Goal: Transaction & Acquisition: Book appointment/travel/reservation

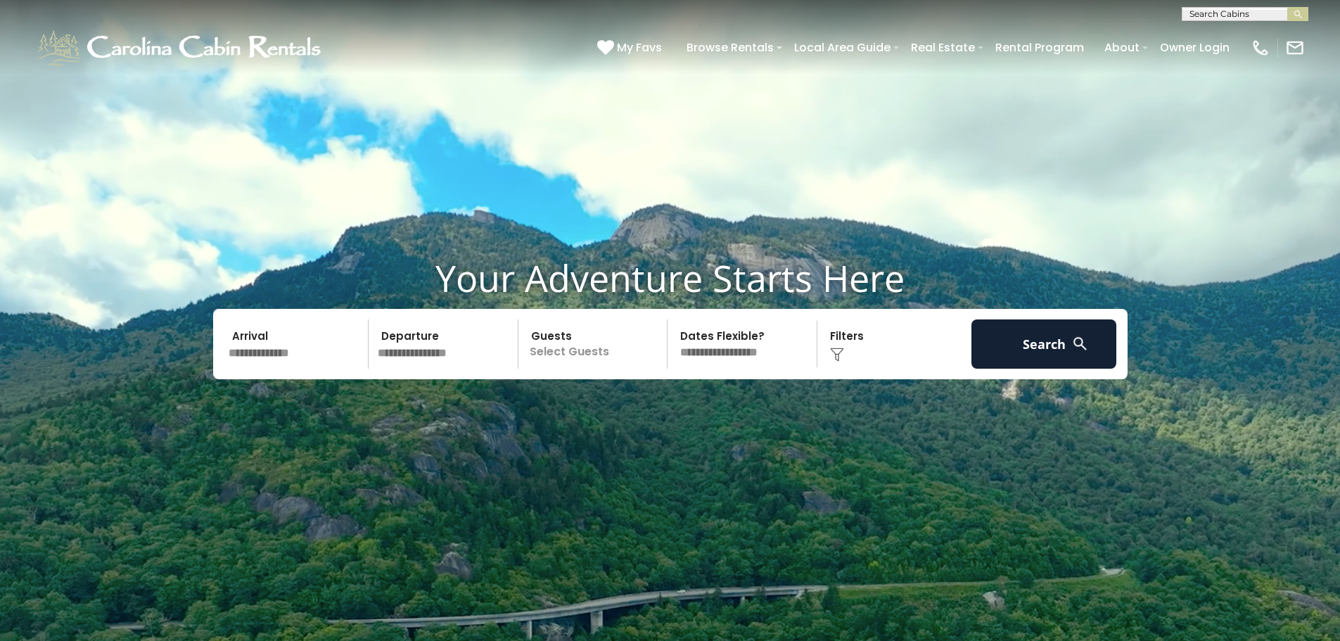
click at [302, 364] on input "text" at bounding box center [297, 343] width 146 height 49
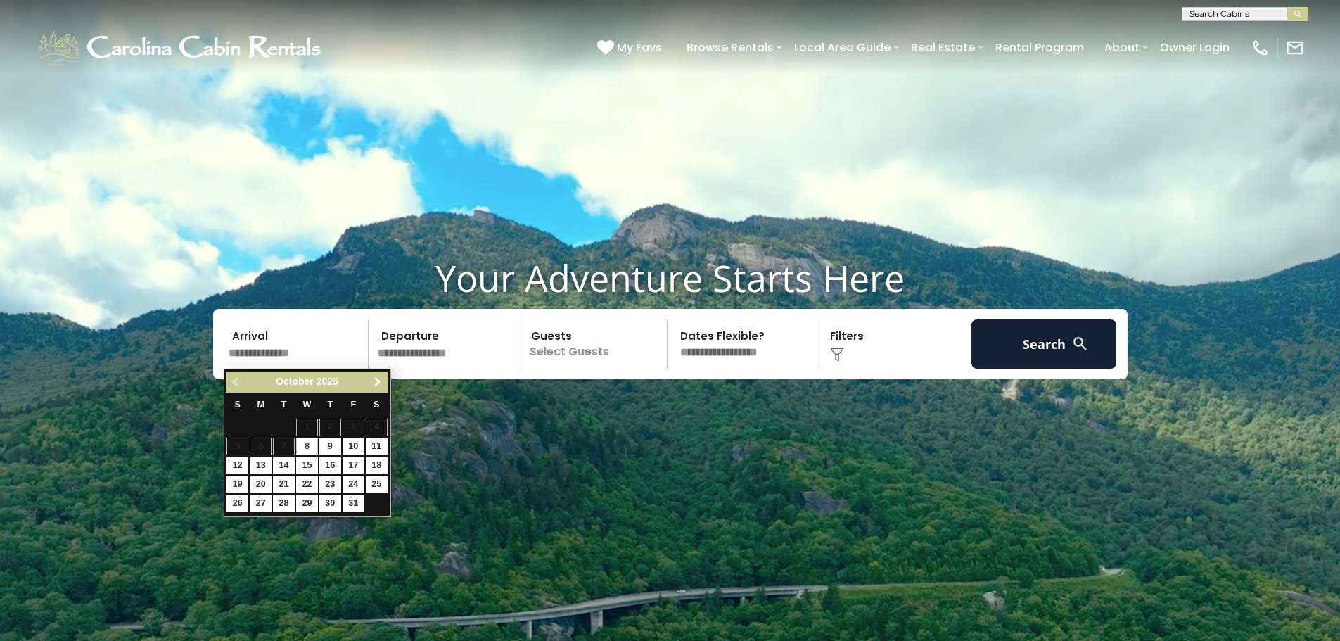
click at [376, 378] on span "Next" at bounding box center [377, 381] width 11 height 11
click at [327, 446] on link "11" at bounding box center [330, 447] width 22 height 18
type input "********"
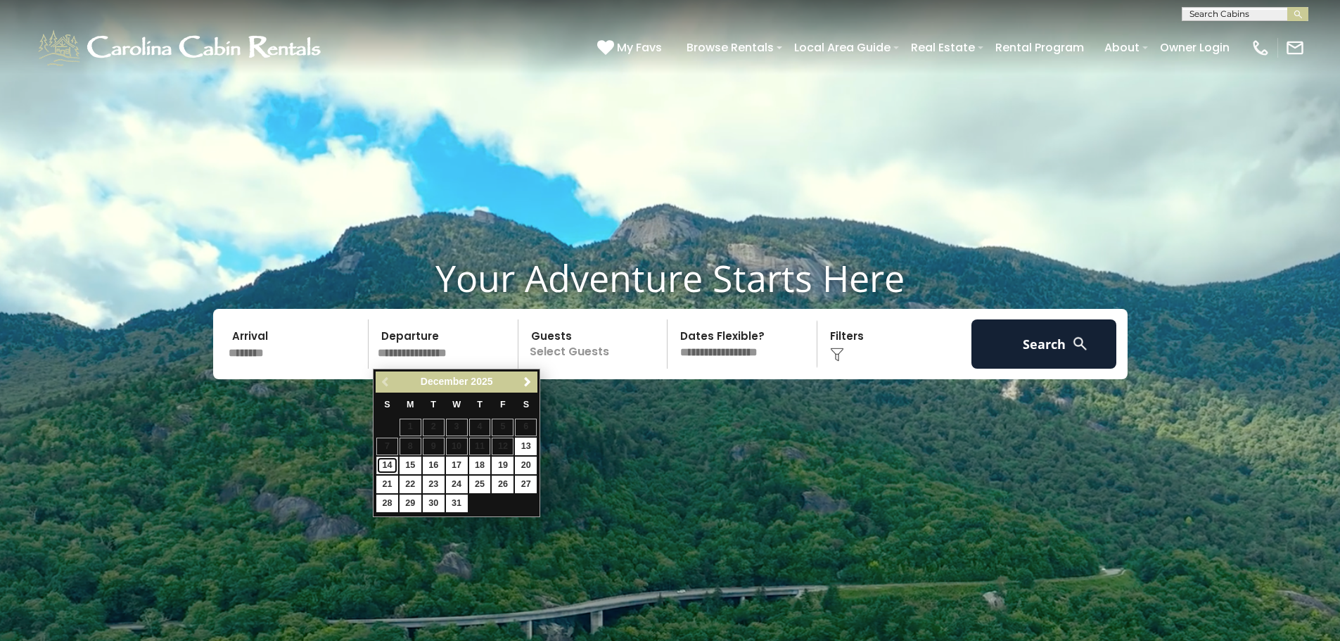
click at [381, 464] on link "14" at bounding box center [387, 466] width 22 height 18
type input "********"
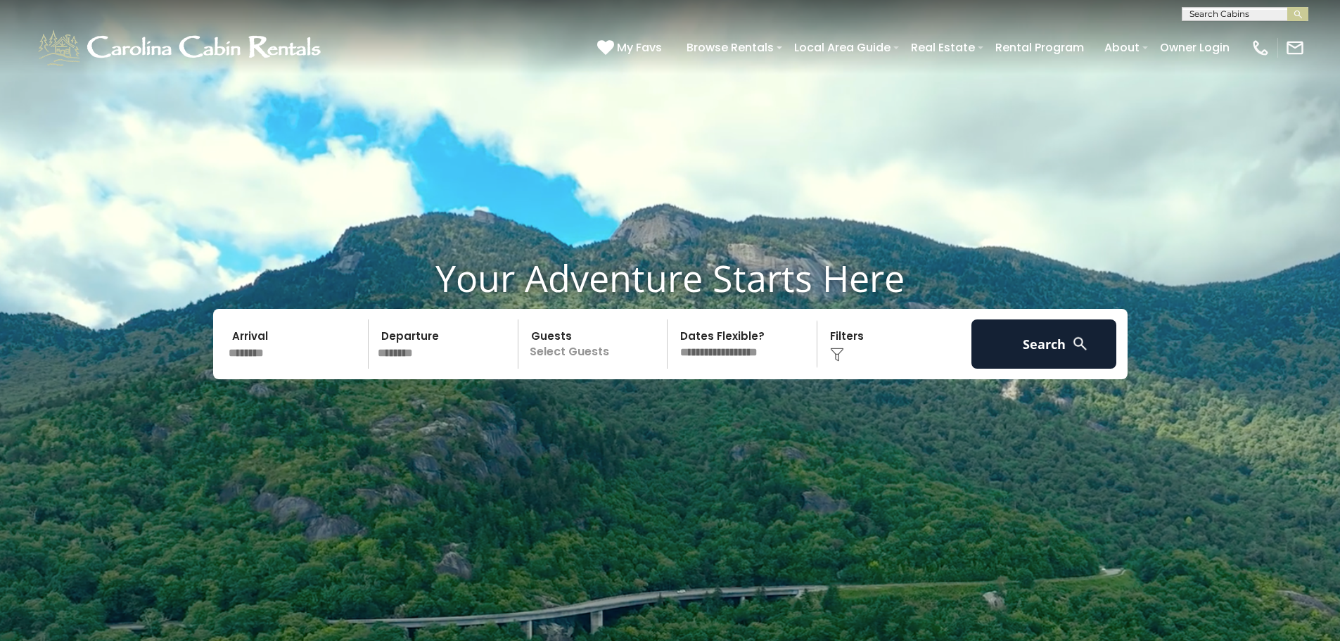
click at [1076, 347] on img at bounding box center [1080, 344] width 18 height 18
click at [1026, 347] on button "Search" at bounding box center [1044, 343] width 146 height 49
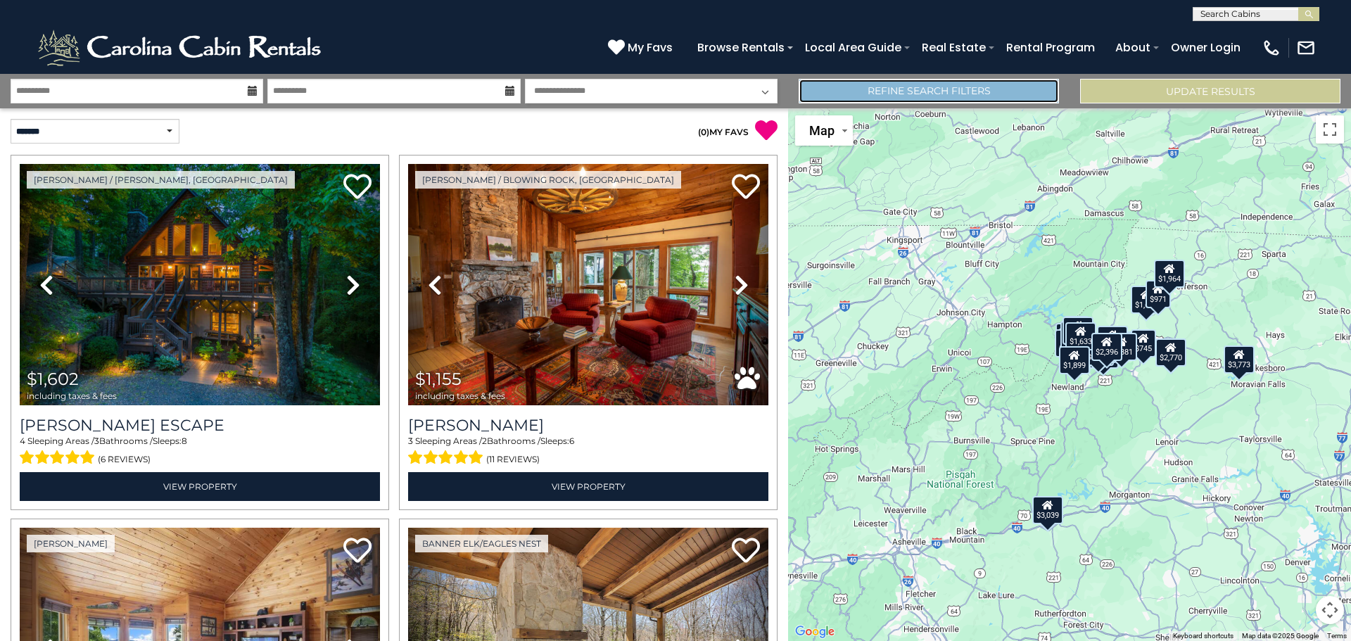
click at [919, 87] on link "Refine Search Filters" at bounding box center [928, 91] width 260 height 25
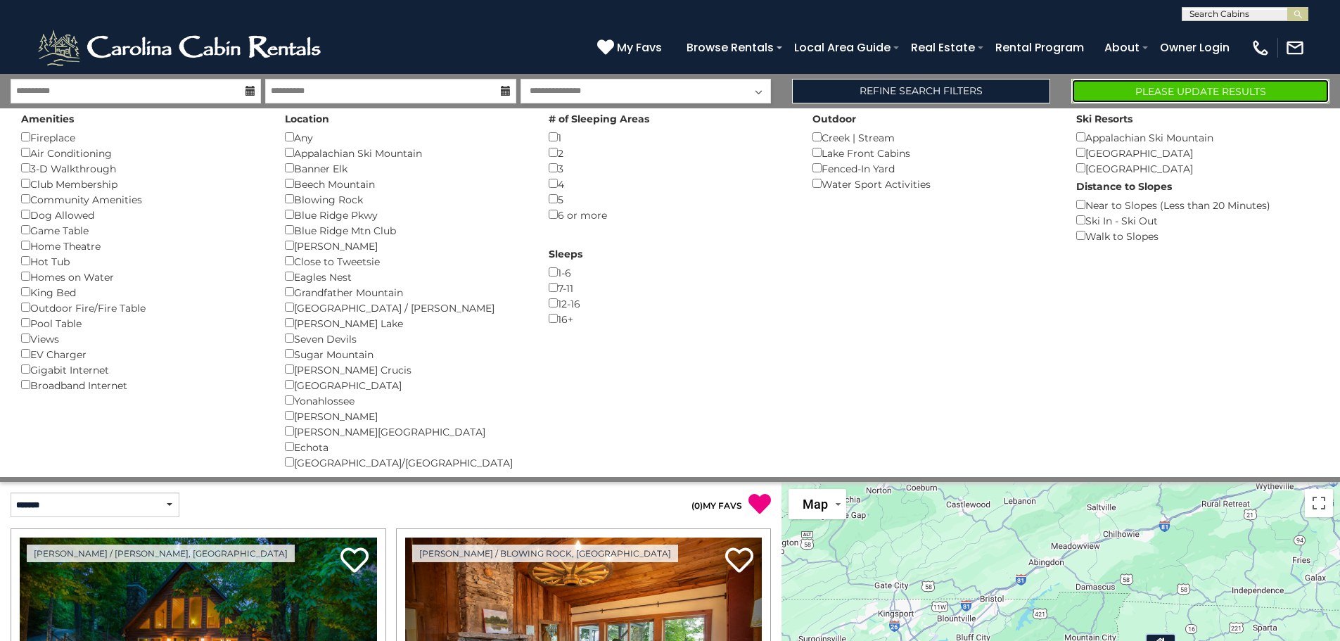
click at [1254, 95] on button "Please Update Results" at bounding box center [1200, 91] width 258 height 25
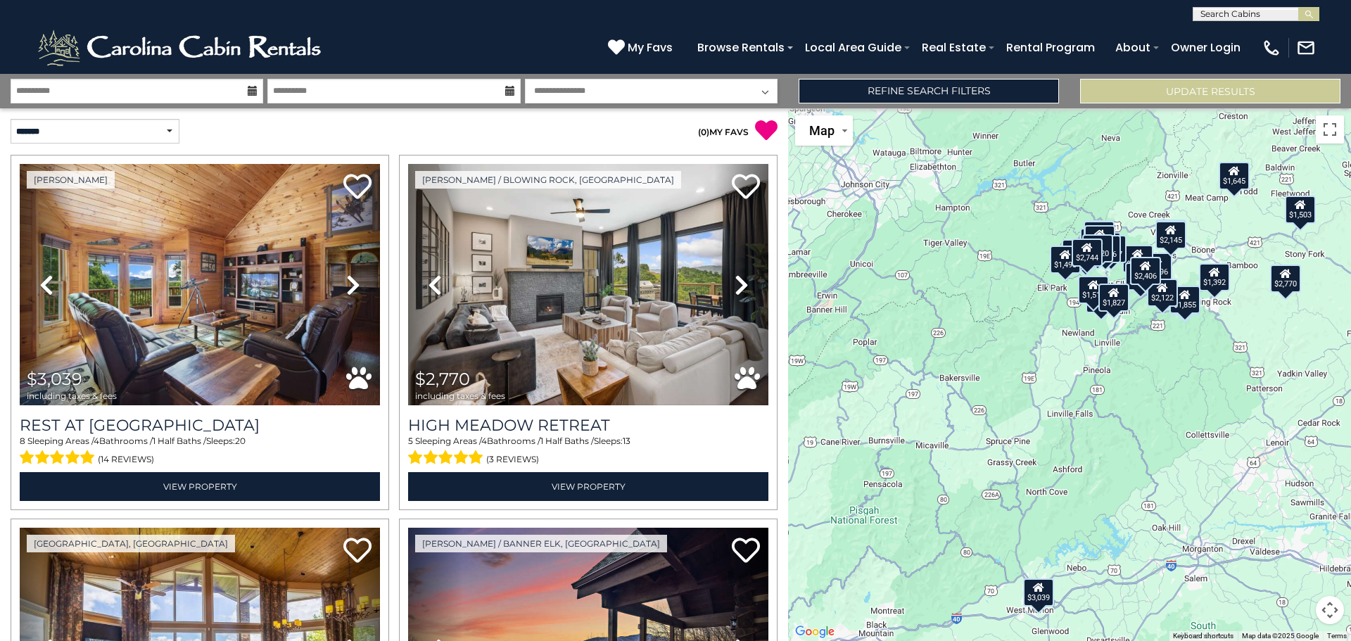
click at [1322, 615] on button "Map camera controls" at bounding box center [1329, 610] width 28 height 28
click at [1294, 542] on button "Zoom in" at bounding box center [1294, 539] width 28 height 28
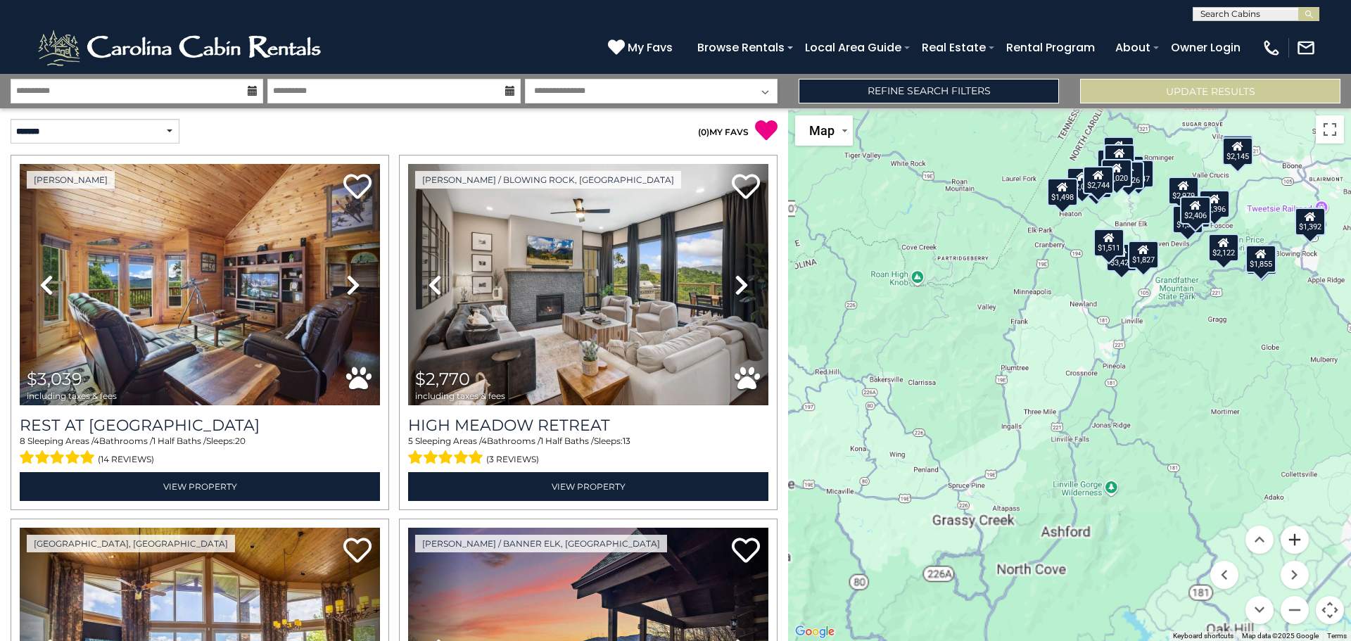
click at [1294, 542] on button "Zoom in" at bounding box center [1294, 539] width 28 height 28
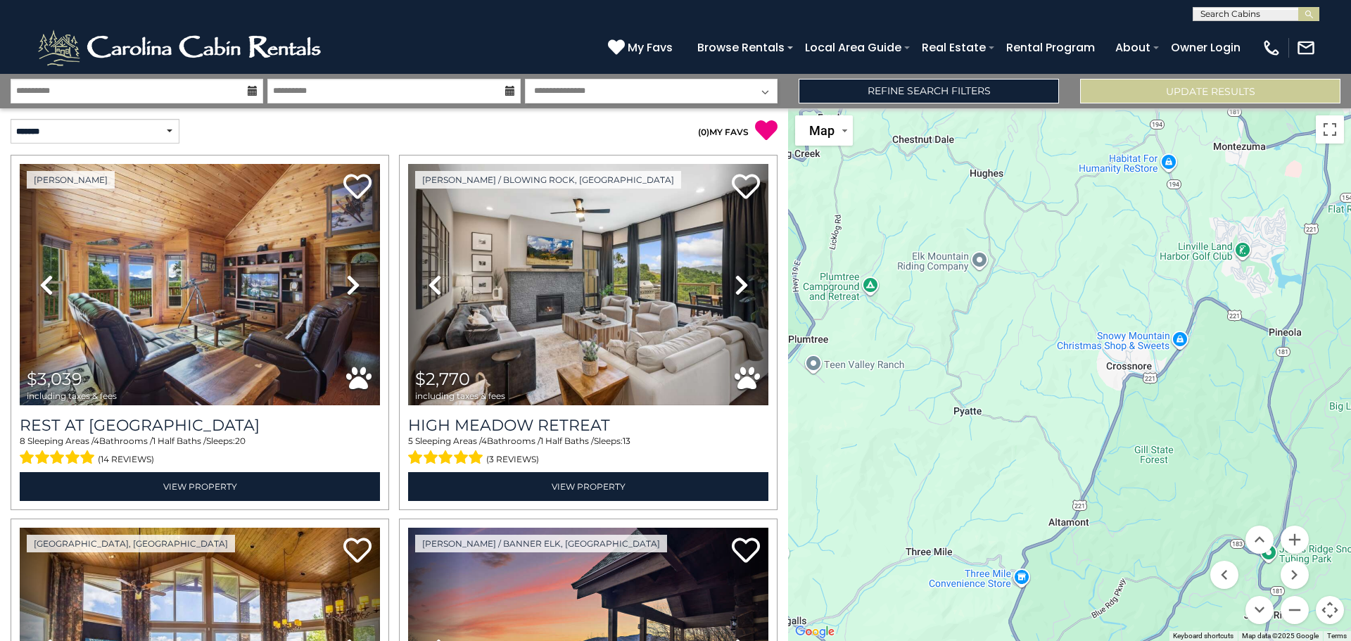
click at [1210, 459] on div "$3,039 $2,770 $2,387 $2,406 $1,943 $1,633 $2,396 $3,426 $3,474 $1,297 $2,069 $1…" at bounding box center [1069, 374] width 563 height 532
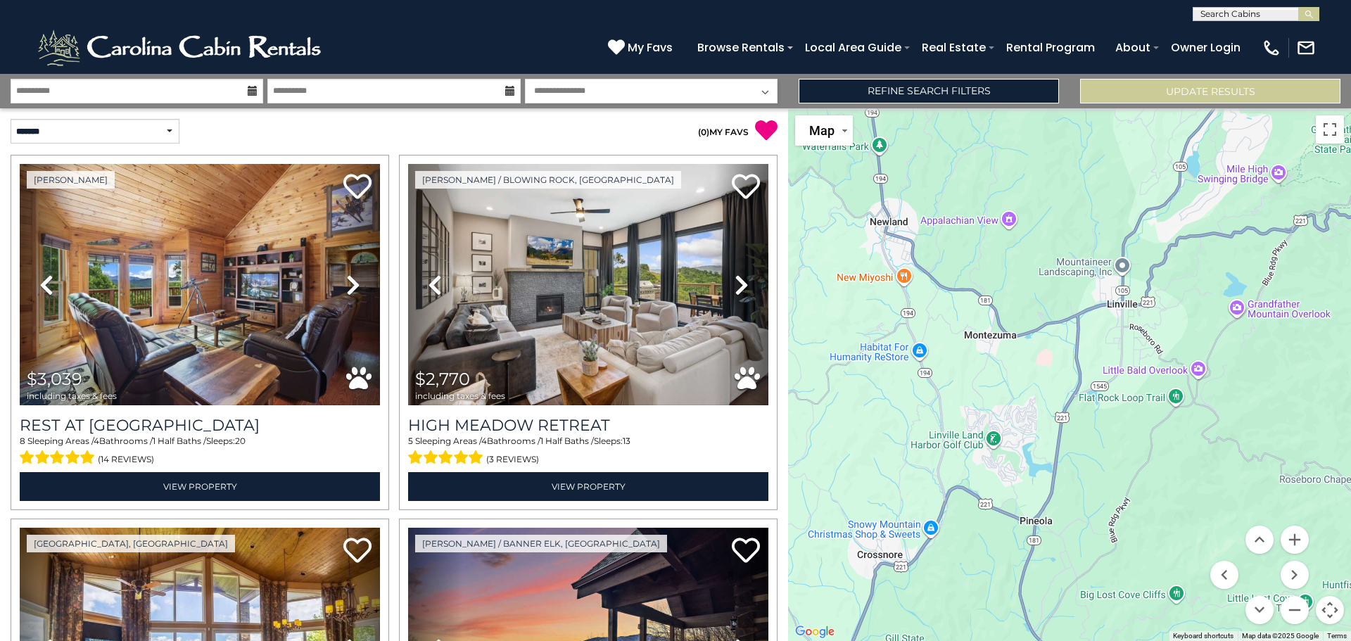
drag, startPoint x: 1210, startPoint y: 459, endPoint x: 929, endPoint y: 674, distance: 353.7
click at [929, 640] on html "**********" at bounding box center [675, 320] width 1351 height 641
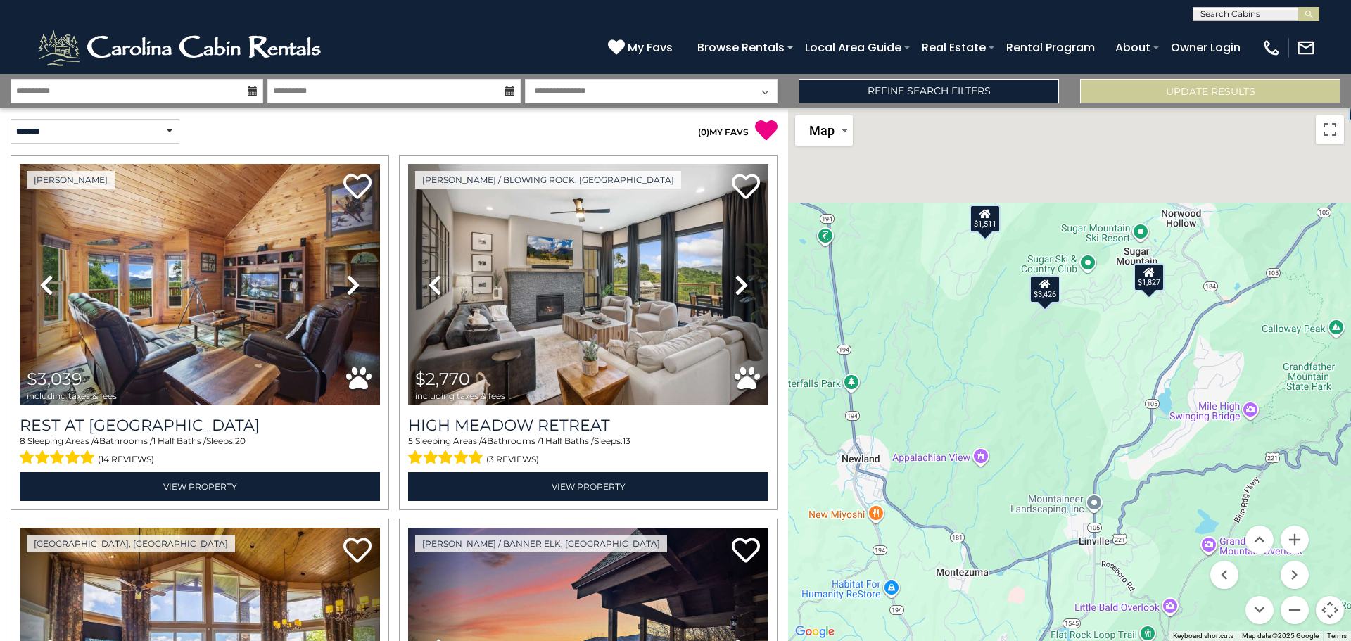
drag, startPoint x: 1012, startPoint y: 392, endPoint x: 1028, endPoint y: 674, distance: 282.5
click at [1028, 640] on html "**********" at bounding box center [675, 320] width 1351 height 641
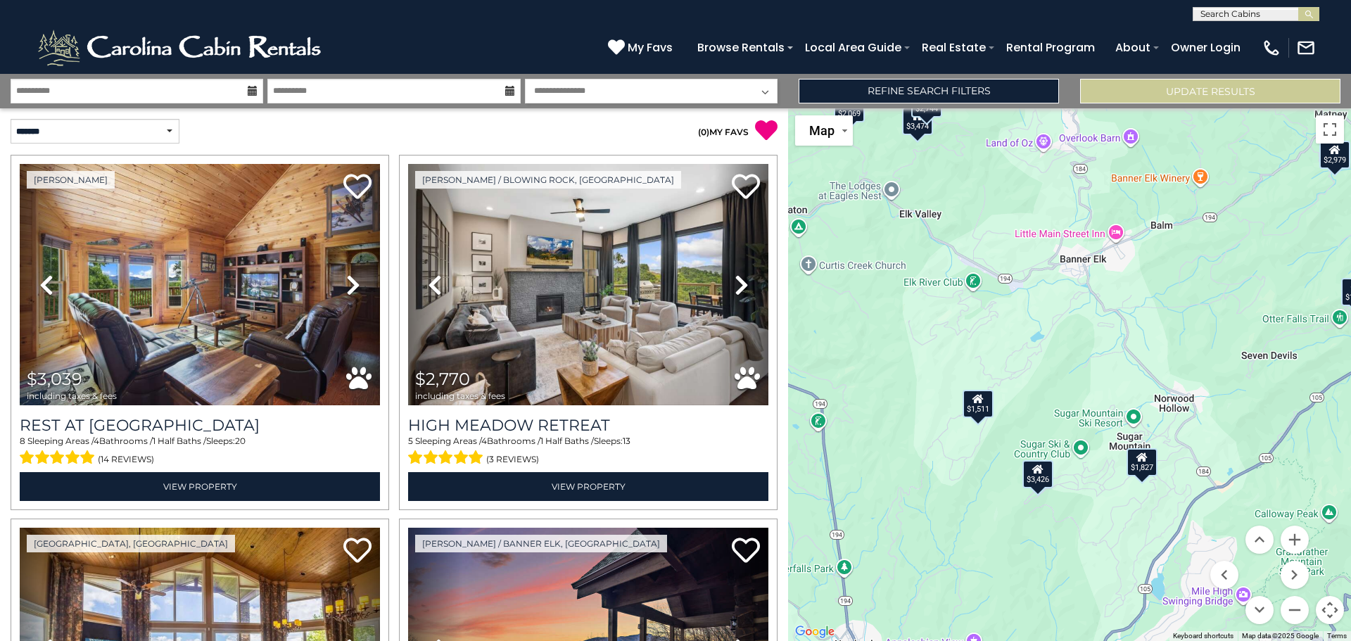
drag, startPoint x: 1138, startPoint y: 502, endPoint x: 1132, endPoint y: 632, distance: 129.6
click at [1132, 632] on div "$3,039 $2,770 $2,387 $2,406 $1,943 $1,633 $2,396 $3,426 $3,474 $1,297 $2,069 $1…" at bounding box center [1069, 374] width 563 height 532
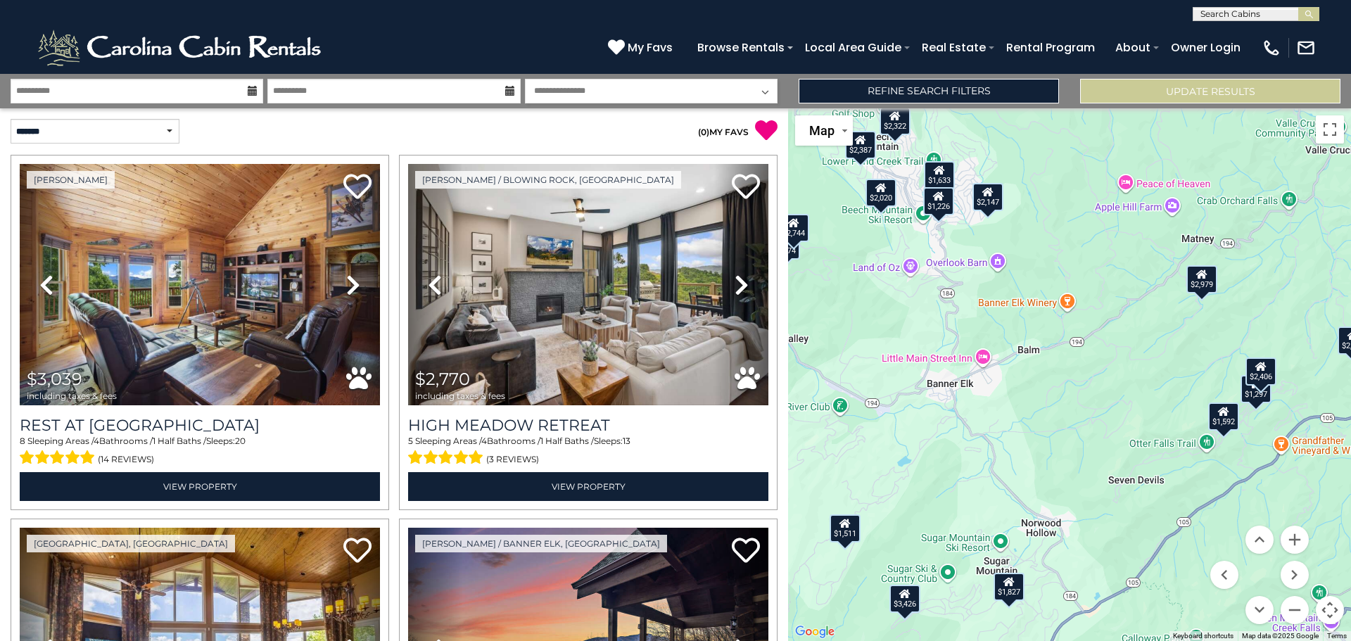
drag, startPoint x: 1199, startPoint y: 499, endPoint x: 1099, endPoint y: 570, distance: 122.0
click at [1064, 630] on div "$3,039 $2,770 $2,387 $2,406 $1,943 $1,633 $2,396 $3,426 $3,474 $1,297 $2,069 $1…" at bounding box center [1069, 374] width 563 height 532
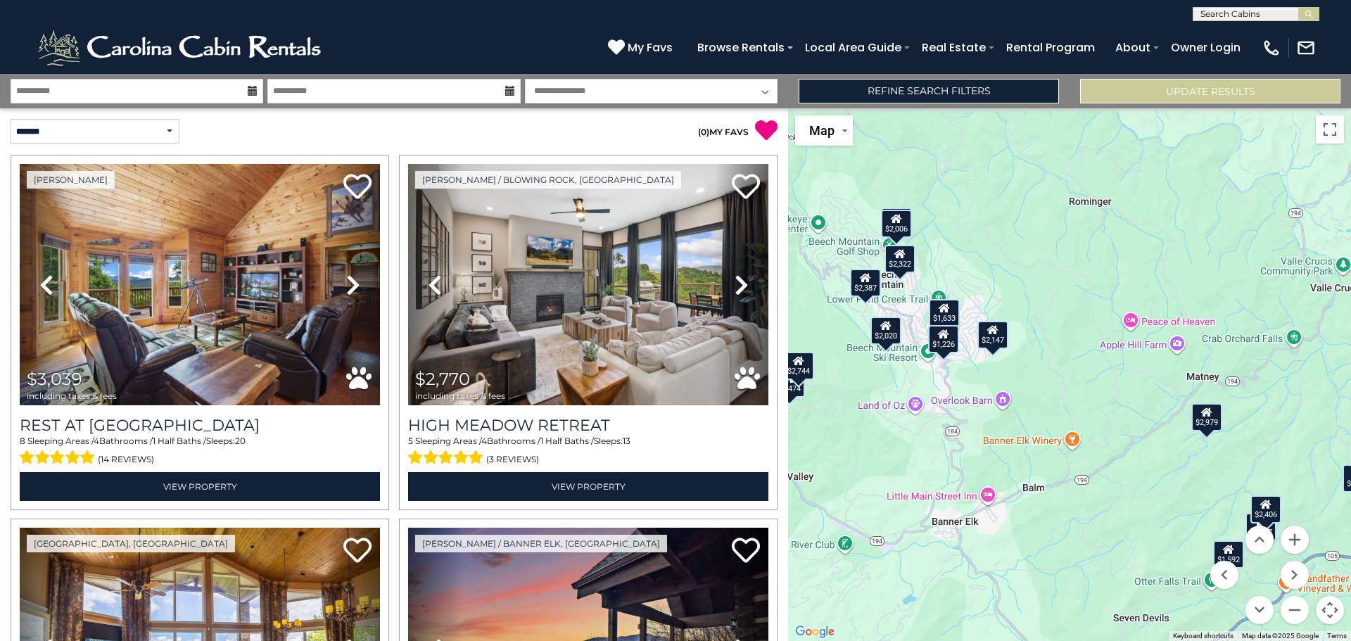
drag, startPoint x: 1122, startPoint y: 486, endPoint x: 1131, endPoint y: 619, distance: 133.3
click at [1131, 619] on div "$3,039 $2,770 $2,387 $2,406 $1,943 $1,633 $2,396 $3,426 $3,474 $1,297 $2,069 $1…" at bounding box center [1069, 374] width 563 height 532
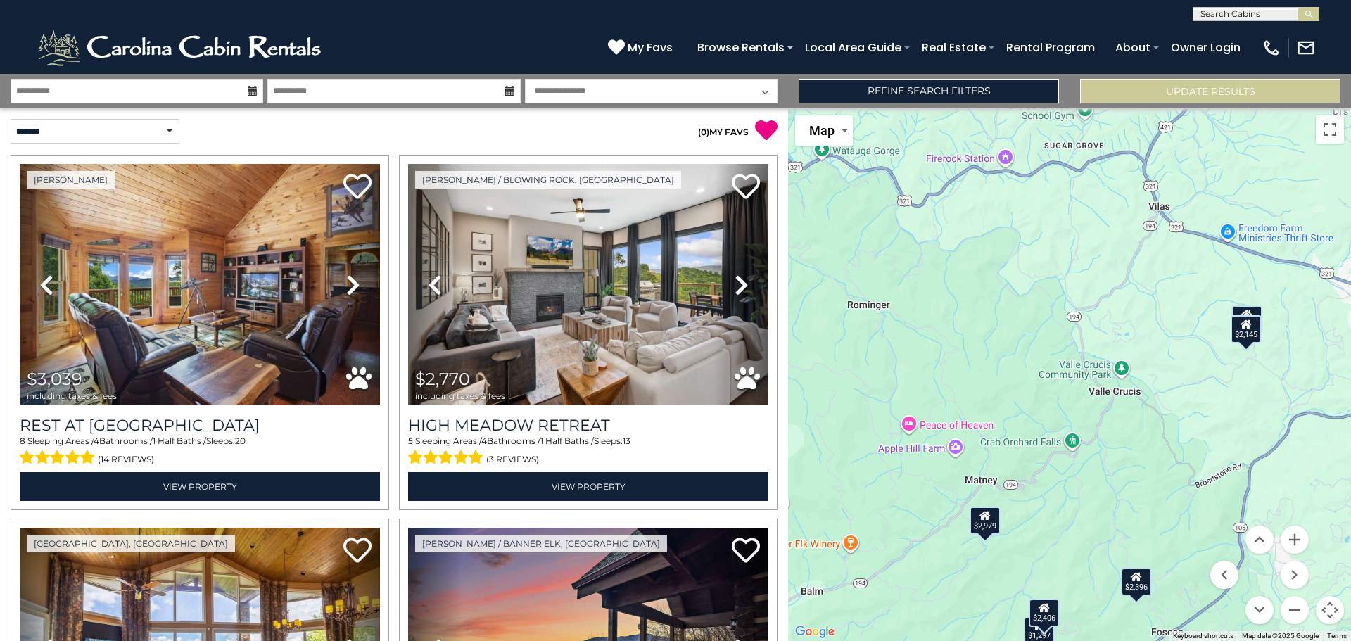
drag, startPoint x: 1144, startPoint y: 547, endPoint x: 860, endPoint y: 670, distance: 309.3
click at [860, 640] on html "**********" at bounding box center [675, 320] width 1351 height 641
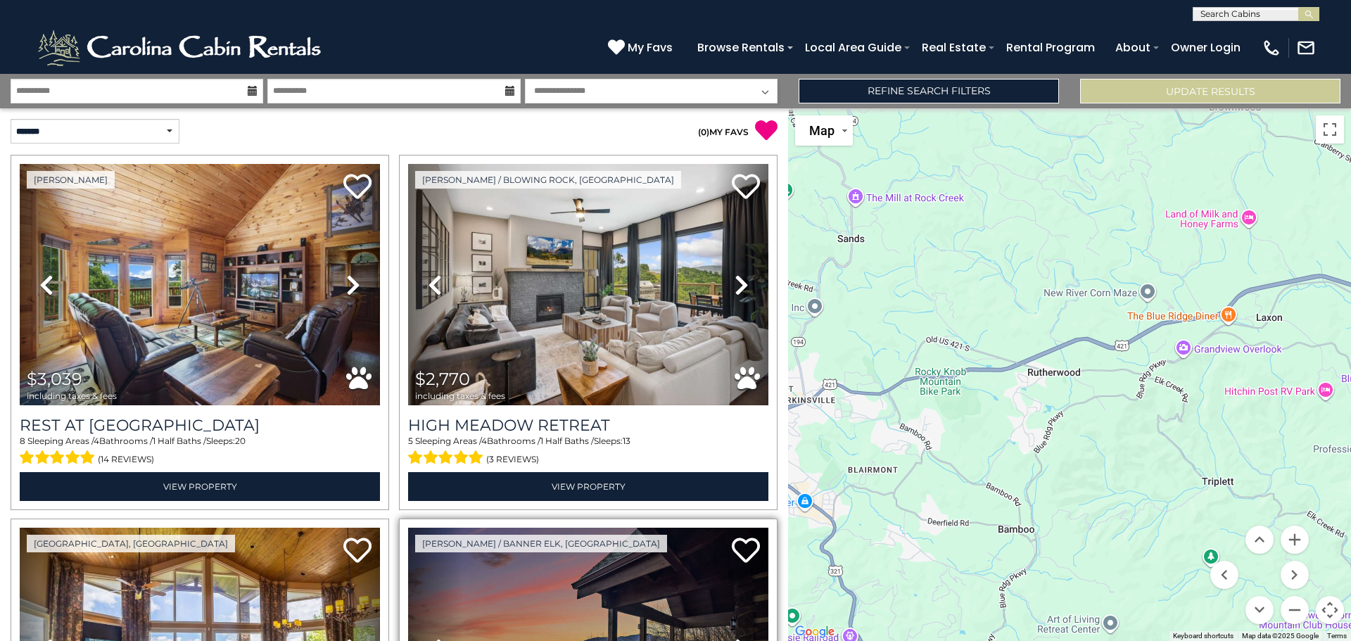
drag, startPoint x: 1136, startPoint y: 490, endPoint x: 429, endPoint y: 526, distance: 707.9
click at [429, 526] on div "**********" at bounding box center [675, 357] width 1351 height 567
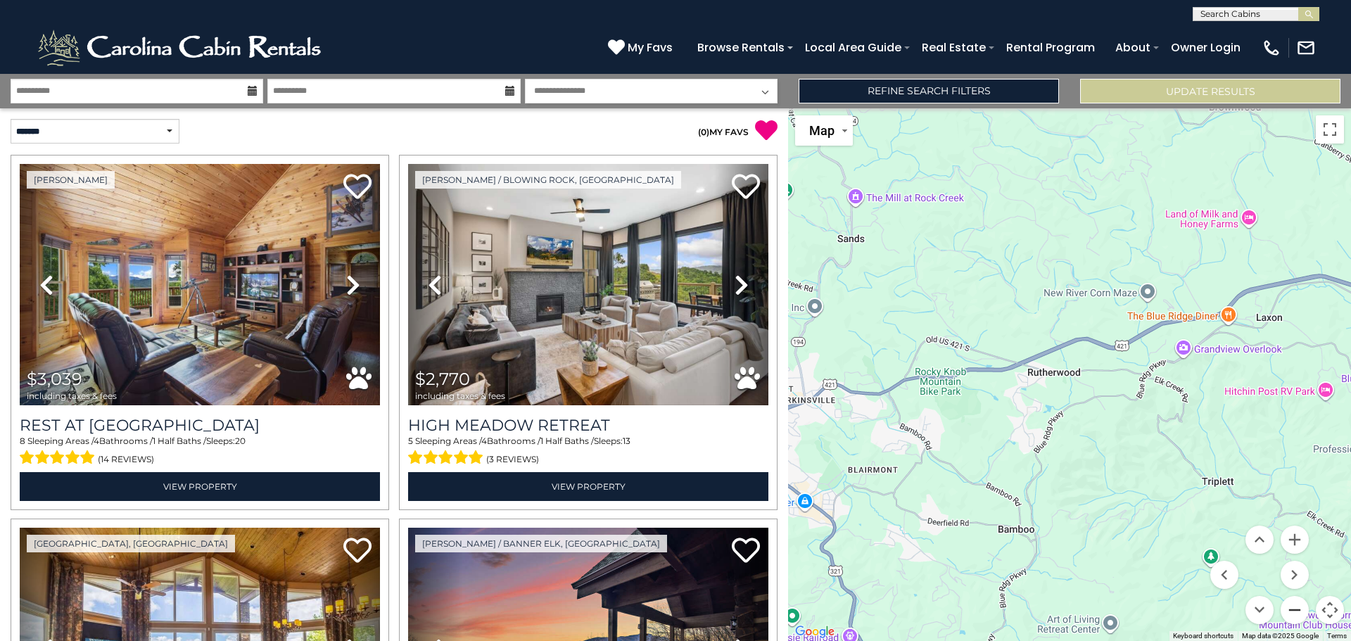
click at [1289, 607] on button "Zoom out" at bounding box center [1294, 610] width 28 height 28
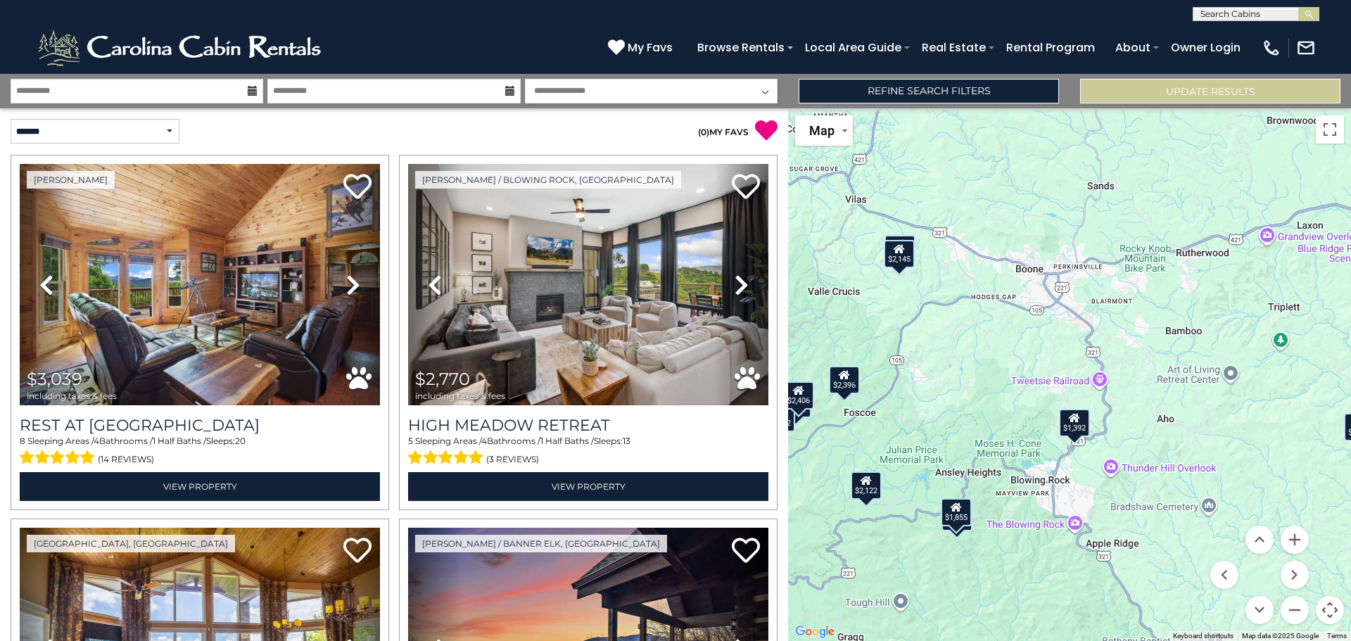
drag, startPoint x: 1185, startPoint y: 438, endPoint x: 1326, endPoint y: 319, distance: 184.7
click at [1326, 319] on div "$3,039 $2,770 $2,387 $2,406 $1,943 $1,633 $2,396 $3,426 $3,474 $1,297 $2,069 $1…" at bounding box center [1069, 374] width 563 height 532
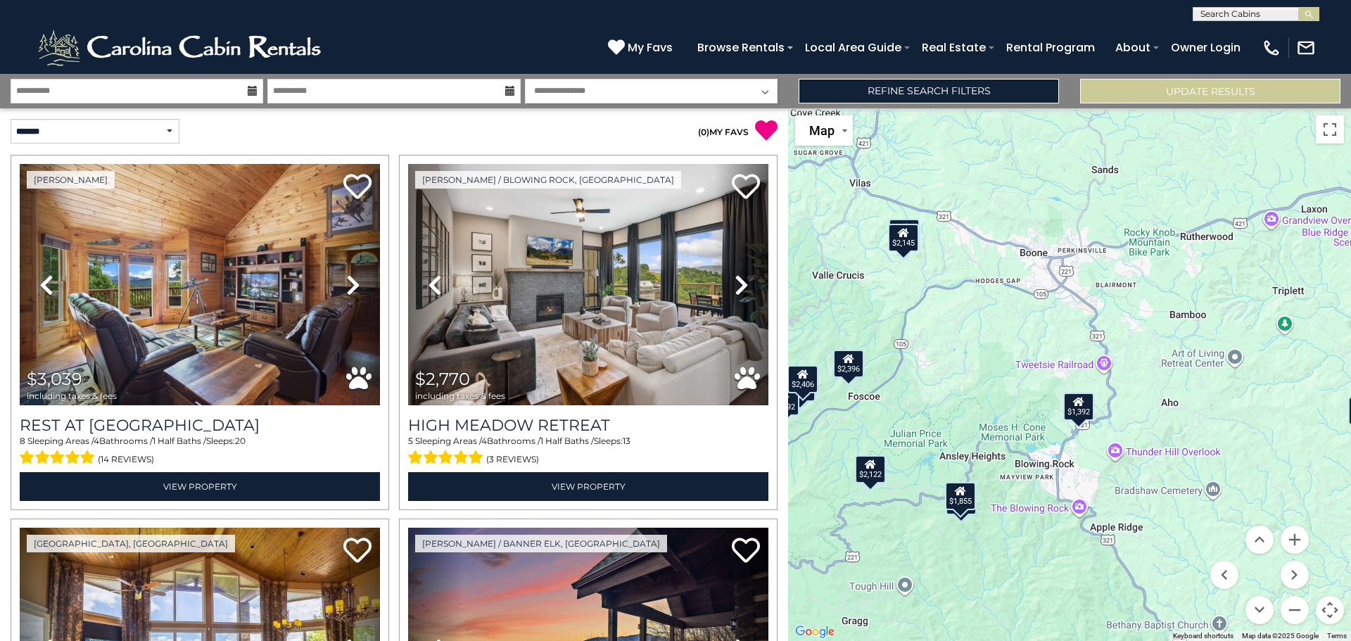
drag, startPoint x: 1085, startPoint y: 497, endPoint x: 1090, endPoint y: 478, distance: 19.1
click at [1090, 478] on div "$3,039 $2,770 $2,387 $2,406 $1,943 $1,633 $2,396 $3,426 $3,474 $1,297 $2,069 $1…" at bounding box center [1069, 374] width 563 height 532
click at [1294, 541] on button "Zoom in" at bounding box center [1294, 539] width 28 height 28
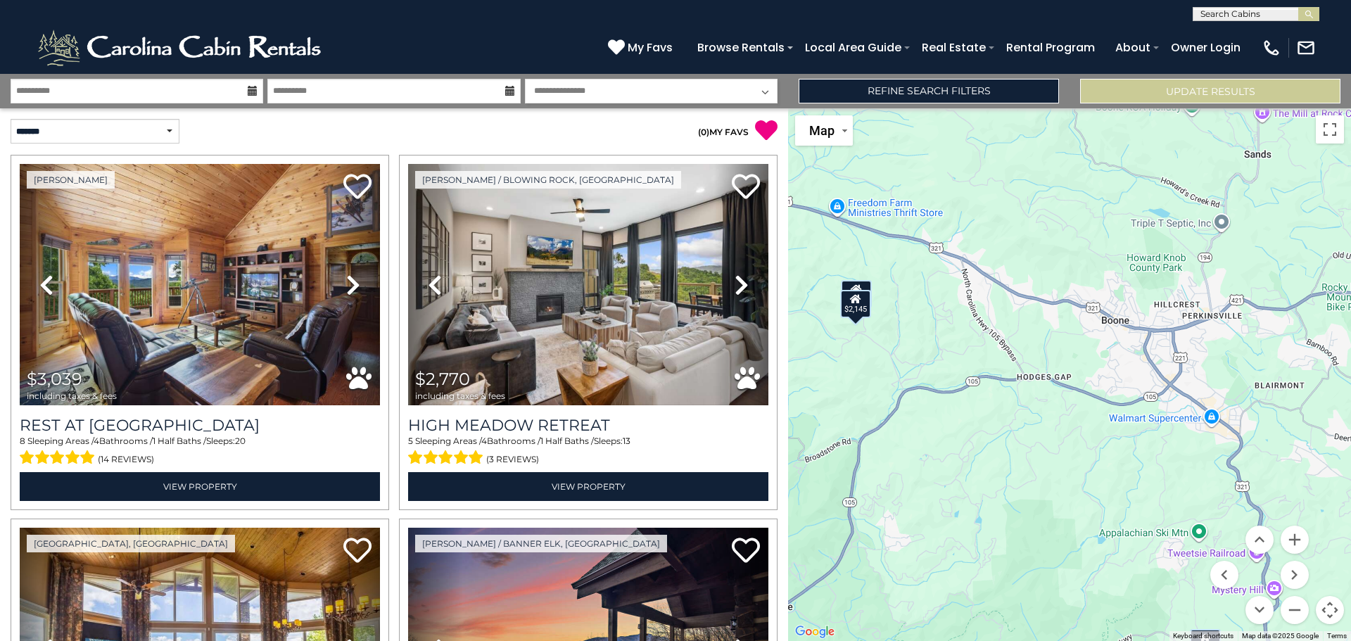
drag, startPoint x: 1109, startPoint y: 447, endPoint x: 1226, endPoint y: 642, distance: 226.6
click at [1226, 640] on html "**********" at bounding box center [675, 320] width 1351 height 641
click at [860, 292] on div "$2,145" at bounding box center [855, 304] width 31 height 28
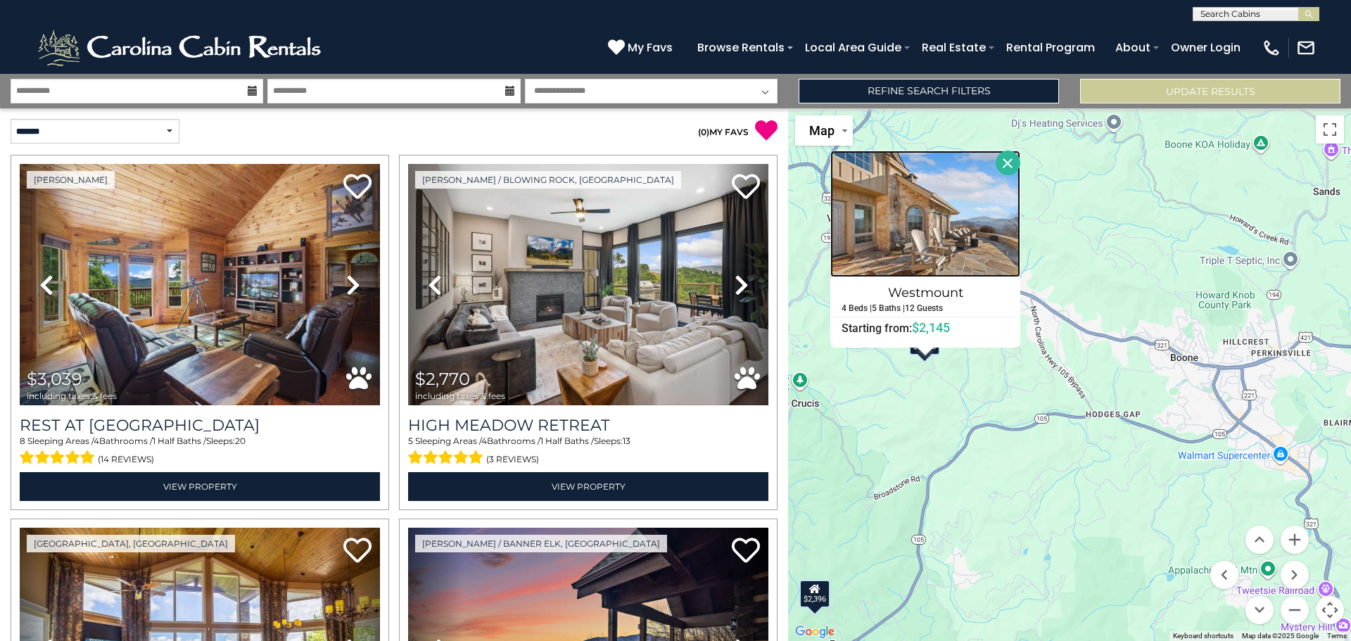
click at [912, 245] on img at bounding box center [925, 214] width 190 height 127
click at [1014, 159] on button "Close" at bounding box center [1007, 163] width 25 height 25
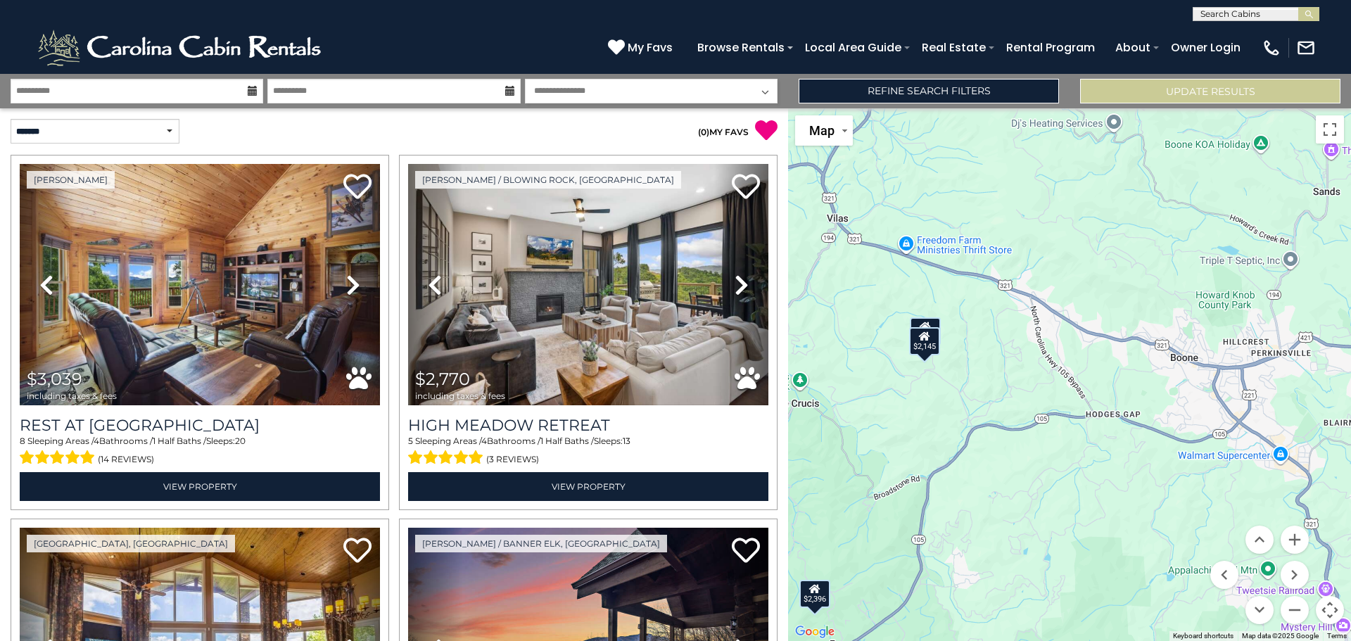
click at [918, 339] on div "$2,145" at bounding box center [924, 341] width 31 height 28
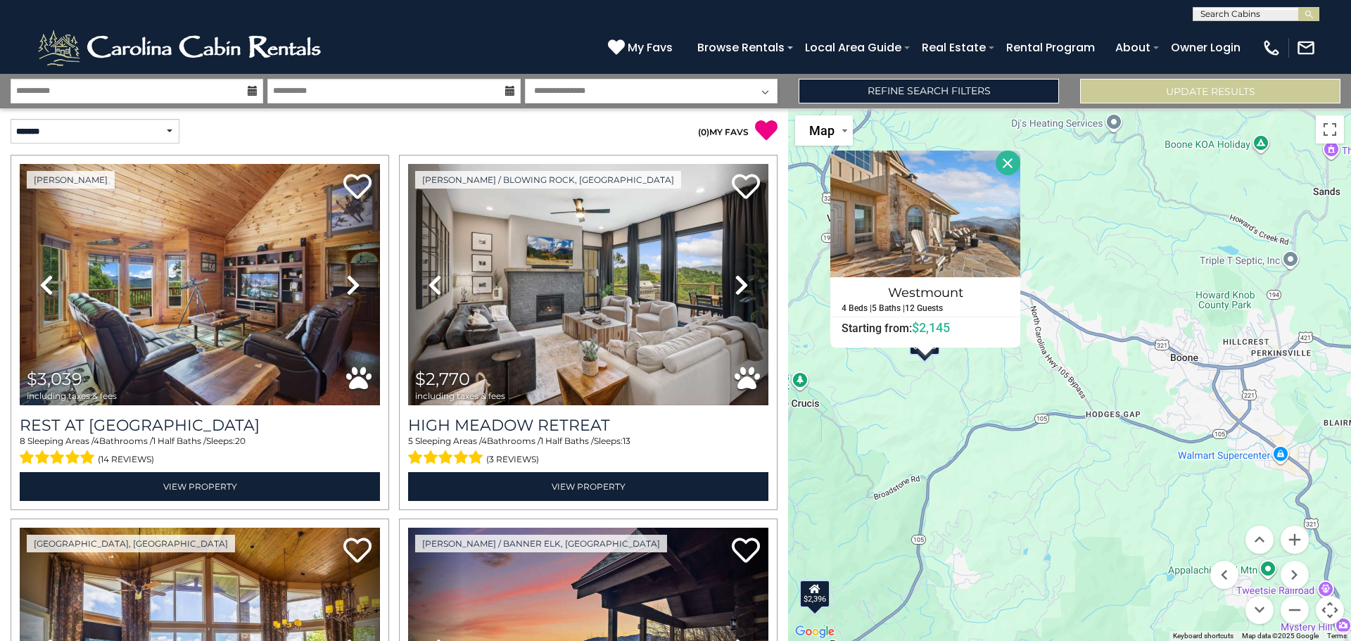
click at [1054, 324] on div "$3,039 $2,770 $2,387 $2,406 $1,943 $1,633 $2,396 $3,426 $3,474 $1,297 $2,069 $1…" at bounding box center [1069, 374] width 563 height 532
click at [1011, 165] on button "Close" at bounding box center [1007, 163] width 25 height 25
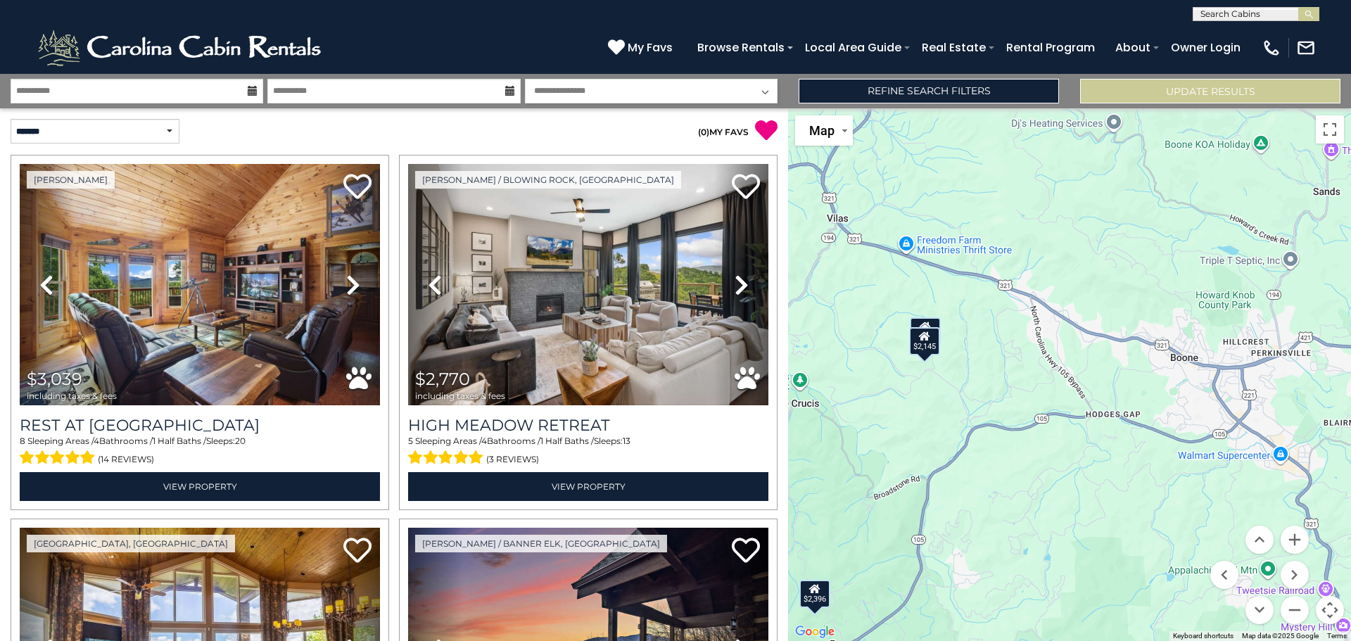
click at [933, 326] on div "$2,642" at bounding box center [925, 331] width 31 height 28
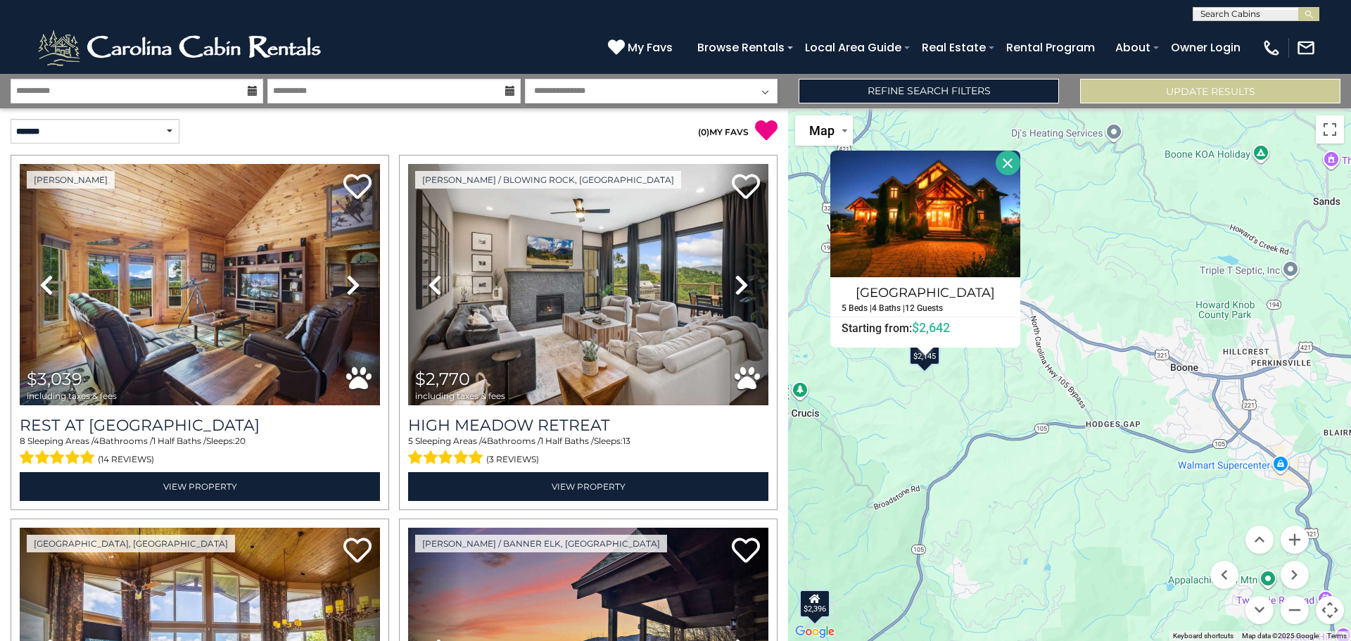
click at [1086, 172] on div "$3,039 $2,770 $2,387 $2,406 $1,943 $1,633 $2,396 $3,426 $3,474 $1,297 $2,069 $1…" at bounding box center [1069, 374] width 563 height 532
click at [1009, 163] on button "Close" at bounding box center [1007, 163] width 25 height 25
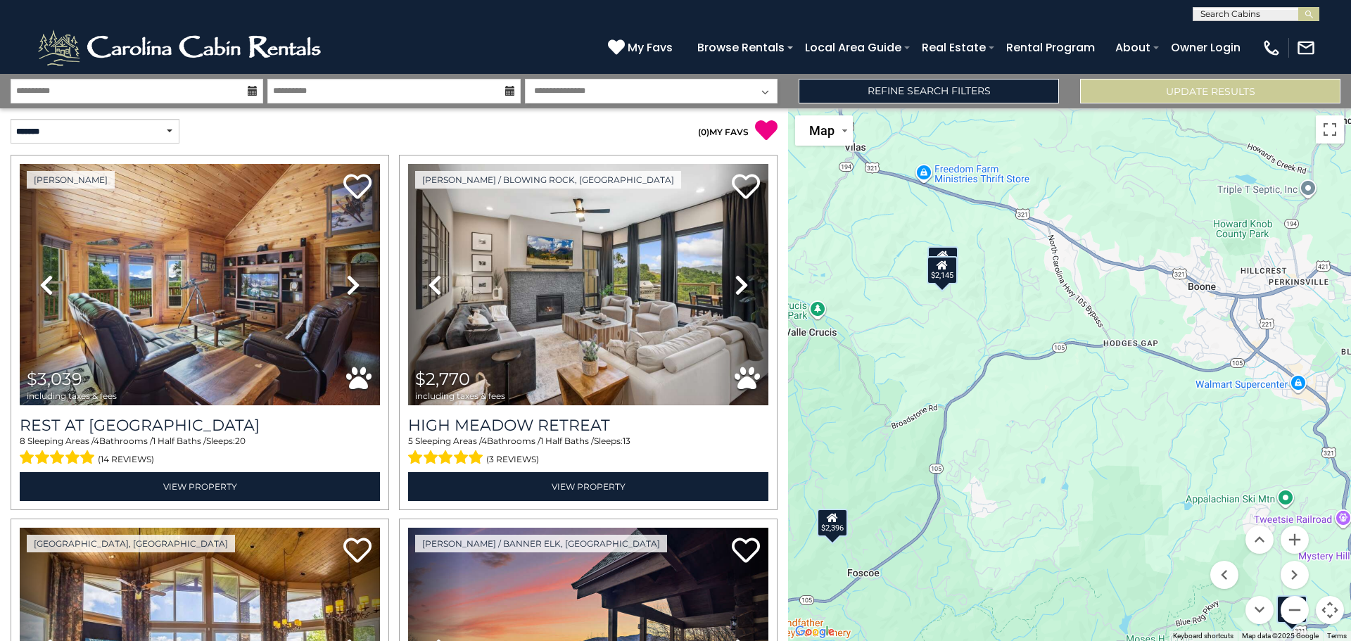
drag, startPoint x: 1139, startPoint y: 434, endPoint x: 1156, endPoint y: 352, distance: 84.2
click at [1156, 352] on div "$3,039 $2,770 $2,387 $2,406 $1,943 $1,633 $2,396 $3,426 $3,474 $1,297 $2,069 $1…" at bounding box center [1069, 374] width 563 height 532
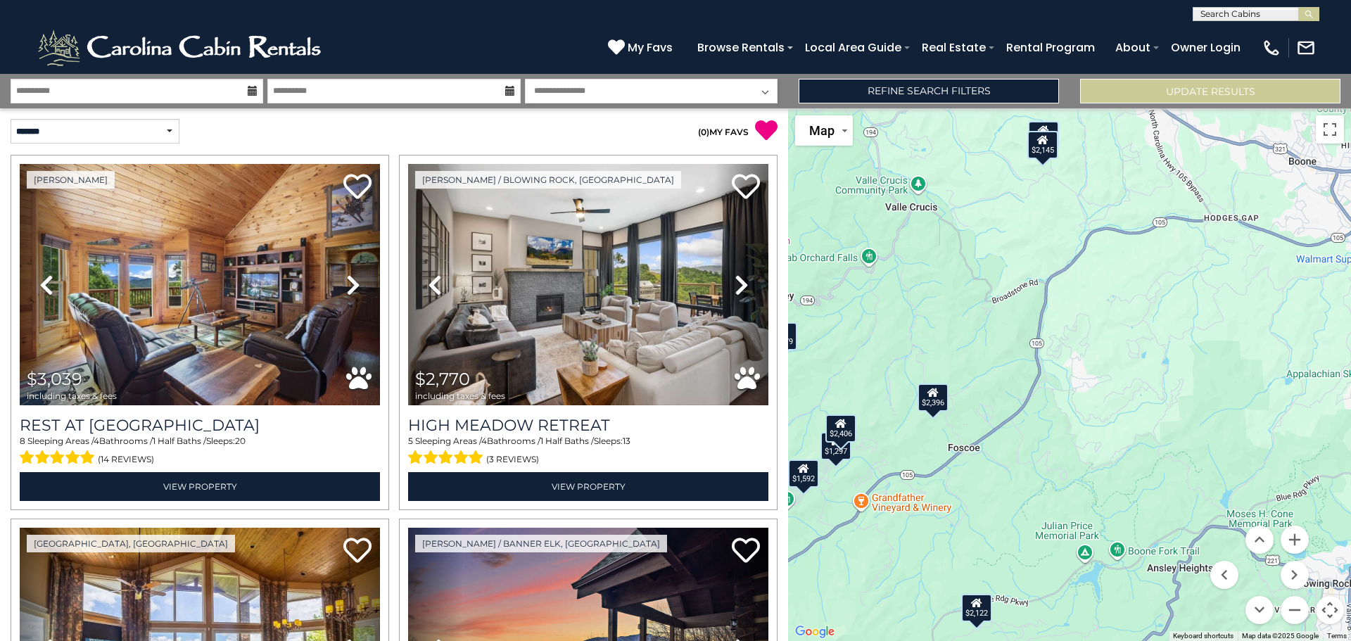
drag, startPoint x: 989, startPoint y: 489, endPoint x: 1090, endPoint y: 362, distance: 161.7
click at [1090, 362] on div "$3,039 $2,770 $2,387 $2,406 $1,943 $1,633 $2,396 $3,426 $3,474 $1,297 $2,069 $1…" at bounding box center [1069, 374] width 563 height 532
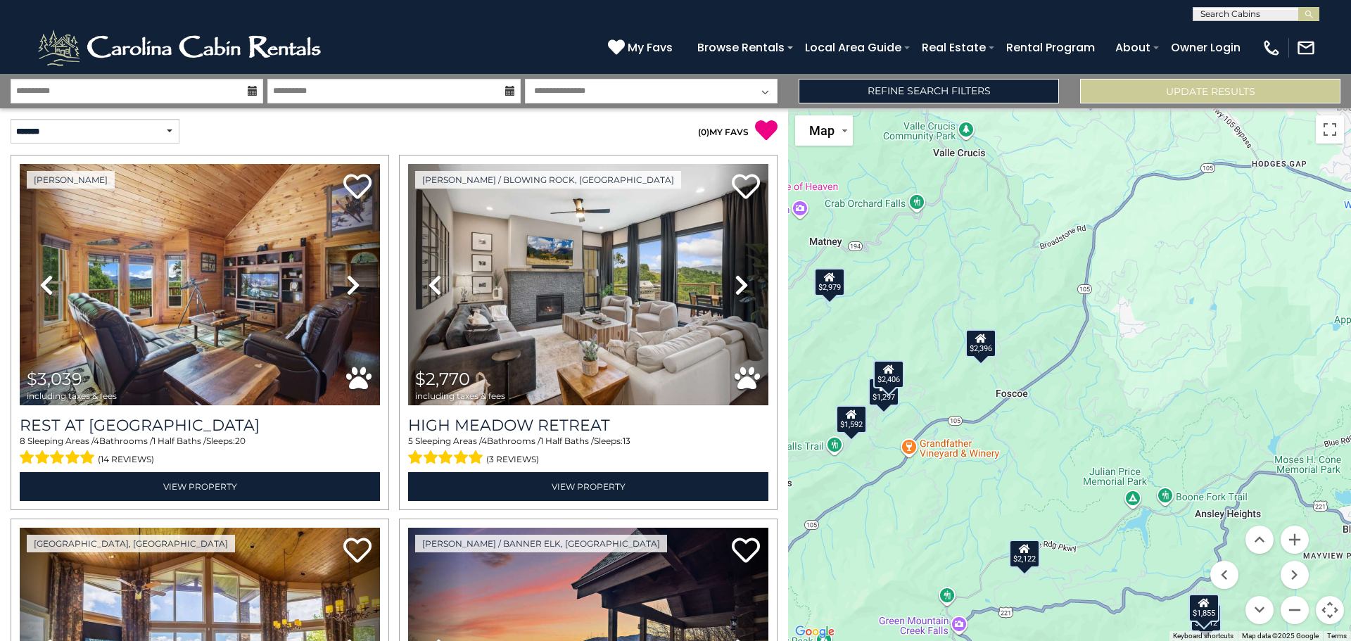
drag, startPoint x: 1065, startPoint y: 471, endPoint x: 1113, endPoint y: 416, distance: 72.3
click at [1113, 416] on div "$3,039 $2,770 $2,387 $2,406 $1,943 $1,633 $2,396 $3,426 $3,474 $1,297 $2,069 $1…" at bounding box center [1069, 374] width 563 height 532
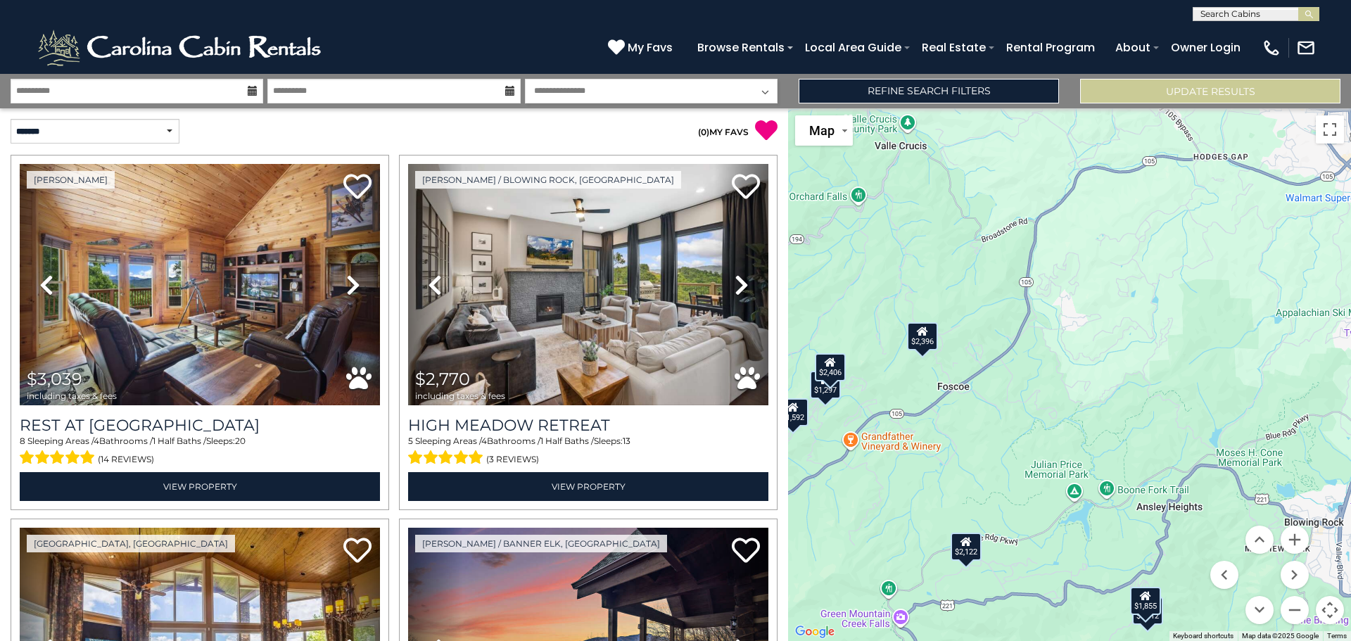
drag, startPoint x: 890, startPoint y: 454, endPoint x: 780, endPoint y: 463, distance: 110.1
click at [782, 463] on div "**********" at bounding box center [675, 357] width 1351 height 567
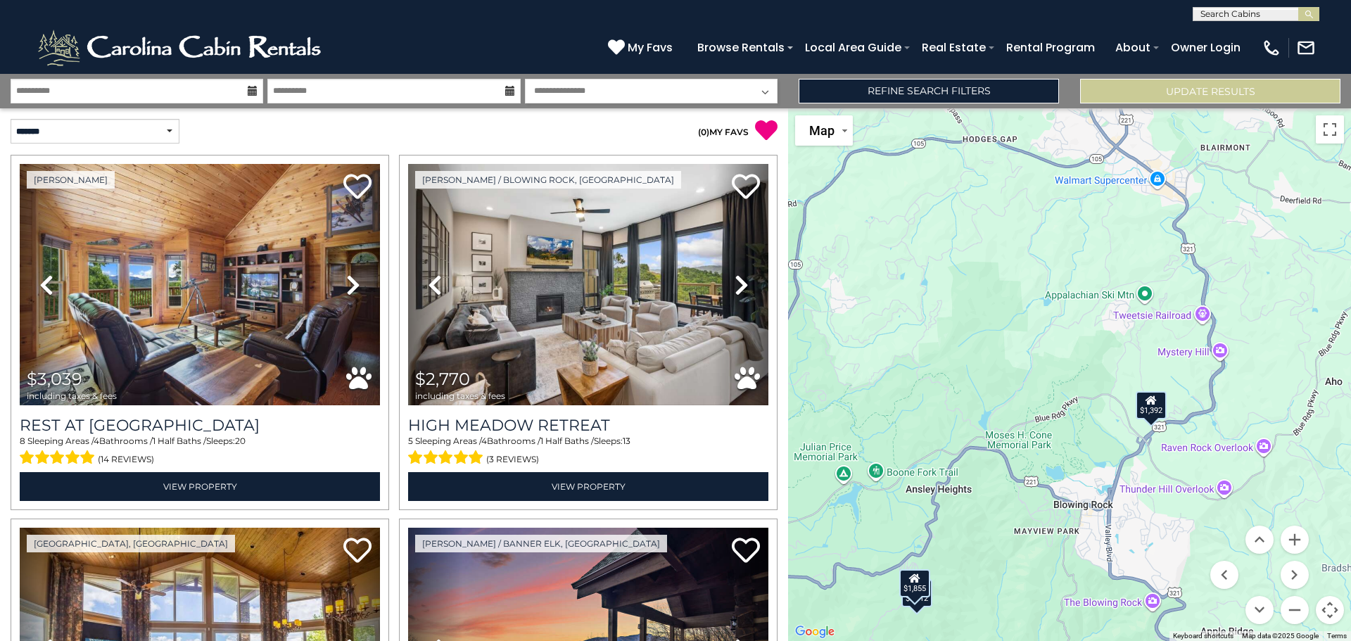
drag, startPoint x: 1123, startPoint y: 418, endPoint x: 1059, endPoint y: 407, distance: 64.9
click at [966, 380] on div "$3,039 $2,770 $2,387 $2,406 $1,943 $1,633 $2,396 $3,426 $3,474 $1,297 $2,069 $1…" at bounding box center [1069, 374] width 563 height 532
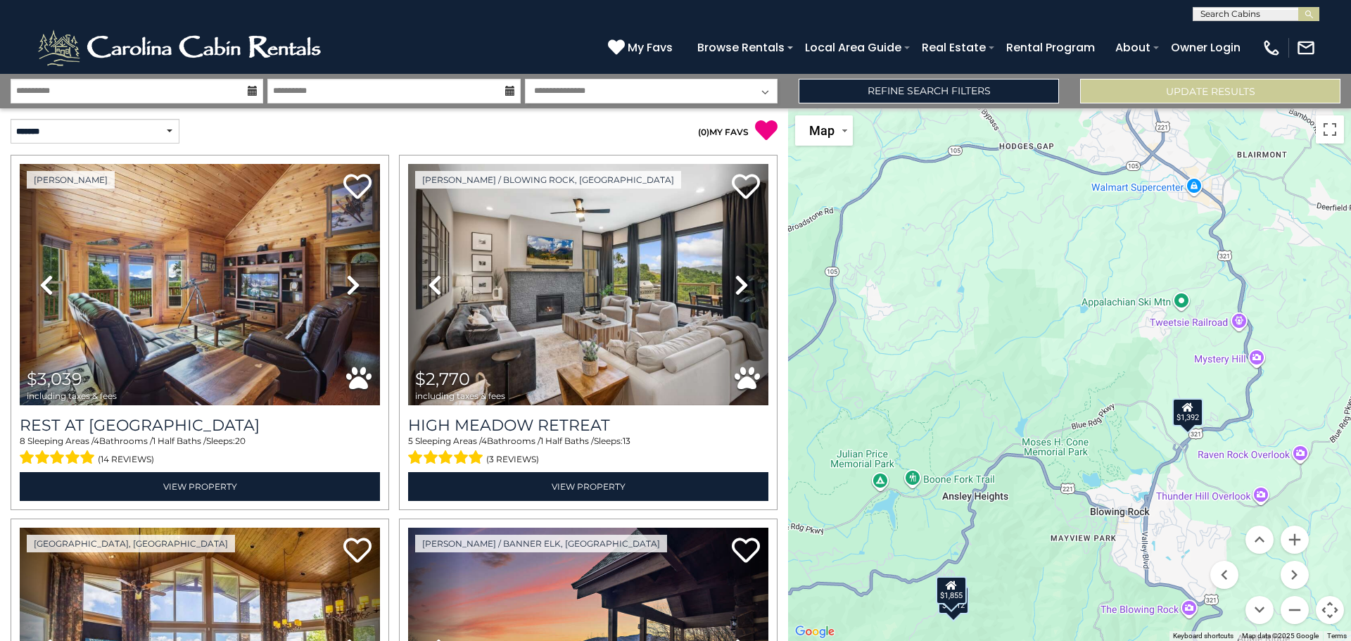
click at [1187, 416] on div "$1,392" at bounding box center [1187, 411] width 31 height 28
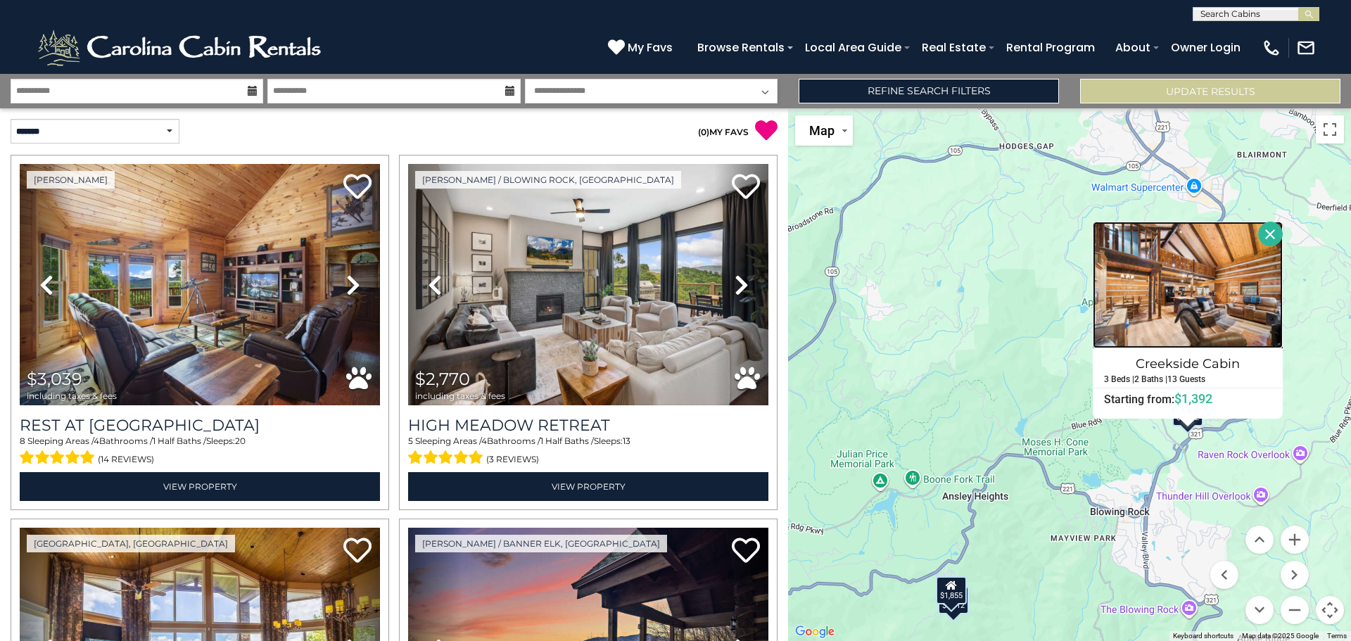
click at [1210, 269] on img at bounding box center [1187, 285] width 190 height 127
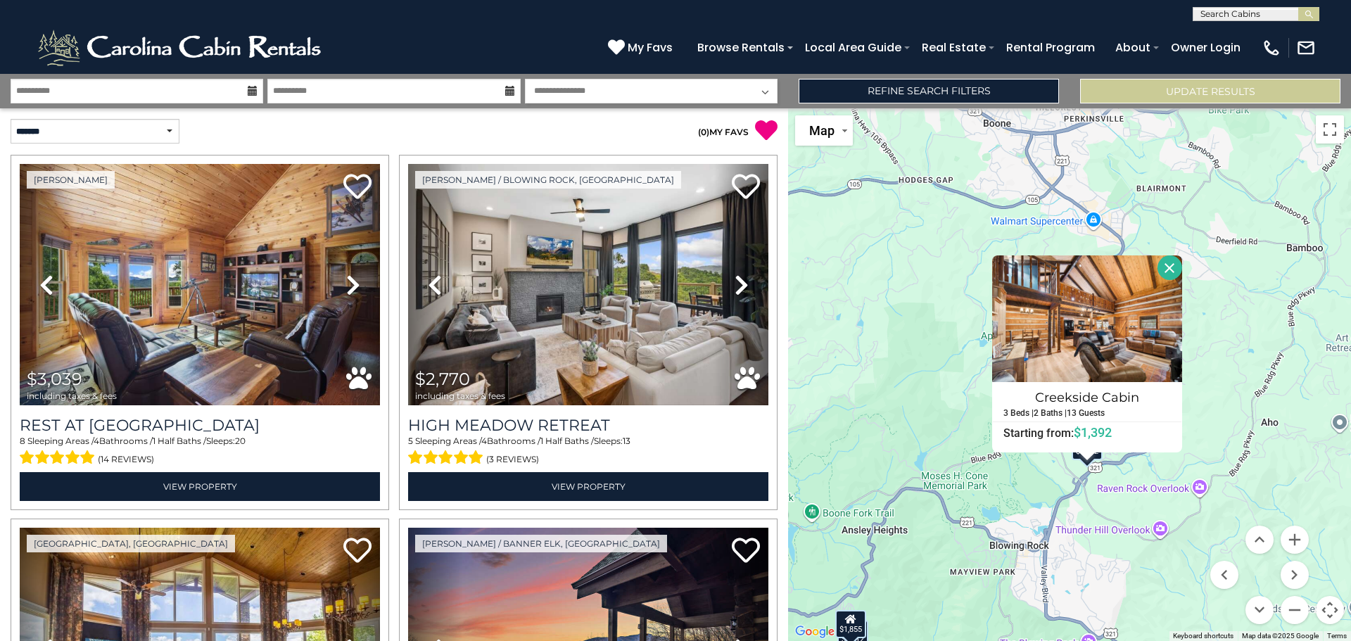
drag, startPoint x: 1093, startPoint y: 559, endPoint x: 990, endPoint y: 593, distance: 108.1
click at [990, 593] on div "$3,039 $2,770 $2,387 $2,406 $1,943 $1,633 $2,396 $3,426 $3,474 $1,297 $2,069 $1…" at bounding box center [1069, 374] width 563 height 532
click at [1173, 264] on button "Close" at bounding box center [1169, 267] width 25 height 25
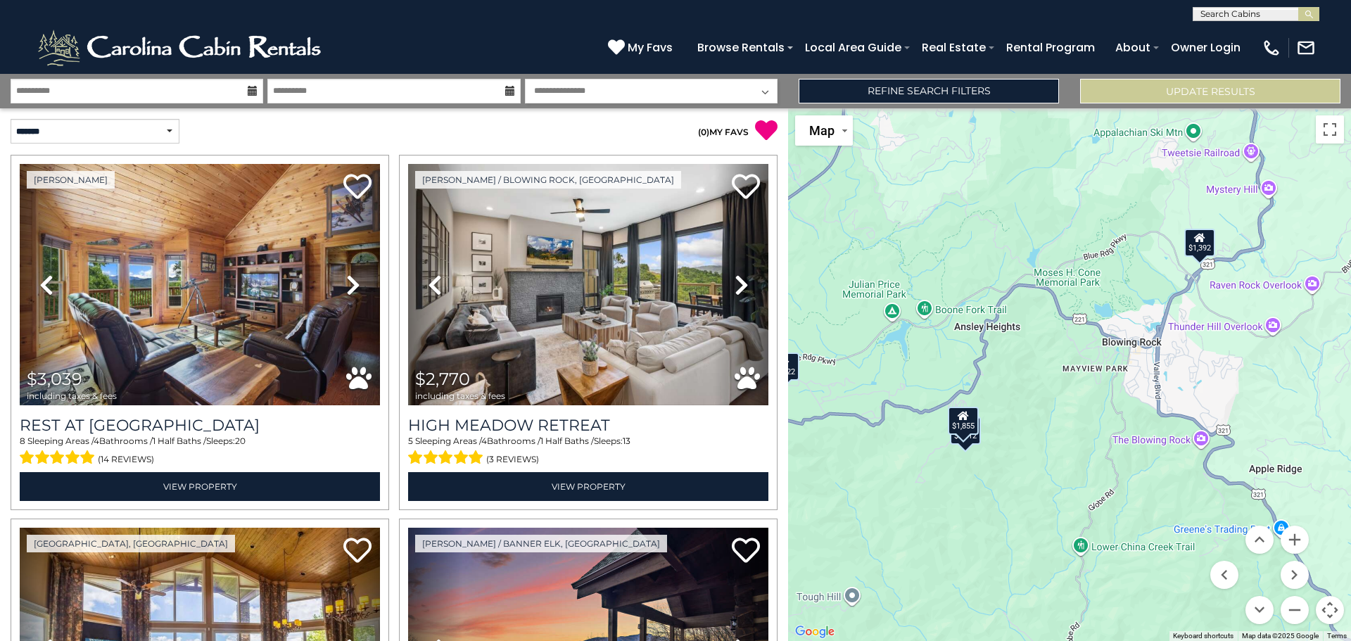
drag, startPoint x: 982, startPoint y: 561, endPoint x: 1094, endPoint y: 350, distance: 238.2
click at [1094, 350] on div "$3,039 $2,770 $2,387 $2,406 $1,943 $1,633 $2,396 $3,426 $3,474 $1,297 $2,069 $1…" at bounding box center [1069, 374] width 563 height 532
click at [974, 426] on div "$1,855" at bounding box center [963, 421] width 31 height 28
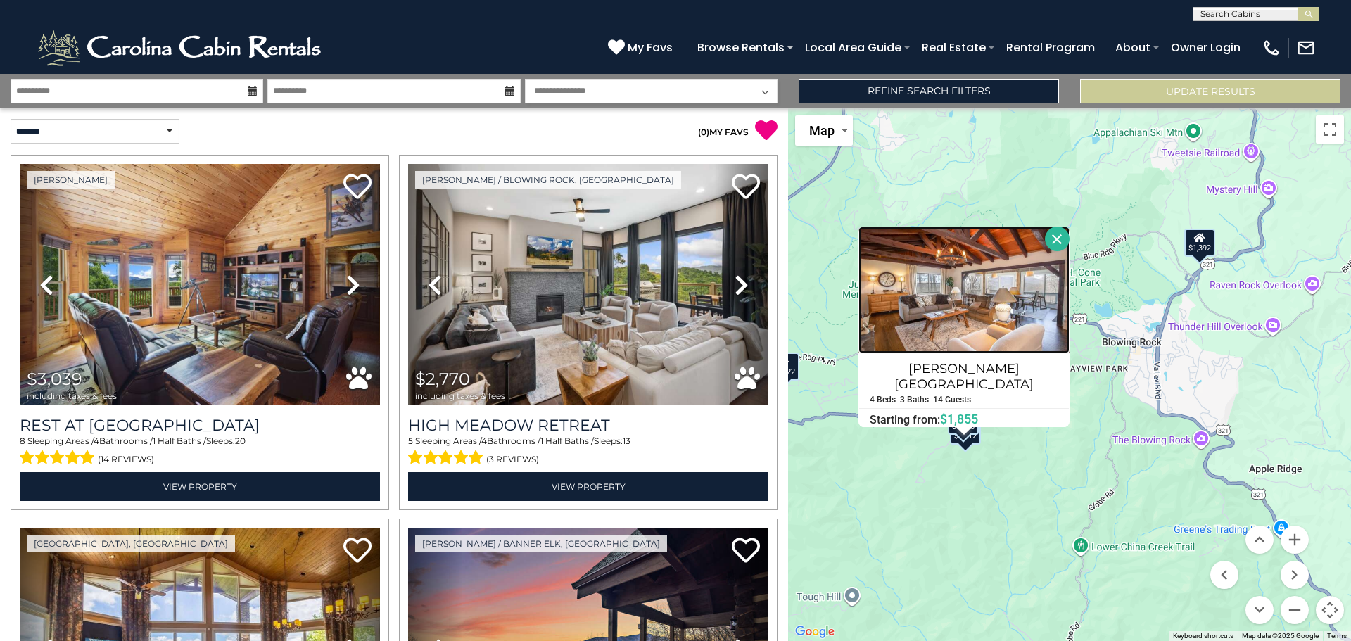
click at [893, 269] on img at bounding box center [963, 290] width 211 height 127
click at [1046, 231] on button "Close" at bounding box center [1057, 239] width 25 height 25
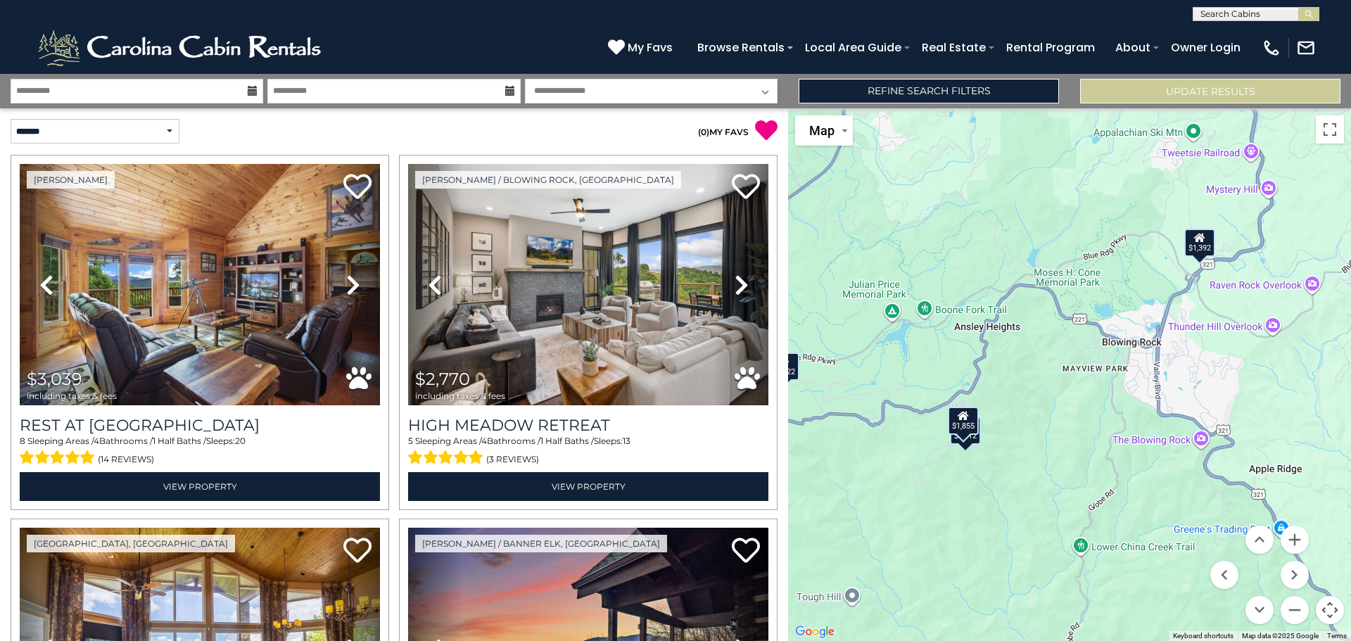
click at [974, 445] on div "$3,039 $2,770 $2,387 $2,406 $1,943 $1,633 $2,396 $3,426 $3,474 $1,297 $2,069 $1…" at bounding box center [1069, 374] width 563 height 532
click at [975, 445] on div "$3,039 $2,770 $2,387 $2,406 $1,943 $1,633 $2,396 $3,426 $3,474 $1,297 $2,069 $1…" at bounding box center [1069, 374] width 563 height 532
click at [976, 442] on div "$2,012" at bounding box center [965, 430] width 31 height 28
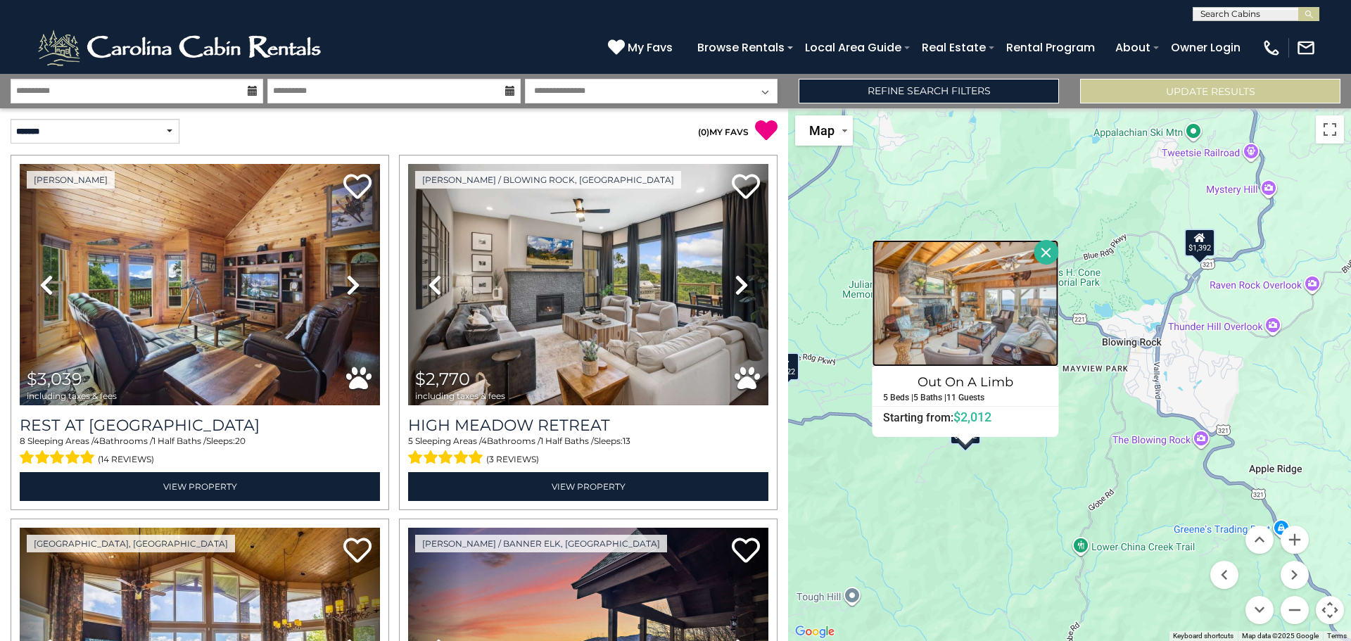
click at [981, 307] on img at bounding box center [965, 303] width 186 height 127
click at [1082, 442] on div "$3,039 $2,770 $2,387 $2,406 $1,943 $1,633 $2,396 $3,426 $3,474 $1,297 $2,069 $1…" at bounding box center [1069, 374] width 563 height 532
click at [1054, 253] on button "Close" at bounding box center [1046, 252] width 25 height 25
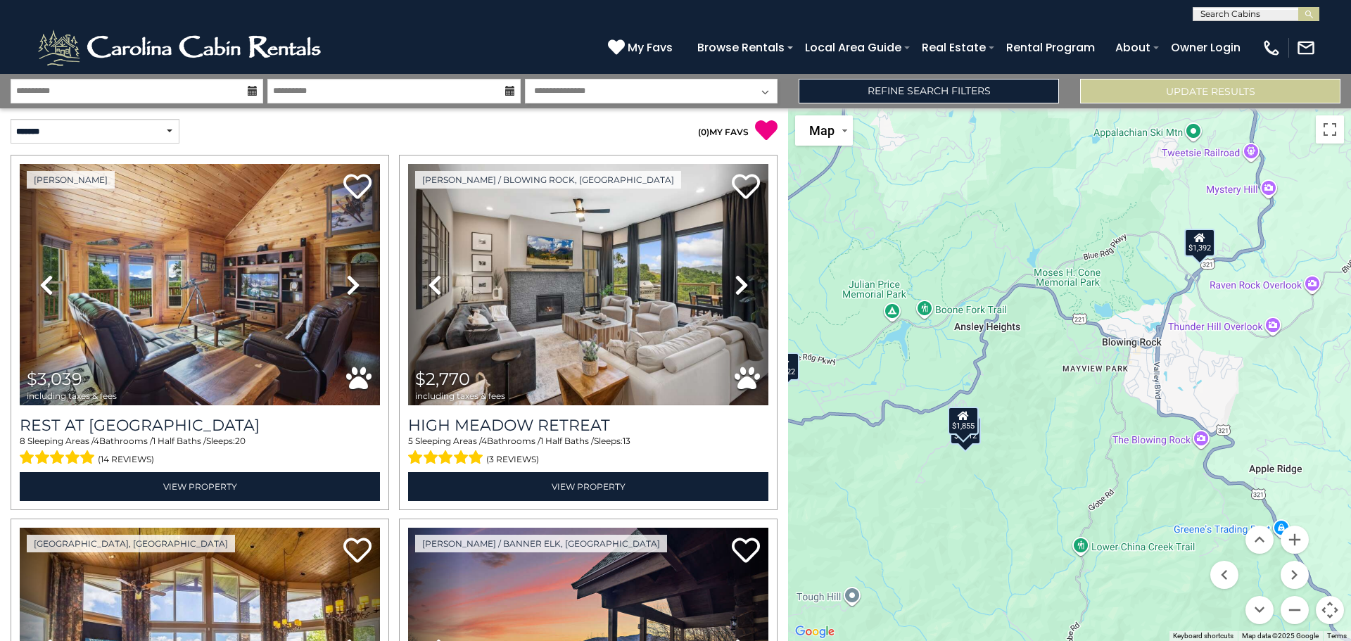
drag, startPoint x: 1243, startPoint y: 307, endPoint x: 1099, endPoint y: 309, distance: 143.5
click at [1099, 309] on div "$3,039 $2,770 $2,387 $2,406 $1,943 $1,633 $2,396 $3,426 $3,474 $1,297 $2,069 $1…" at bounding box center [1069, 374] width 563 height 532
click at [1286, 443] on div "$3,039 $2,770 $2,387 $2,406 $1,943 $1,633 $2,396 $3,426 $3,474 $1,297 $2,069 $1…" at bounding box center [1069, 374] width 563 height 532
drag, startPoint x: 1143, startPoint y: 516, endPoint x: 917, endPoint y: 540, distance: 227.1
click at [917, 540] on div "$3,039 $2,770 $2,387 $2,406 $1,943 $1,633 $2,396 $3,426 $3,474 $1,297 $2,069 $1…" at bounding box center [1069, 374] width 563 height 532
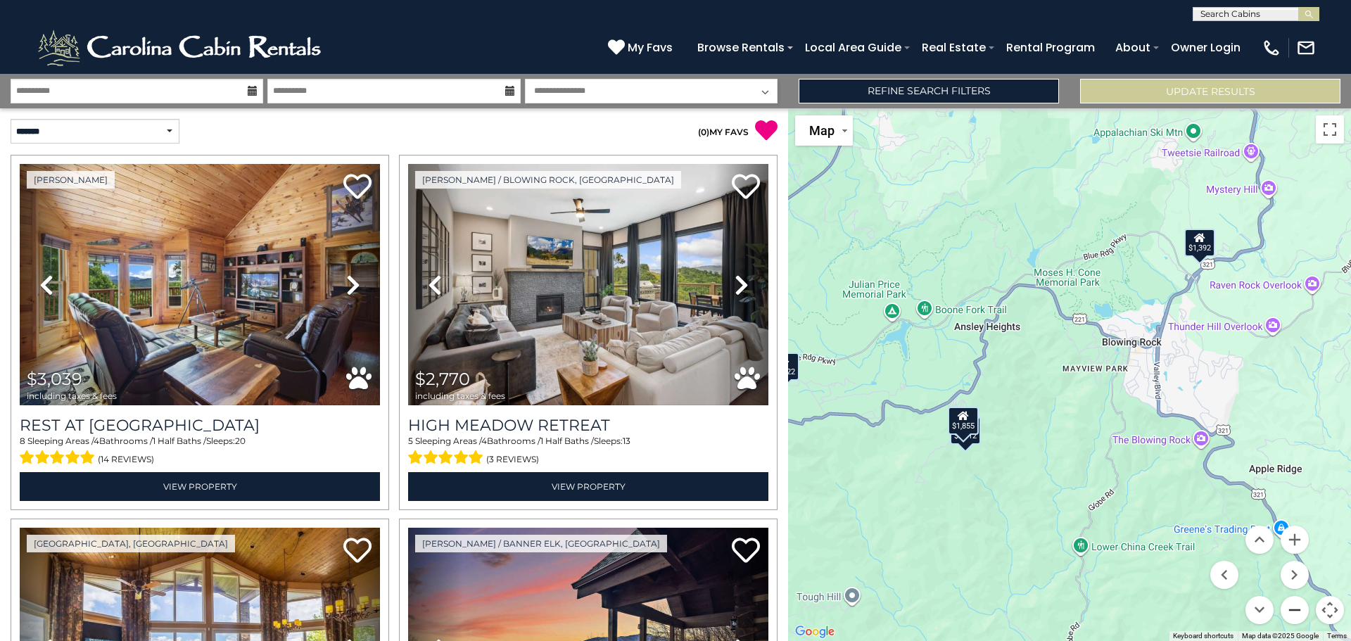
click at [1299, 612] on button "Zoom out" at bounding box center [1294, 610] width 28 height 28
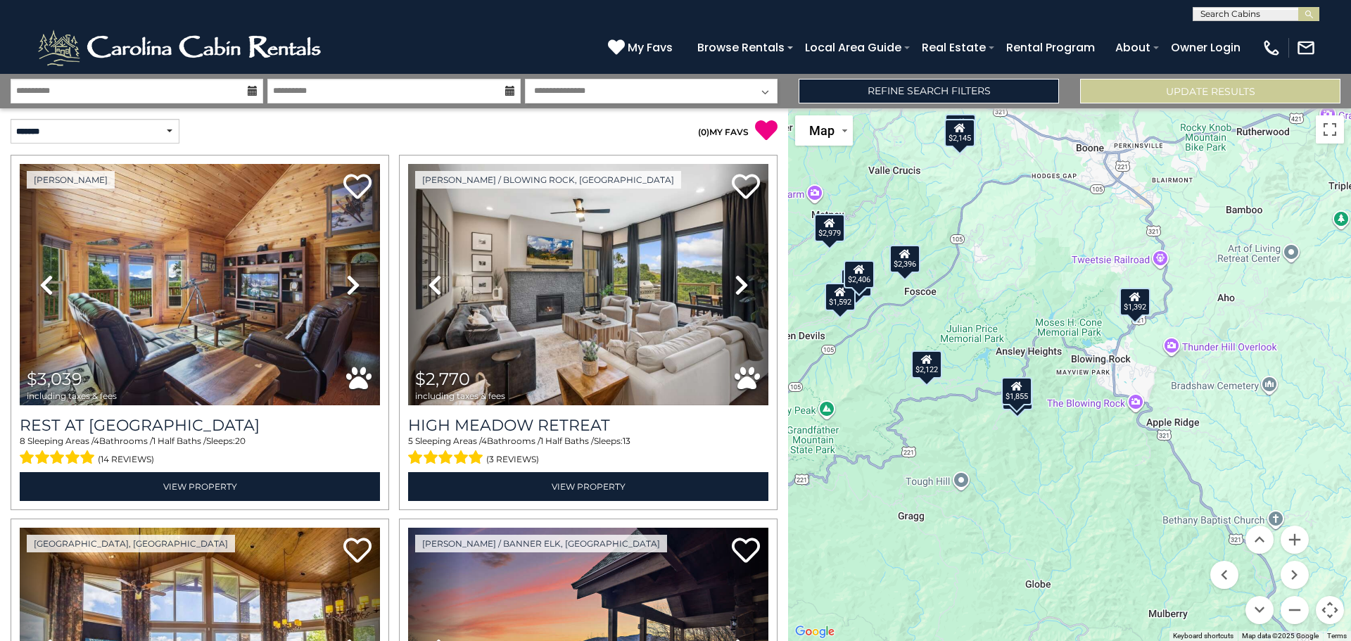
click at [936, 376] on div "$2,122" at bounding box center [926, 364] width 31 height 28
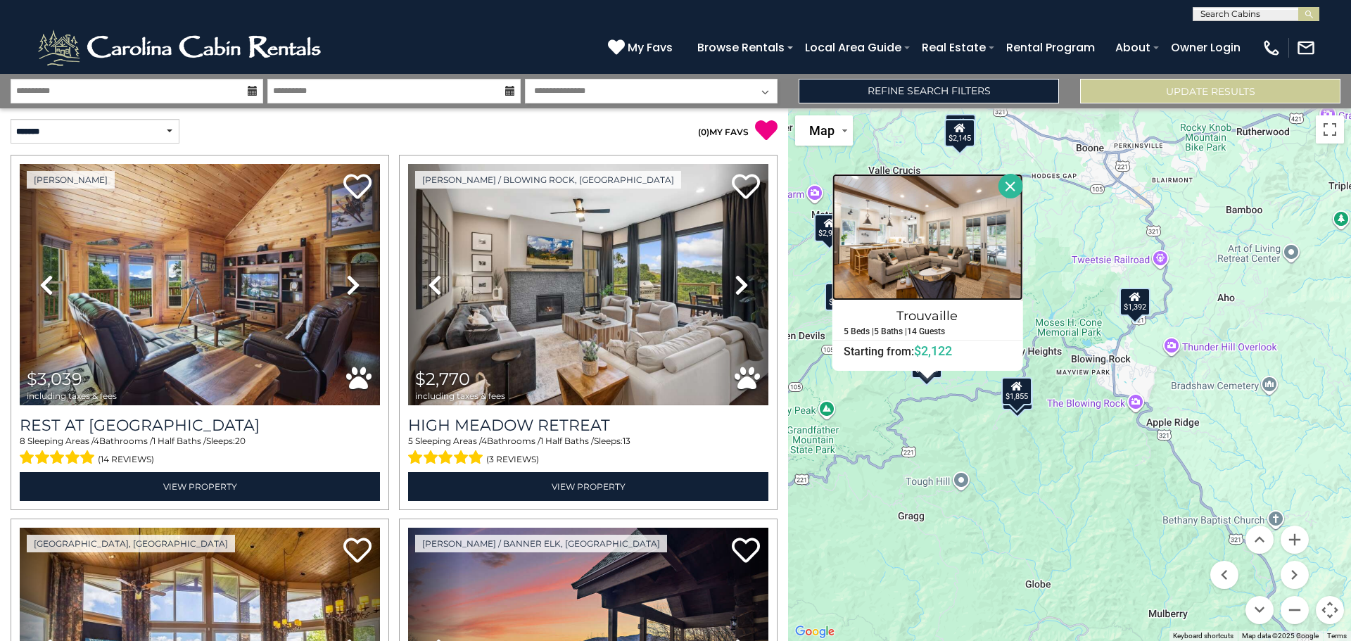
click at [940, 203] on img at bounding box center [927, 237] width 191 height 127
click at [1013, 193] on button "Close" at bounding box center [1009, 186] width 25 height 25
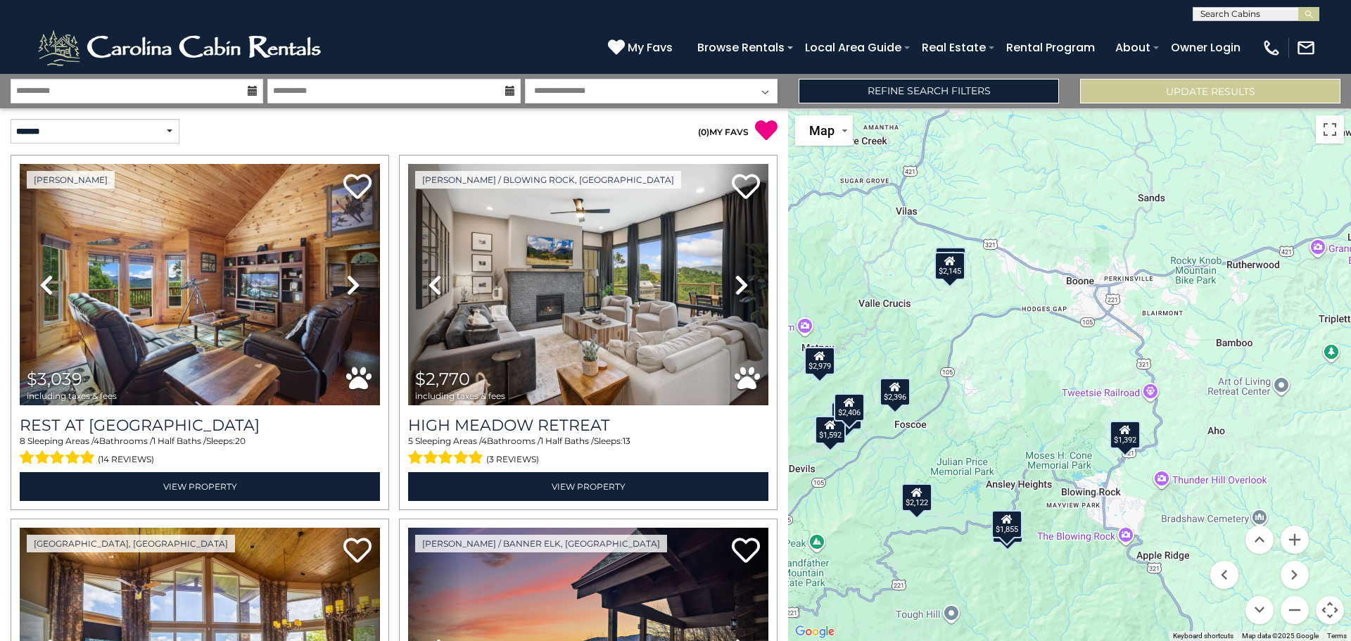
drag, startPoint x: 1276, startPoint y: 522, endPoint x: 1254, endPoint y: 674, distance: 153.6
click at [1254, 640] on html "**********" at bounding box center [675, 320] width 1351 height 641
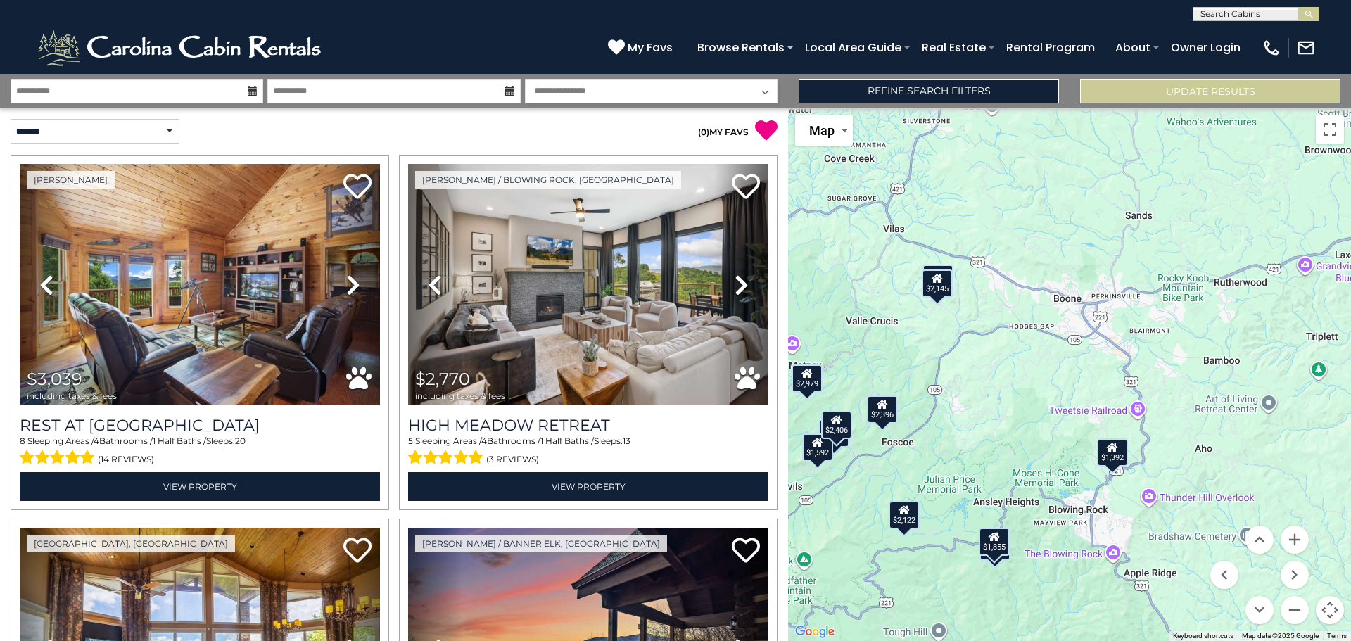
click at [940, 293] on div "$2,145" at bounding box center [936, 283] width 31 height 28
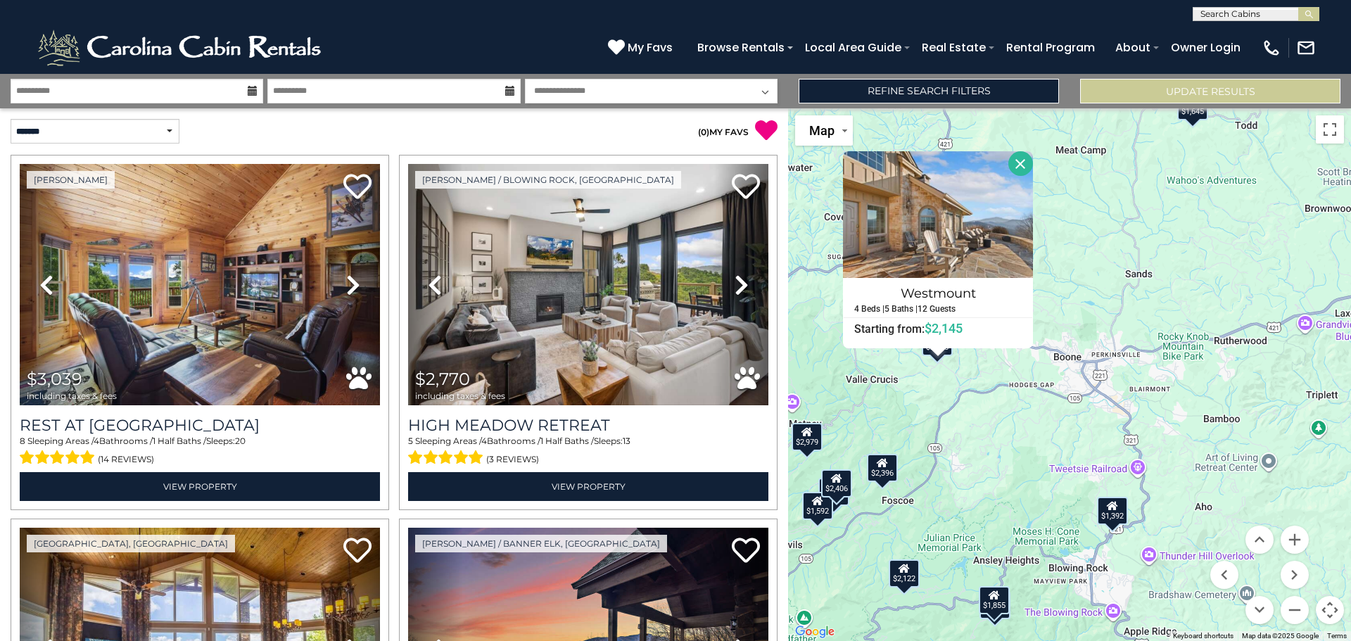
click at [1014, 162] on button "Close" at bounding box center [1020, 163] width 25 height 25
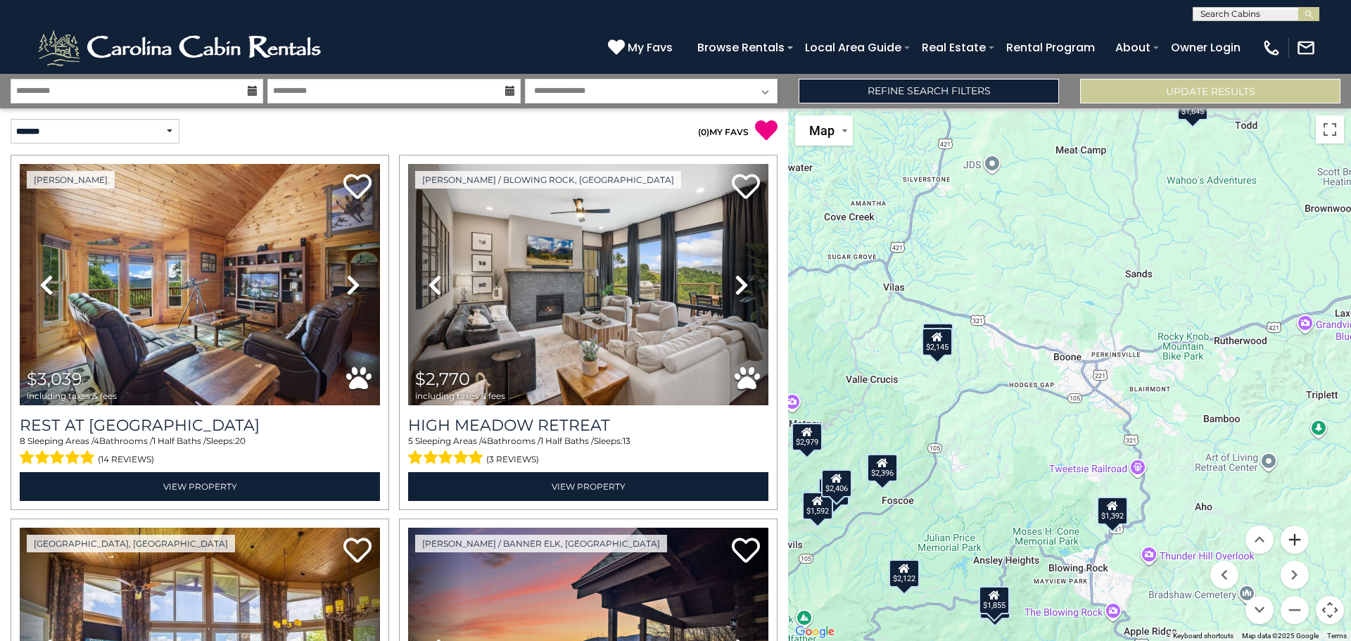
click at [1296, 544] on button "Zoom in" at bounding box center [1294, 539] width 28 height 28
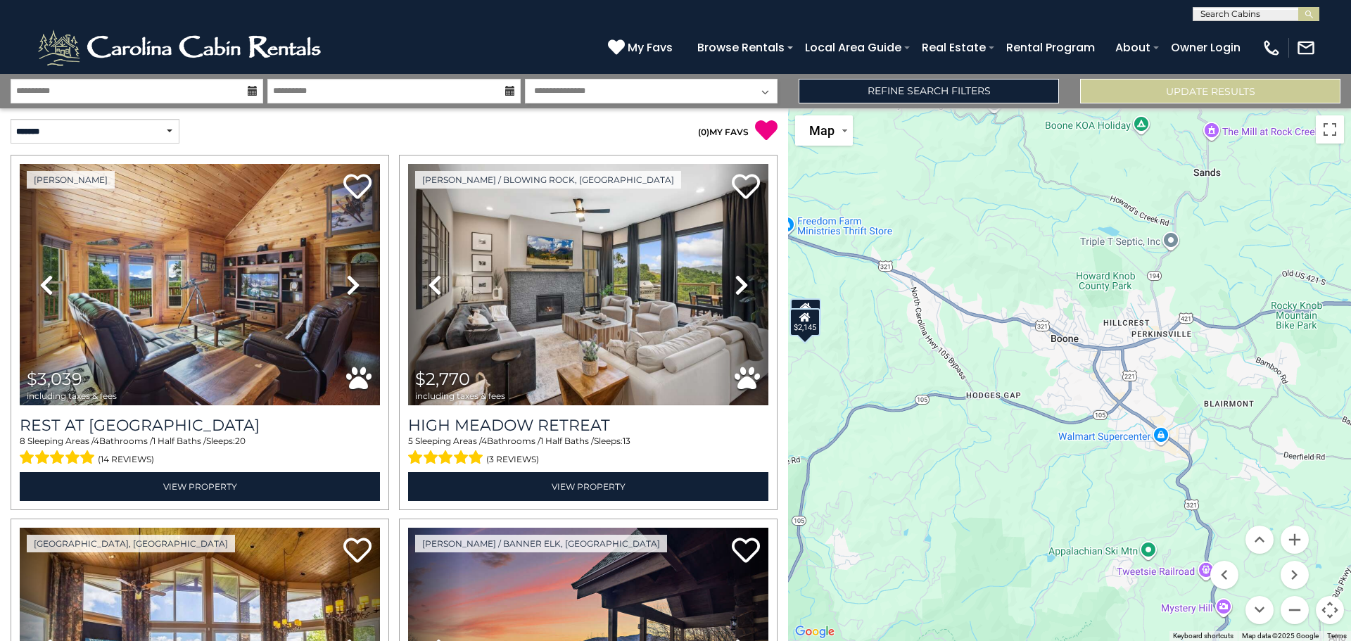
click at [812, 304] on div "$2,642" at bounding box center [805, 312] width 31 height 28
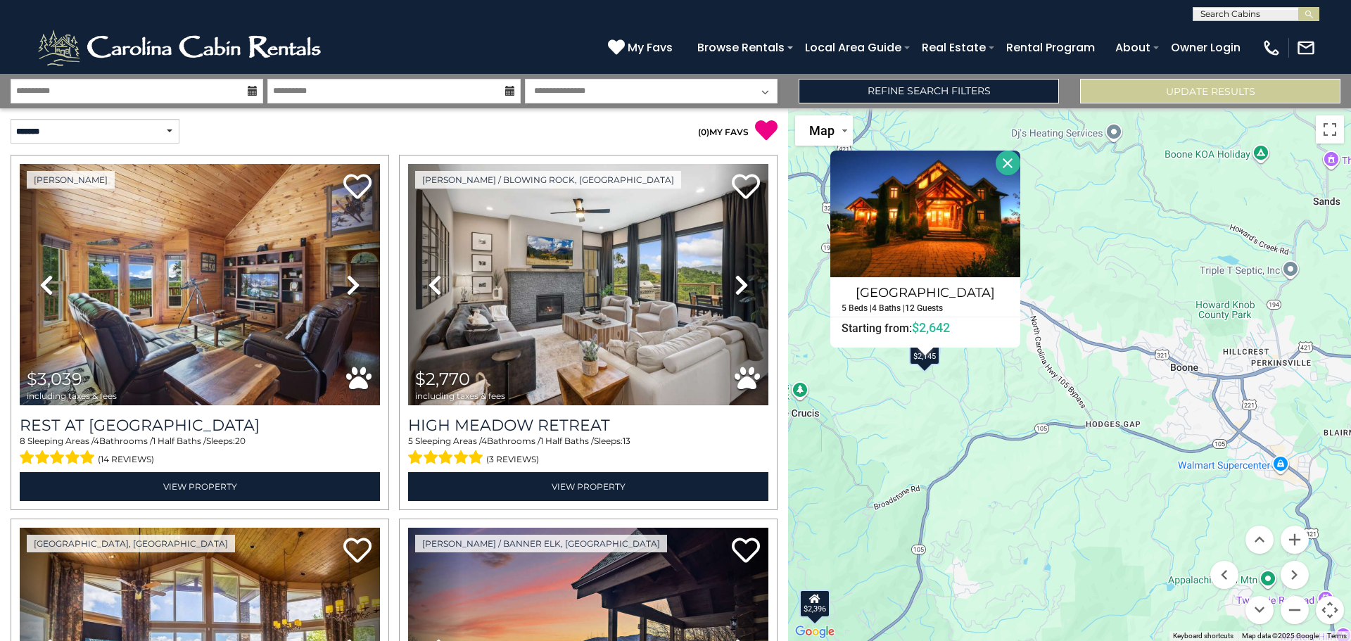
click at [1011, 157] on button "Close" at bounding box center [1007, 163] width 25 height 25
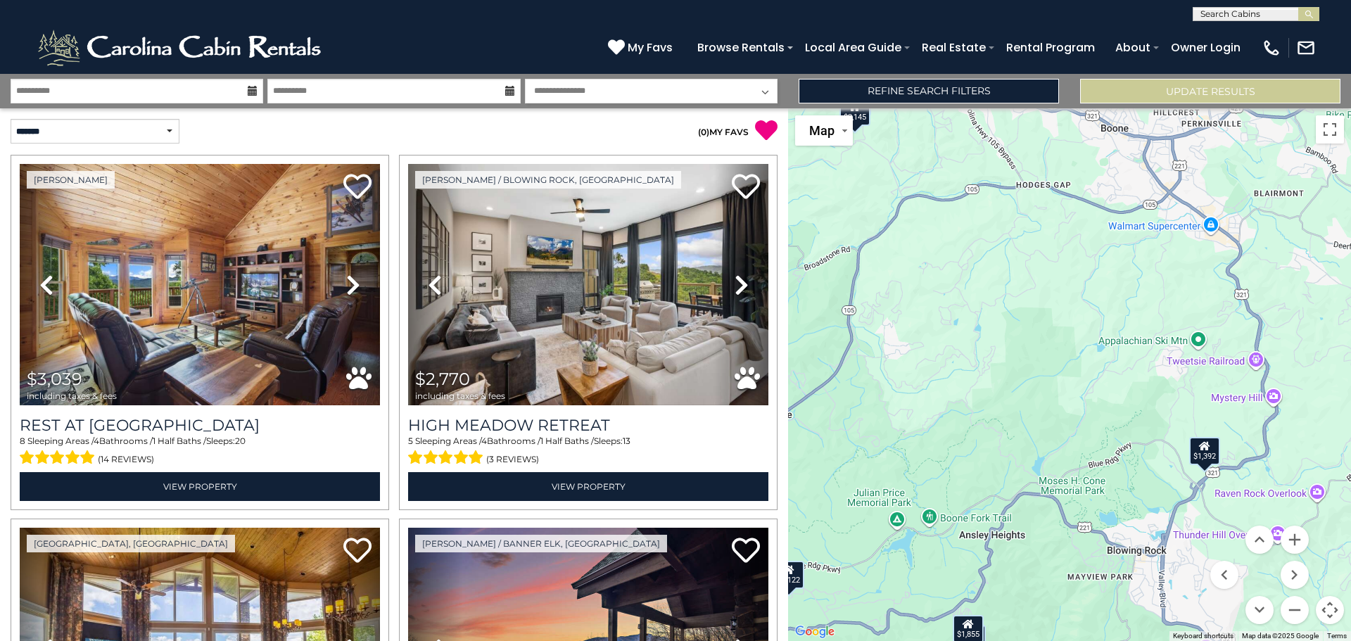
drag, startPoint x: 1108, startPoint y: 448, endPoint x: 1038, endPoint y: 205, distance: 252.7
click at [1038, 205] on div "$3,039 $2,770 $2,387 $2,406 $1,943 $1,633 $2,396 $3,426 $3,474 $1,297 $2,069 $1…" at bounding box center [1069, 374] width 563 height 532
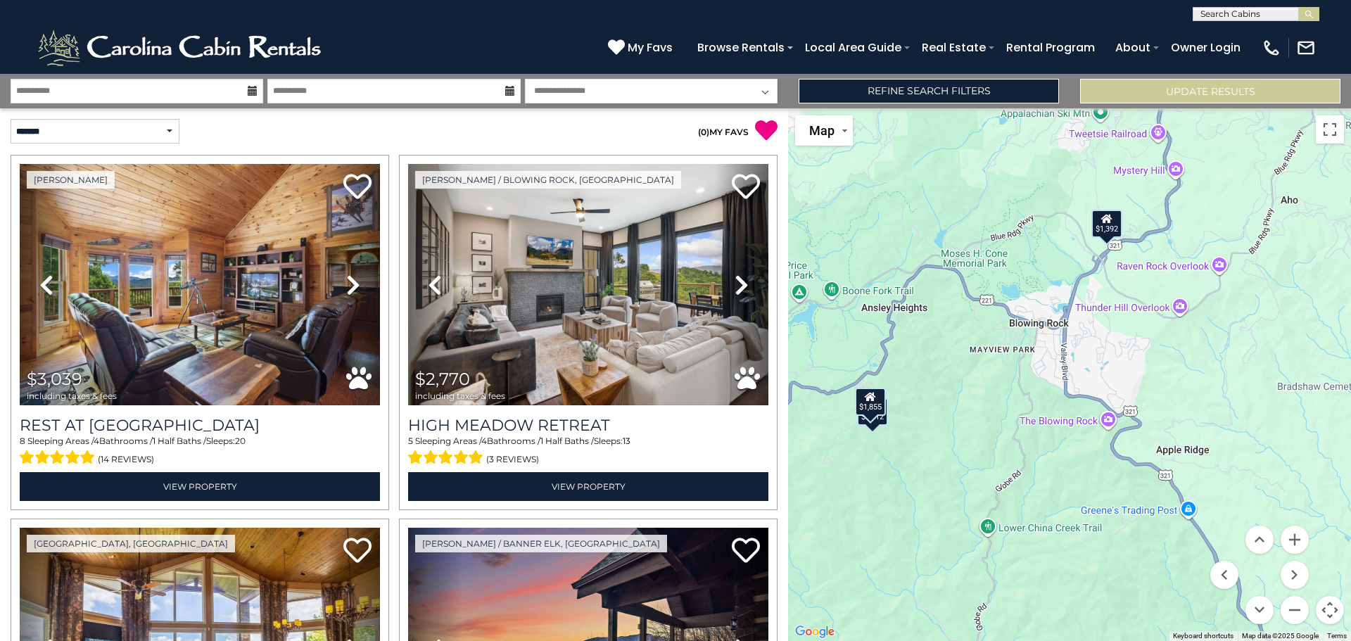
drag, startPoint x: 1064, startPoint y: 483, endPoint x: 982, endPoint y: 297, distance: 202.8
click at [982, 297] on div "$3,039 $2,770 $2,387 $2,406 $1,943 $1,633 $2,396 $3,426 $3,474 $1,297 $2,069 $1…" at bounding box center [1069, 374] width 563 height 532
click at [1298, 532] on button "Zoom in" at bounding box center [1294, 539] width 28 height 28
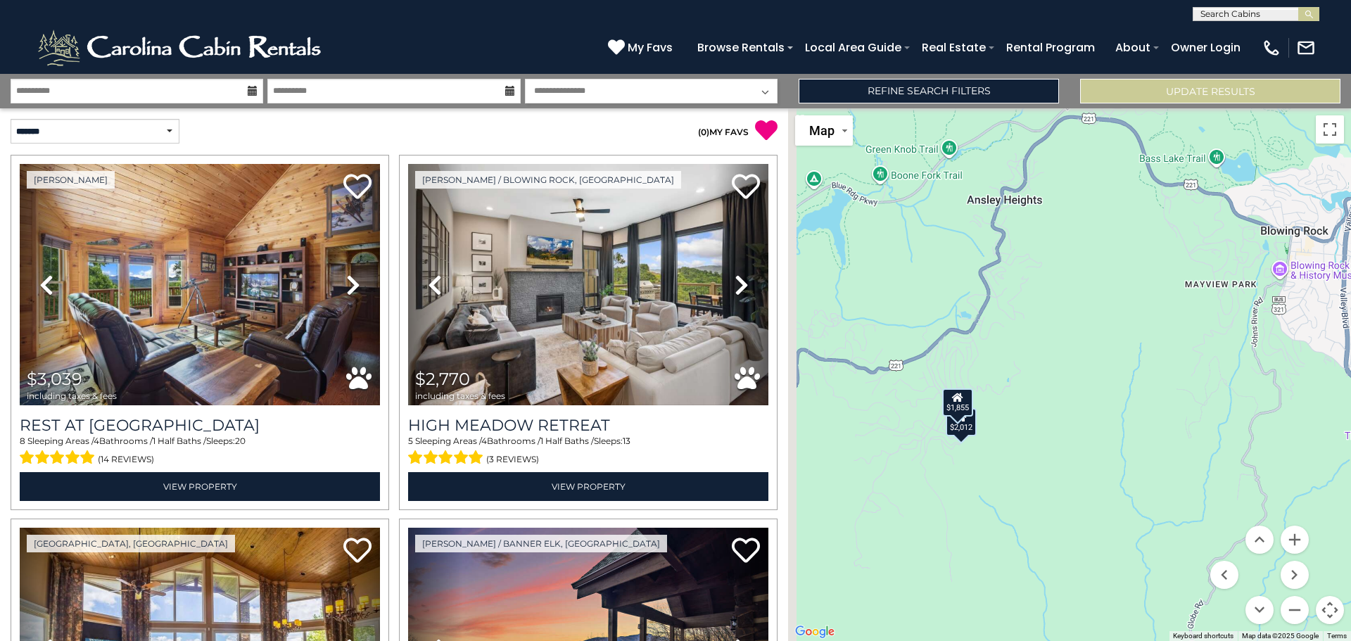
drag, startPoint x: 943, startPoint y: 464, endPoint x: 1220, endPoint y: 417, distance: 281.0
click at [1220, 417] on div "$3,039 $2,770 $2,387 $2,406 $1,943 $1,633 $2,396 $3,426 $3,474 $1,297 $2,069 $1…" at bounding box center [1069, 374] width 563 height 532
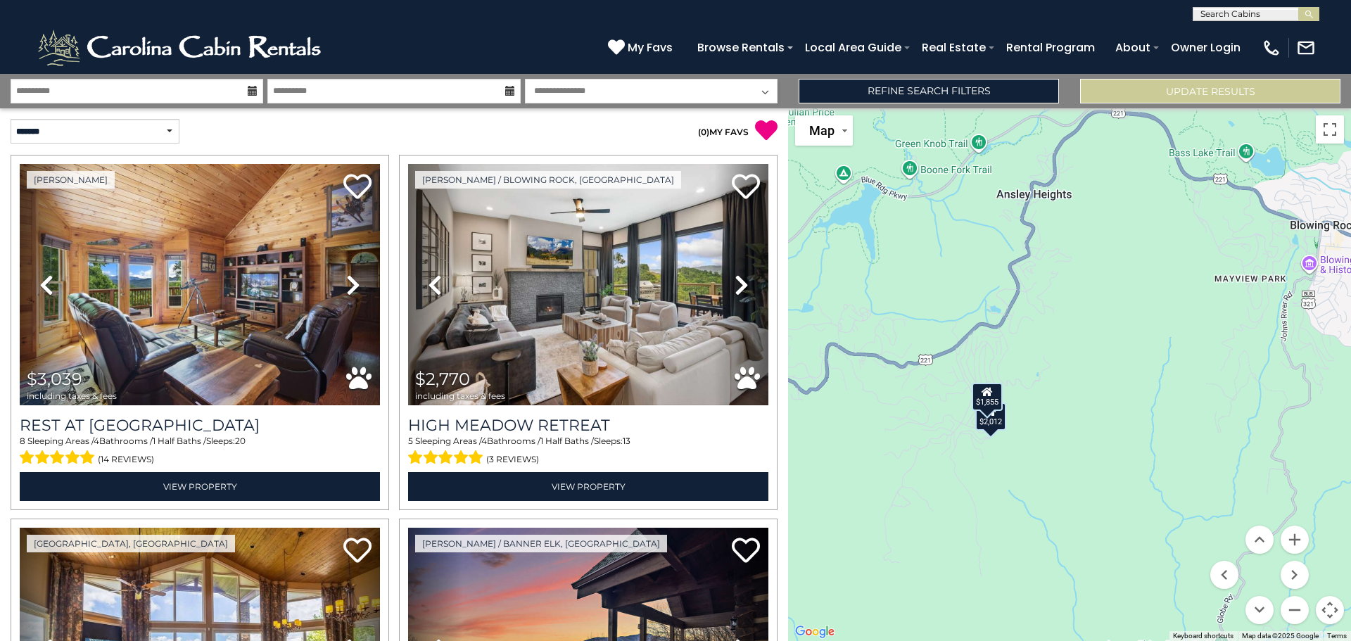
click at [1000, 423] on div "$2,012" at bounding box center [990, 416] width 31 height 28
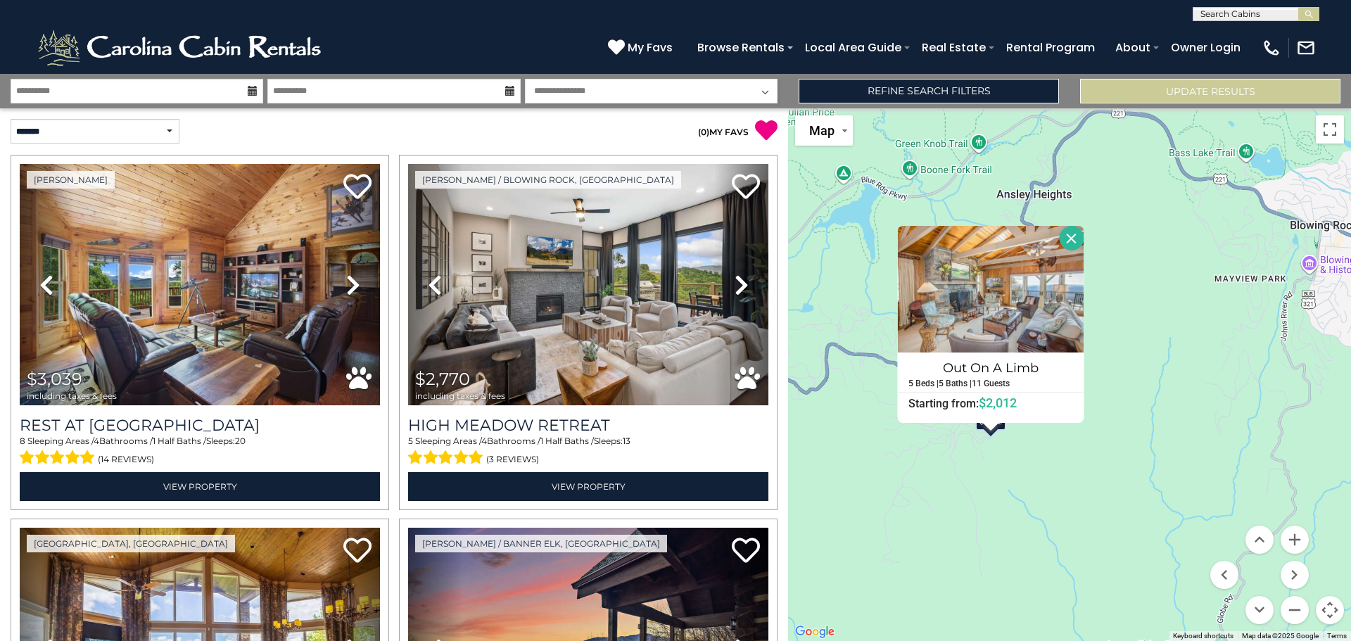
click at [1070, 236] on button "Close" at bounding box center [1071, 238] width 25 height 25
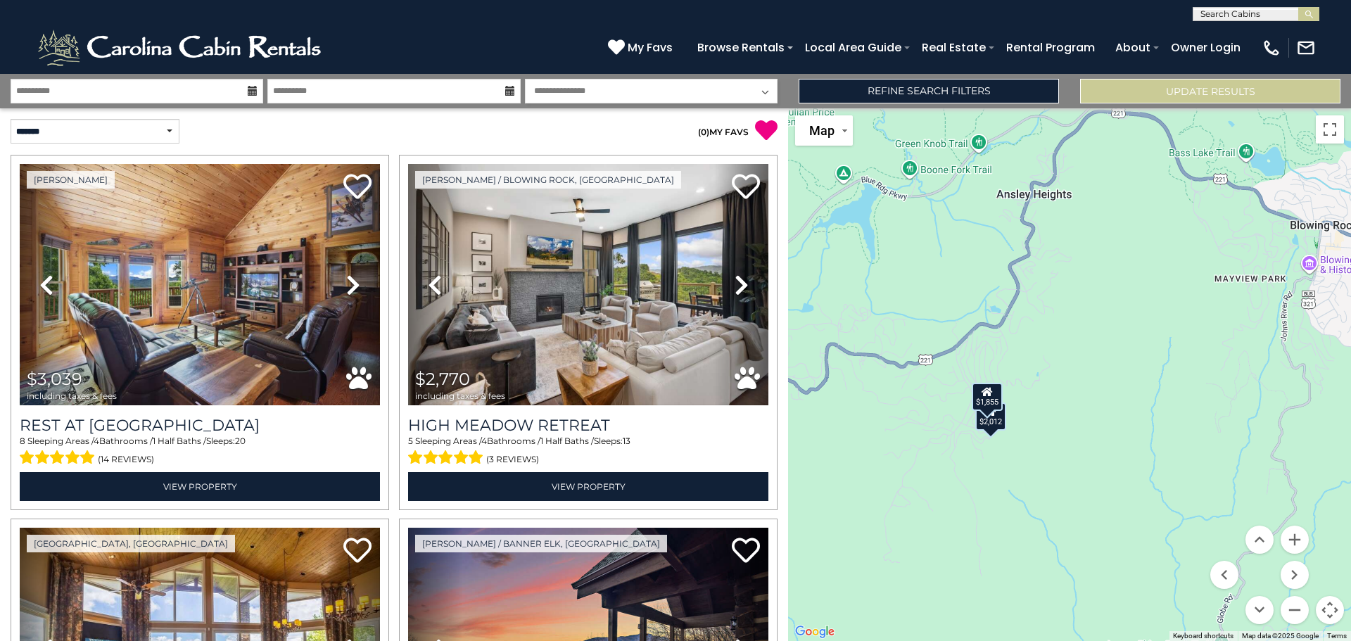
click at [990, 404] on div "$1,855" at bounding box center [986, 397] width 31 height 28
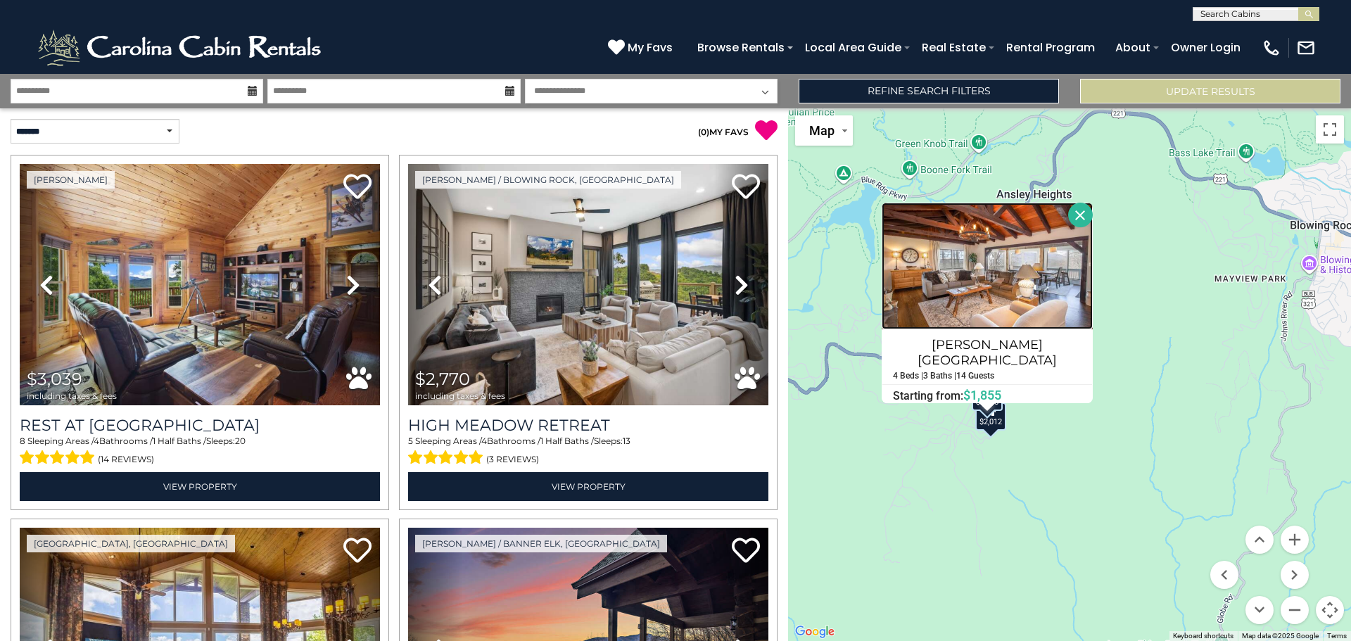
click at [959, 306] on img at bounding box center [986, 266] width 211 height 127
click at [1076, 219] on button "Close" at bounding box center [1080, 215] width 25 height 25
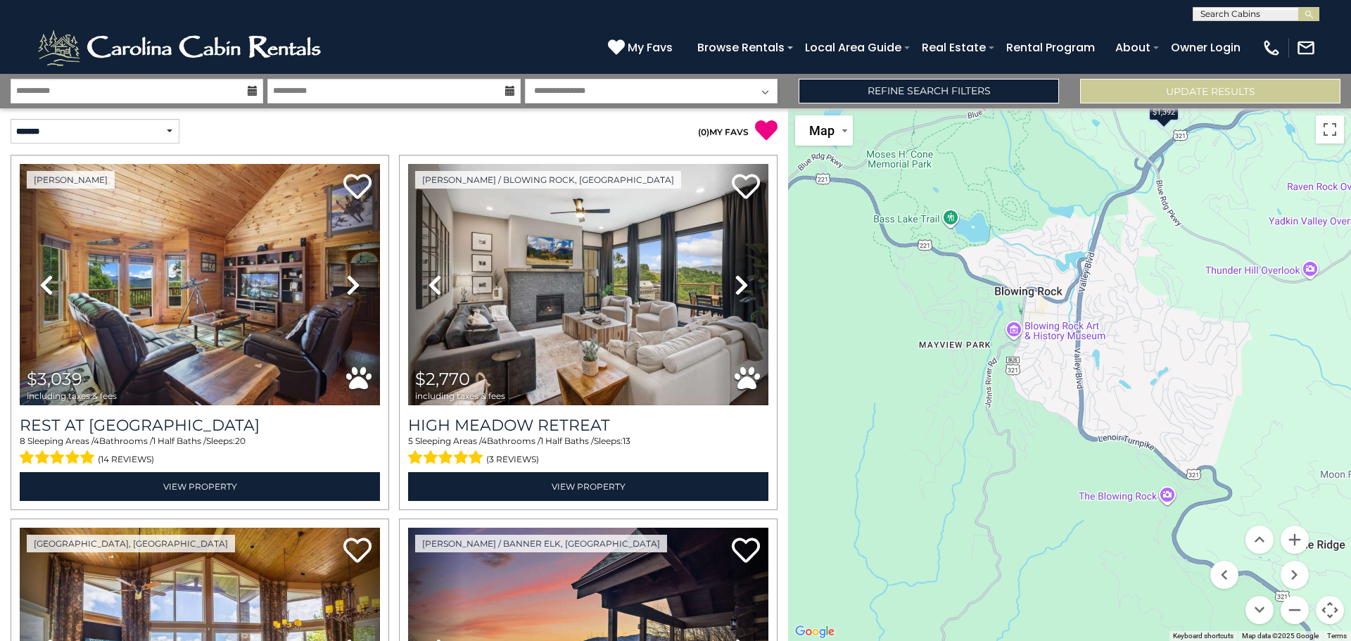
drag, startPoint x: 1116, startPoint y: 332, endPoint x: 821, endPoint y: 400, distance: 302.4
click at [821, 400] on div "$3,039 $2,770 $2,387 $2,406 $1,943 $1,633 $2,396 $3,426 $3,474 $1,297 $2,069 $1…" at bounding box center [1069, 374] width 563 height 532
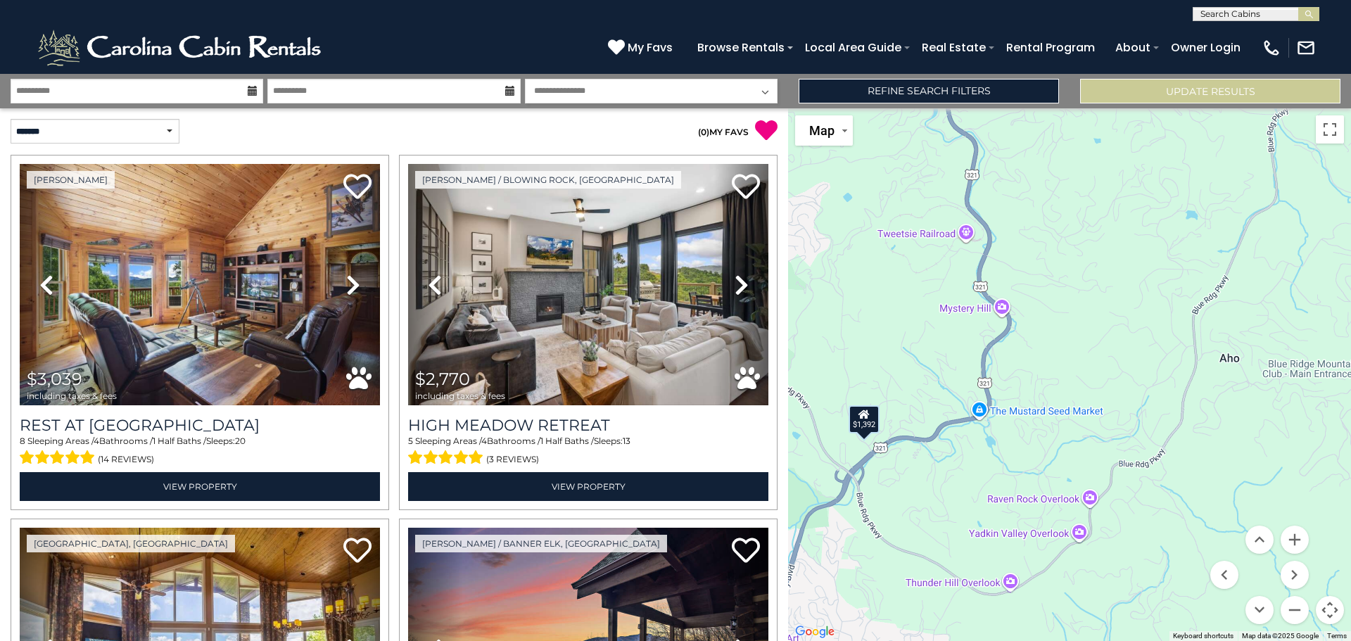
drag, startPoint x: 1192, startPoint y: 301, endPoint x: 887, endPoint y: 674, distance: 481.9
click at [887, 640] on html "**********" at bounding box center [675, 320] width 1351 height 641
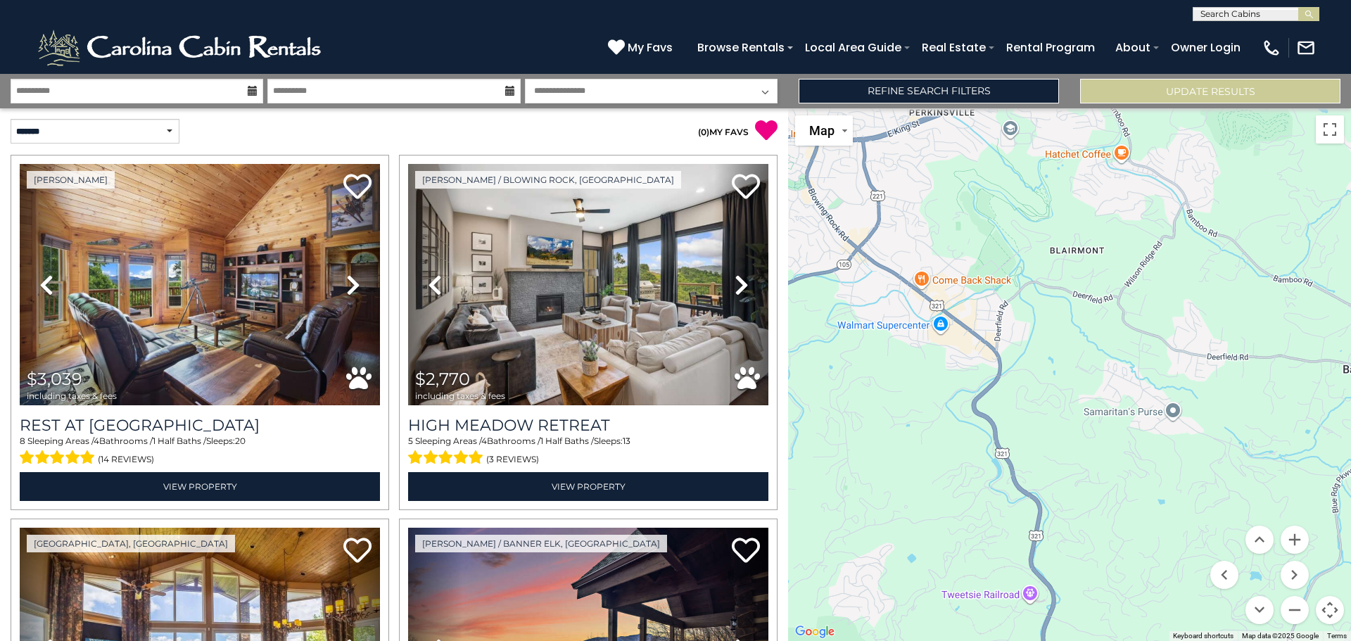
drag, startPoint x: 1087, startPoint y: 381, endPoint x: 1095, endPoint y: 509, distance: 127.6
click at [1145, 640] on html "**********" at bounding box center [675, 320] width 1351 height 641
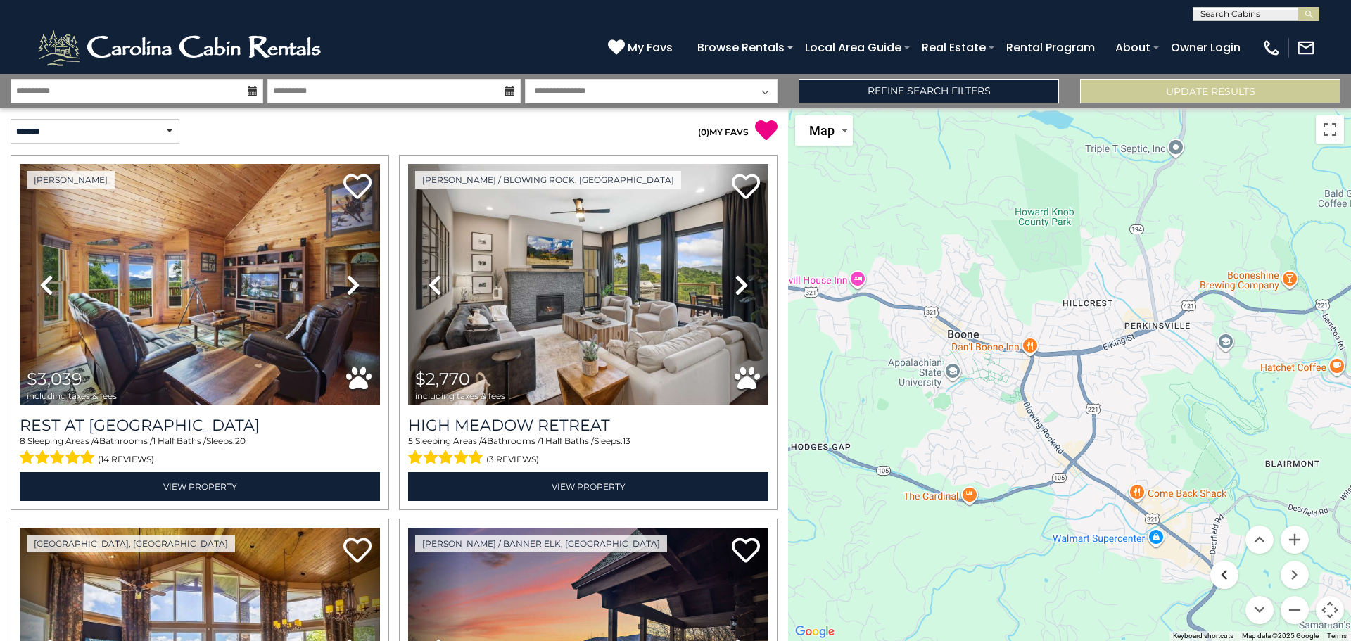
drag, startPoint x: 1016, startPoint y: 356, endPoint x: 1232, endPoint y: 576, distance: 308.9
click at [1232, 576] on div "$3,039 $2,770 $2,387 $2,406 $1,943 $1,633 $2,396 $3,426 $3,474 $1,297 $2,069 $1…" at bounding box center [1069, 374] width 563 height 532
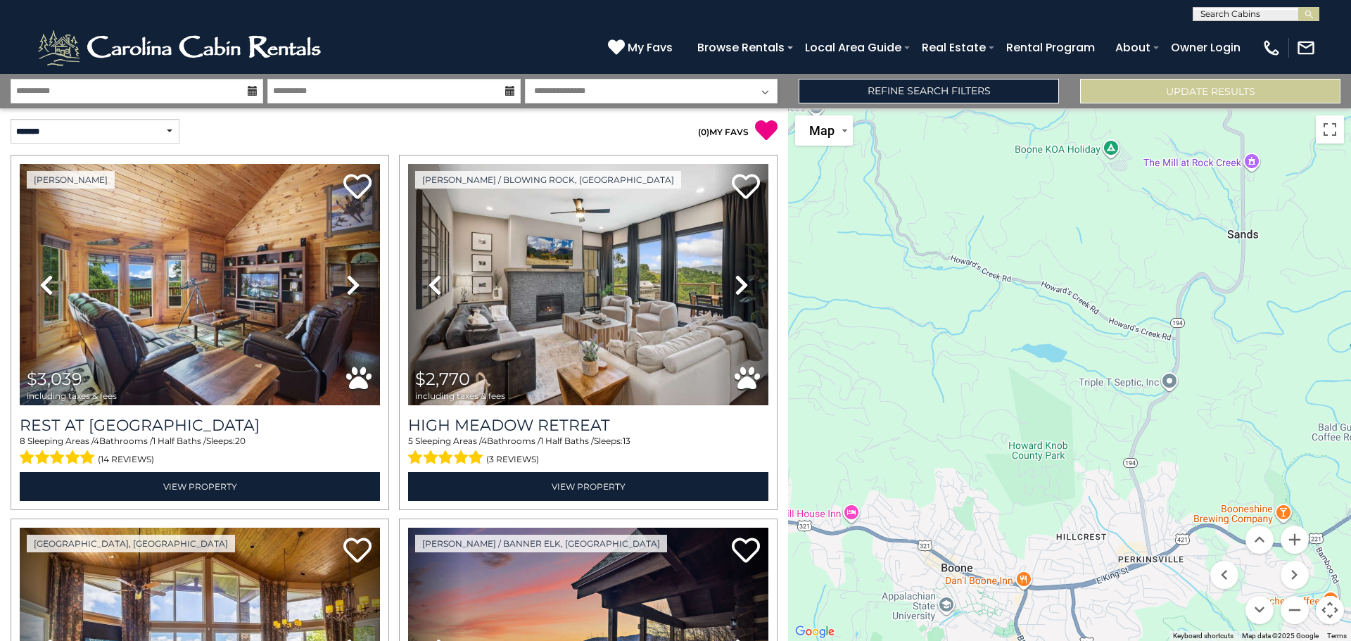
drag, startPoint x: 1127, startPoint y: 388, endPoint x: 1121, endPoint y: 620, distance: 232.2
click at [1121, 620] on div "$3,039 $2,770 $2,387 $2,406 $1,943 $1,633 $2,396 $3,426 $3,474 $1,297 $2,069 $1…" at bounding box center [1069, 374] width 563 height 532
click at [1294, 610] on button "Zoom out" at bounding box center [1294, 610] width 28 height 28
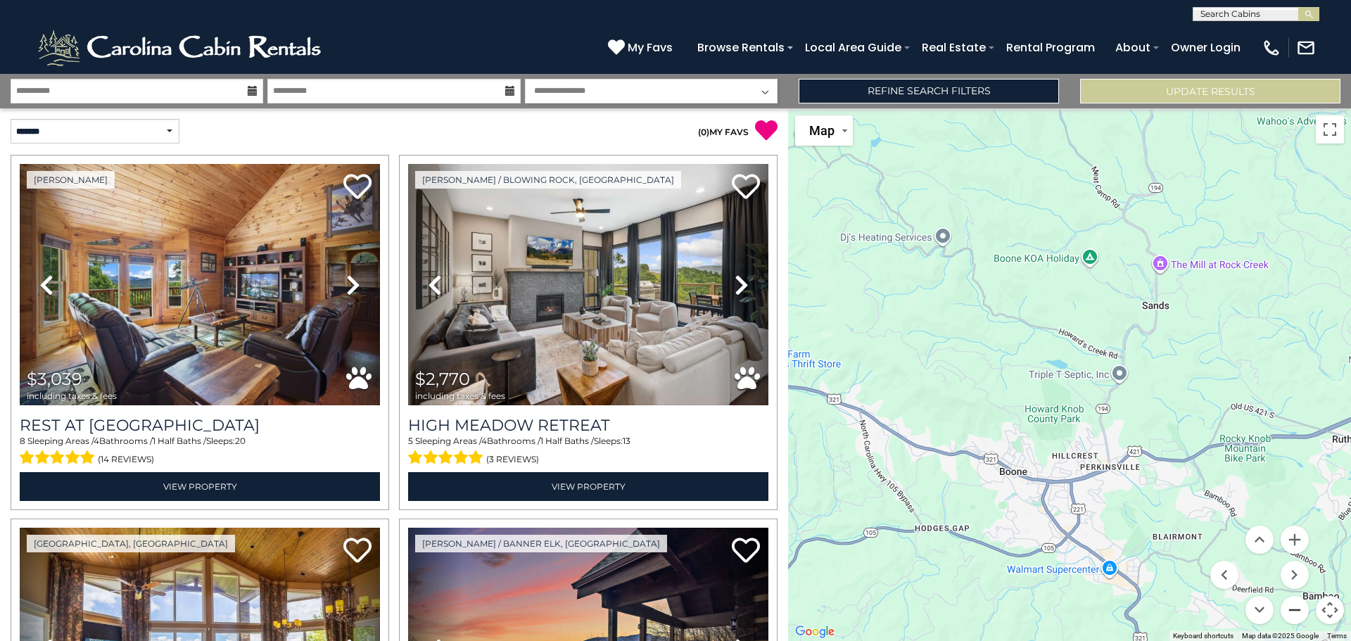
click at [1294, 611] on button "Zoom out" at bounding box center [1294, 610] width 28 height 28
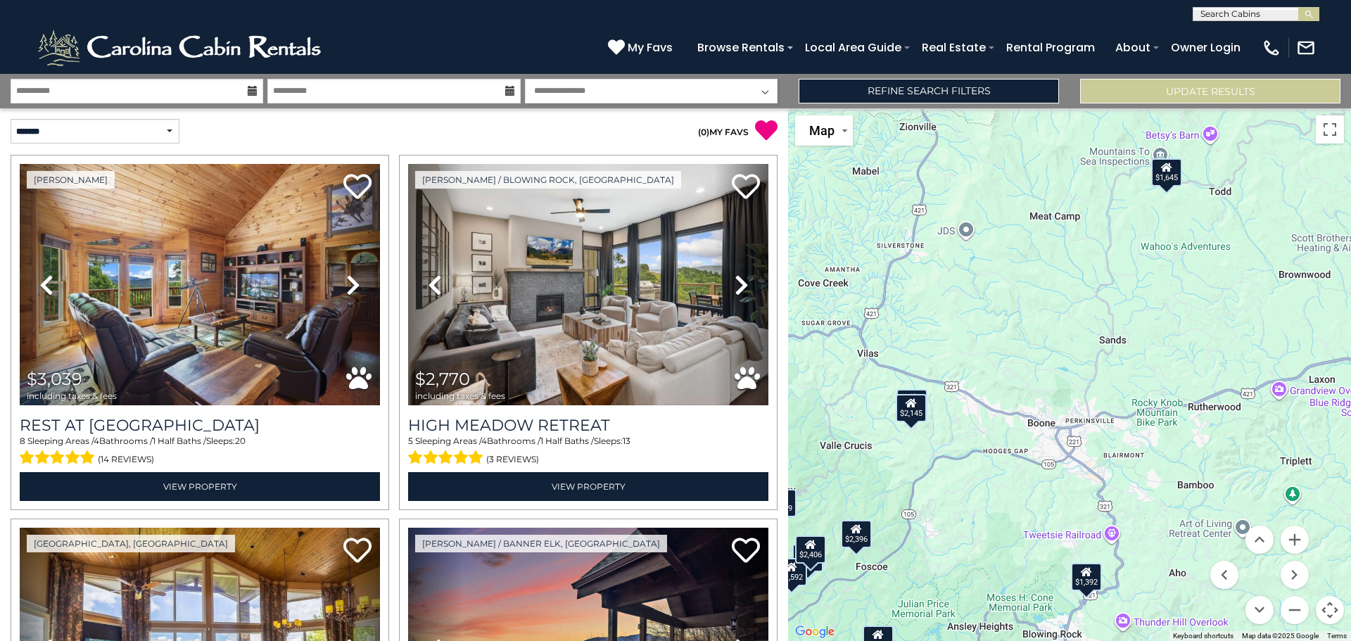
click at [1168, 180] on div "$1,645" at bounding box center [1166, 172] width 31 height 28
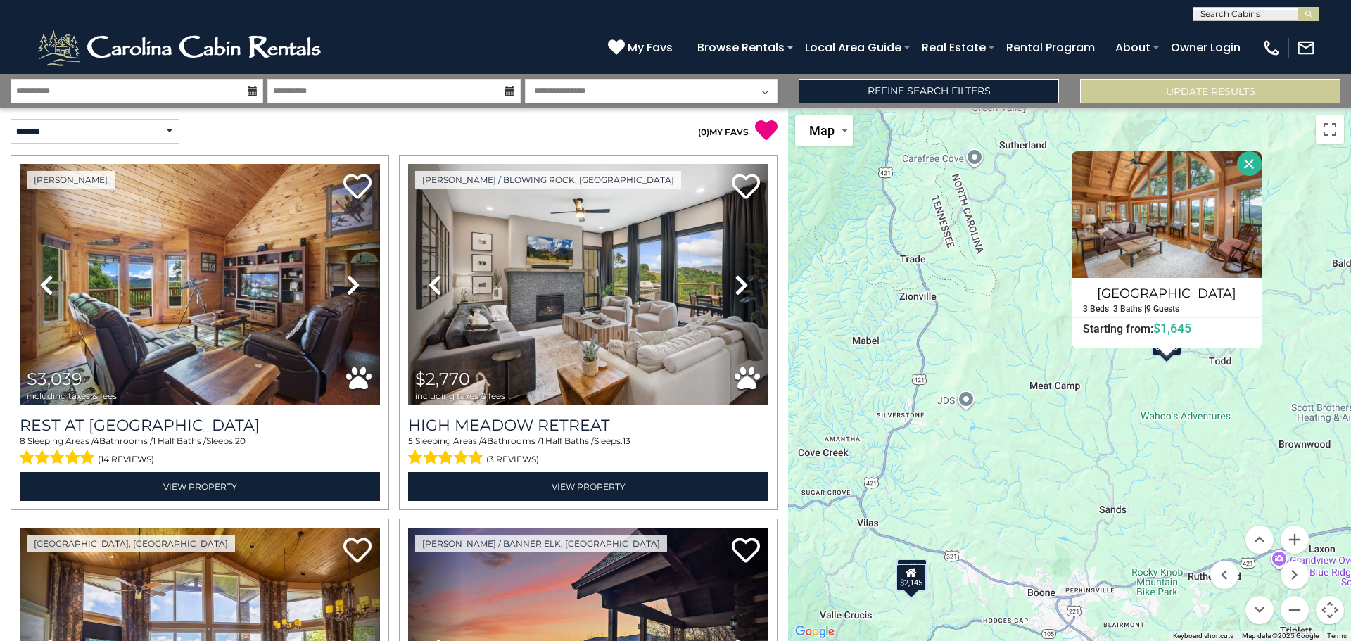
click at [1247, 159] on button "Close" at bounding box center [1249, 163] width 25 height 25
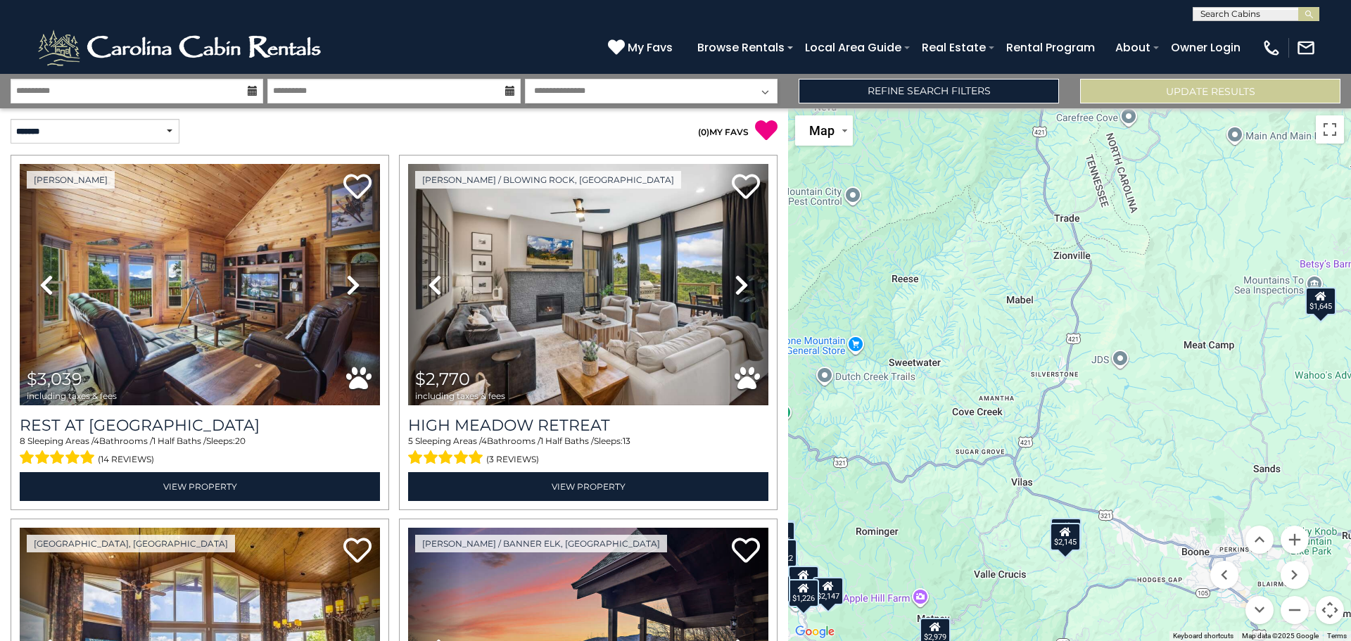
drag, startPoint x: 1064, startPoint y: 421, endPoint x: 1224, endPoint y: 382, distance: 164.3
click at [1224, 382] on div "$3,039 $2,770 $2,387 $2,406 $1,943 $1,633 $2,396 $3,426 $3,474 $1,297 $2,069 $1…" at bounding box center [1069, 374] width 563 height 532
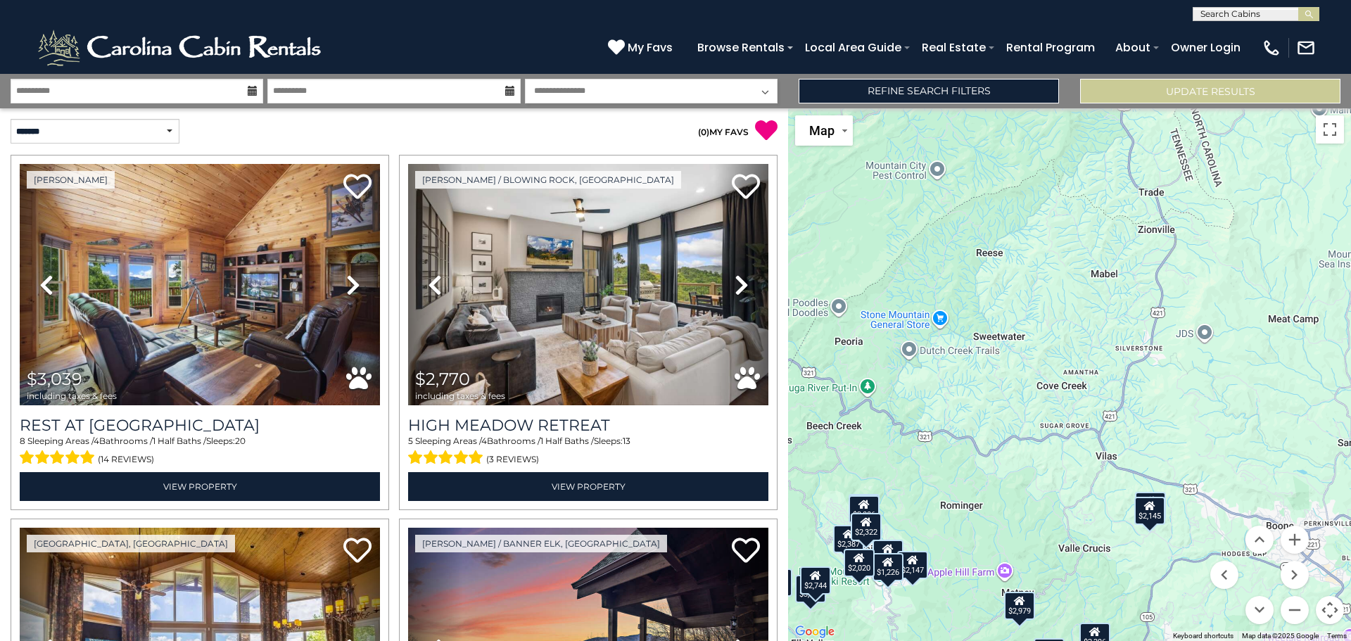
drag, startPoint x: 1010, startPoint y: 450, endPoint x: 1095, endPoint y: 423, distance: 89.4
click at [1095, 423] on div "$3,039 $2,770 $2,387 $2,406 $1,943 $1,633 $2,396 $3,426 $3,474 $1,297 $2,069 $1…" at bounding box center [1069, 374] width 563 height 532
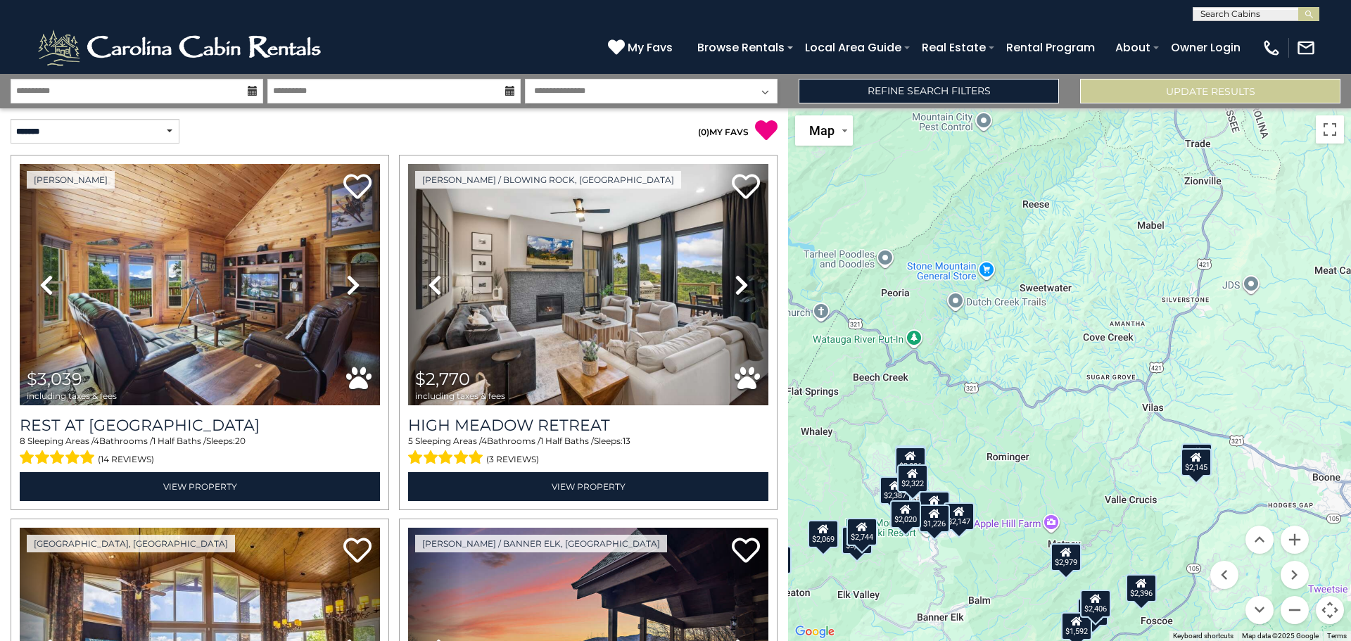
drag, startPoint x: 1000, startPoint y: 530, endPoint x: 1049, endPoint y: 481, distance: 68.6
click at [1049, 481] on div "$3,039 $2,770 $2,387 $2,406 $1,943 $1,633 $2,396 $3,426 $3,474 $1,297 $2,069 $1…" at bounding box center [1069, 374] width 563 height 532
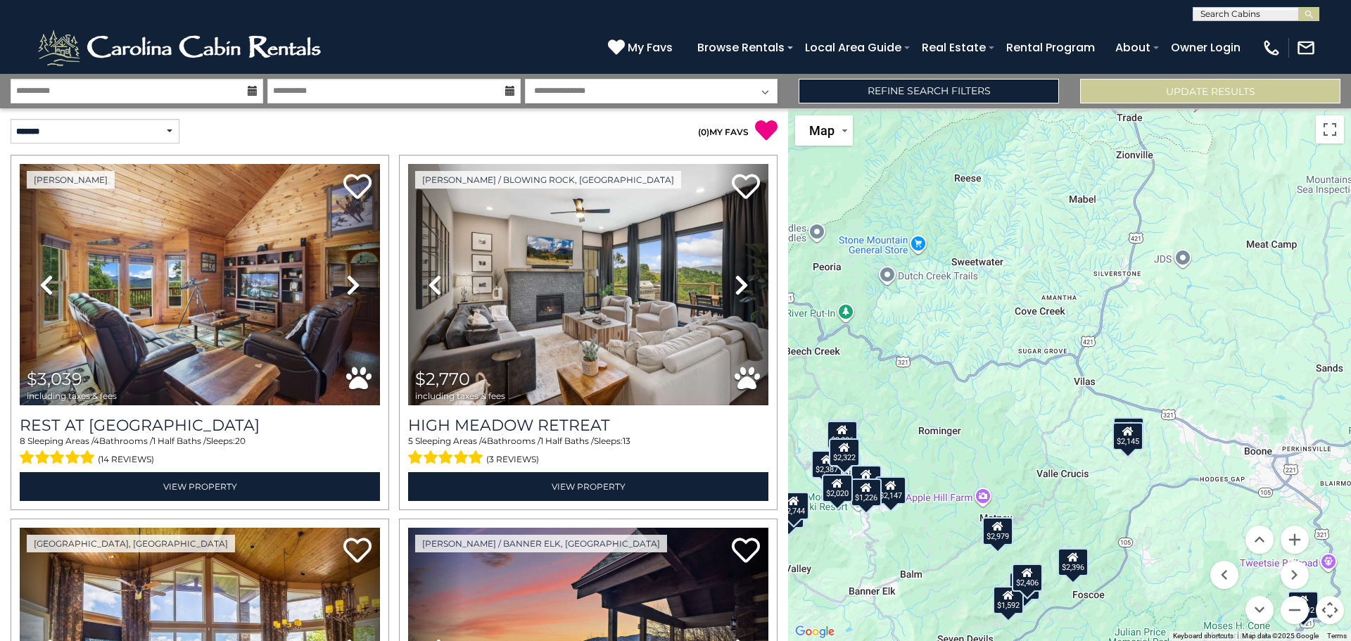
drag, startPoint x: 1194, startPoint y: 537, endPoint x: 1045, endPoint y: 465, distance: 164.9
click at [1117, 496] on div "$3,039 $2,770 $2,387 $2,406 $1,943 $1,633 $2,396 $3,426 $3,474 $1,297 $2,069 $1…" at bounding box center [1069, 374] width 563 height 532
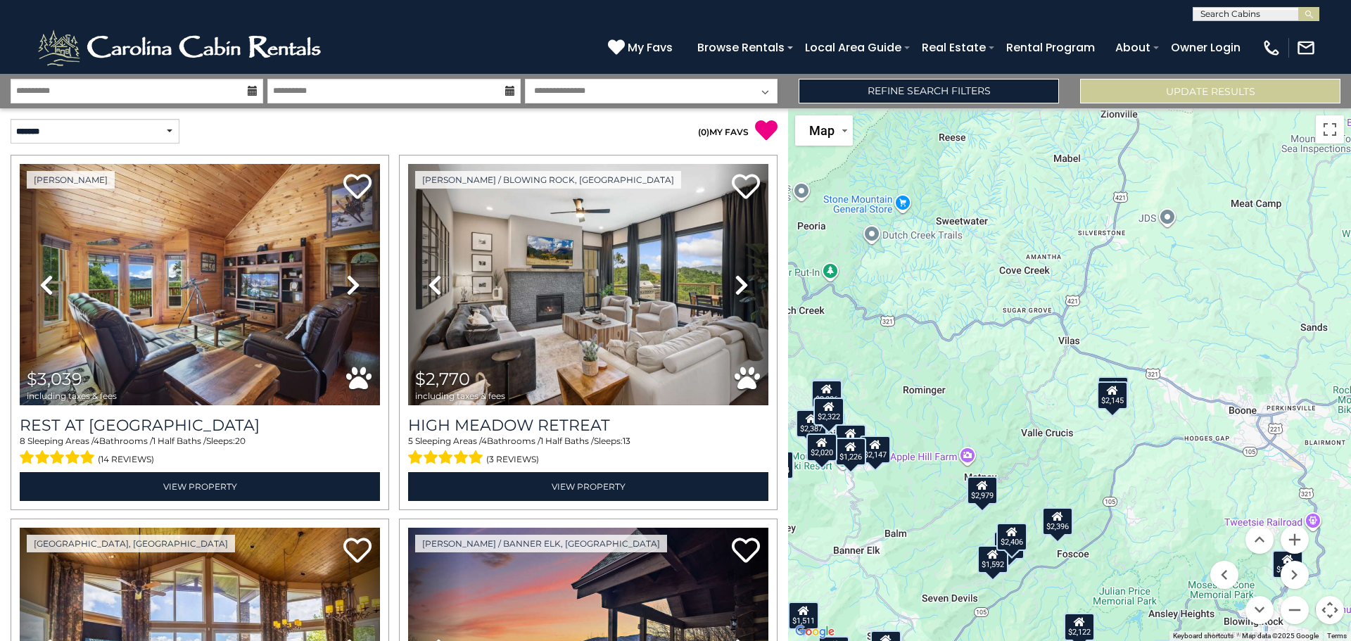
drag, startPoint x: 1045, startPoint y: 465, endPoint x: 1038, endPoint y: 435, distance: 31.1
click at [1038, 435] on div "$3,039 $2,770 $2,387 $2,406 $1,943 $1,633 $2,396 $3,426 $3,474 $1,297 $2,069 $1…" at bounding box center [1069, 374] width 563 height 532
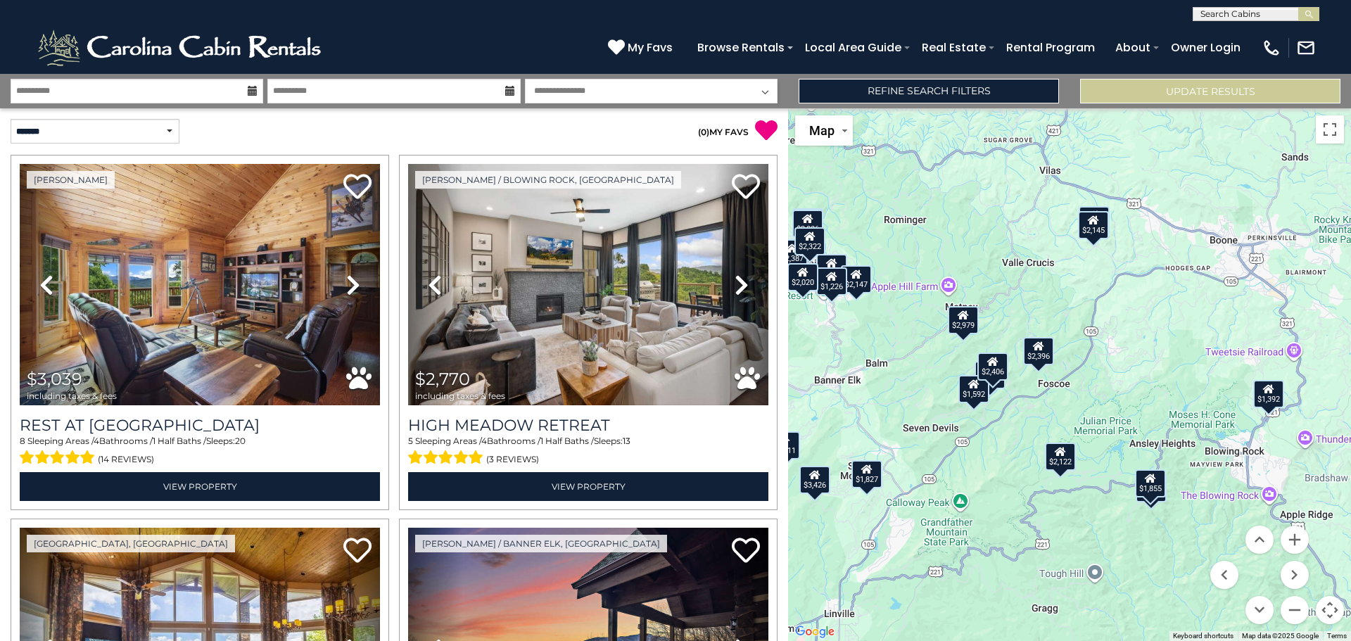
drag, startPoint x: 1104, startPoint y: 526, endPoint x: 1085, endPoint y: 350, distance: 177.6
click at [1085, 350] on div "$3,039 $2,770 $2,387 $2,406 $1,943 $1,633 $2,396 $3,426 $3,474 $1,297 $2,069 $1…" at bounding box center [1069, 374] width 563 height 532
click at [1059, 463] on div "$2,122" at bounding box center [1060, 456] width 31 height 28
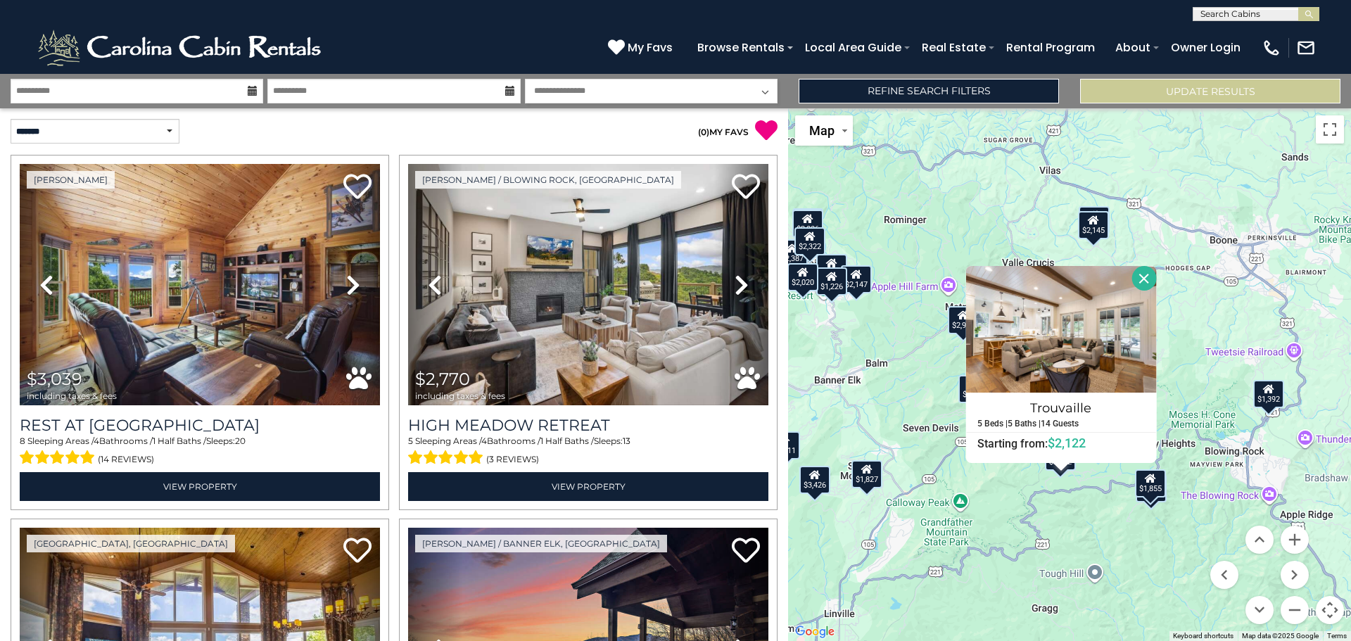
click at [1170, 367] on div "$3,039 $2,770 $2,387 $2,406 $1,943 $1,633 $2,396 $3,426 $3,474 $1,297 $2,069 $1…" at bounding box center [1069, 374] width 563 height 532
click at [1154, 280] on button "Close" at bounding box center [1143, 278] width 25 height 25
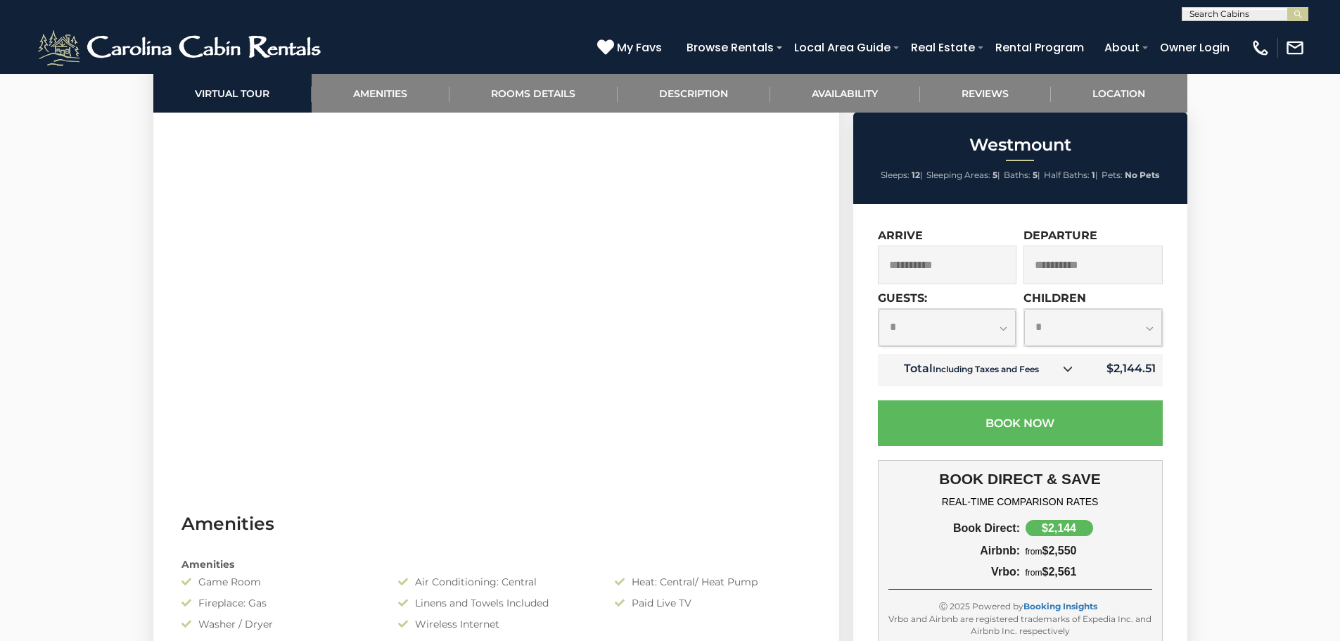
scroll to position [633, 0]
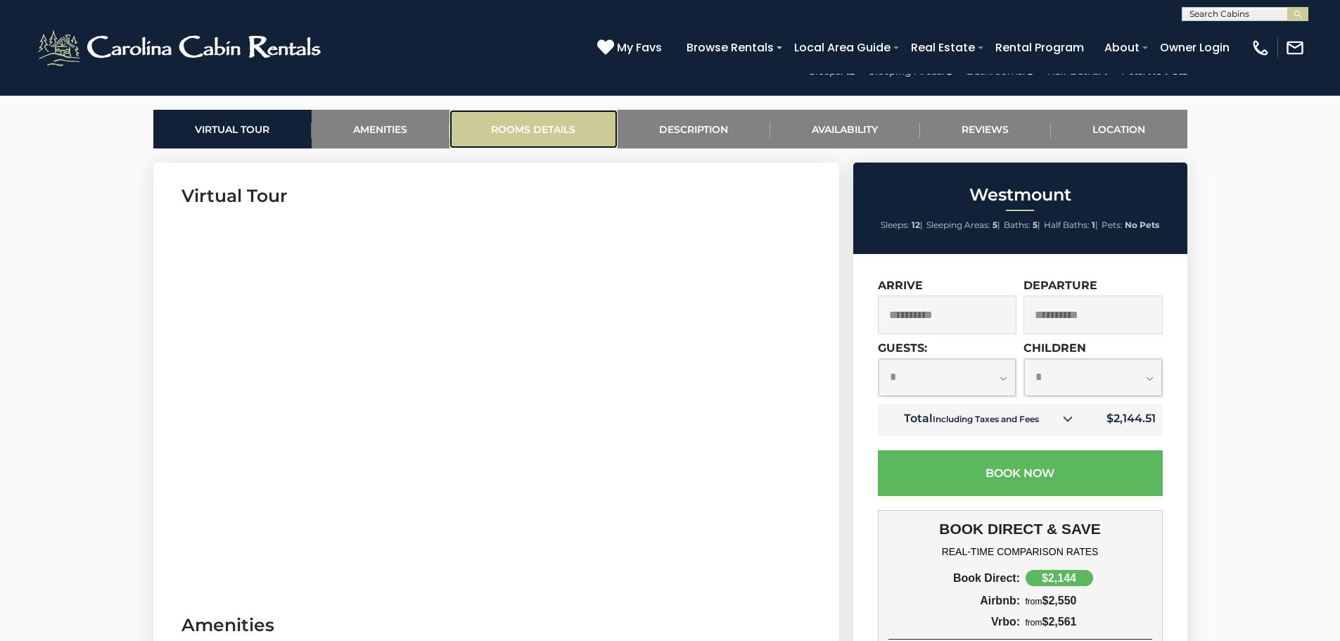
click at [517, 134] on link "Rooms Details" at bounding box center [533, 129] width 168 height 39
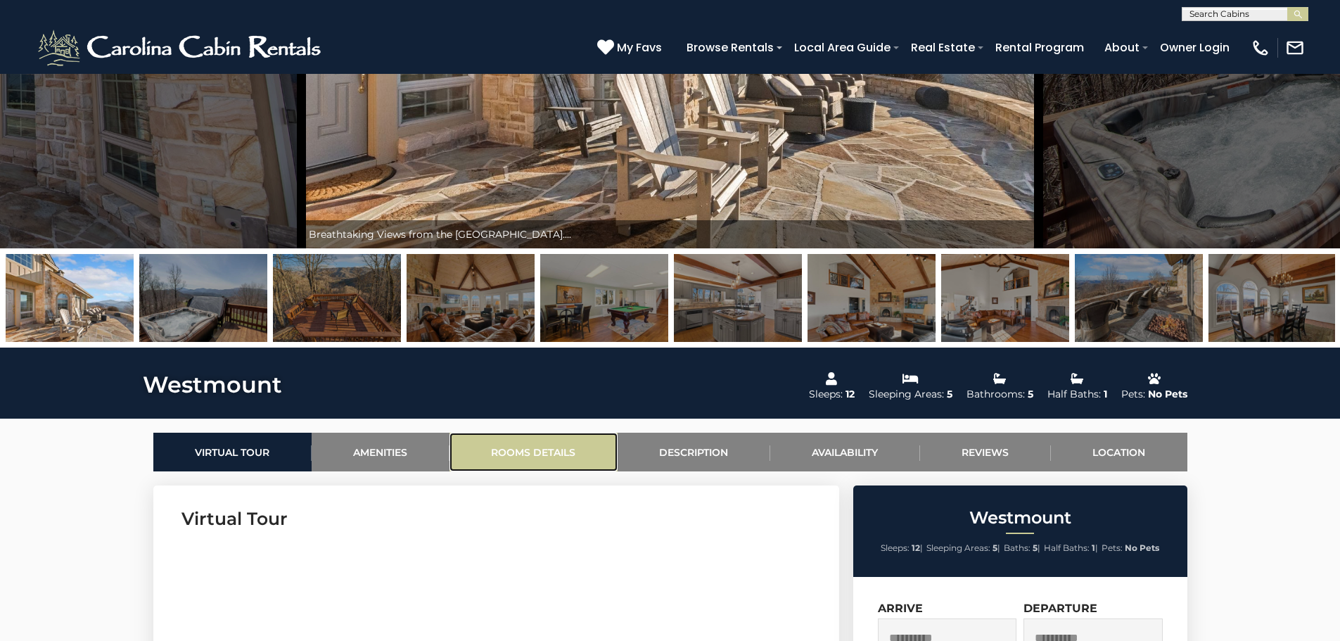
scroll to position [274, 0]
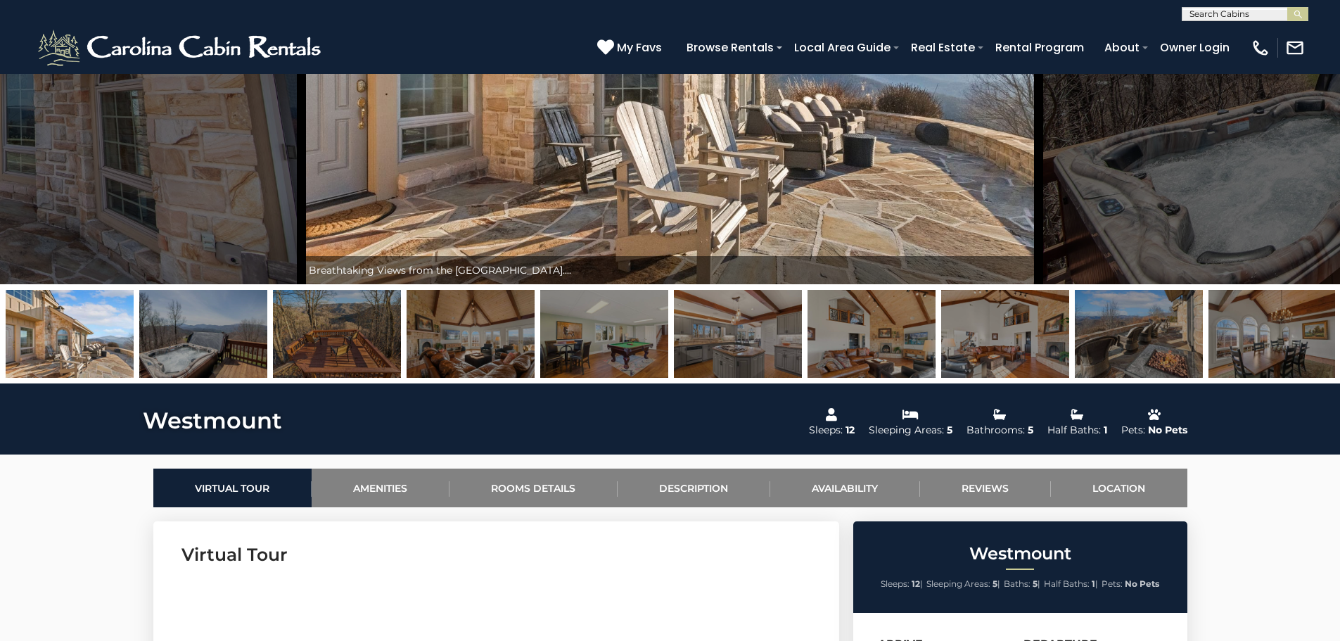
click at [174, 341] on img at bounding box center [203, 334] width 128 height 88
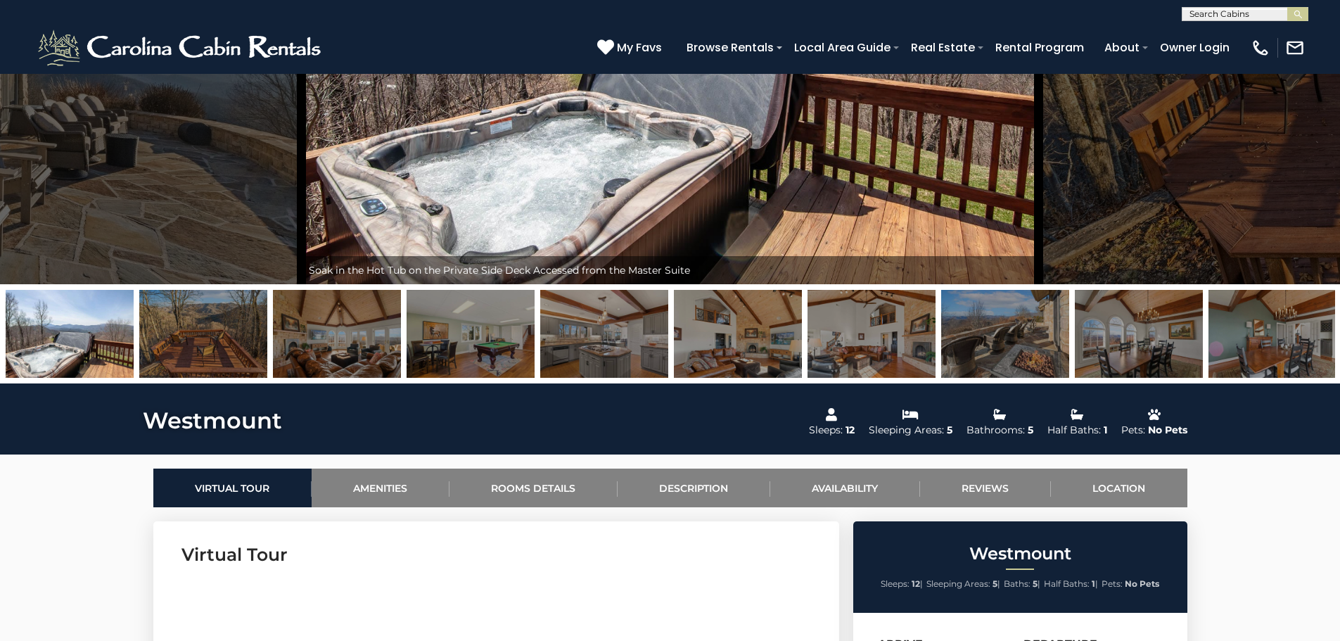
scroll to position [204, 0]
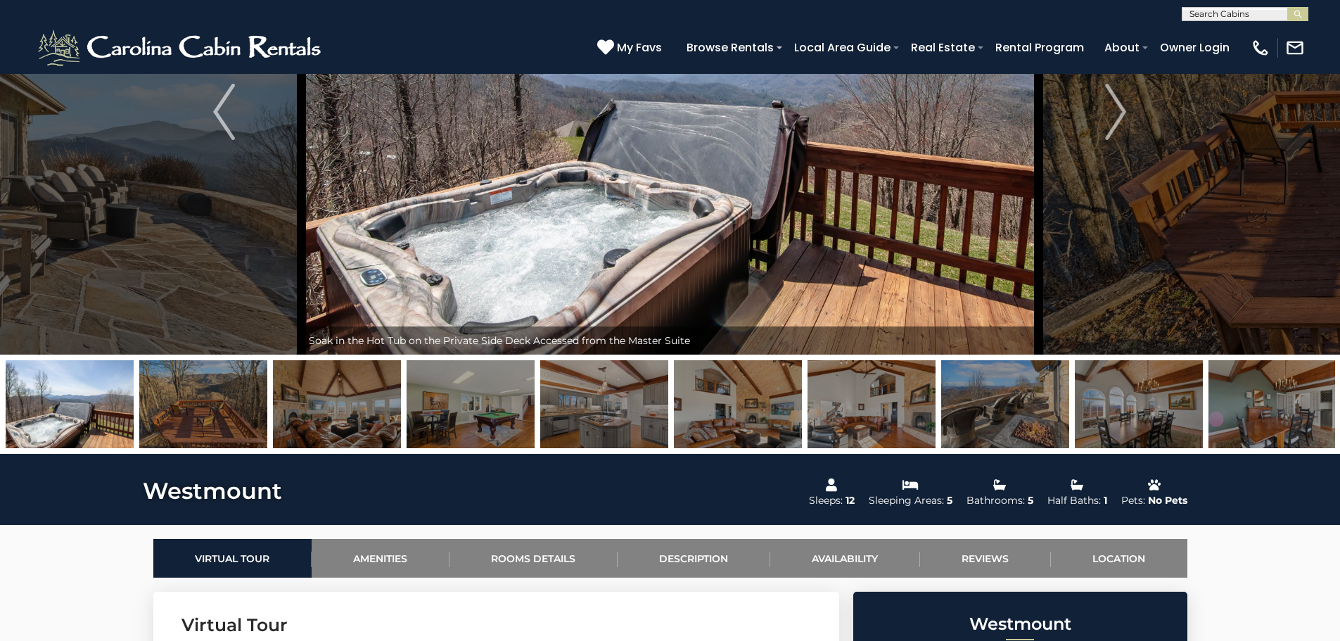
click at [231, 394] on img at bounding box center [203, 404] width 128 height 88
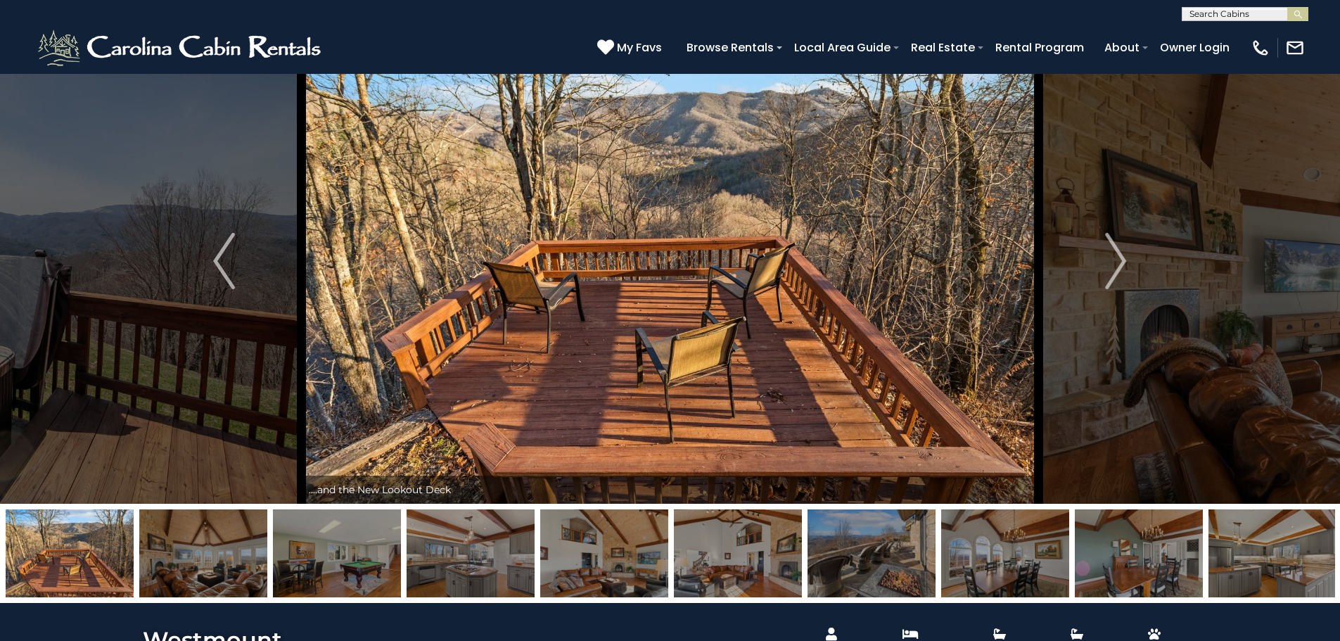
scroll to position [0, 0]
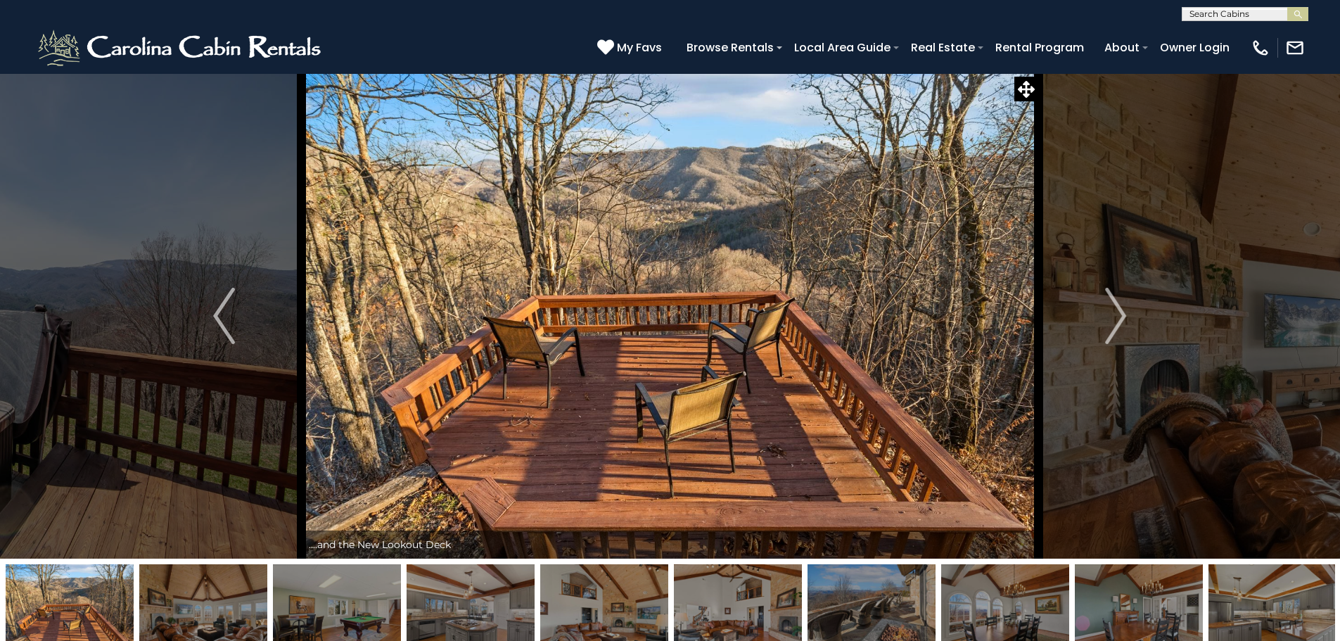
click at [203, 612] on img at bounding box center [203, 608] width 128 height 88
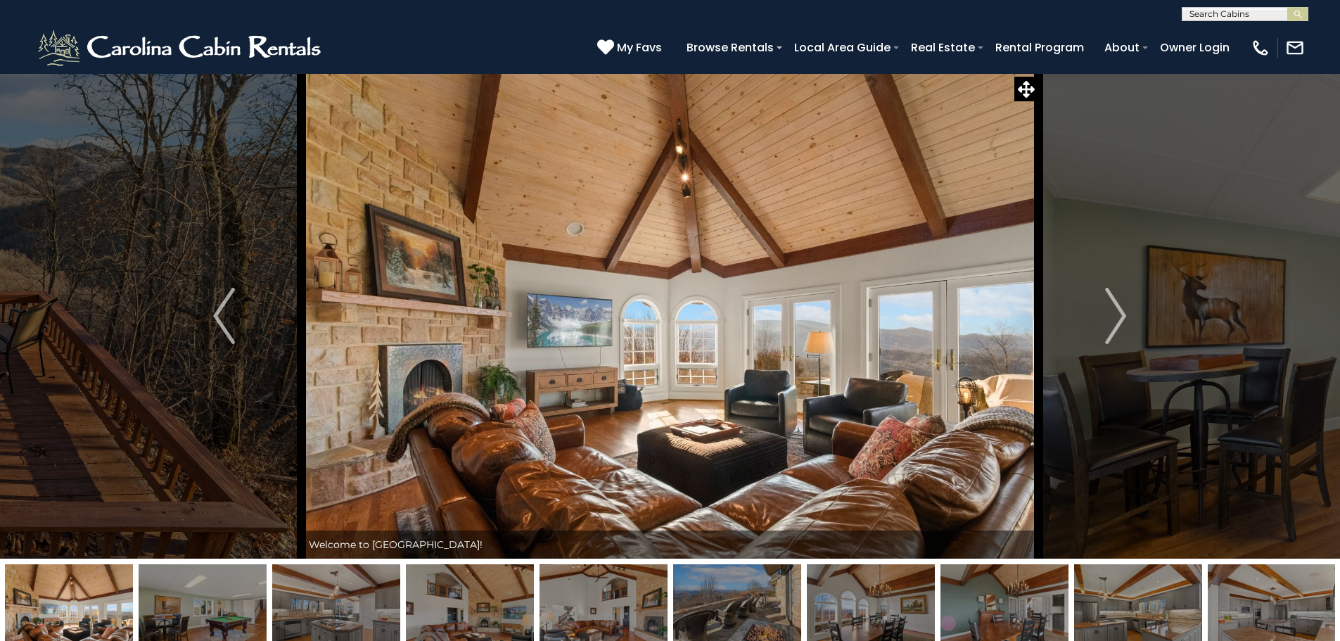
click at [217, 608] on img at bounding box center [203, 608] width 128 height 88
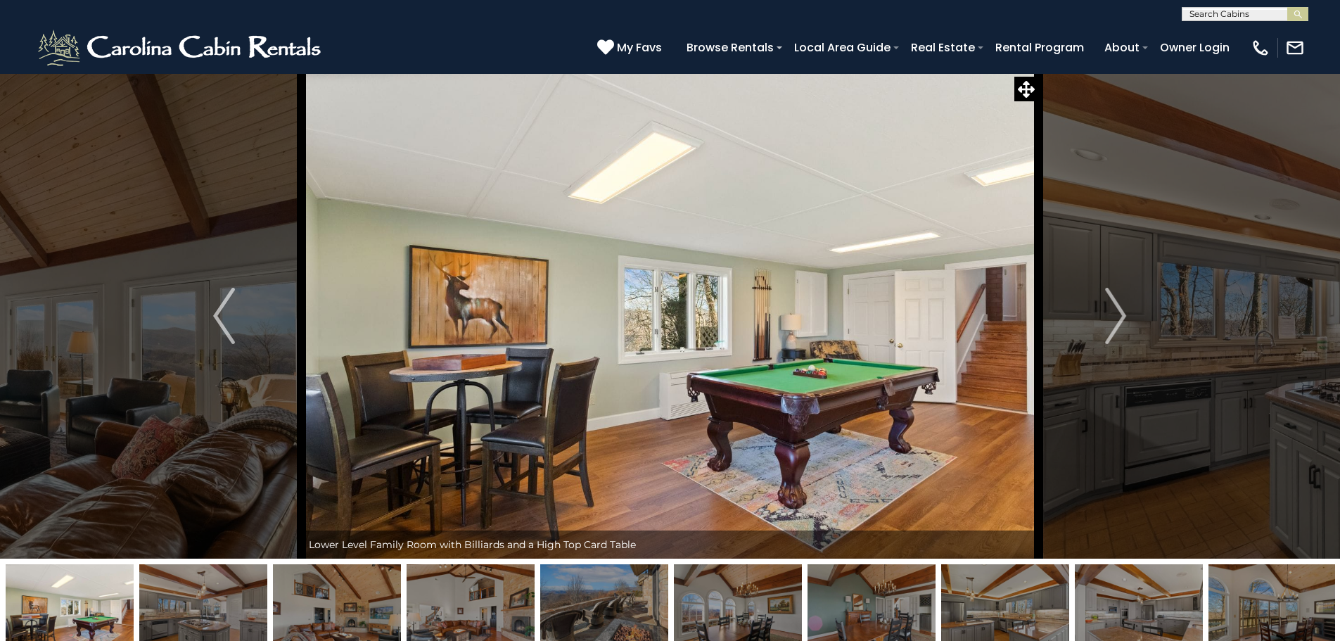
click at [208, 614] on img at bounding box center [203, 608] width 128 height 88
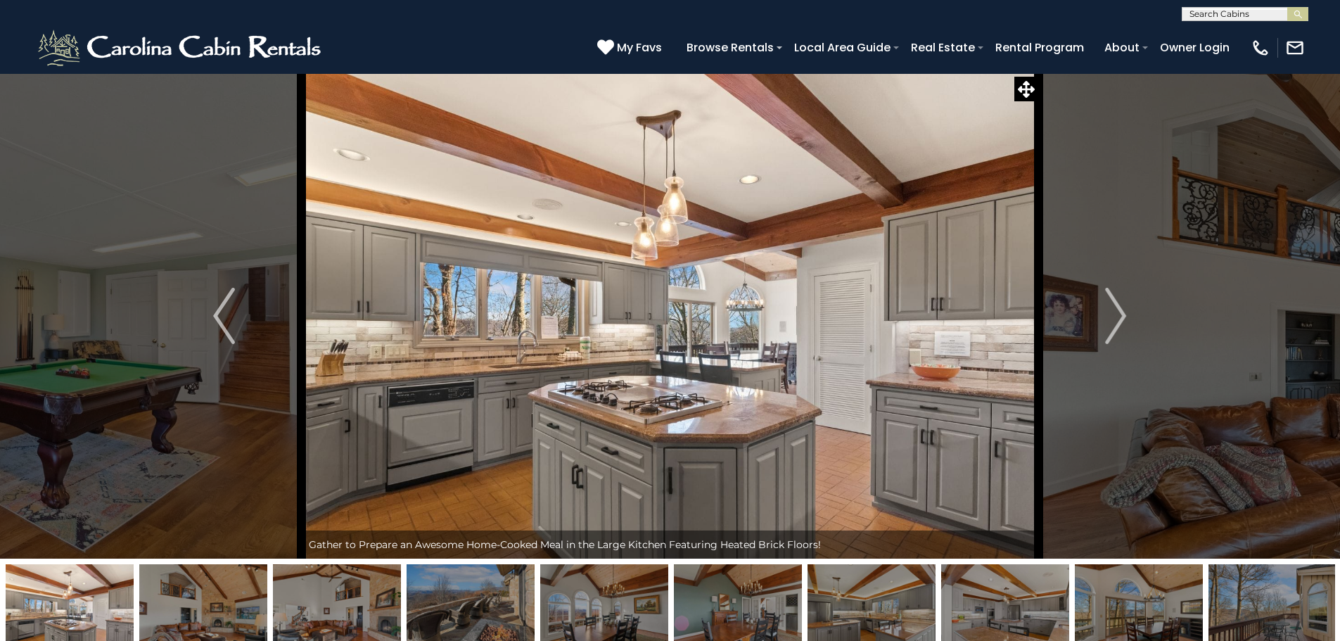
click at [345, 594] on img at bounding box center [337, 608] width 128 height 88
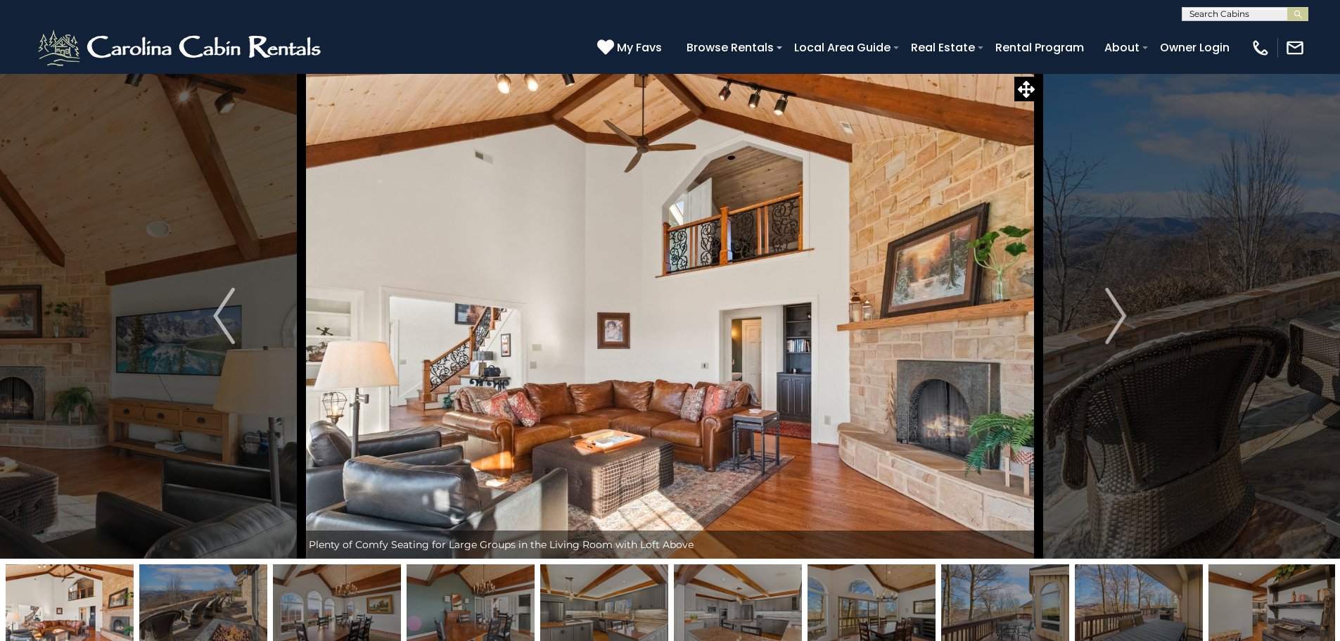
click at [341, 601] on img at bounding box center [337, 608] width 128 height 88
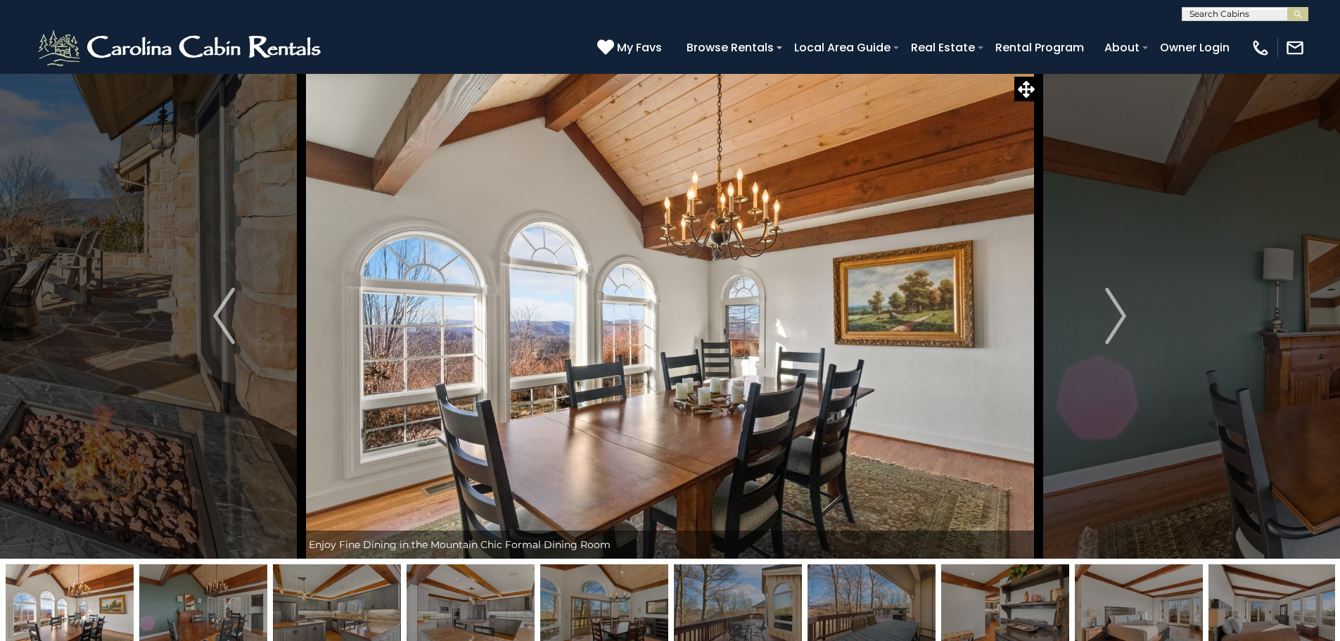
click at [381, 602] on img at bounding box center [337, 608] width 128 height 88
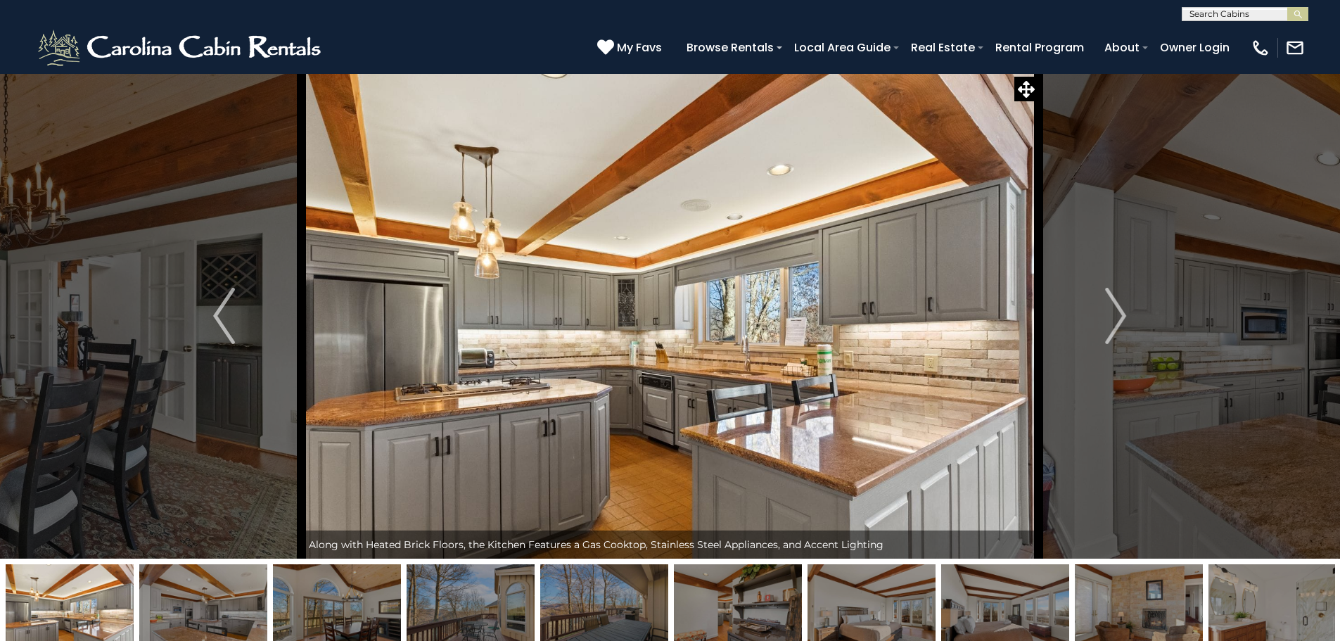
click at [353, 602] on img at bounding box center [337, 608] width 128 height 88
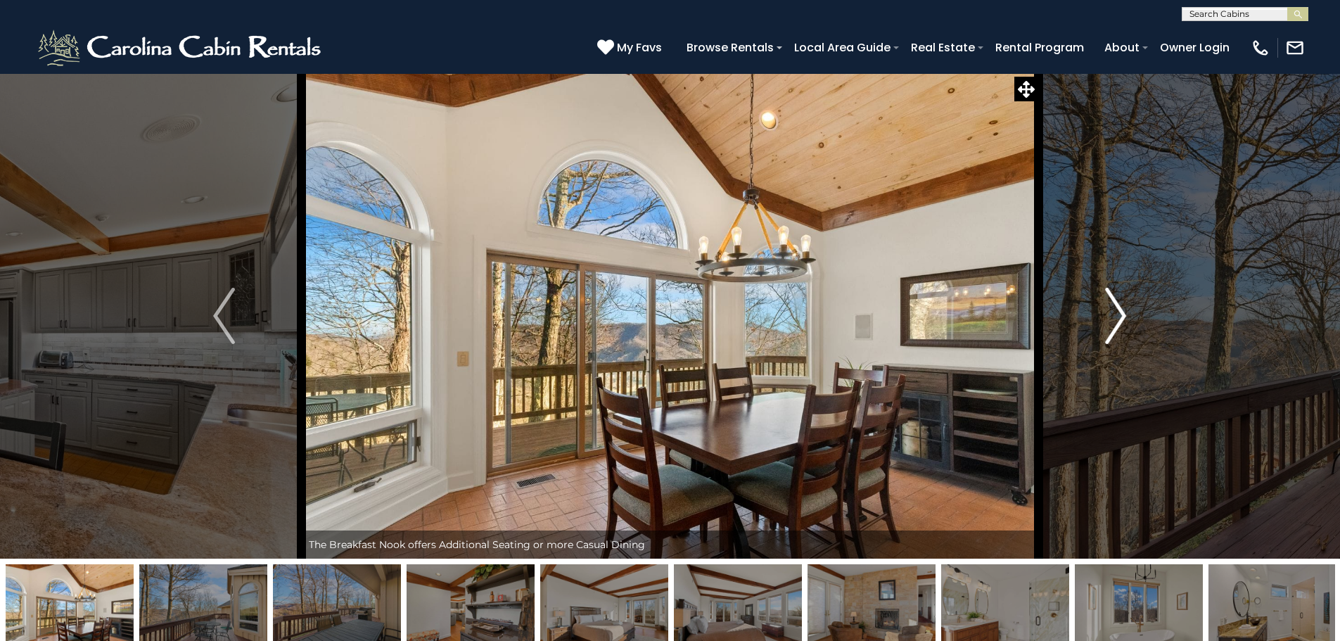
click at [1118, 309] on img "Next" at bounding box center [1115, 316] width 21 height 56
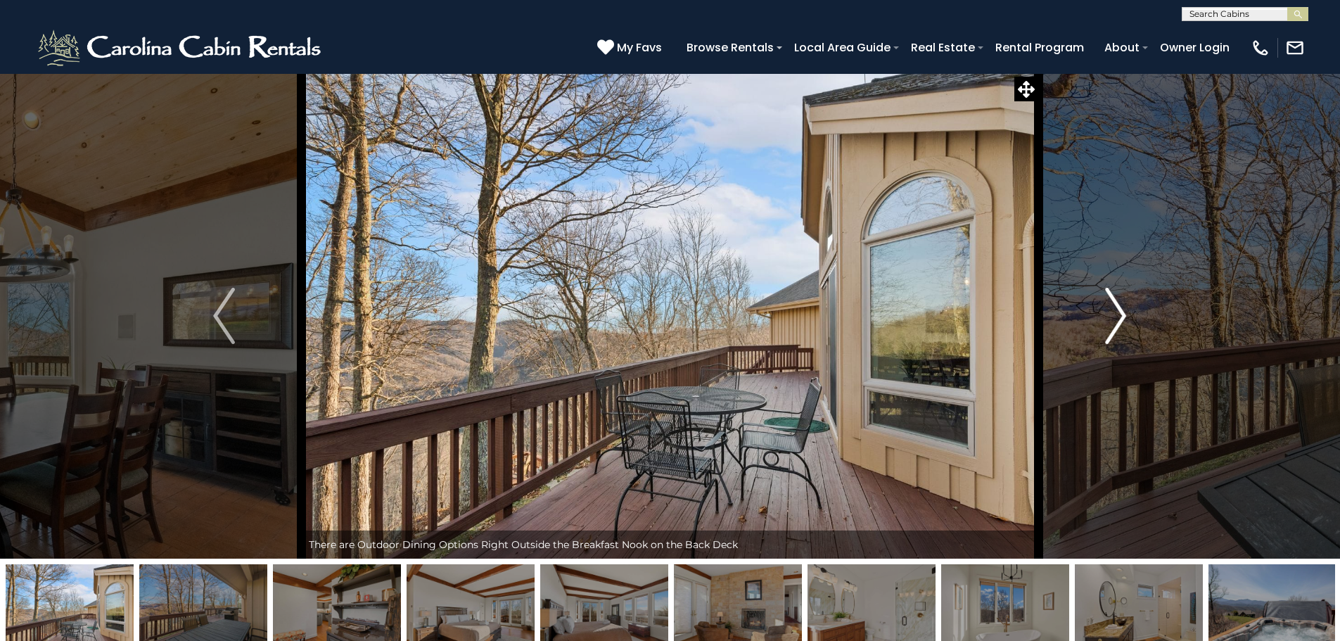
click at [1118, 309] on img "Next" at bounding box center [1115, 316] width 21 height 56
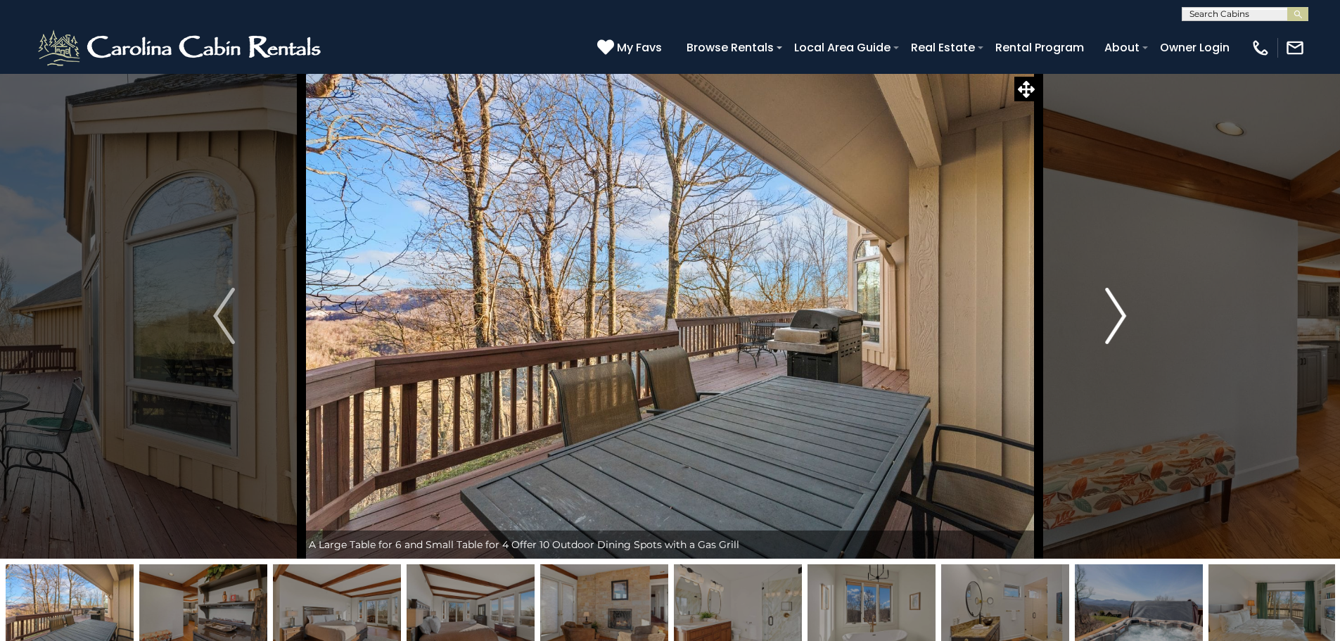
click at [1118, 309] on img "Next" at bounding box center [1115, 316] width 21 height 56
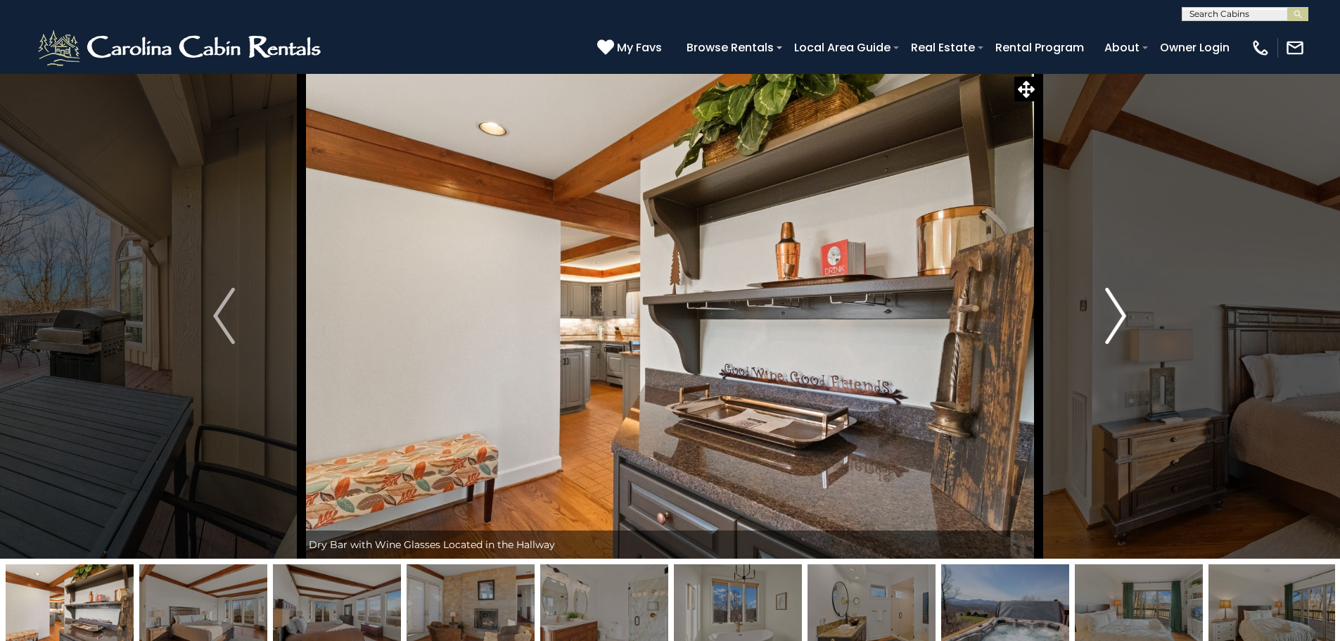
click at [1118, 309] on img "Next" at bounding box center [1115, 316] width 21 height 56
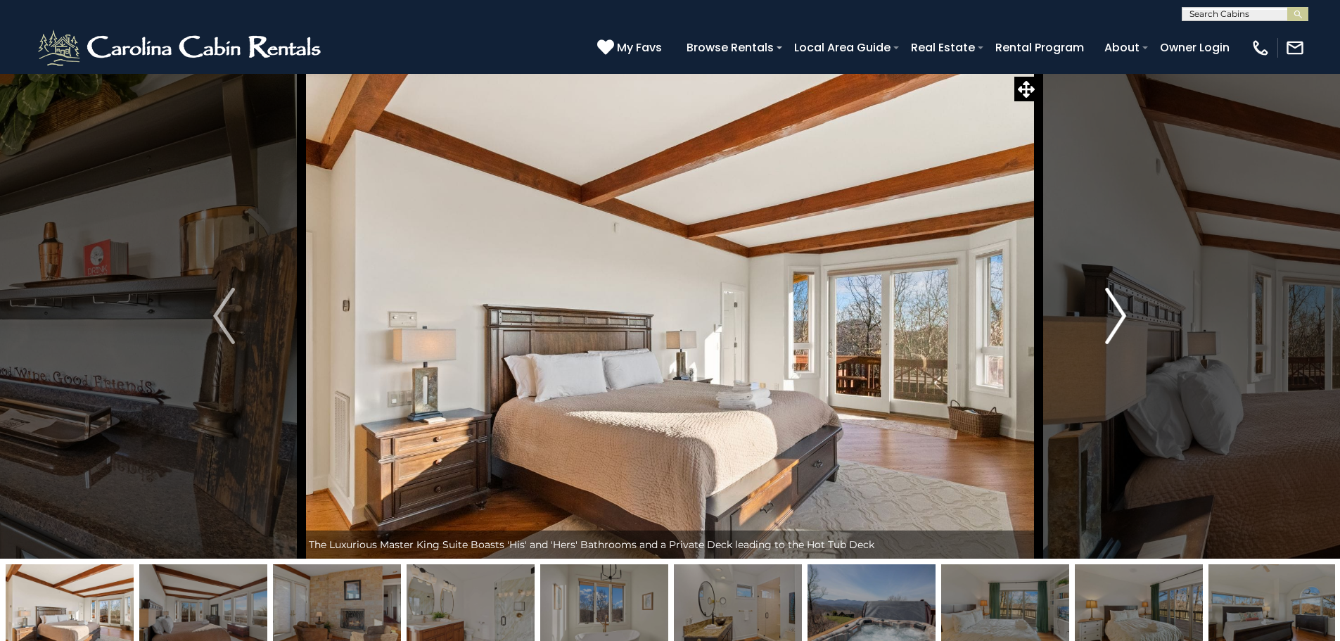
click at [1118, 309] on img "Next" at bounding box center [1115, 316] width 21 height 56
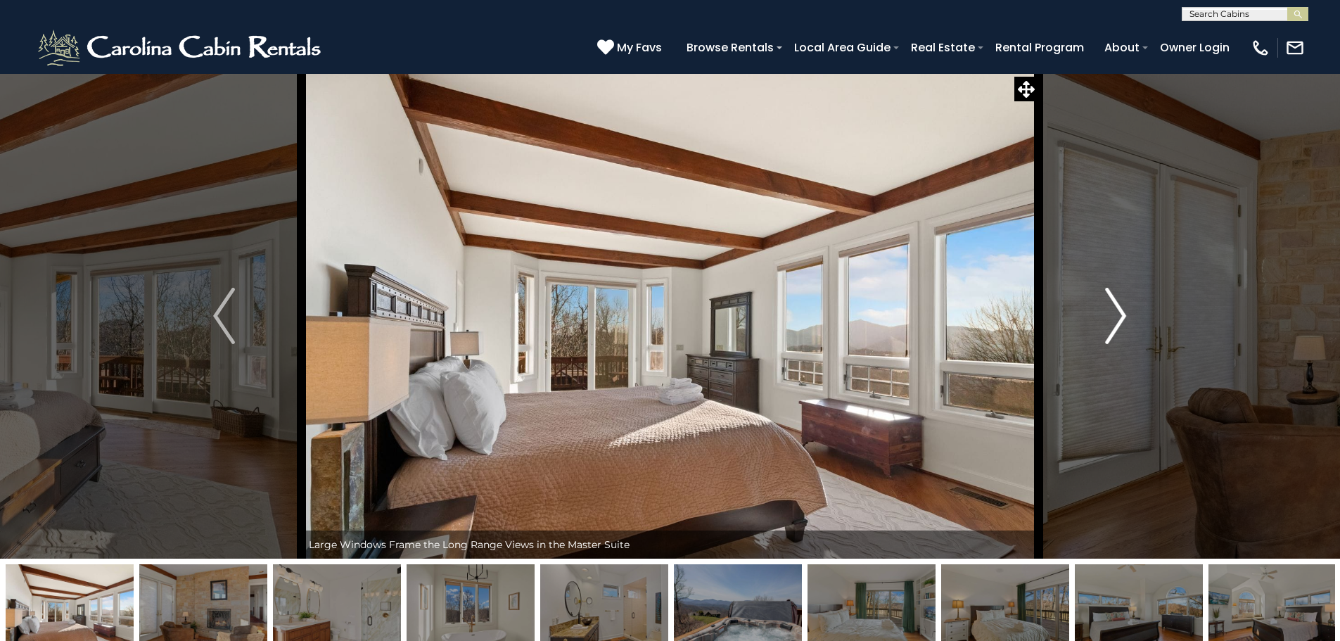
click at [1118, 309] on img "Next" at bounding box center [1115, 316] width 21 height 56
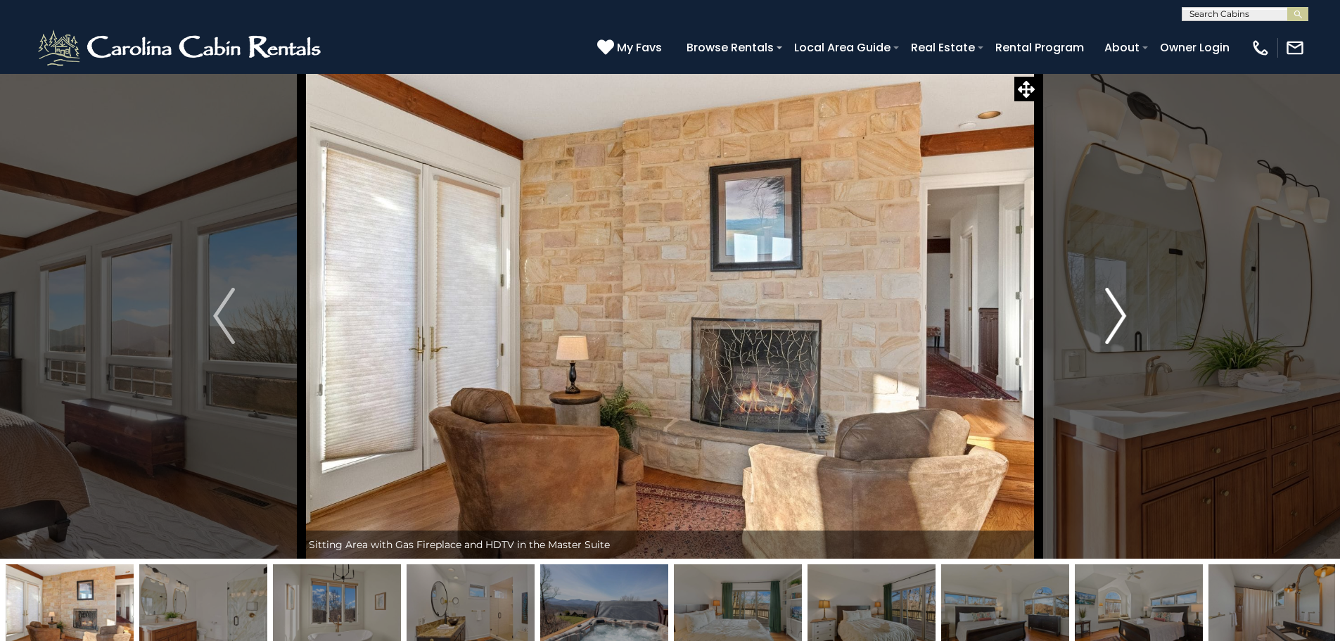
click at [1118, 309] on img "Next" at bounding box center [1115, 316] width 21 height 56
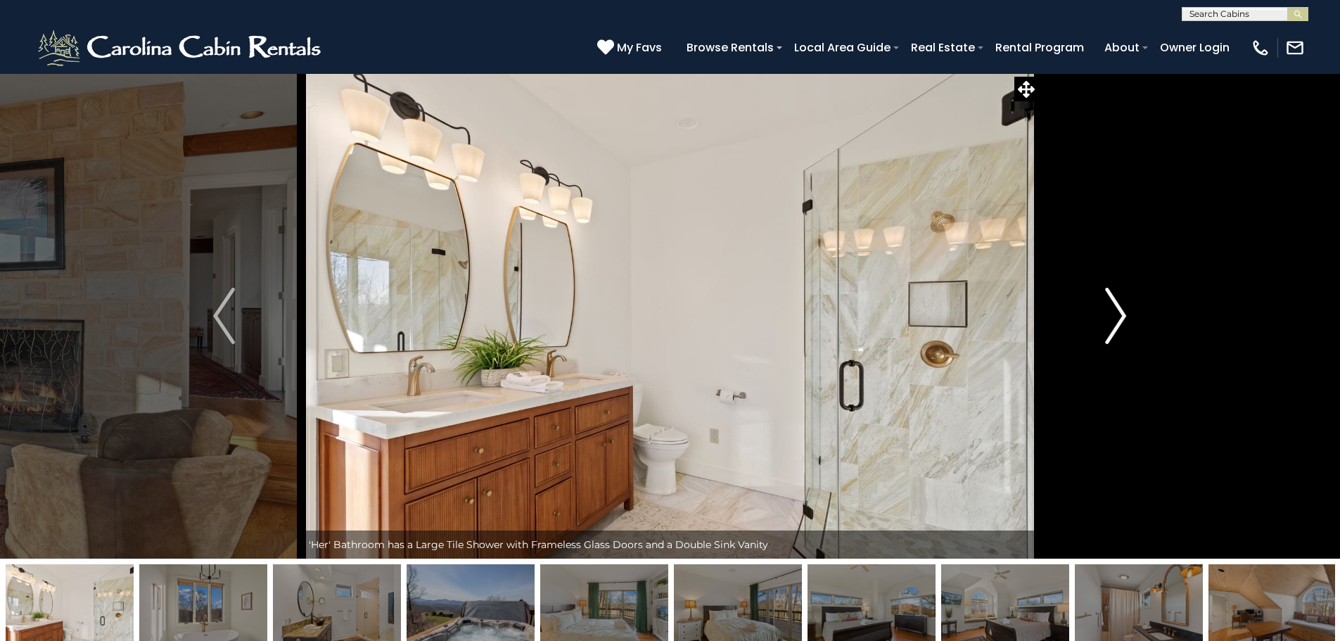
click at [1118, 309] on img "Next" at bounding box center [1115, 316] width 21 height 56
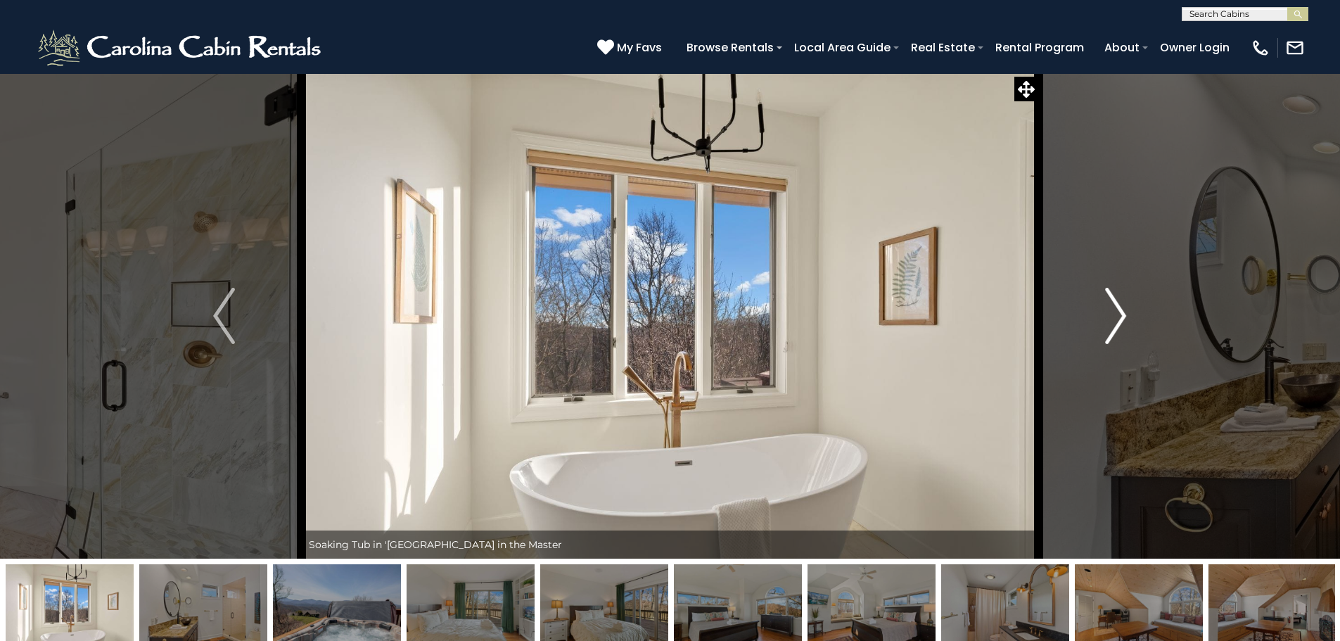
click at [1118, 309] on img "Next" at bounding box center [1115, 316] width 21 height 56
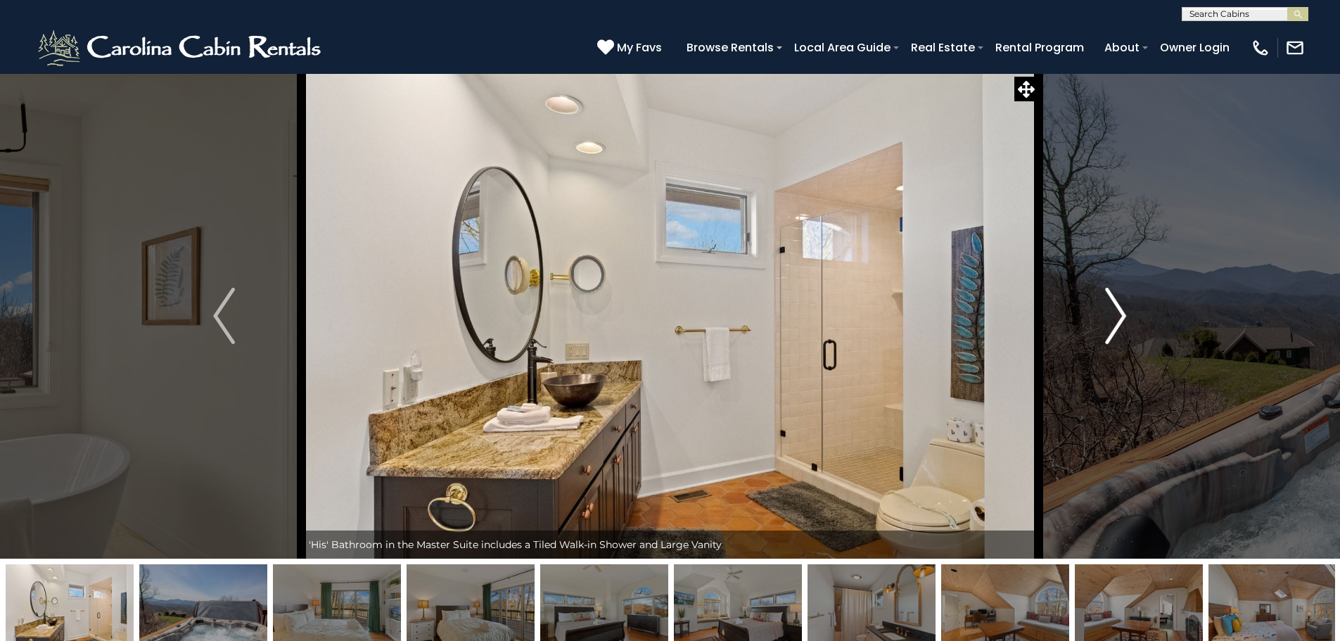
click at [1118, 309] on img "Next" at bounding box center [1115, 316] width 21 height 56
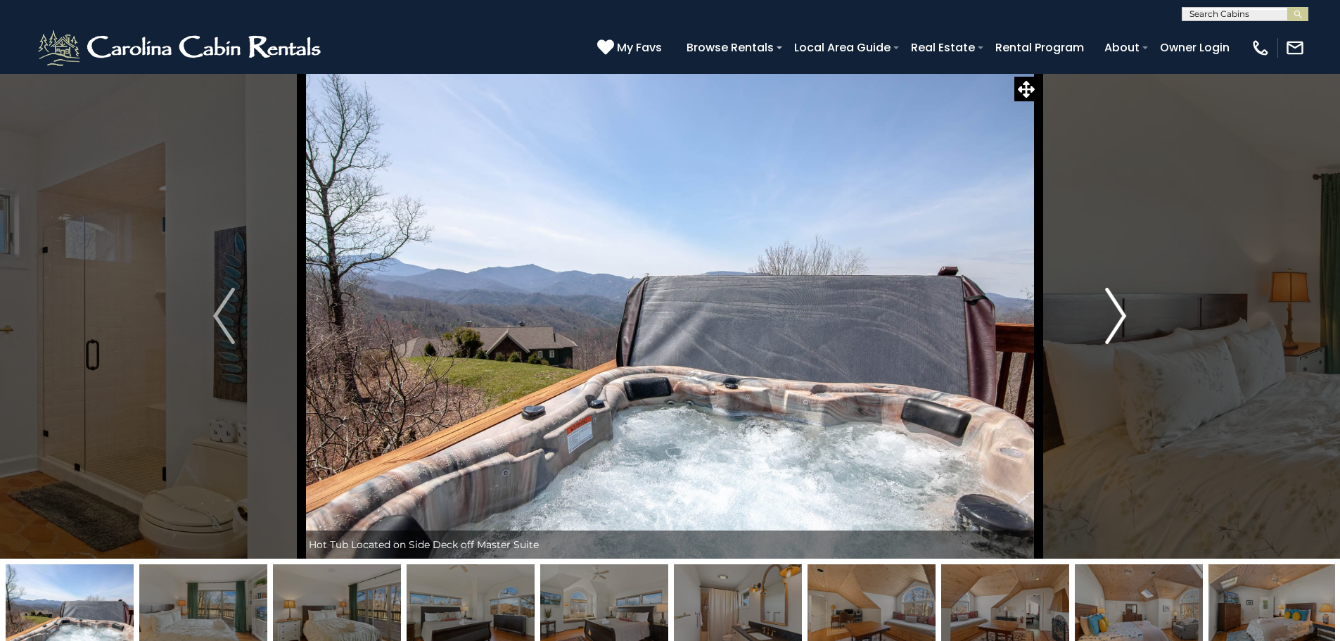
click at [1118, 309] on img "Next" at bounding box center [1115, 316] width 21 height 56
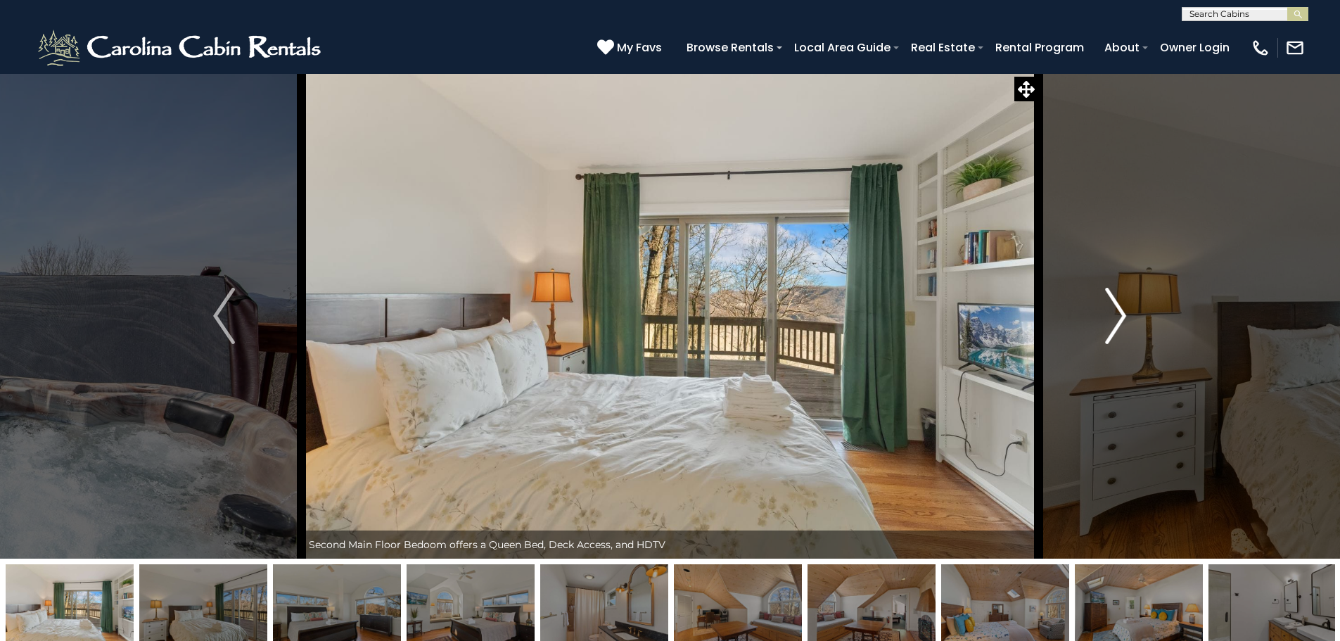
click at [1118, 309] on img "Next" at bounding box center [1115, 316] width 21 height 56
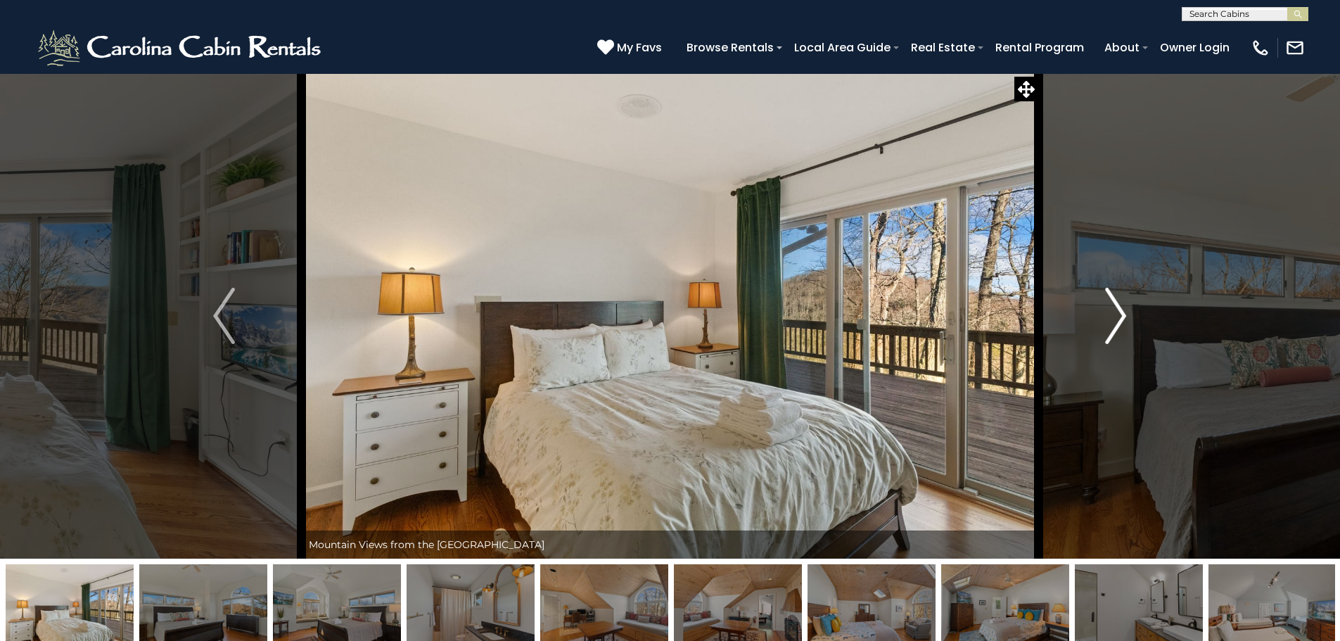
click at [1118, 309] on img "Next" at bounding box center [1115, 316] width 21 height 56
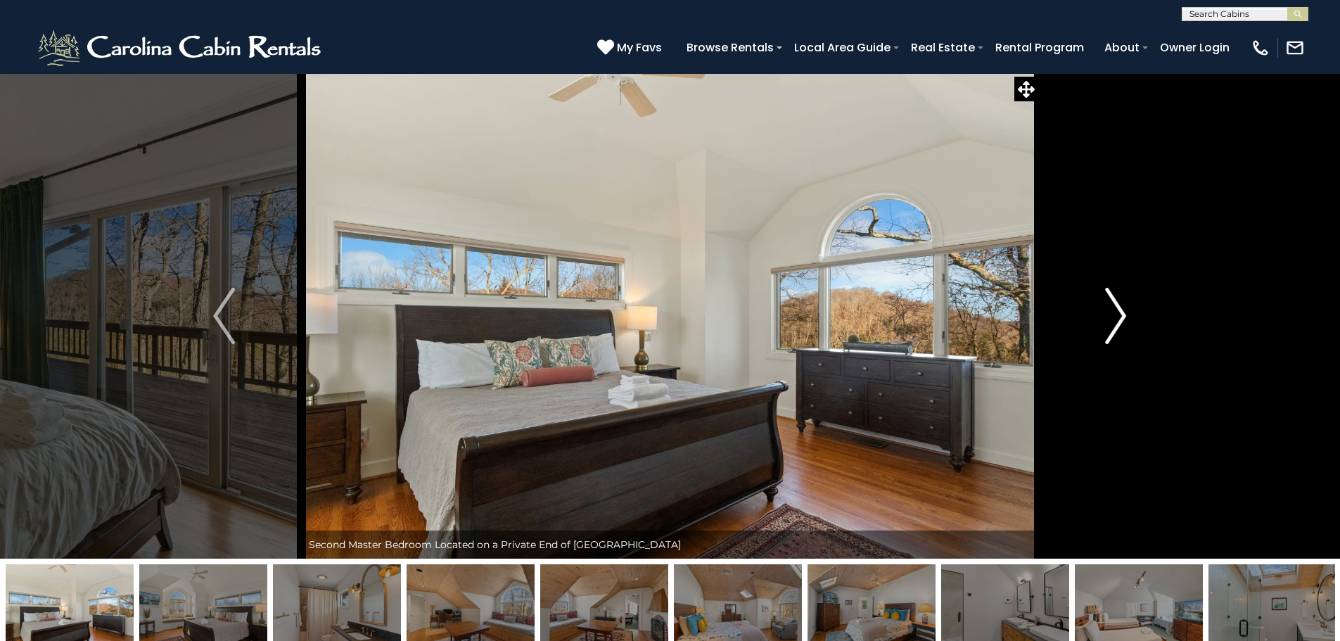
click at [1118, 309] on img "Next" at bounding box center [1115, 316] width 21 height 56
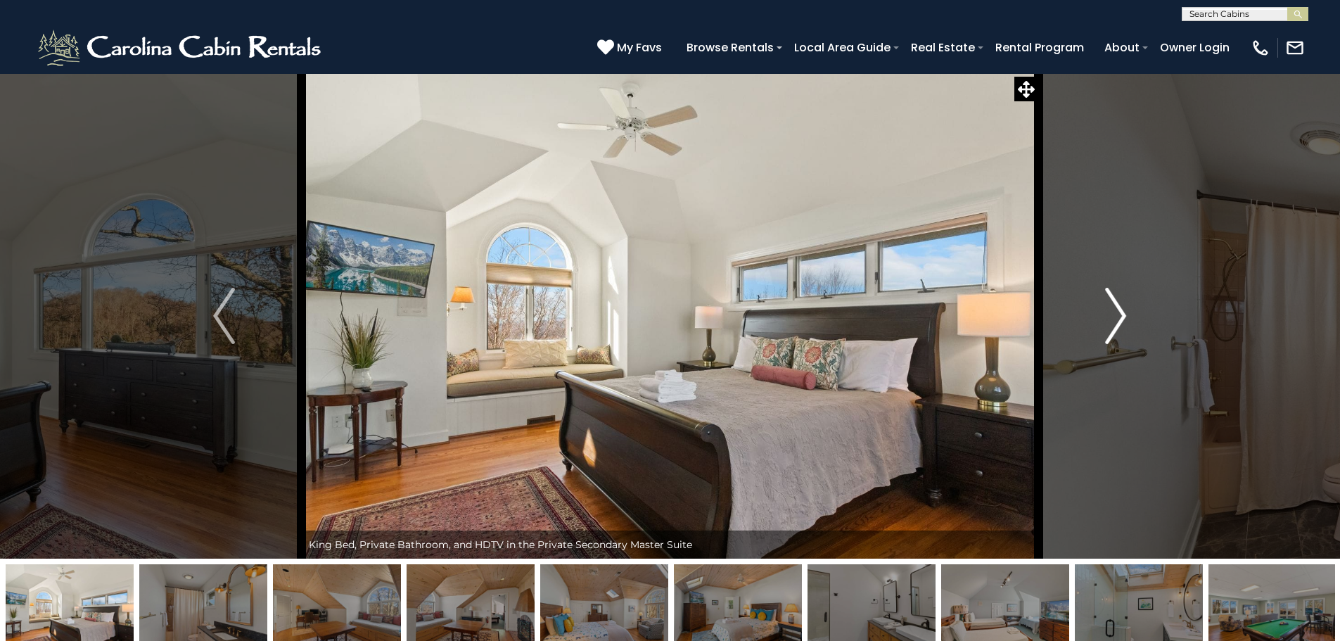
click at [1118, 309] on img "Next" at bounding box center [1115, 316] width 21 height 56
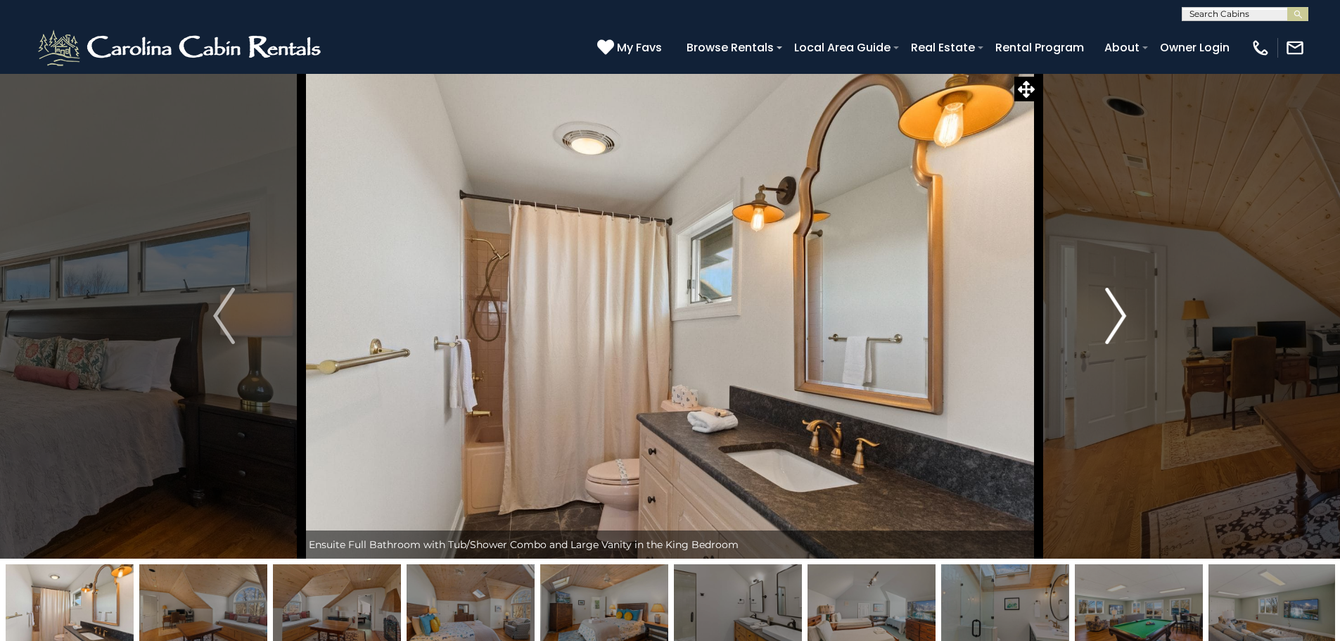
click at [1118, 309] on img "Next" at bounding box center [1115, 316] width 21 height 56
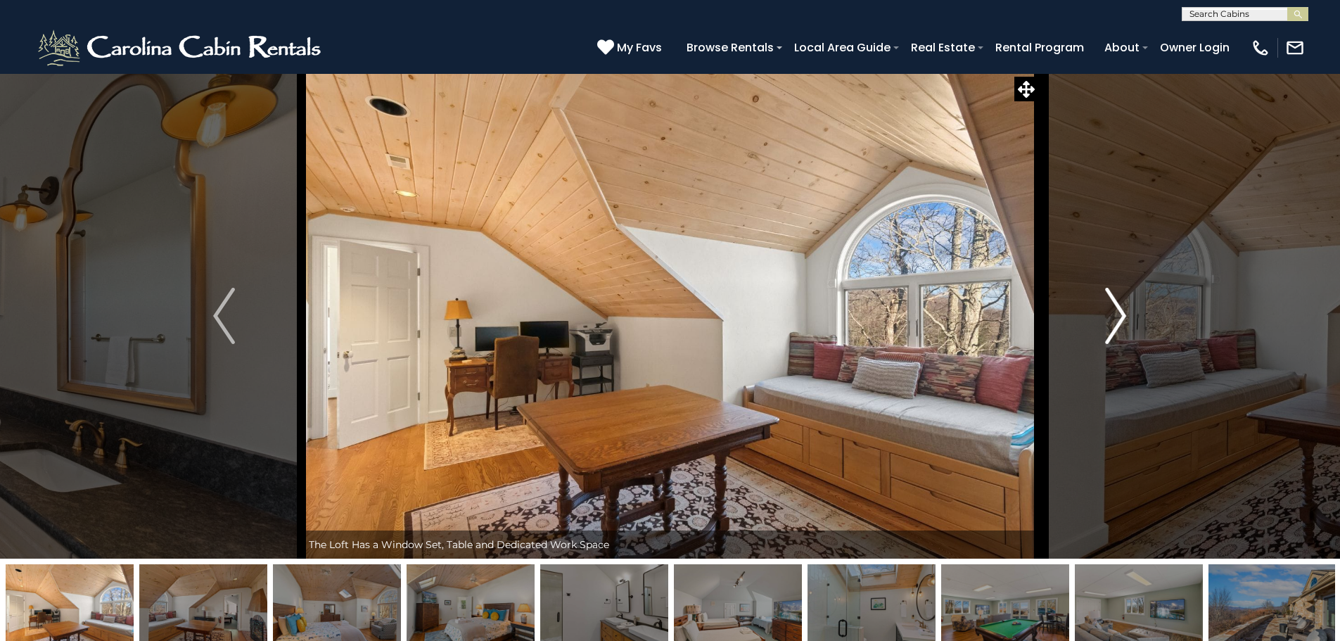
click at [1118, 309] on img "Next" at bounding box center [1115, 316] width 21 height 56
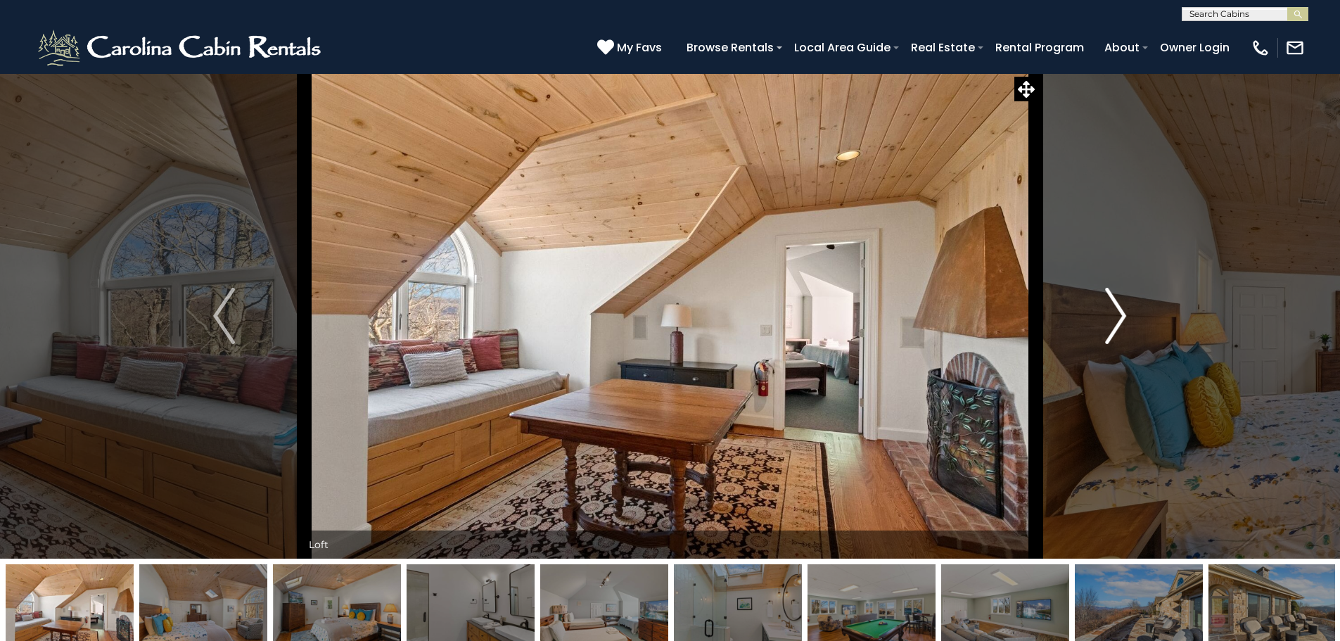
click at [1118, 309] on img "Next" at bounding box center [1115, 316] width 21 height 56
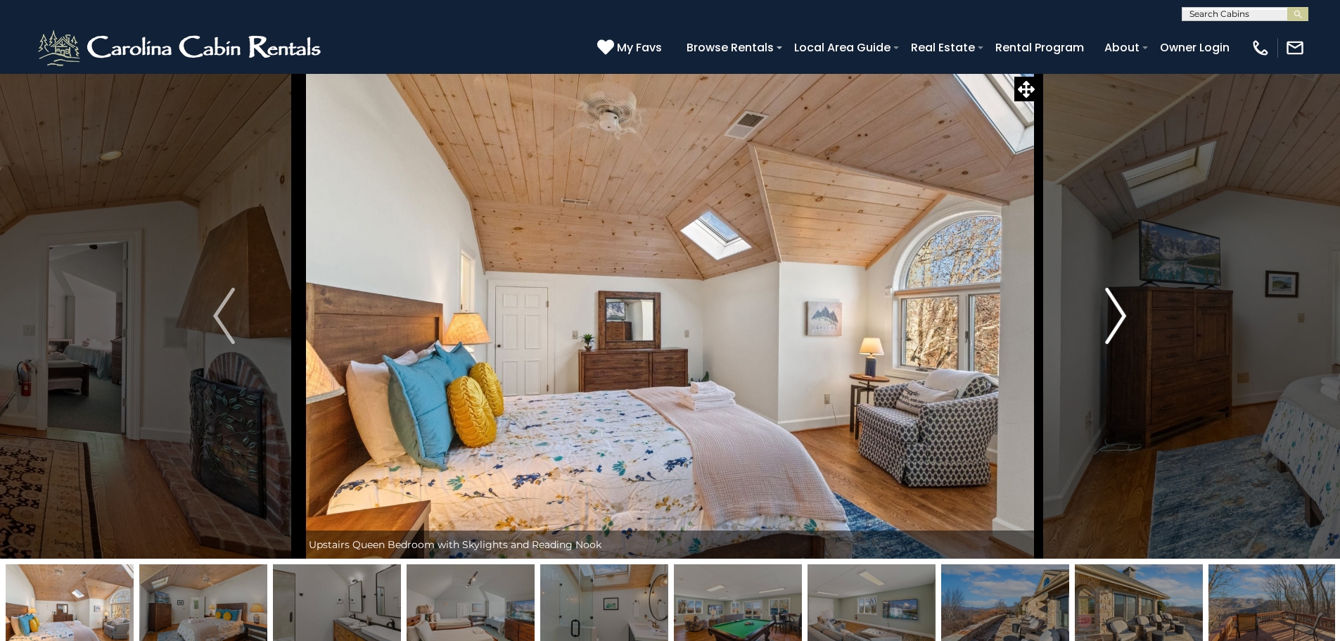
click at [1118, 309] on img "Next" at bounding box center [1115, 316] width 21 height 56
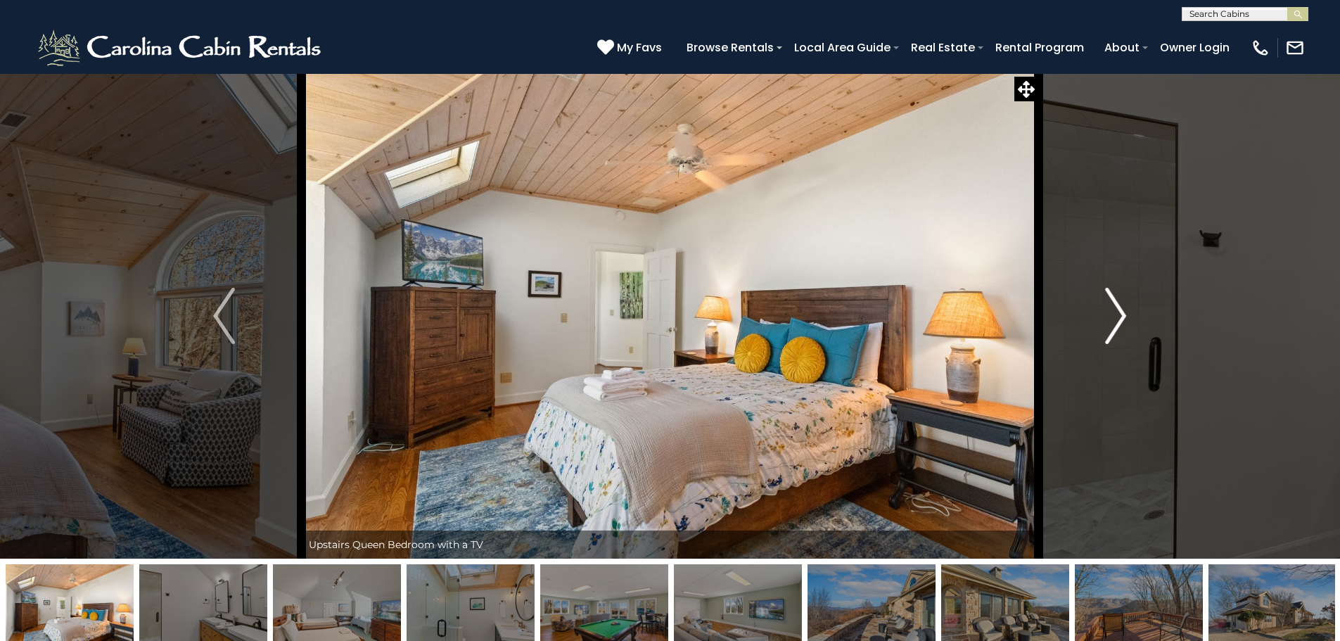
click at [1118, 309] on img "Next" at bounding box center [1115, 316] width 21 height 56
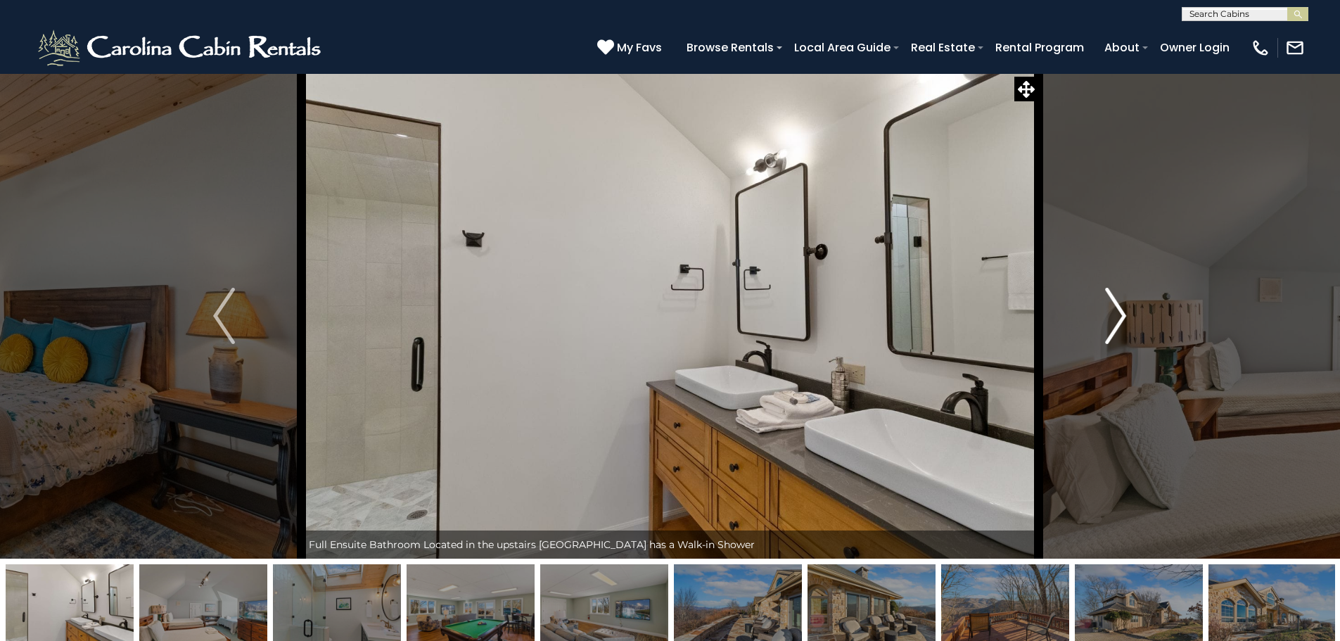
click at [1118, 309] on img "Next" at bounding box center [1115, 316] width 21 height 56
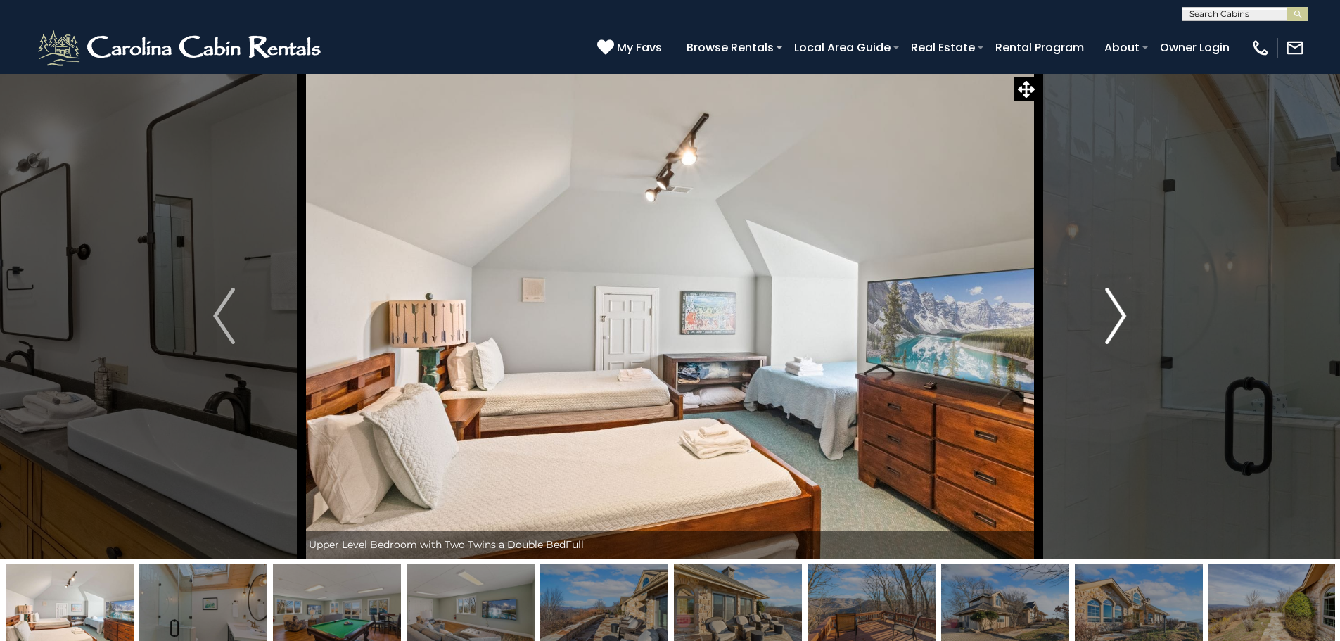
click at [1118, 309] on img "Next" at bounding box center [1115, 316] width 21 height 56
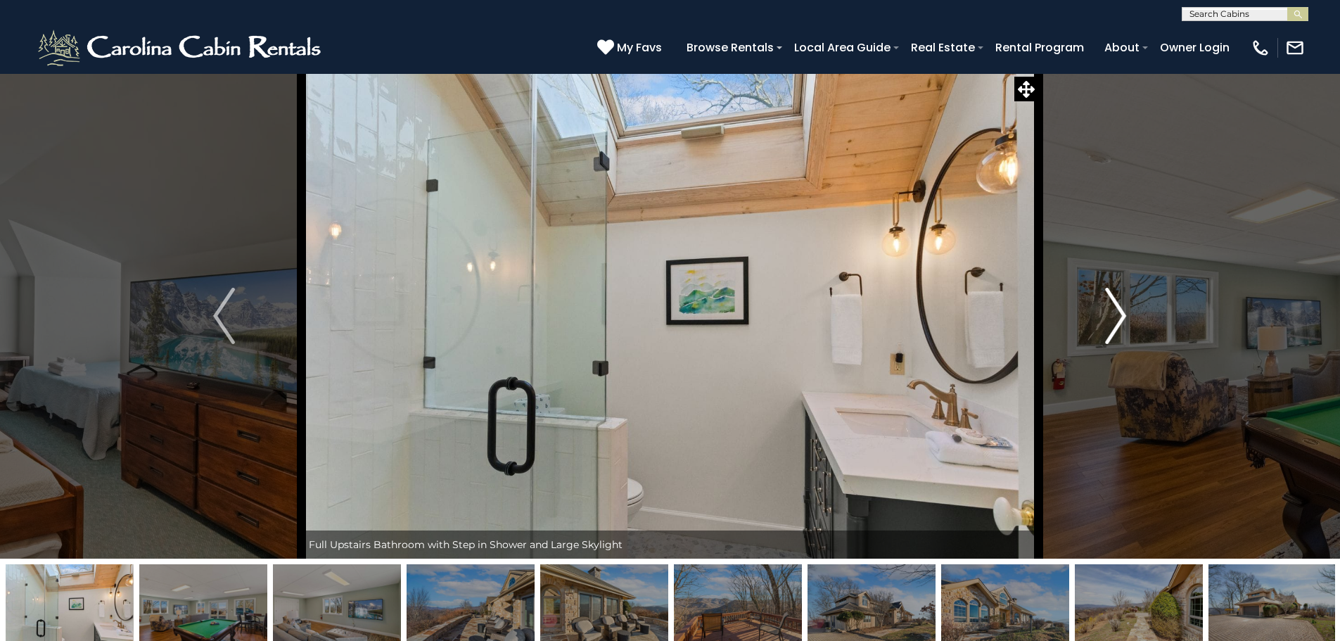
click at [1118, 309] on img "Next" at bounding box center [1115, 316] width 21 height 56
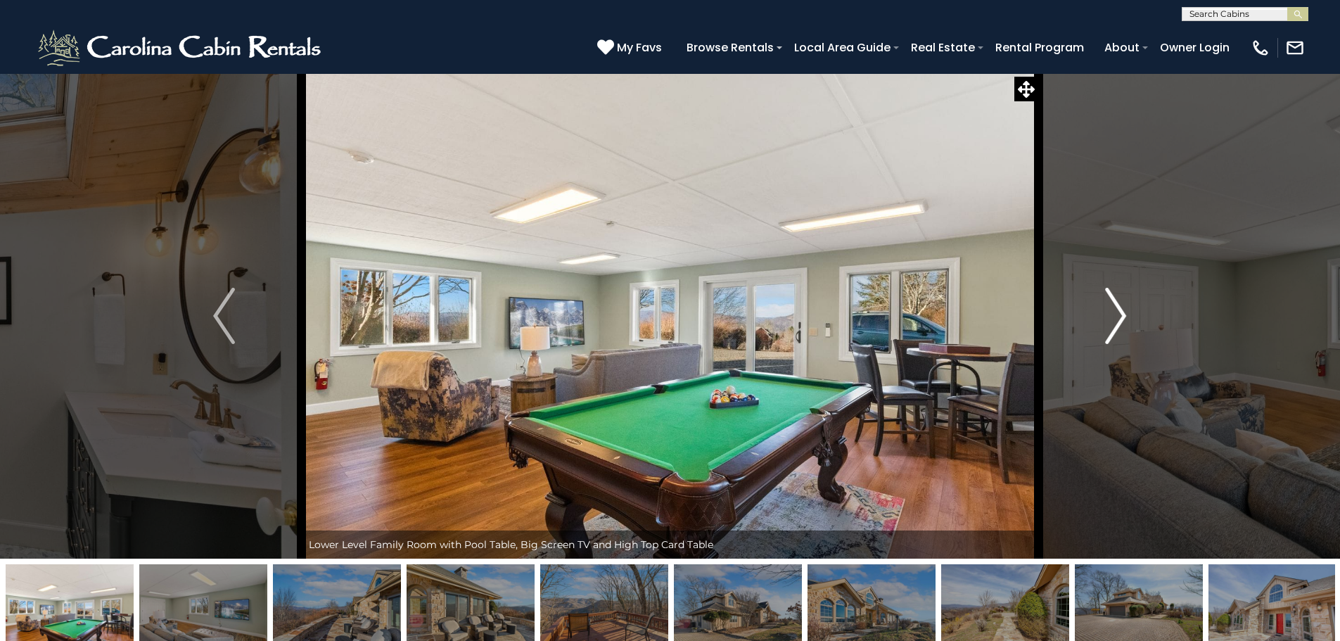
click at [1118, 309] on img "Next" at bounding box center [1115, 316] width 21 height 56
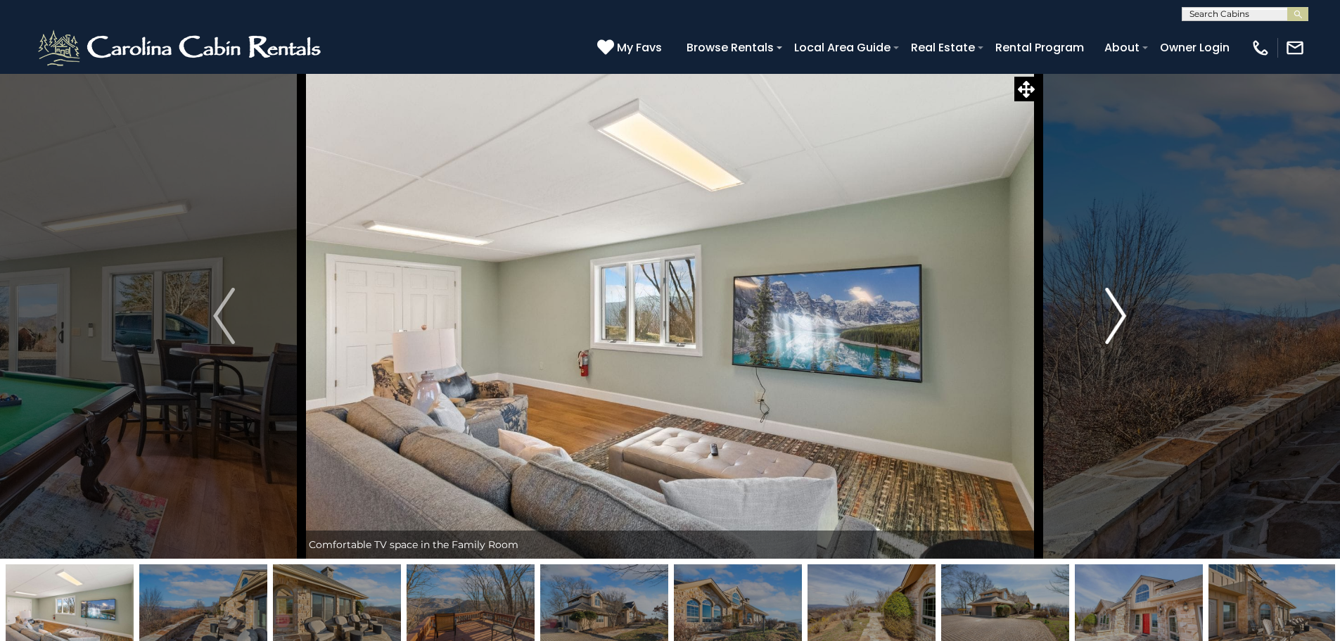
click at [1118, 309] on img "Next" at bounding box center [1115, 316] width 21 height 56
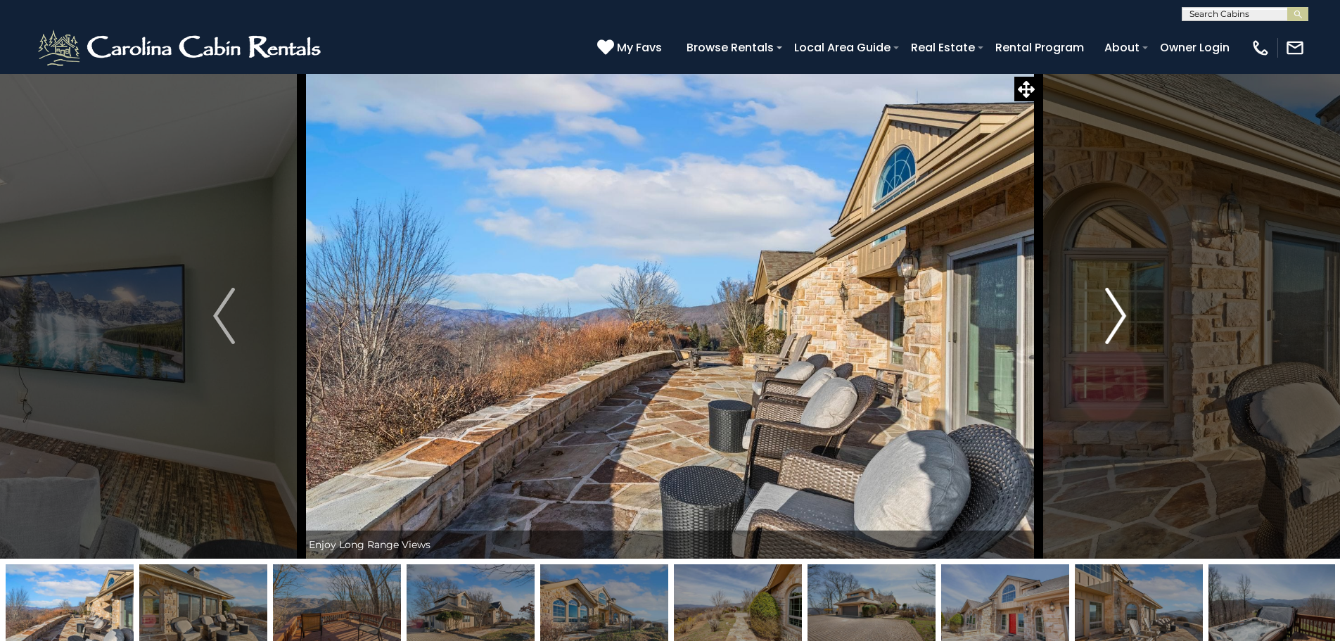
click at [1118, 309] on img "Next" at bounding box center [1115, 316] width 21 height 56
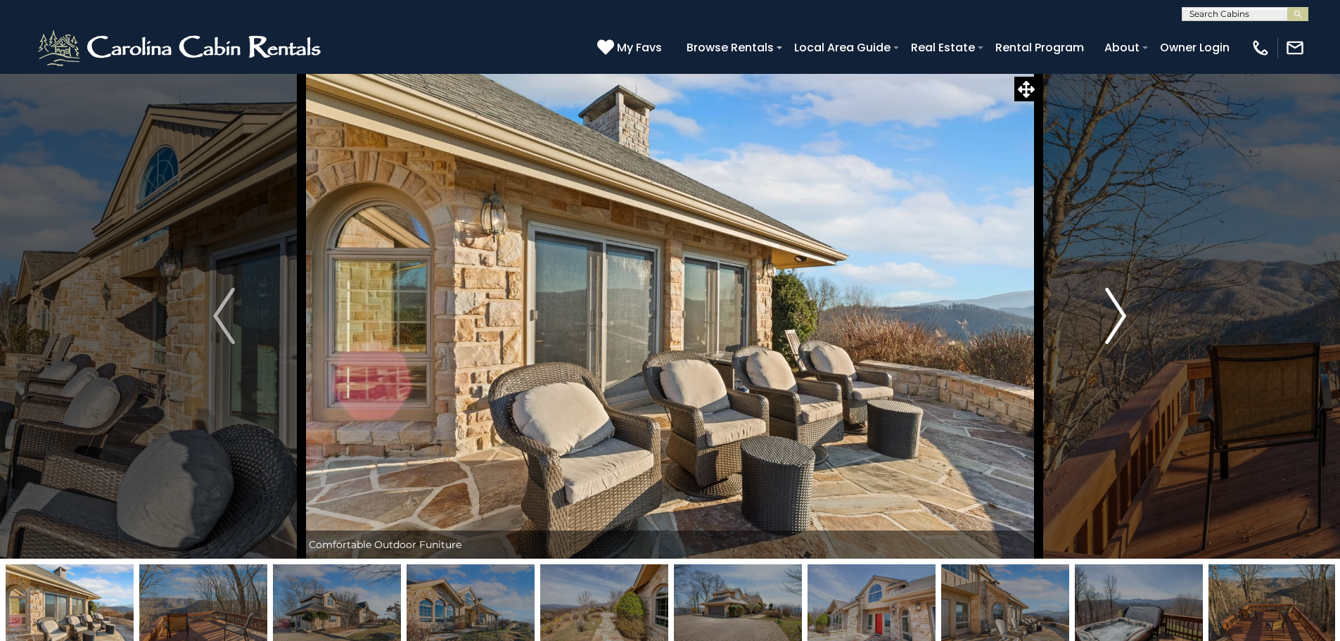
click at [1118, 309] on img "Next" at bounding box center [1115, 316] width 21 height 56
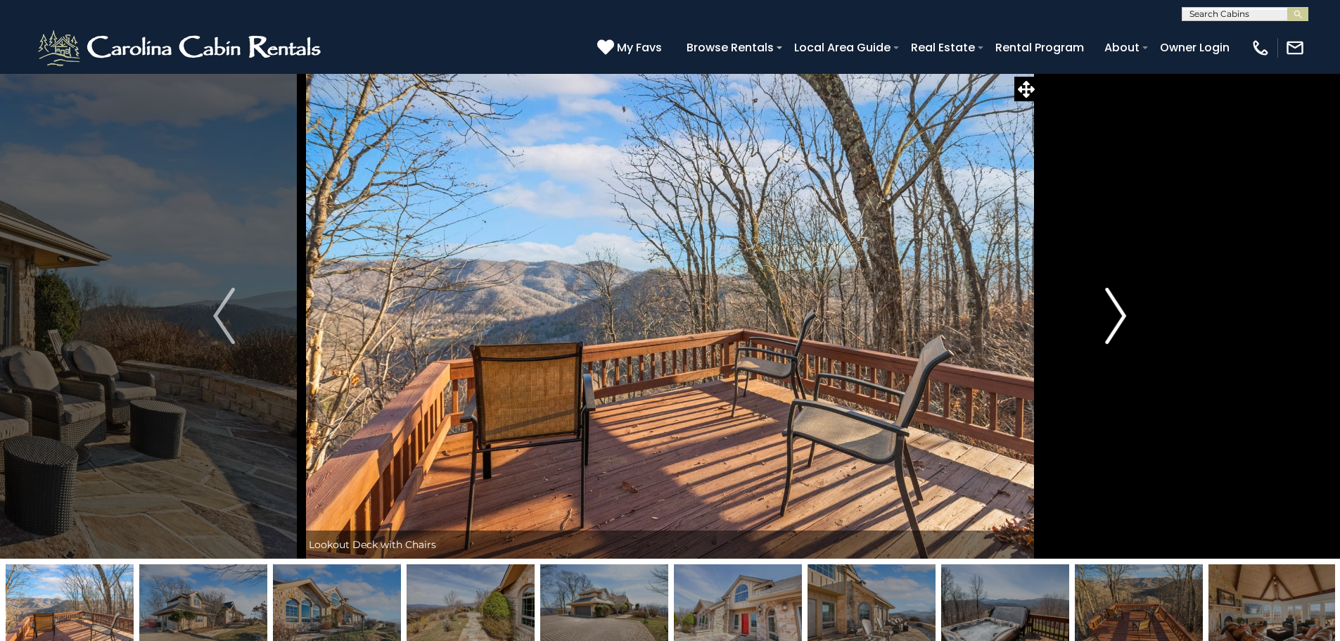
click at [1118, 309] on img "Next" at bounding box center [1115, 316] width 21 height 56
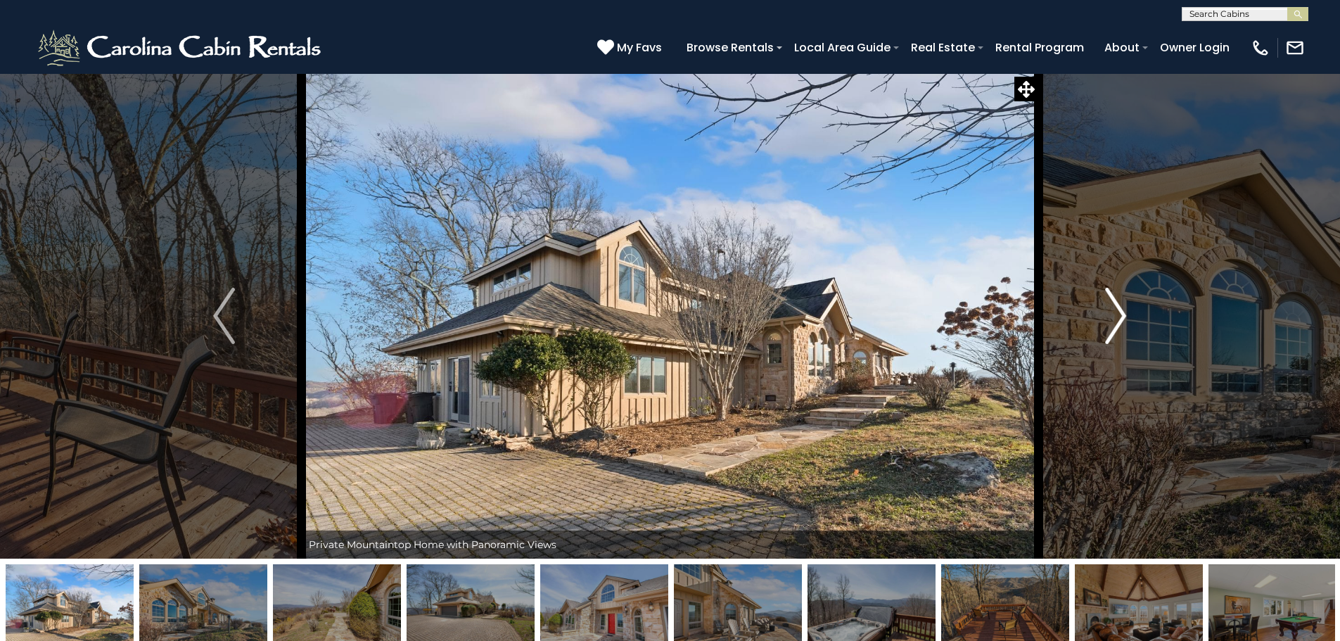
click at [1113, 312] on img "Next" at bounding box center [1115, 316] width 21 height 56
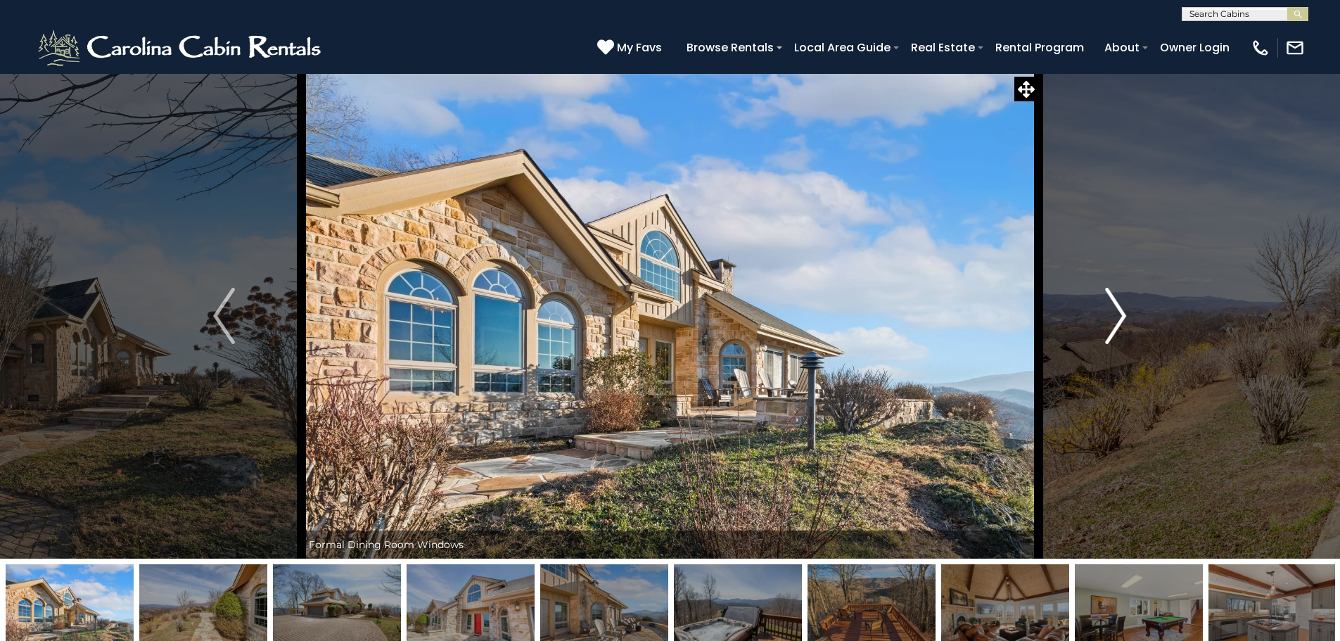
click at [1113, 312] on img "Next" at bounding box center [1115, 316] width 21 height 56
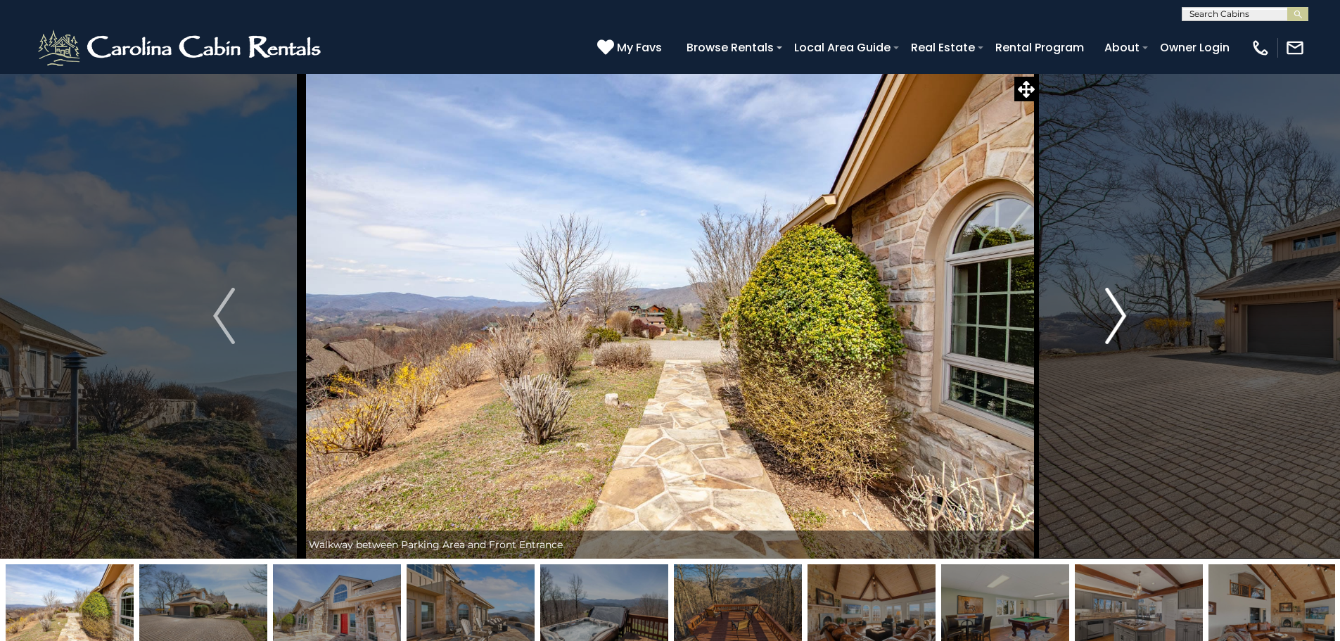
click at [1113, 312] on img "Next" at bounding box center [1115, 316] width 21 height 56
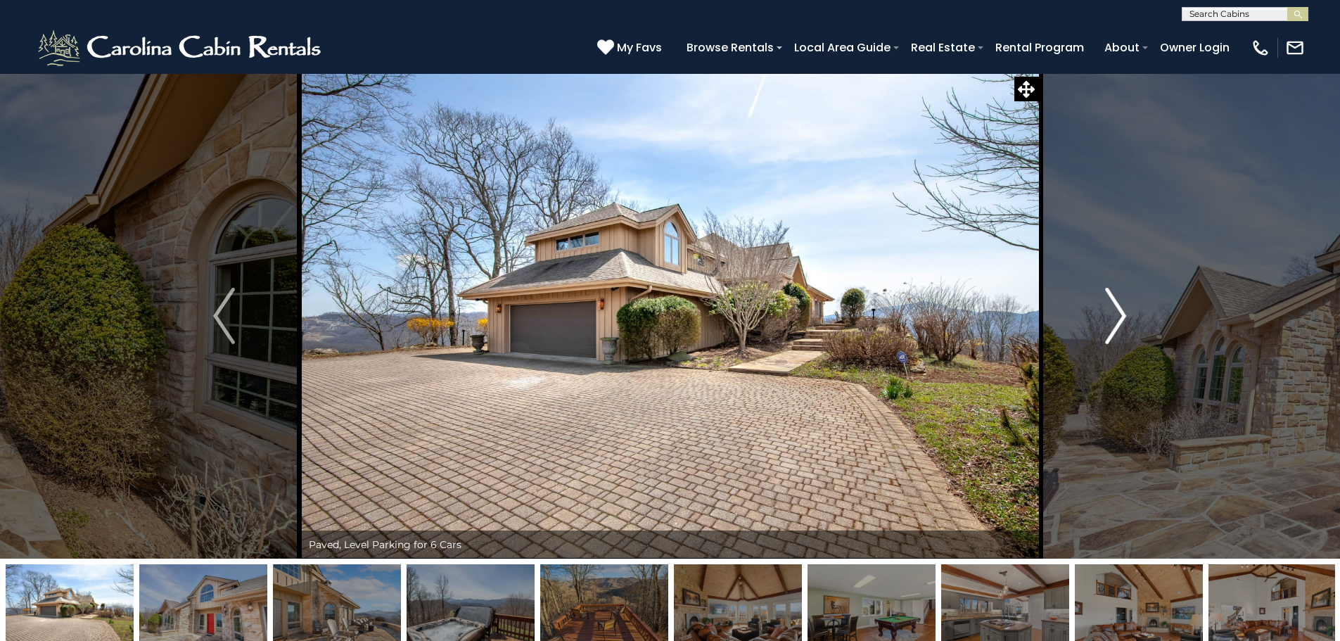
click at [1121, 318] on img "Next" at bounding box center [1115, 316] width 21 height 56
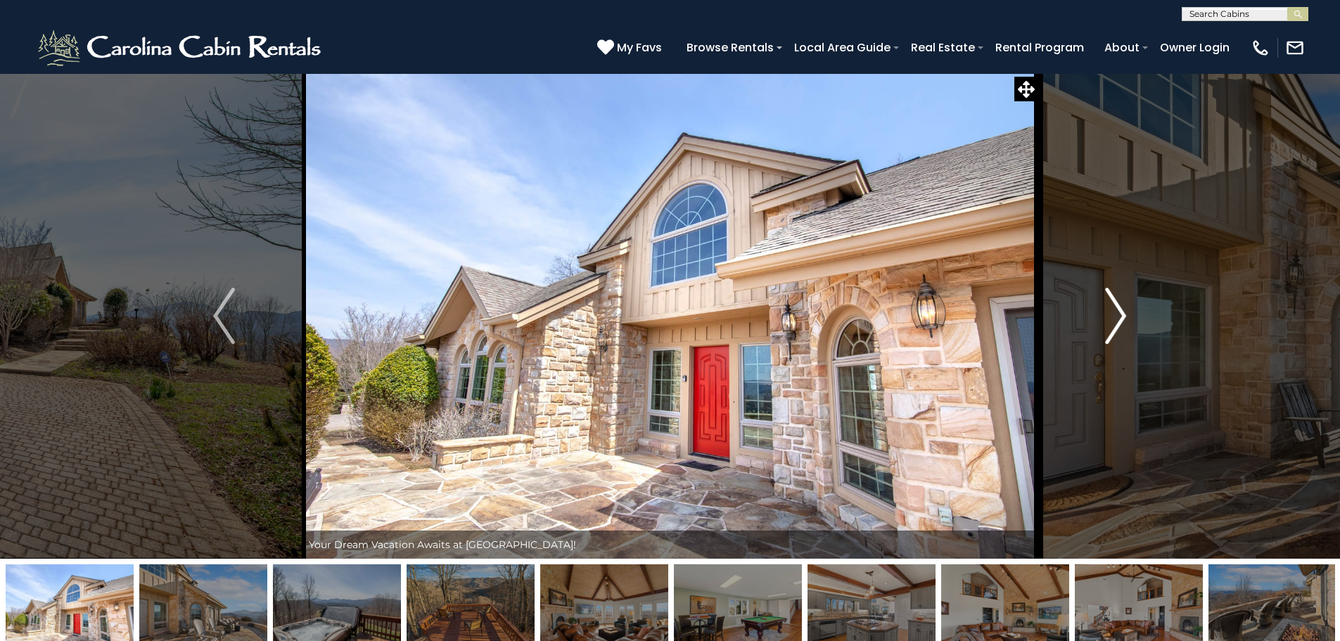
click at [1121, 318] on img "Next" at bounding box center [1115, 316] width 21 height 56
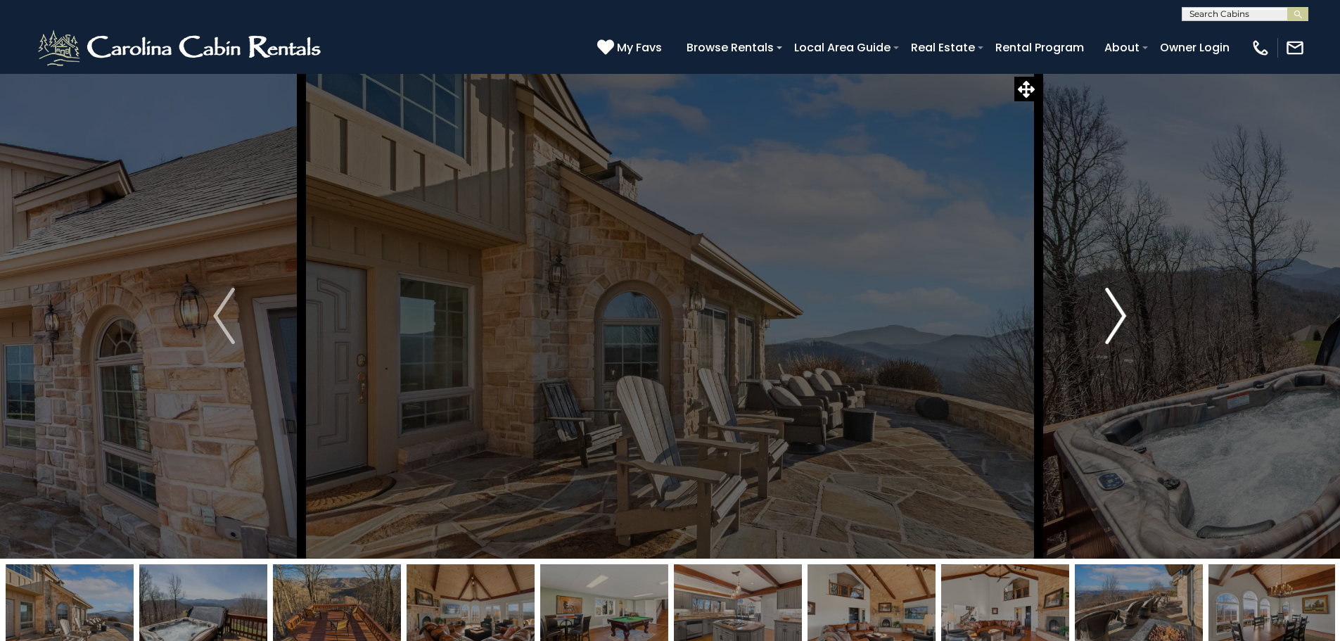
click at [1121, 318] on img "Next" at bounding box center [1115, 316] width 21 height 56
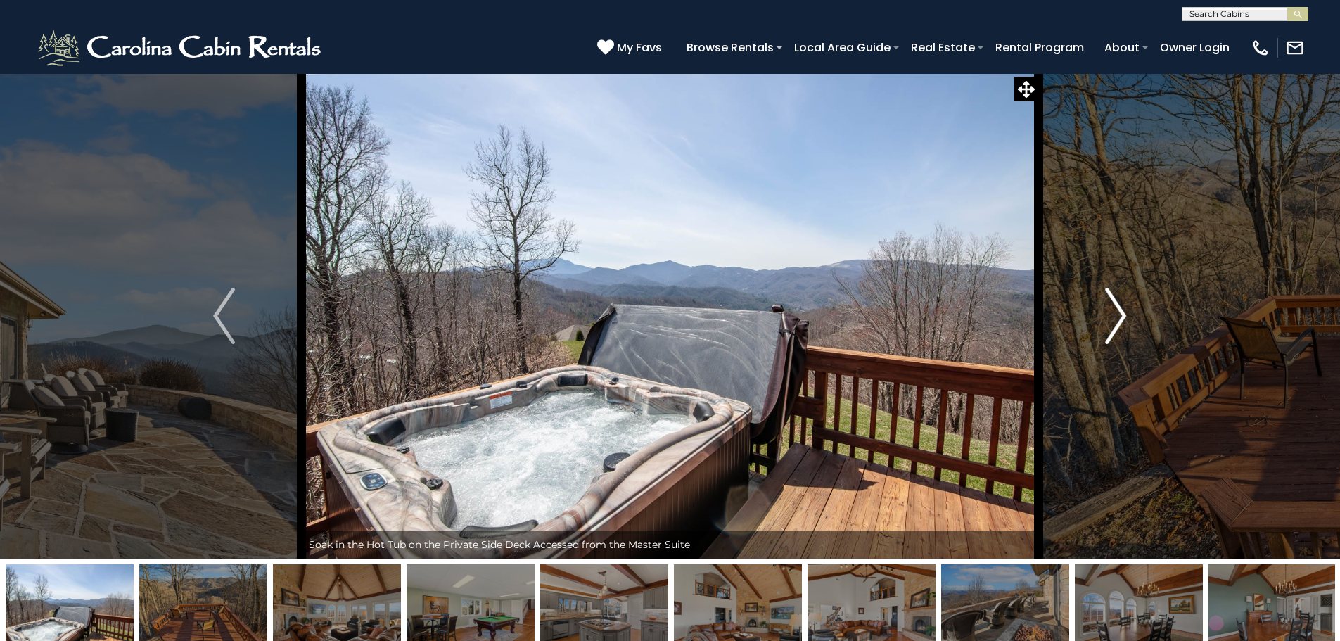
click at [1121, 318] on img "Next" at bounding box center [1115, 316] width 21 height 56
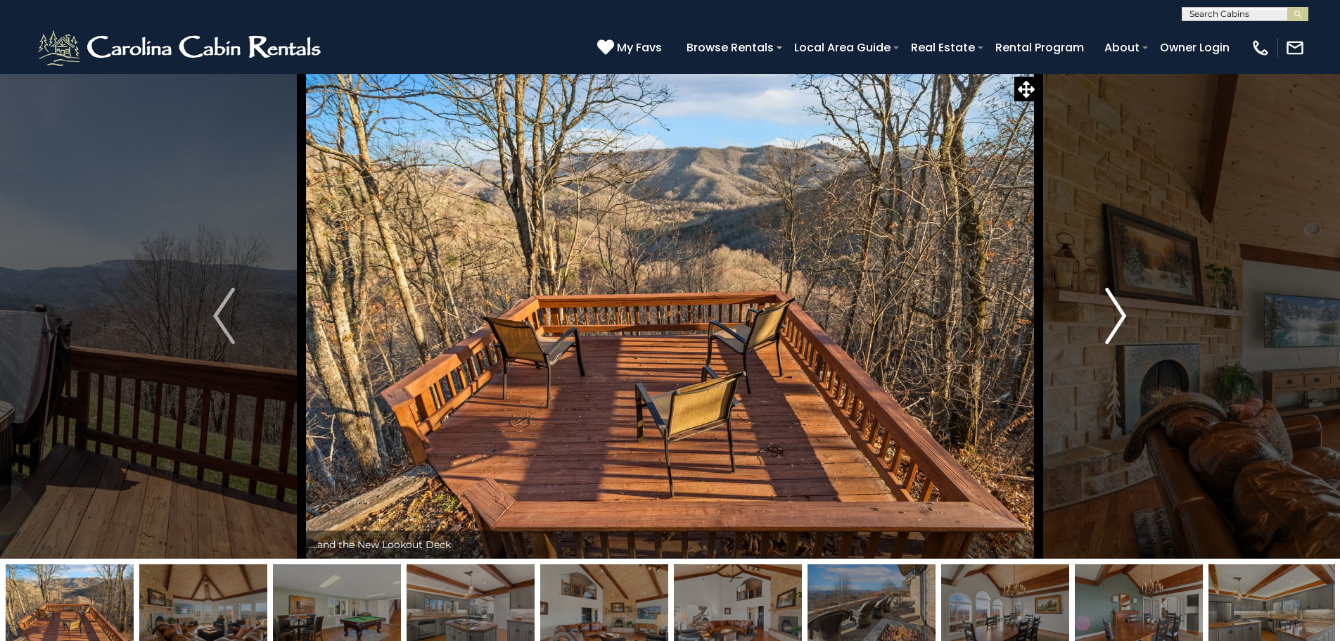
click at [1109, 324] on img "Next" at bounding box center [1115, 316] width 21 height 56
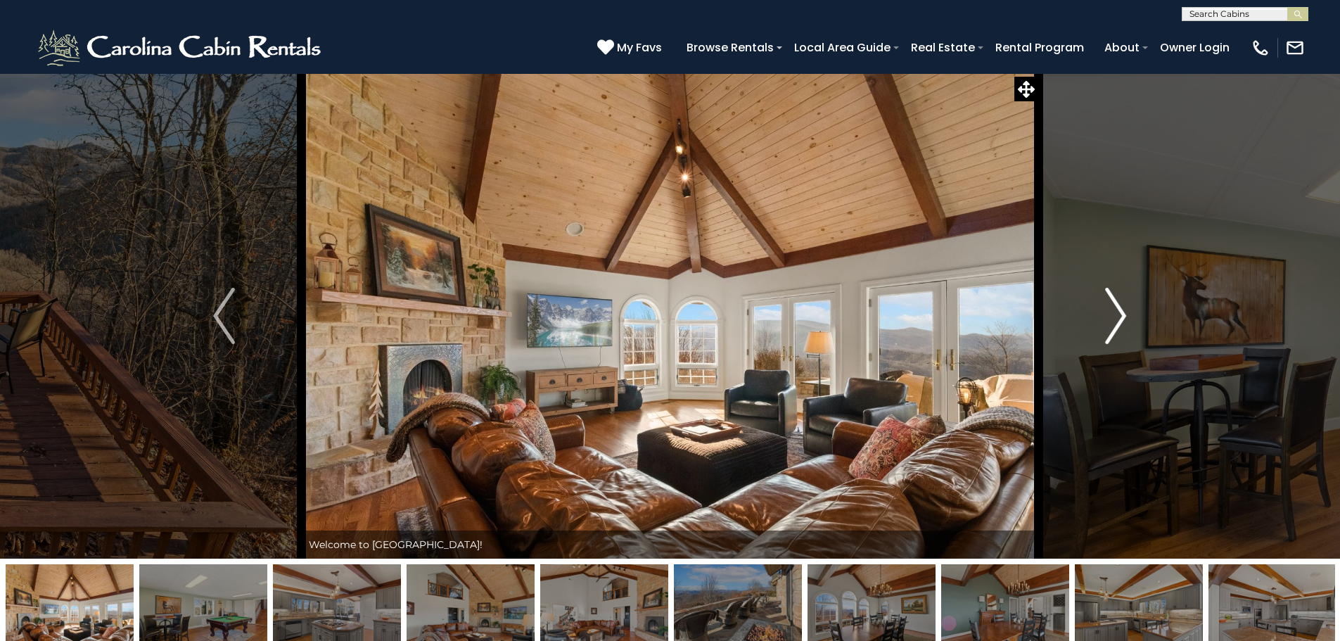
click at [1109, 324] on img "Next" at bounding box center [1115, 316] width 21 height 56
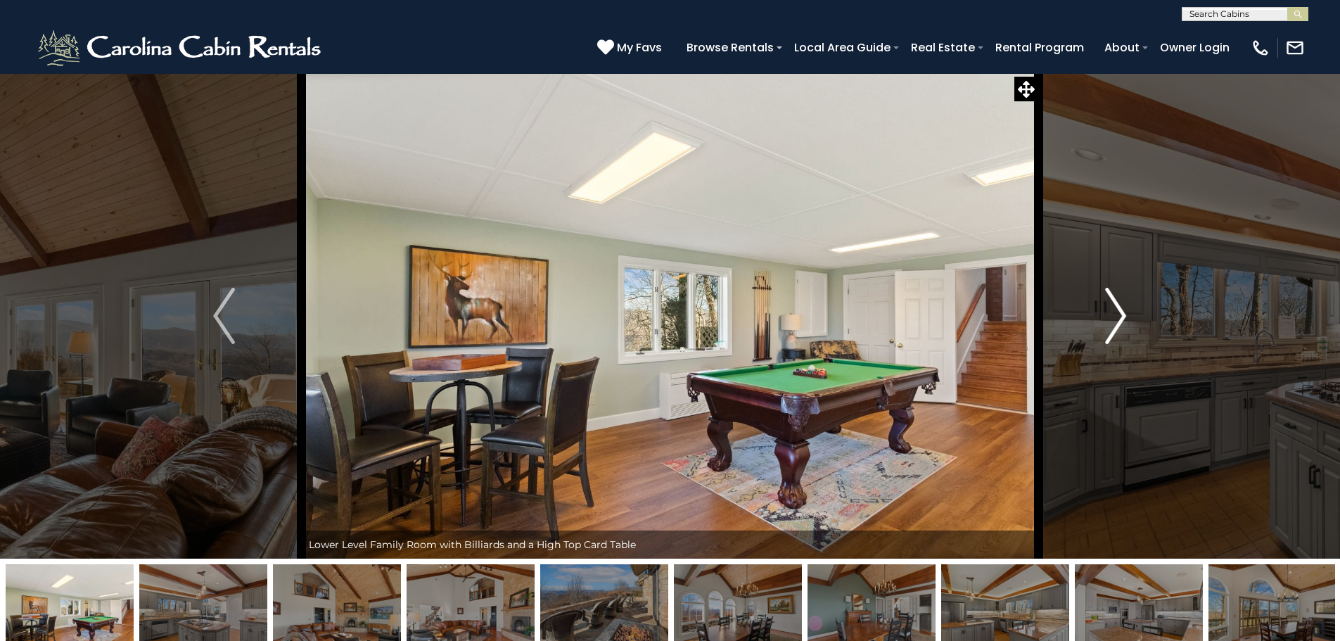
click at [1109, 324] on img "Next" at bounding box center [1115, 316] width 21 height 56
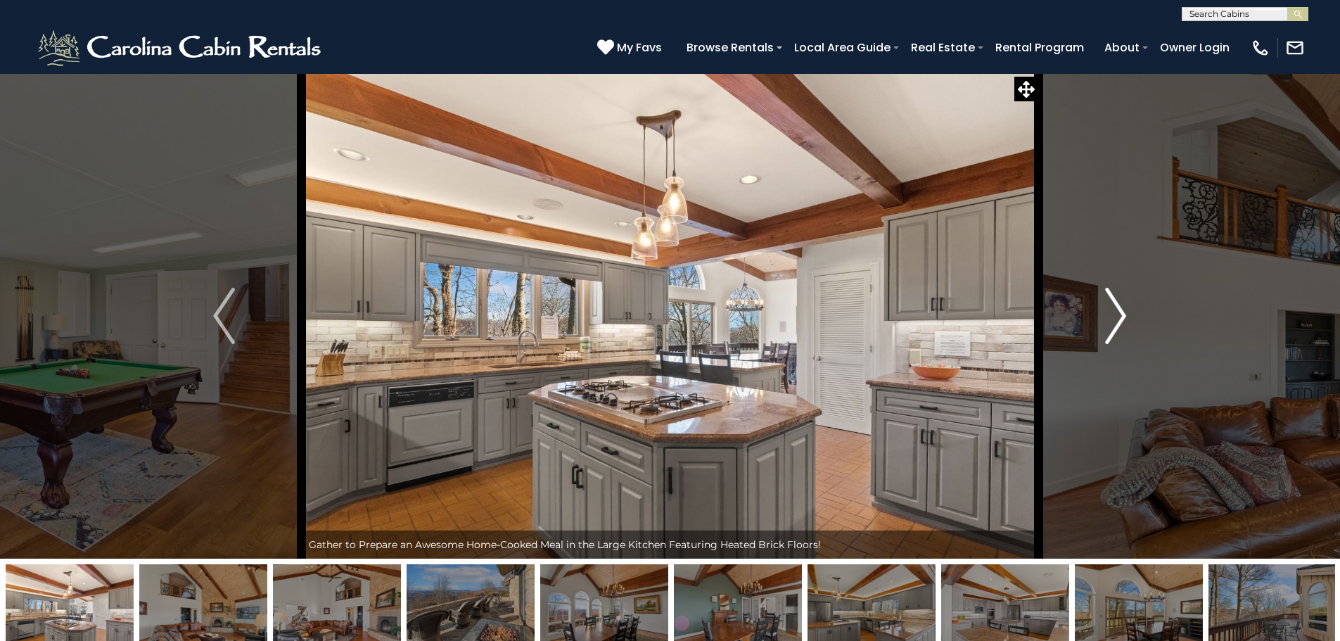
click at [1109, 324] on img "Next" at bounding box center [1115, 316] width 21 height 56
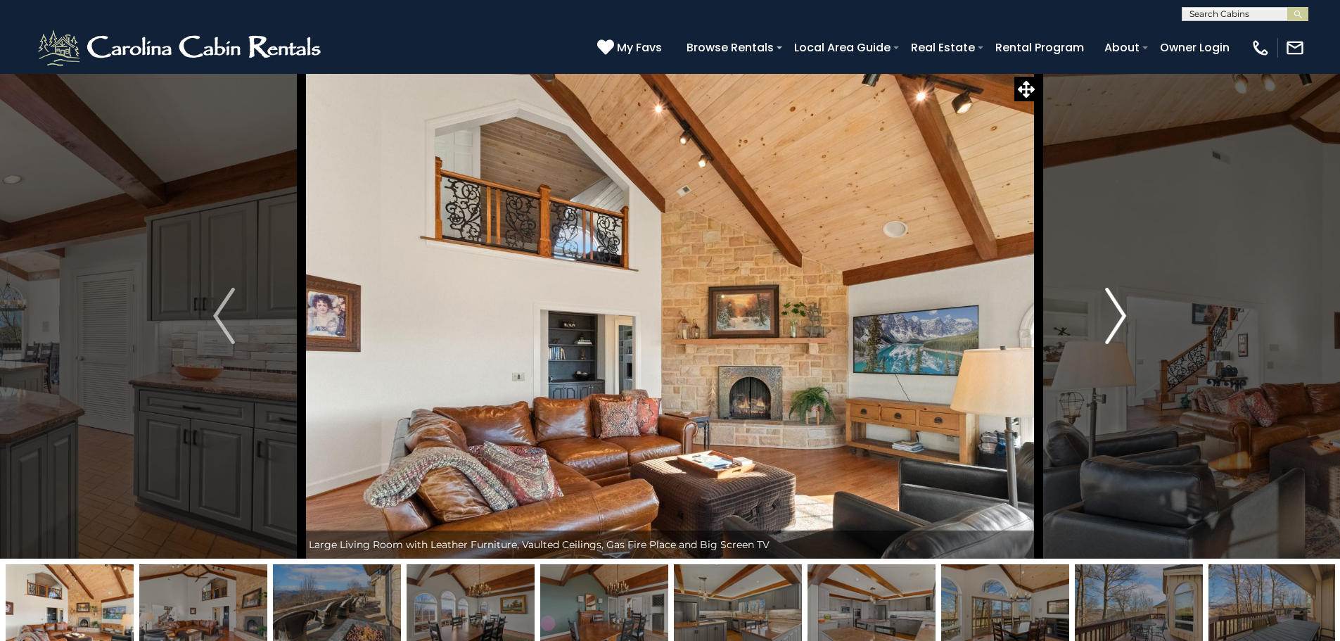
click at [1109, 324] on img "Next" at bounding box center [1115, 316] width 21 height 56
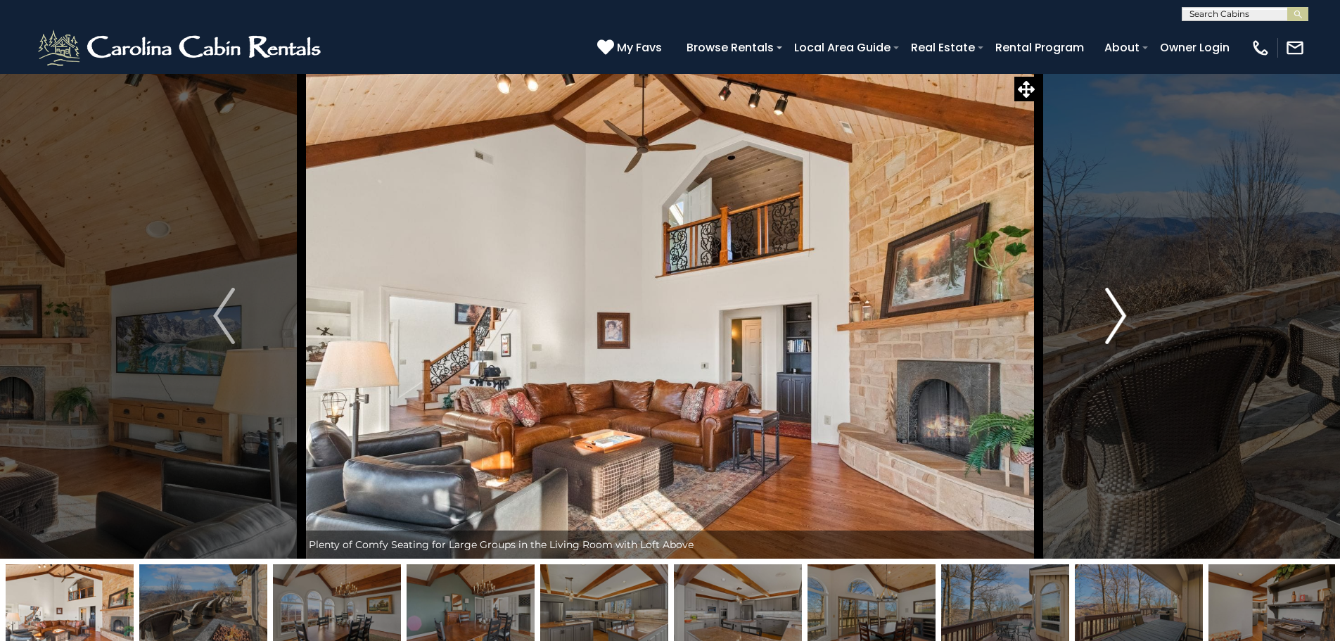
click at [1109, 324] on img "Next" at bounding box center [1115, 316] width 21 height 56
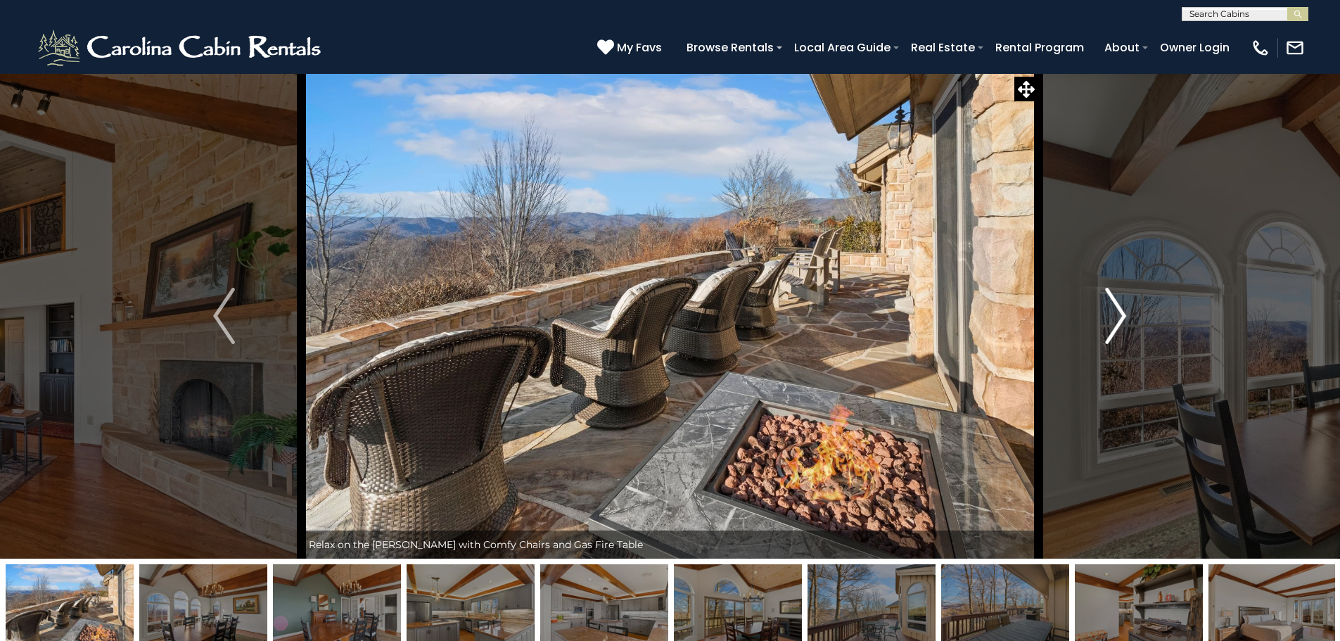
click at [1109, 324] on img "Next" at bounding box center [1115, 316] width 21 height 56
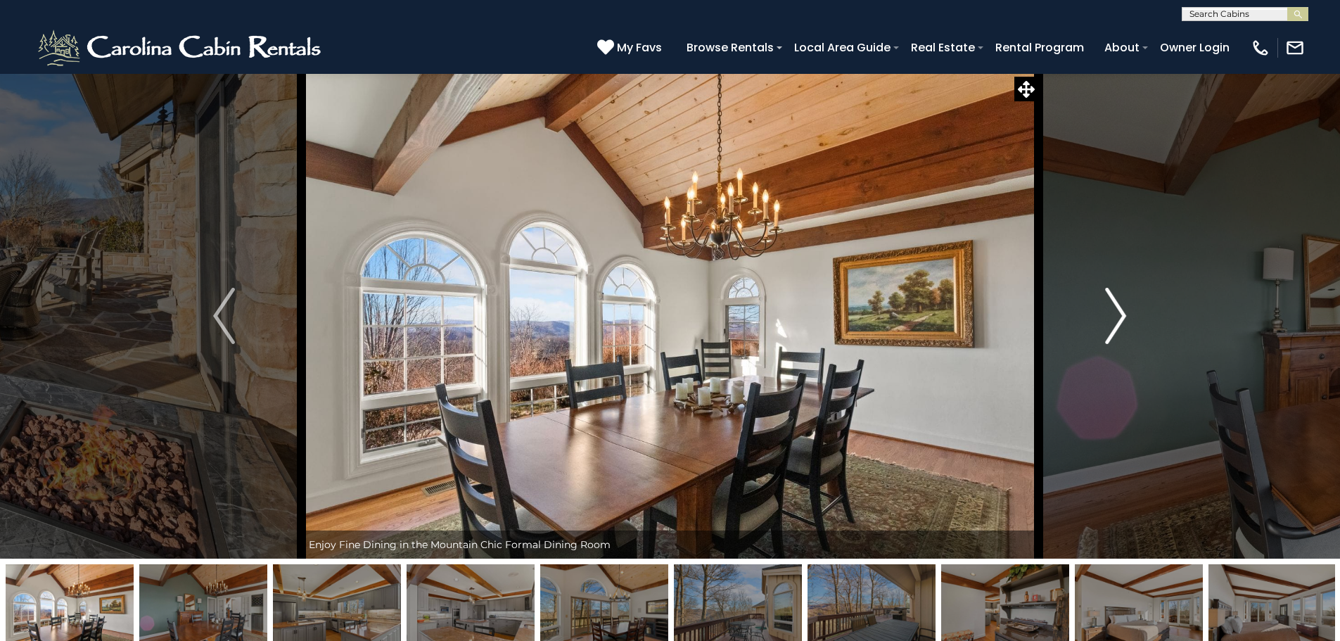
click at [1109, 324] on img "Next" at bounding box center [1115, 316] width 21 height 56
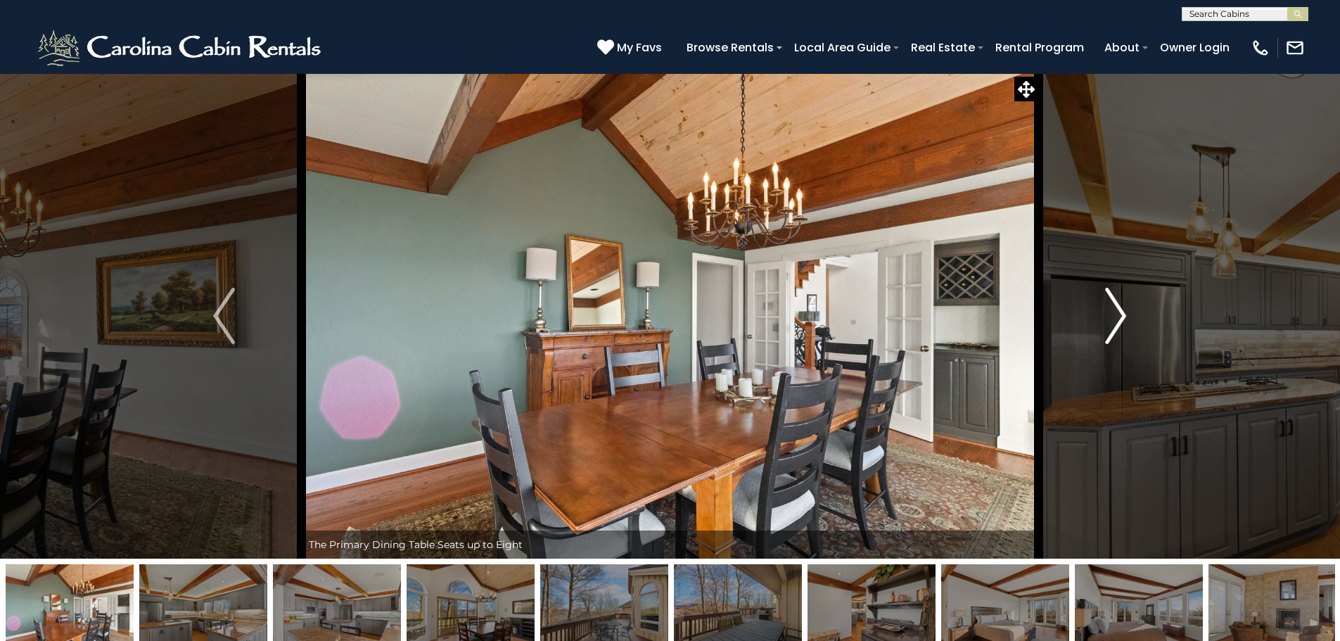
click at [1109, 324] on img "Next" at bounding box center [1115, 316] width 21 height 56
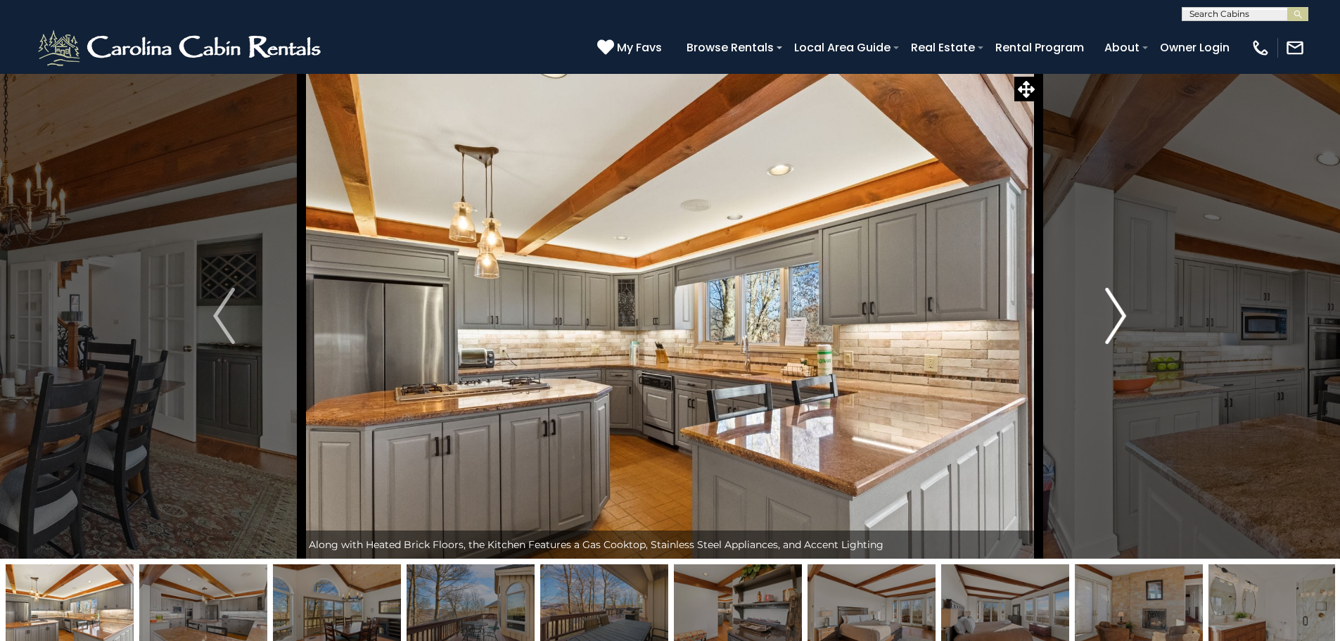
click at [1109, 324] on img "Next" at bounding box center [1115, 316] width 21 height 56
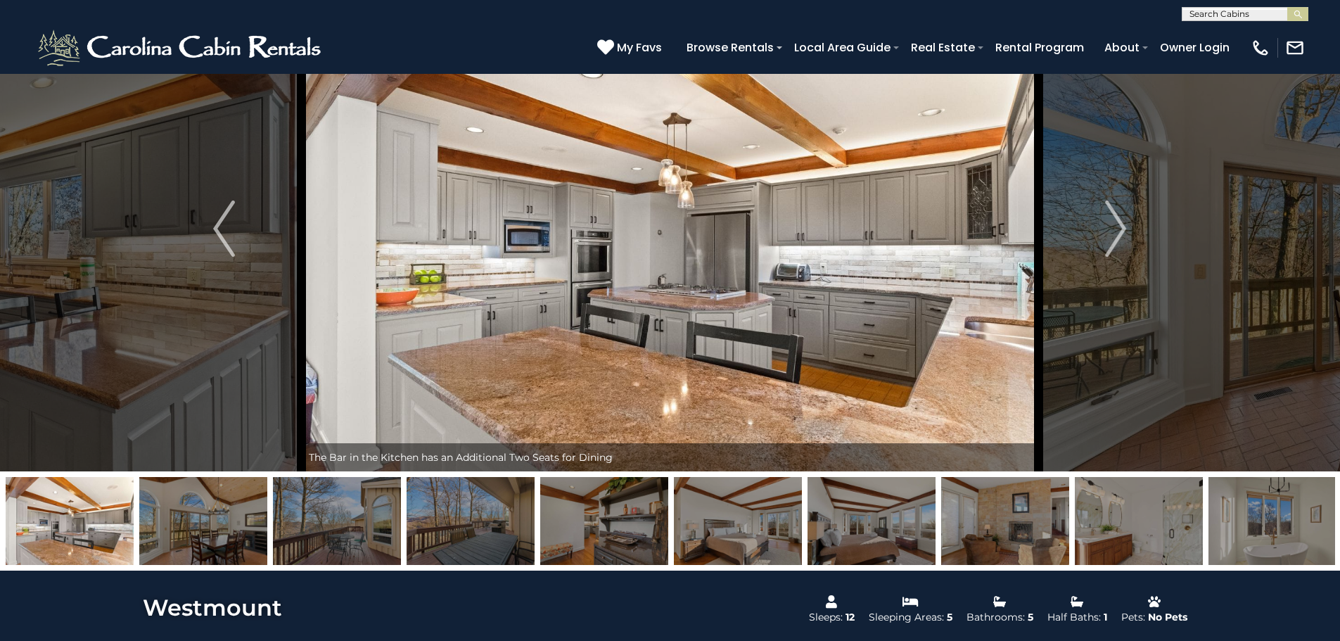
scroll to position [70, 0]
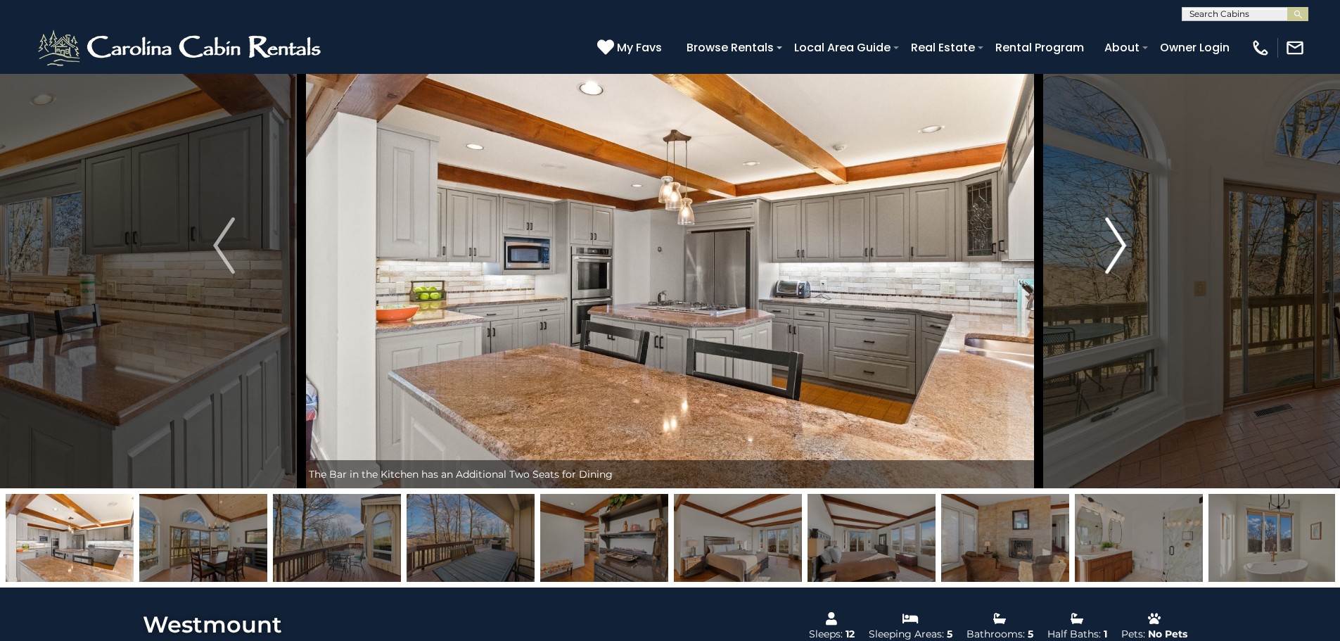
click at [1130, 241] on button "Next" at bounding box center [1115, 245] width 155 height 485
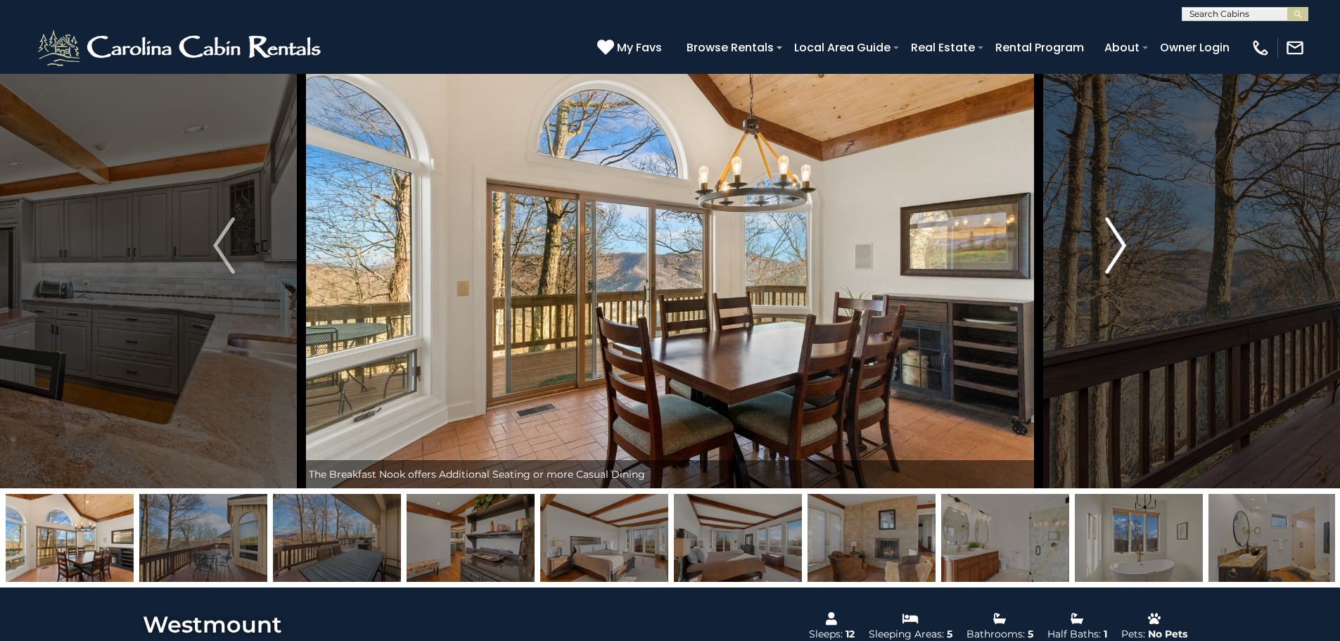
click at [1126, 240] on img "Next" at bounding box center [1115, 245] width 21 height 56
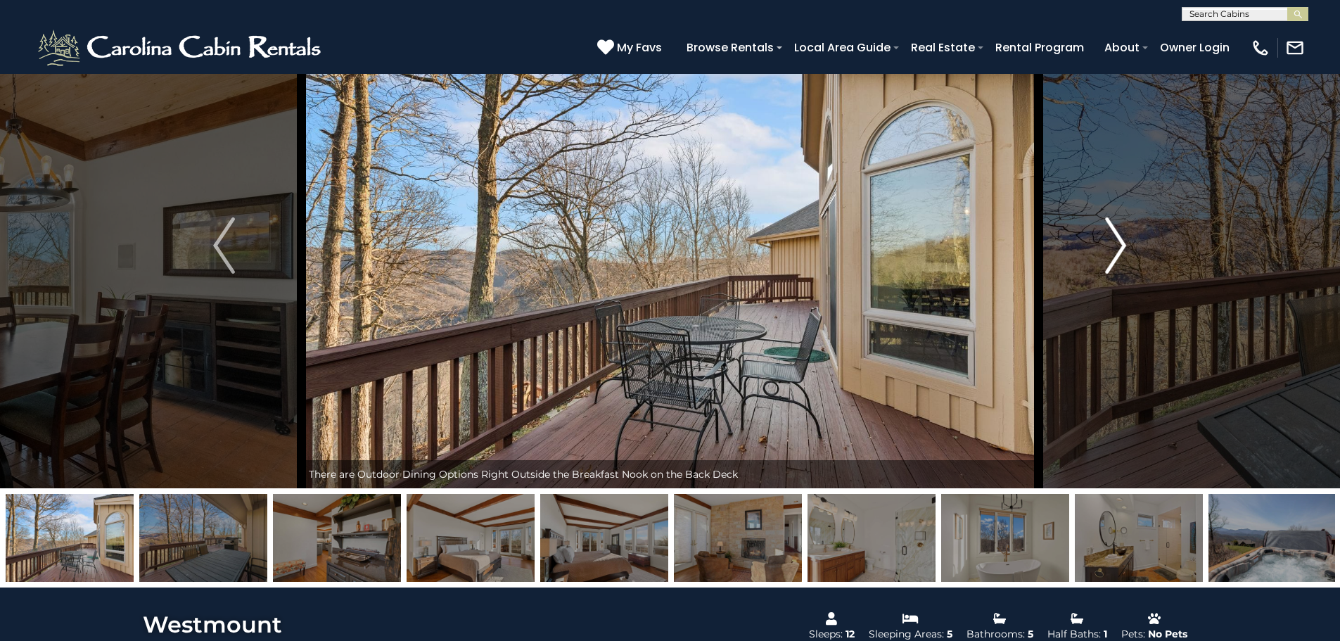
click at [1126, 240] on img "Next" at bounding box center [1115, 245] width 21 height 56
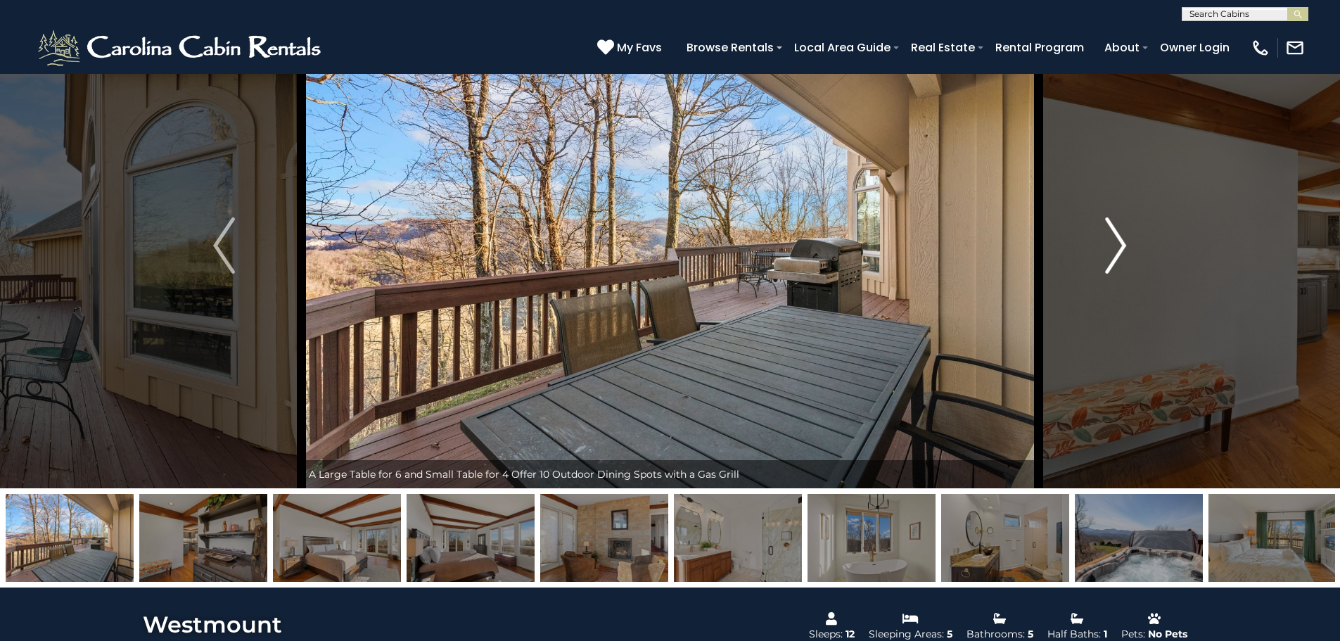
click at [1126, 240] on img "Next" at bounding box center [1115, 245] width 21 height 56
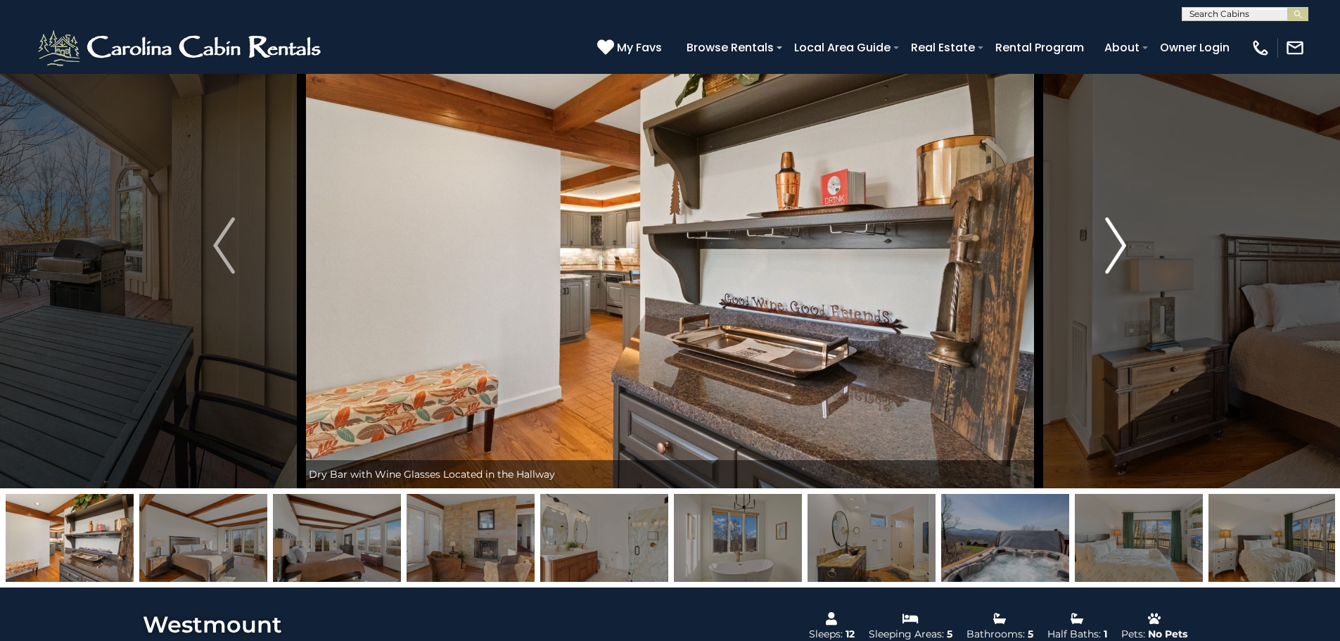
click at [1126, 240] on img "Next" at bounding box center [1115, 245] width 21 height 56
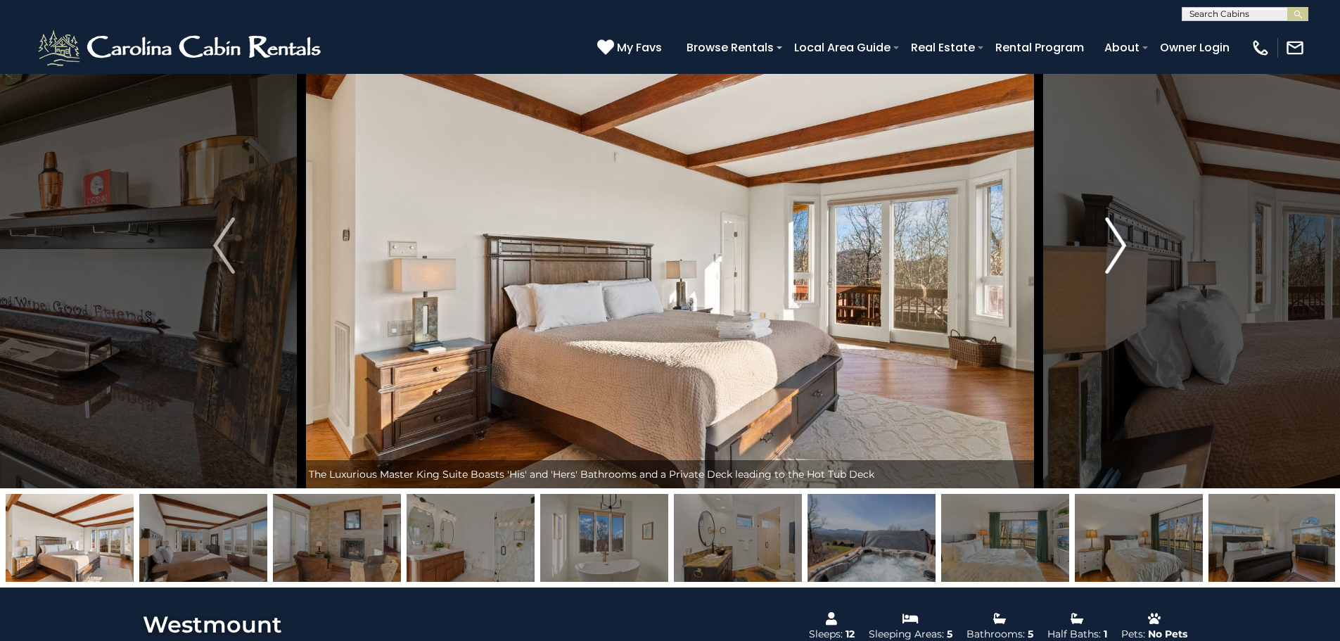
click at [1126, 240] on img "Next" at bounding box center [1115, 245] width 21 height 56
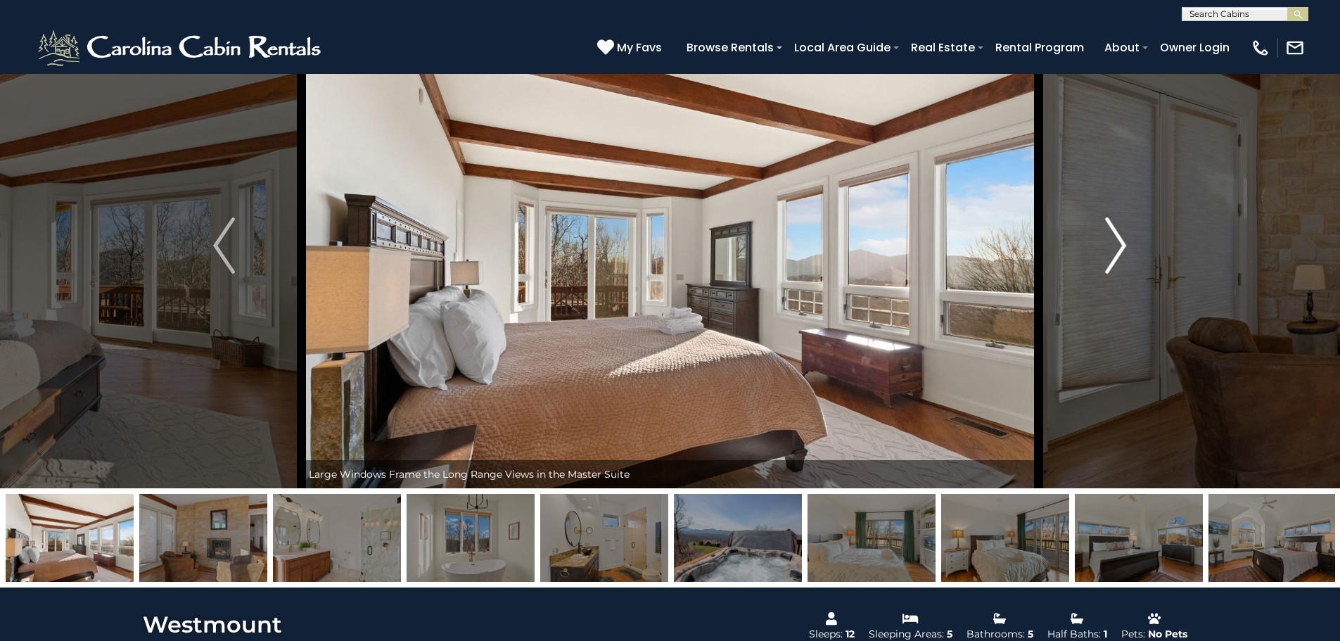
click at [1126, 240] on img "Next" at bounding box center [1115, 245] width 21 height 56
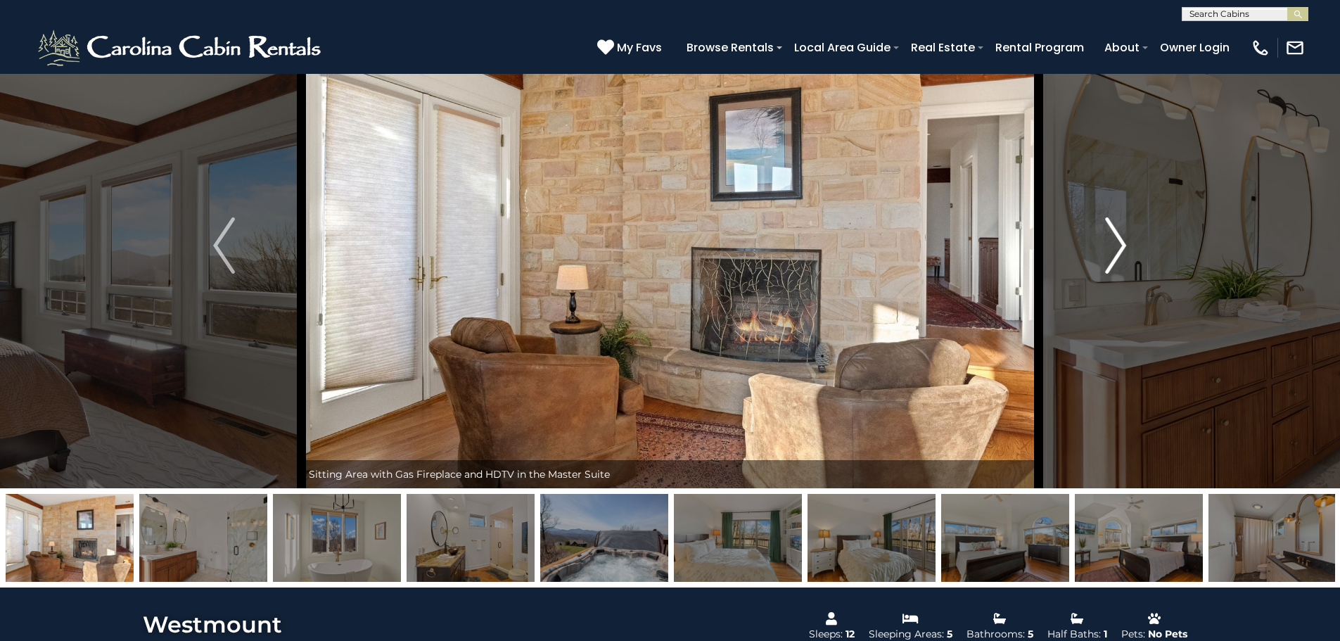
click at [1126, 240] on img "Next" at bounding box center [1115, 245] width 21 height 56
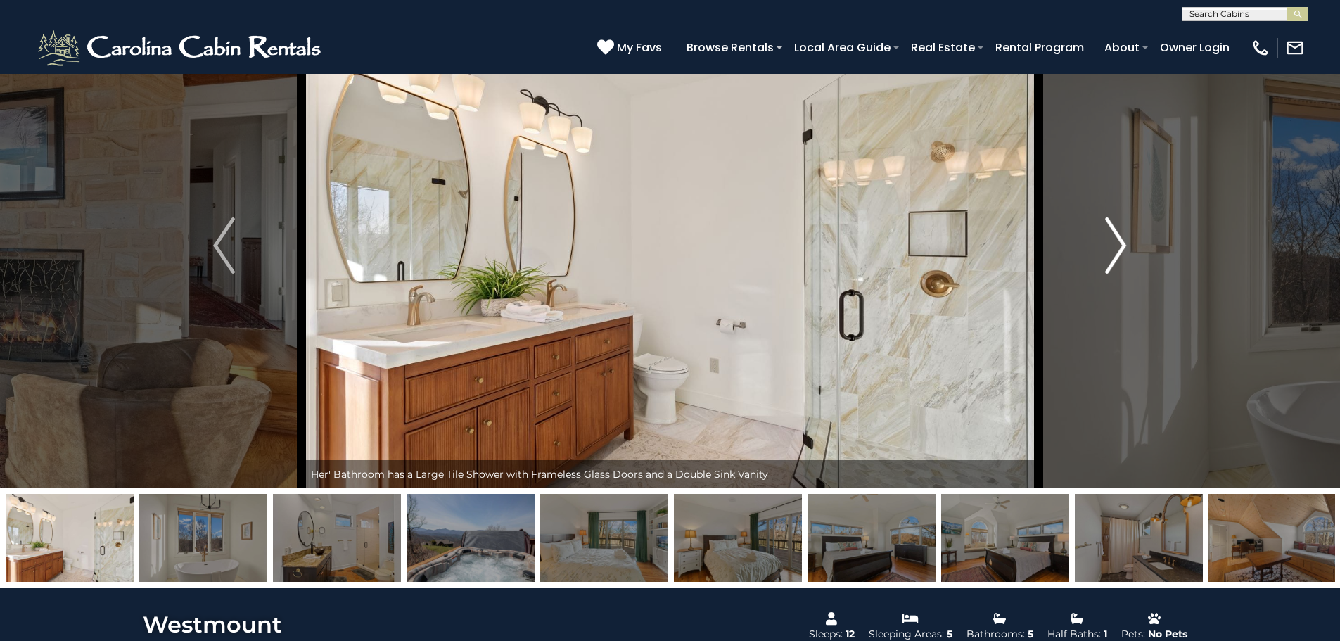
click at [1126, 240] on img "Next" at bounding box center [1115, 245] width 21 height 56
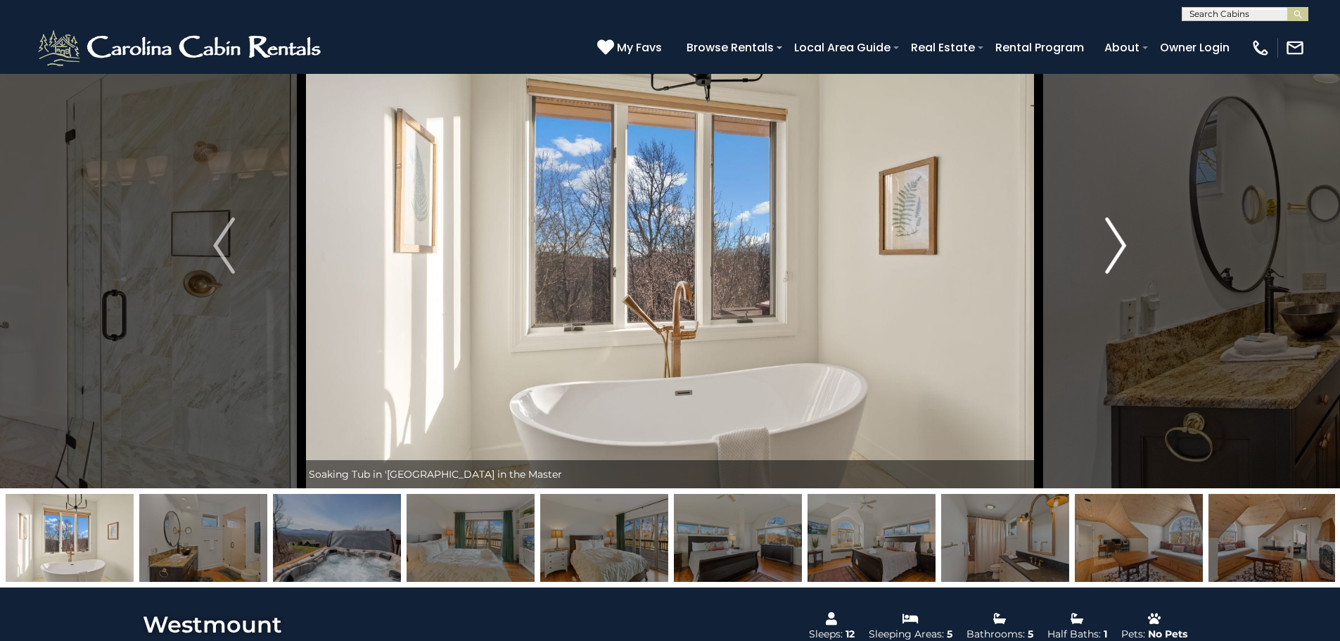
click at [1126, 240] on img "Next" at bounding box center [1115, 245] width 21 height 56
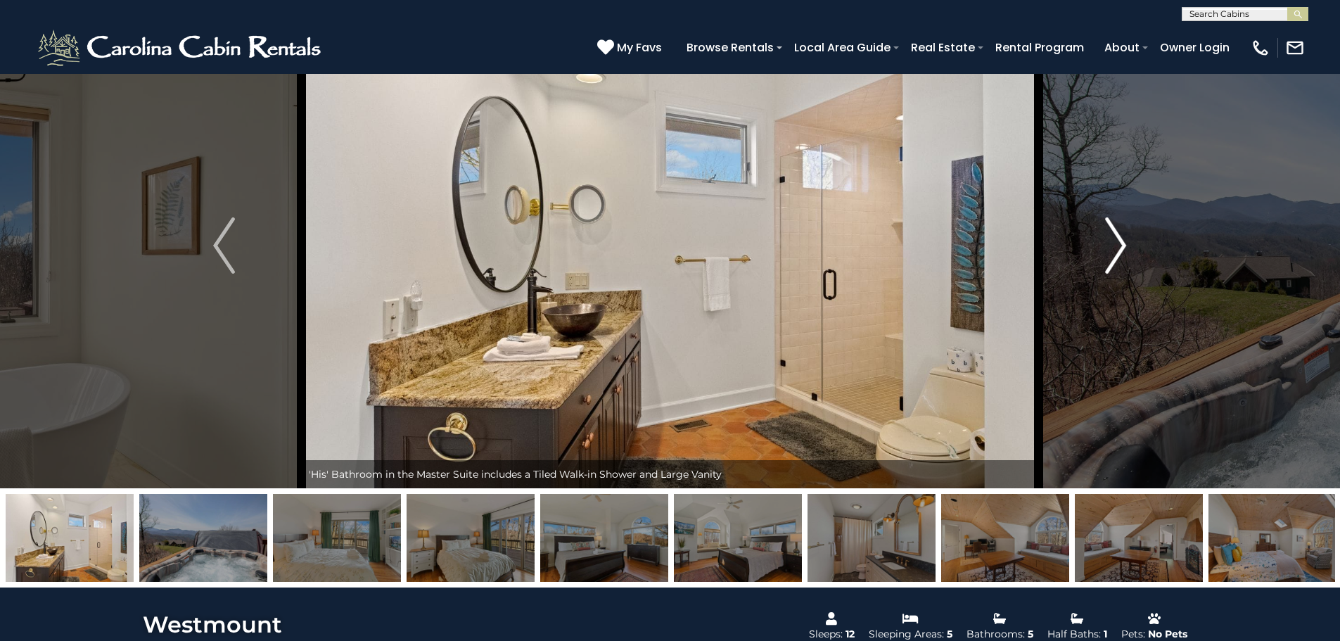
click at [1126, 240] on img "Next" at bounding box center [1115, 245] width 21 height 56
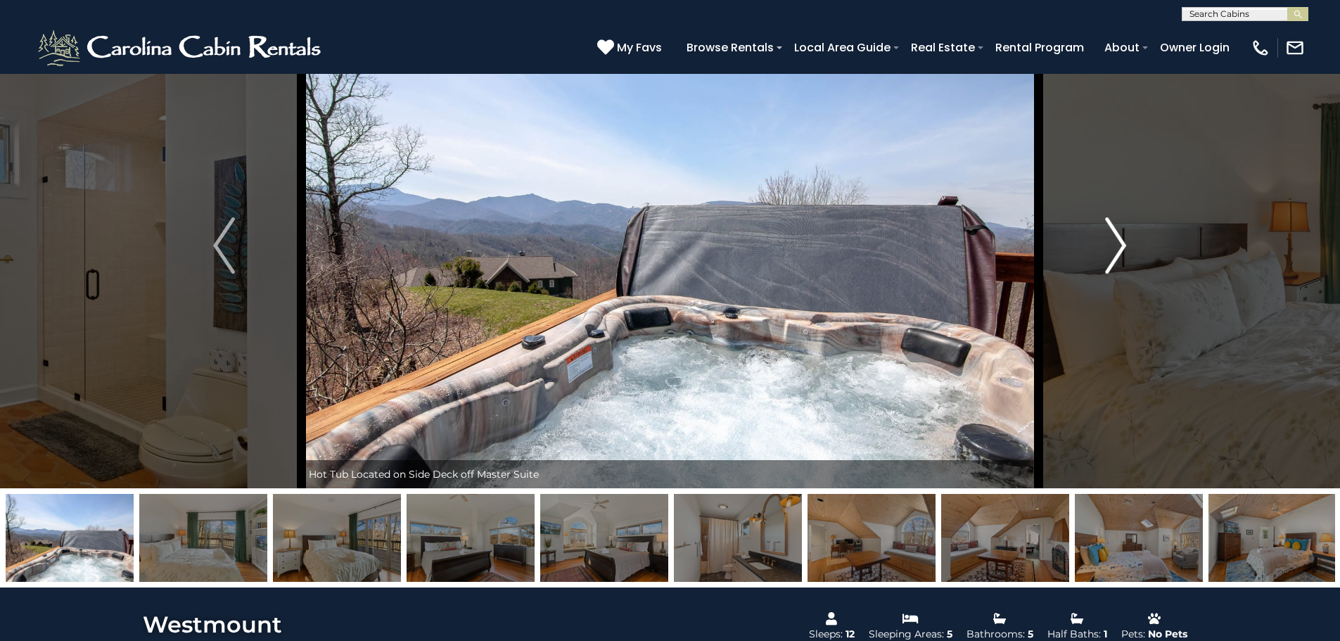
click at [1126, 240] on img "Next" at bounding box center [1115, 245] width 21 height 56
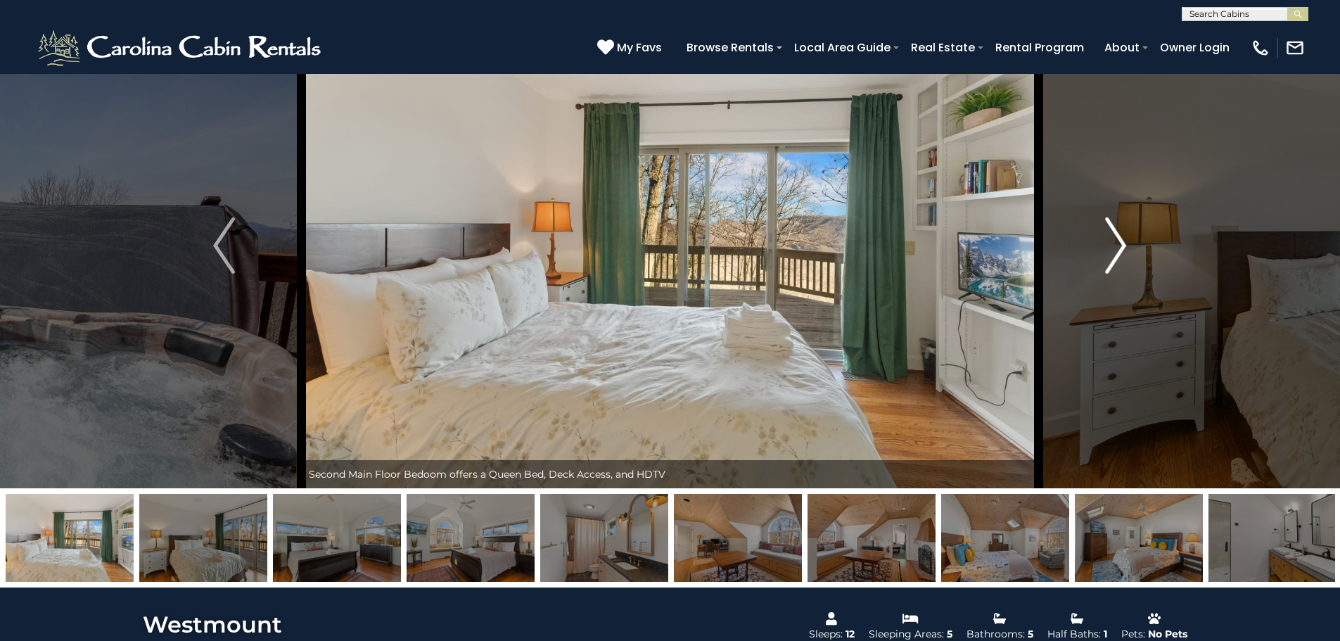
click at [1126, 240] on img "Next" at bounding box center [1115, 245] width 21 height 56
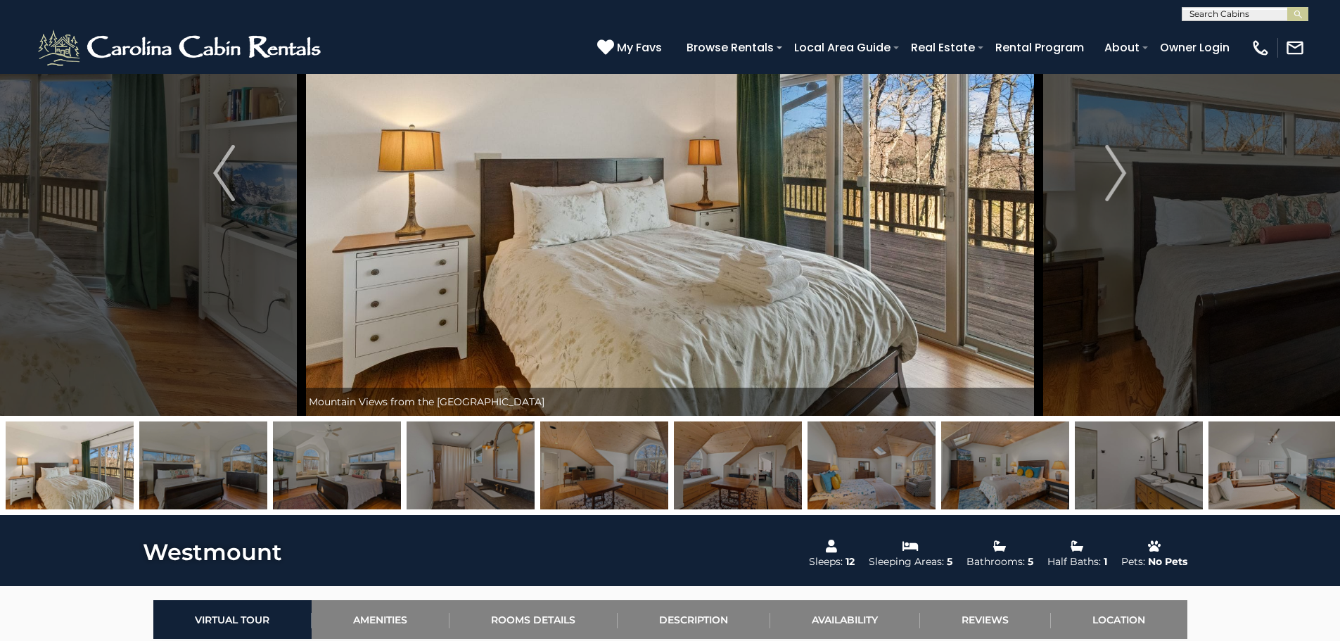
scroll to position [0, 0]
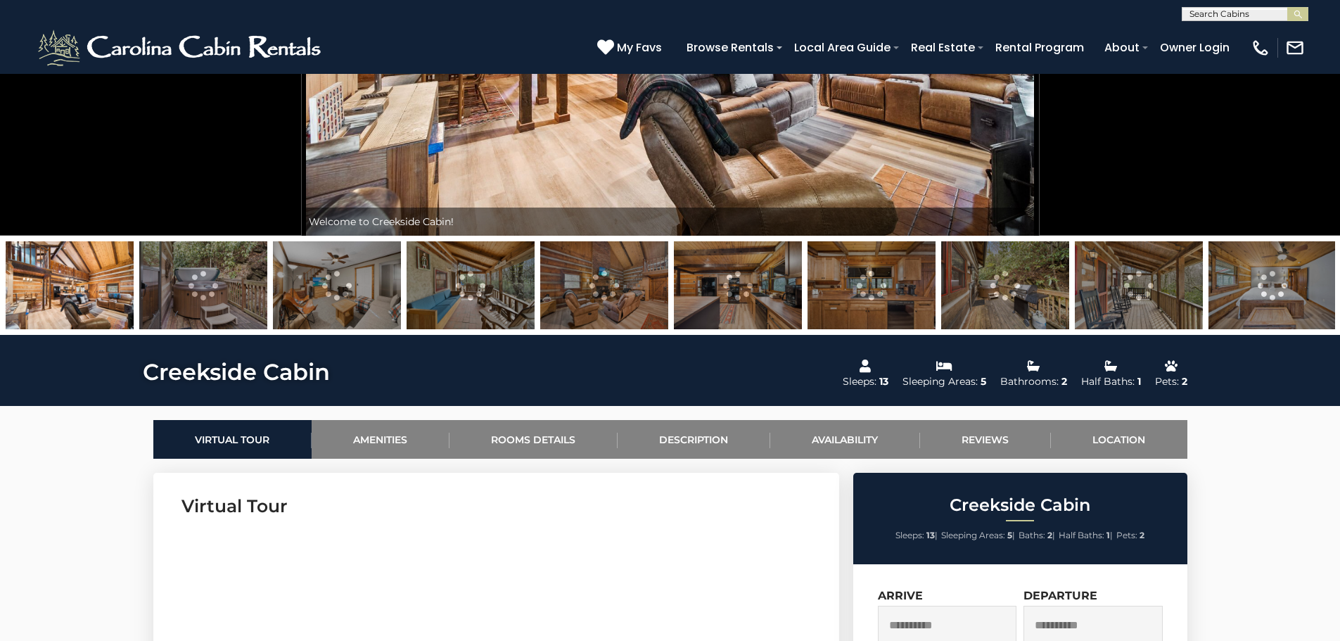
scroll to position [352, 0]
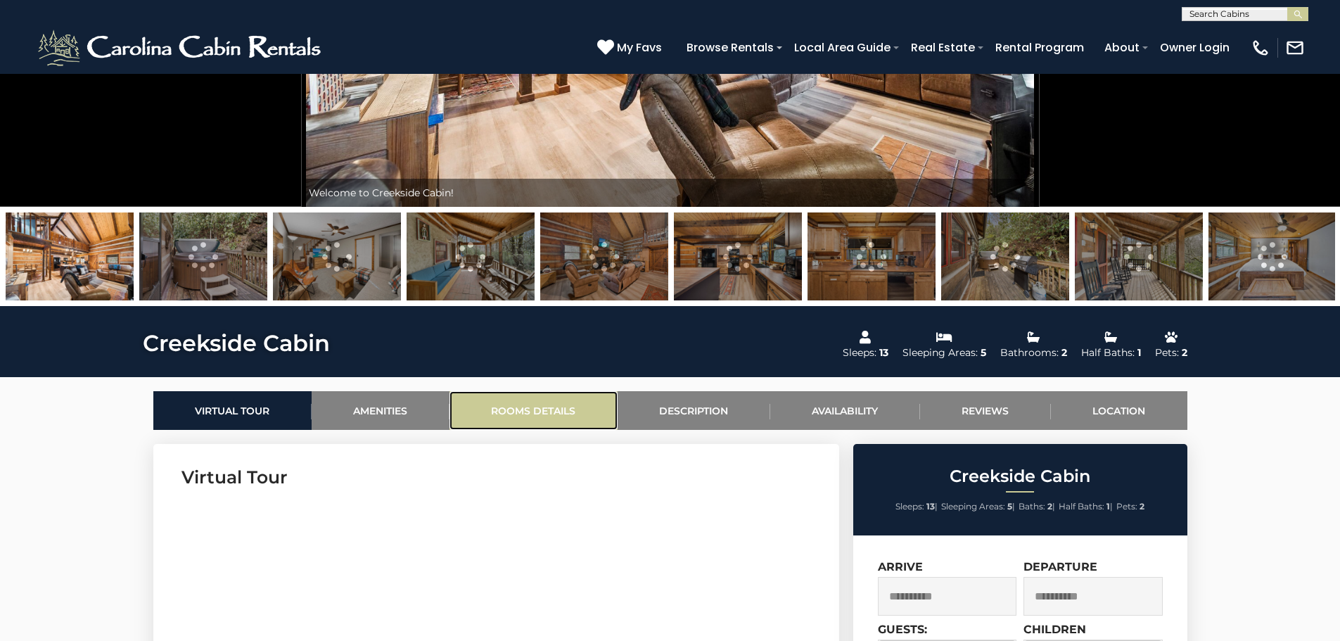
click at [555, 422] on link "Rooms Details" at bounding box center [533, 410] width 168 height 39
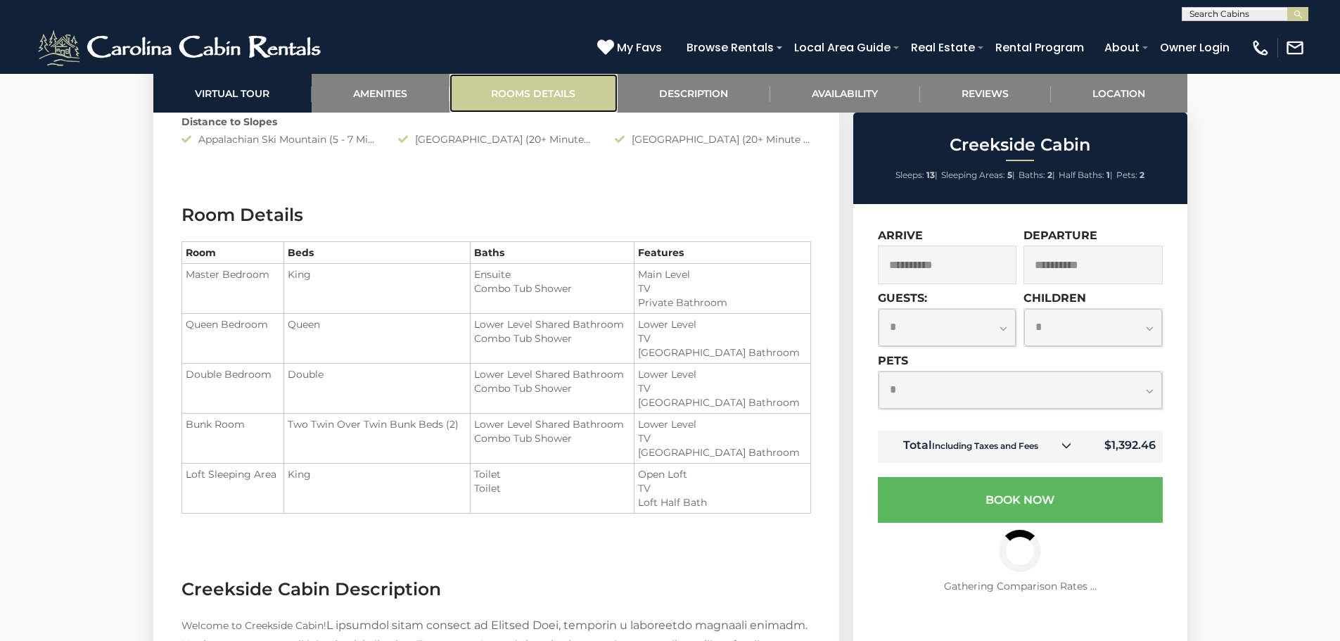
scroll to position [1678, 0]
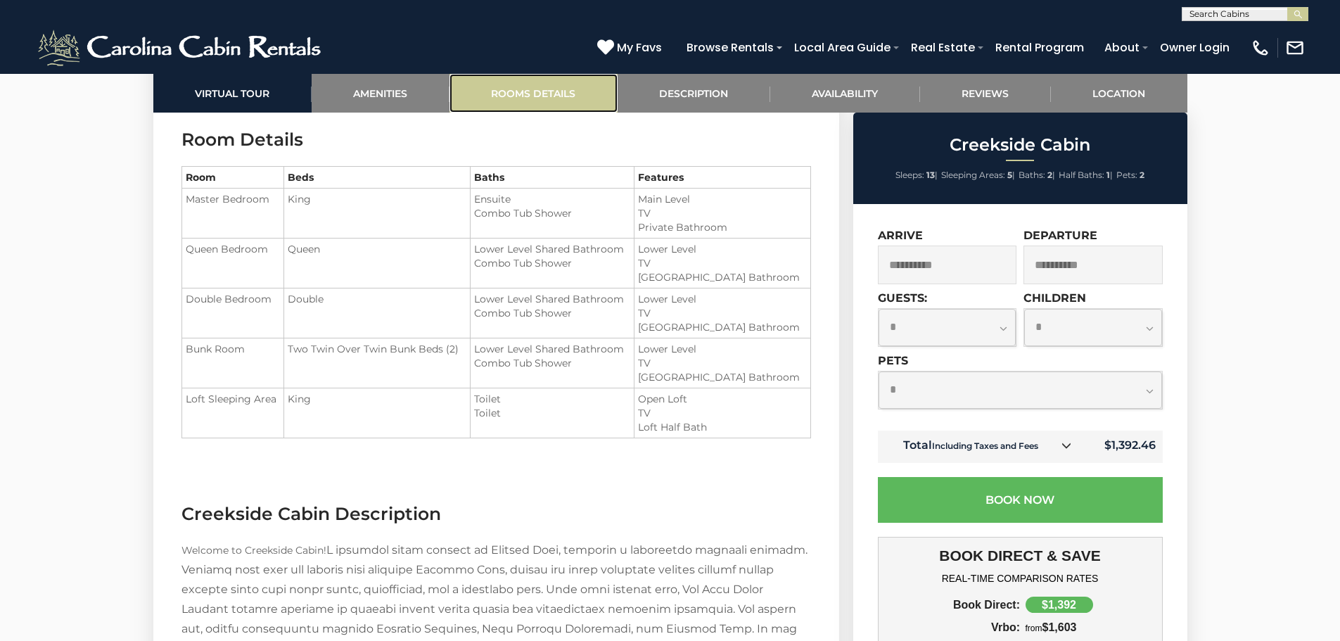
click at [547, 82] on link "Rooms Details" at bounding box center [533, 93] width 168 height 39
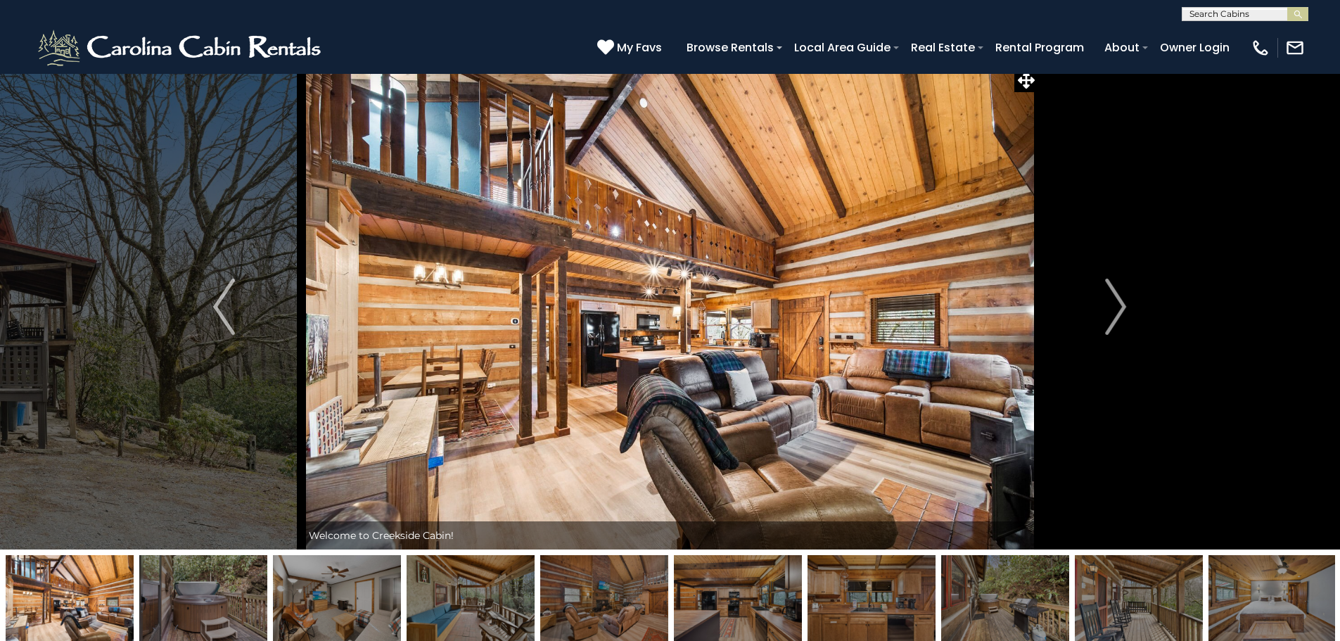
scroll to position [0, 0]
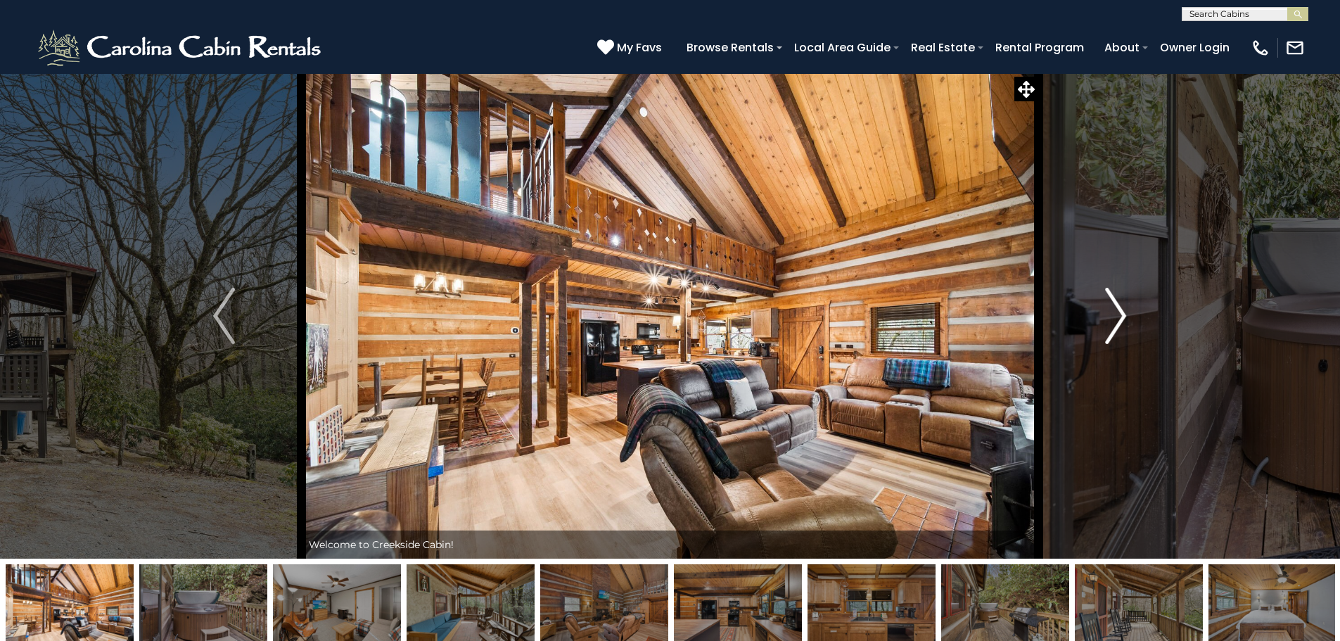
click at [1125, 307] on img "Next" at bounding box center [1115, 316] width 21 height 56
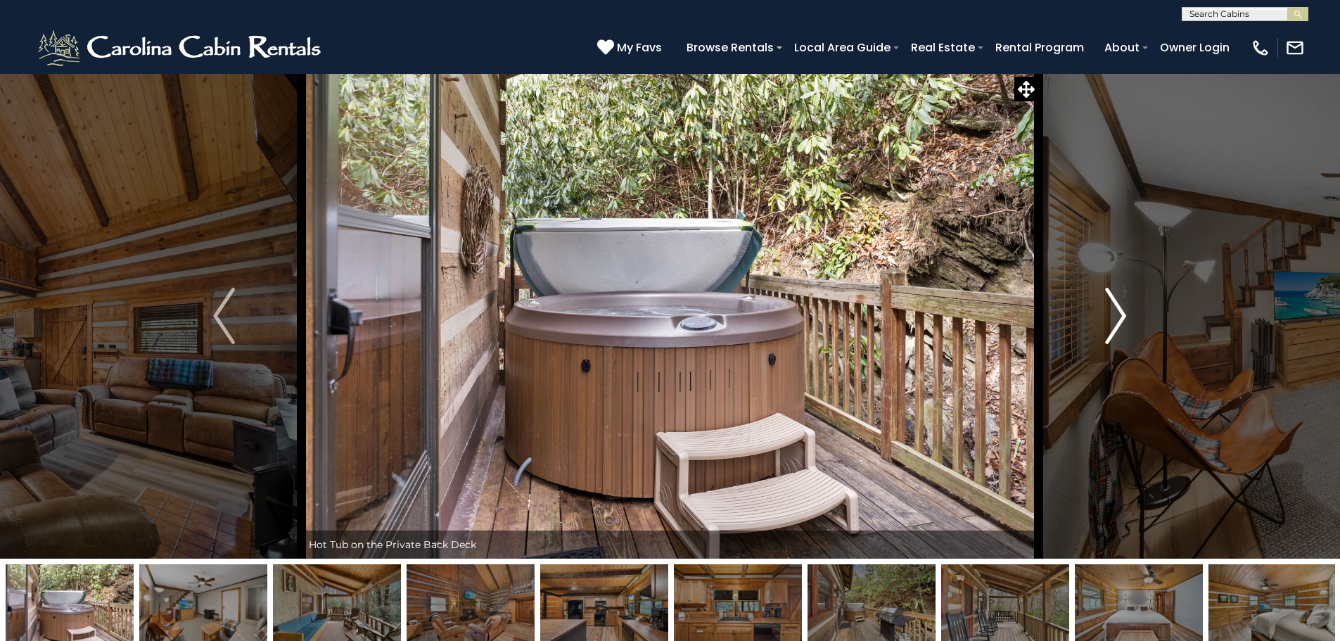
click at [1120, 324] on img "Next" at bounding box center [1115, 316] width 21 height 56
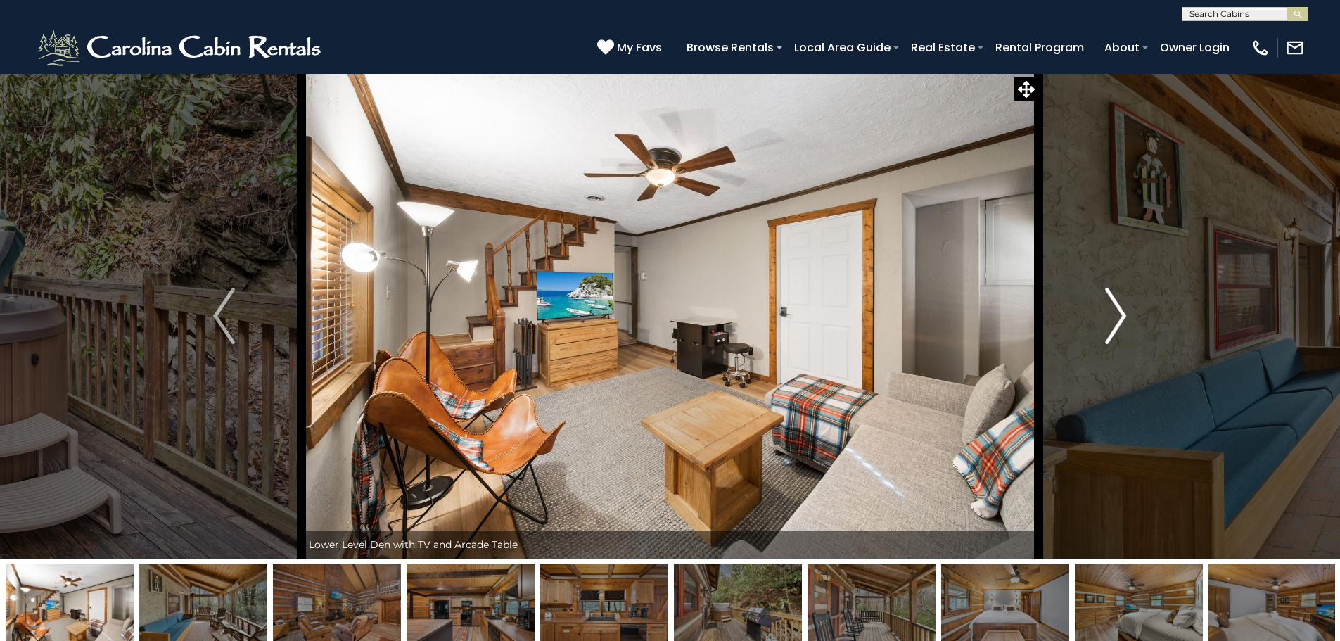
click at [1120, 324] on img "Next" at bounding box center [1115, 316] width 21 height 56
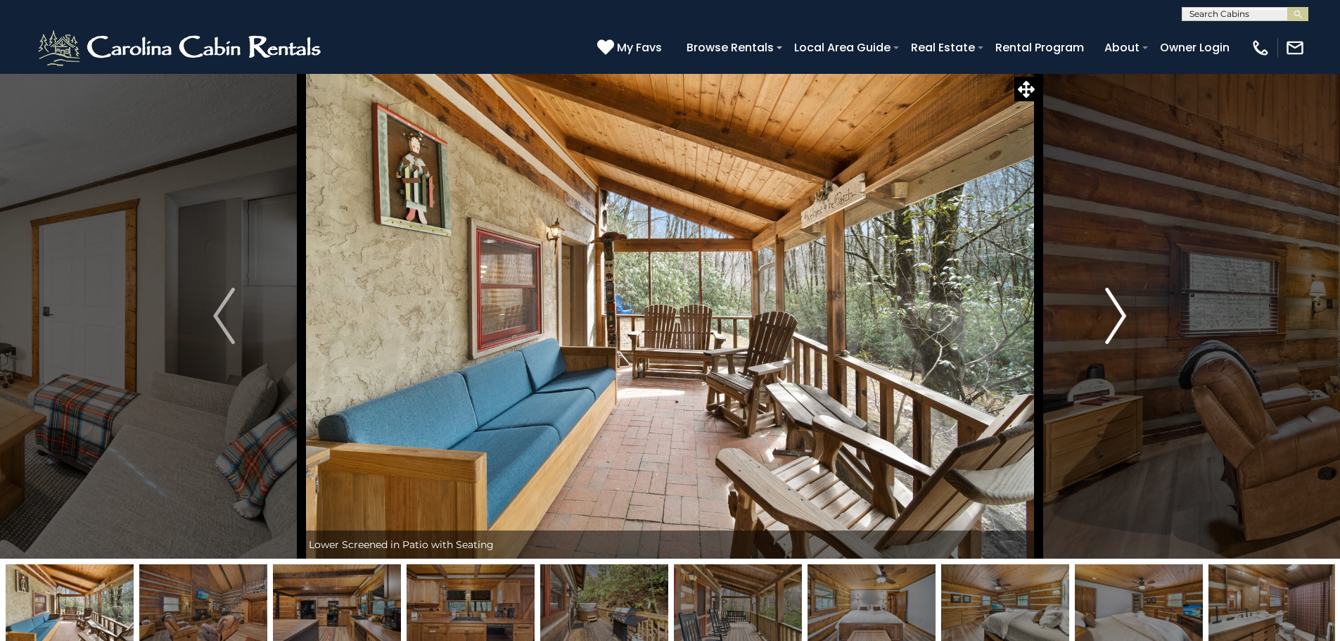
click at [1120, 324] on img "Next" at bounding box center [1115, 316] width 21 height 56
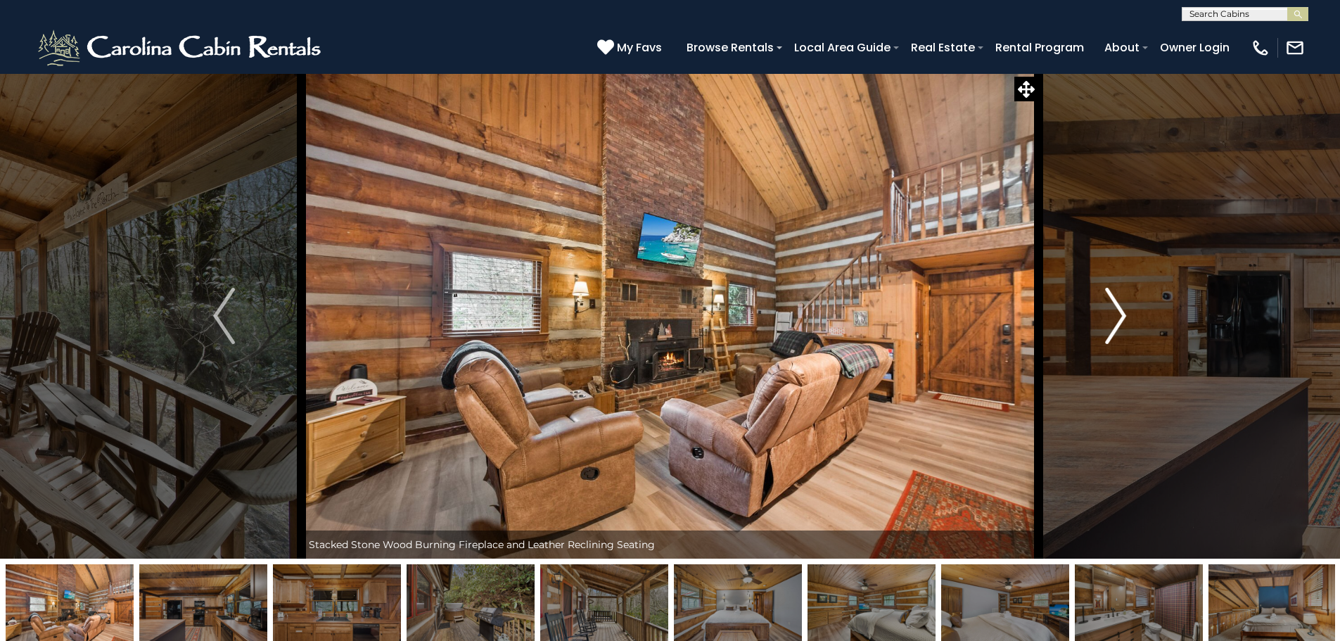
click at [1120, 324] on img "Next" at bounding box center [1115, 316] width 21 height 56
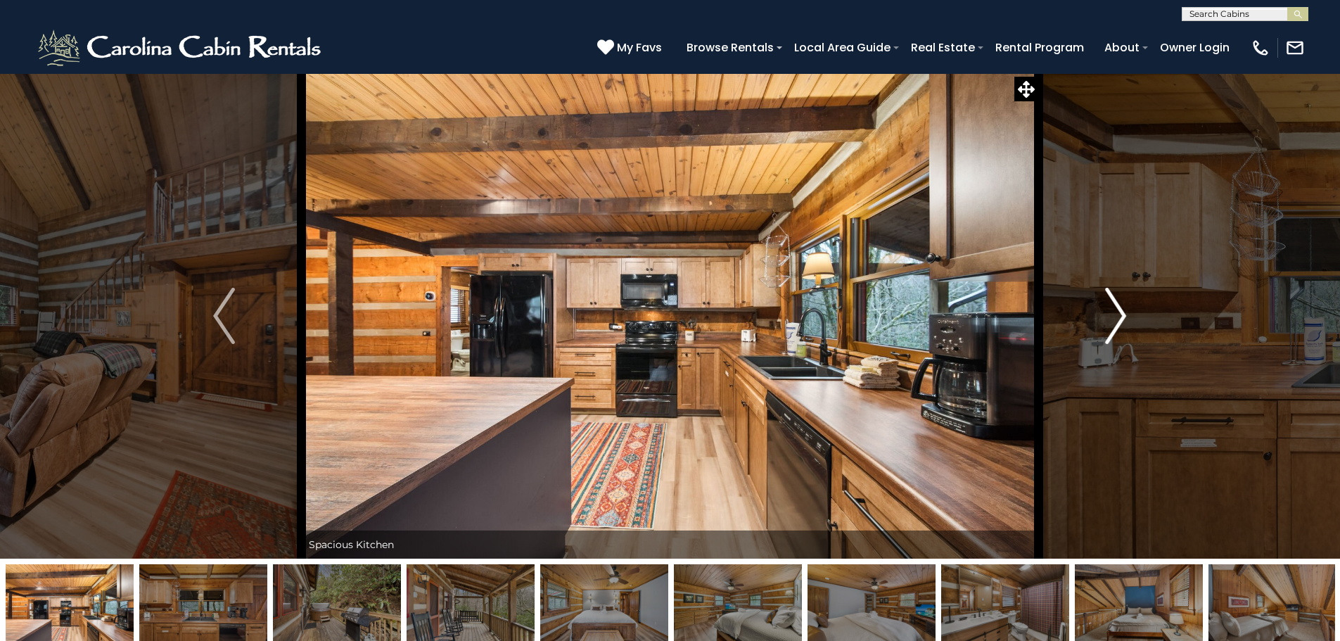
click at [1120, 324] on img "Next" at bounding box center [1115, 316] width 21 height 56
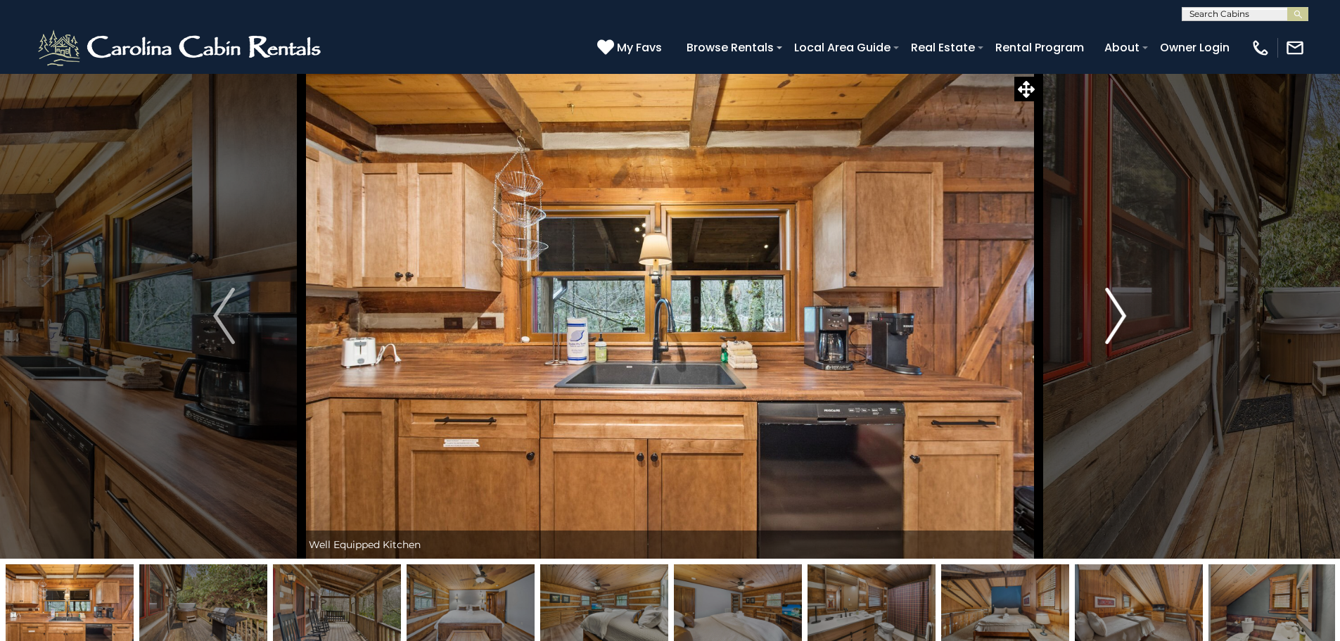
click at [1120, 324] on img "Next" at bounding box center [1115, 316] width 21 height 56
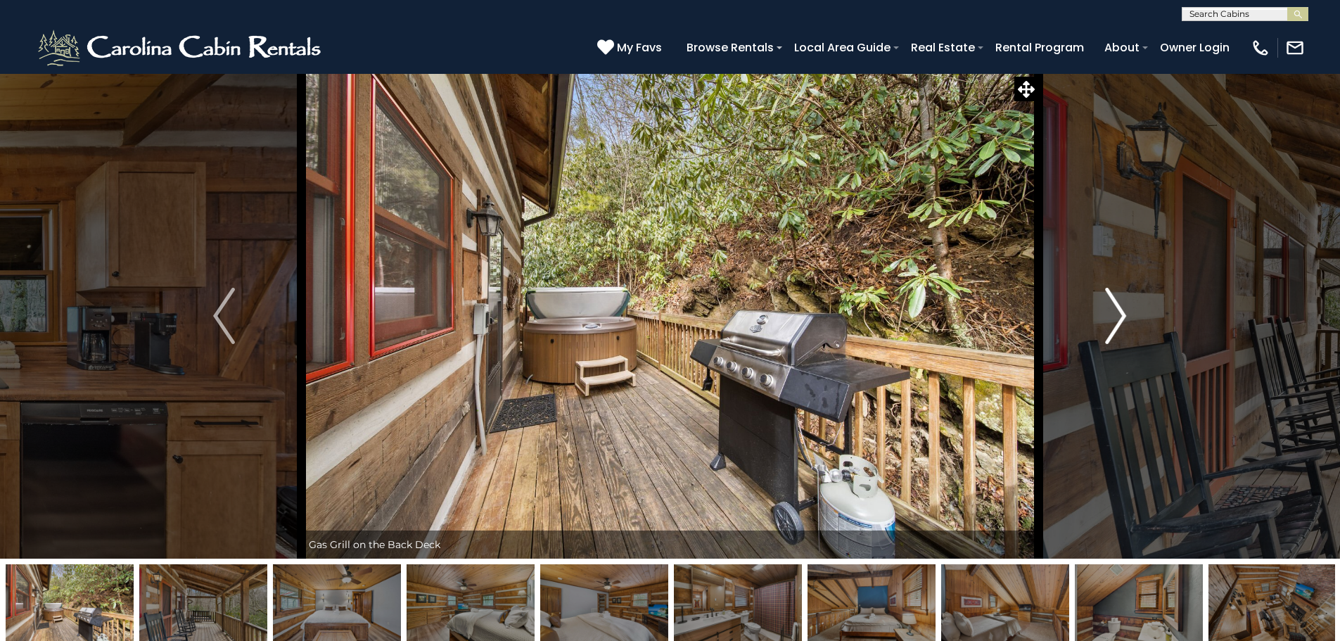
click at [1120, 324] on img "Next" at bounding box center [1115, 316] width 21 height 56
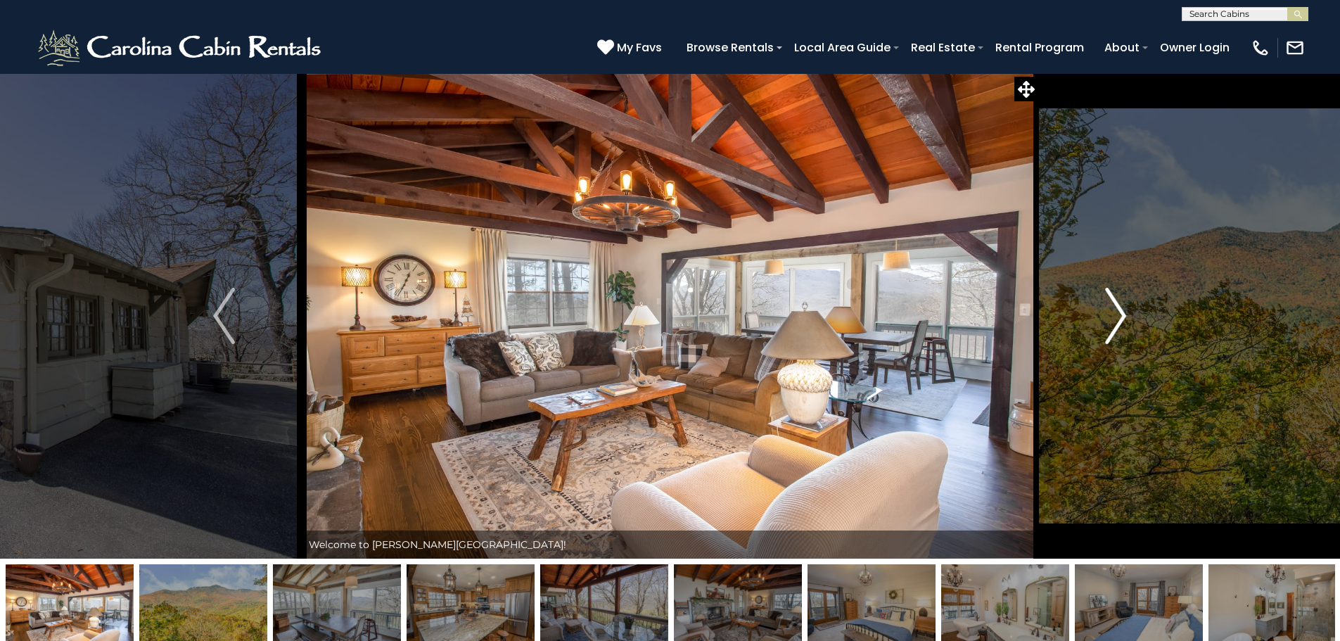
click at [1125, 313] on img "Next" at bounding box center [1115, 316] width 21 height 56
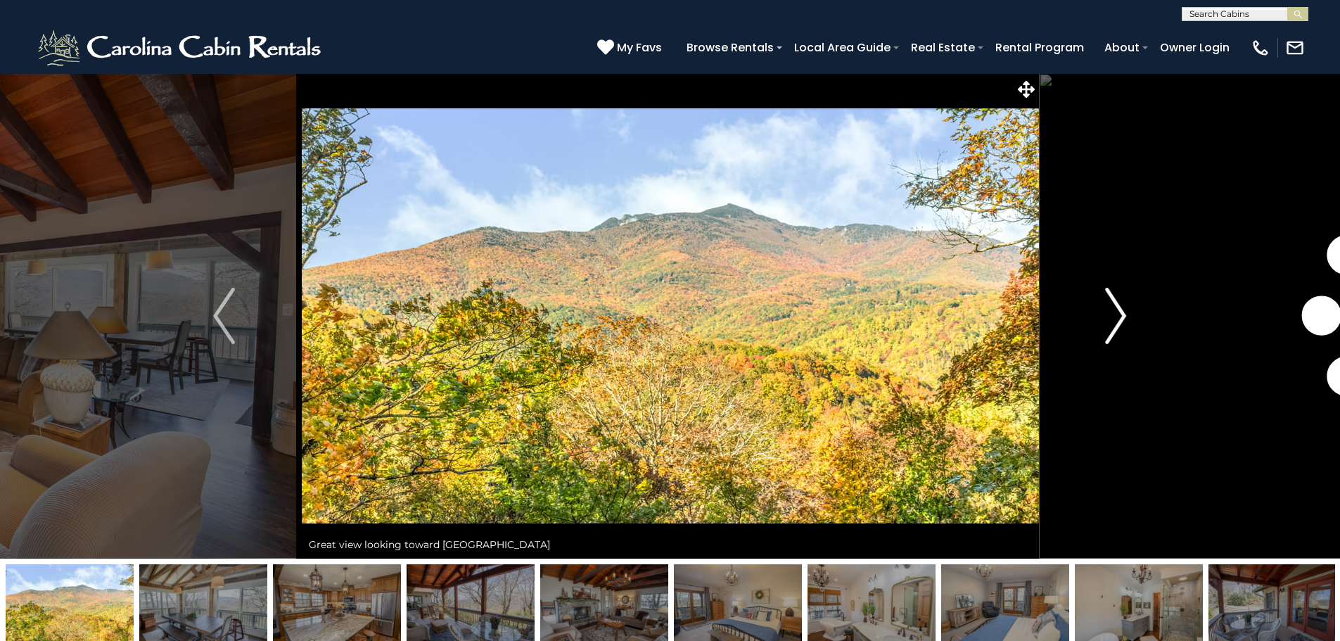
click at [1125, 313] on img "Next" at bounding box center [1115, 316] width 21 height 56
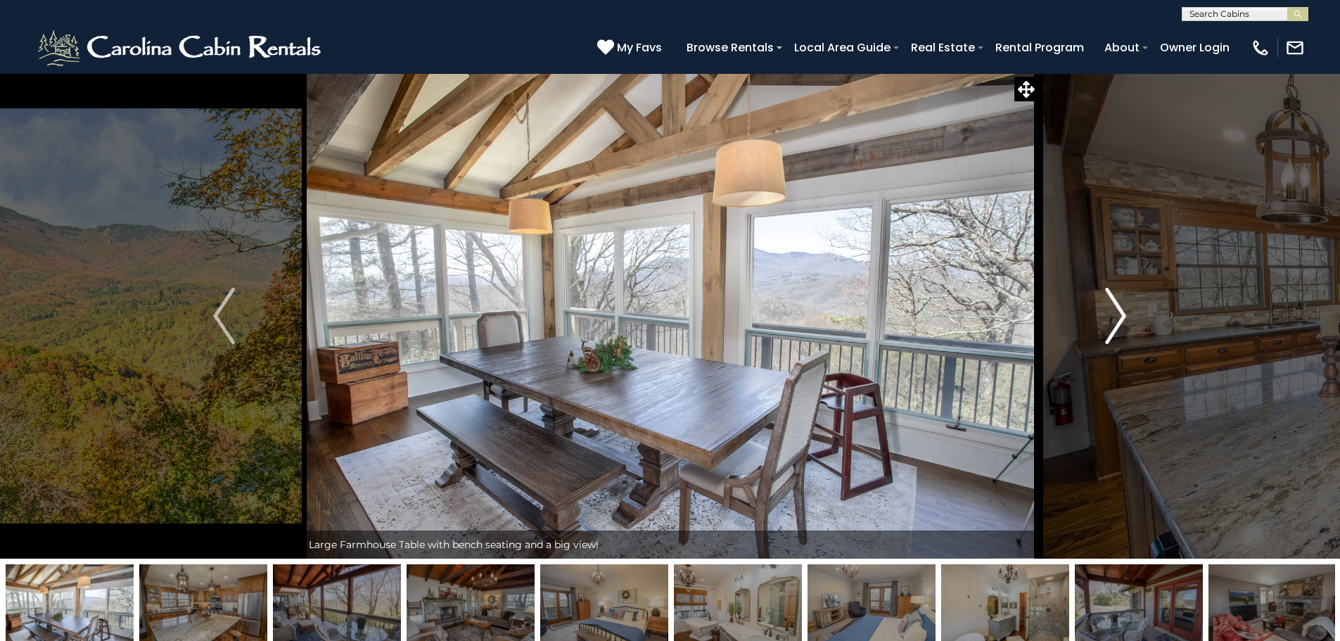
click at [1125, 313] on img "Next" at bounding box center [1115, 316] width 21 height 56
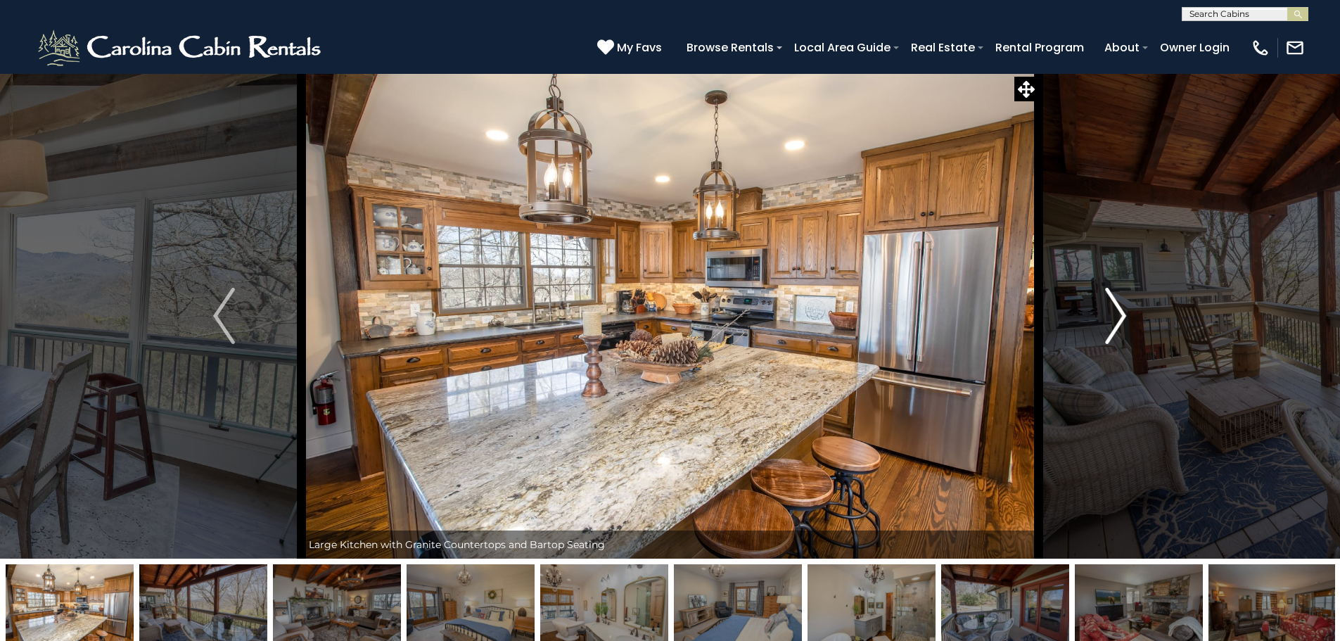
click at [1125, 313] on img "Next" at bounding box center [1115, 316] width 21 height 56
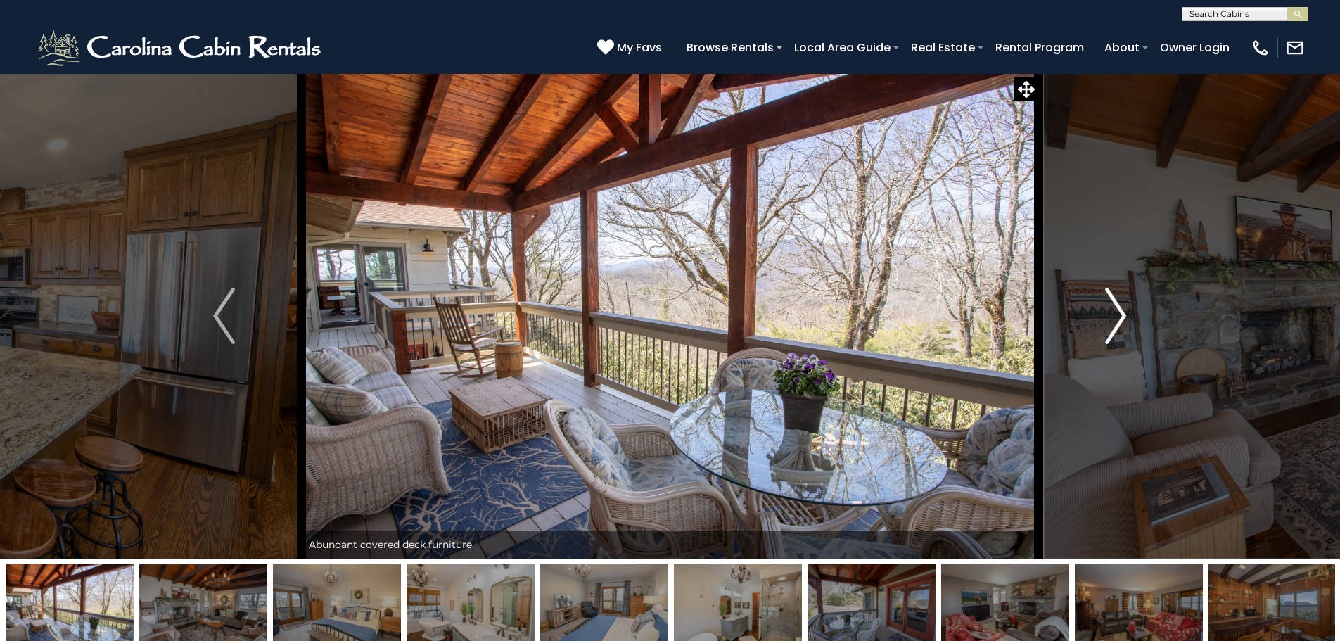
click at [1125, 313] on img "Next" at bounding box center [1115, 316] width 21 height 56
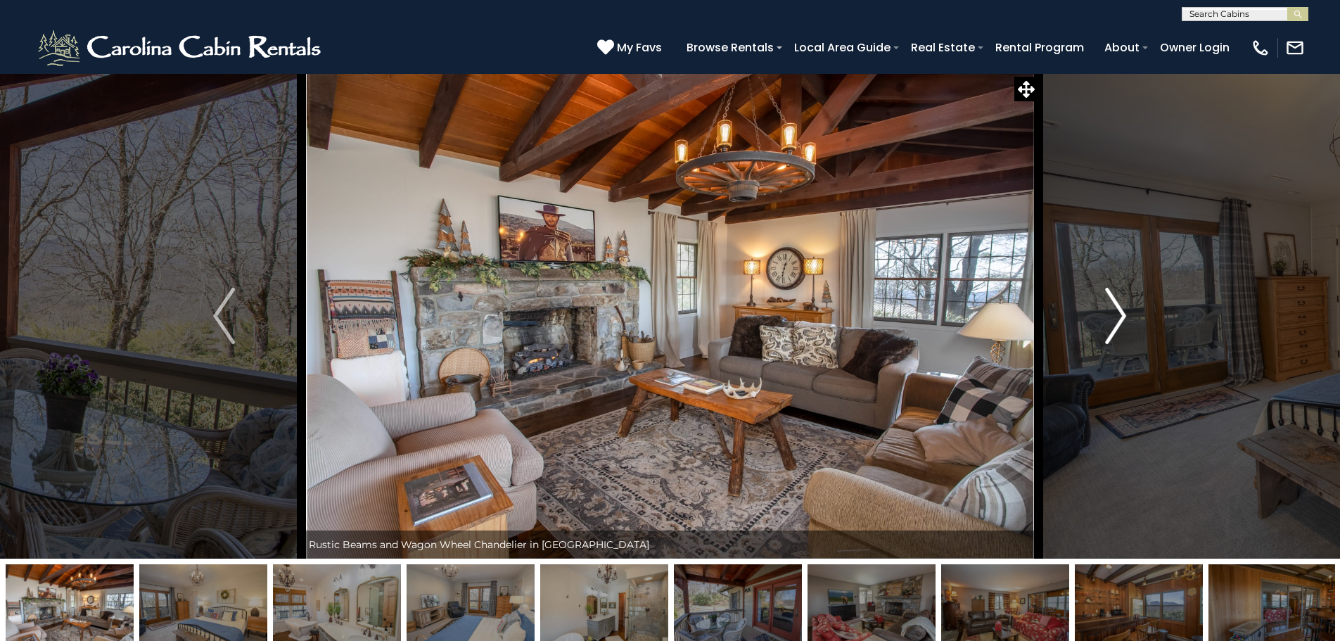
click at [1125, 313] on img "Next" at bounding box center [1115, 316] width 21 height 56
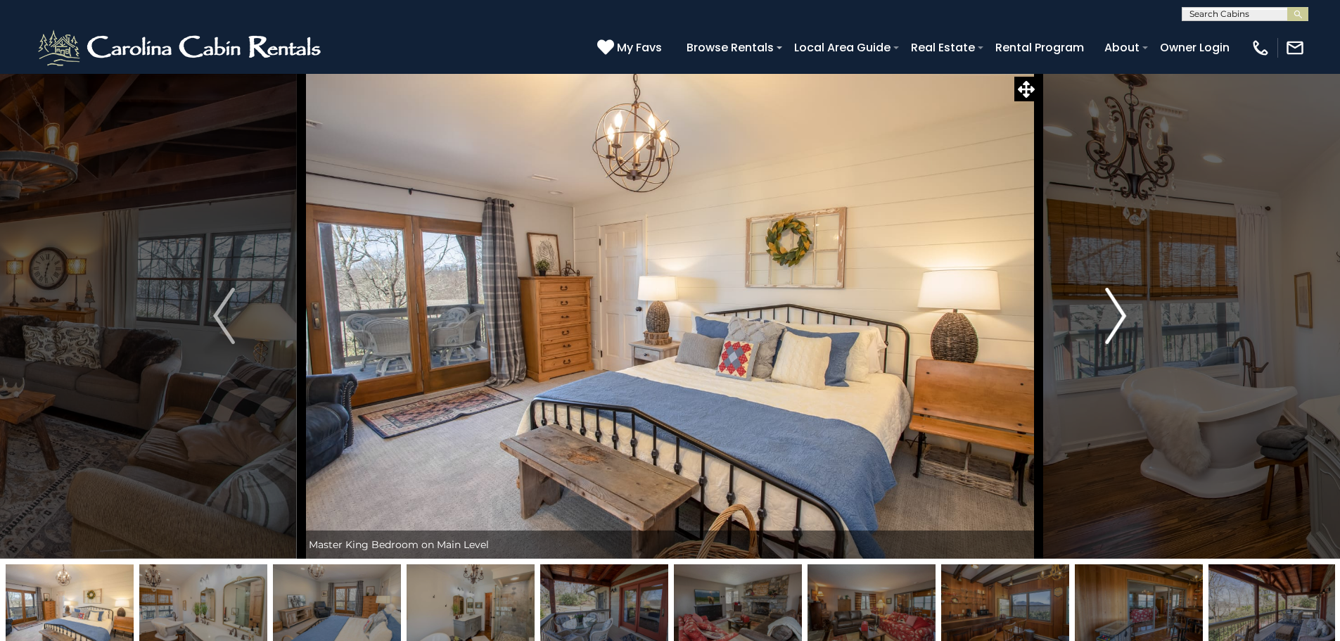
click at [1116, 316] on img "Next" at bounding box center [1115, 316] width 21 height 56
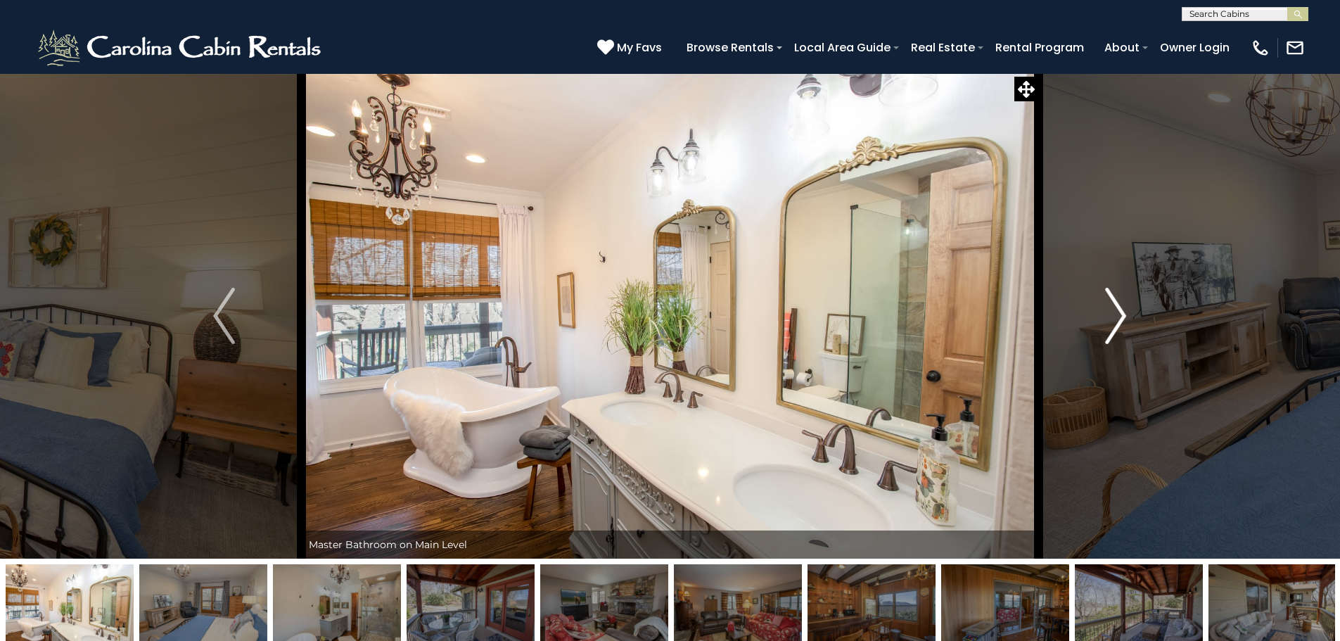
click at [1116, 316] on img "Next" at bounding box center [1115, 316] width 21 height 56
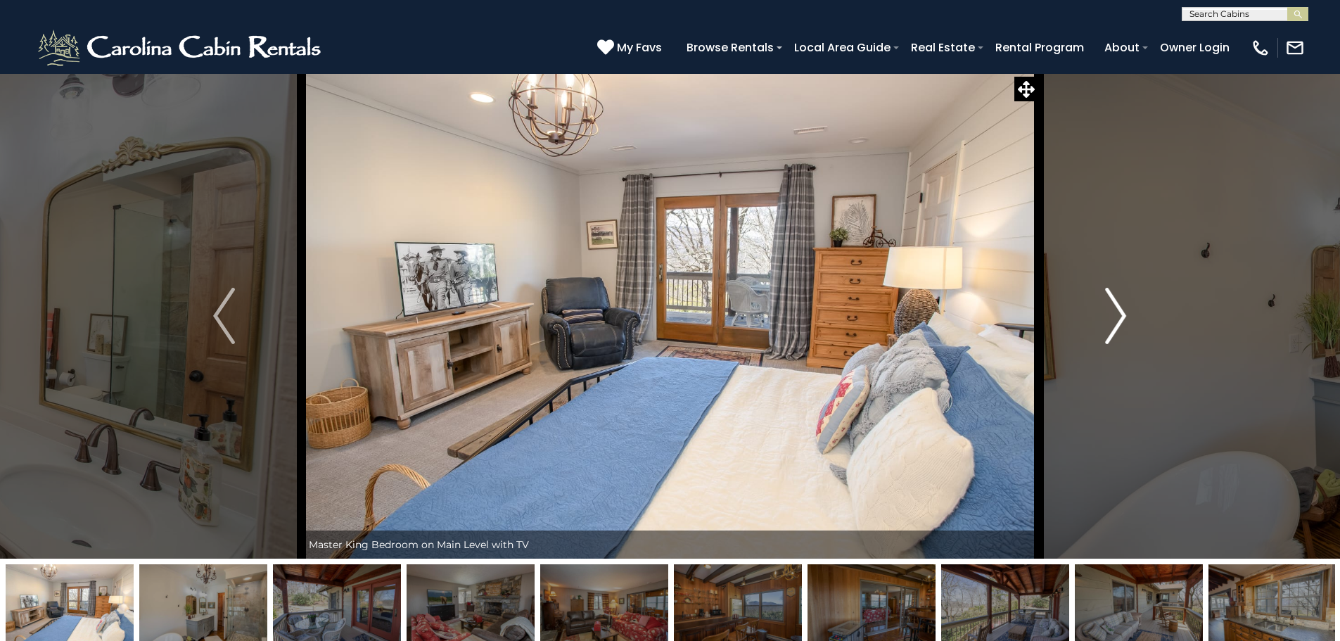
click at [1116, 316] on img "Next" at bounding box center [1115, 316] width 21 height 56
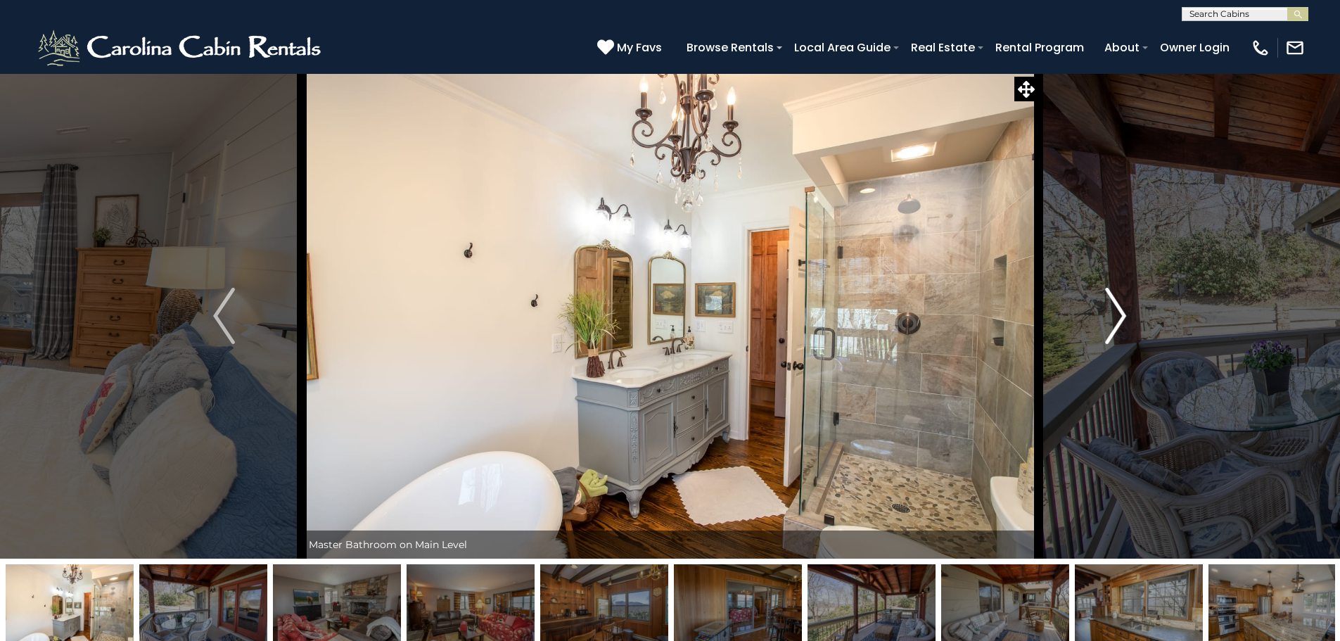
click at [1116, 316] on img "Next" at bounding box center [1115, 316] width 21 height 56
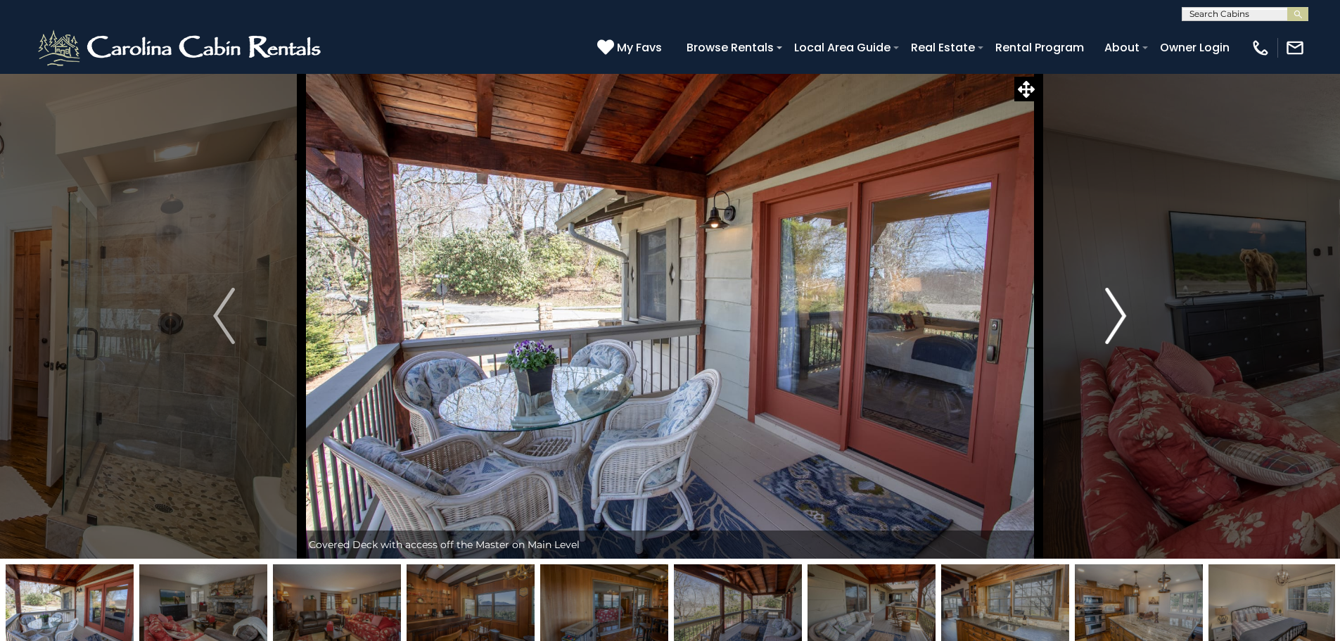
click at [1116, 316] on img "Next" at bounding box center [1115, 316] width 21 height 56
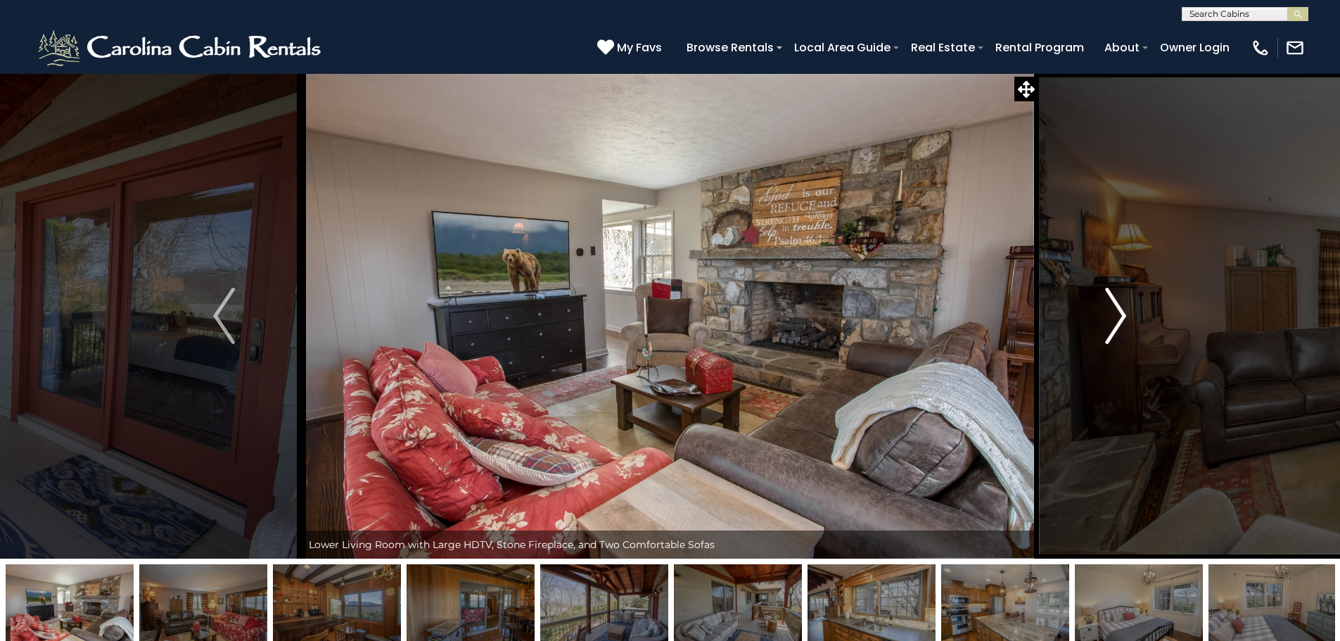
click at [1116, 316] on img "Next" at bounding box center [1115, 316] width 21 height 56
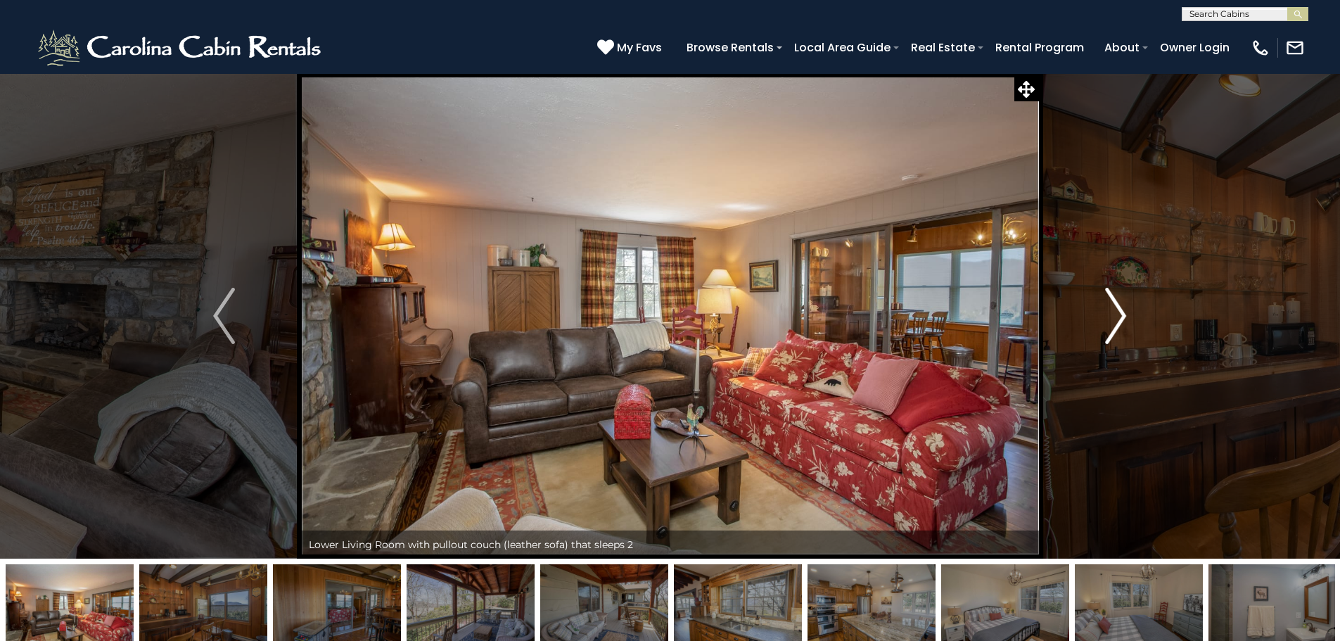
click at [1116, 316] on img "Next" at bounding box center [1115, 316] width 21 height 56
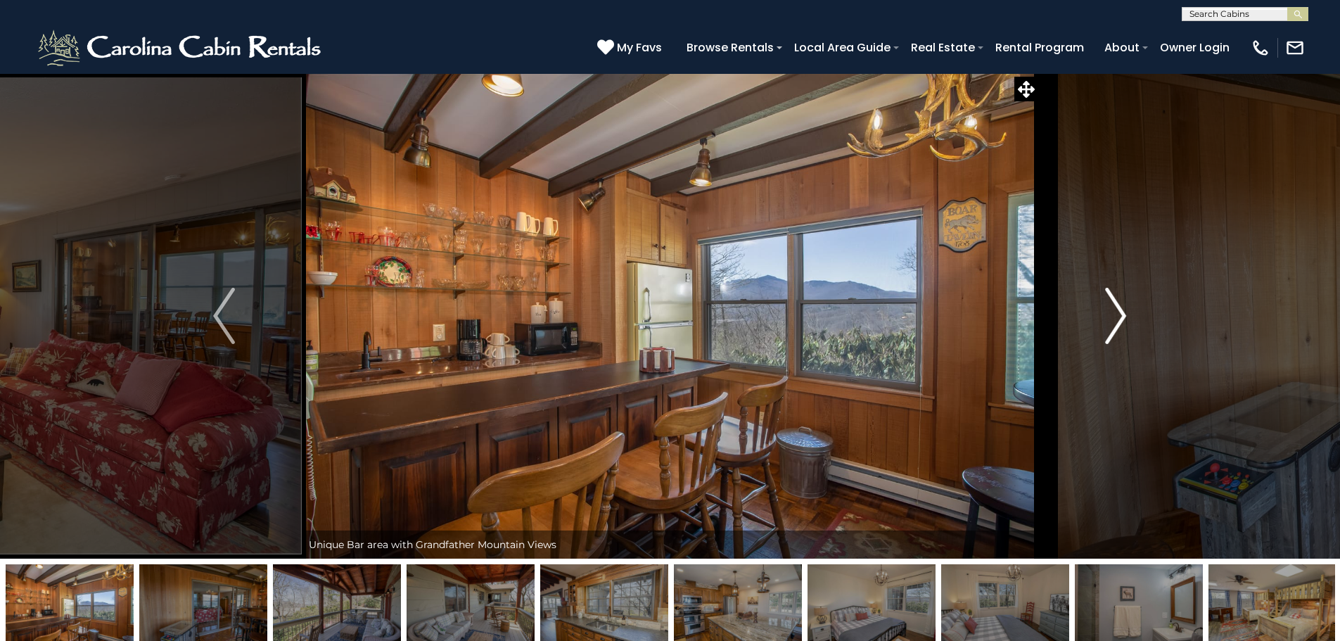
click at [1116, 316] on img "Next" at bounding box center [1115, 316] width 21 height 56
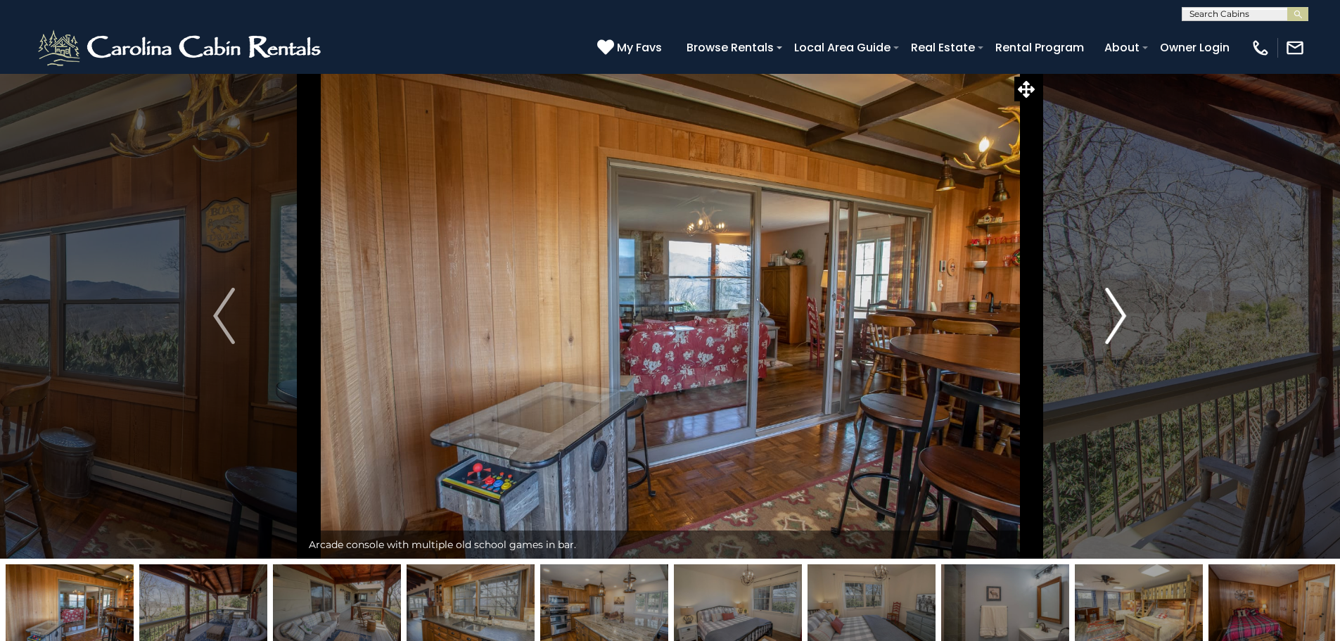
click at [1116, 316] on img "Next" at bounding box center [1115, 316] width 21 height 56
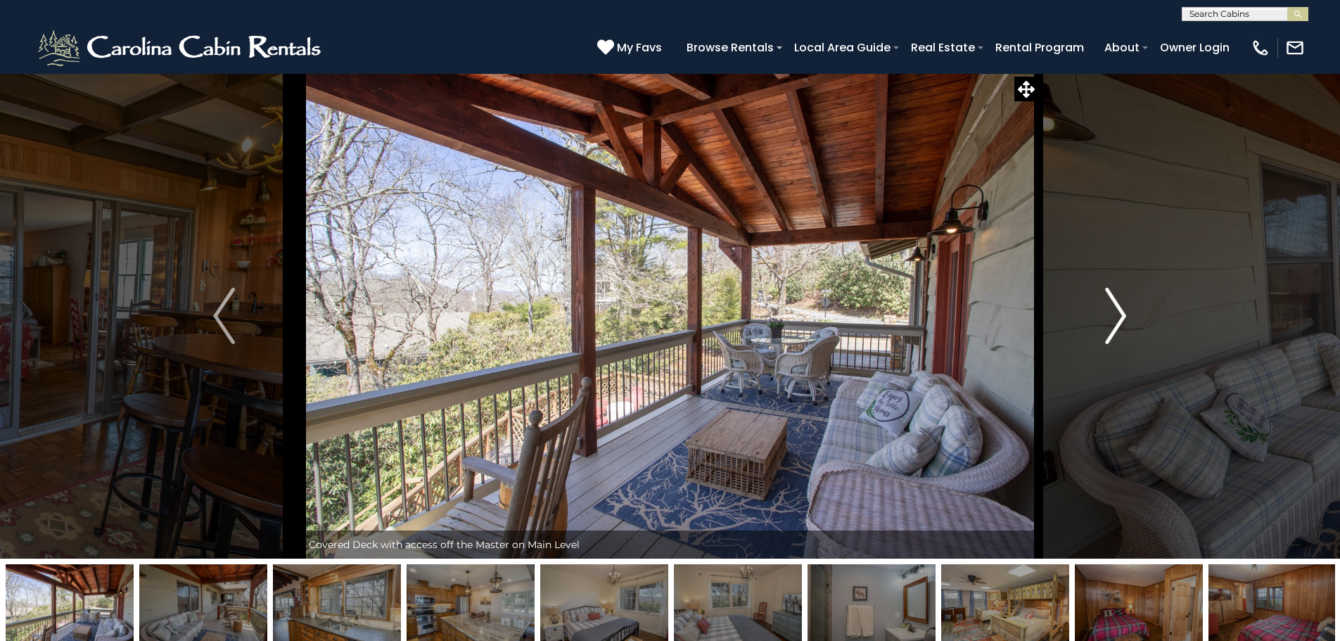
click at [1116, 316] on img "Next" at bounding box center [1115, 316] width 21 height 56
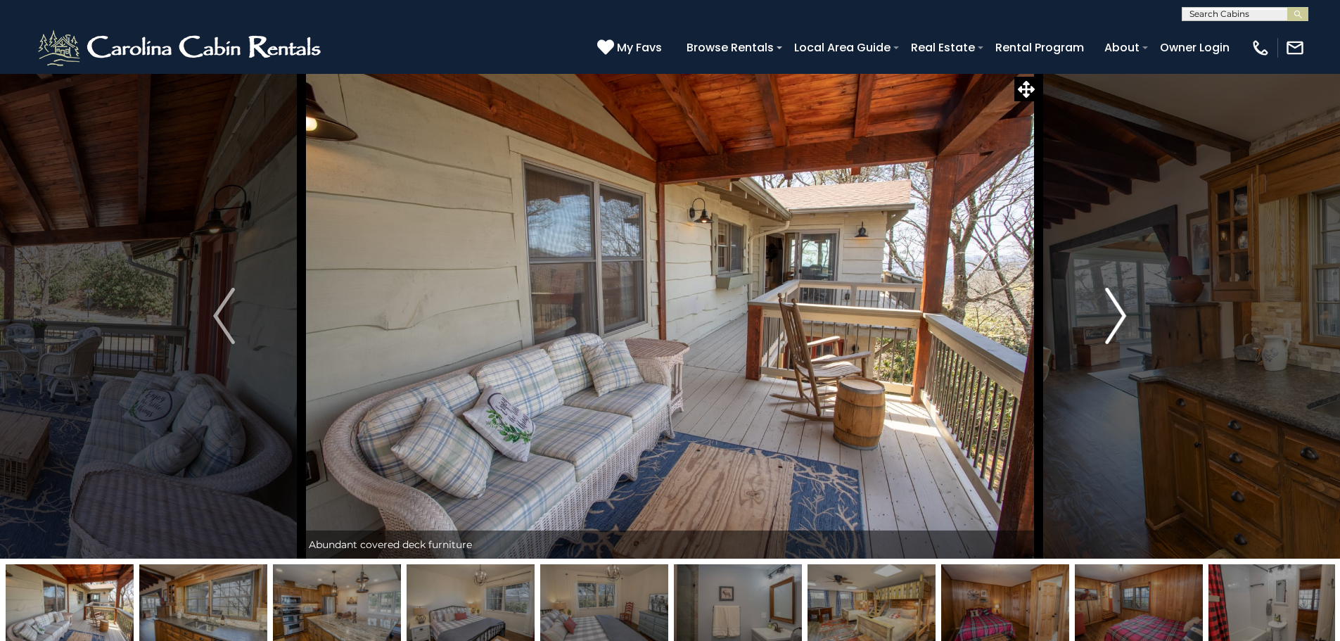
click at [1116, 316] on img "Next" at bounding box center [1115, 316] width 21 height 56
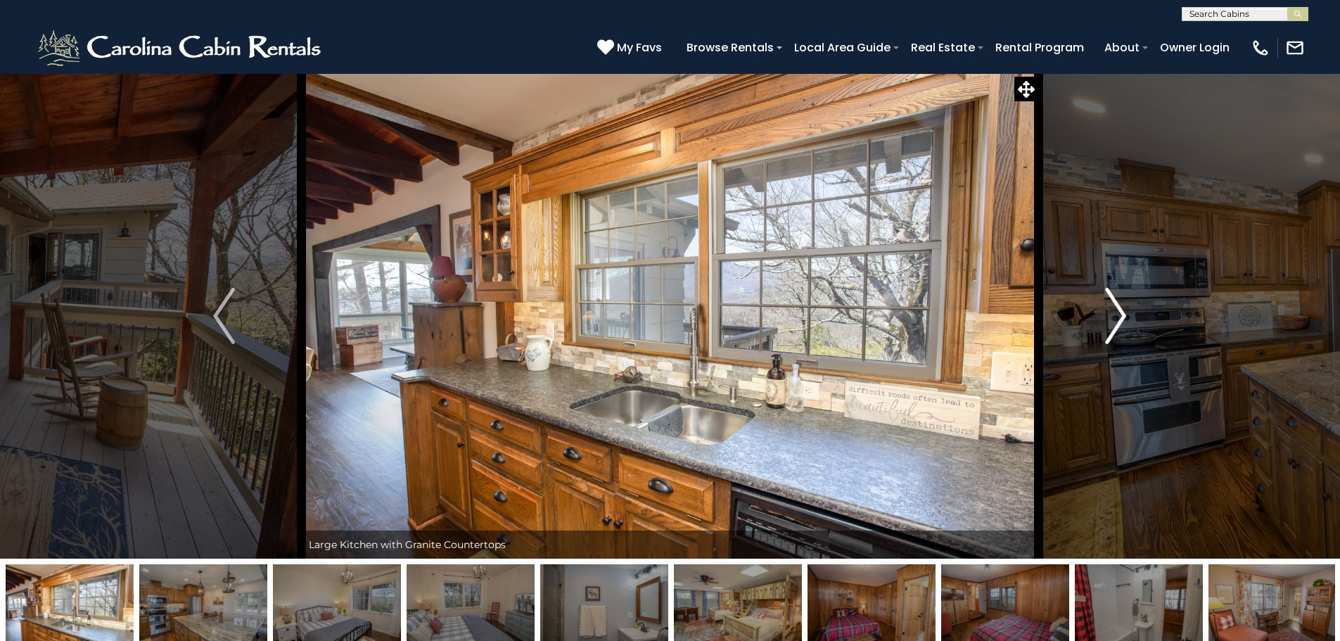
click at [1116, 316] on img "Next" at bounding box center [1115, 316] width 21 height 56
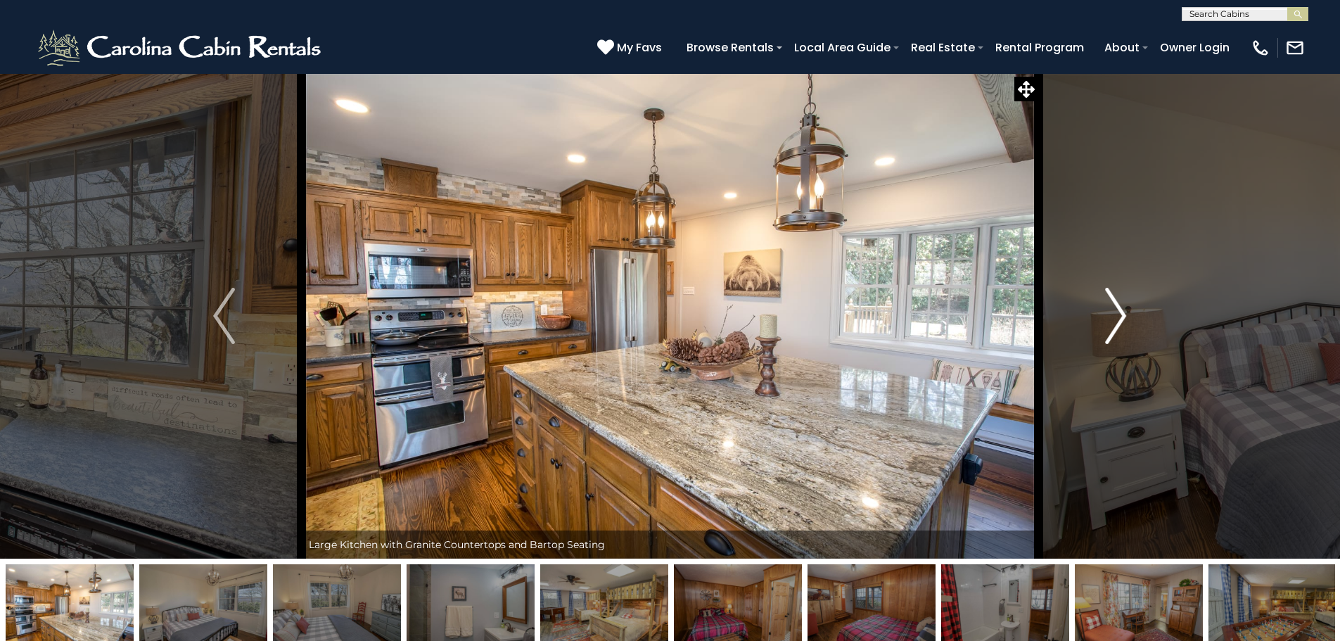
click at [1116, 316] on img "Next" at bounding box center [1115, 316] width 21 height 56
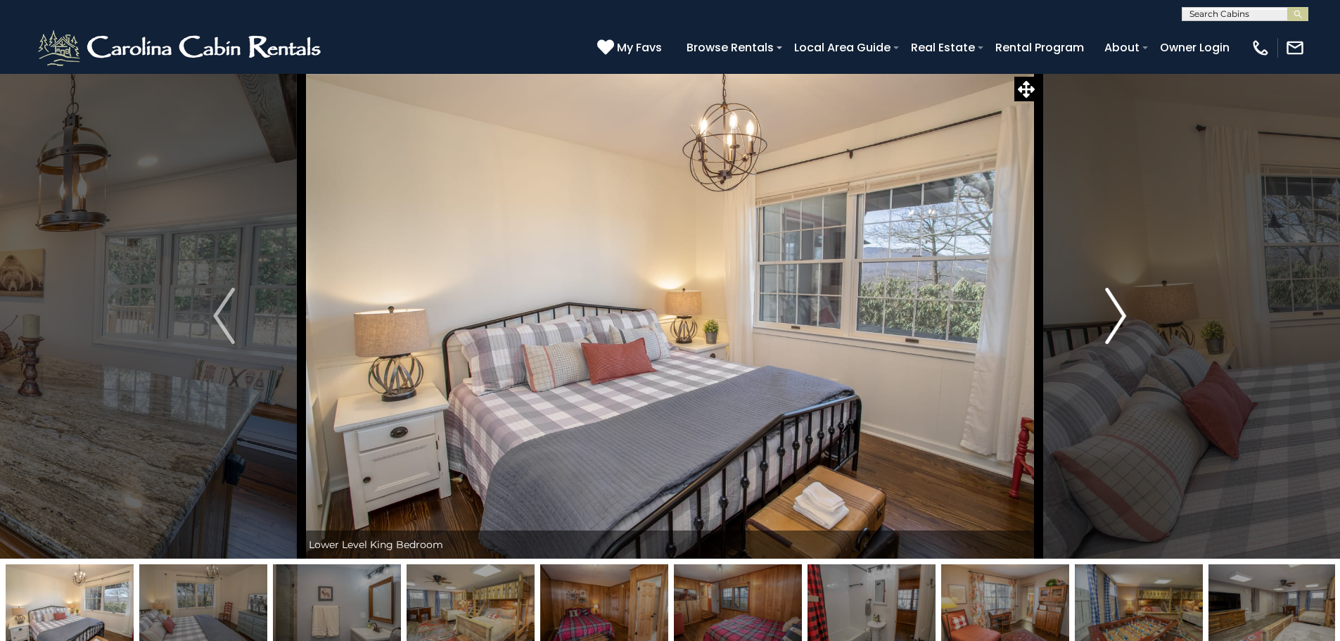
click at [1116, 316] on img "Next" at bounding box center [1115, 316] width 21 height 56
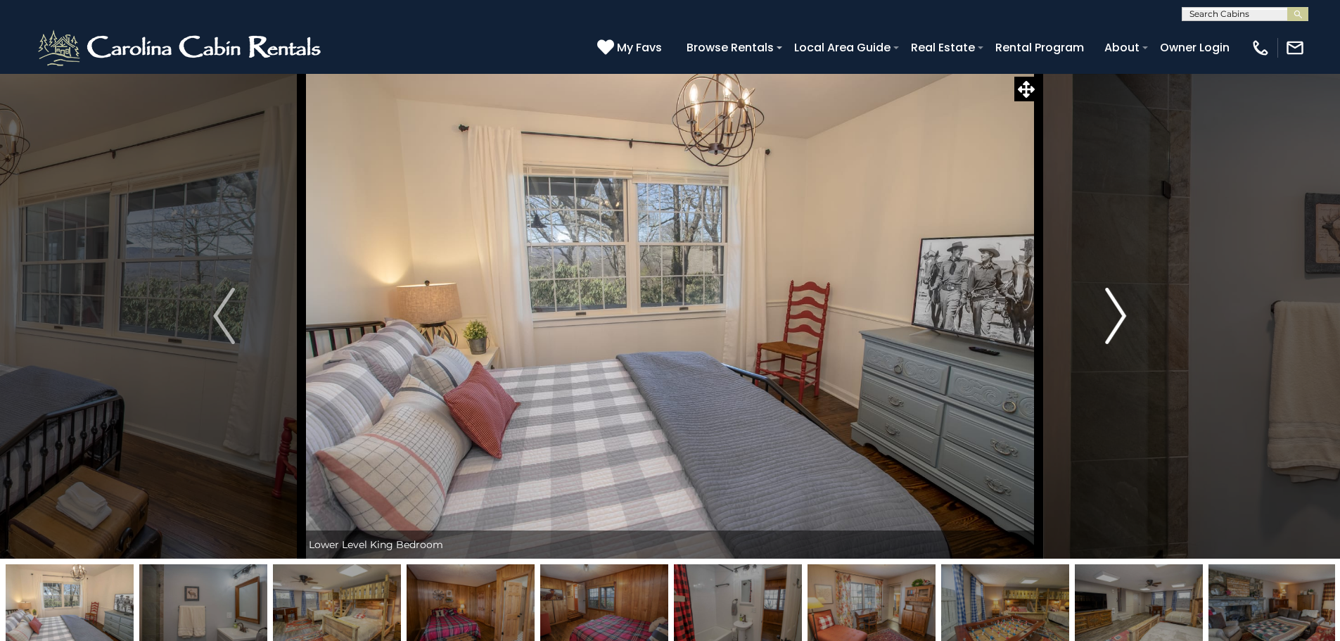
click at [1116, 316] on img "Next" at bounding box center [1115, 316] width 21 height 56
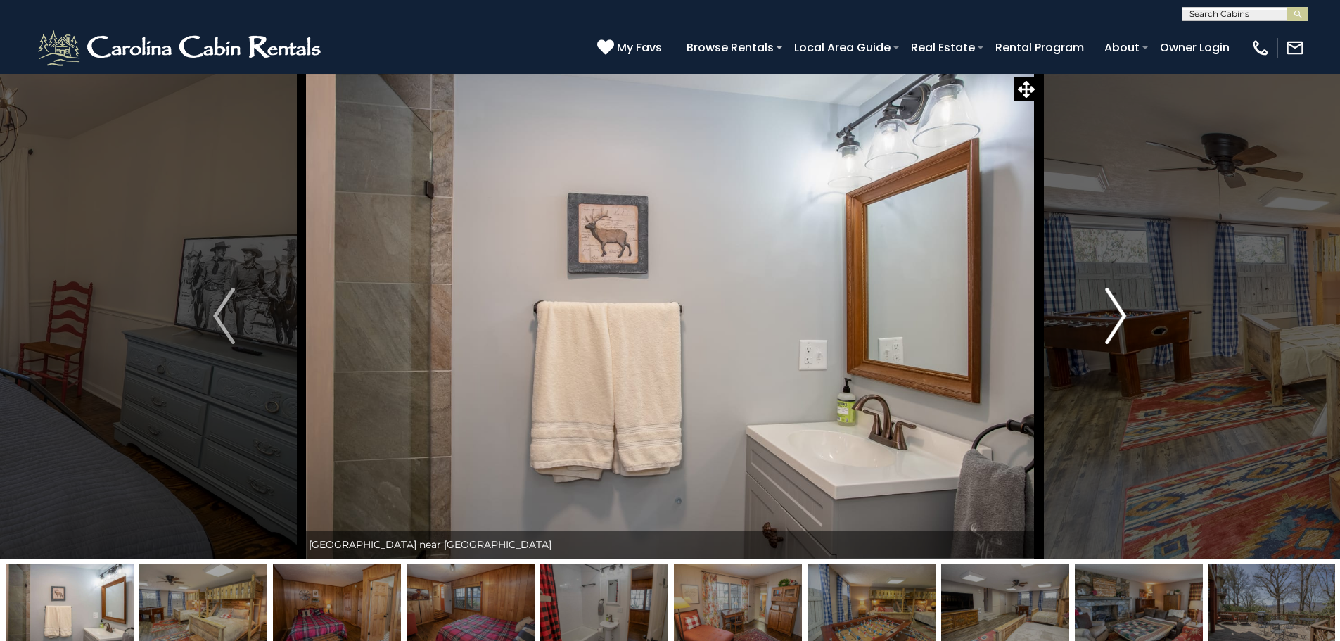
click at [1116, 316] on img "Next" at bounding box center [1115, 316] width 21 height 56
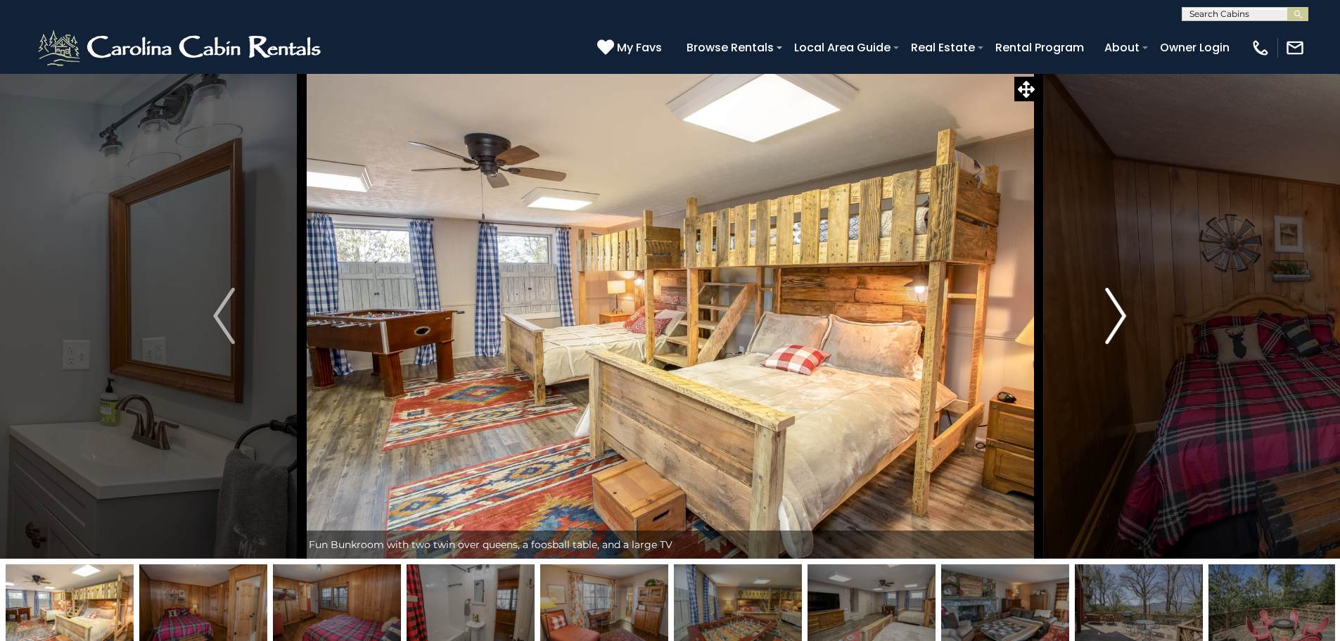
click at [1132, 311] on button "Next" at bounding box center [1115, 315] width 155 height 485
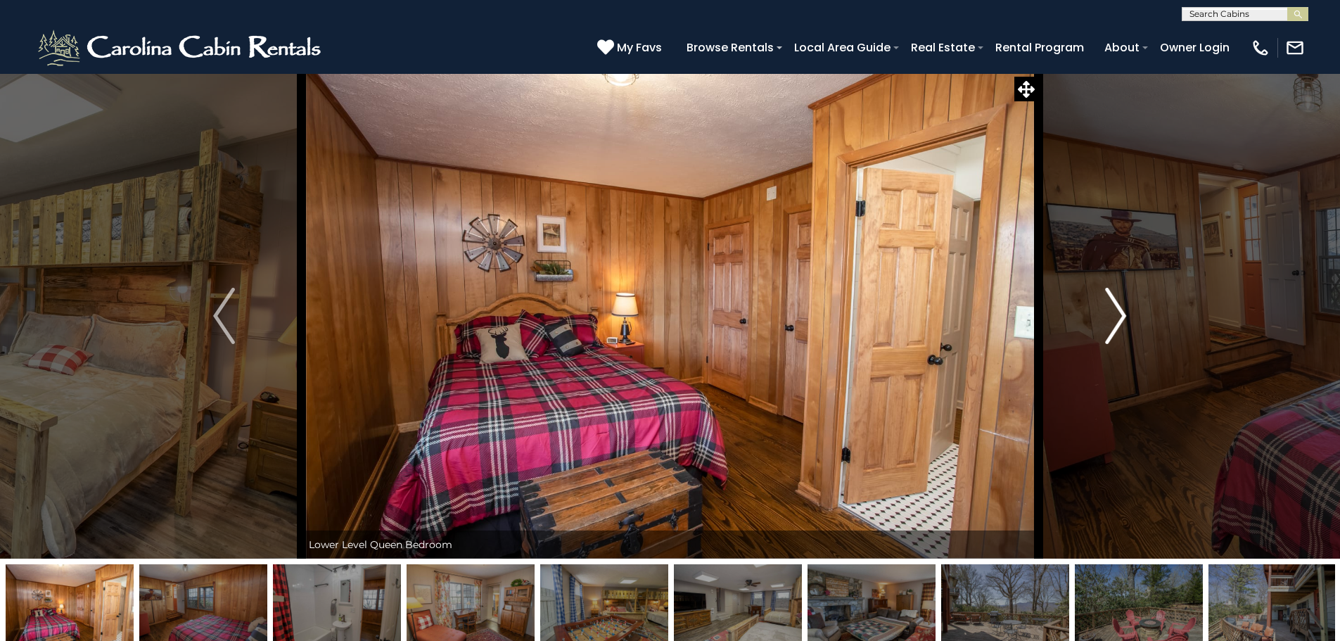
click at [1132, 311] on button "Next" at bounding box center [1115, 315] width 155 height 485
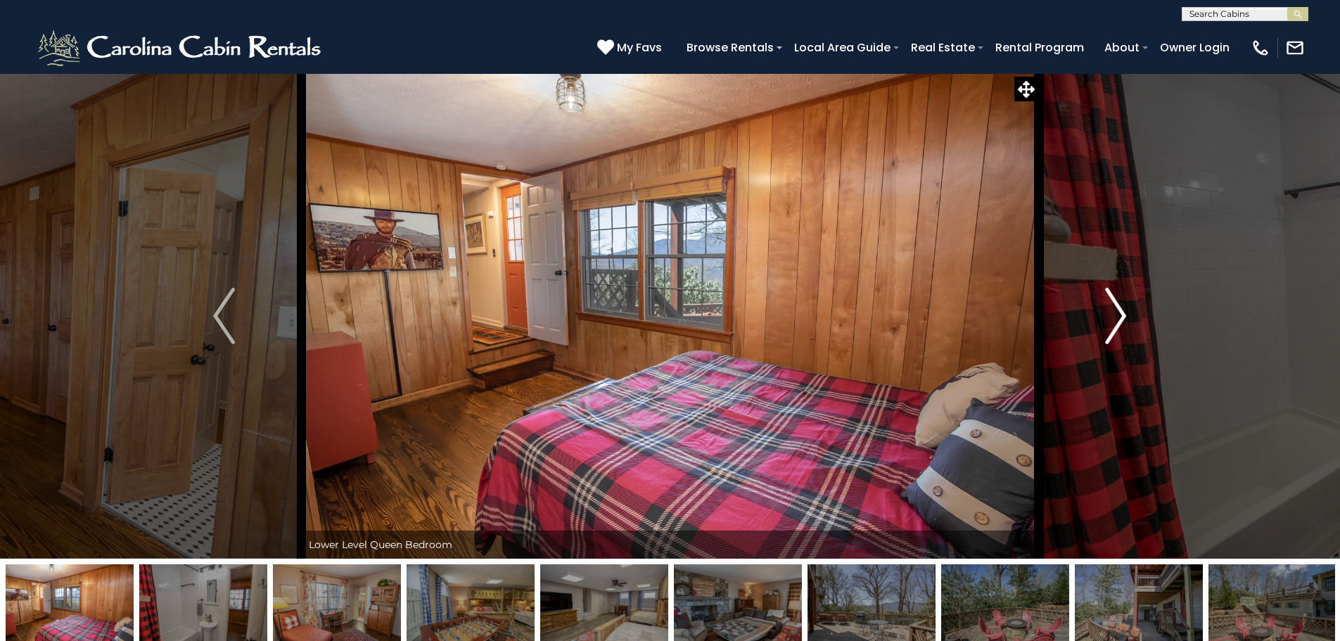
click at [1132, 311] on button "Next" at bounding box center [1115, 315] width 155 height 485
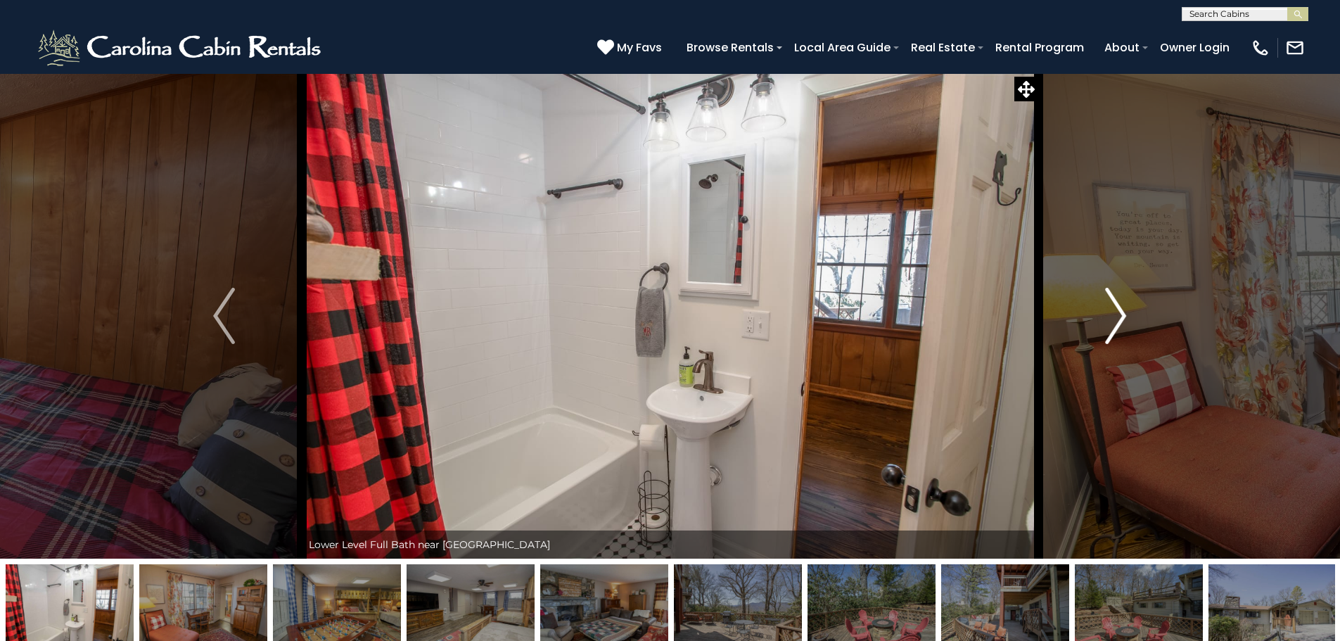
click at [1132, 311] on button "Next" at bounding box center [1115, 315] width 155 height 485
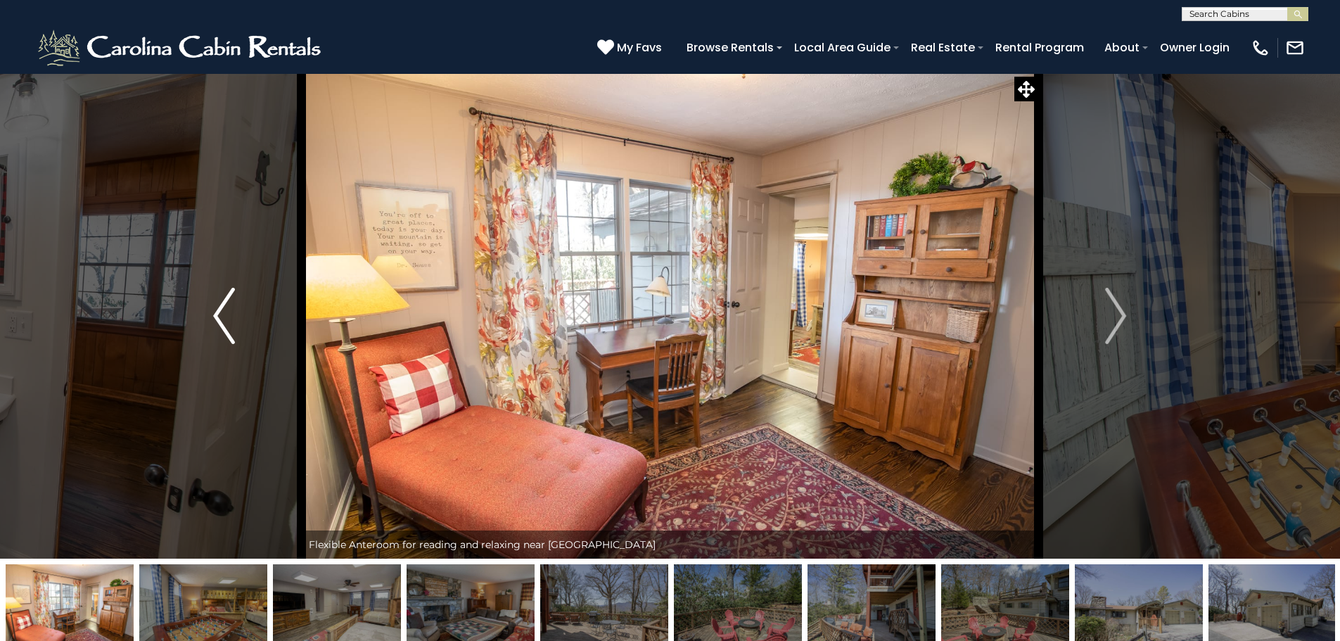
click at [229, 314] on img "Previous" at bounding box center [223, 316] width 21 height 56
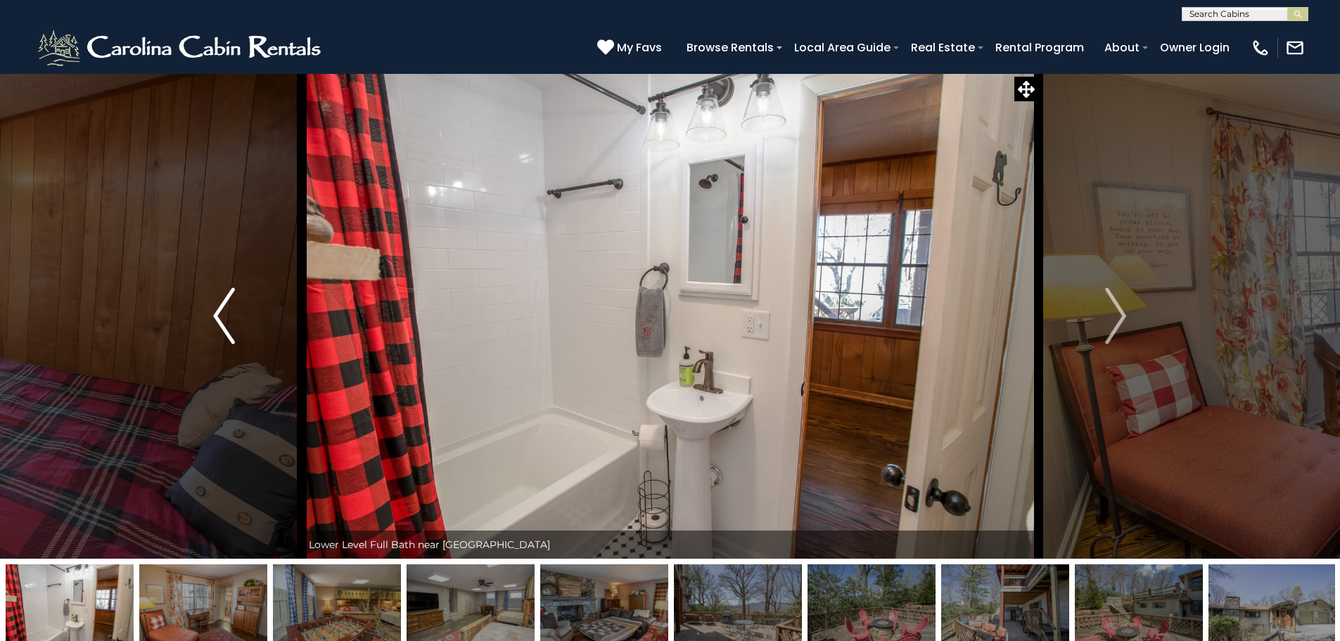
click at [228, 314] on img "Previous" at bounding box center [223, 316] width 21 height 56
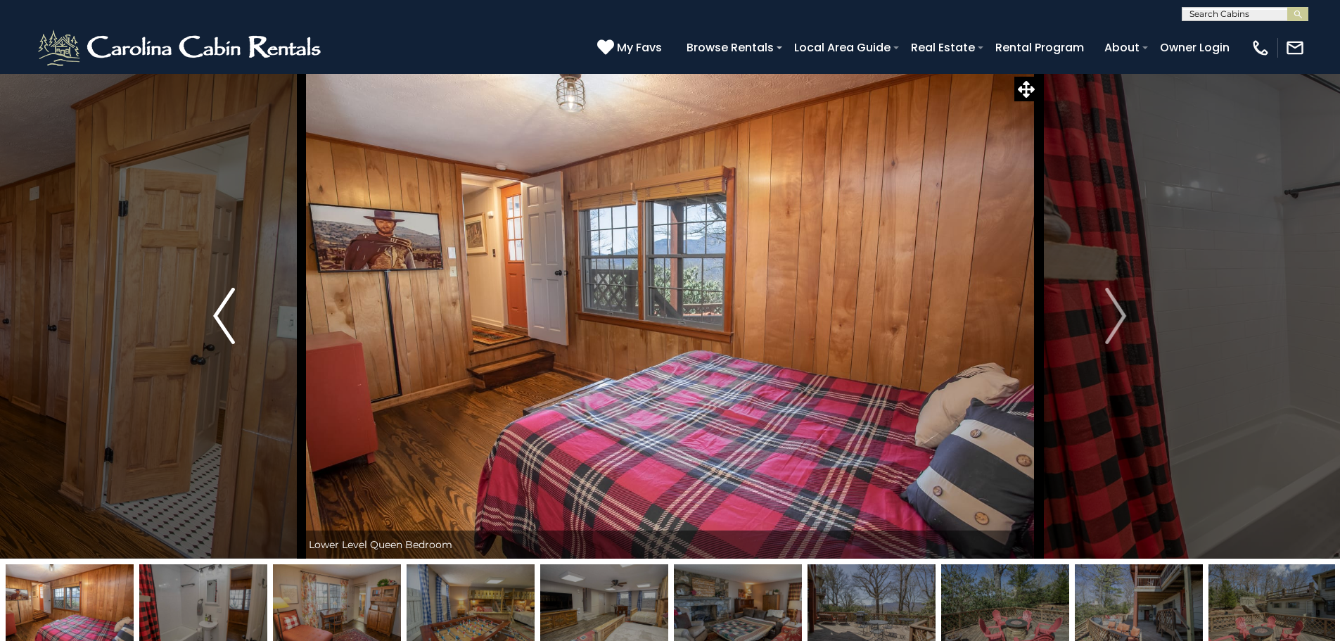
click at [228, 314] on img "Previous" at bounding box center [223, 316] width 21 height 56
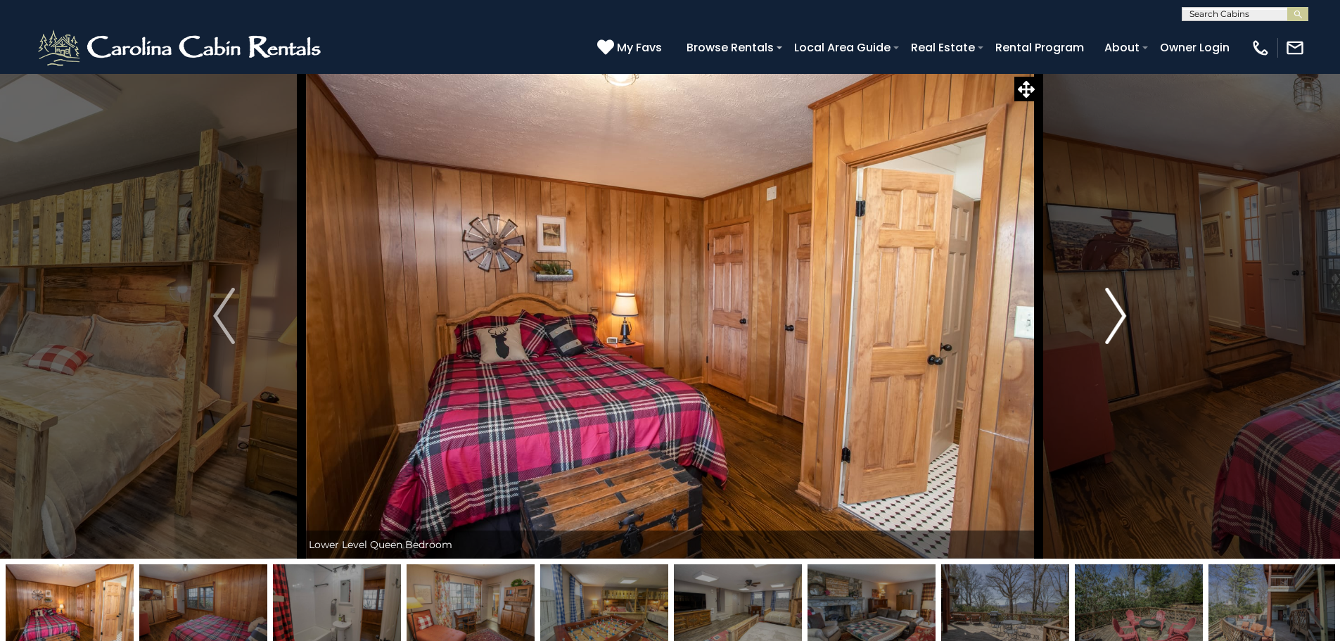
click at [1102, 308] on button "Next" at bounding box center [1115, 315] width 155 height 485
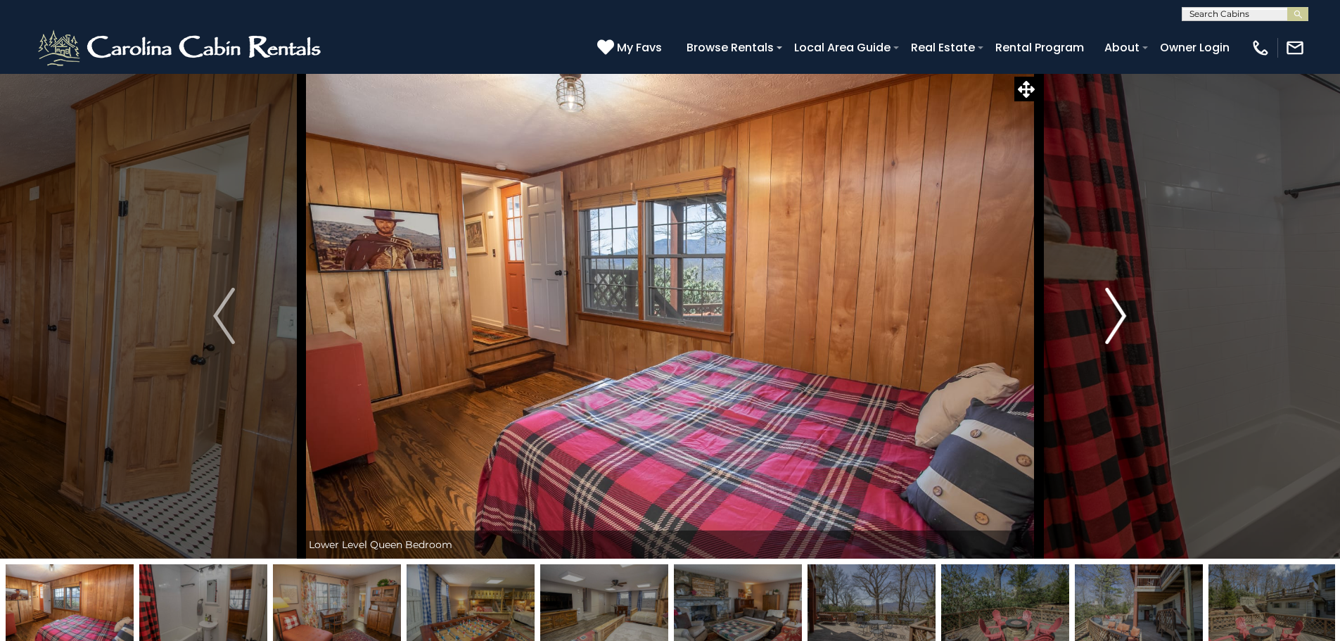
click at [1102, 308] on button "Next" at bounding box center [1115, 315] width 155 height 485
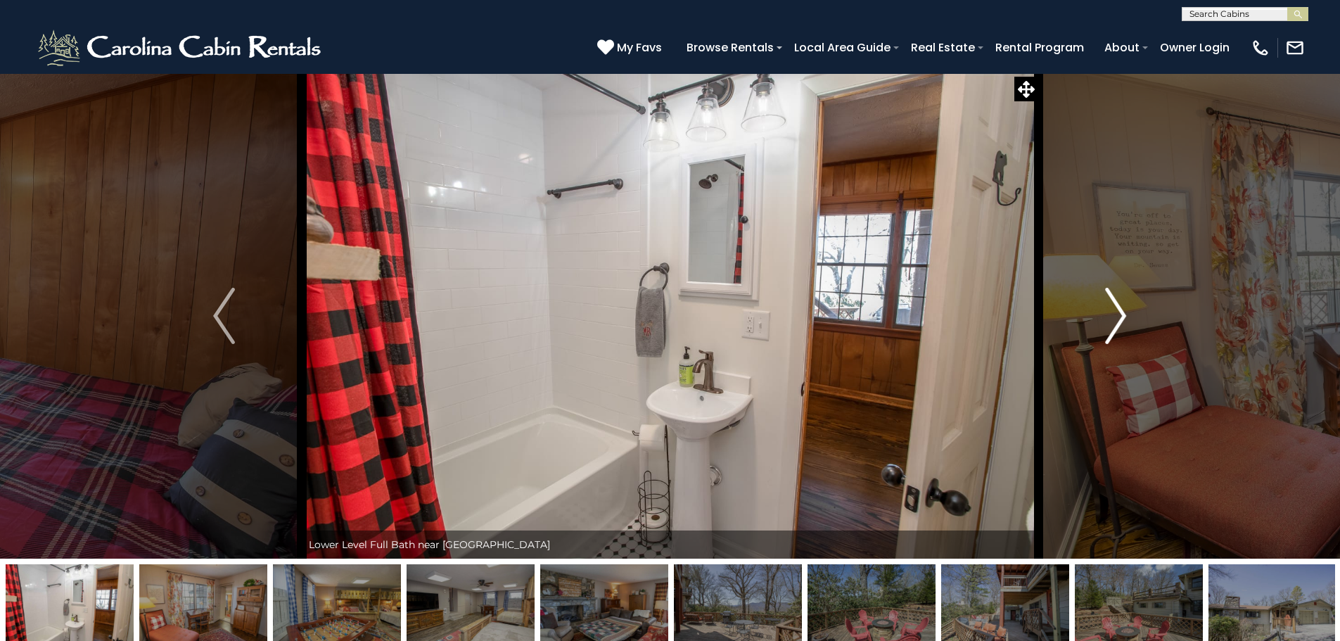
click at [1102, 308] on button "Next" at bounding box center [1115, 315] width 155 height 485
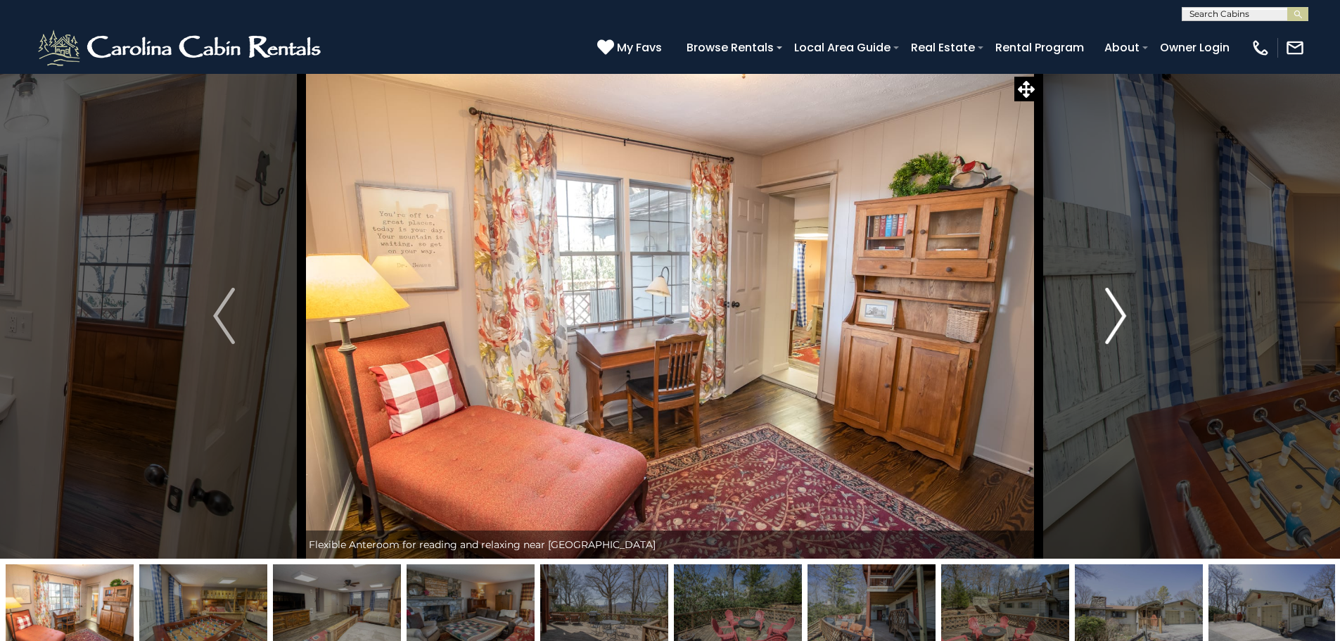
click at [1102, 308] on button "Next" at bounding box center [1115, 315] width 155 height 485
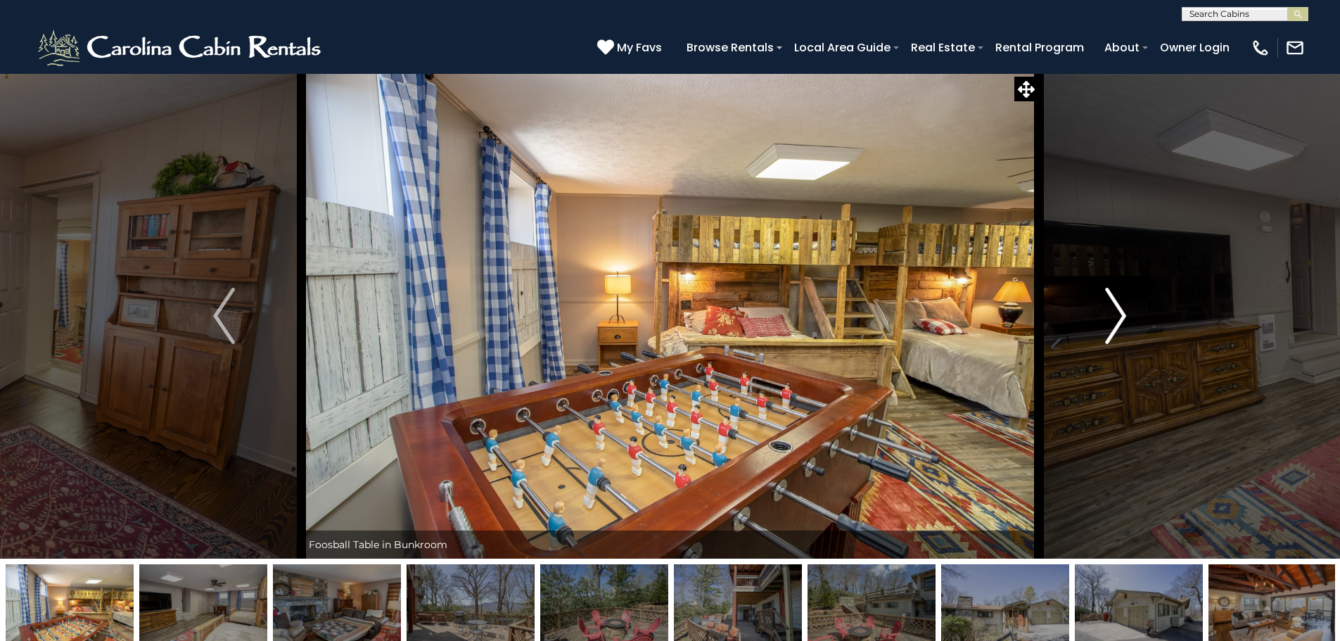
click at [1109, 314] on img "Next" at bounding box center [1115, 316] width 21 height 56
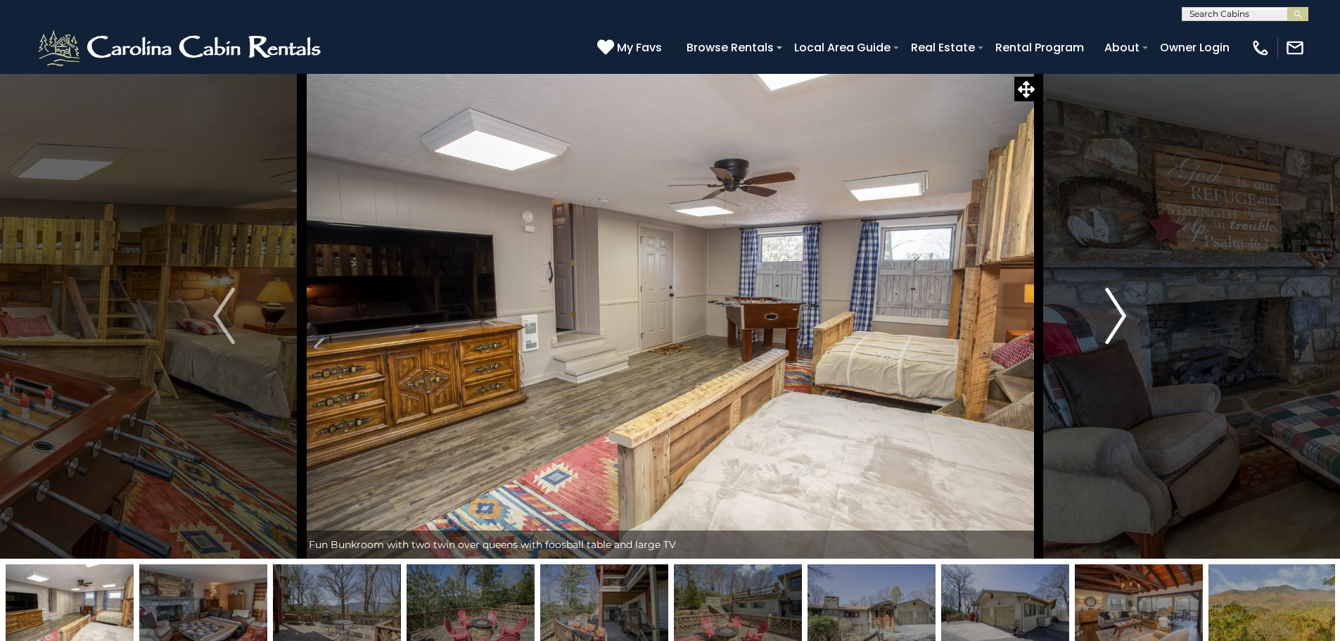
click at [1109, 314] on img "Next" at bounding box center [1115, 316] width 21 height 56
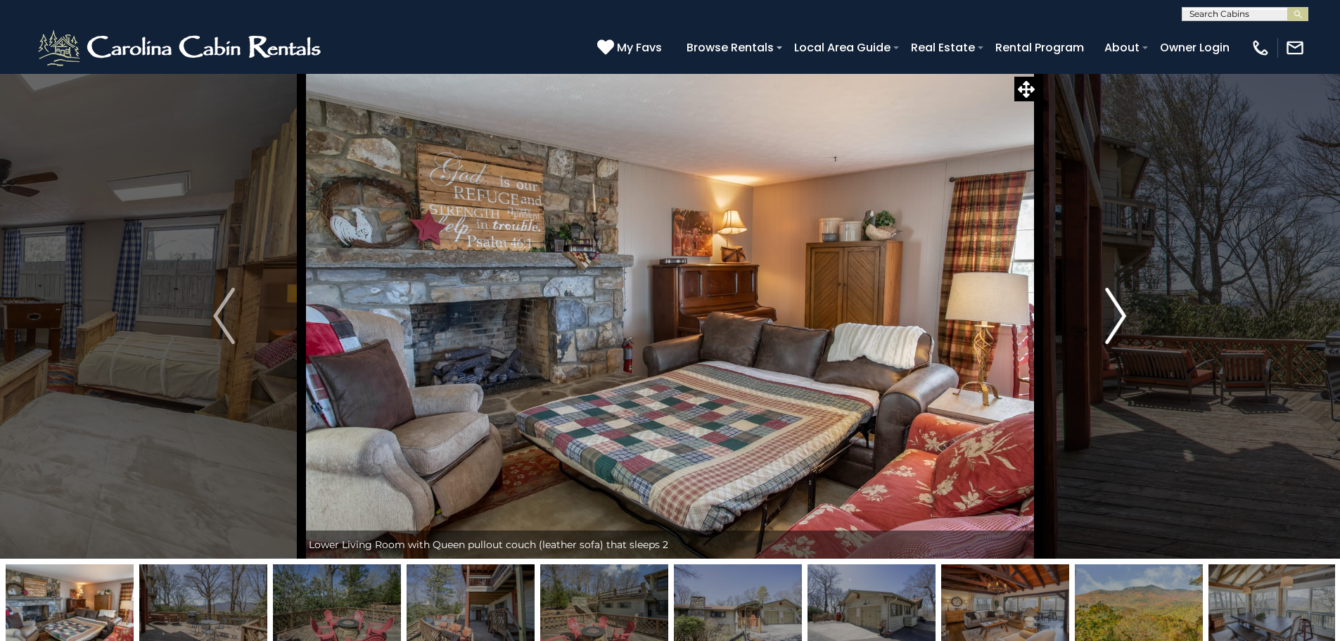
click at [1109, 314] on img "Next" at bounding box center [1115, 316] width 21 height 56
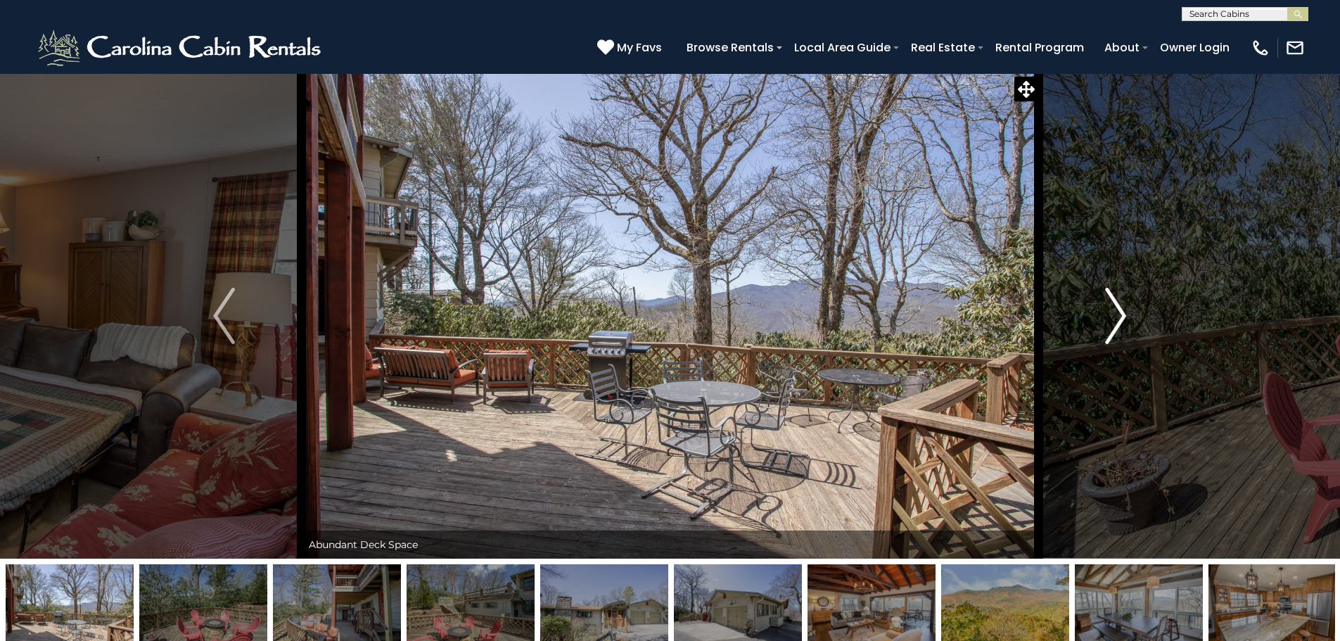
click at [1109, 314] on img "Next" at bounding box center [1115, 316] width 21 height 56
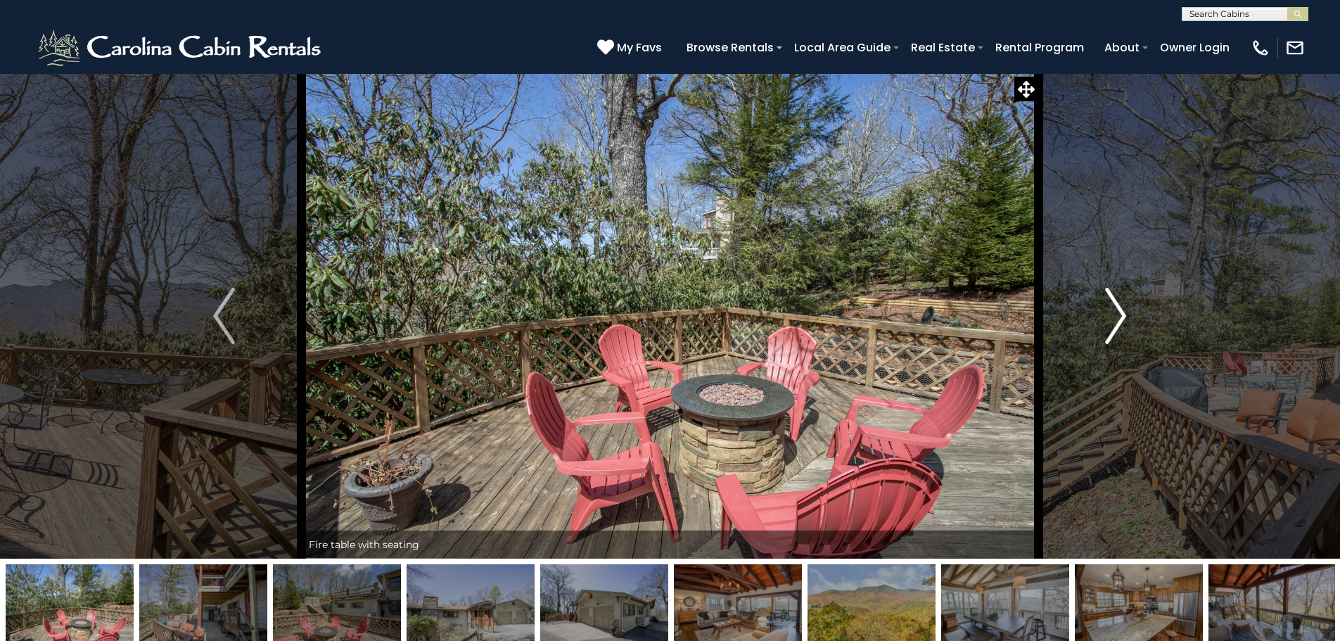
click at [1109, 314] on img "Next" at bounding box center [1115, 316] width 21 height 56
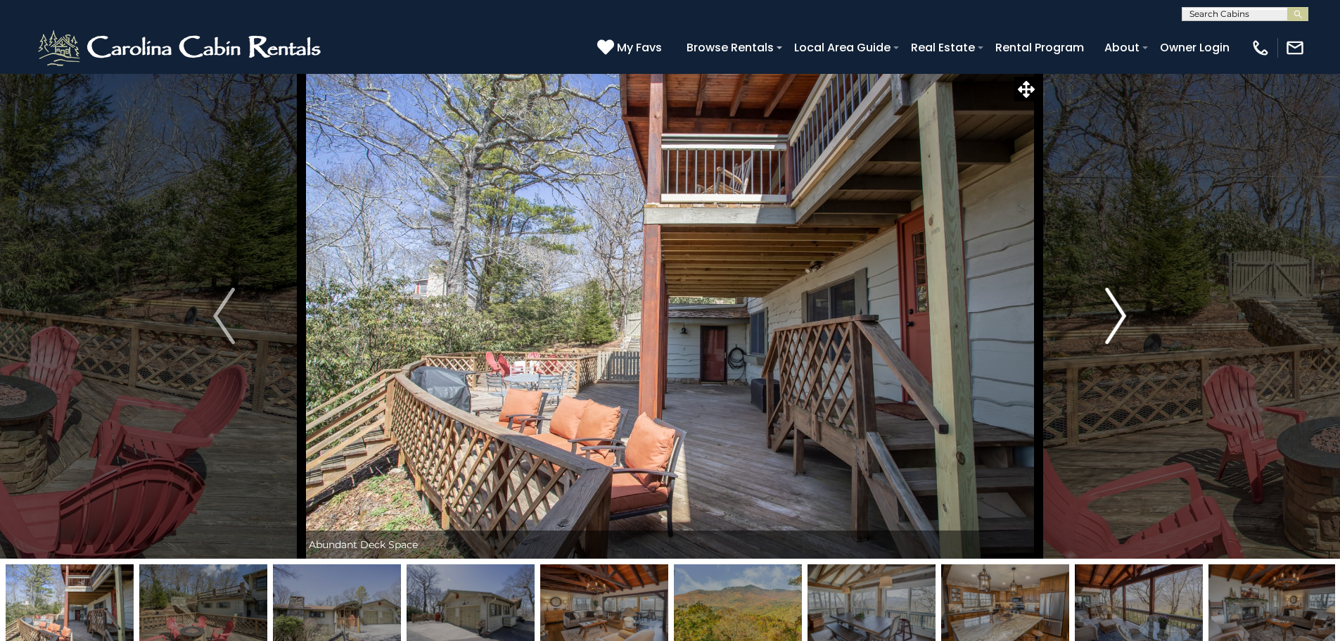
click at [1109, 314] on img "Next" at bounding box center [1115, 316] width 21 height 56
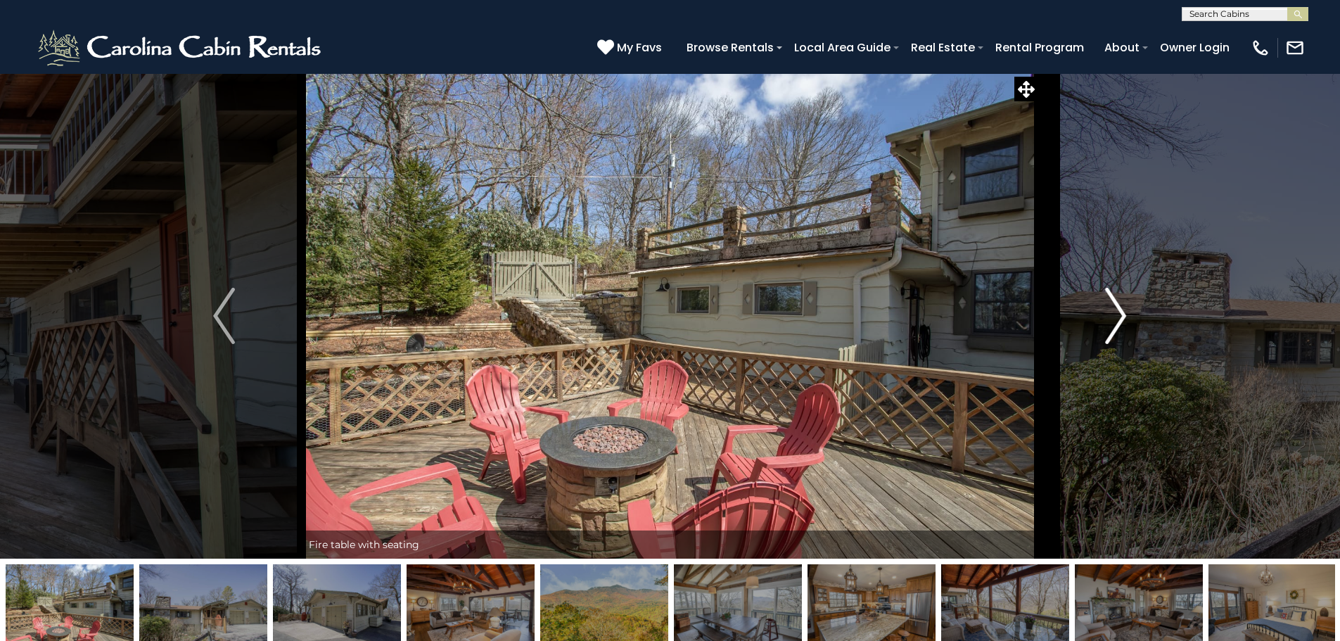
click at [1109, 314] on img "Next" at bounding box center [1115, 316] width 21 height 56
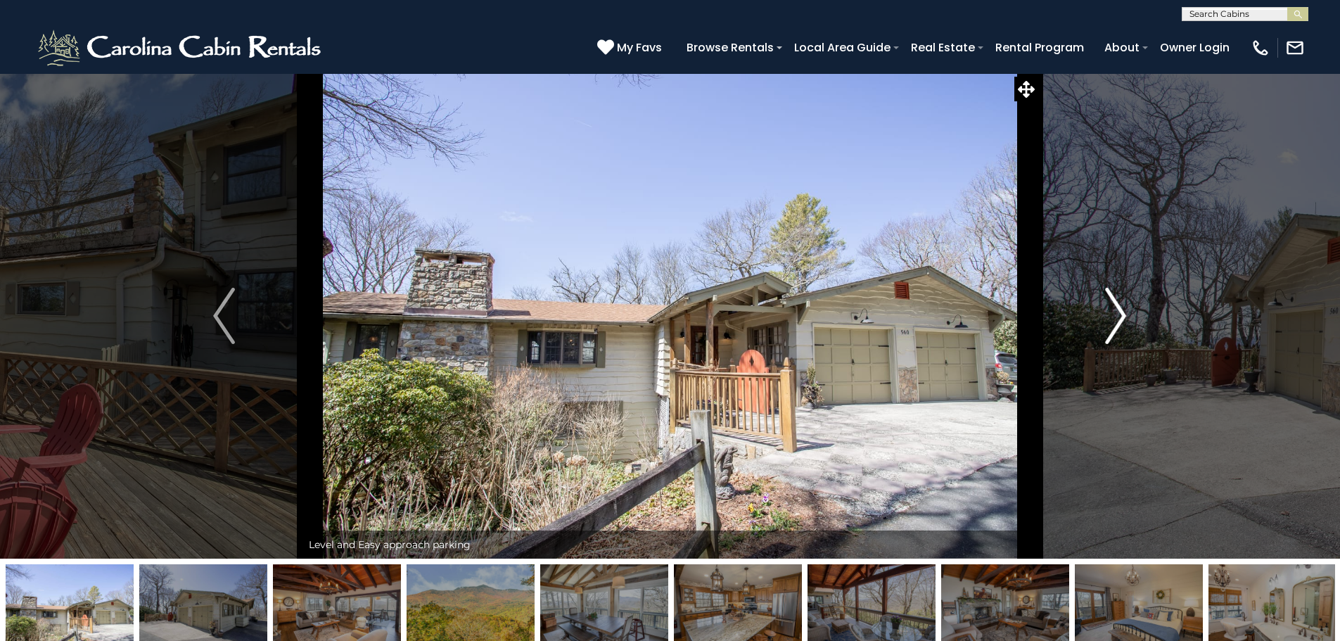
click at [1109, 314] on img "Next" at bounding box center [1115, 316] width 21 height 56
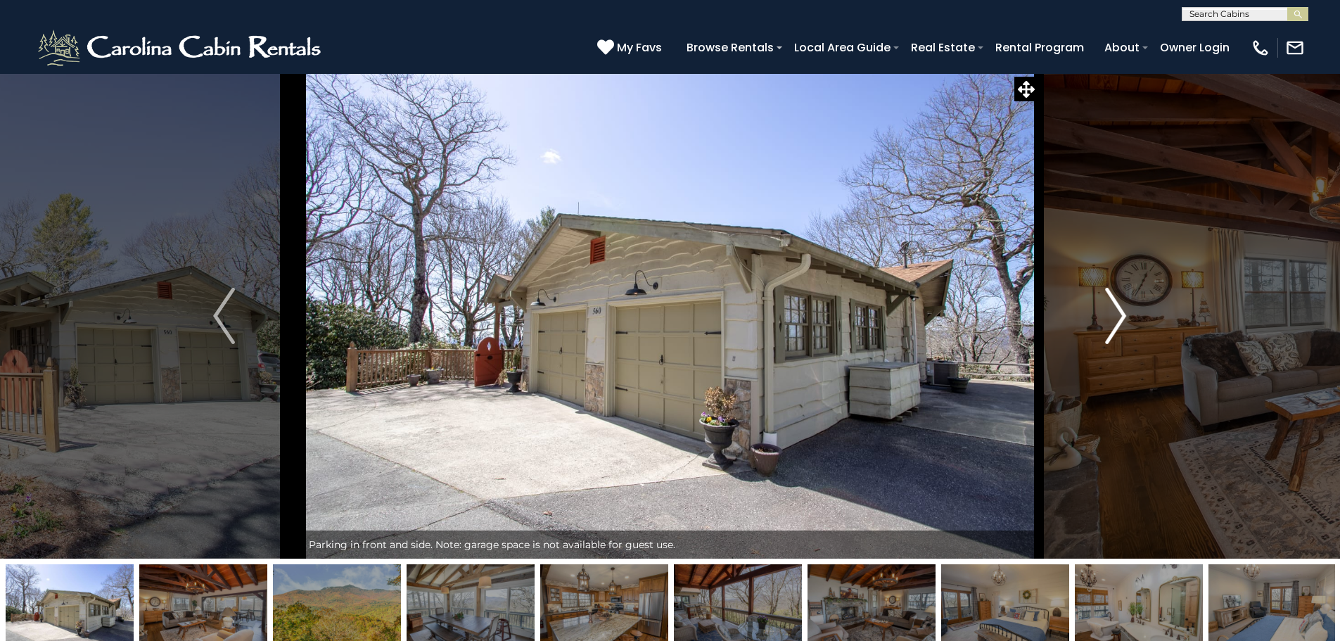
click at [1109, 314] on img "Next" at bounding box center [1115, 316] width 21 height 56
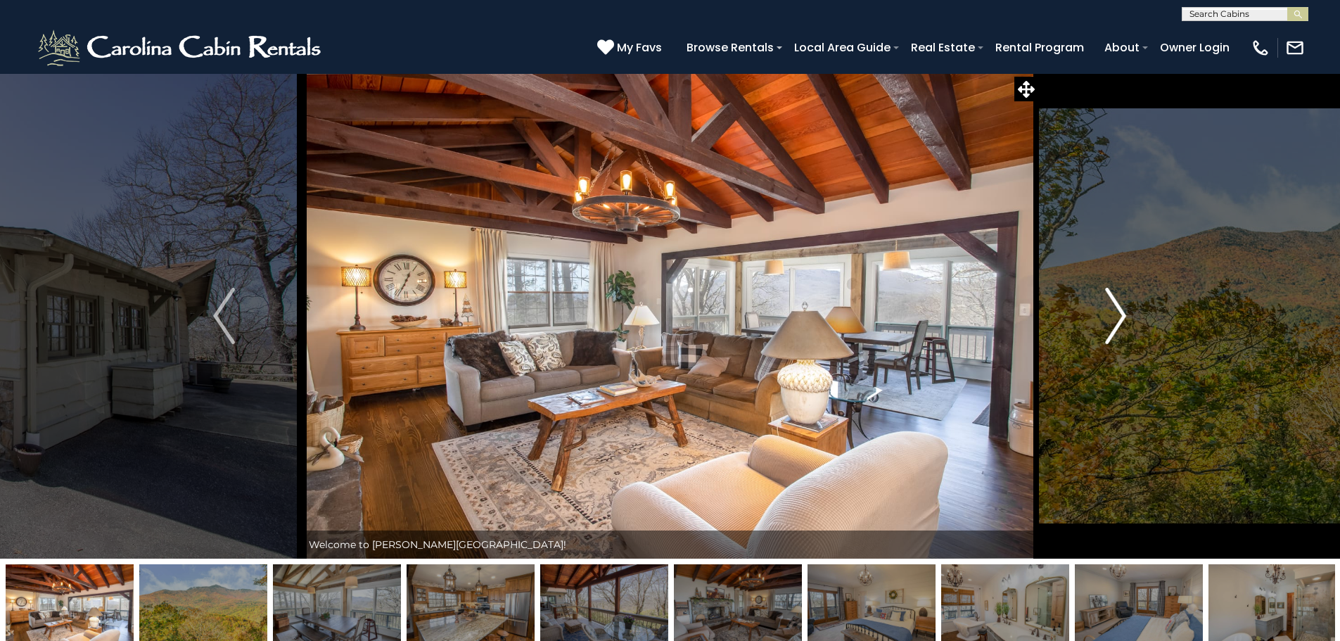
click at [1109, 314] on img "Next" at bounding box center [1115, 316] width 21 height 56
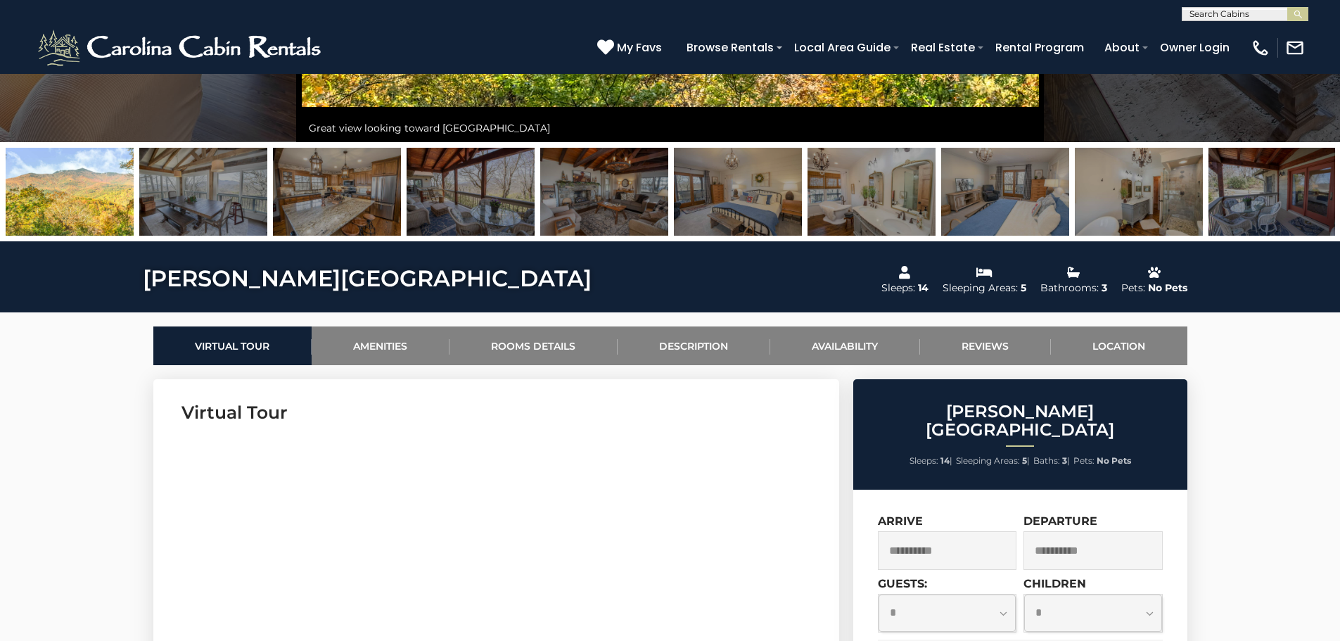
scroll to position [422, 0]
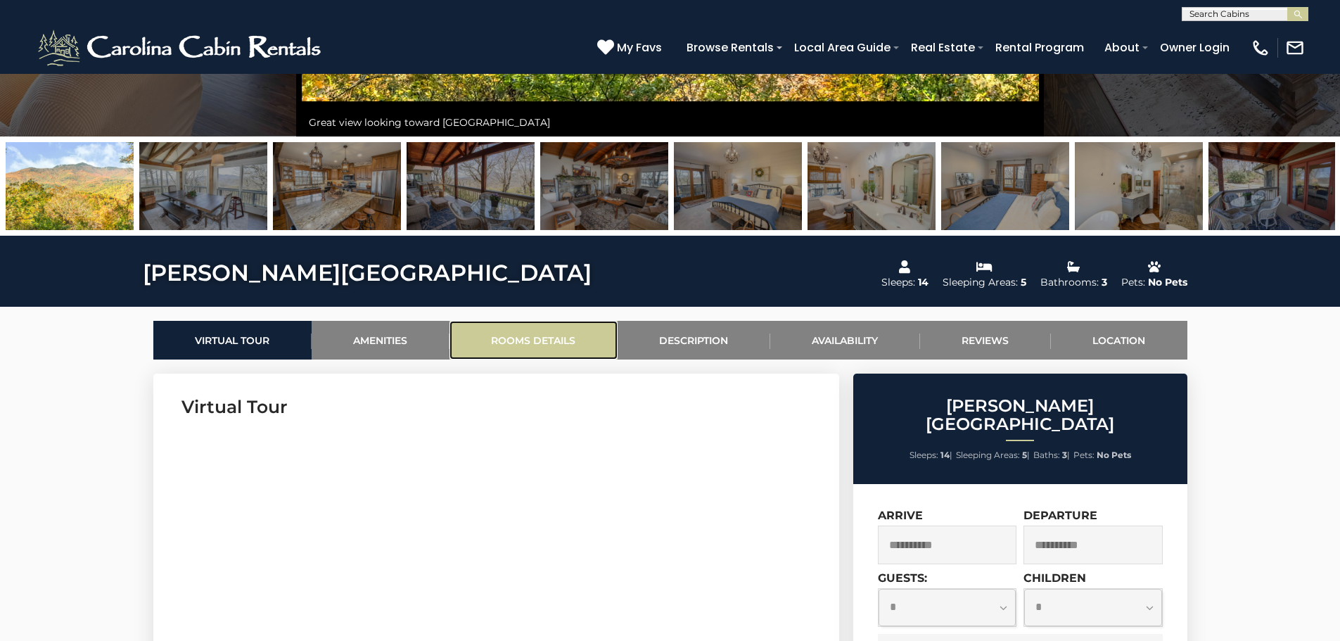
click at [557, 346] on link "Rooms Details" at bounding box center [533, 340] width 168 height 39
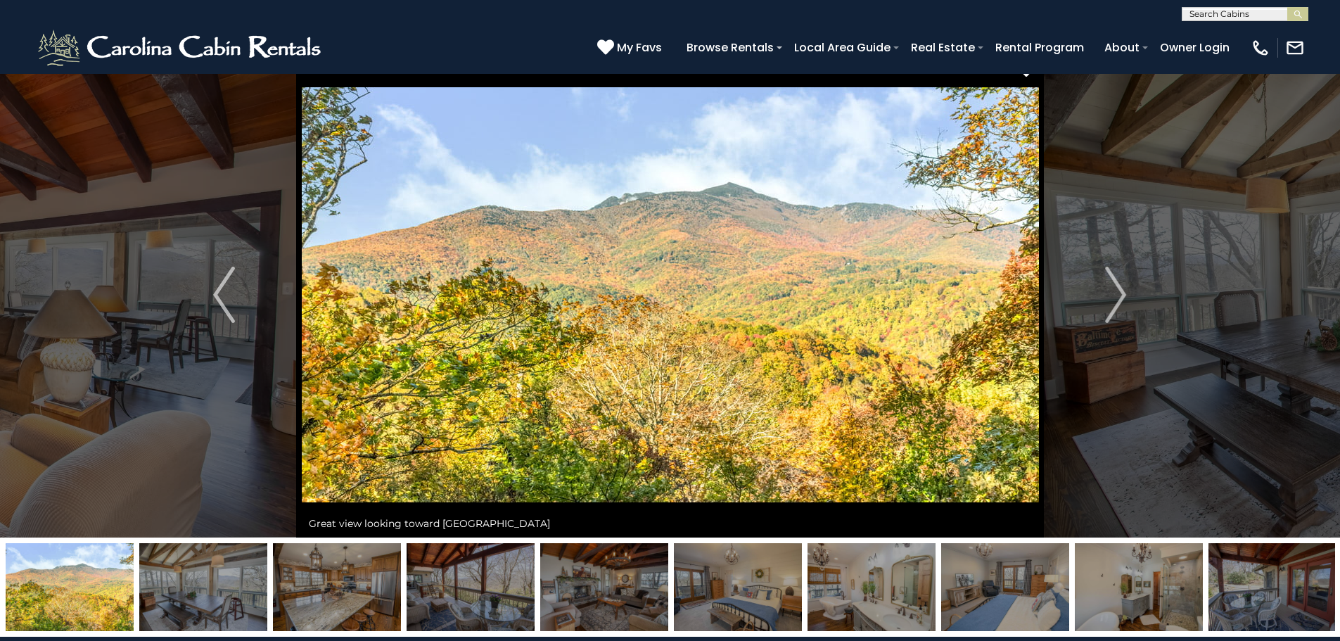
scroll to position [0, 0]
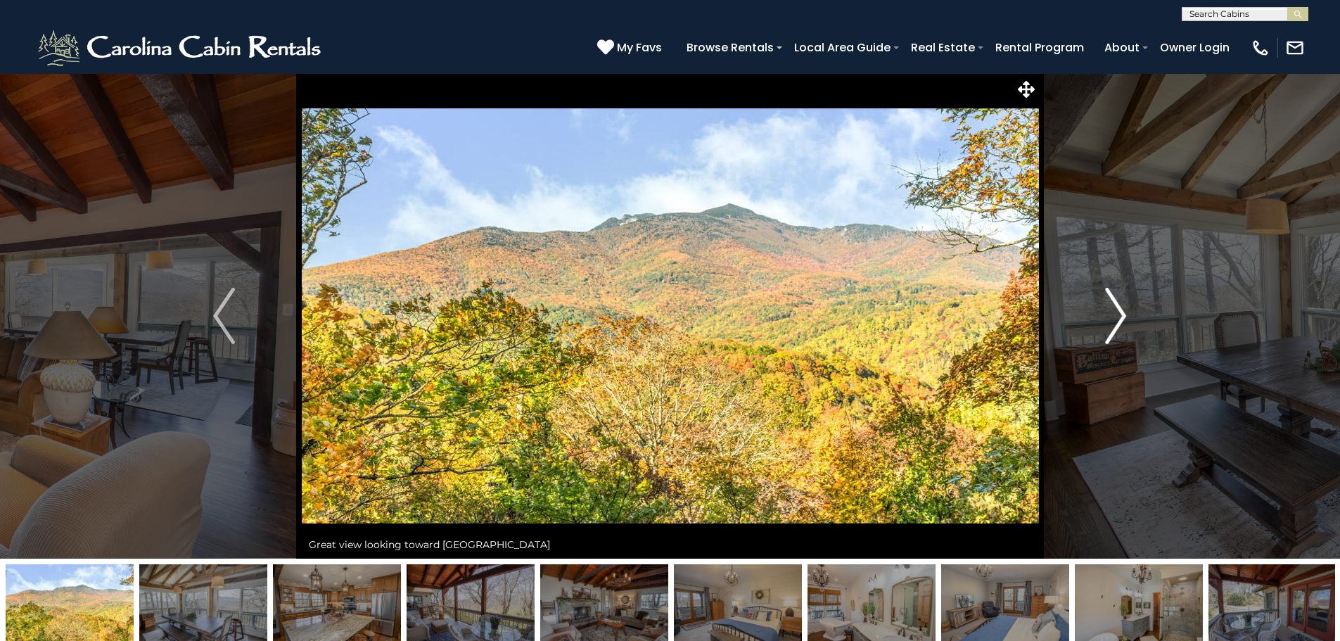
click at [1137, 324] on button "Next" at bounding box center [1115, 315] width 155 height 485
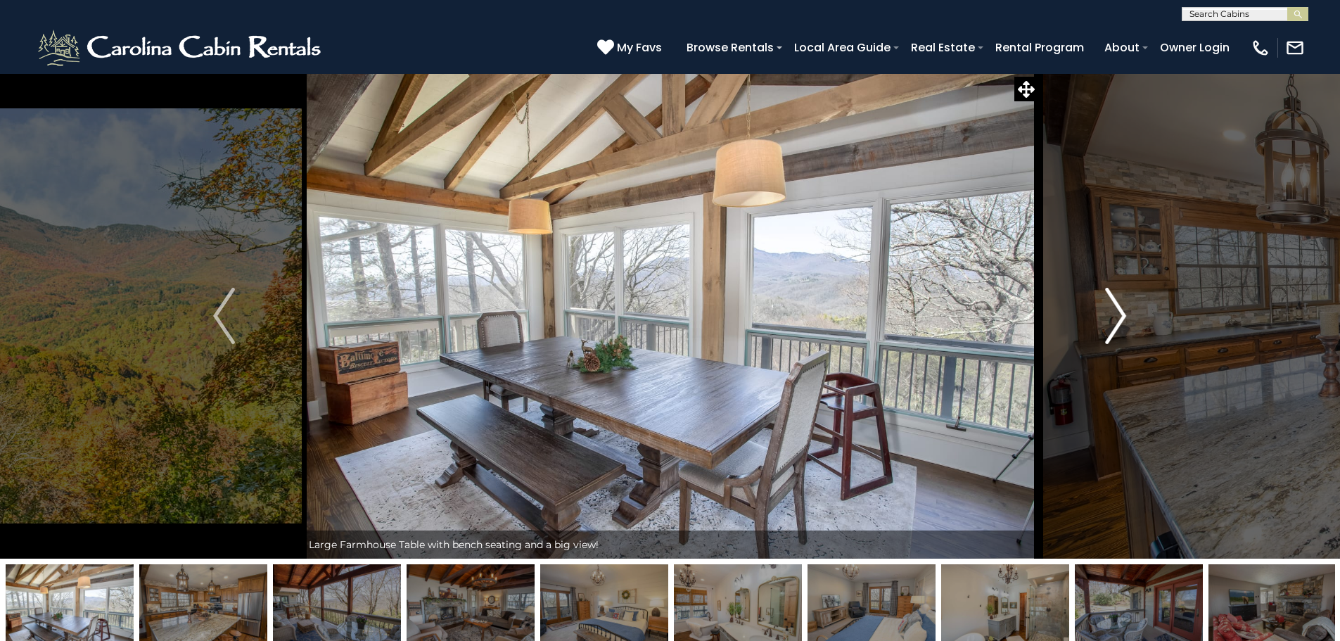
click at [1101, 318] on button "Next" at bounding box center [1115, 315] width 155 height 485
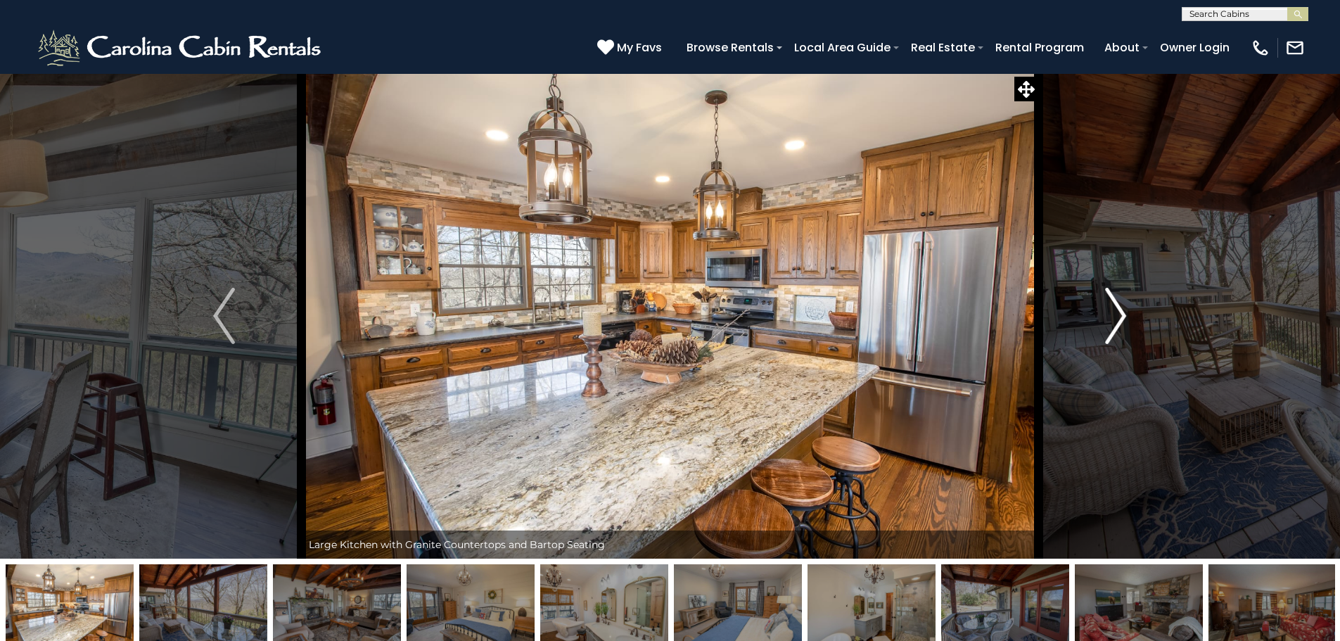
click at [1101, 318] on button "Next" at bounding box center [1115, 315] width 155 height 485
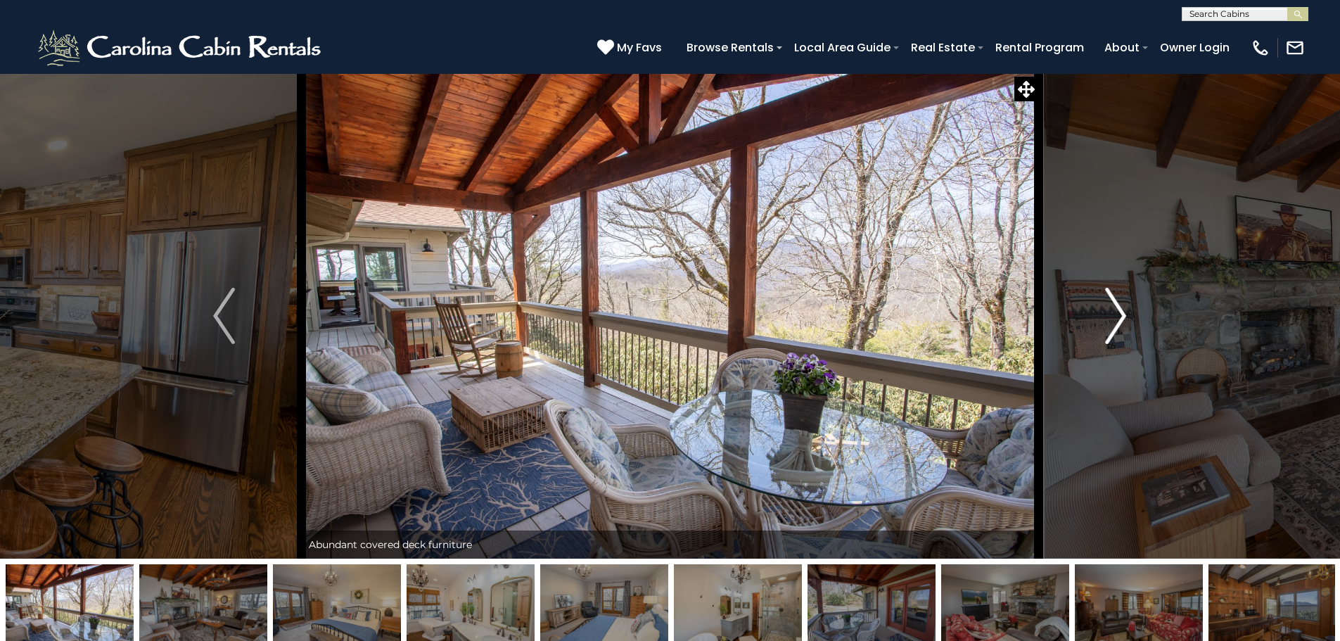
click at [1101, 318] on button "Next" at bounding box center [1115, 315] width 155 height 485
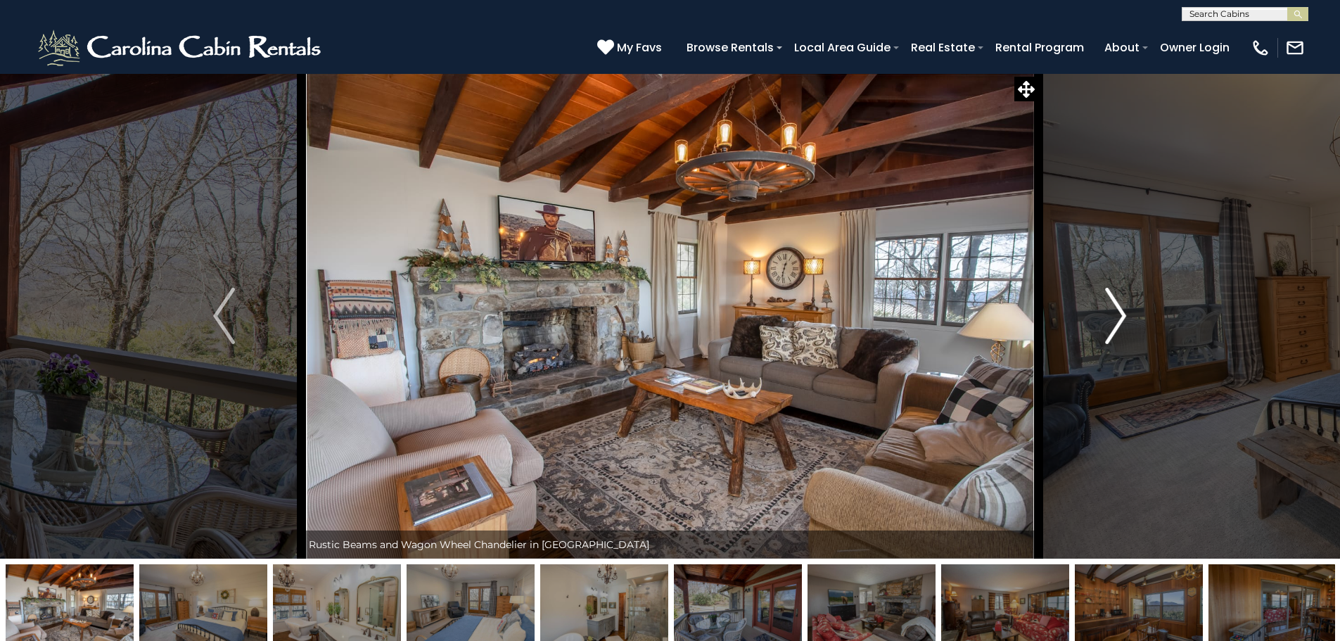
click at [1101, 318] on button "Next" at bounding box center [1115, 315] width 155 height 485
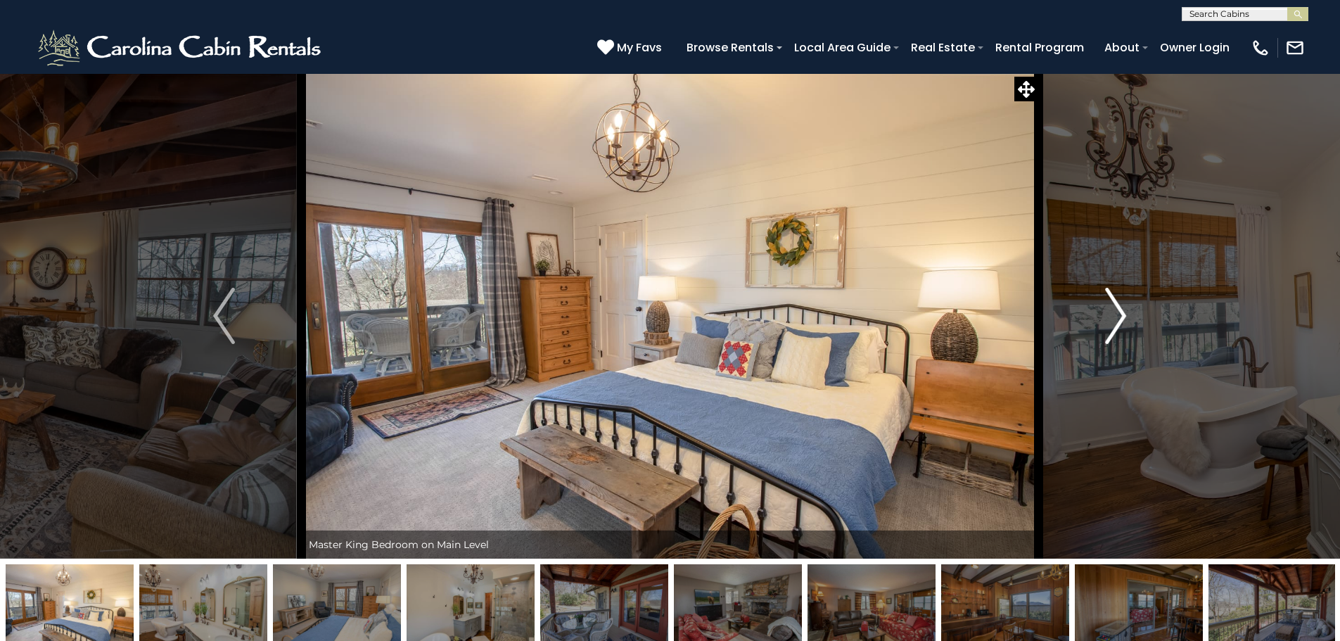
click at [1101, 318] on button "Next" at bounding box center [1115, 315] width 155 height 485
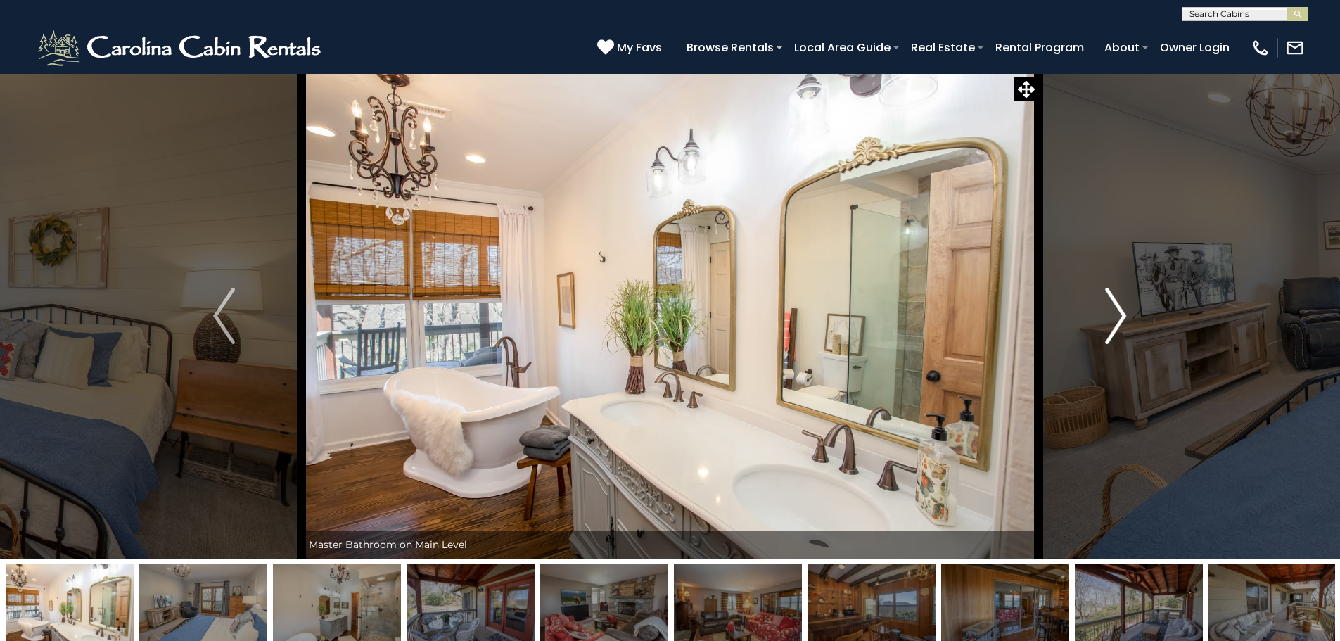
click at [1101, 318] on button "Next" at bounding box center [1115, 315] width 155 height 485
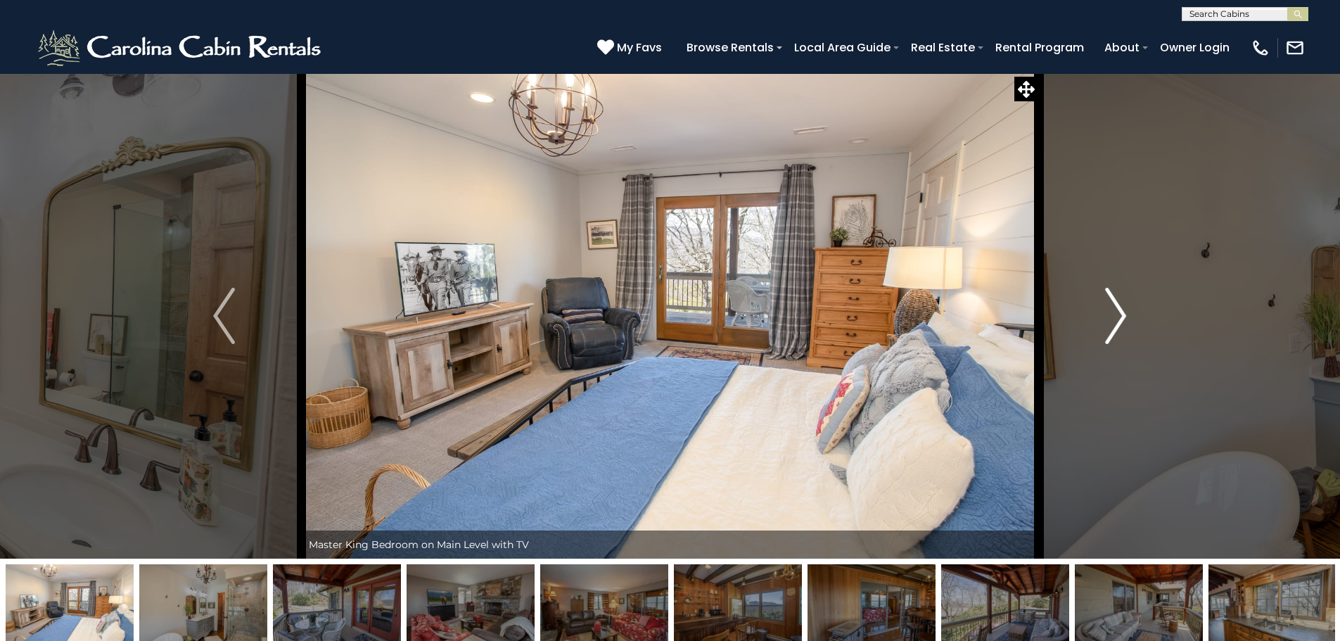
click at [1101, 318] on button "Next" at bounding box center [1115, 315] width 155 height 485
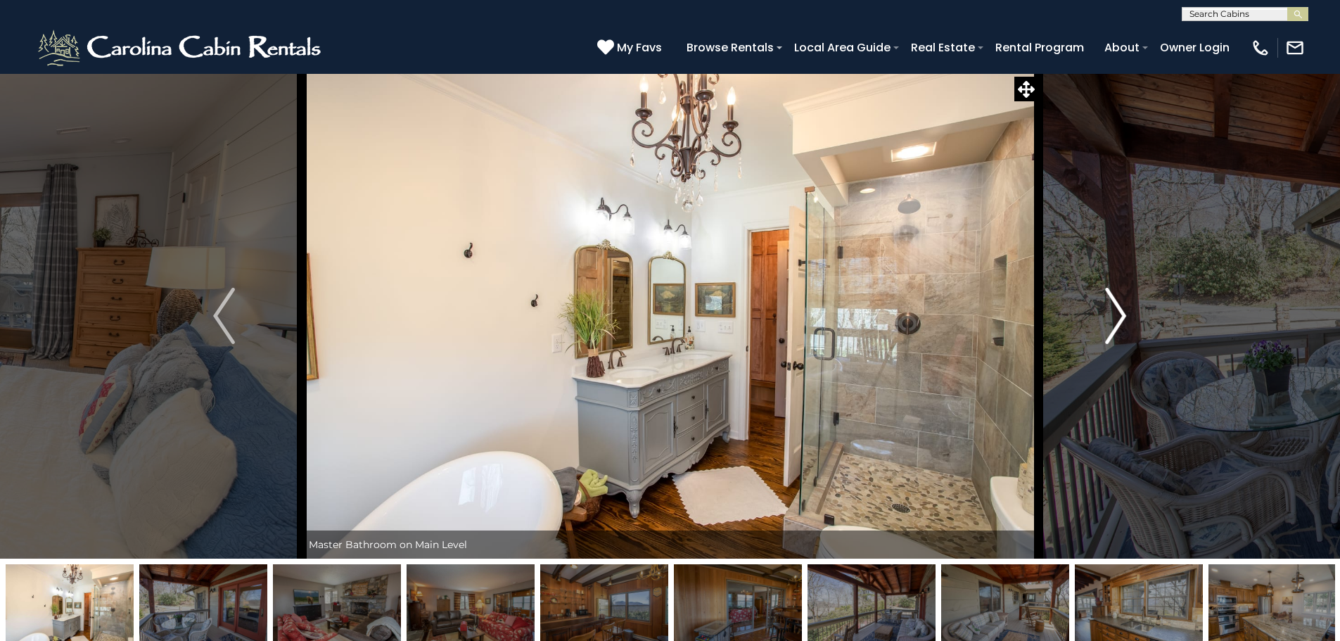
click at [1101, 318] on button "Next" at bounding box center [1115, 315] width 155 height 485
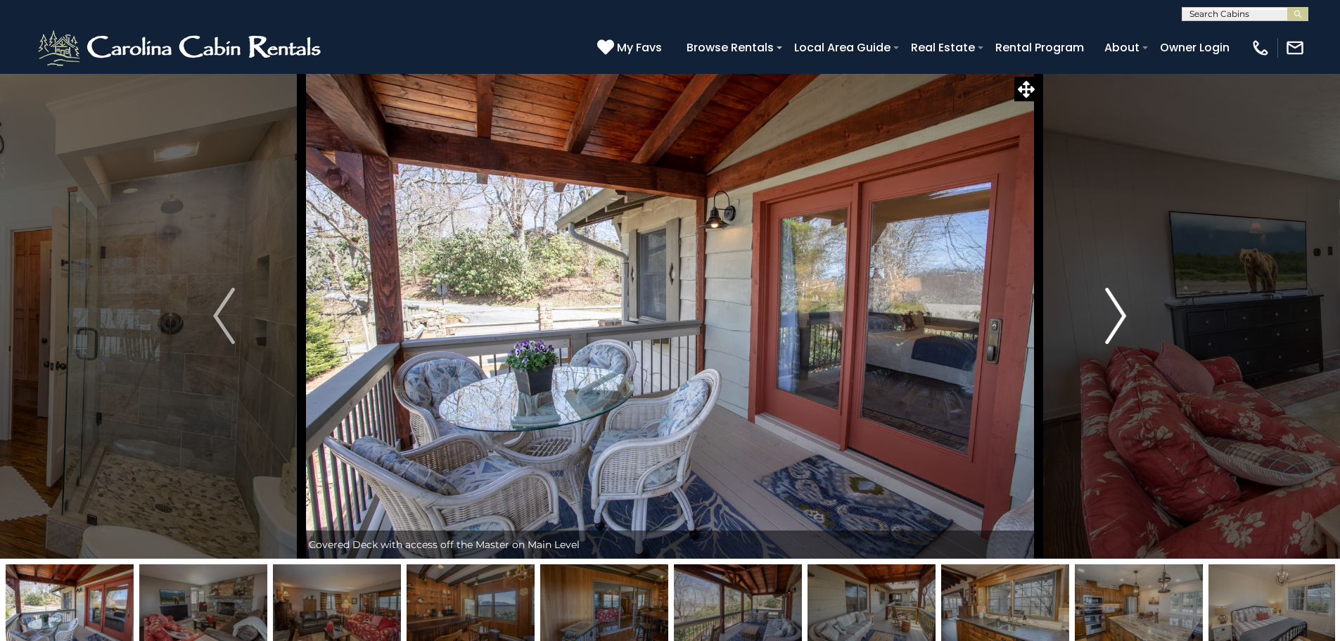
click at [1101, 318] on button "Next" at bounding box center [1115, 315] width 155 height 485
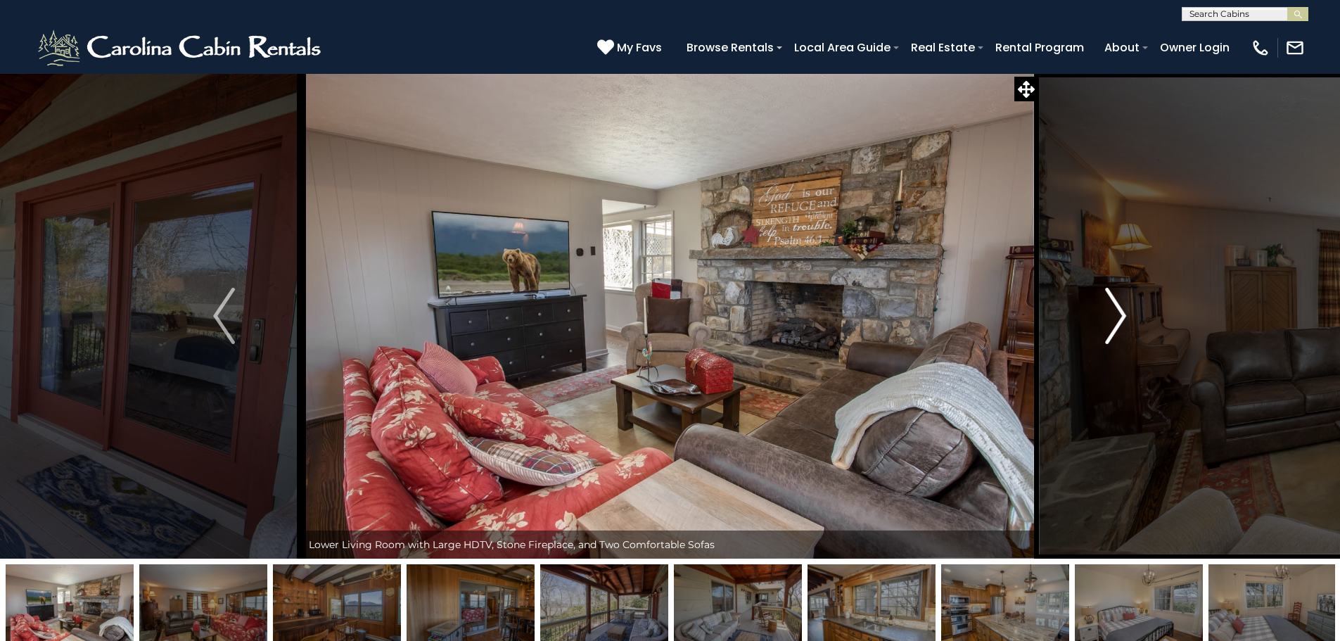
click at [1101, 318] on button "Next" at bounding box center [1115, 315] width 155 height 485
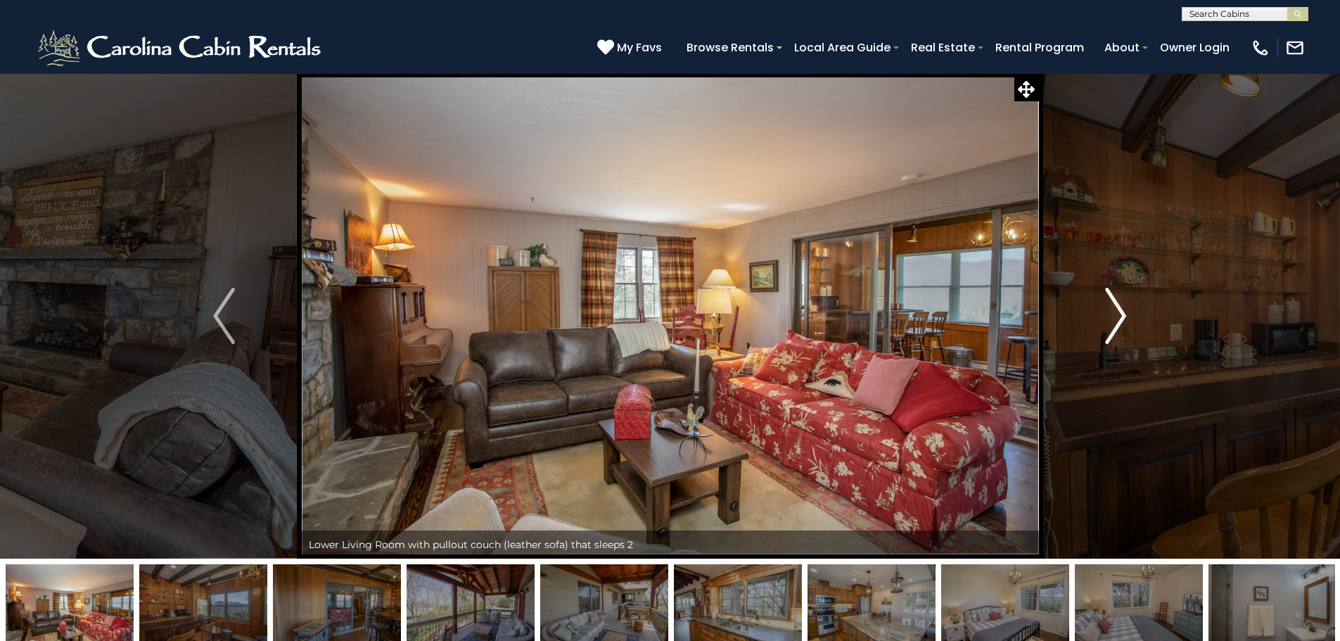
click at [1101, 318] on button "Next" at bounding box center [1115, 315] width 155 height 485
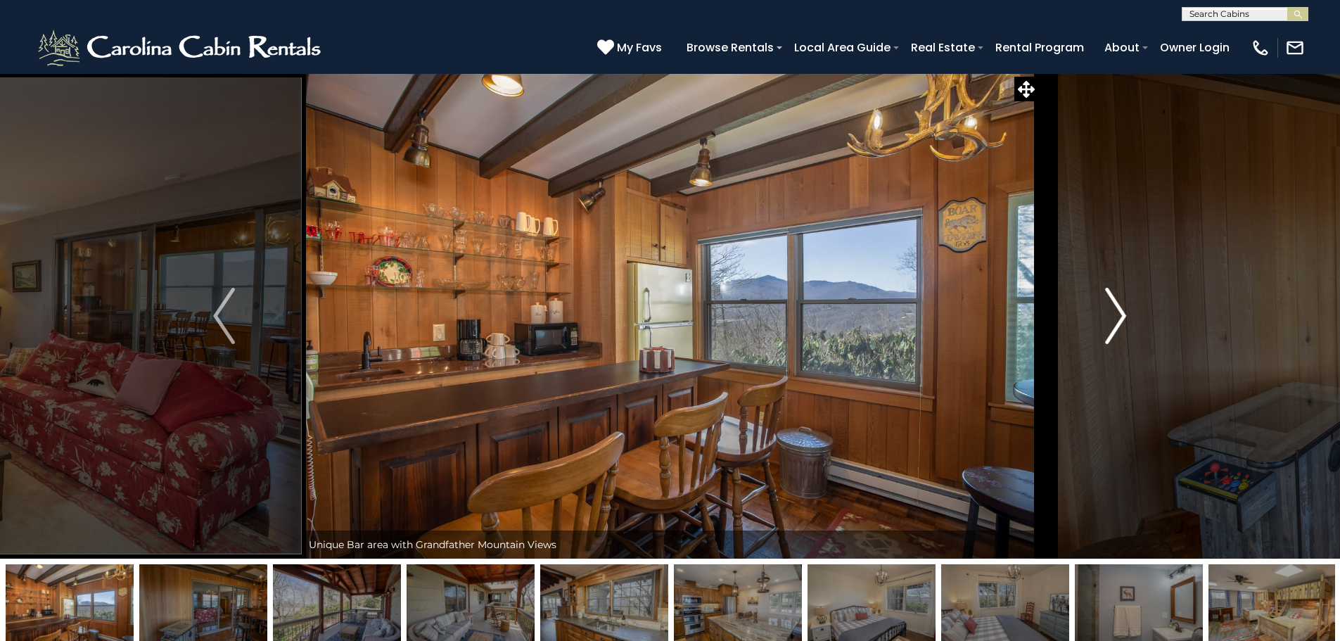
click at [1101, 318] on button "Next" at bounding box center [1115, 315] width 155 height 485
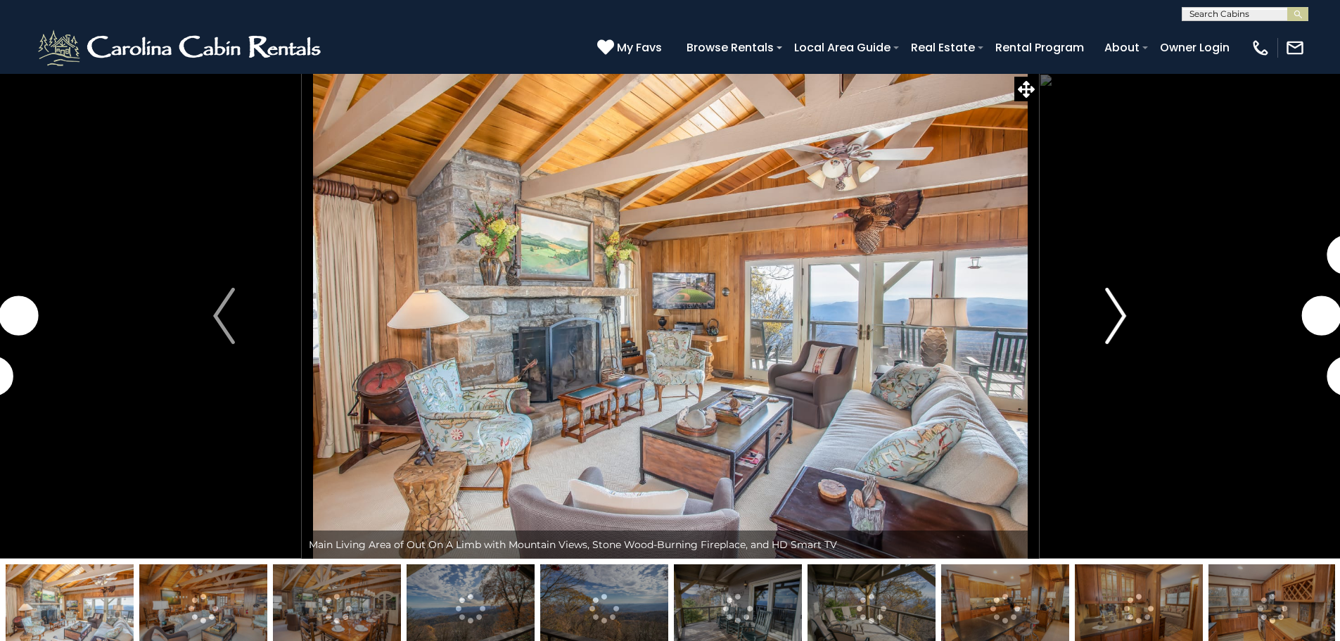
click at [1113, 317] on img "Next" at bounding box center [1115, 316] width 21 height 56
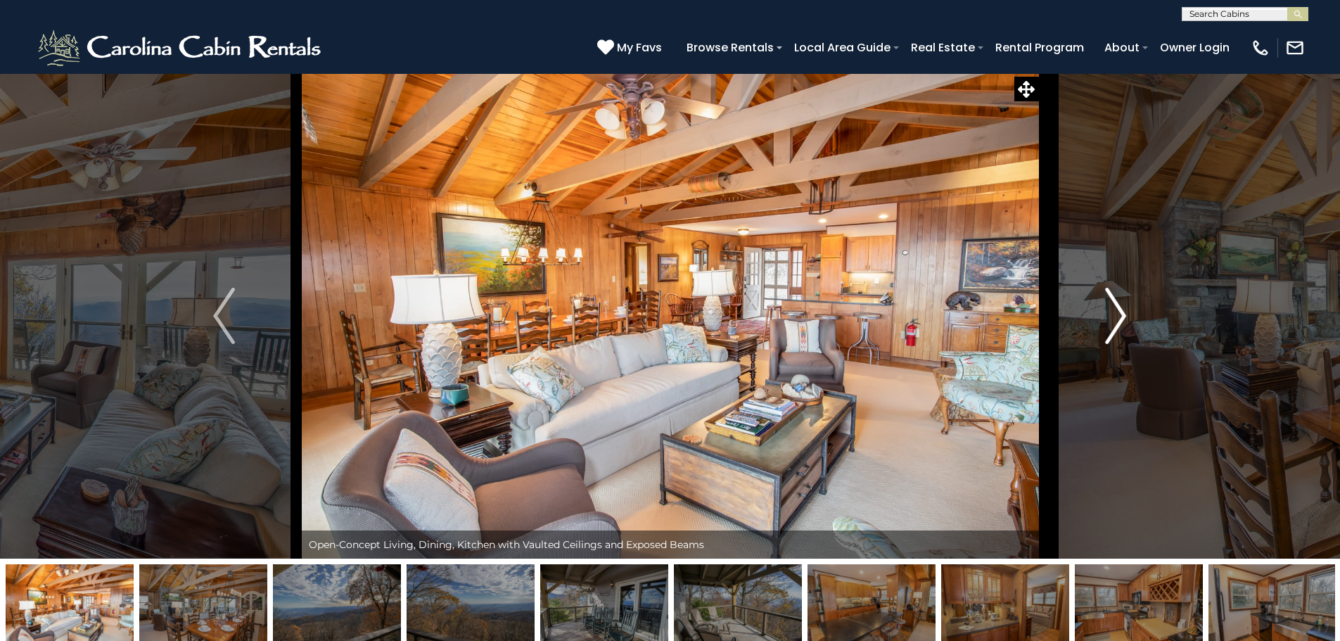
click at [1113, 318] on img "Next" at bounding box center [1115, 316] width 21 height 56
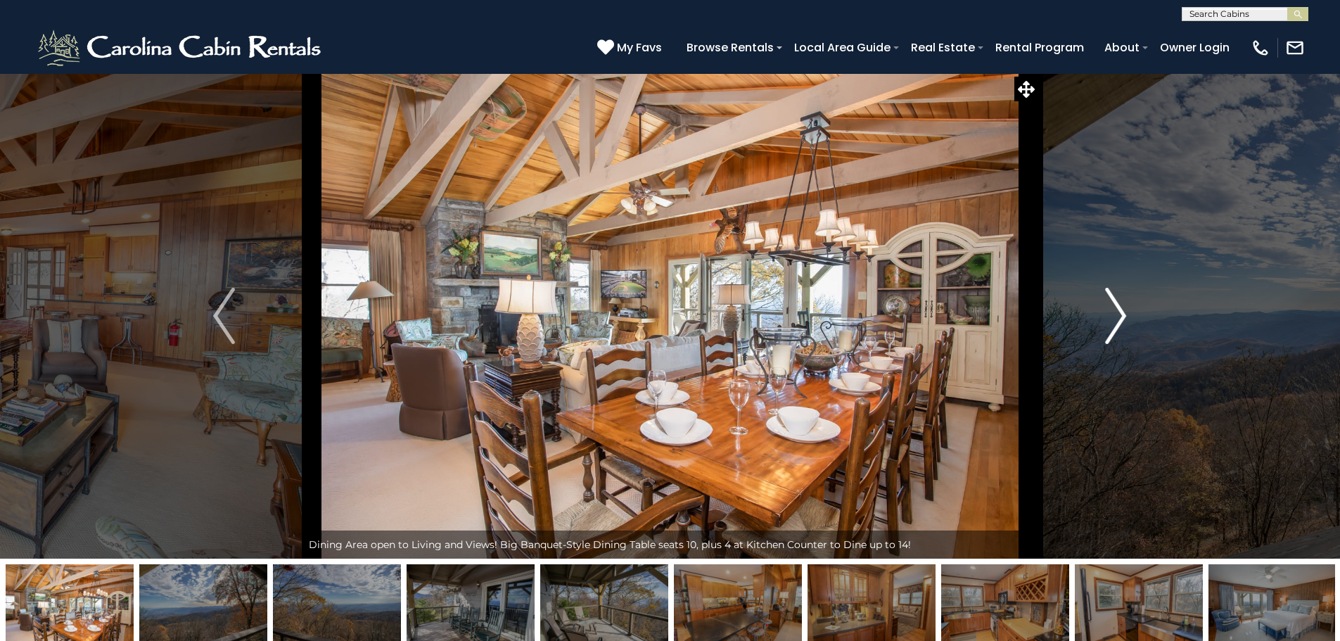
click at [1113, 318] on img "Next" at bounding box center [1115, 316] width 21 height 56
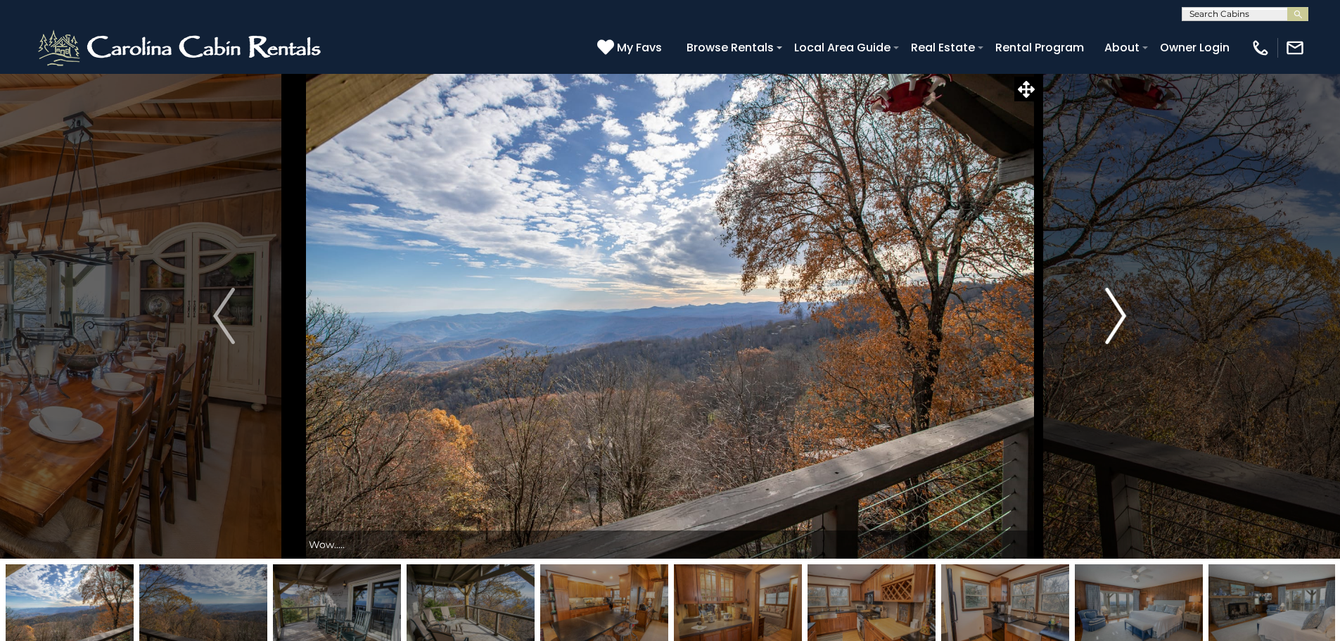
click at [1113, 318] on img "Next" at bounding box center [1115, 316] width 21 height 56
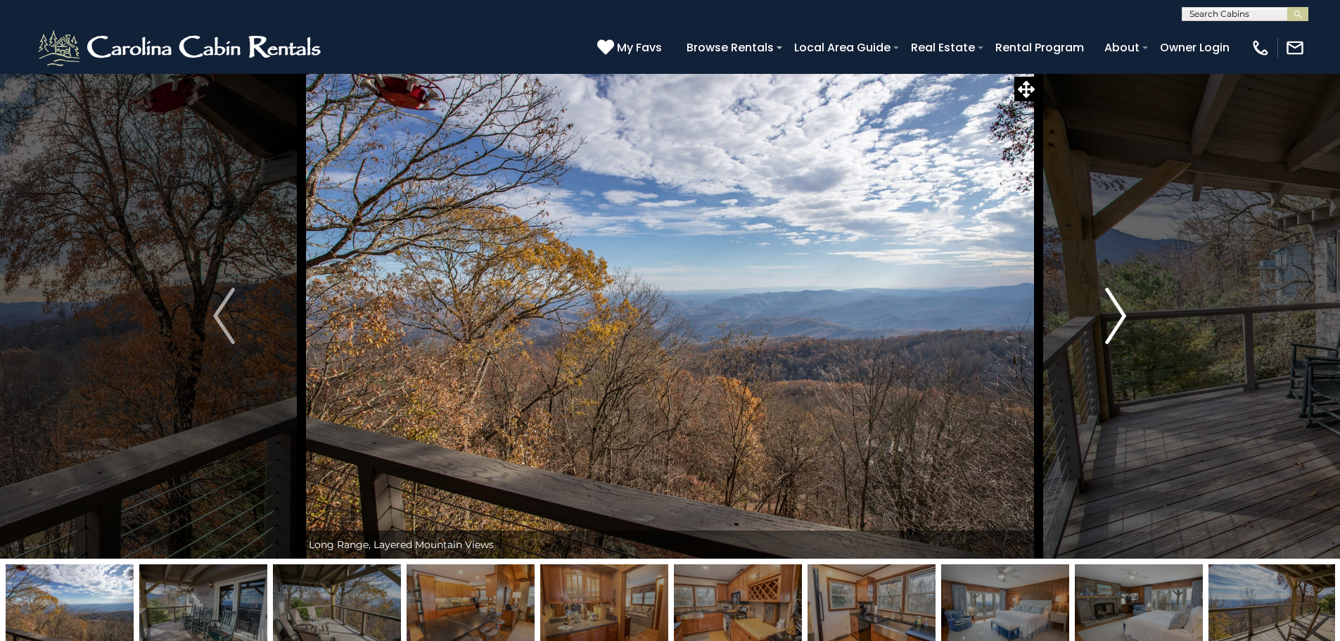
click at [1113, 318] on img "Next" at bounding box center [1115, 316] width 21 height 56
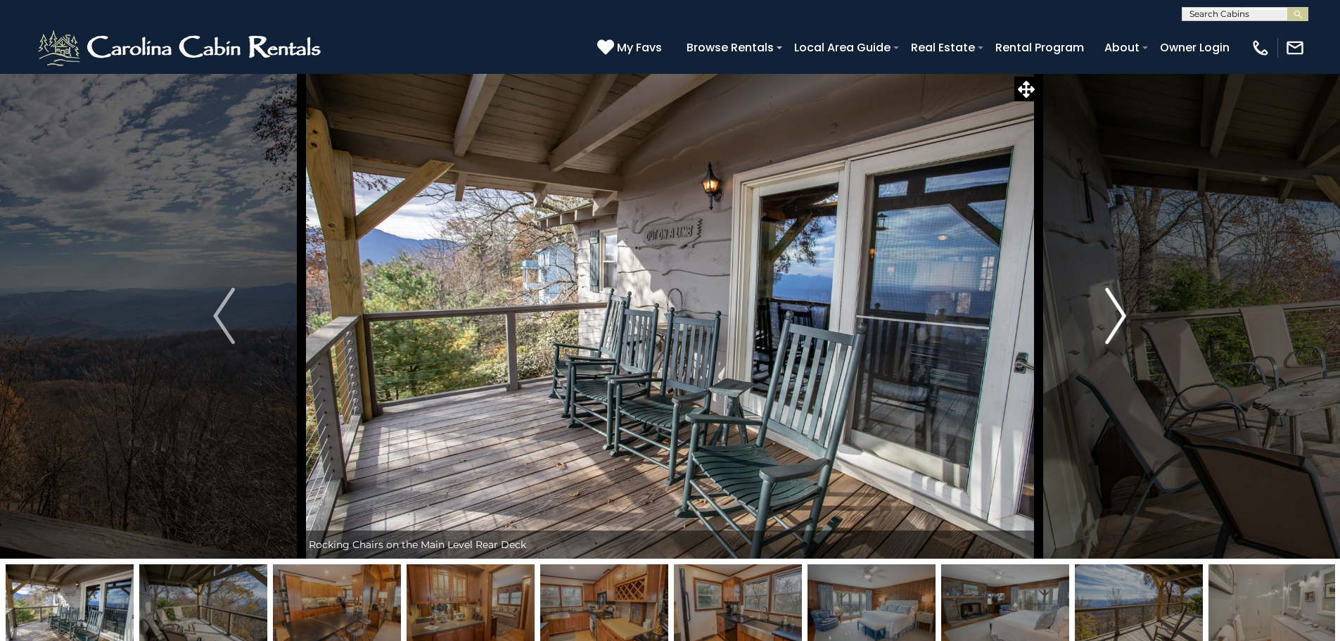
click at [1113, 318] on img "Next" at bounding box center [1115, 316] width 21 height 56
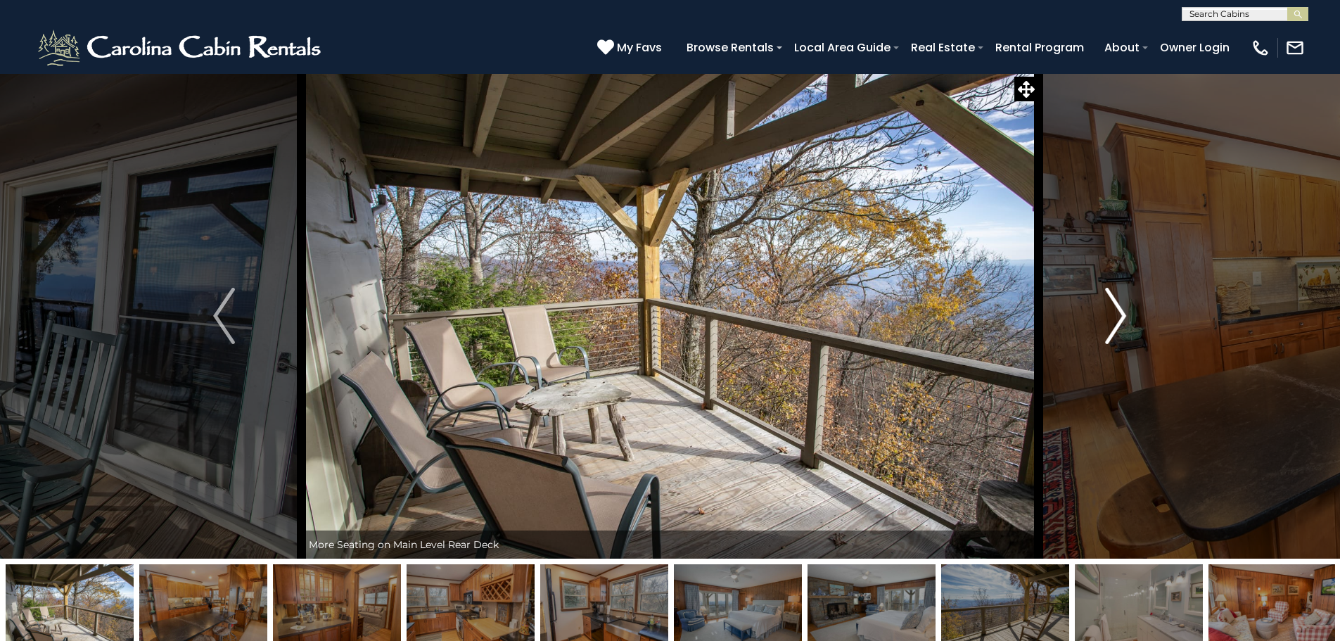
click at [1113, 318] on img "Next" at bounding box center [1115, 316] width 21 height 56
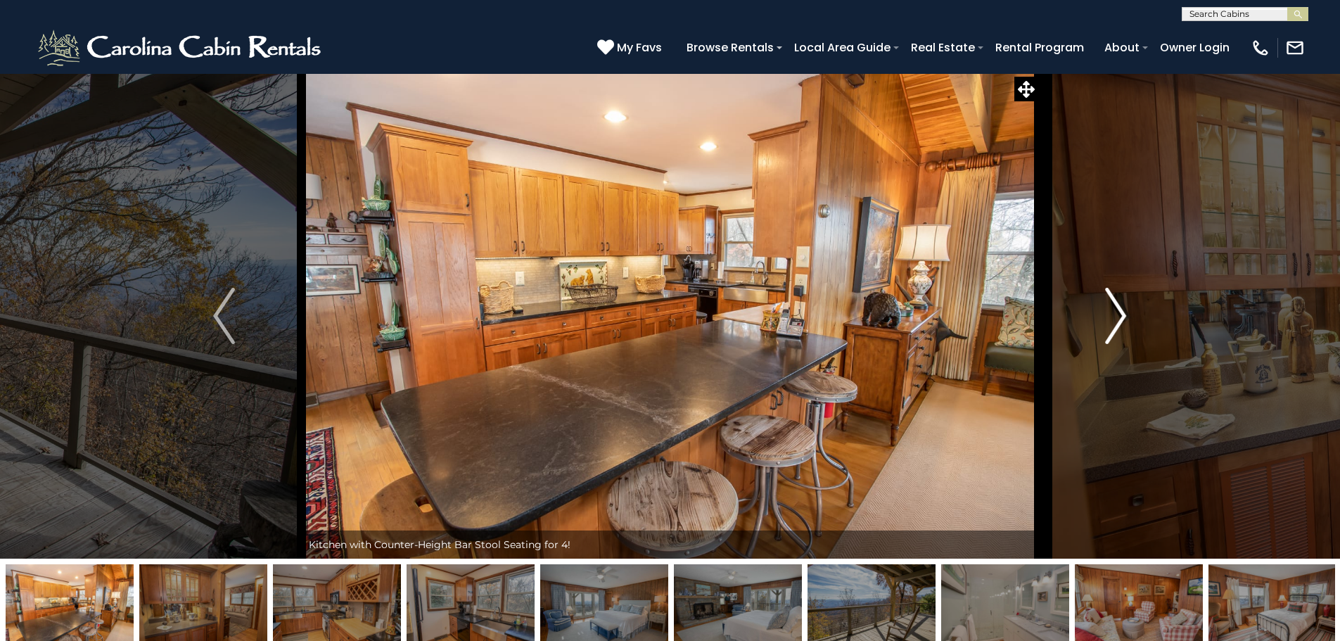
click at [1113, 318] on img "Next" at bounding box center [1115, 316] width 21 height 56
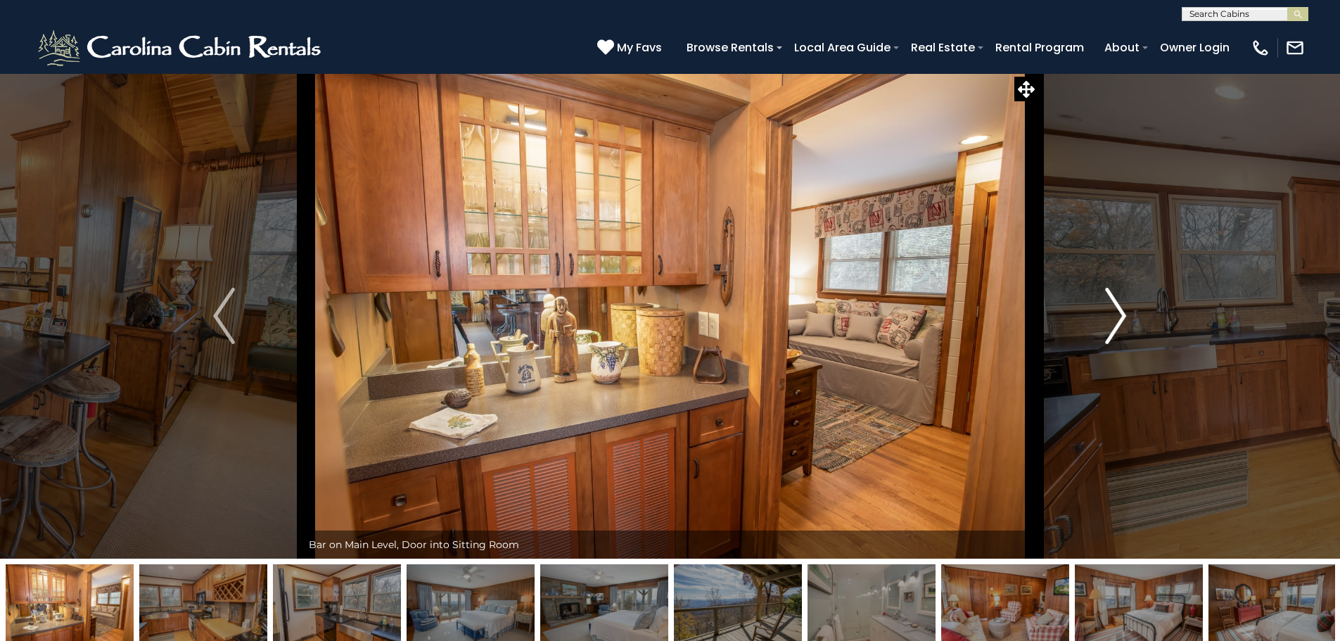
click at [1113, 318] on img "Next" at bounding box center [1115, 316] width 21 height 56
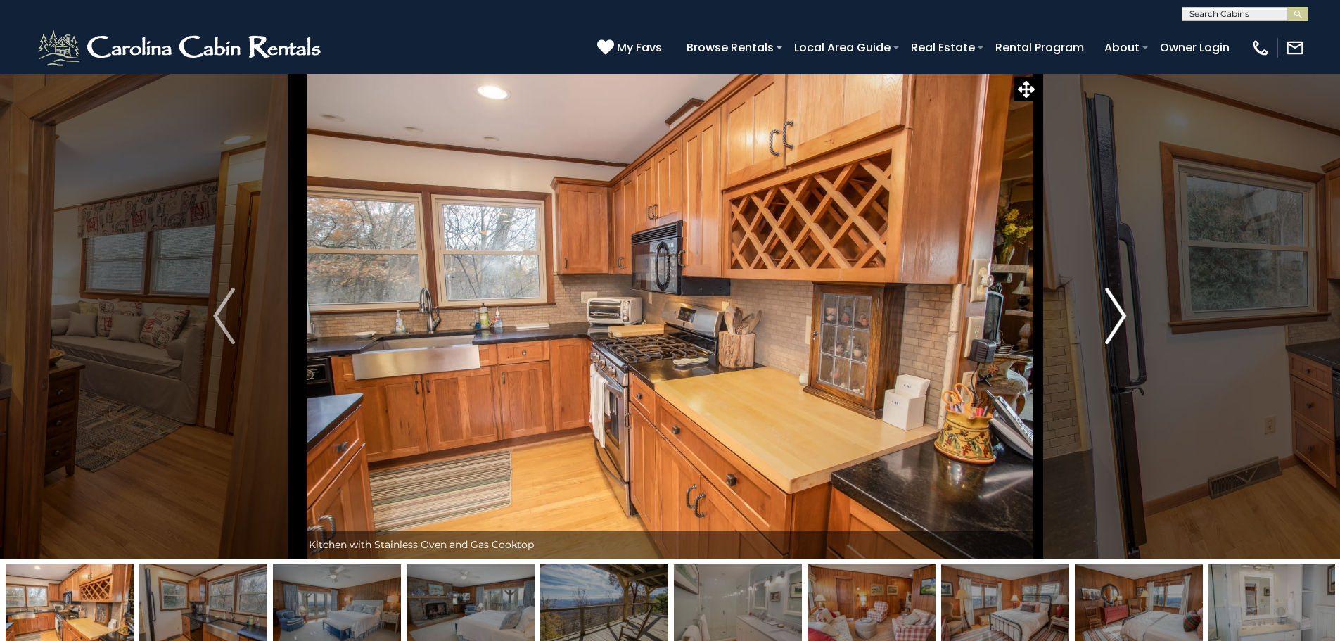
click at [1113, 318] on img "Next" at bounding box center [1115, 316] width 21 height 56
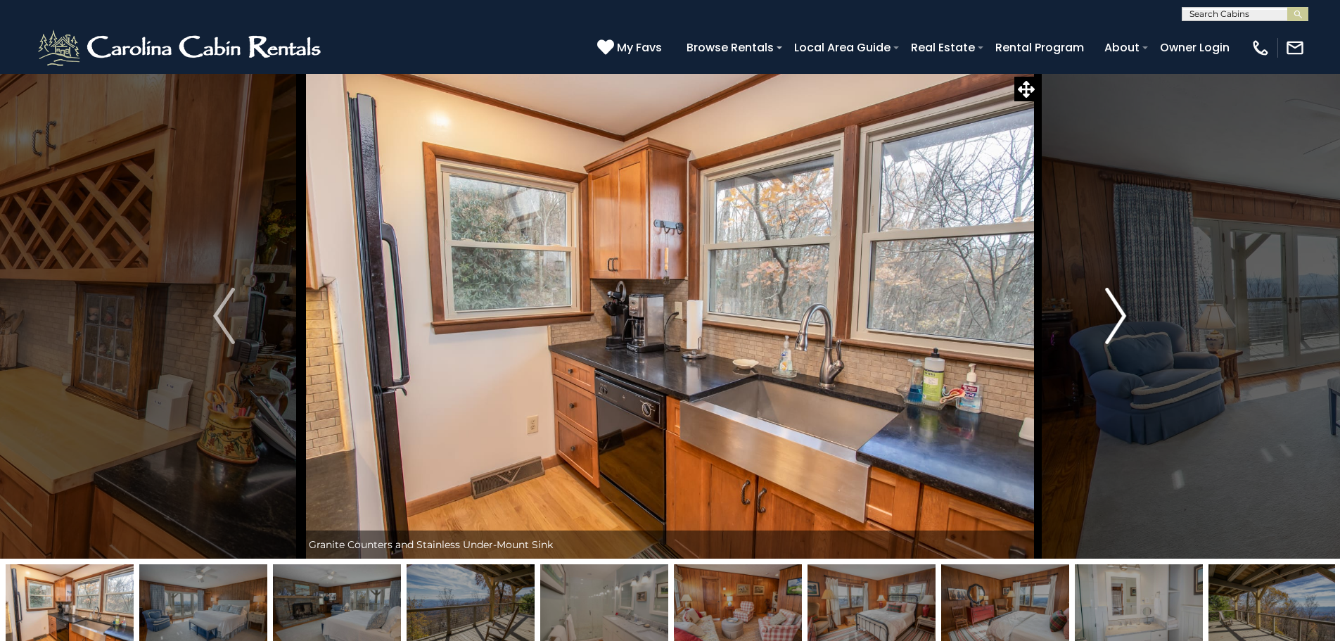
click at [1113, 318] on img "Next" at bounding box center [1115, 316] width 21 height 56
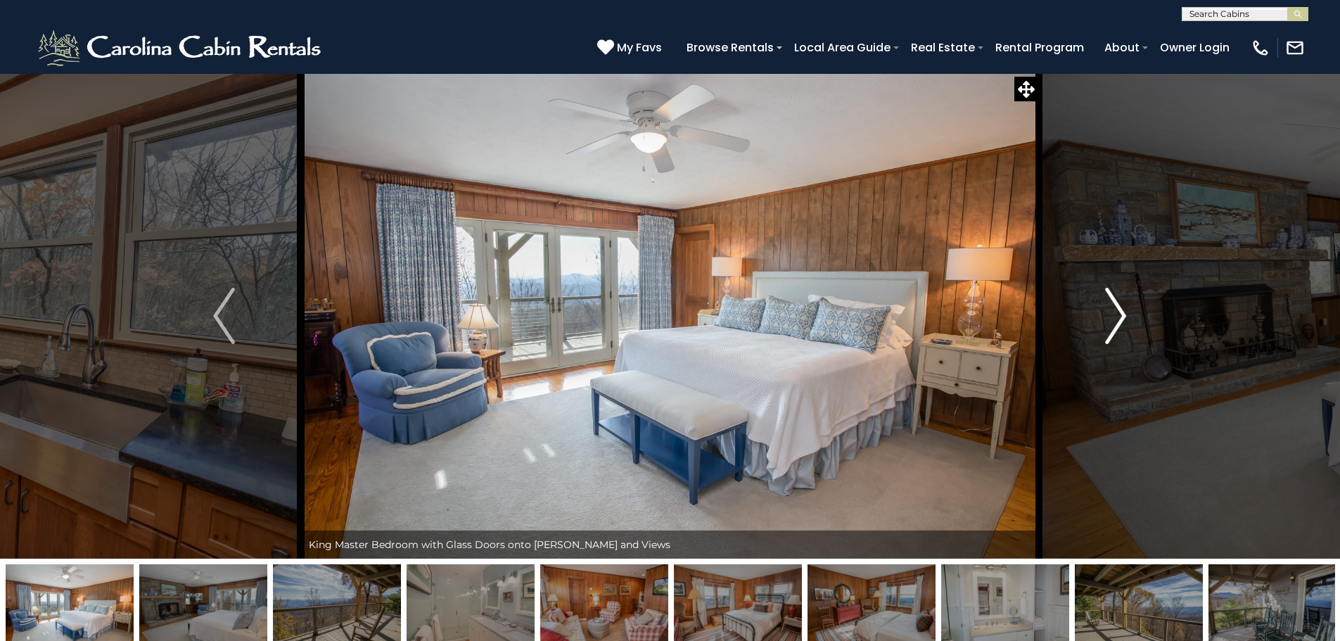
click at [1113, 318] on img "Next" at bounding box center [1115, 316] width 21 height 56
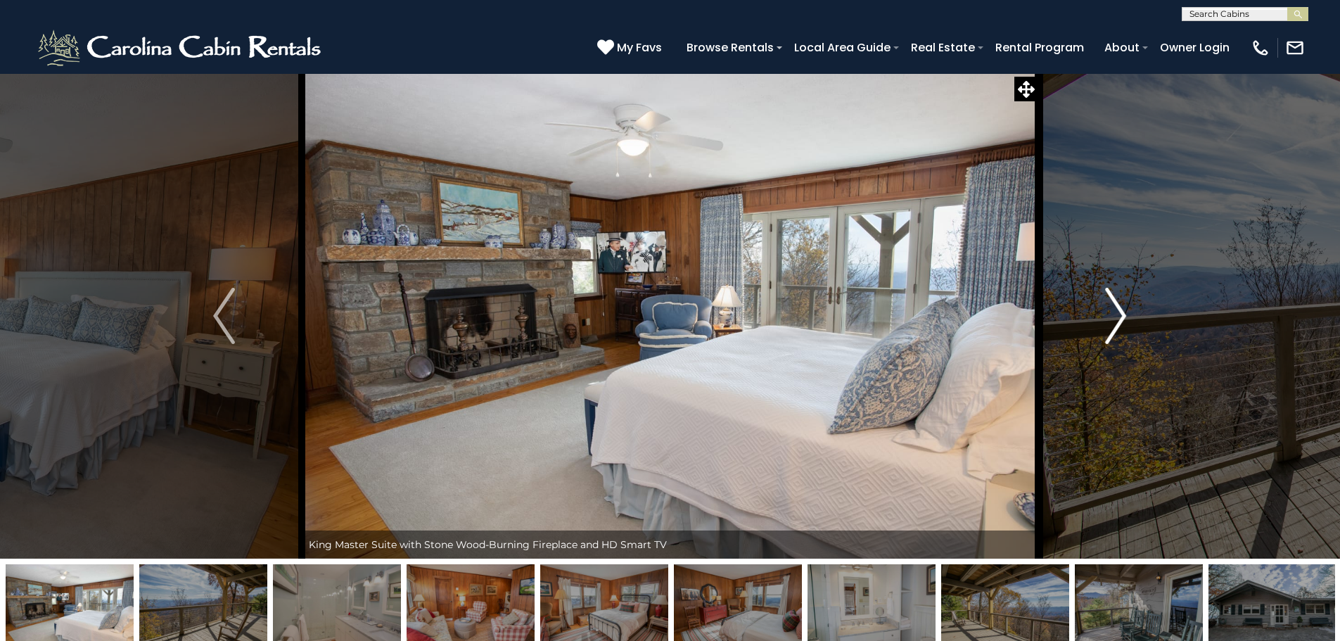
click at [1113, 318] on img "Next" at bounding box center [1115, 316] width 21 height 56
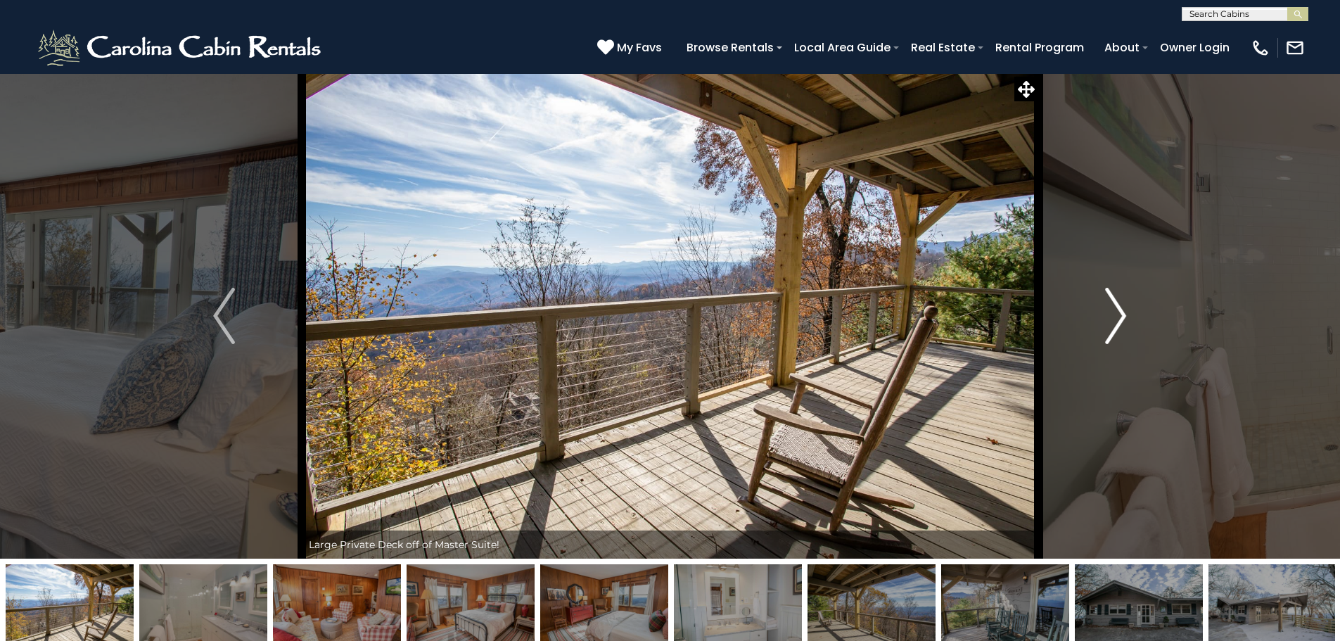
click at [1113, 318] on img "Next" at bounding box center [1115, 316] width 21 height 56
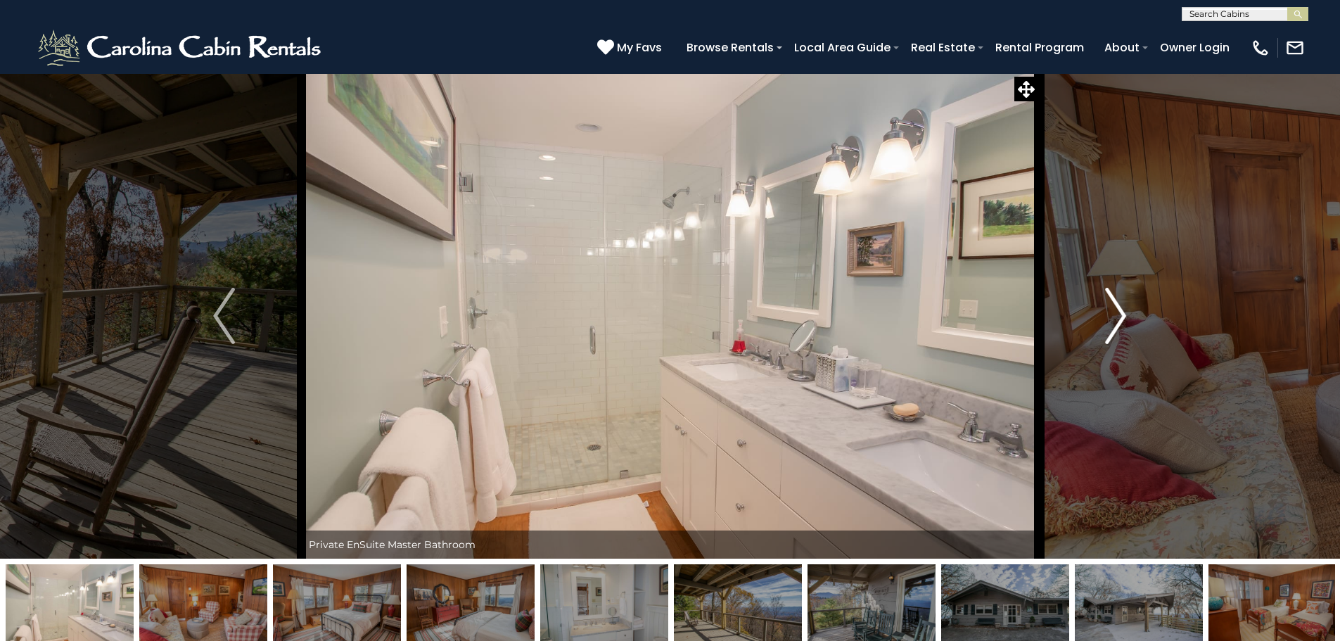
click at [1113, 318] on img "Next" at bounding box center [1115, 316] width 21 height 56
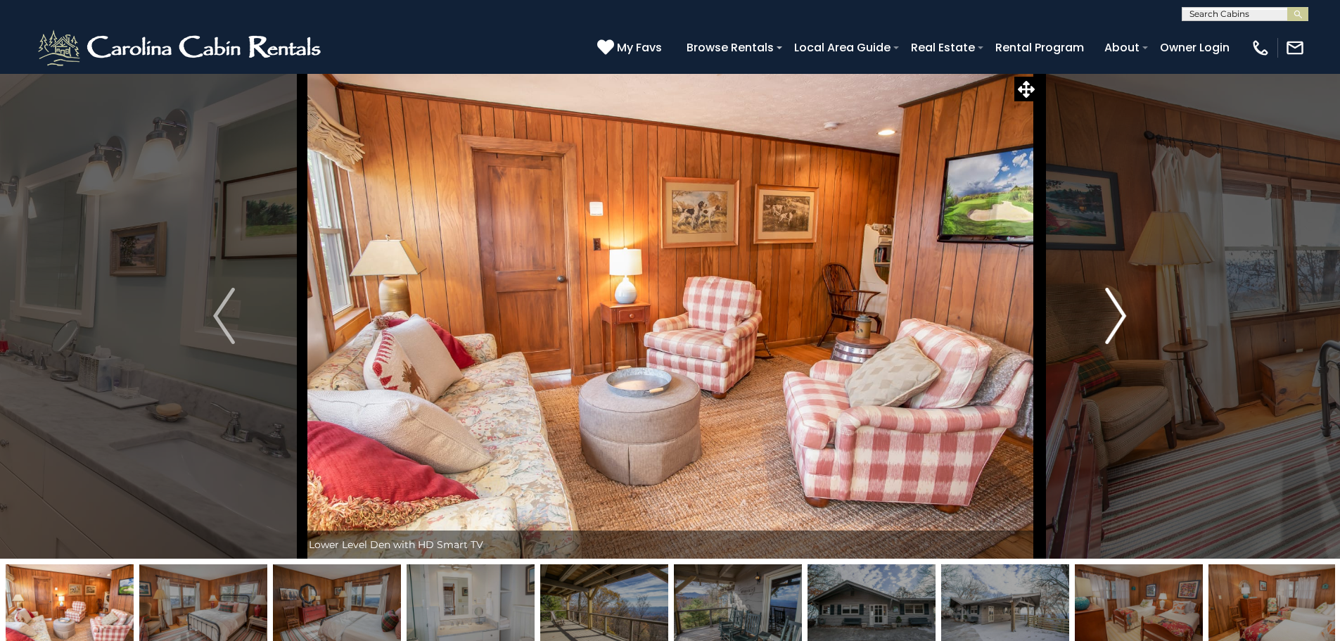
click at [1113, 318] on img "Next" at bounding box center [1115, 316] width 21 height 56
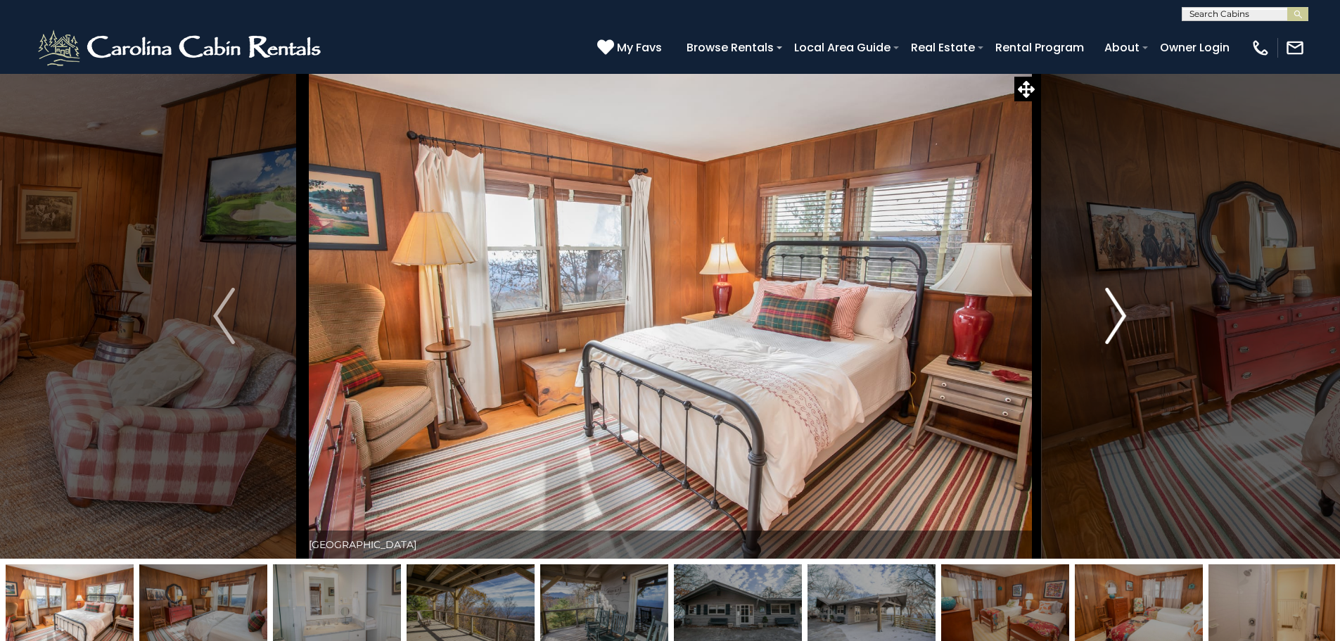
click at [1113, 318] on img "Next" at bounding box center [1115, 316] width 21 height 56
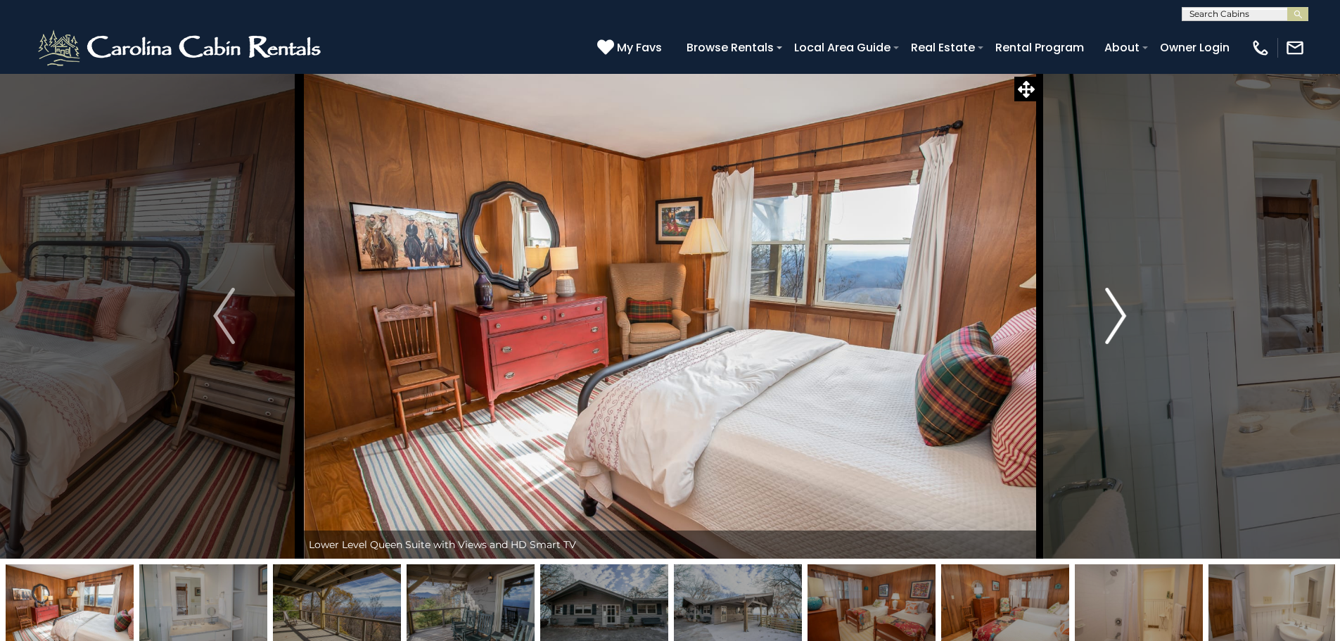
click at [1113, 318] on img "Next" at bounding box center [1115, 316] width 21 height 56
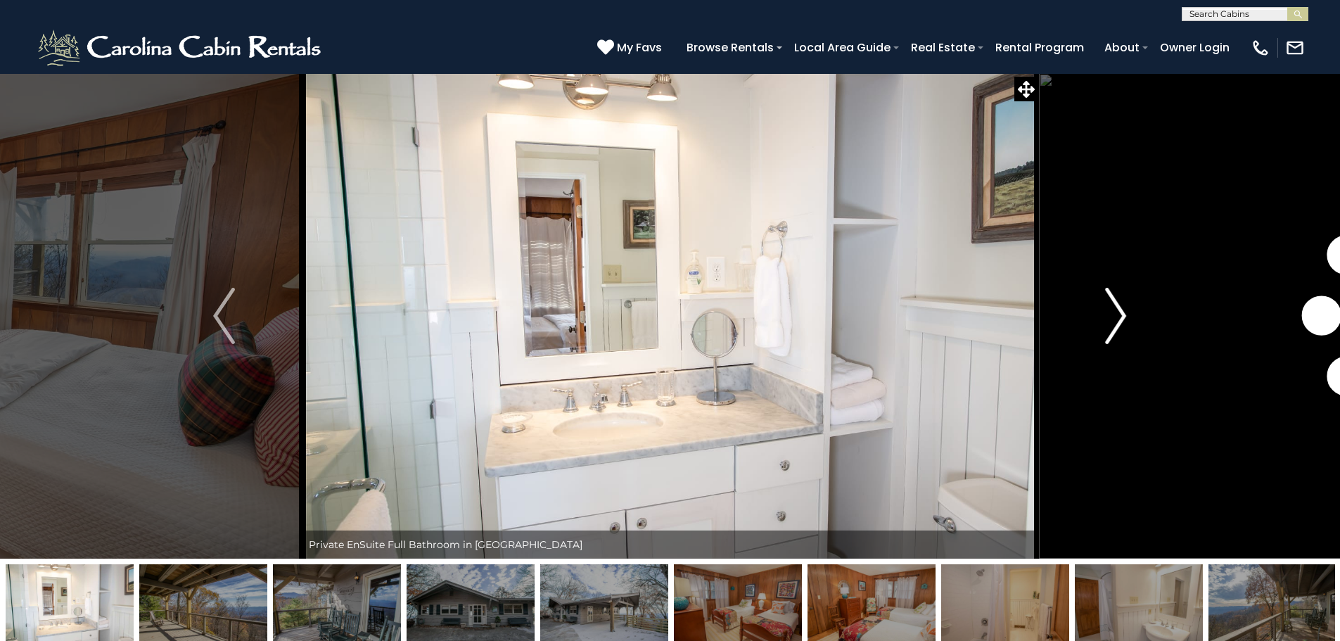
click at [1113, 318] on img "Next" at bounding box center [1115, 316] width 21 height 56
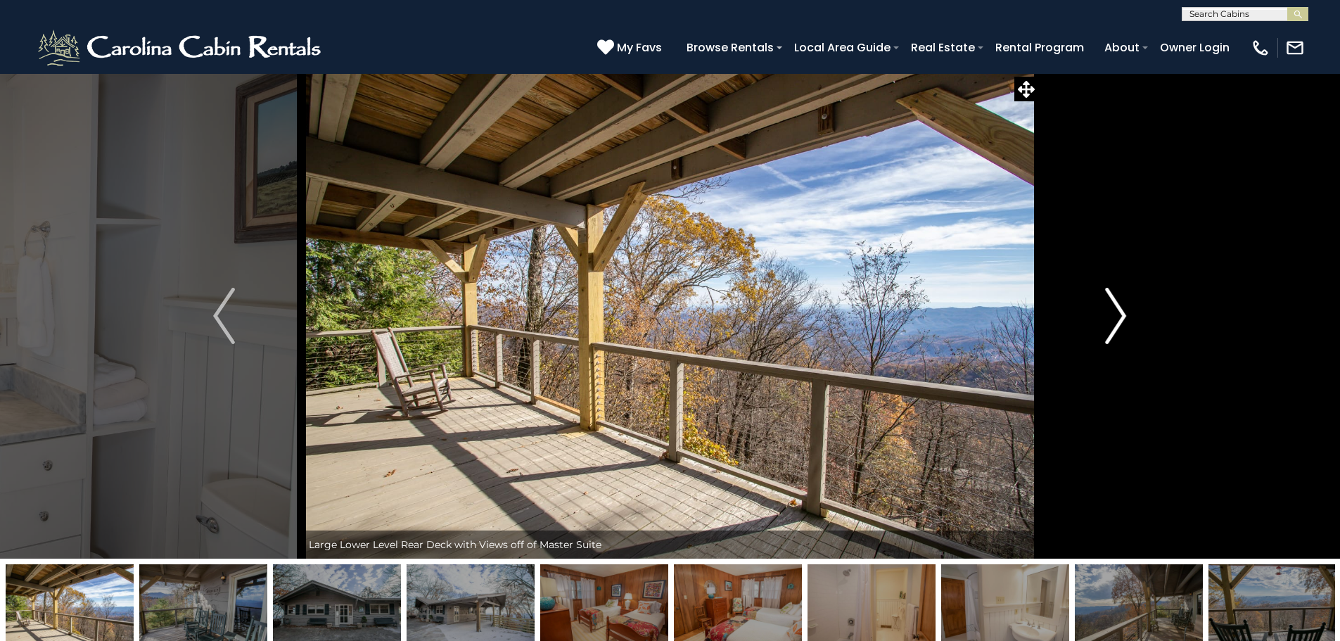
click at [1113, 318] on img "Next" at bounding box center [1115, 316] width 21 height 56
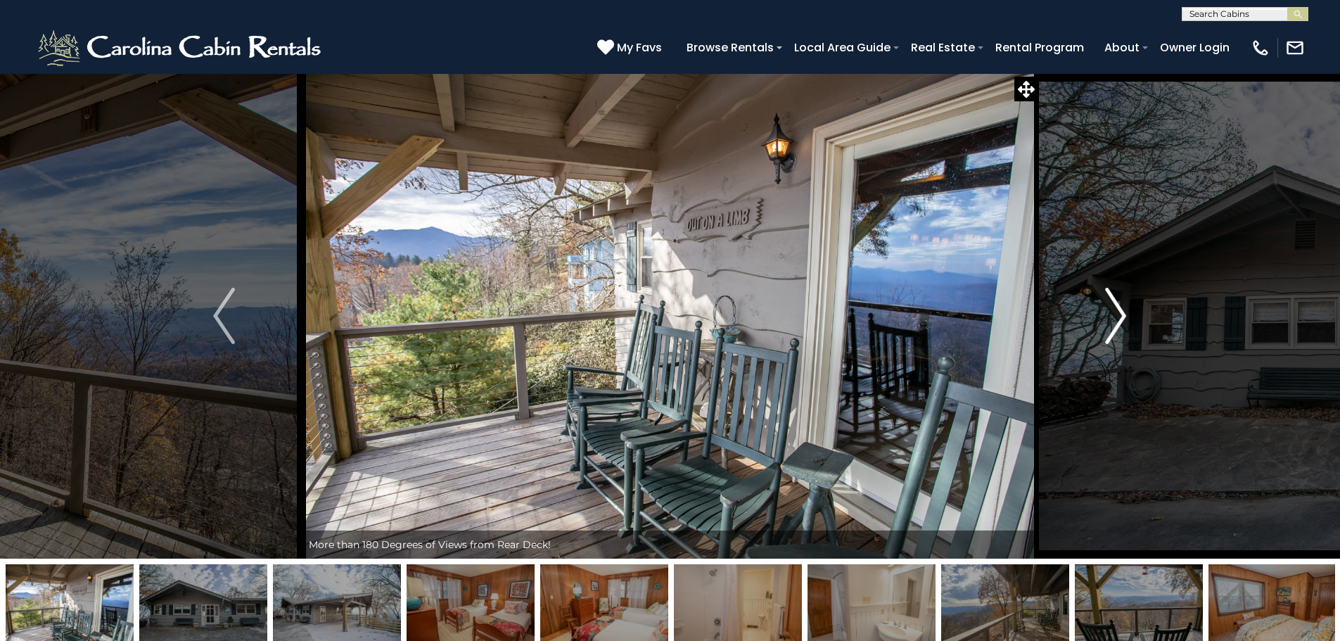
click at [1113, 318] on img "Next" at bounding box center [1115, 316] width 21 height 56
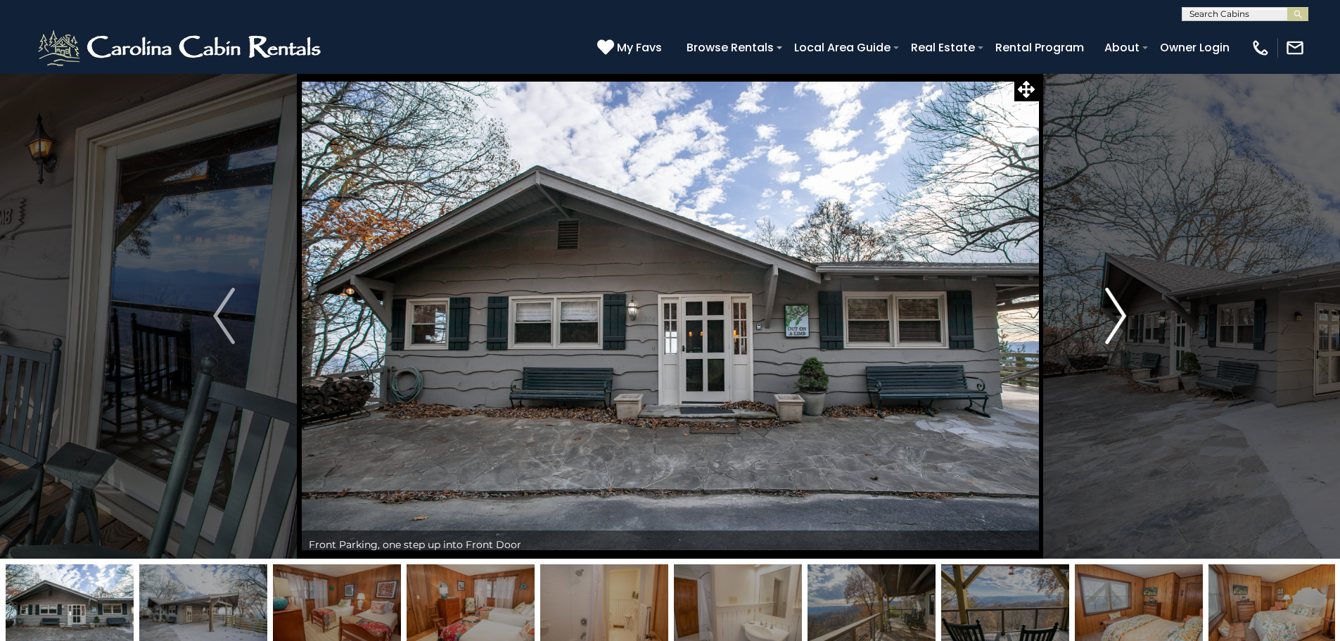
click at [1113, 318] on img "Next" at bounding box center [1115, 316] width 21 height 56
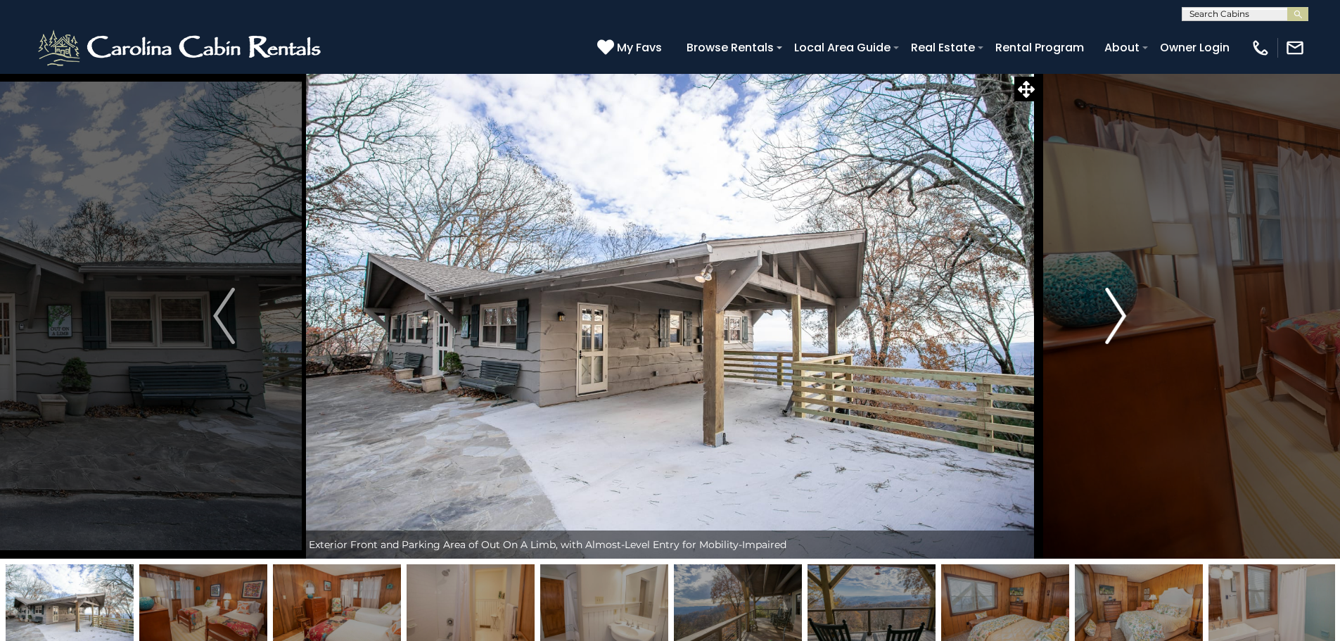
click at [1113, 318] on img "Next" at bounding box center [1115, 316] width 21 height 56
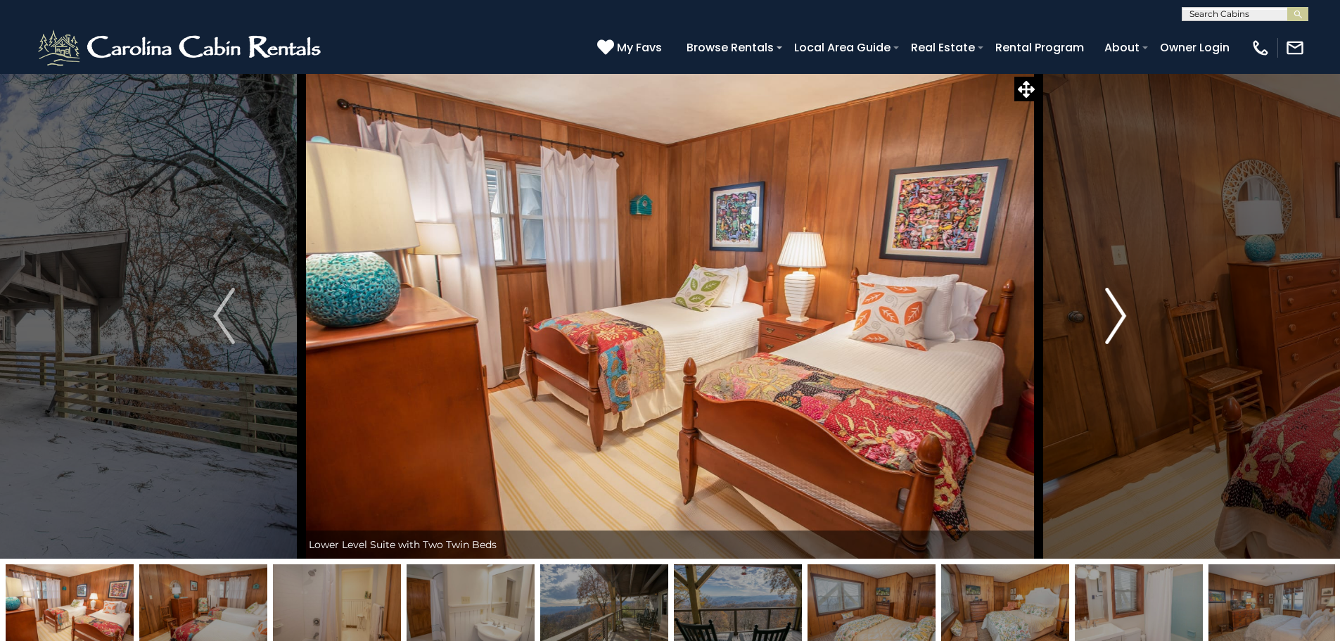
click at [1113, 318] on img "Next" at bounding box center [1115, 316] width 21 height 56
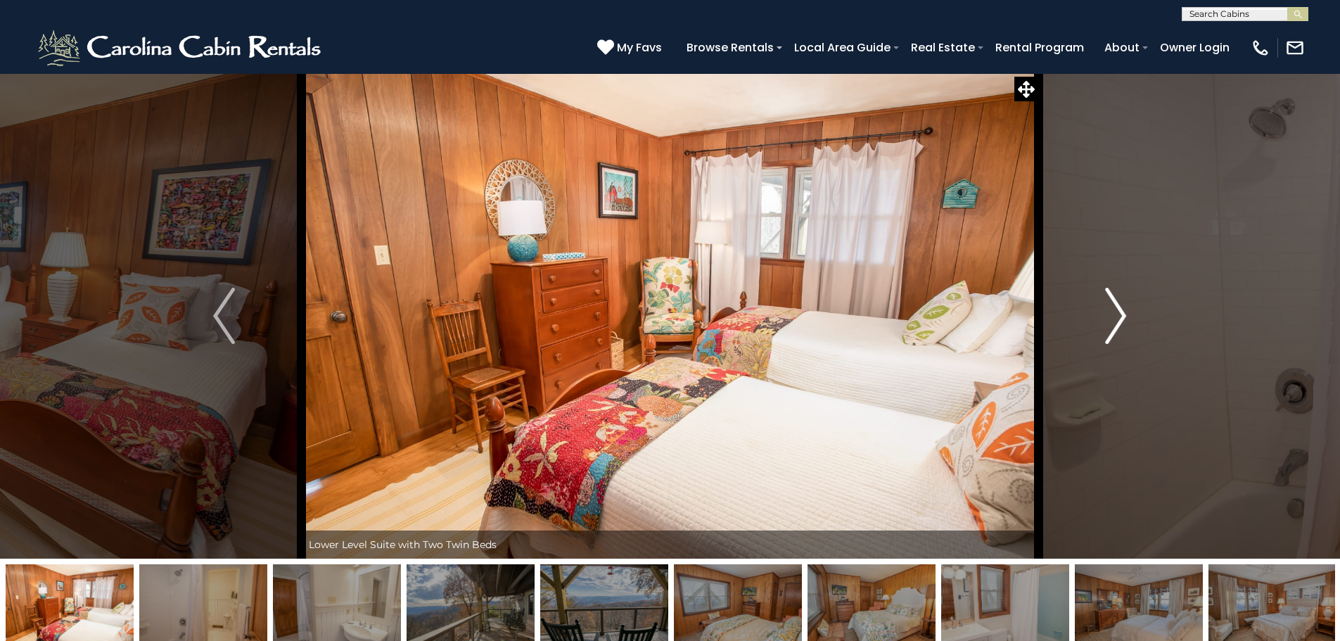
click at [1124, 323] on img "Next" at bounding box center [1115, 316] width 21 height 56
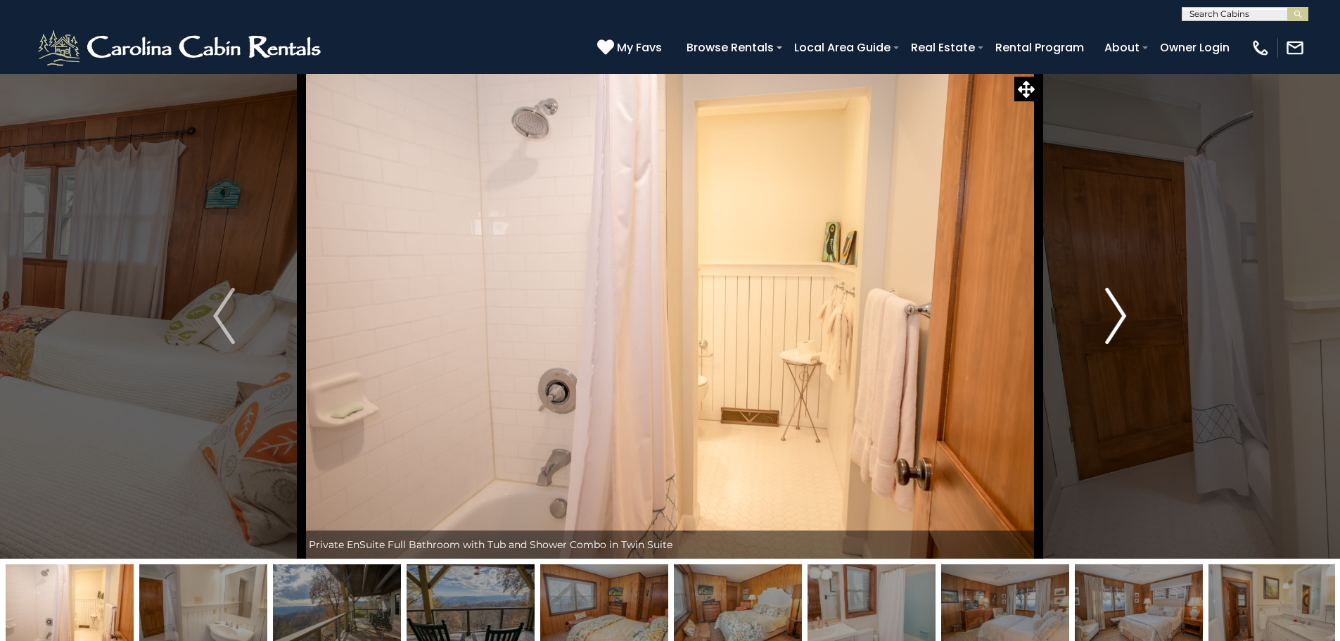
click at [1124, 323] on img "Next" at bounding box center [1115, 316] width 21 height 56
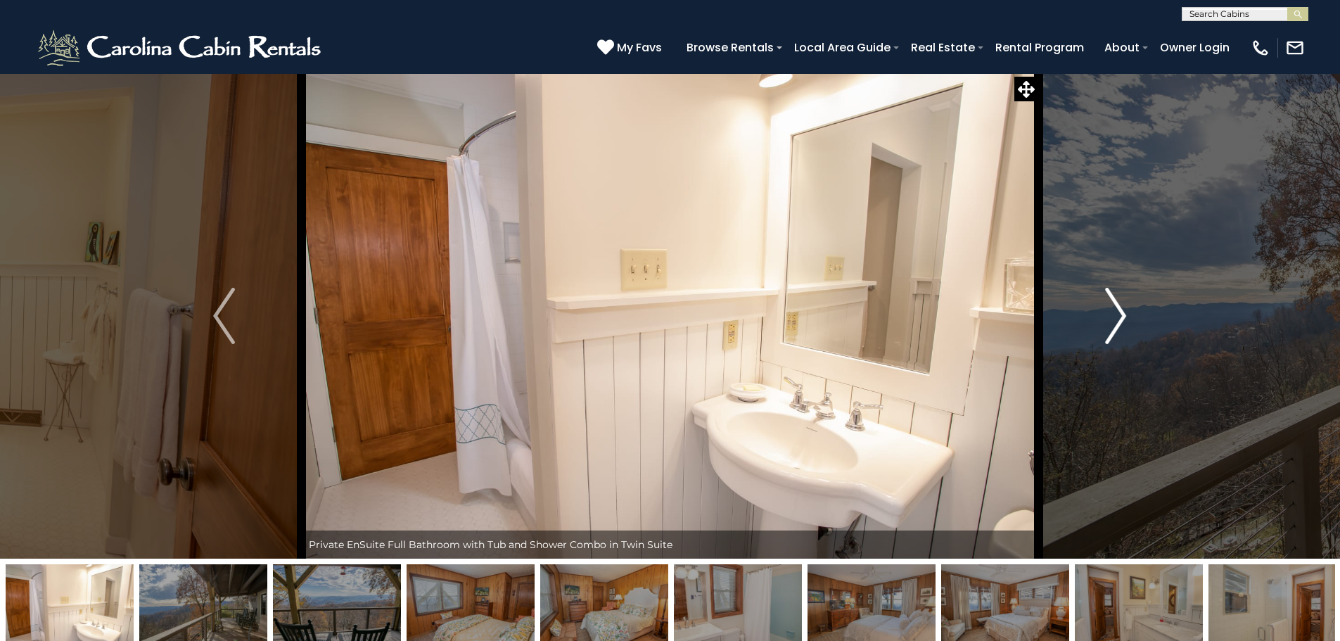
click at [1124, 323] on img "Next" at bounding box center [1115, 316] width 21 height 56
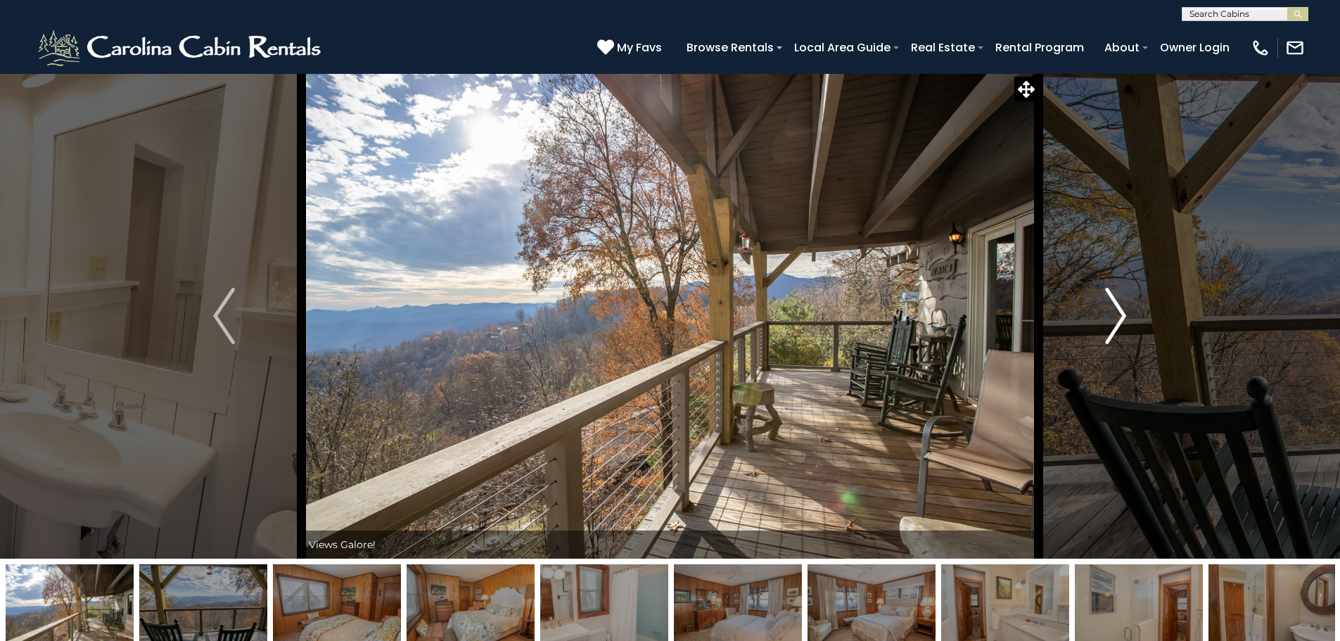
click at [1124, 323] on img "Next" at bounding box center [1115, 316] width 21 height 56
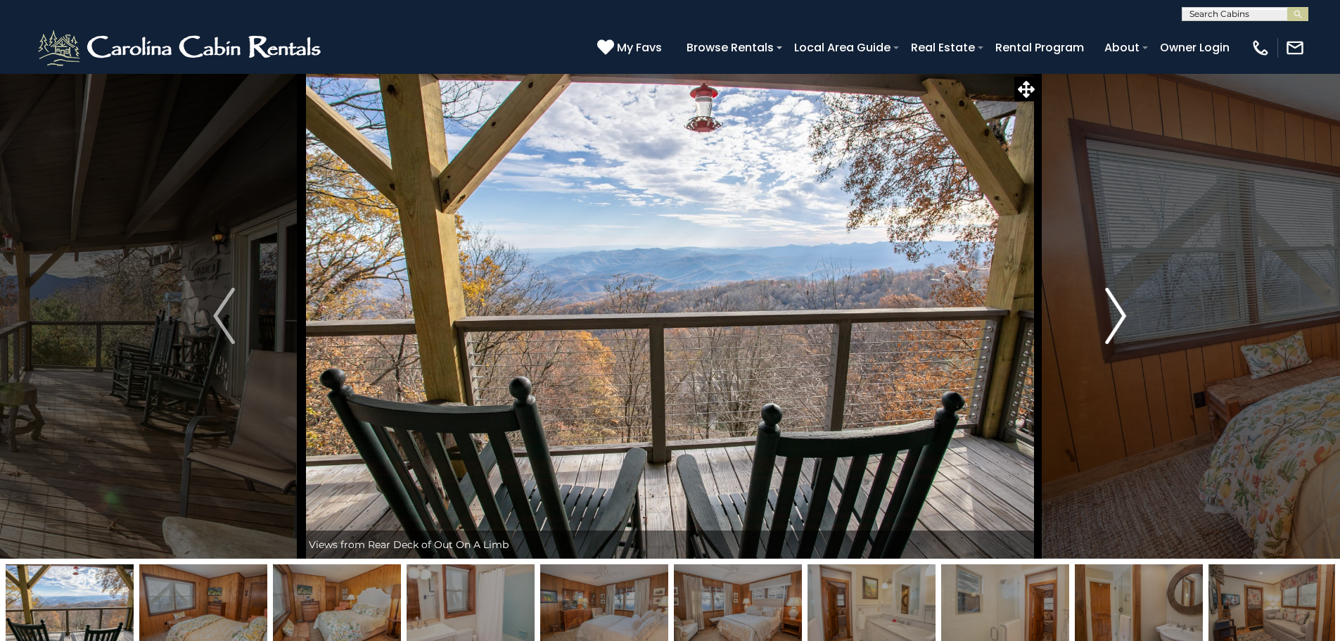
click at [1124, 323] on img "Next" at bounding box center [1115, 316] width 21 height 56
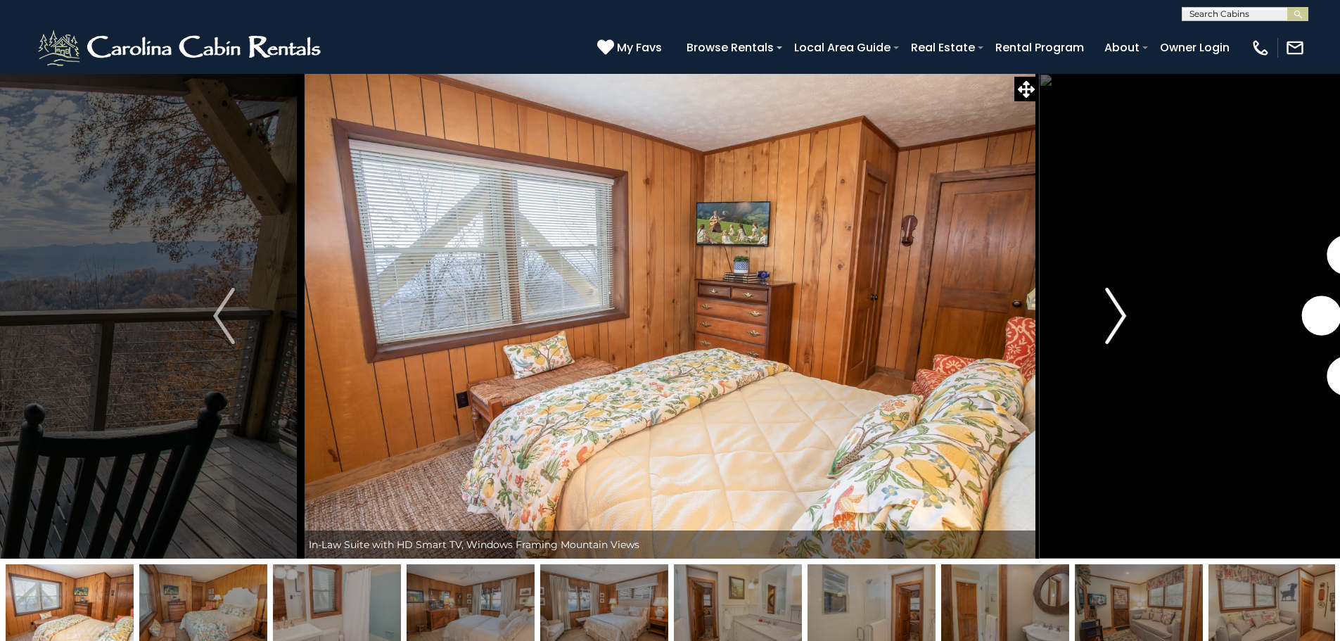
click at [1124, 323] on img "Next" at bounding box center [1115, 316] width 21 height 56
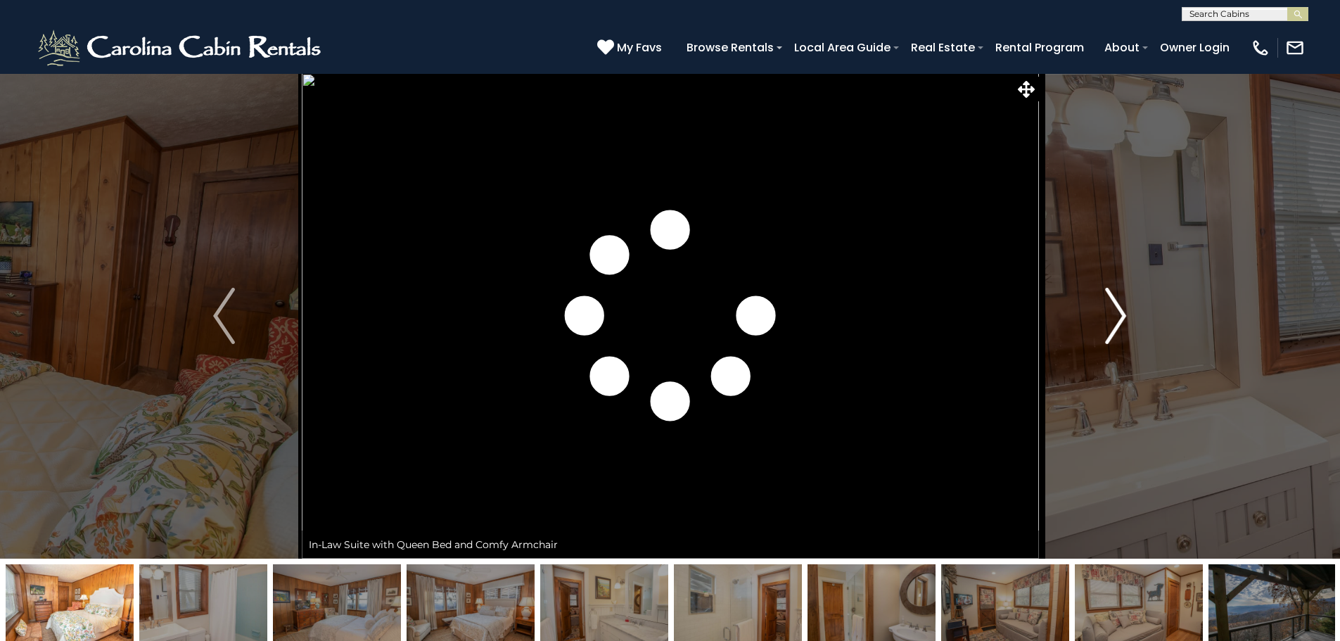
click at [1124, 323] on img "Next" at bounding box center [1115, 316] width 21 height 56
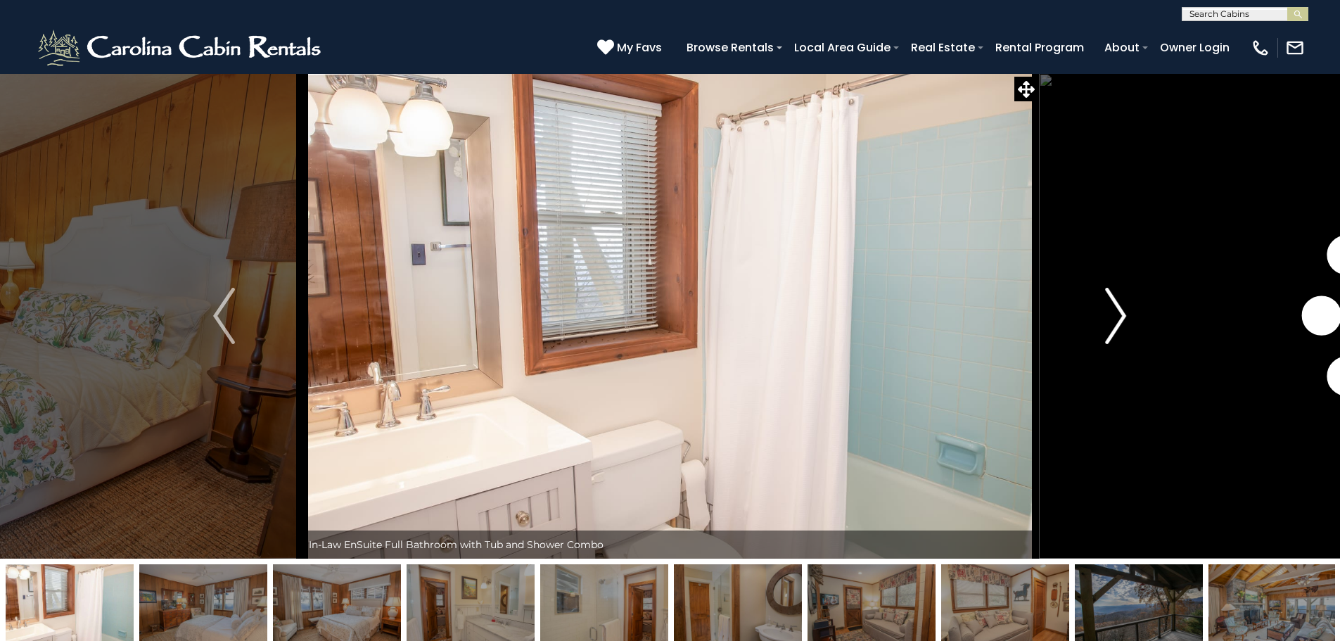
click at [1124, 323] on img "Next" at bounding box center [1115, 316] width 21 height 56
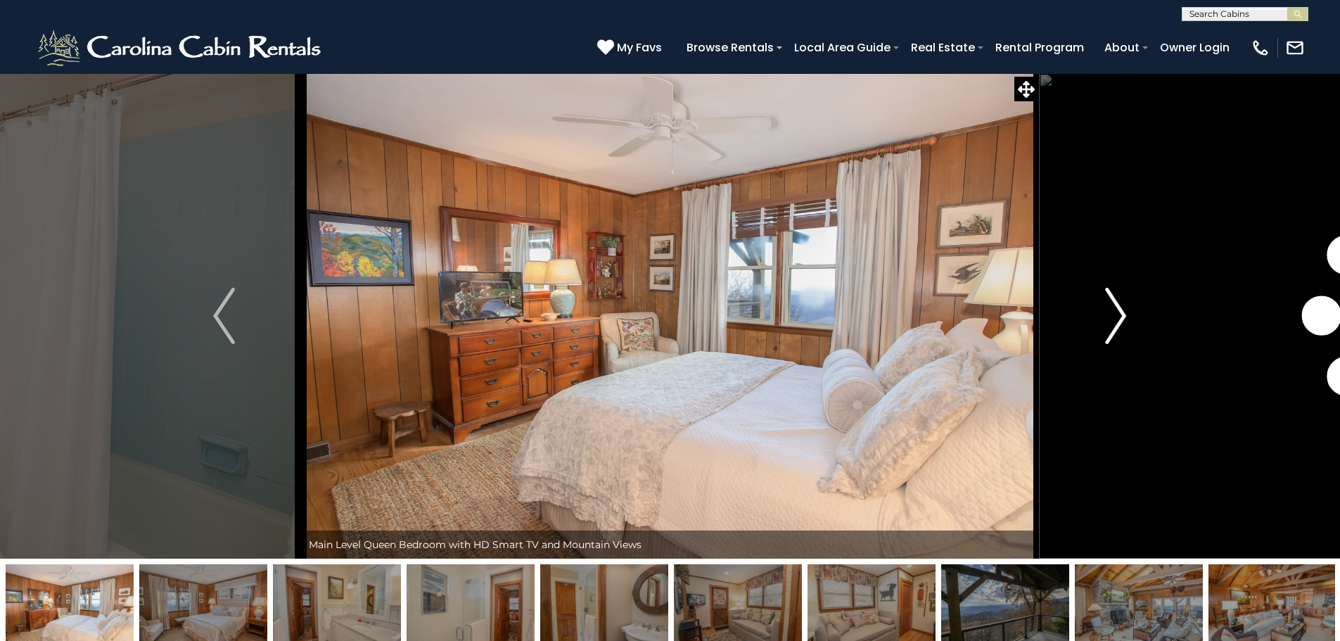
click at [1124, 323] on img "Next" at bounding box center [1115, 316] width 21 height 56
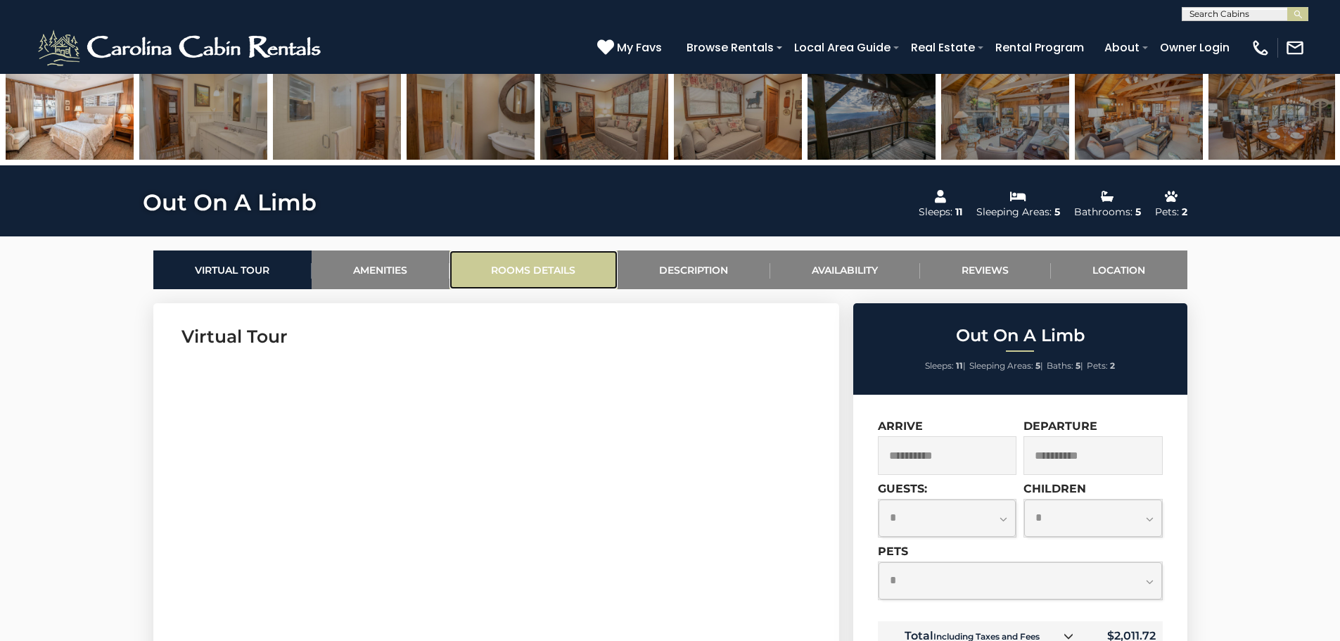
click at [493, 260] on link "Rooms Details" at bounding box center [533, 269] width 168 height 39
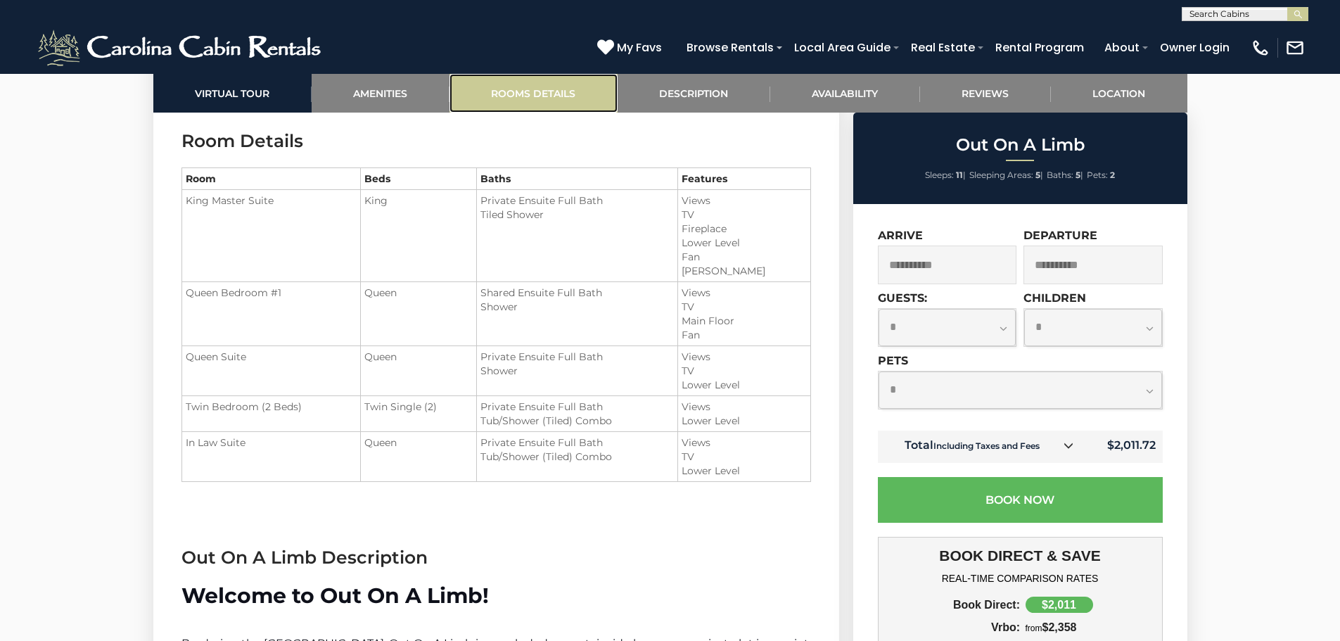
scroll to position [1632, 0]
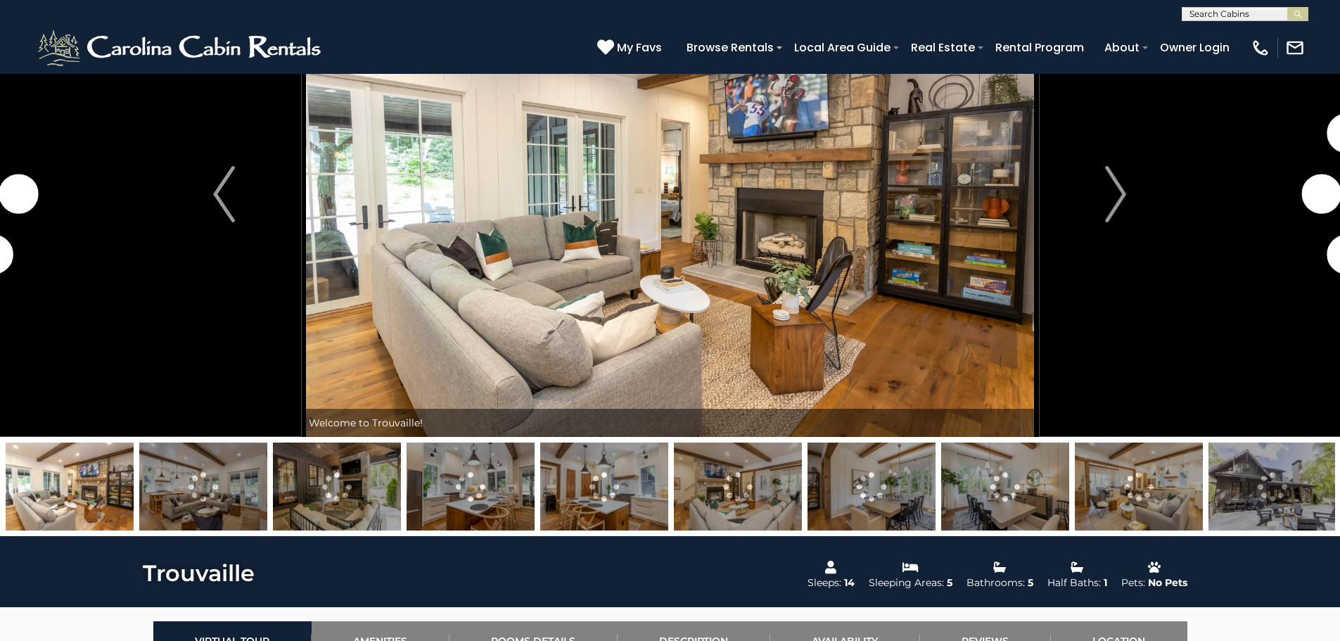
scroll to position [141, 0]
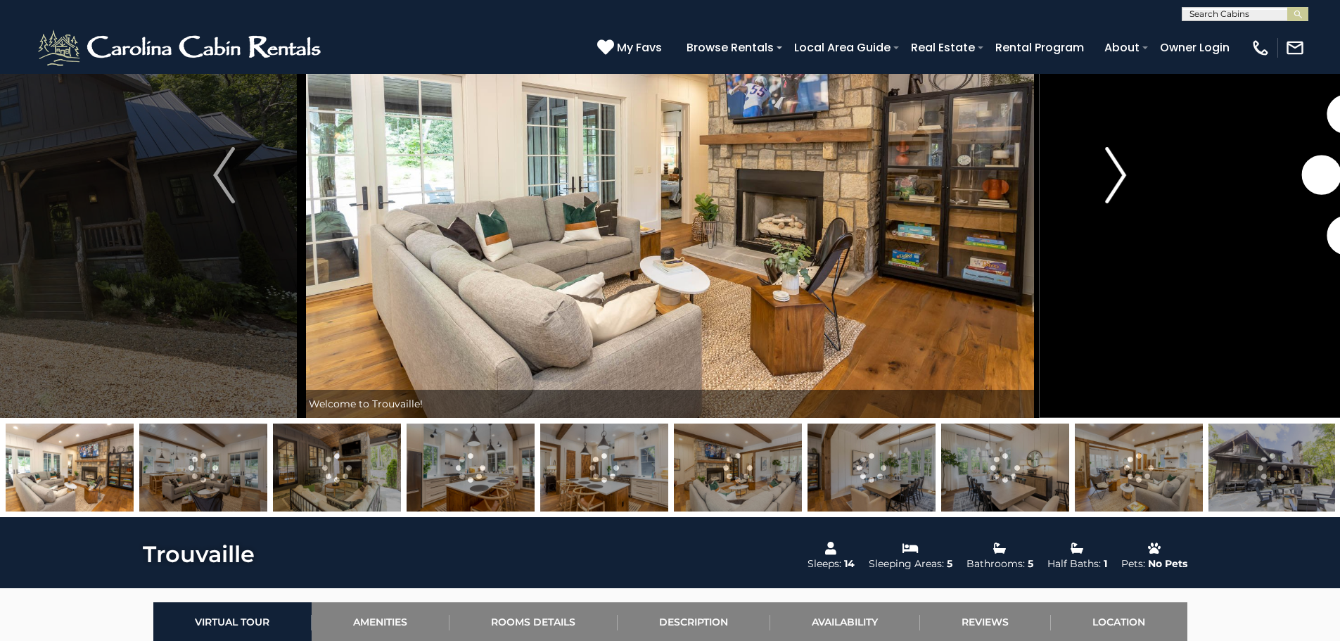
click at [1125, 166] on img "Next" at bounding box center [1115, 175] width 21 height 56
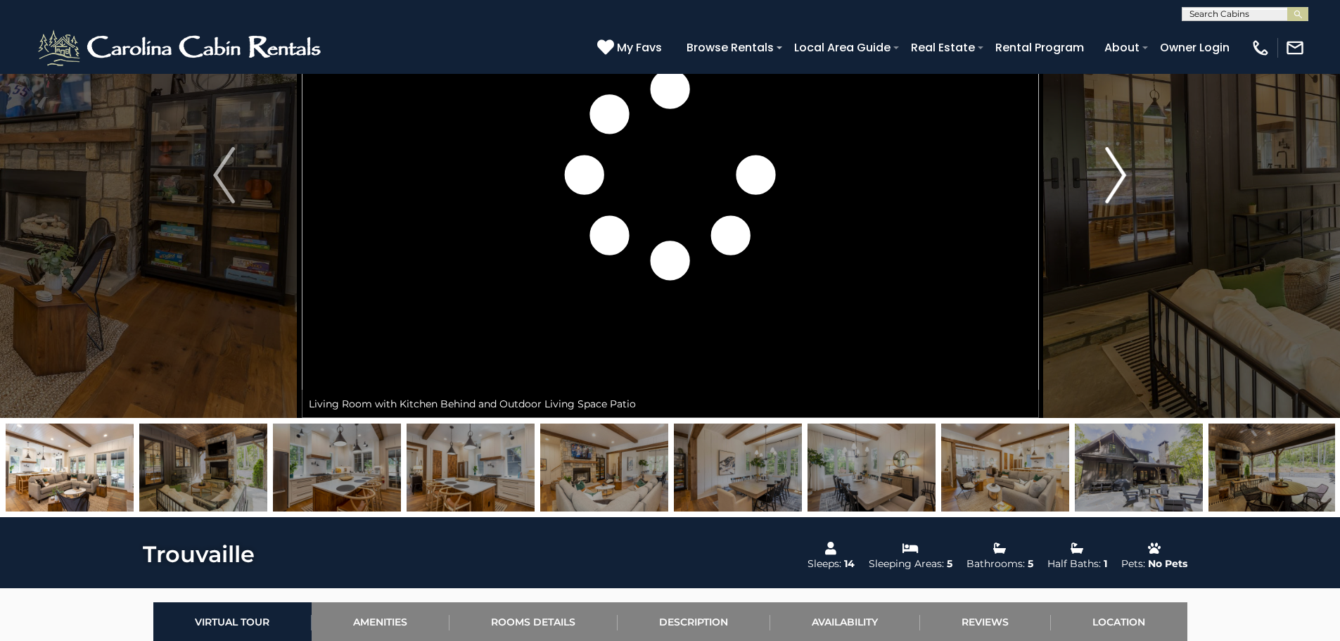
click at [1125, 166] on img "Next" at bounding box center [1115, 175] width 21 height 56
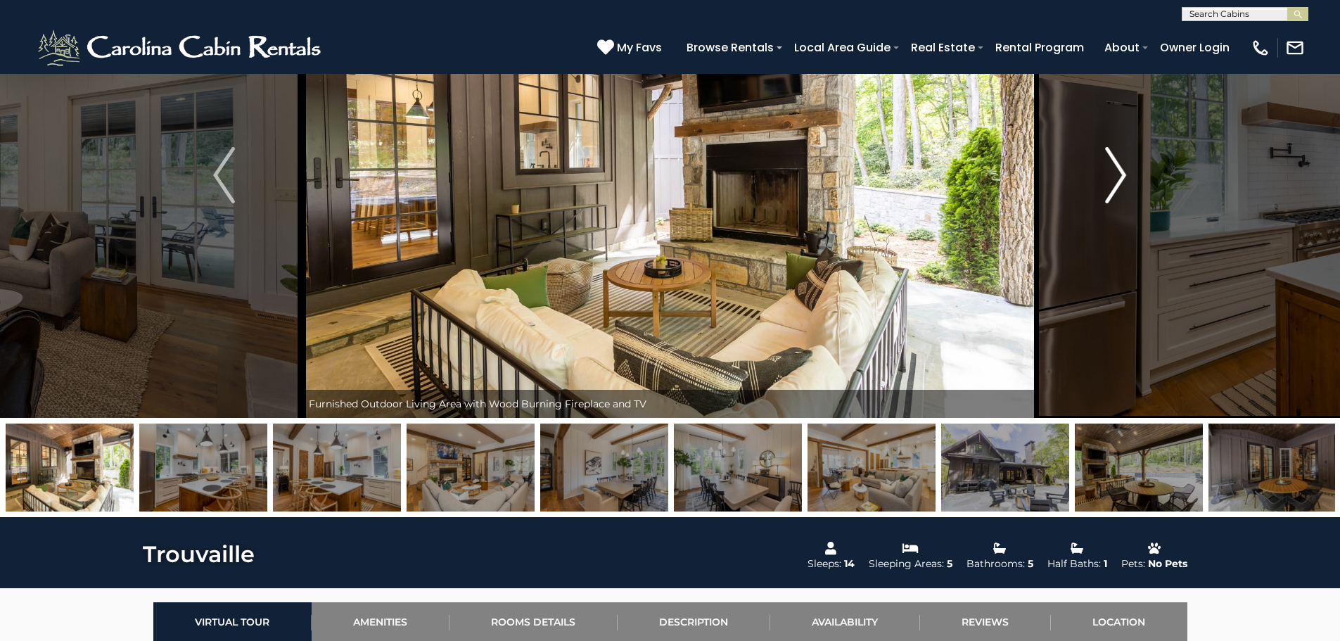
click at [1125, 166] on img "Next" at bounding box center [1115, 175] width 21 height 56
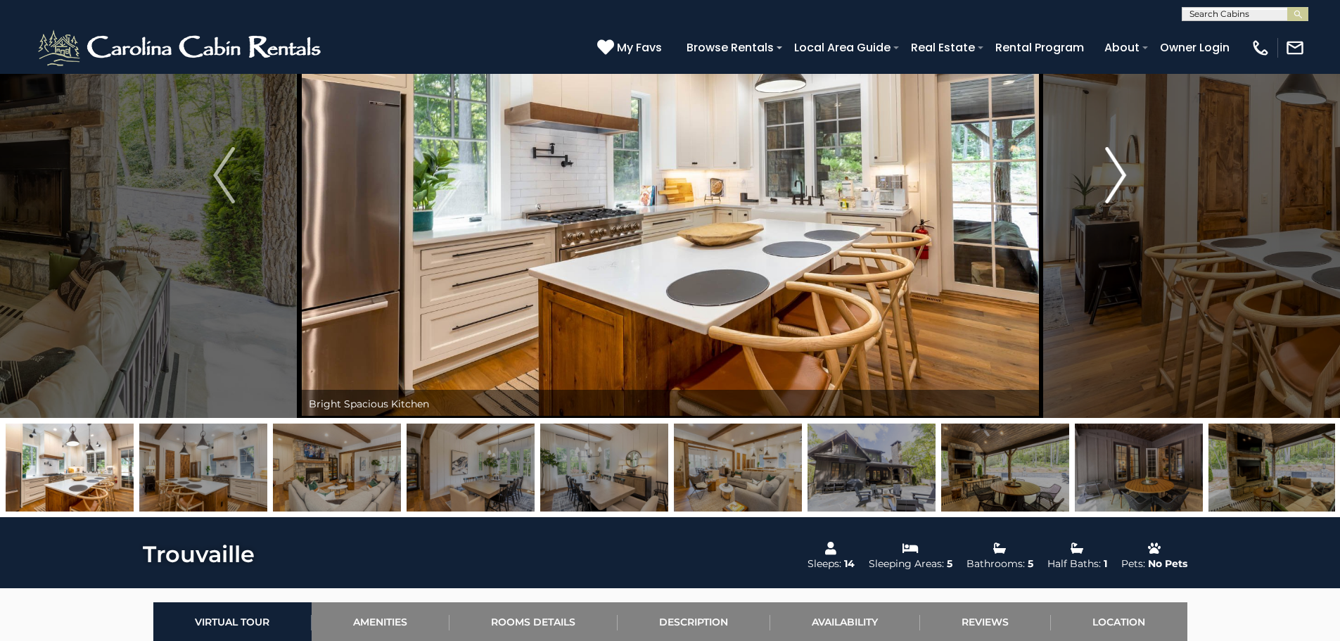
click at [1125, 166] on img "Next" at bounding box center [1115, 175] width 21 height 56
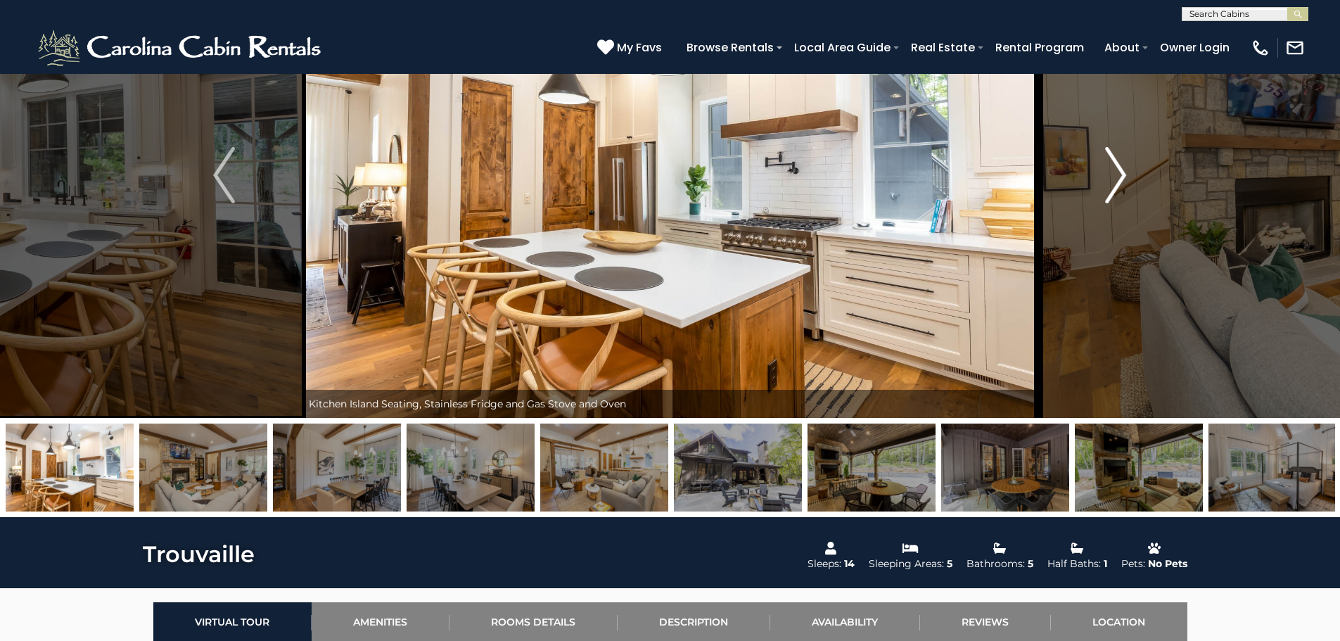
click at [1125, 166] on img "Next" at bounding box center [1115, 175] width 21 height 56
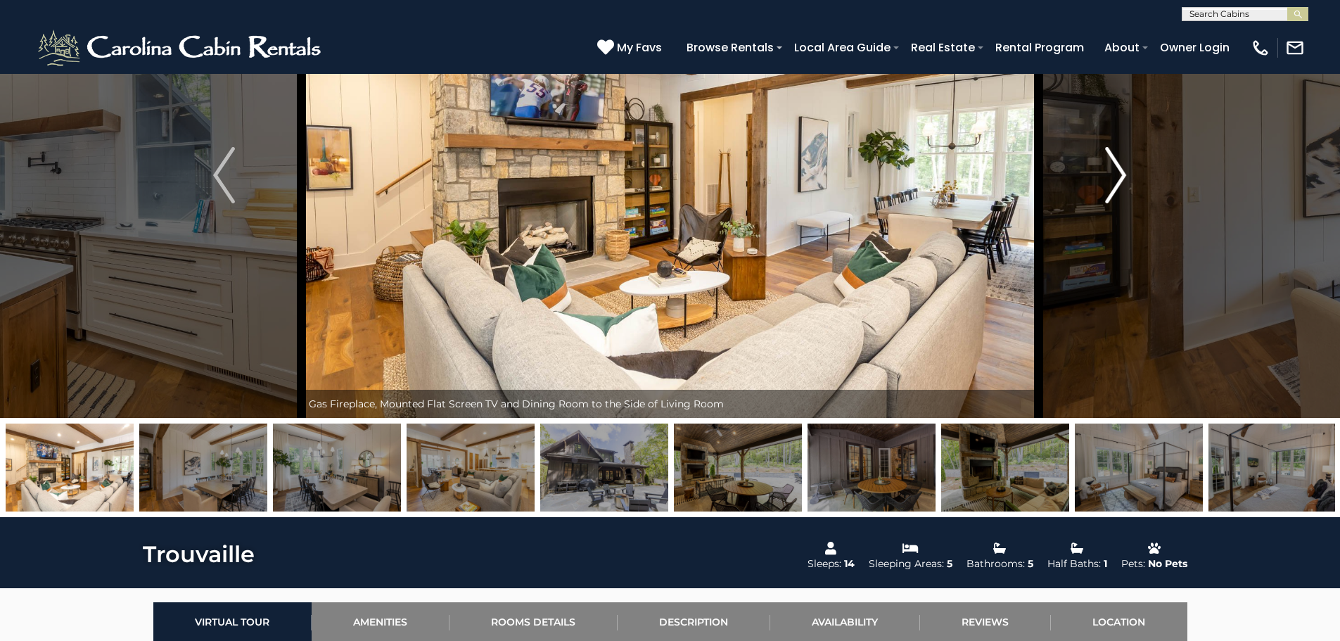
click at [1125, 166] on img "Next" at bounding box center [1115, 175] width 21 height 56
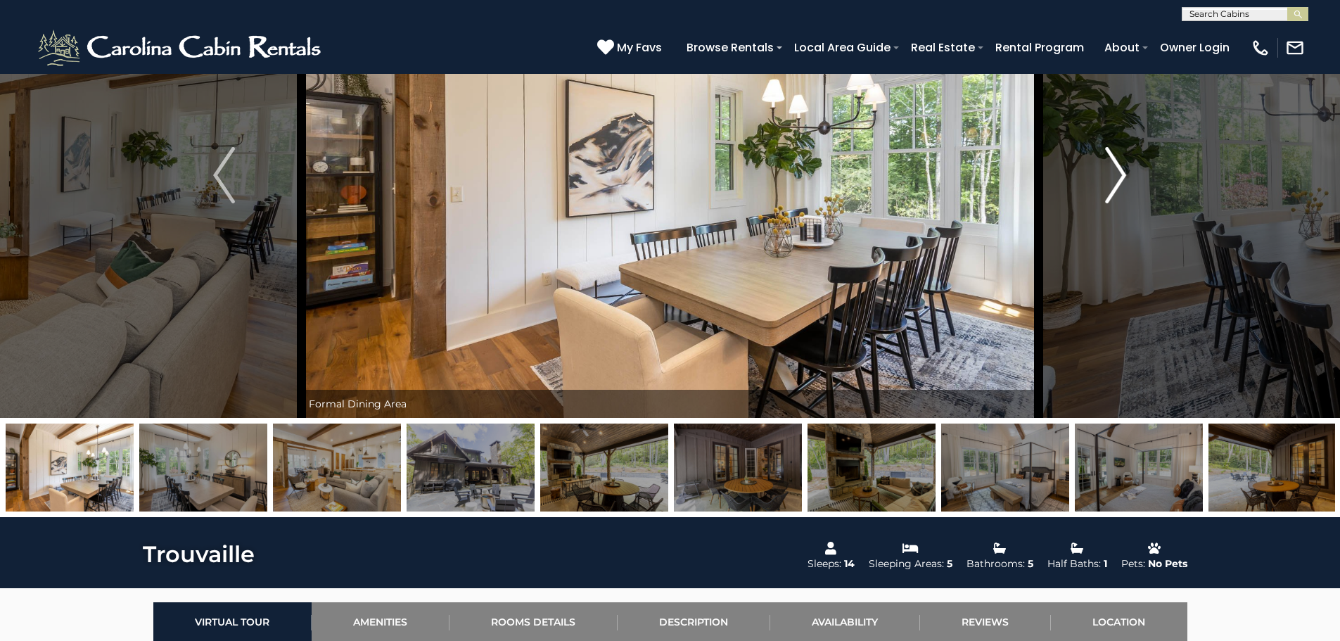
click at [1125, 166] on img "Next" at bounding box center [1115, 175] width 21 height 56
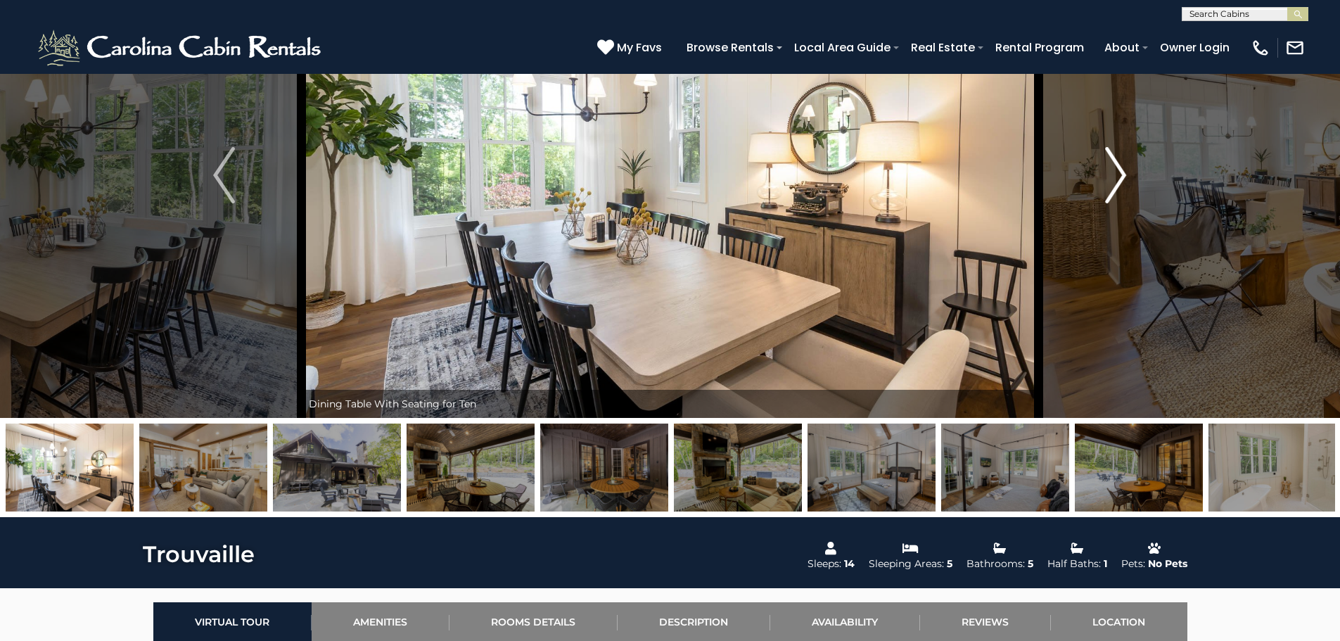
click at [1125, 166] on img "Next" at bounding box center [1115, 175] width 21 height 56
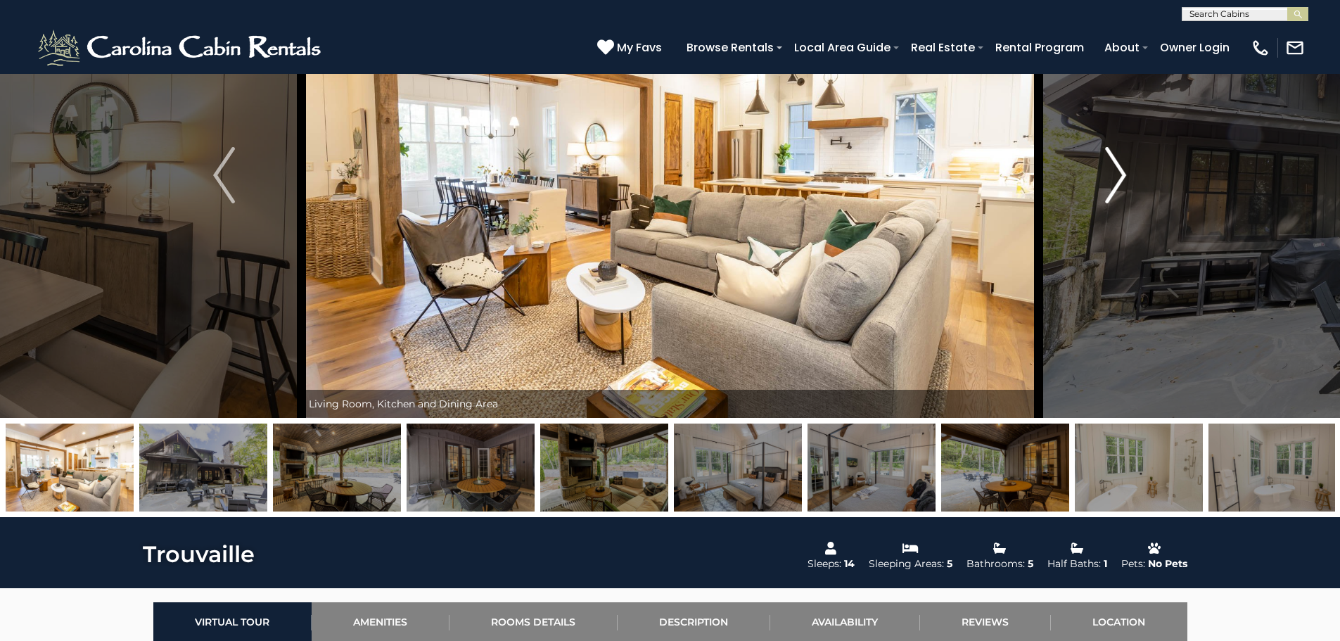
click at [1125, 166] on img "Next" at bounding box center [1115, 175] width 21 height 56
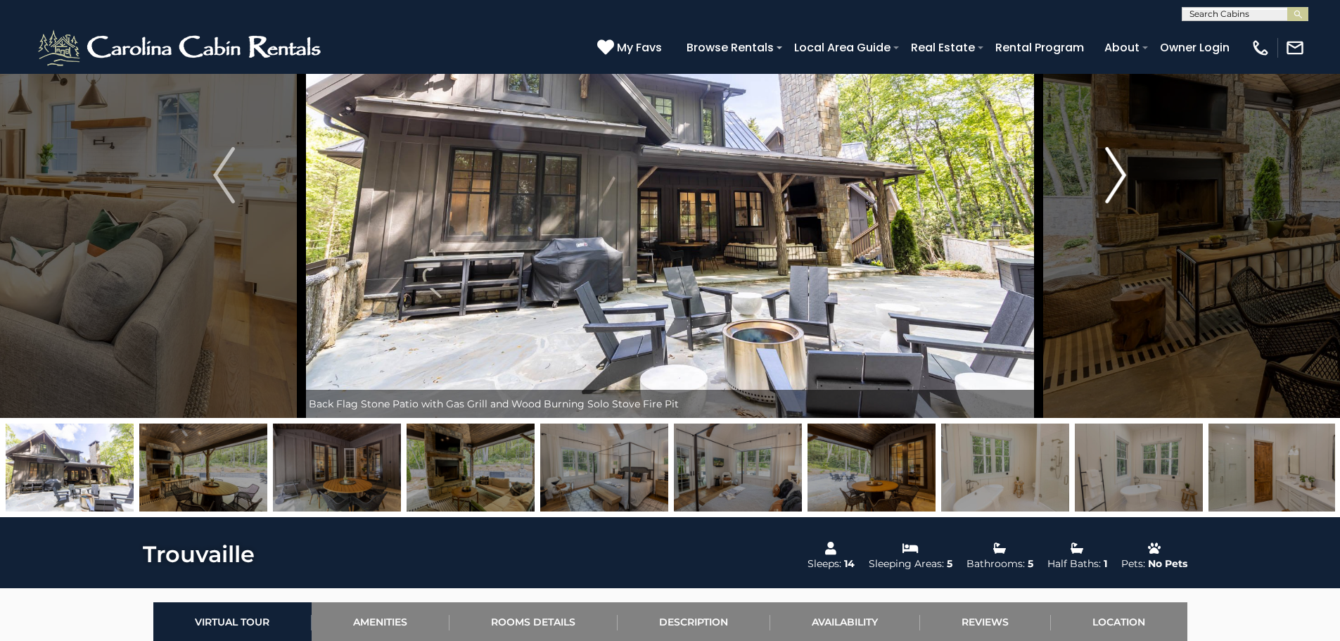
click at [1125, 166] on img "Next" at bounding box center [1115, 175] width 21 height 56
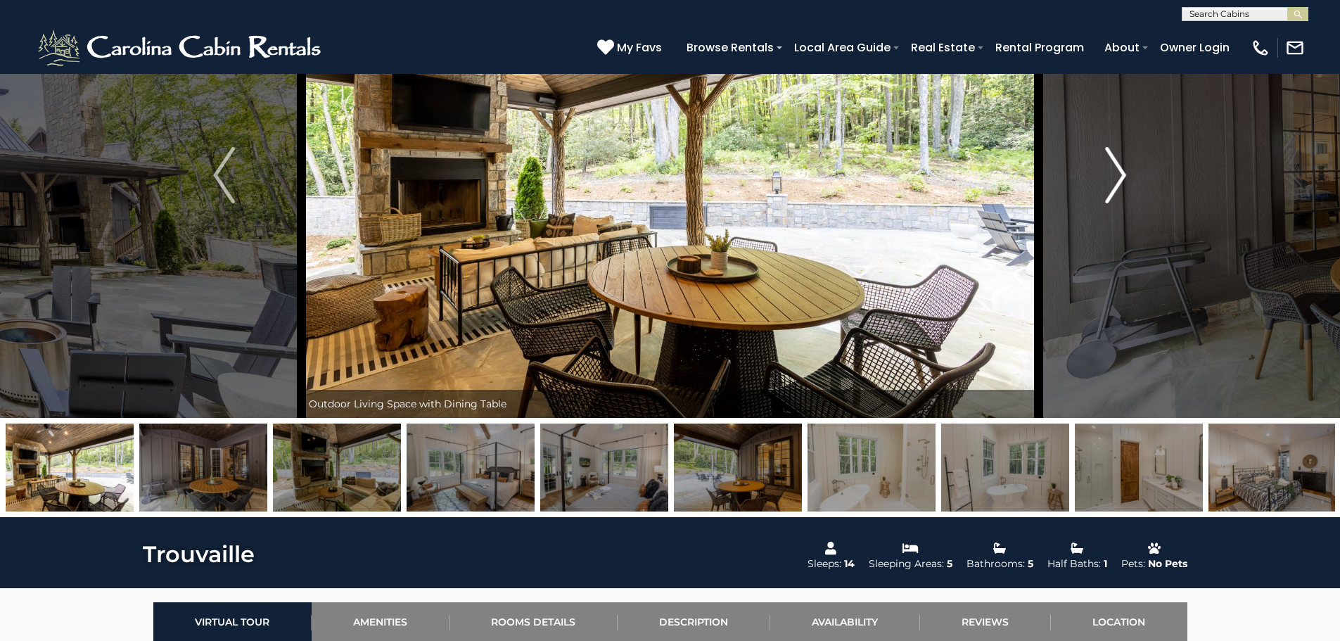
click at [1125, 166] on img "Next" at bounding box center [1115, 175] width 21 height 56
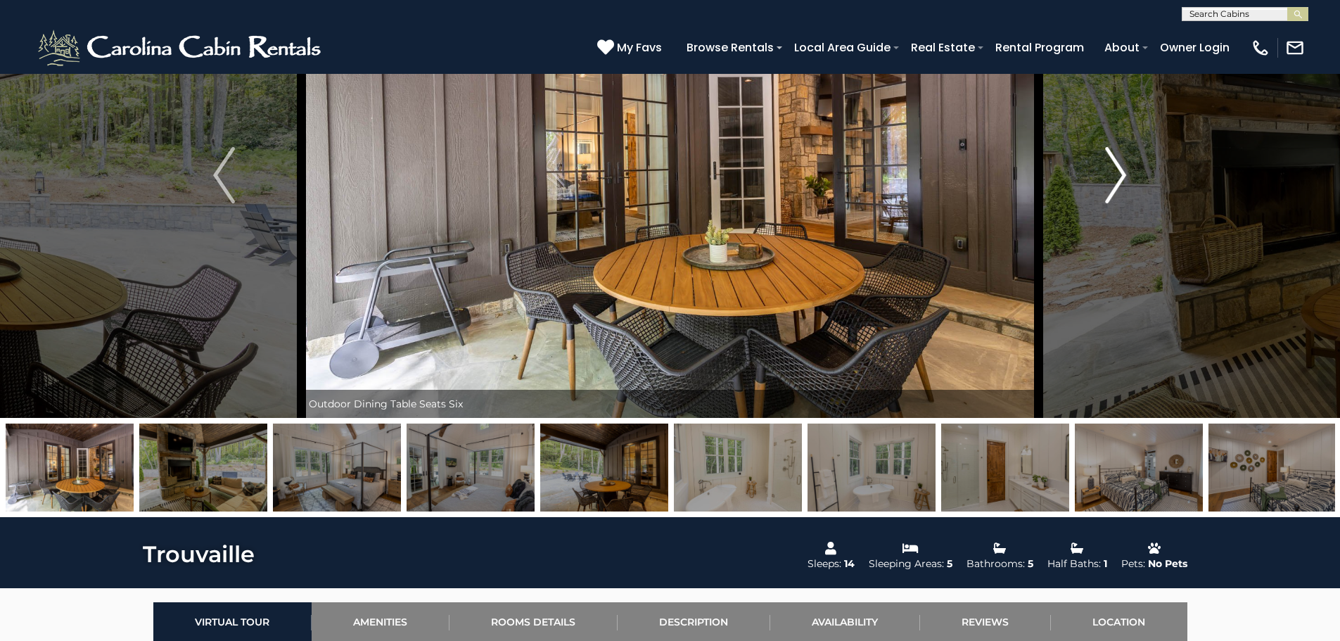
click at [1125, 166] on img "Next" at bounding box center [1115, 175] width 21 height 56
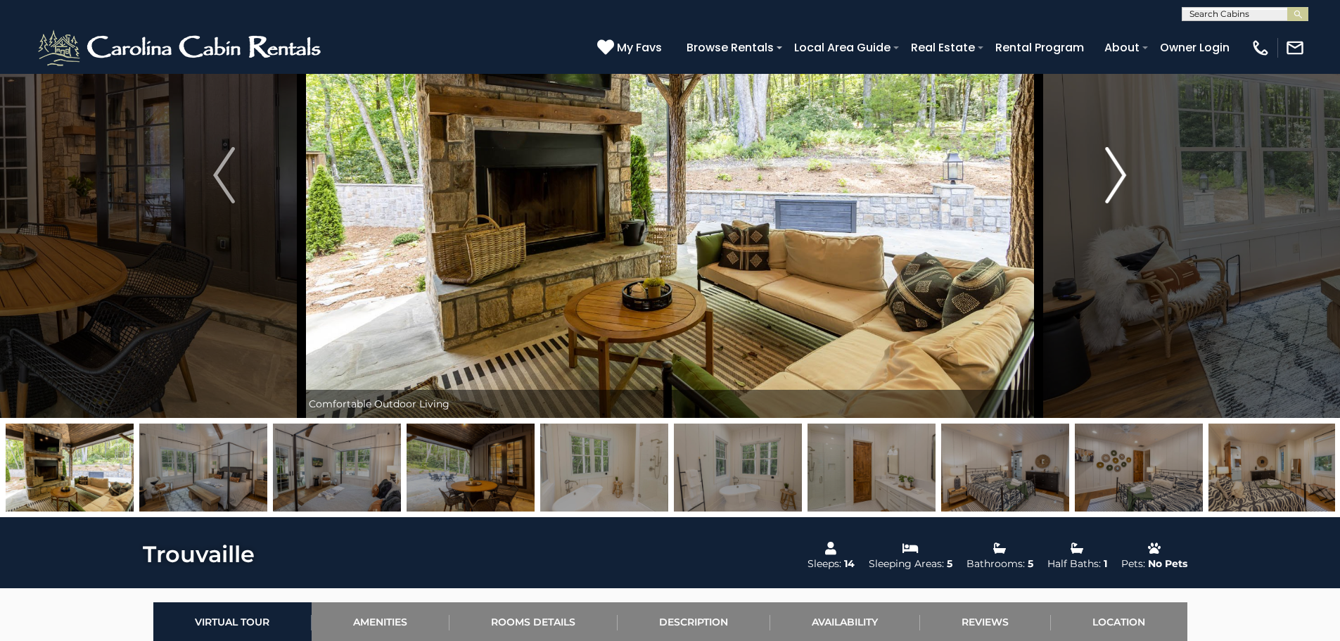
click at [1125, 166] on img "Next" at bounding box center [1115, 175] width 21 height 56
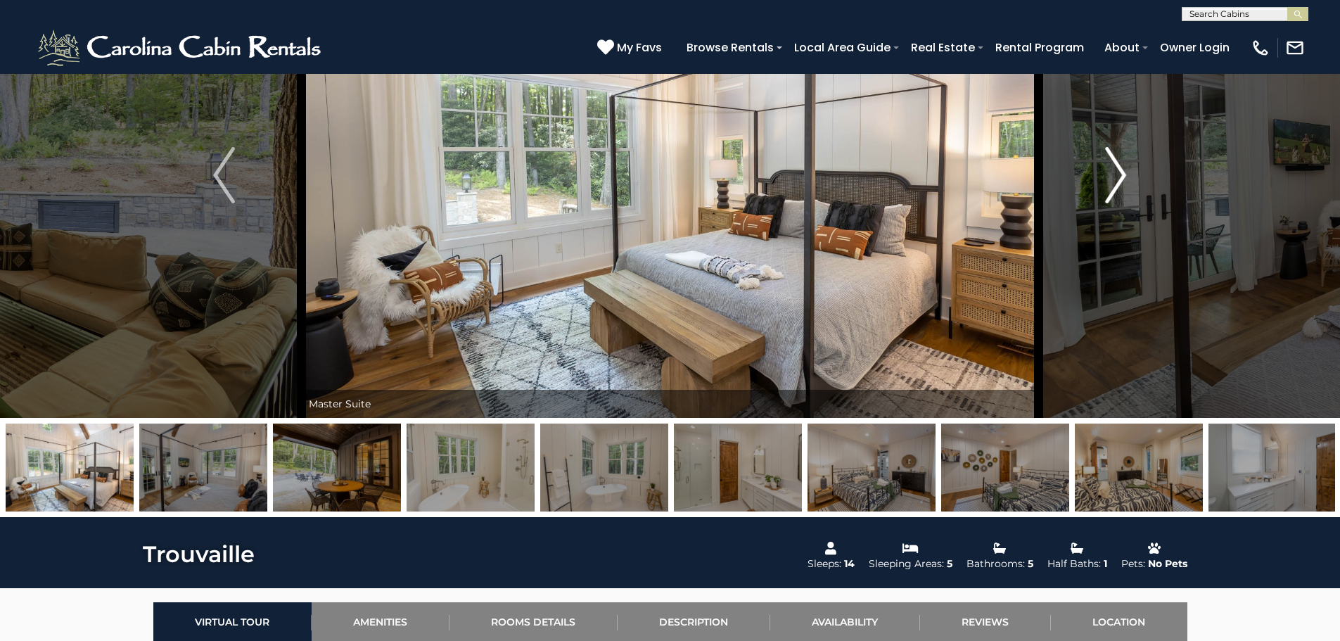
click at [1125, 166] on img "Next" at bounding box center [1115, 175] width 21 height 56
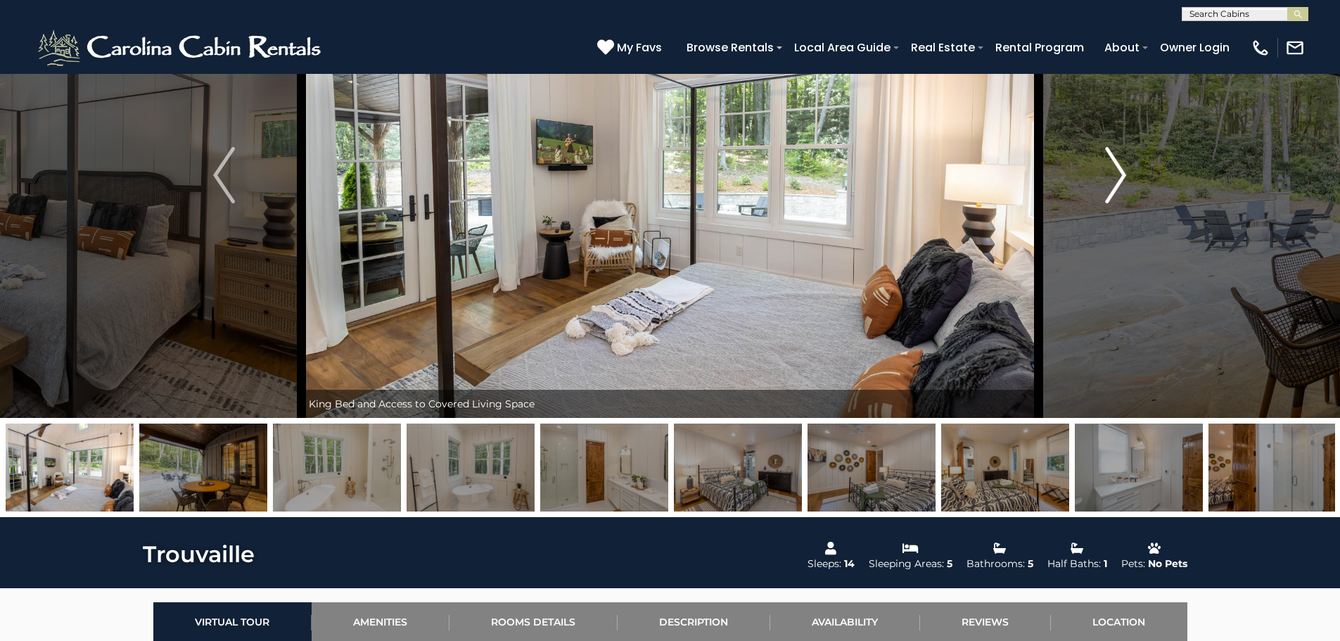
click at [1125, 166] on img "Next" at bounding box center [1115, 175] width 21 height 56
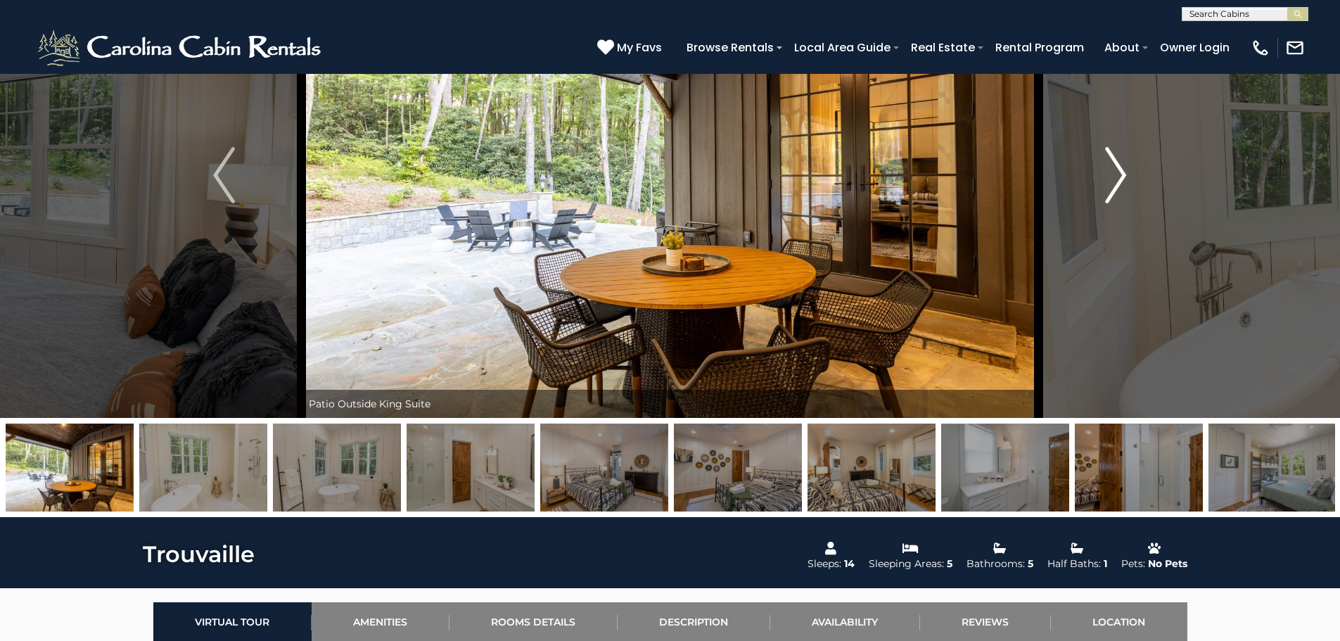
click at [1125, 166] on img "Next" at bounding box center [1115, 175] width 21 height 56
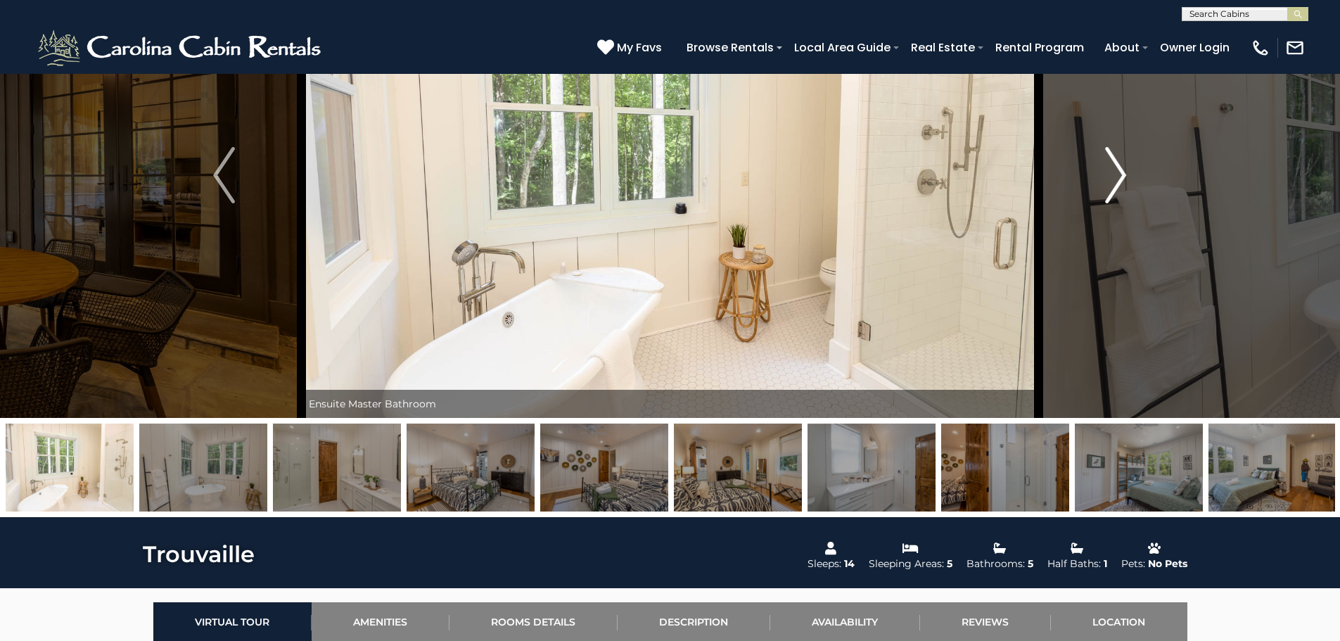
click at [1125, 166] on img "Next" at bounding box center [1115, 175] width 21 height 56
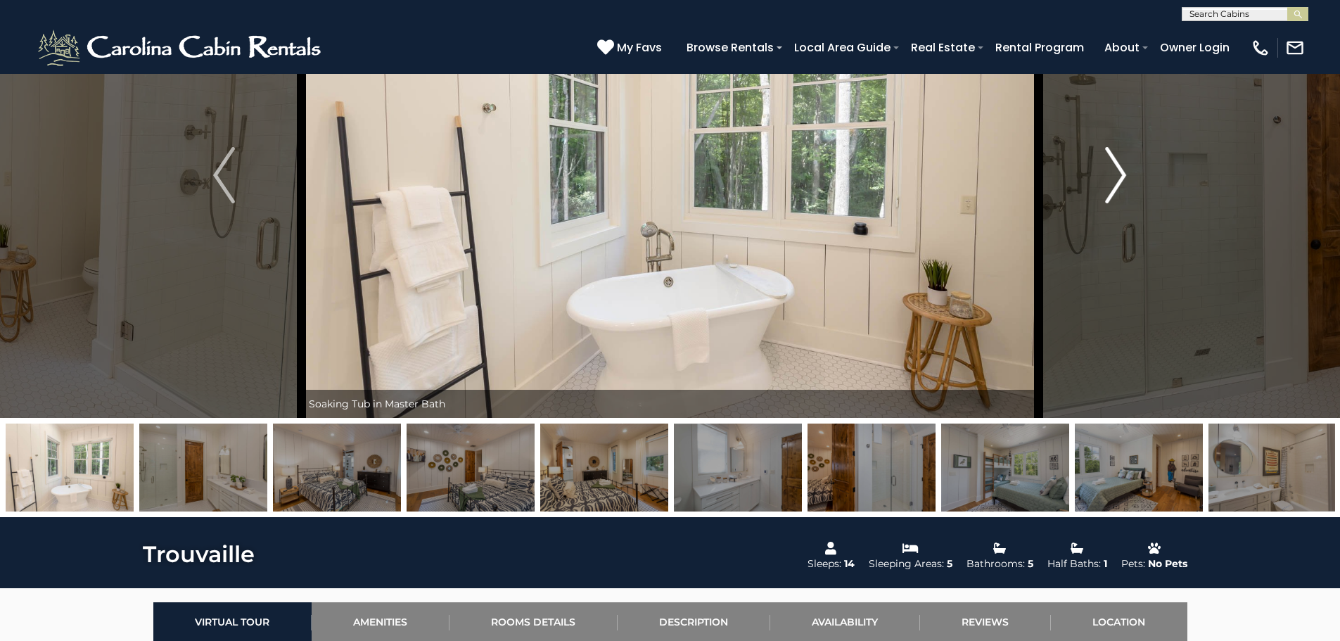
click at [1125, 166] on img "Next" at bounding box center [1115, 175] width 21 height 56
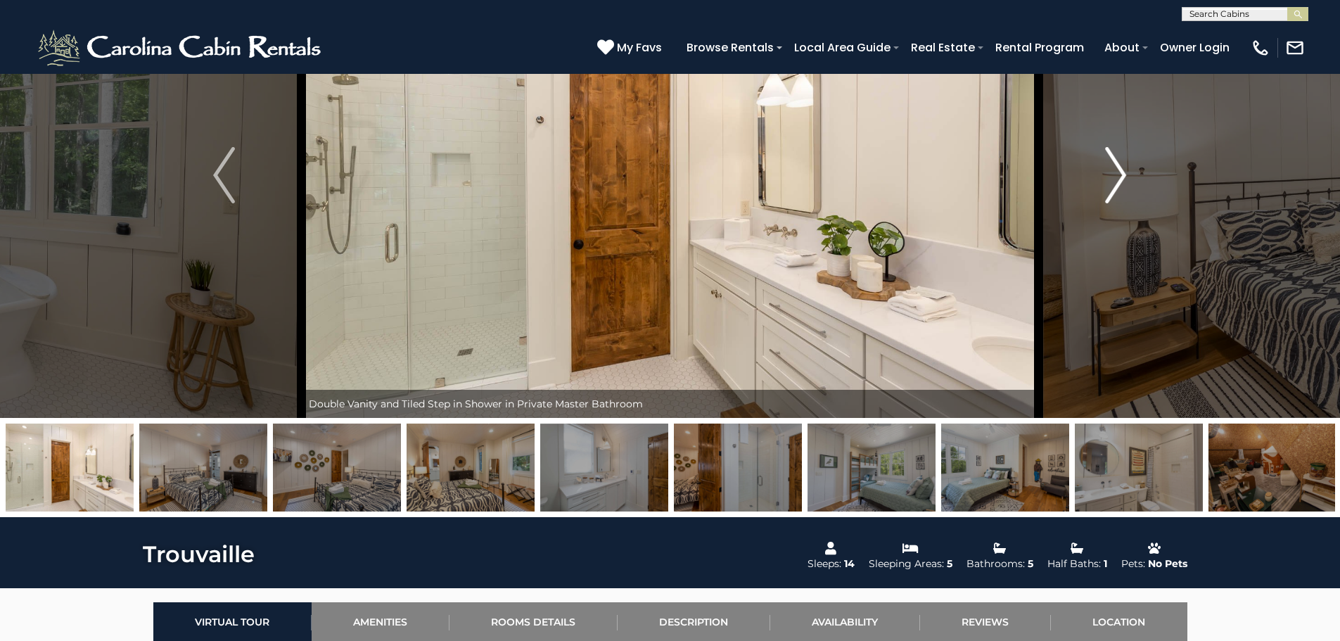
click at [1125, 166] on img "Next" at bounding box center [1115, 175] width 21 height 56
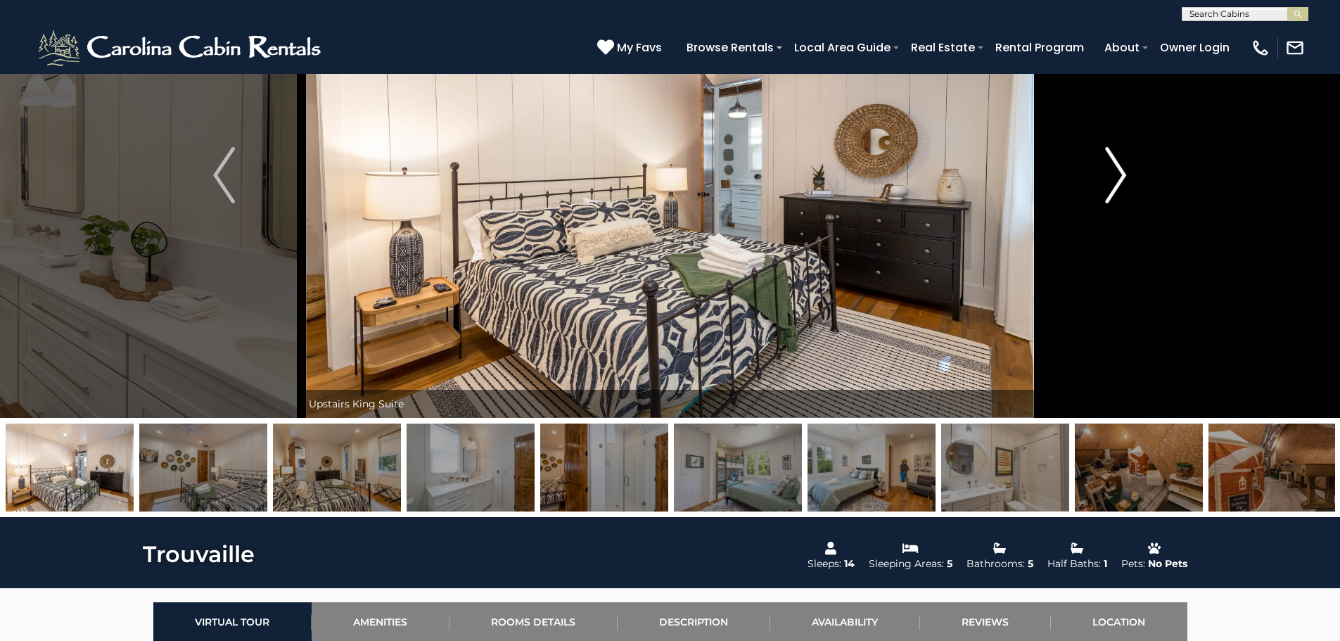
click at [1125, 166] on img "Next" at bounding box center [1115, 175] width 21 height 56
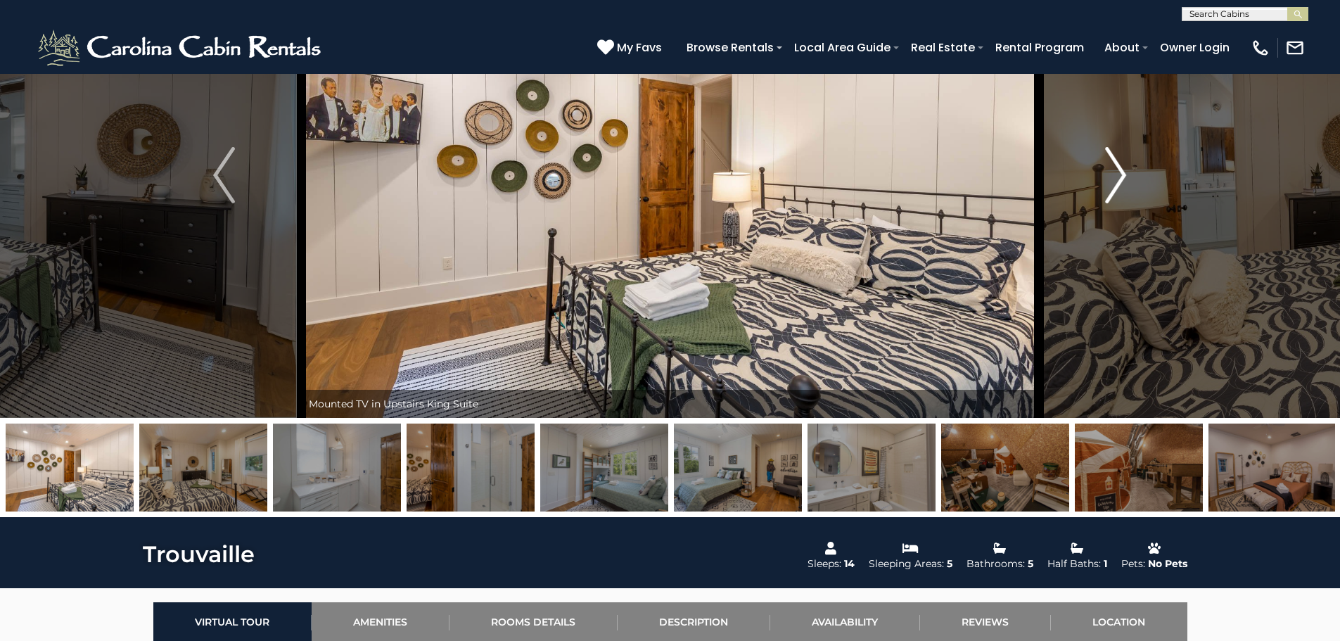
click at [1125, 166] on img "Next" at bounding box center [1115, 175] width 21 height 56
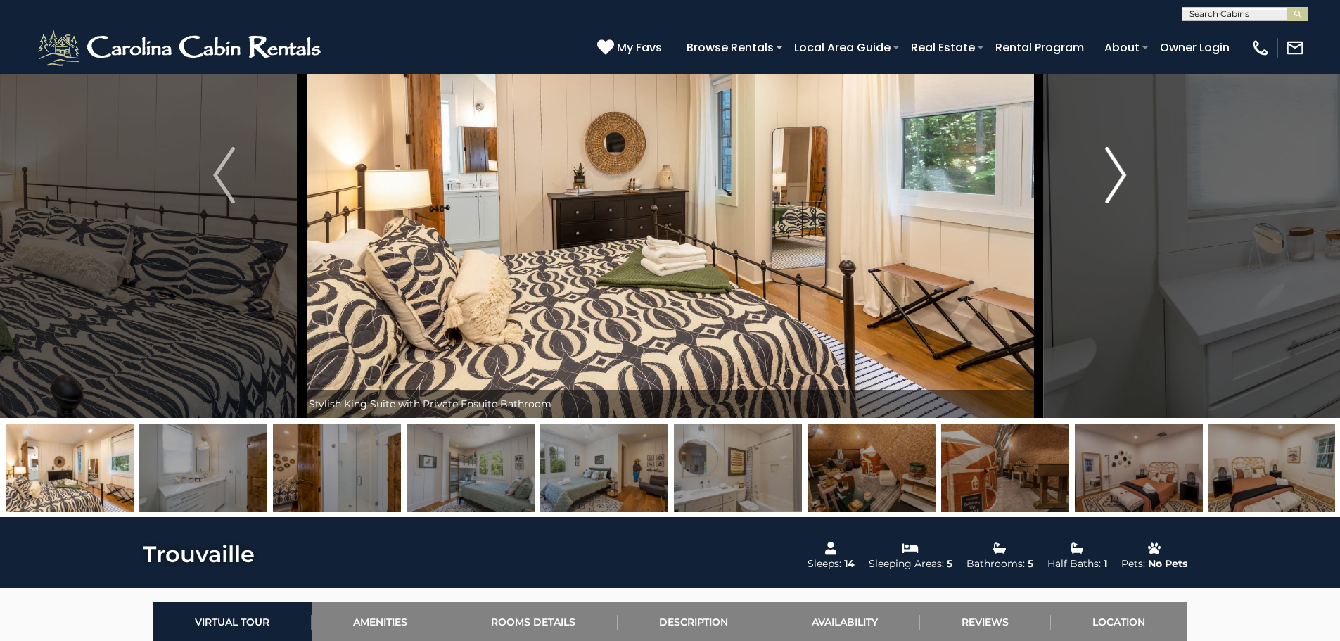
click at [1125, 166] on img "Next" at bounding box center [1115, 175] width 21 height 56
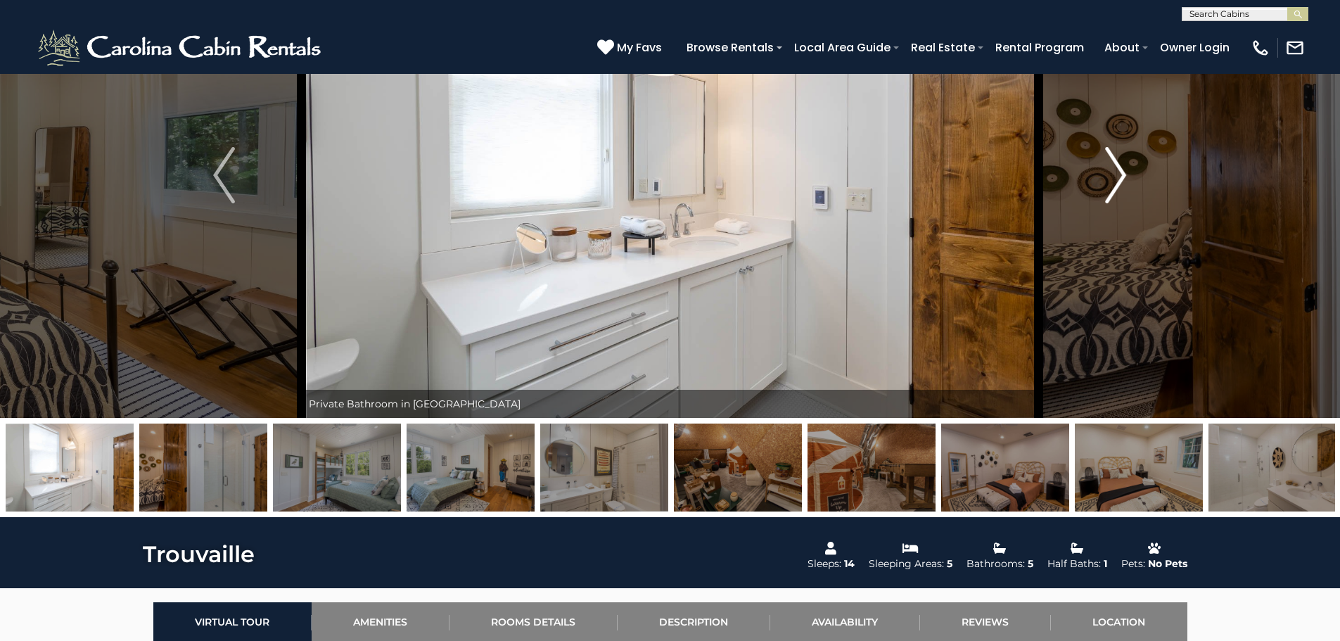
click at [1125, 166] on img "Next" at bounding box center [1115, 175] width 21 height 56
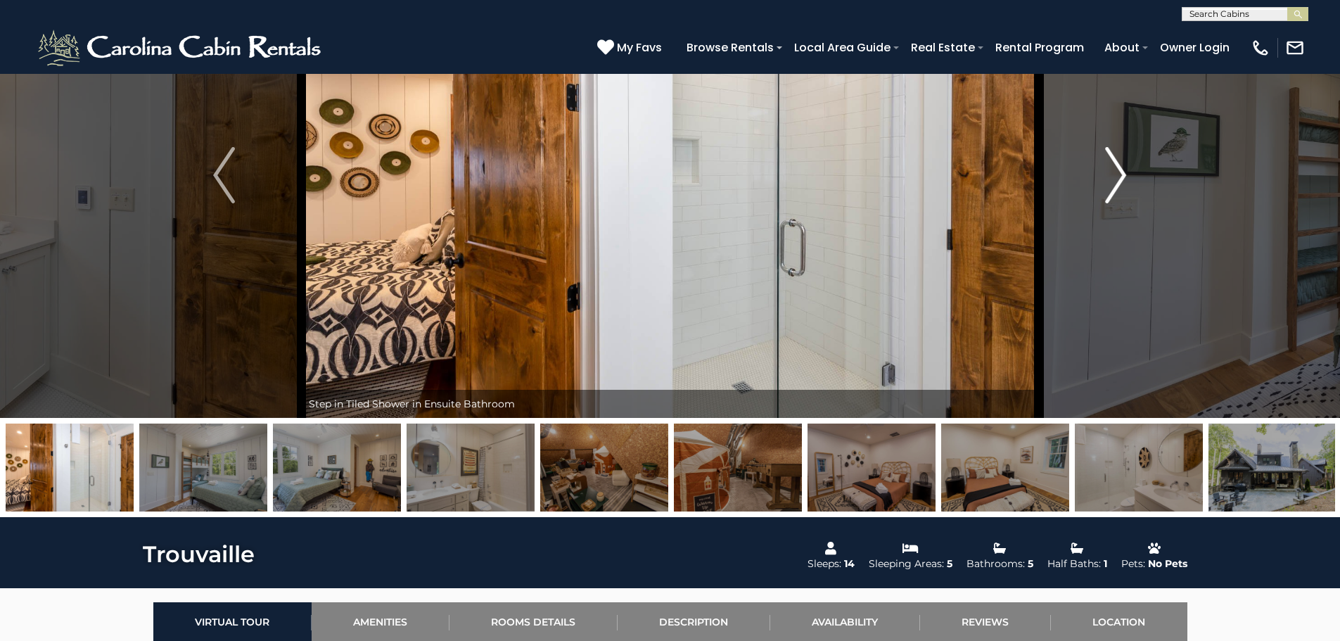
click at [1125, 166] on img "Next" at bounding box center [1115, 175] width 21 height 56
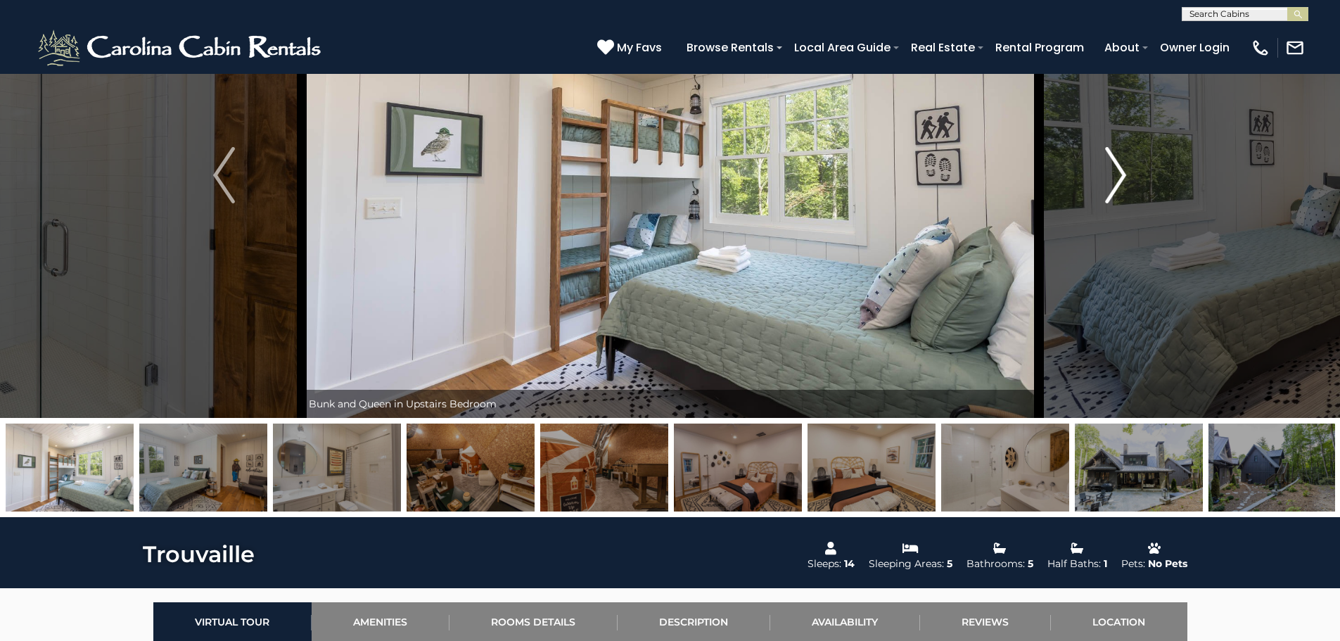
click at [1125, 166] on img "Next" at bounding box center [1115, 175] width 21 height 56
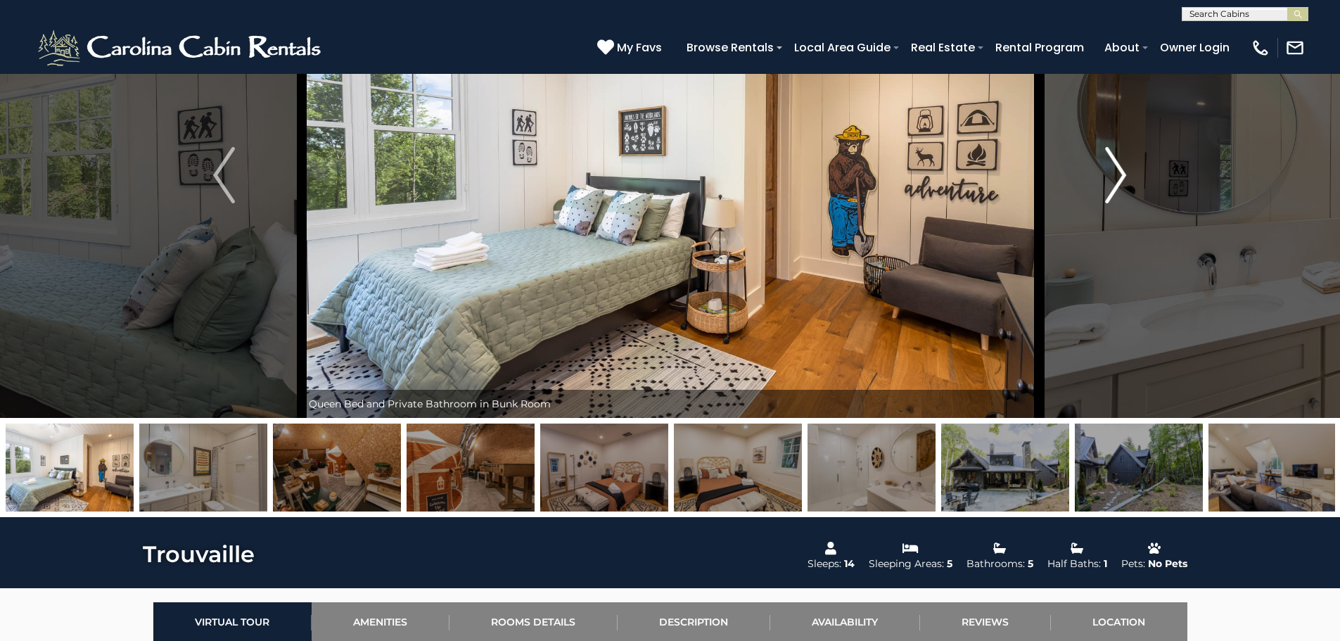
click at [1115, 174] on img "Next" at bounding box center [1115, 175] width 21 height 56
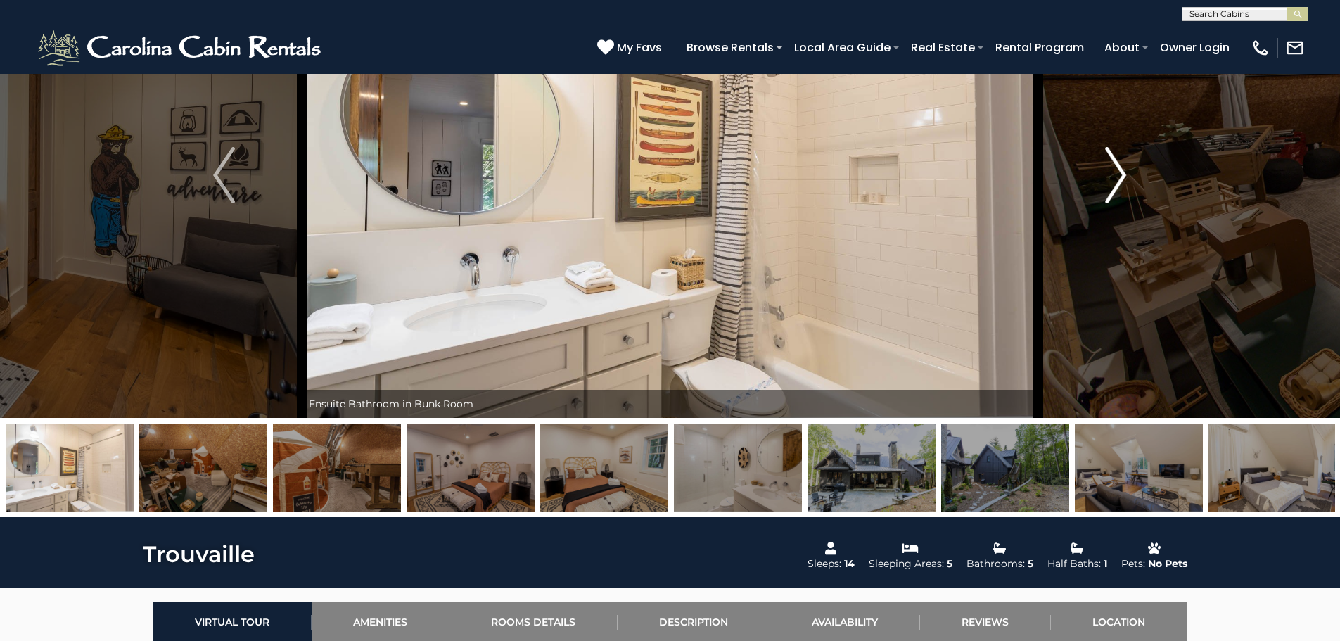
click at [1115, 174] on img "Next" at bounding box center [1115, 175] width 21 height 56
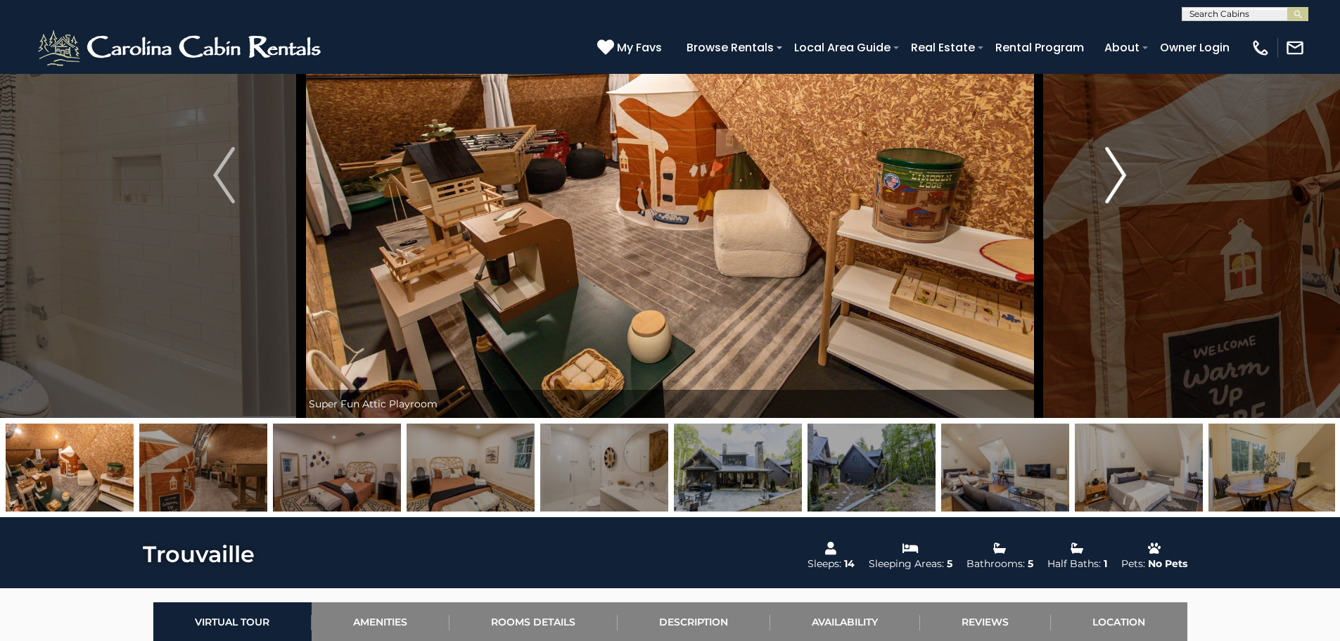
click at [1129, 173] on button "Next" at bounding box center [1115, 174] width 155 height 485
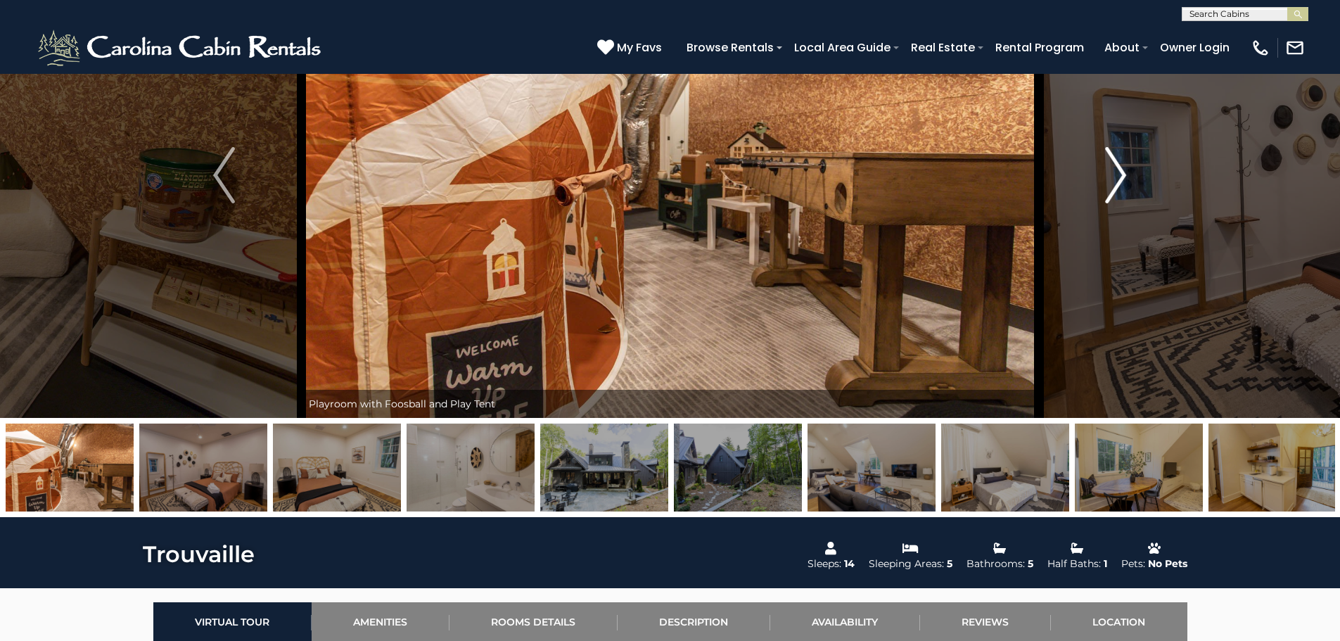
click at [1126, 173] on img "Next" at bounding box center [1115, 175] width 21 height 56
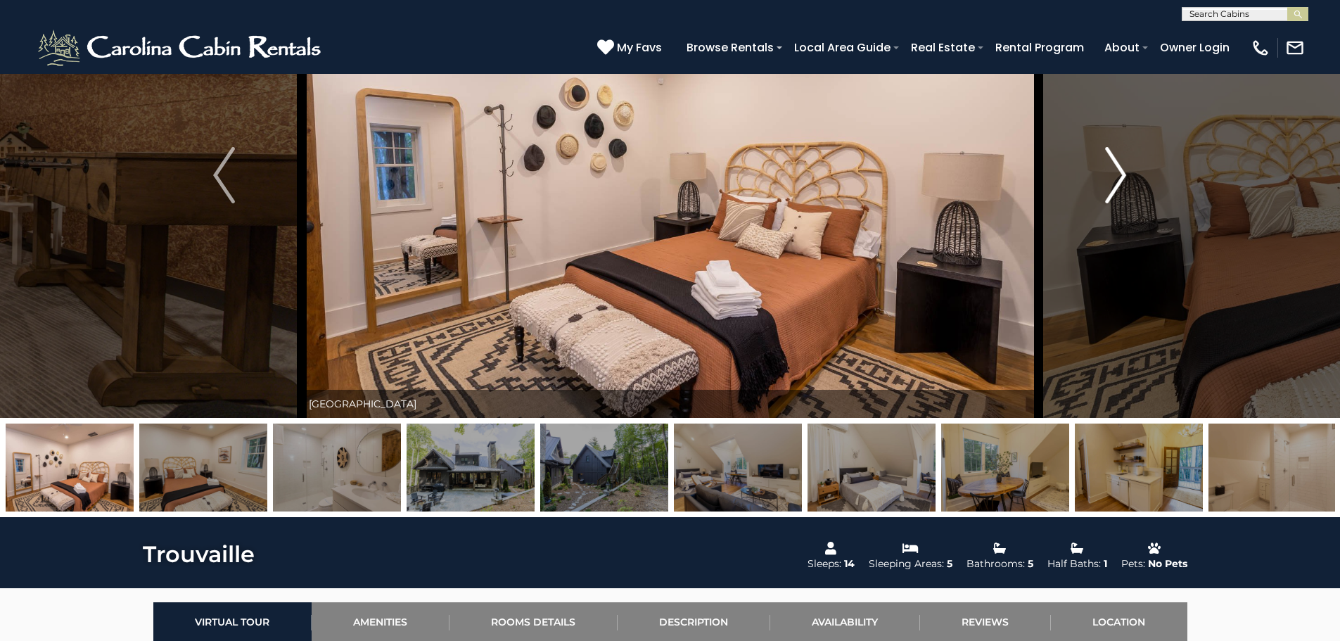
click at [1126, 173] on img "Next" at bounding box center [1115, 175] width 21 height 56
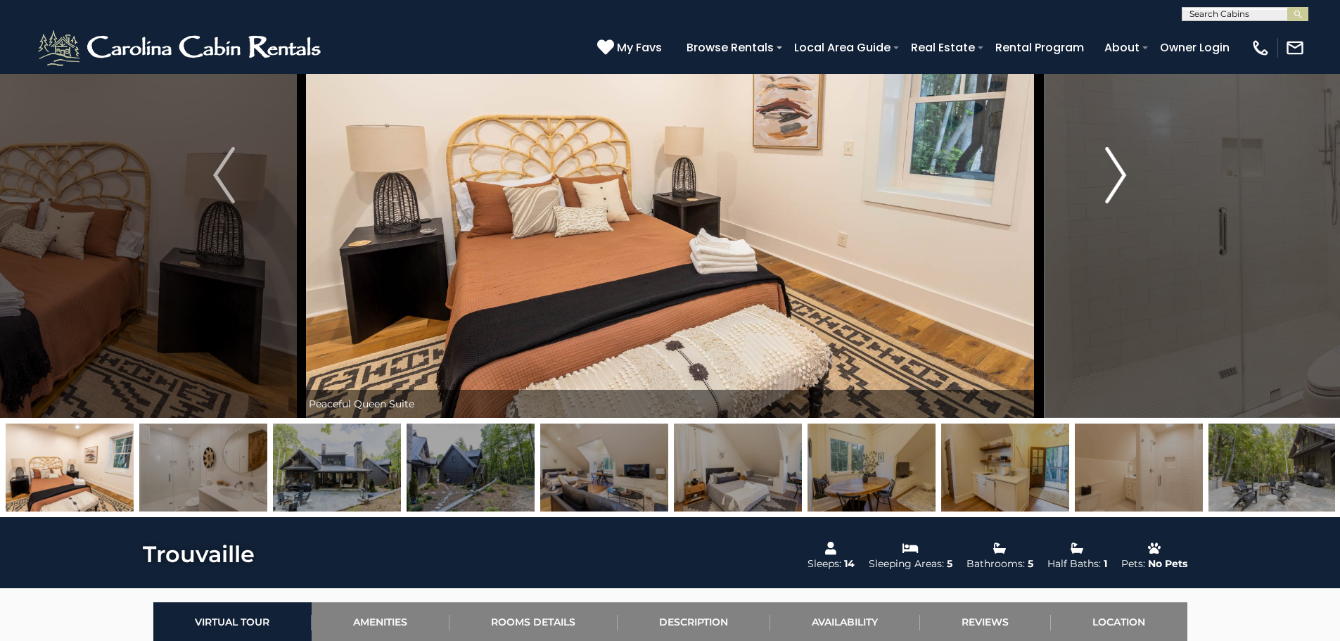
click at [1126, 173] on img "Next" at bounding box center [1115, 175] width 21 height 56
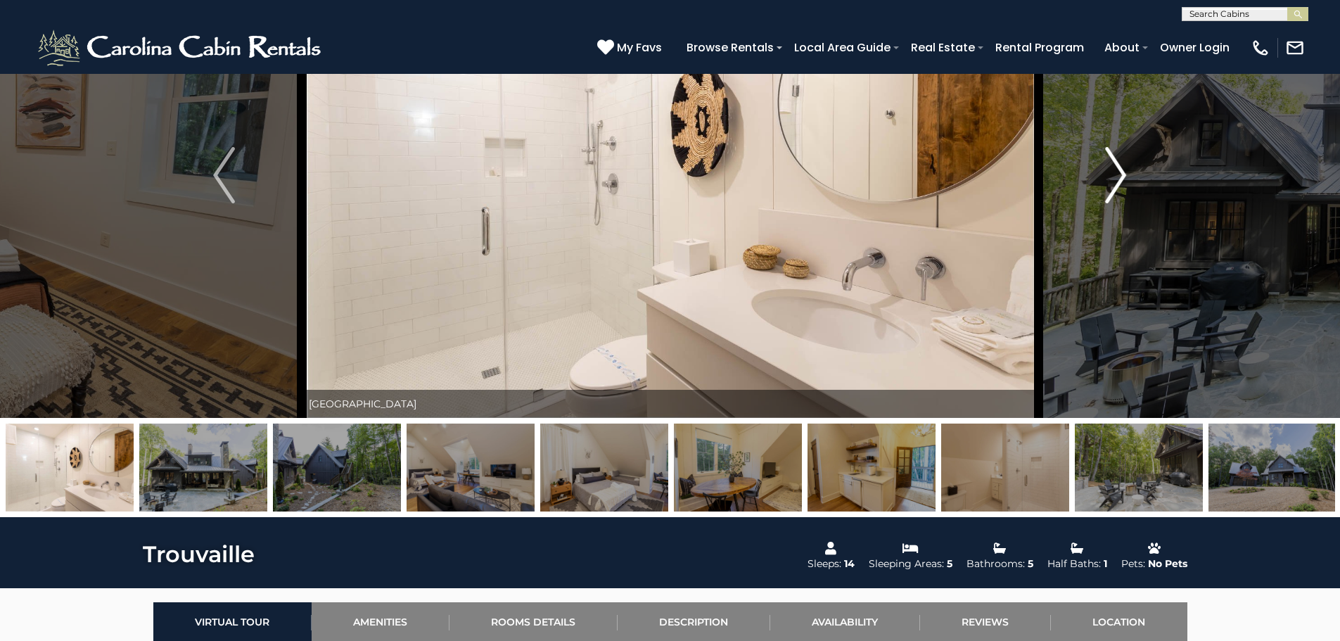
click at [1126, 173] on img "Next" at bounding box center [1115, 175] width 21 height 56
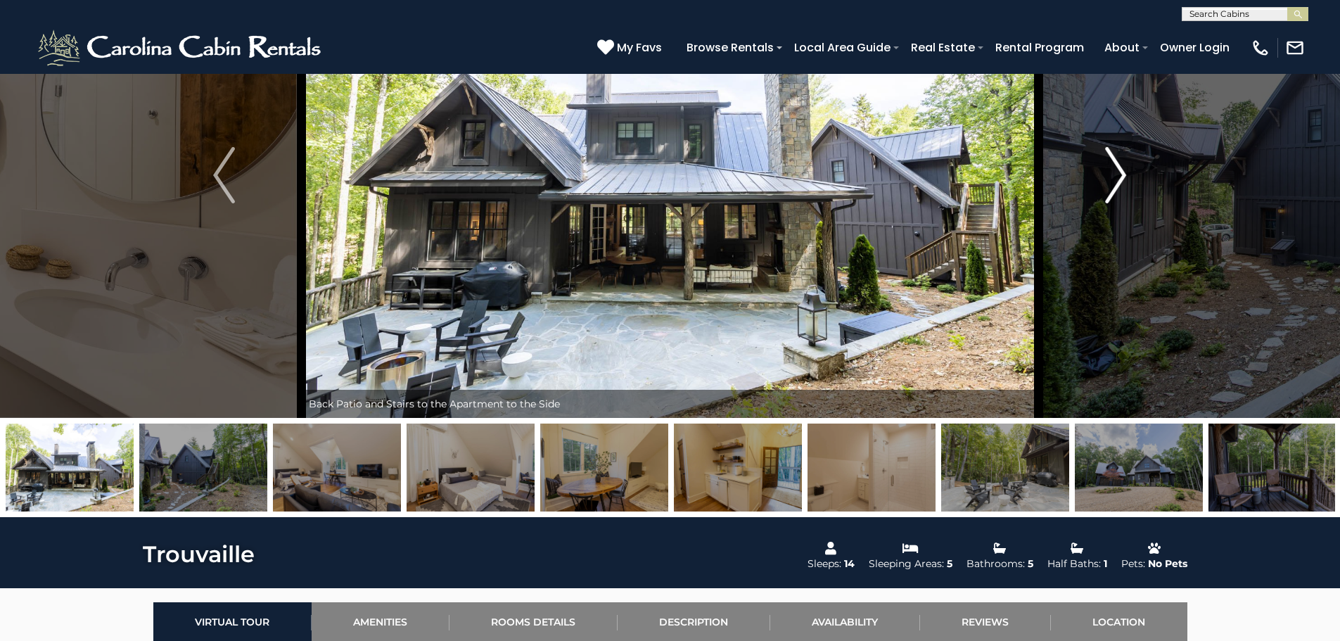
click at [1126, 173] on img "Next" at bounding box center [1115, 175] width 21 height 56
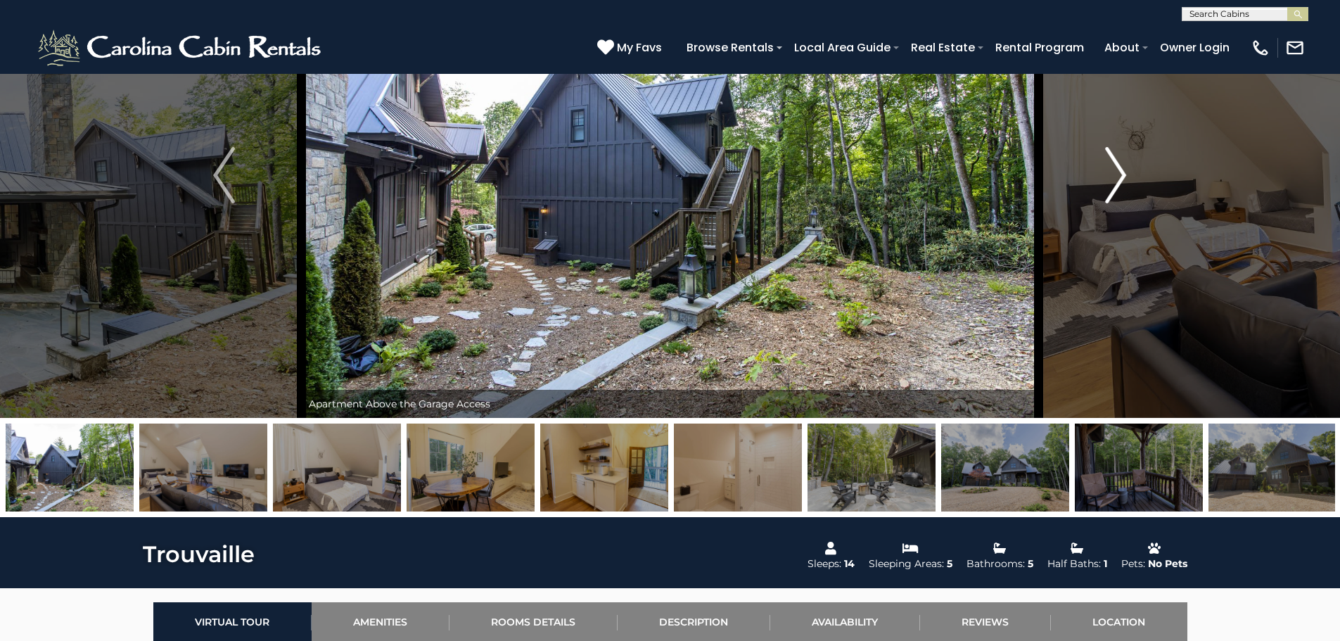
click at [1126, 173] on img "Next" at bounding box center [1115, 175] width 21 height 56
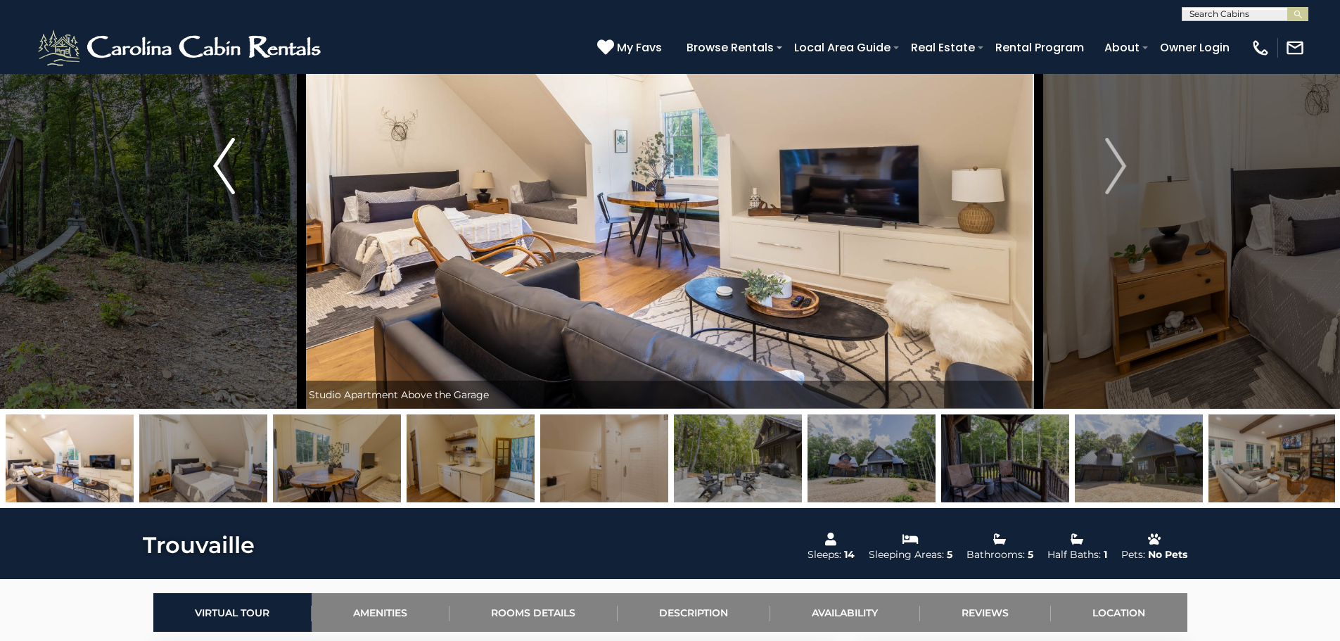
scroll to position [211, 0]
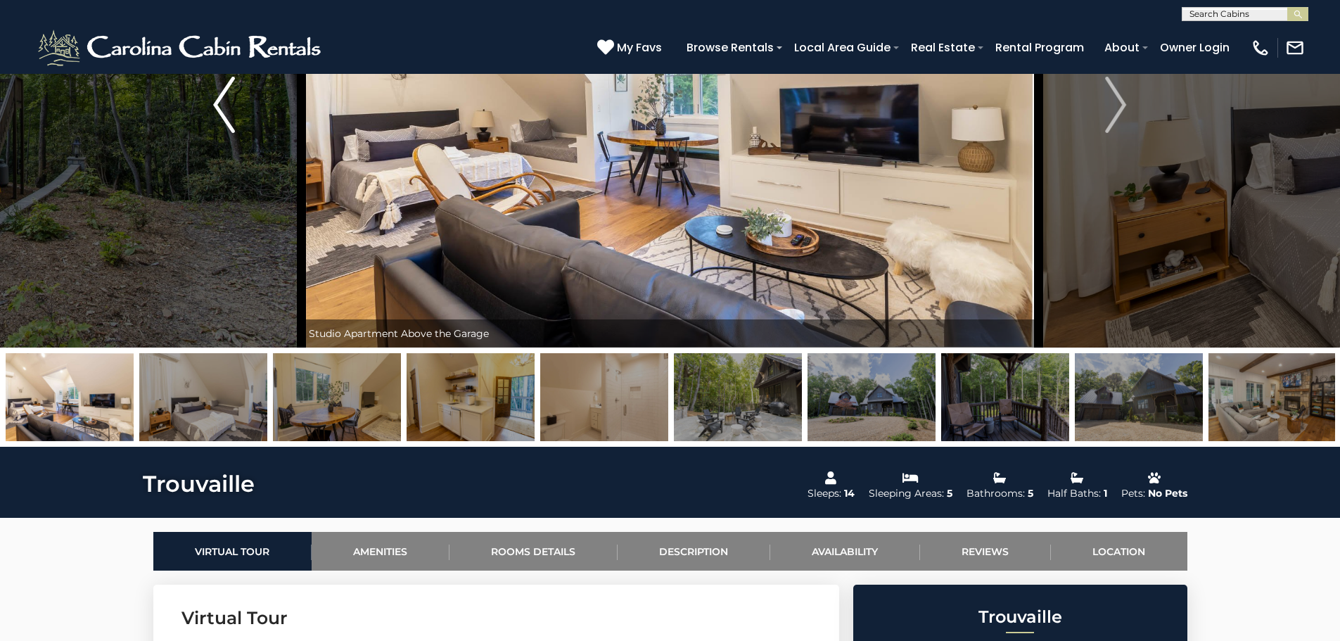
click at [224, 99] on img "Previous" at bounding box center [223, 105] width 21 height 56
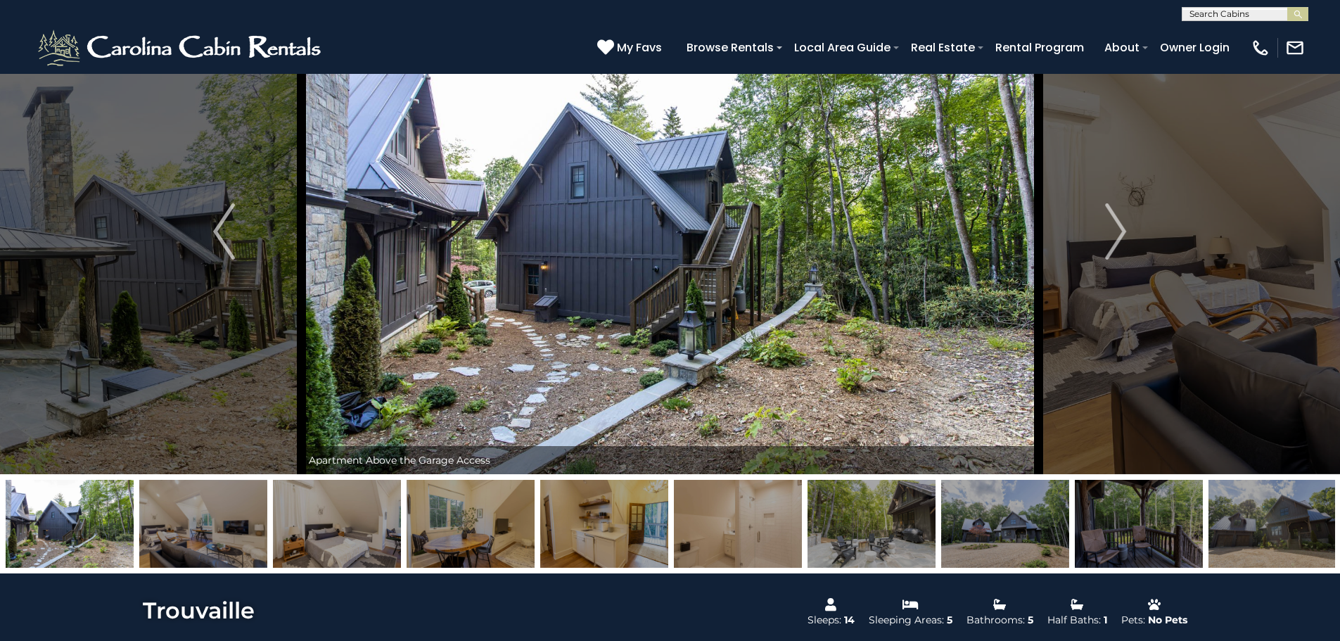
scroll to position [70, 0]
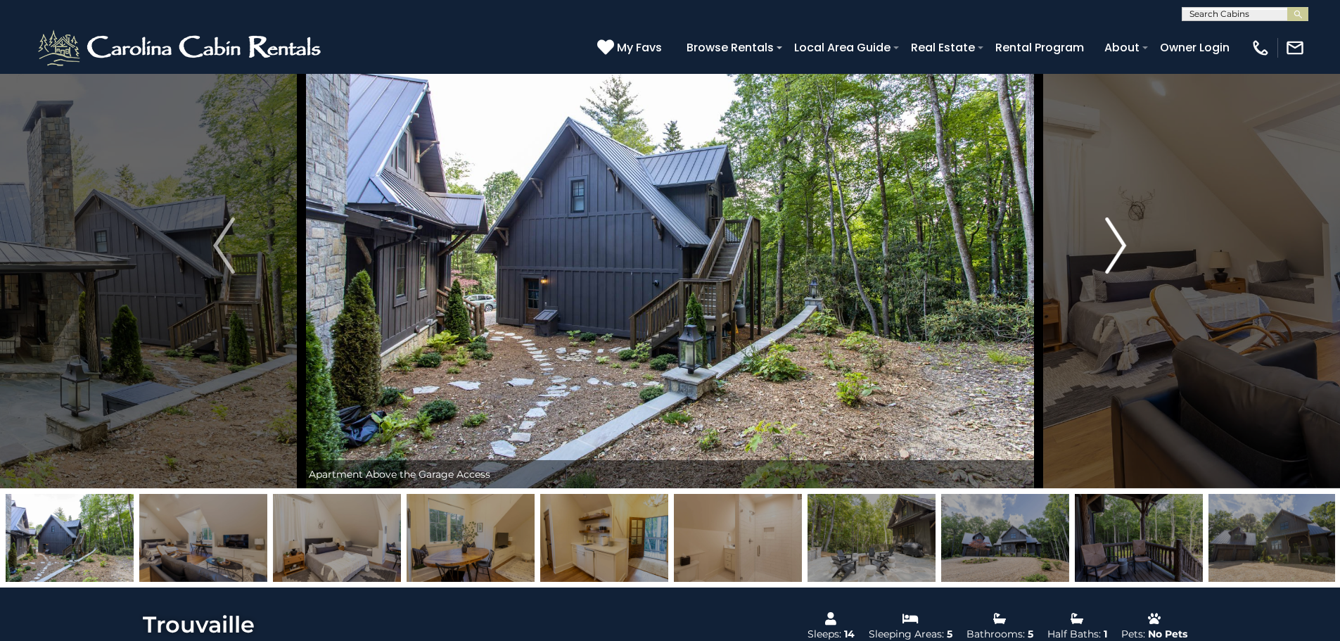
click at [1123, 238] on img "Next" at bounding box center [1115, 245] width 21 height 56
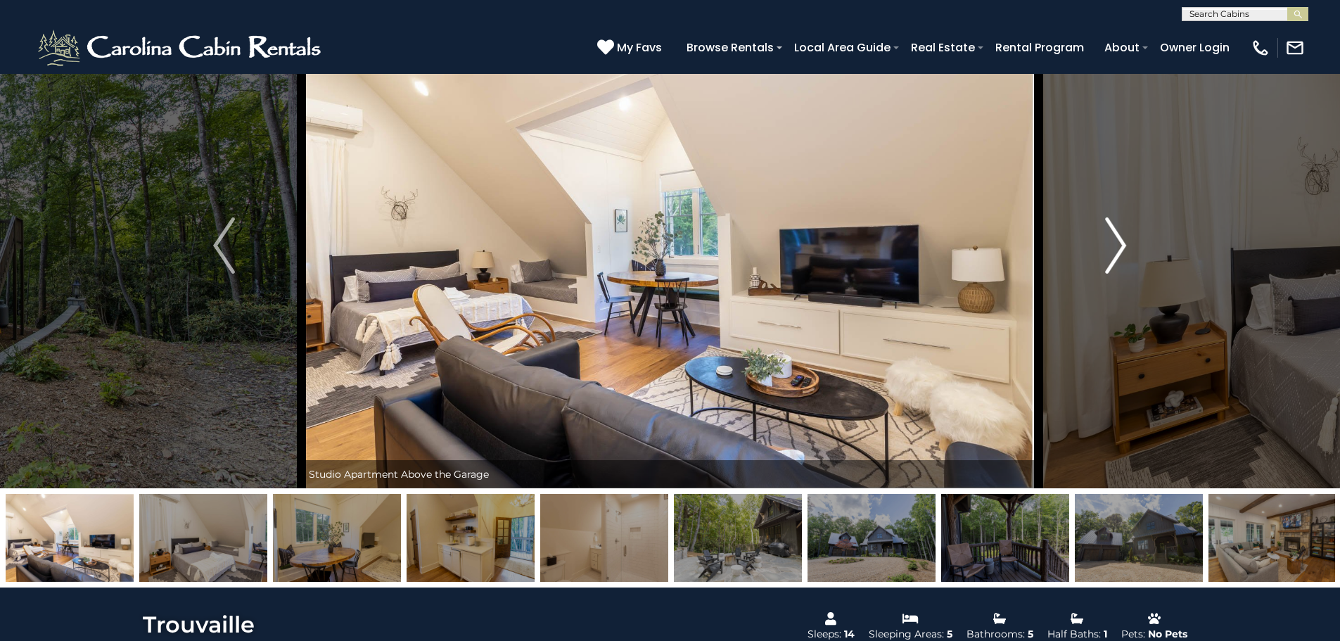
click at [1111, 242] on img "Next" at bounding box center [1115, 245] width 21 height 56
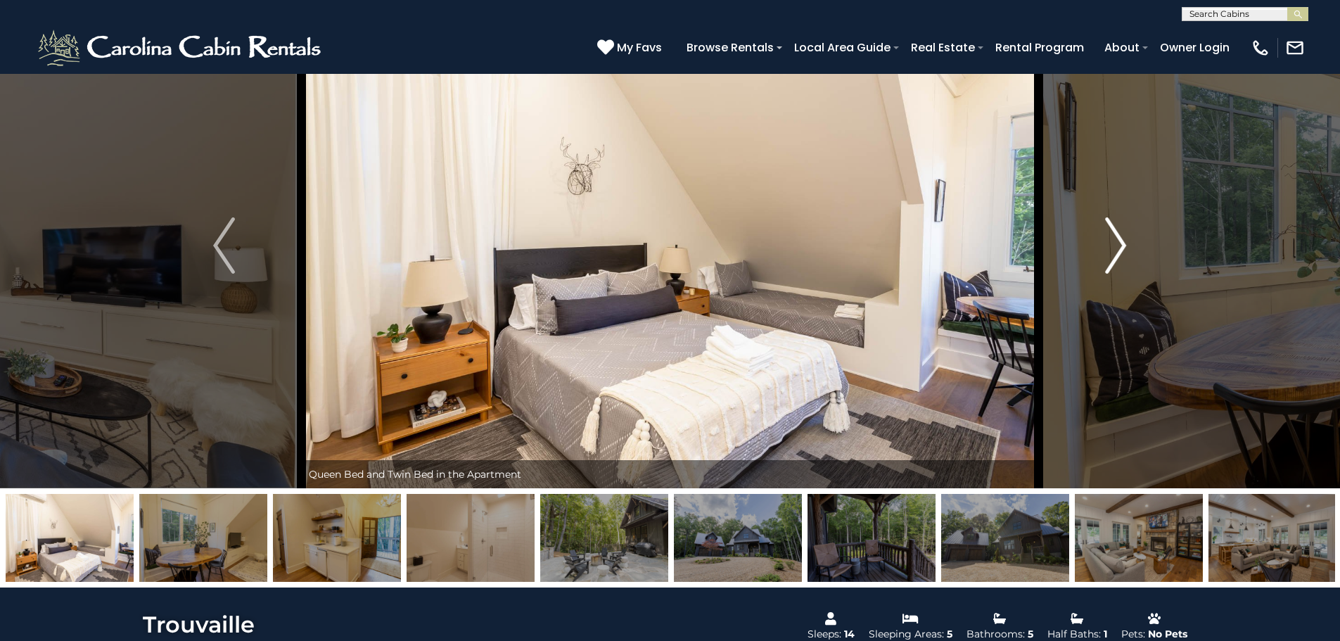
click at [1125, 242] on img "Next" at bounding box center [1115, 245] width 21 height 56
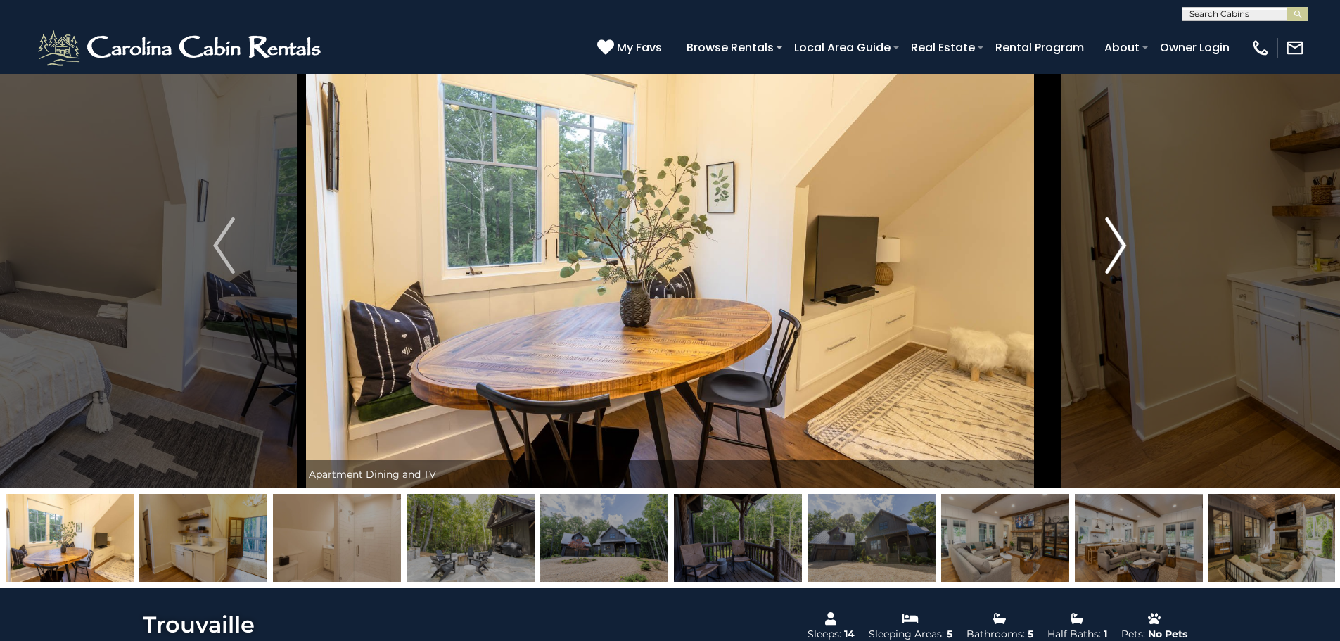
click at [1125, 242] on img "Next" at bounding box center [1115, 245] width 21 height 56
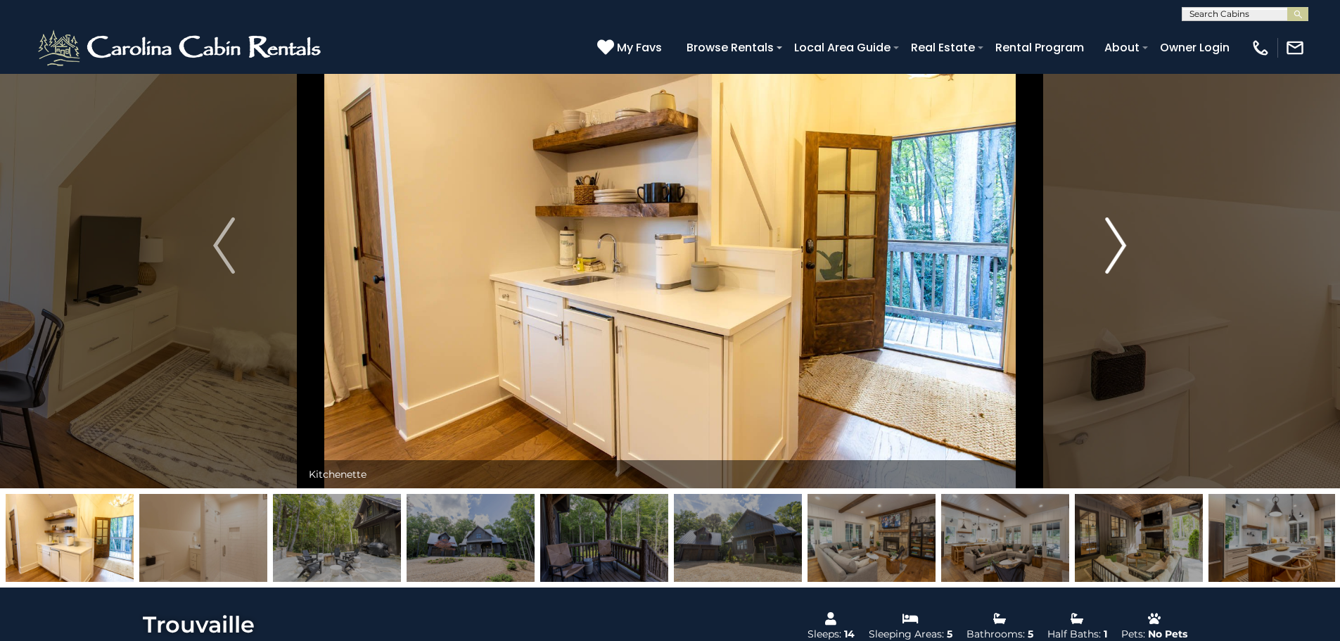
click at [1125, 242] on img "Next" at bounding box center [1115, 245] width 21 height 56
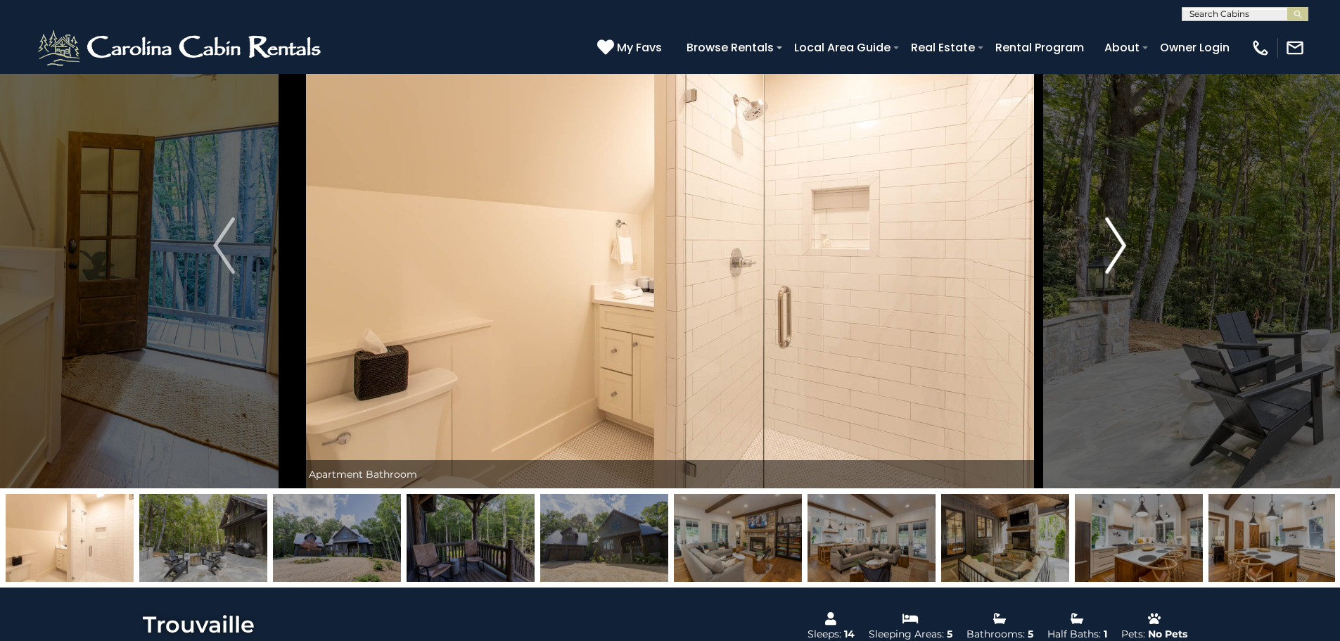
click at [1125, 242] on img "Next" at bounding box center [1115, 245] width 21 height 56
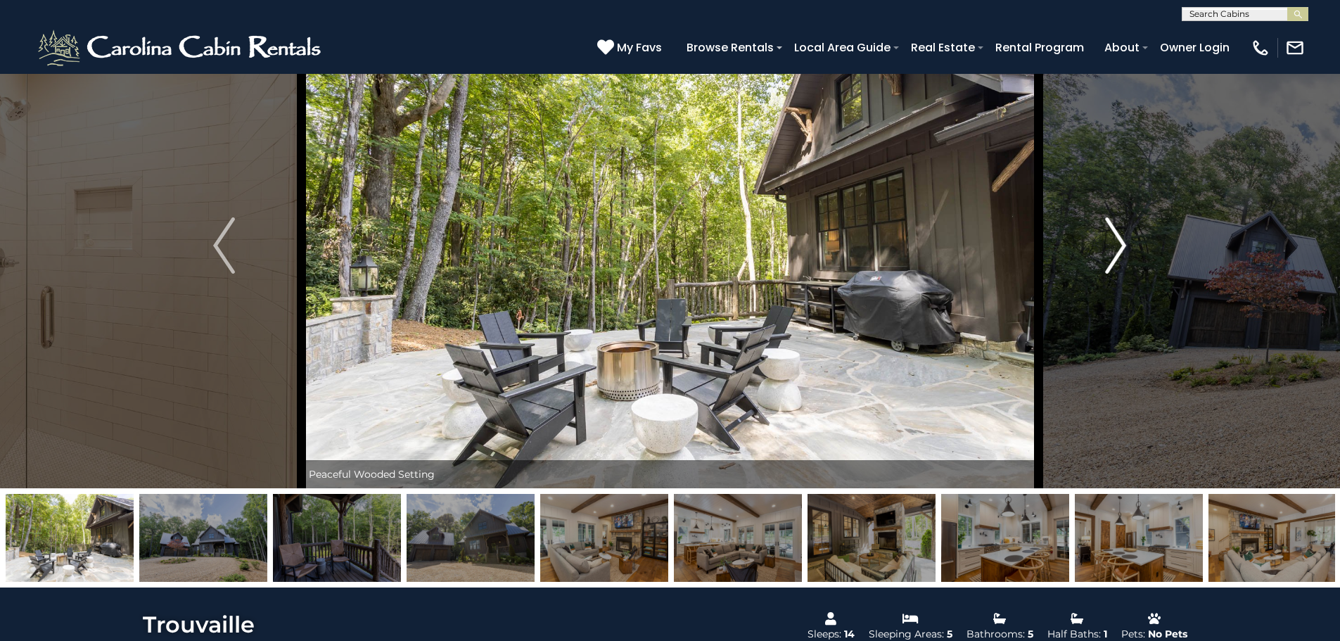
click at [1125, 242] on img "Next" at bounding box center [1115, 245] width 21 height 56
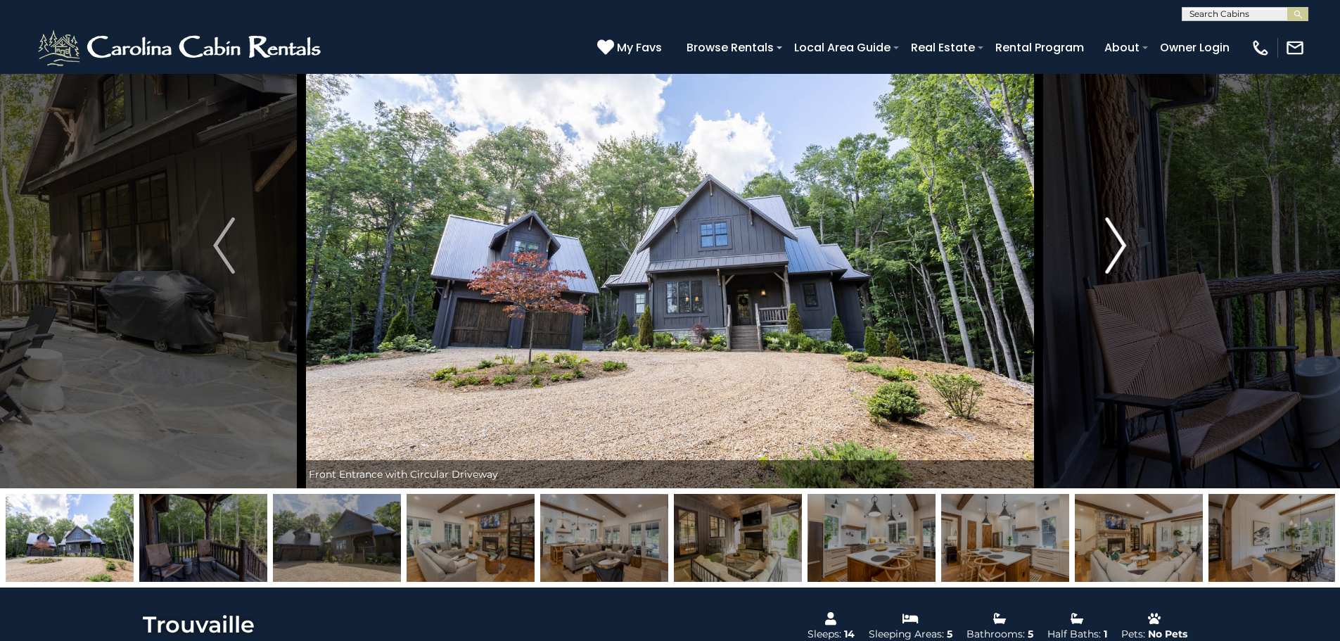
click at [1125, 242] on img "Next" at bounding box center [1115, 245] width 21 height 56
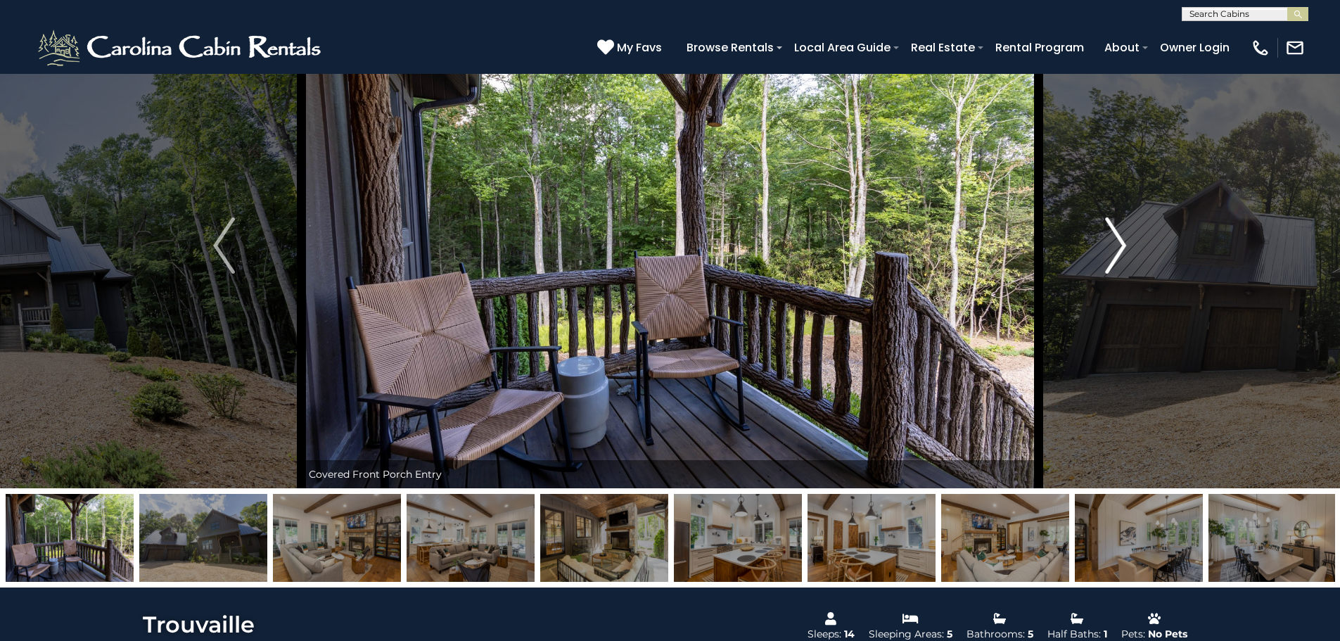
click at [1125, 242] on img "Next" at bounding box center [1115, 245] width 21 height 56
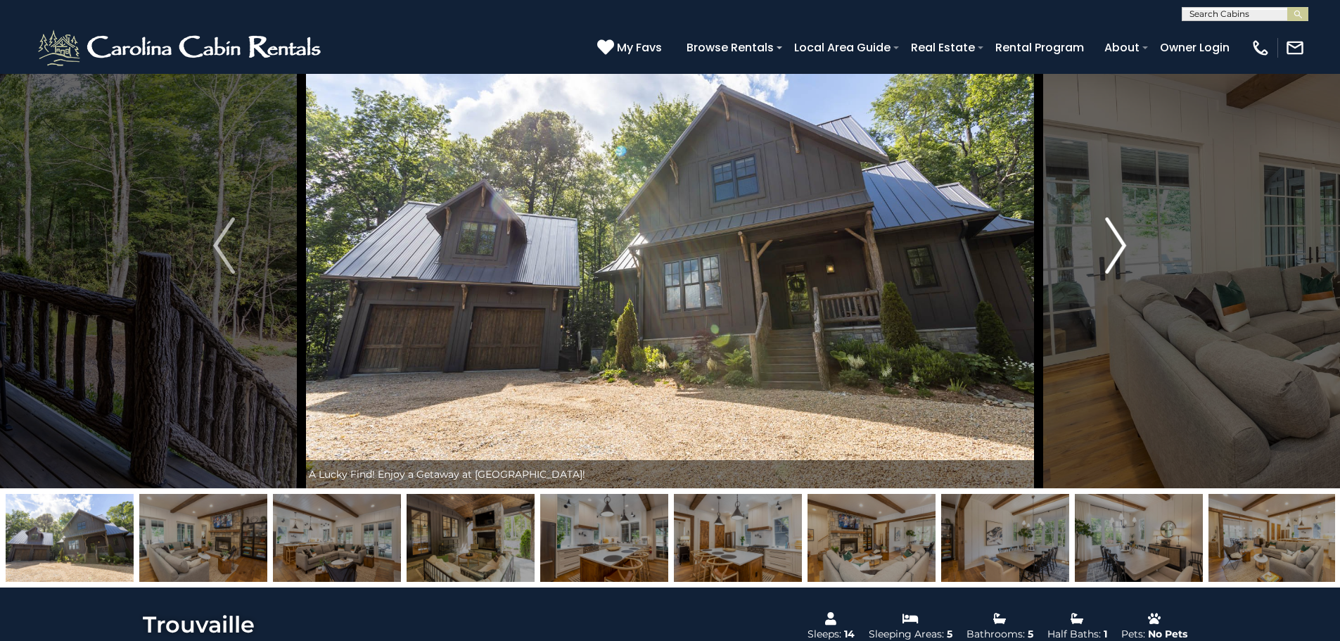
click at [1125, 242] on img "Next" at bounding box center [1115, 245] width 21 height 56
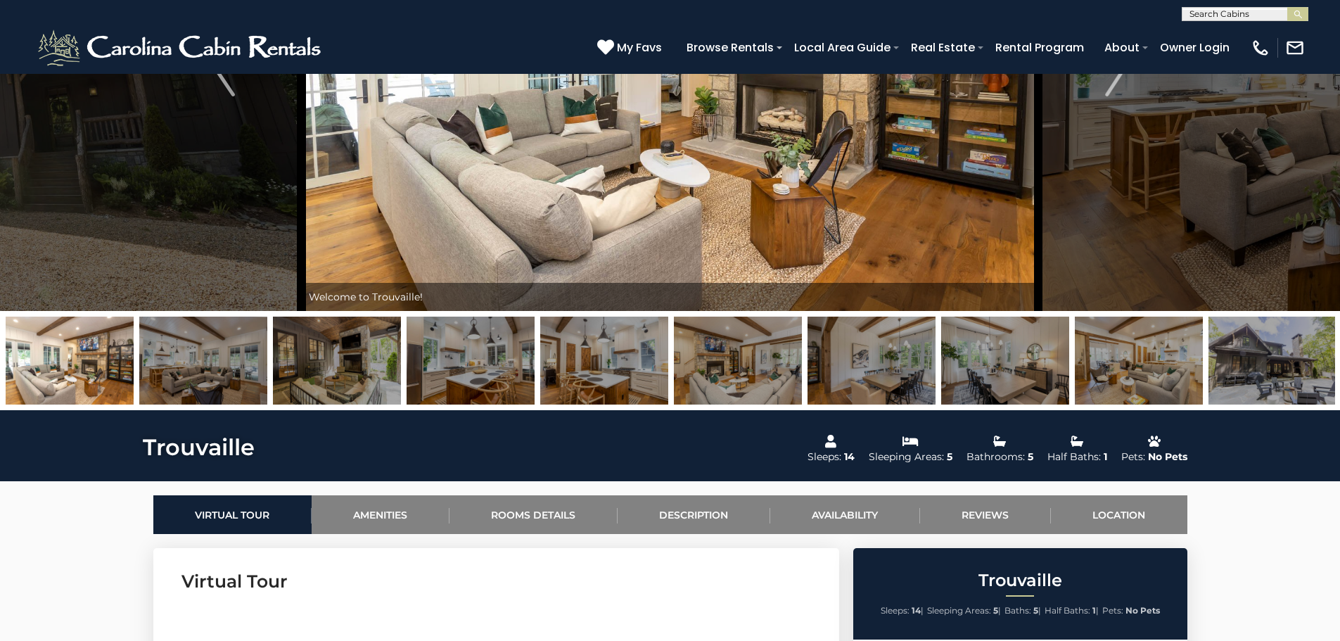
scroll to position [281, 0]
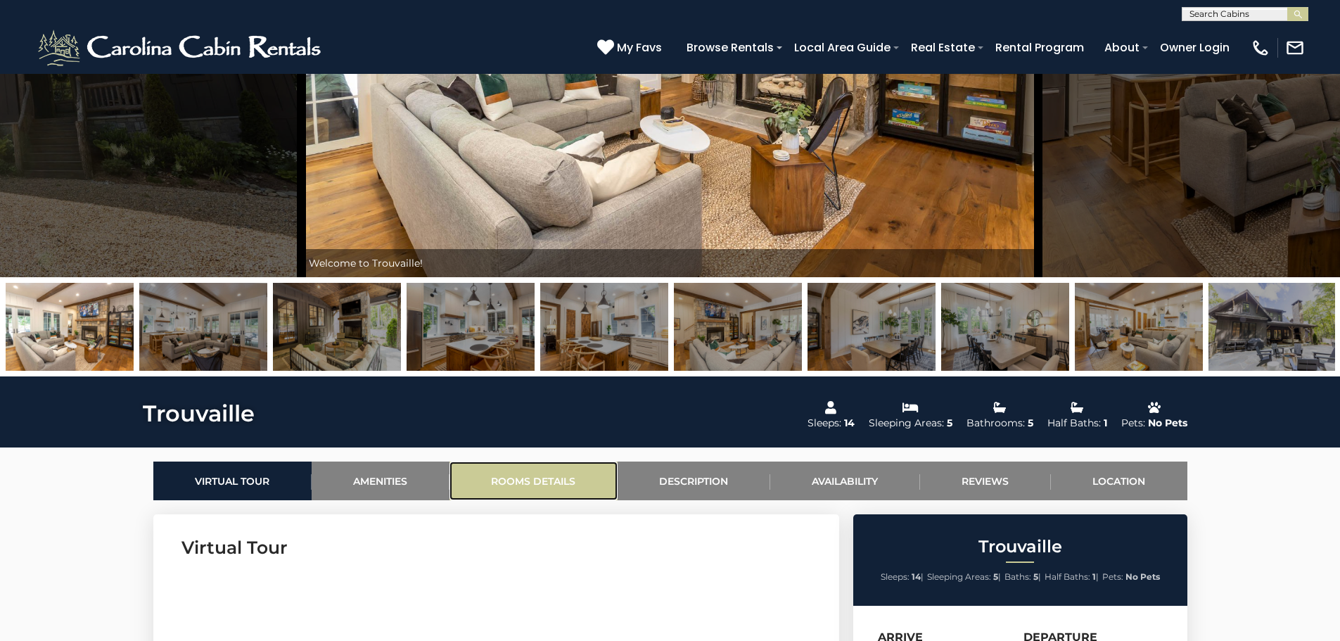
click at [556, 479] on link "Rooms Details" at bounding box center [533, 480] width 168 height 39
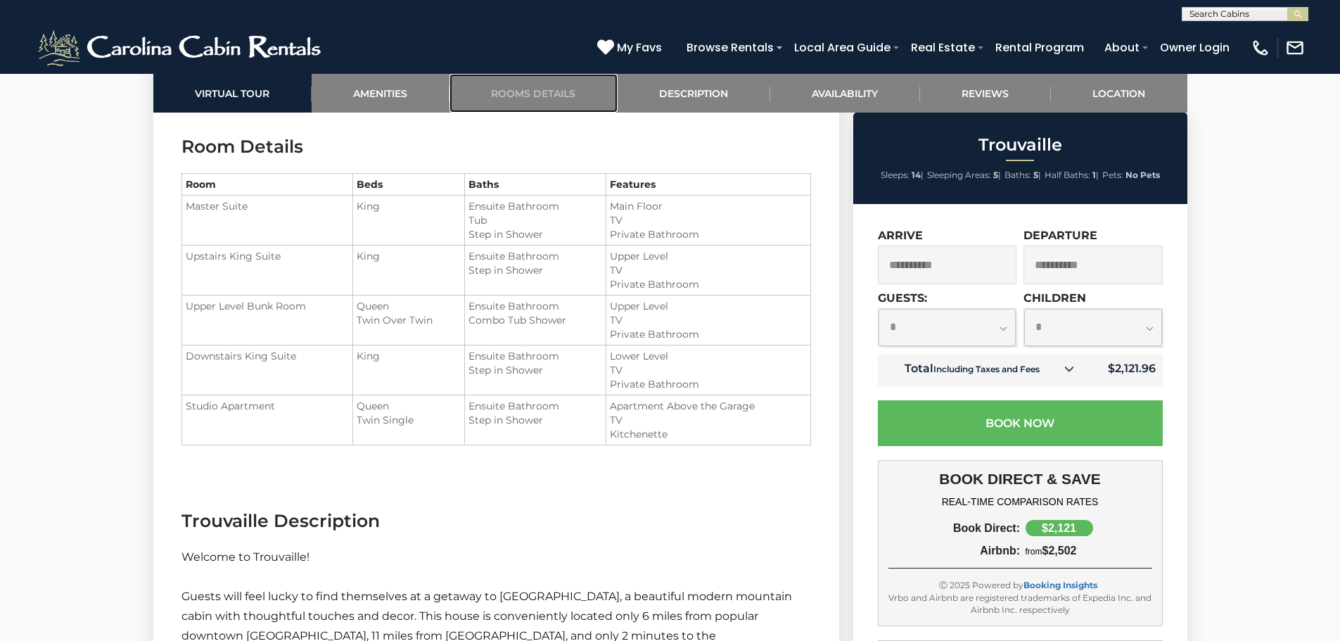
scroll to position [1927, 0]
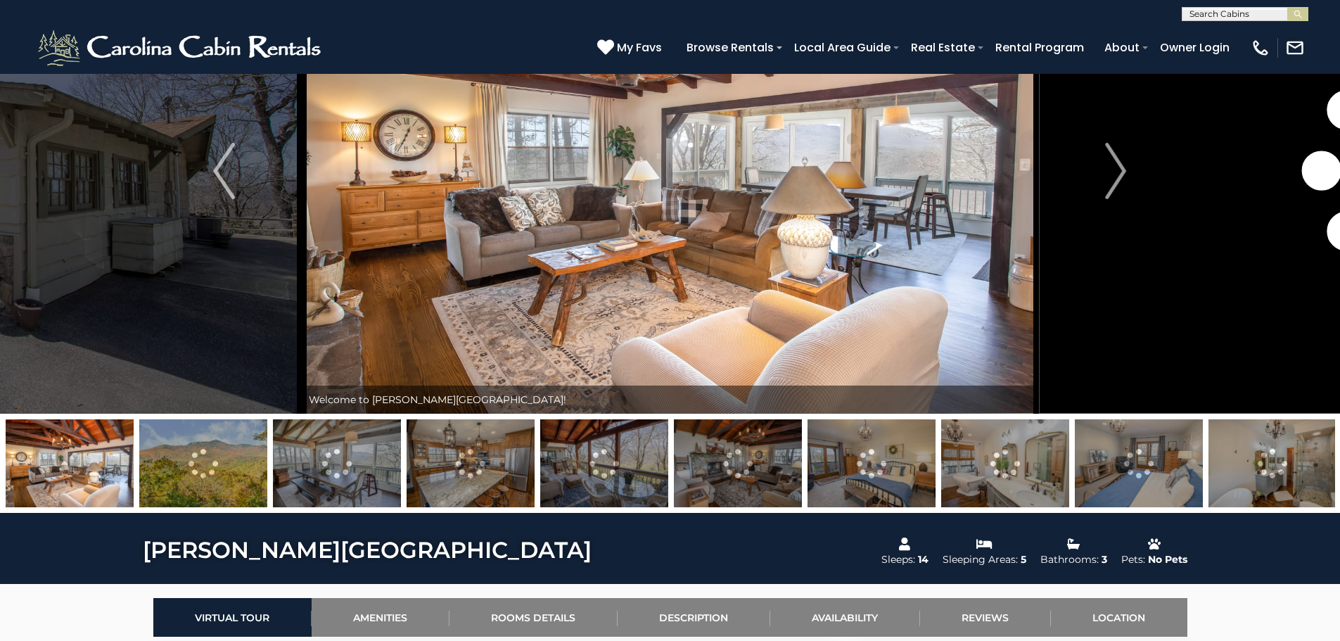
scroll to position [422, 0]
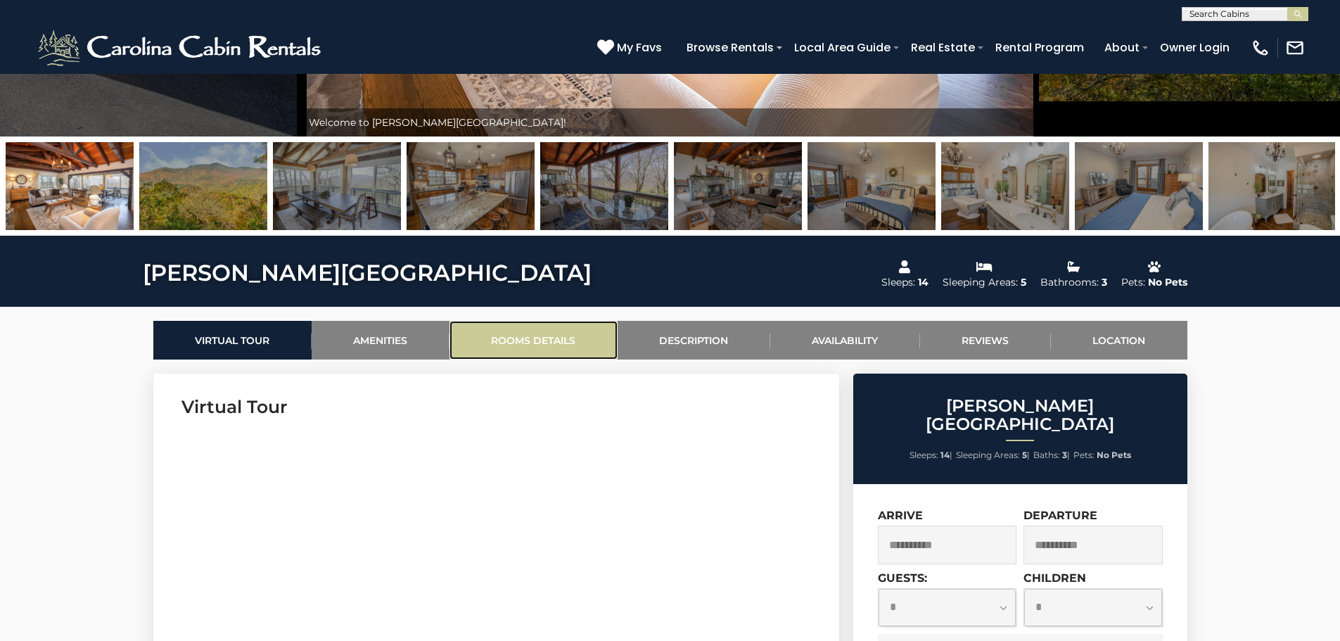
click at [560, 340] on link "Rooms Details" at bounding box center [533, 340] width 168 height 39
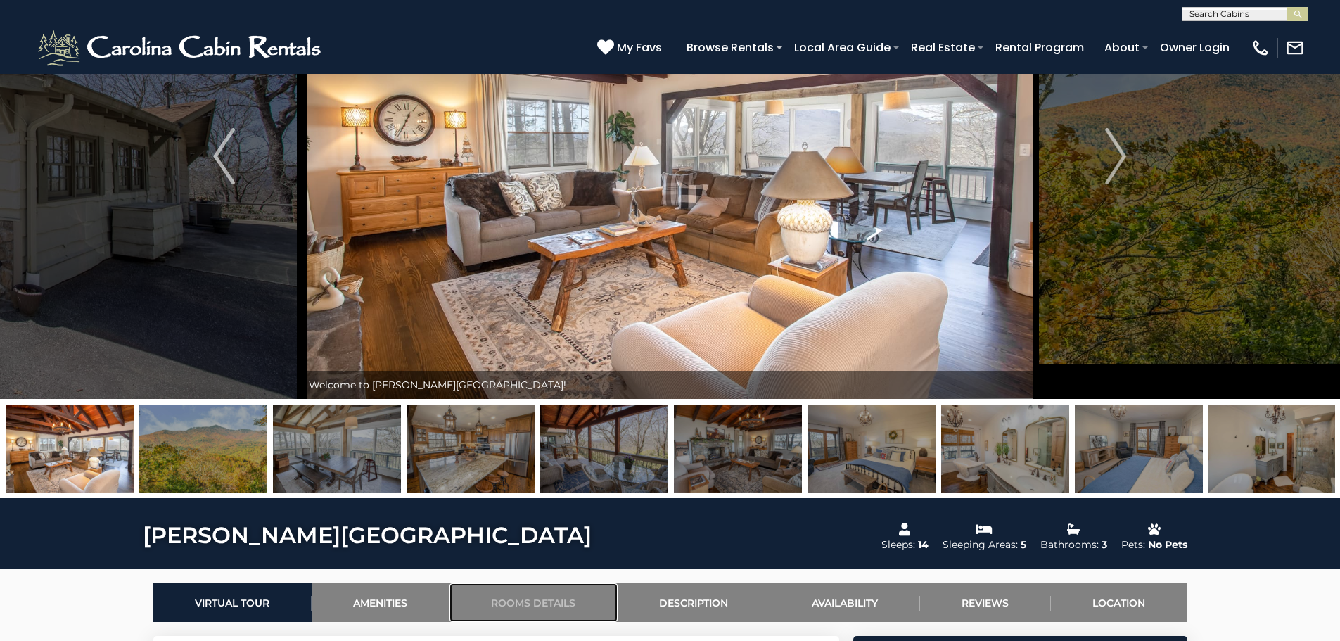
scroll to position [60, 0]
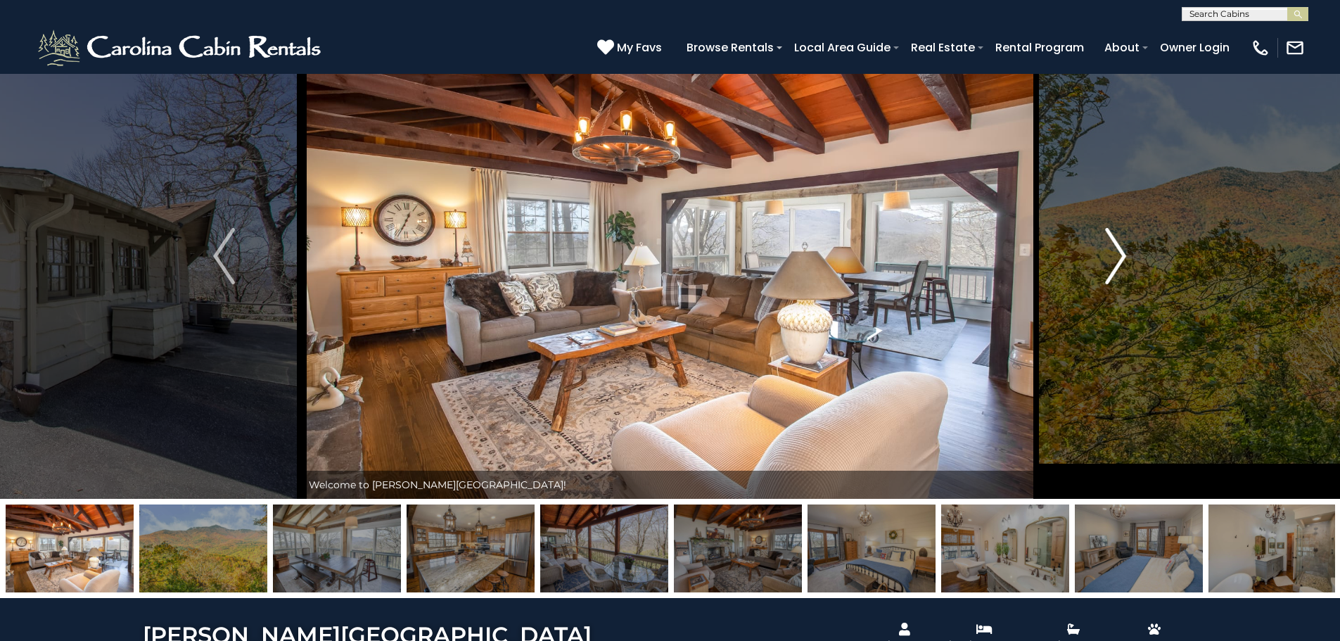
click at [1127, 243] on button "Next" at bounding box center [1115, 255] width 155 height 485
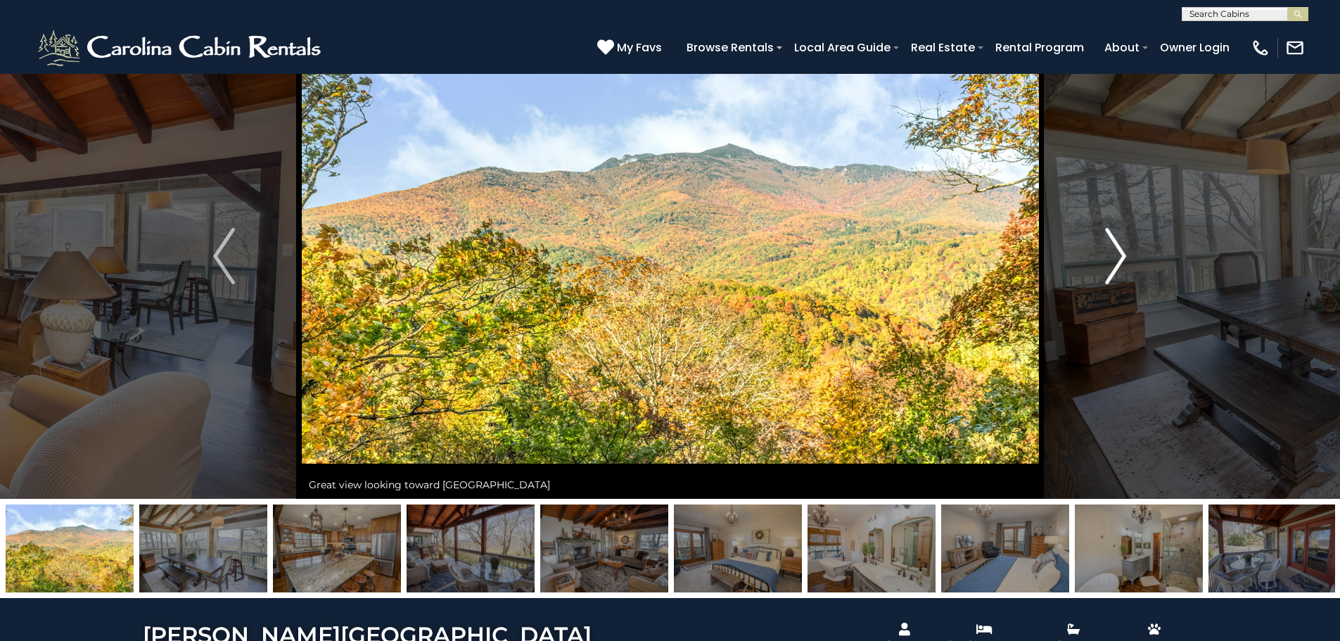
click at [1127, 243] on button "Next" at bounding box center [1115, 255] width 155 height 485
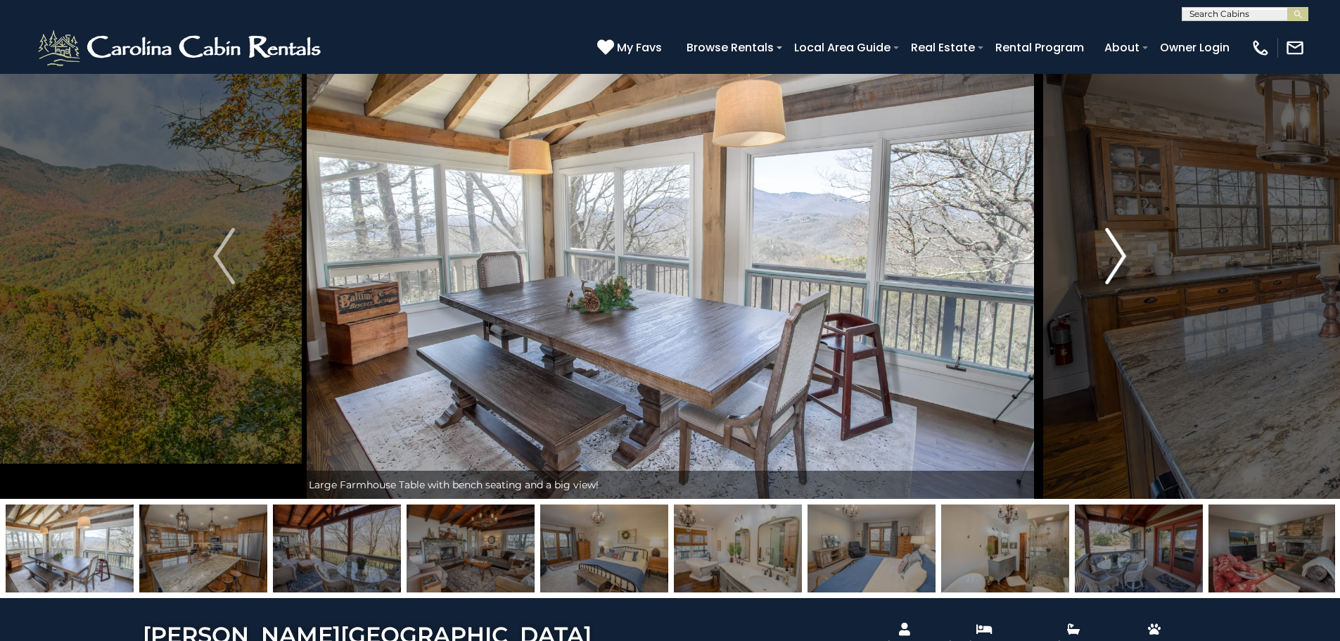
click at [1126, 245] on img "Next" at bounding box center [1115, 256] width 21 height 56
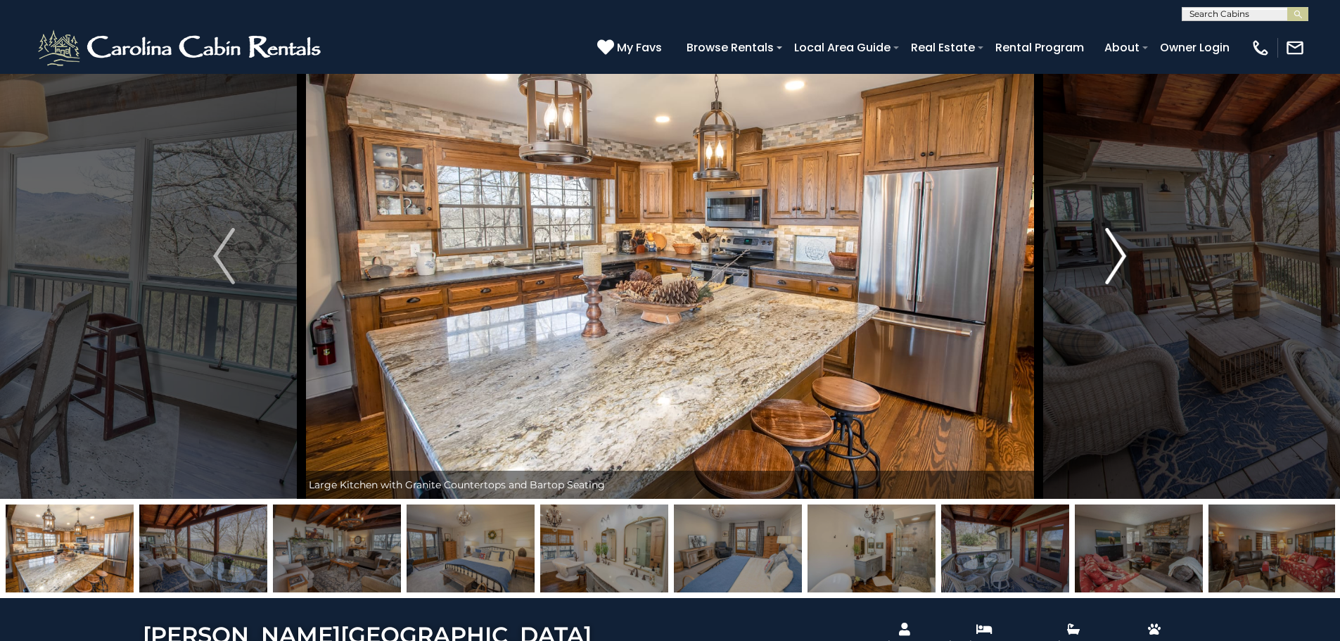
click at [1126, 245] on img "Next" at bounding box center [1115, 256] width 21 height 56
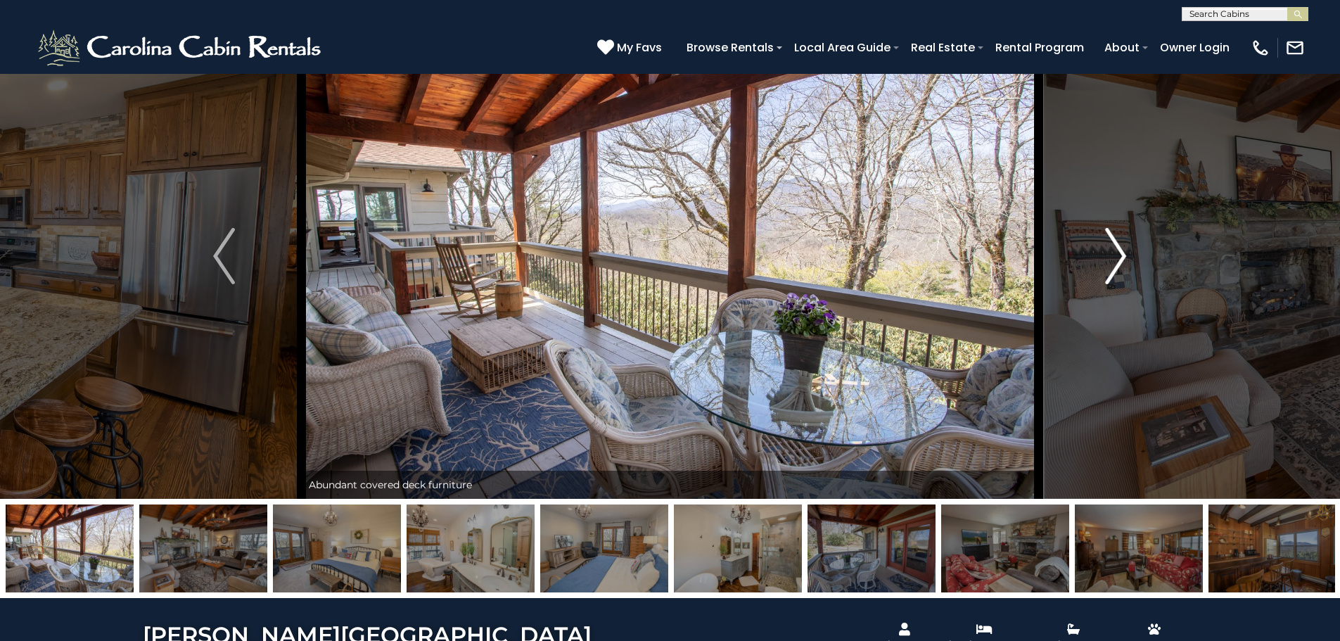
click at [1126, 245] on img "Next" at bounding box center [1115, 256] width 21 height 56
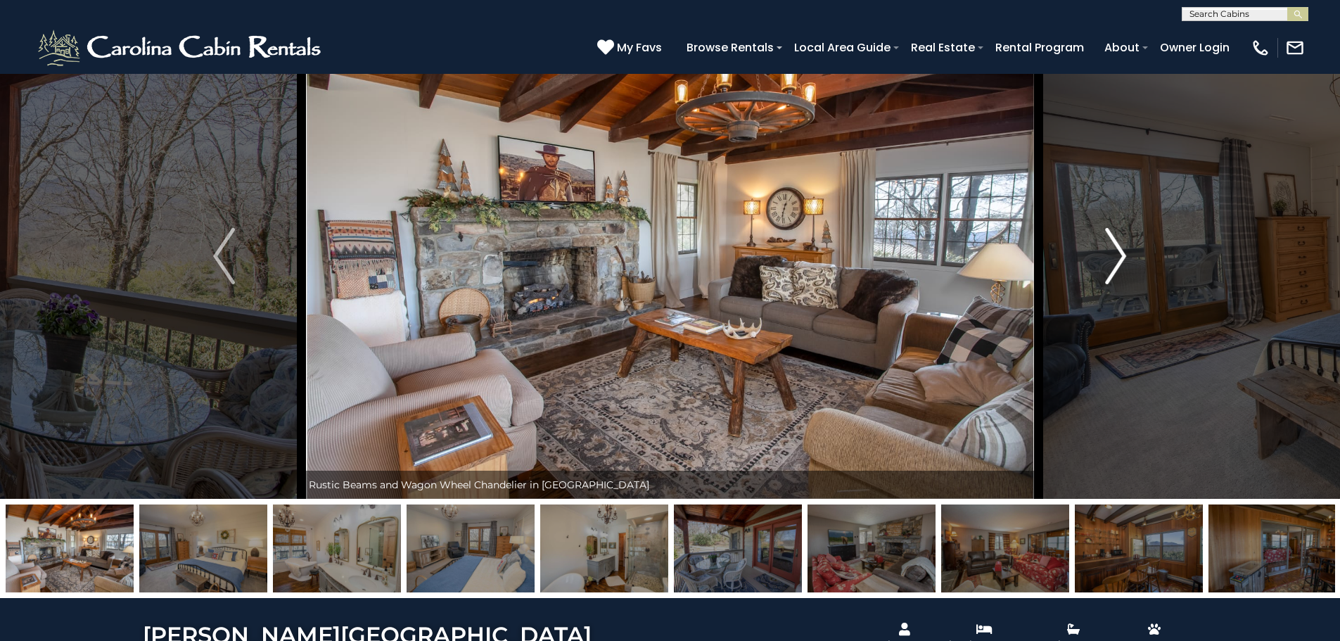
click at [1126, 245] on img "Next" at bounding box center [1115, 256] width 21 height 56
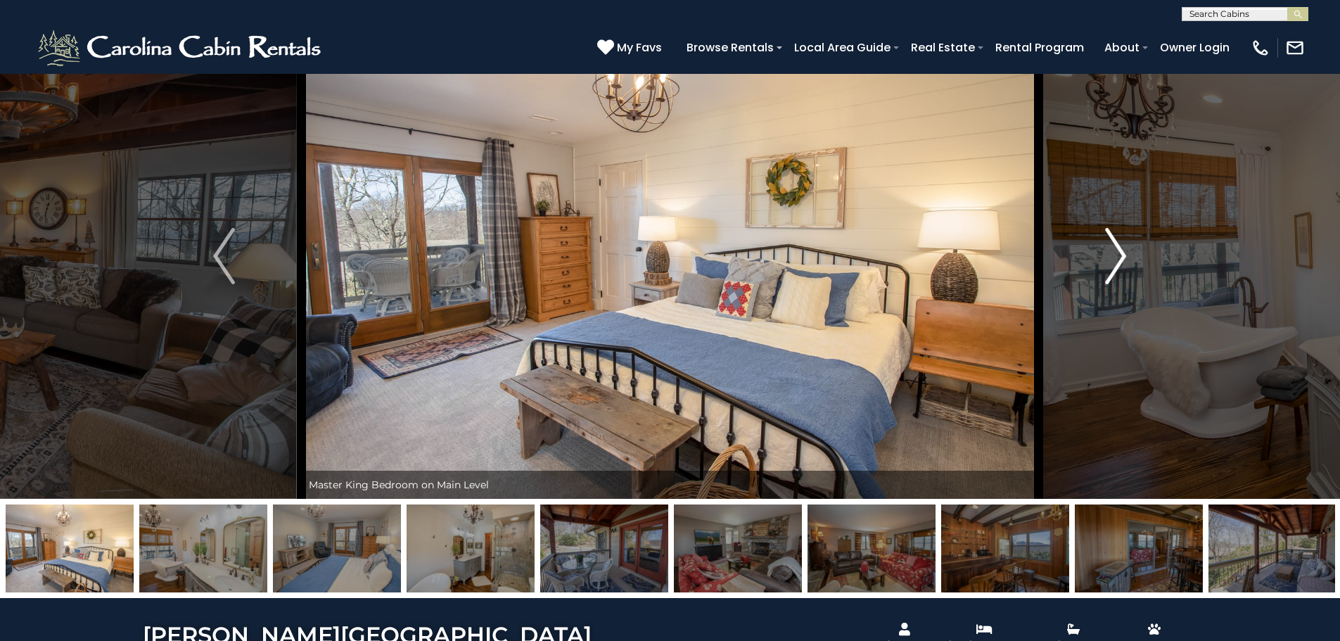
click at [1126, 245] on img "Next" at bounding box center [1115, 256] width 21 height 56
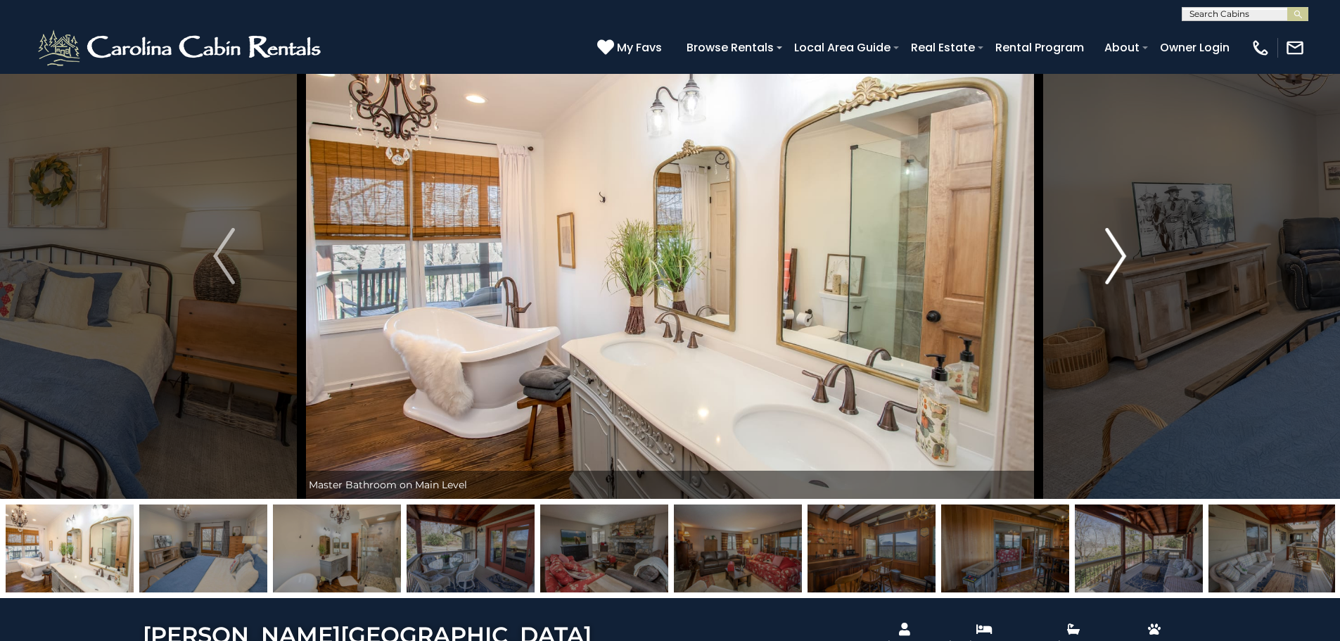
click at [1126, 245] on img "Next" at bounding box center [1115, 256] width 21 height 56
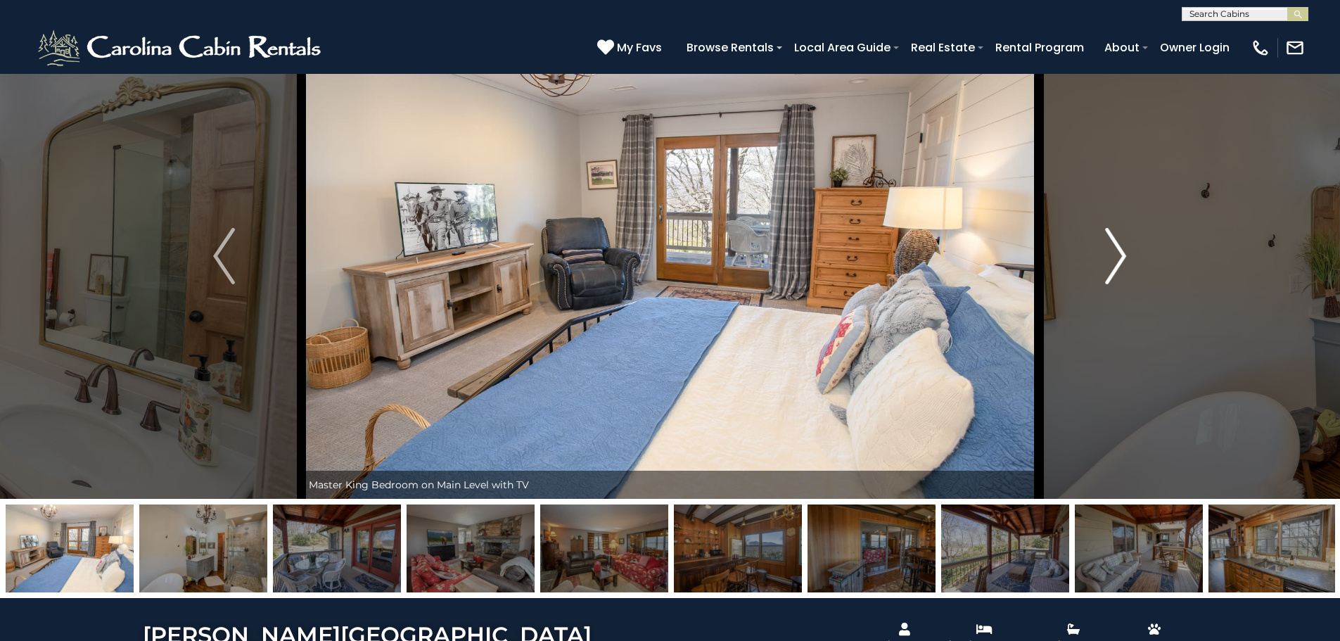
click at [1126, 245] on img "Next" at bounding box center [1115, 256] width 21 height 56
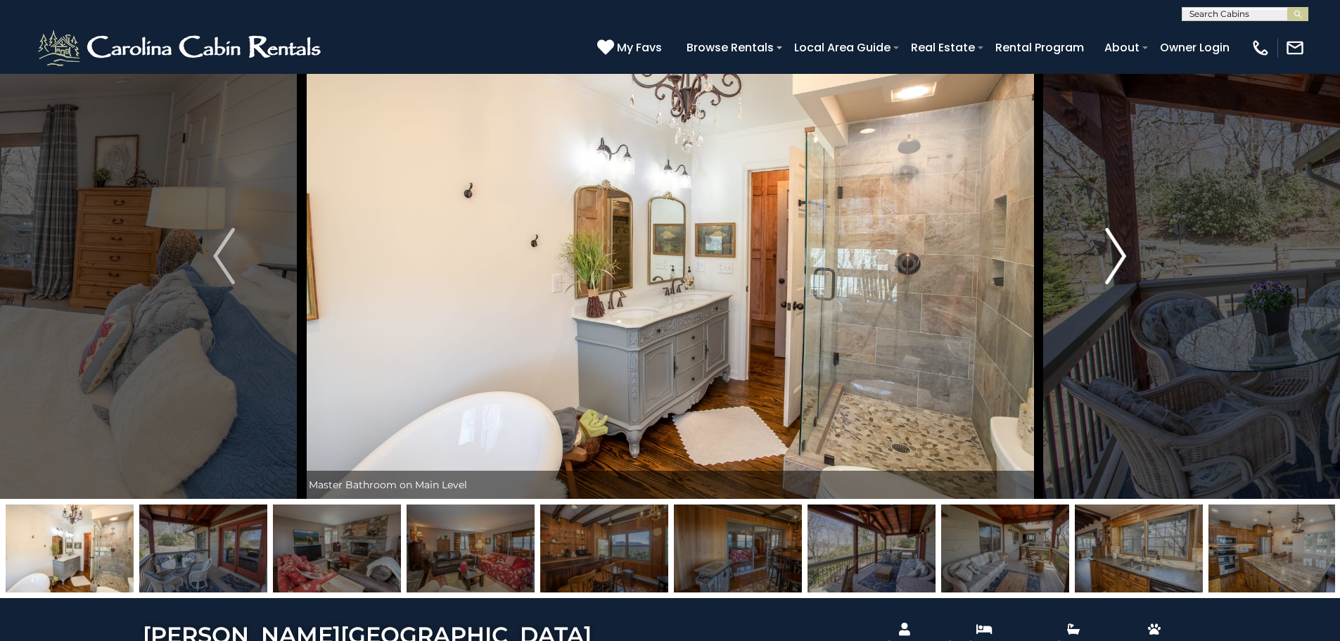
click at [1126, 245] on img "Next" at bounding box center [1115, 256] width 21 height 56
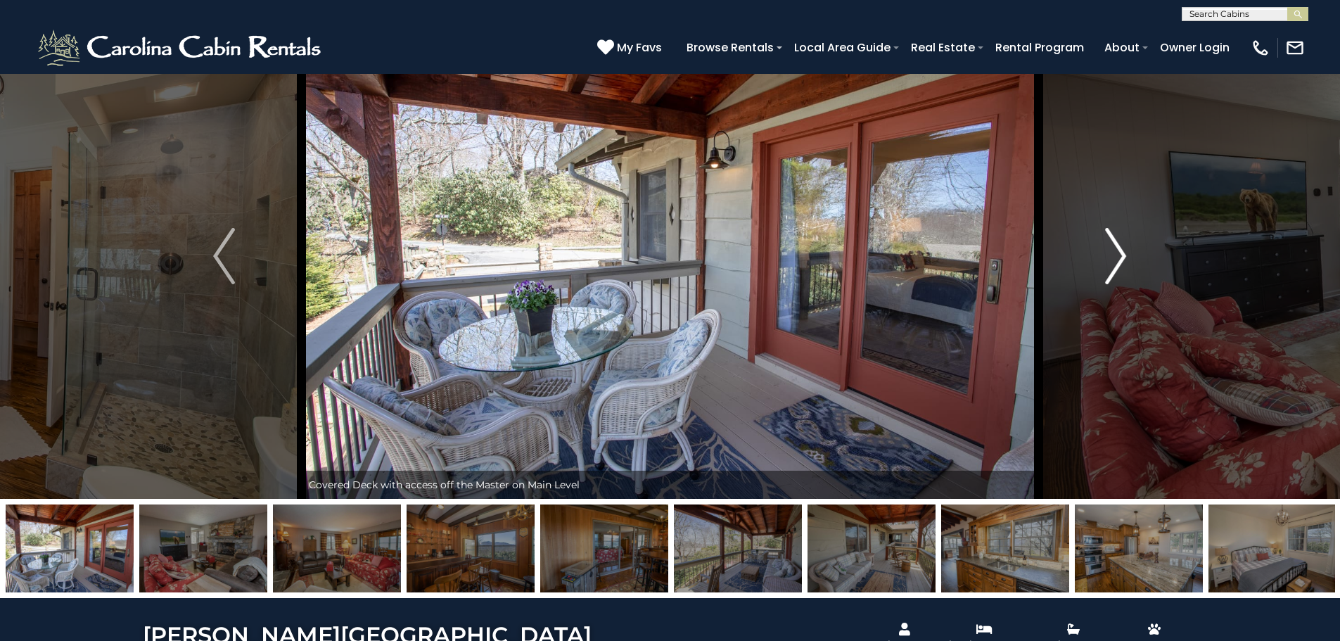
click at [1126, 245] on img "Next" at bounding box center [1115, 256] width 21 height 56
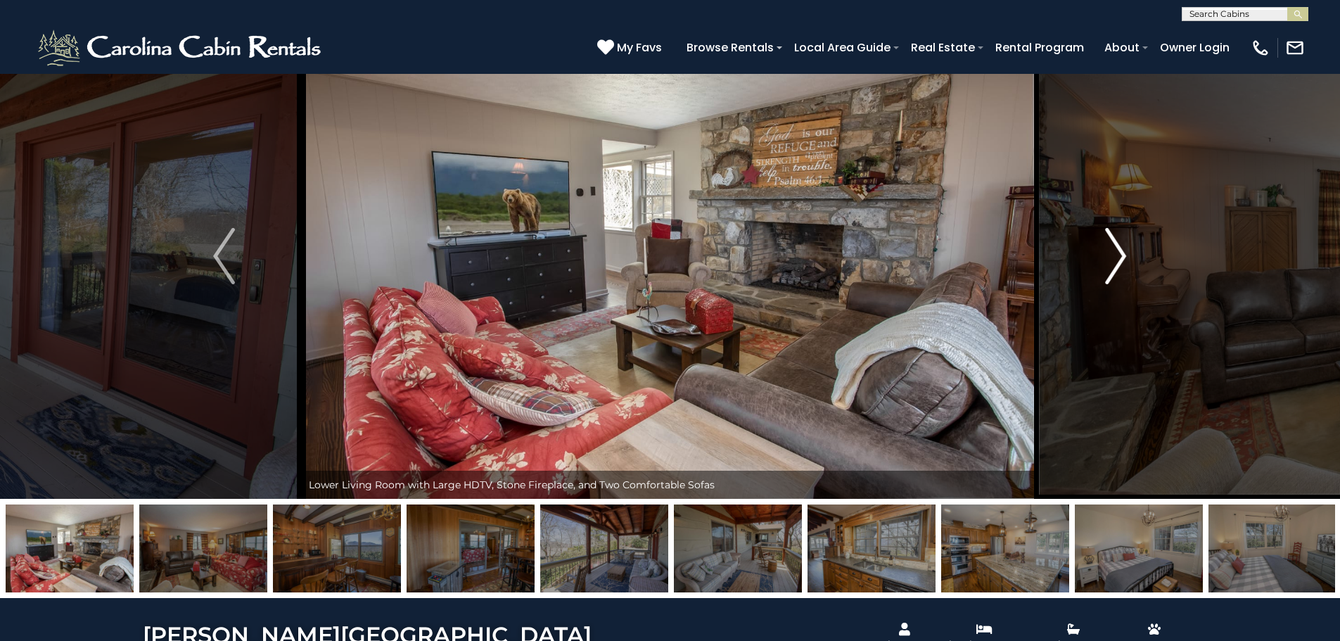
click at [1126, 245] on img "Next" at bounding box center [1115, 256] width 21 height 56
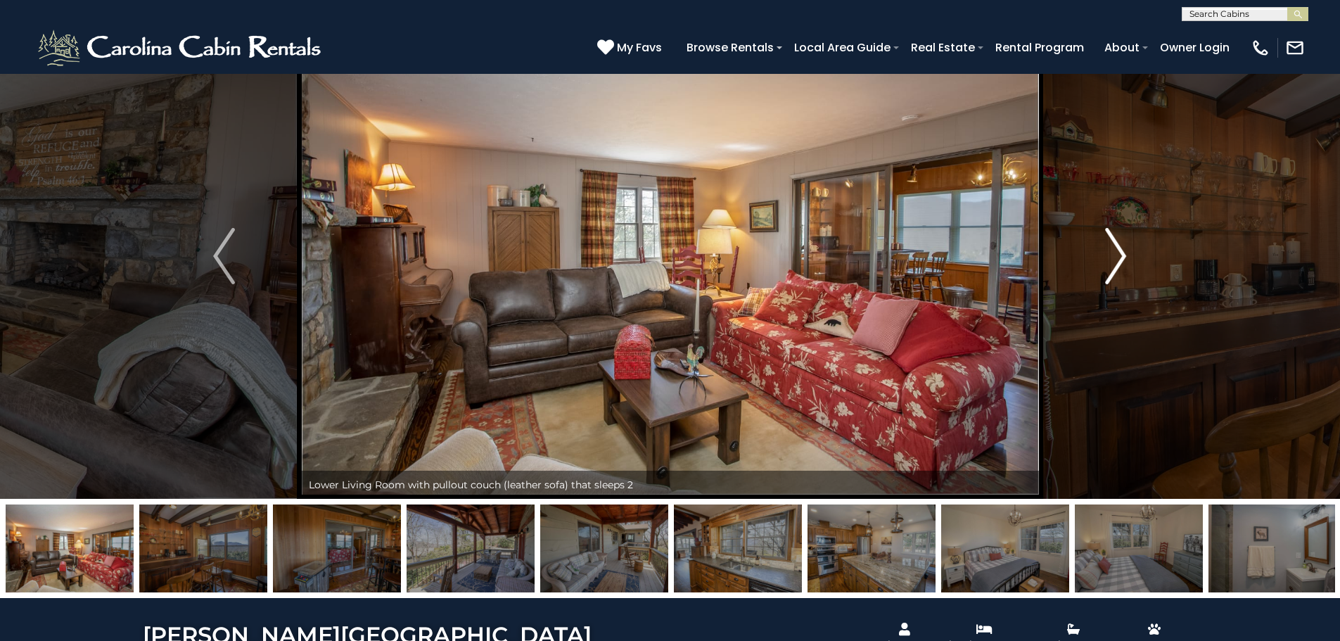
click at [1126, 245] on img "Next" at bounding box center [1115, 256] width 21 height 56
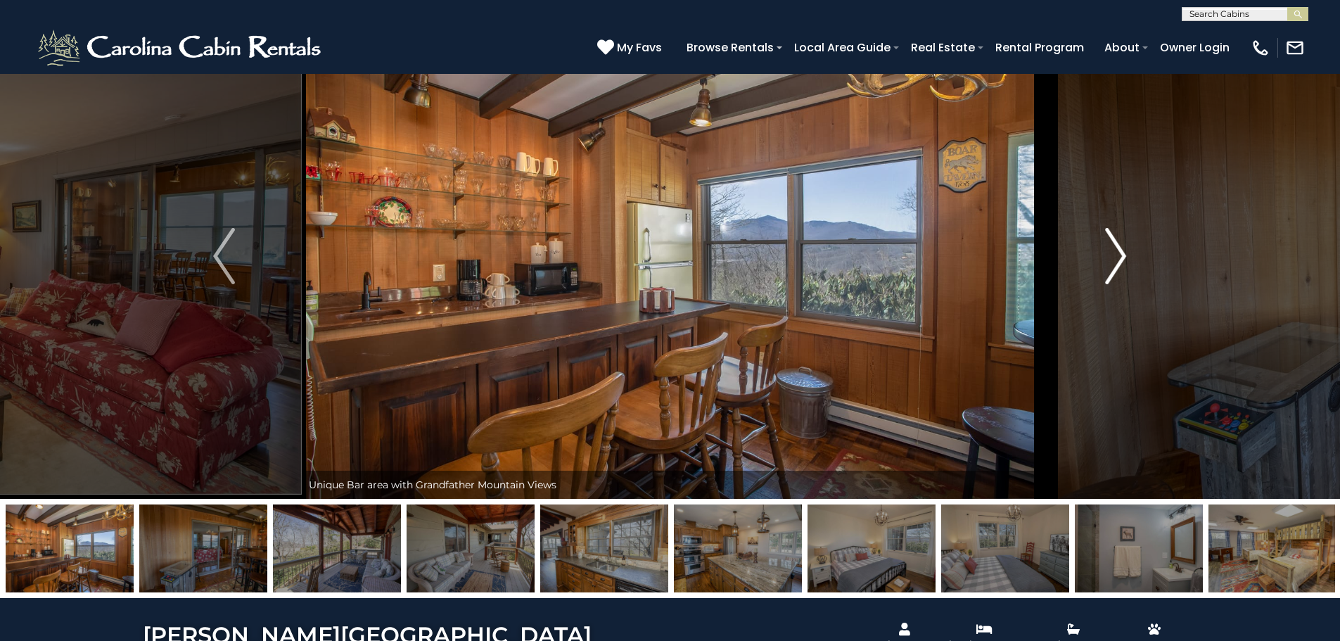
click at [1126, 245] on img "Next" at bounding box center [1115, 256] width 21 height 56
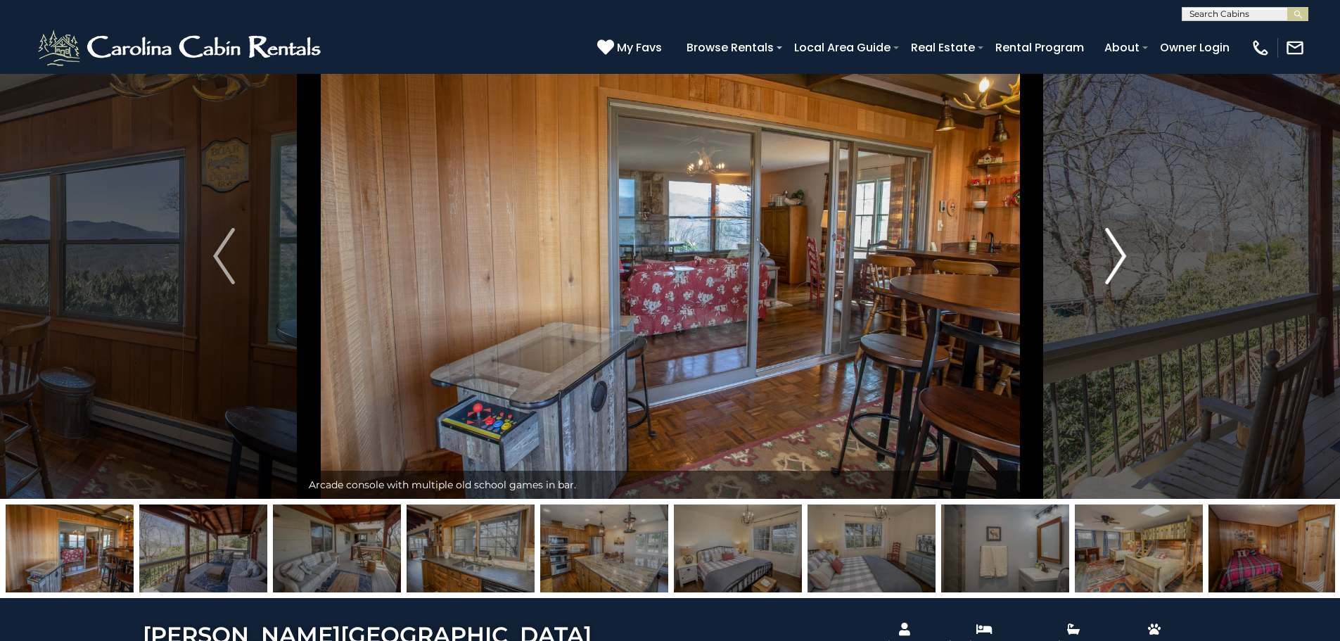
click at [1126, 245] on img "Next" at bounding box center [1115, 256] width 21 height 56
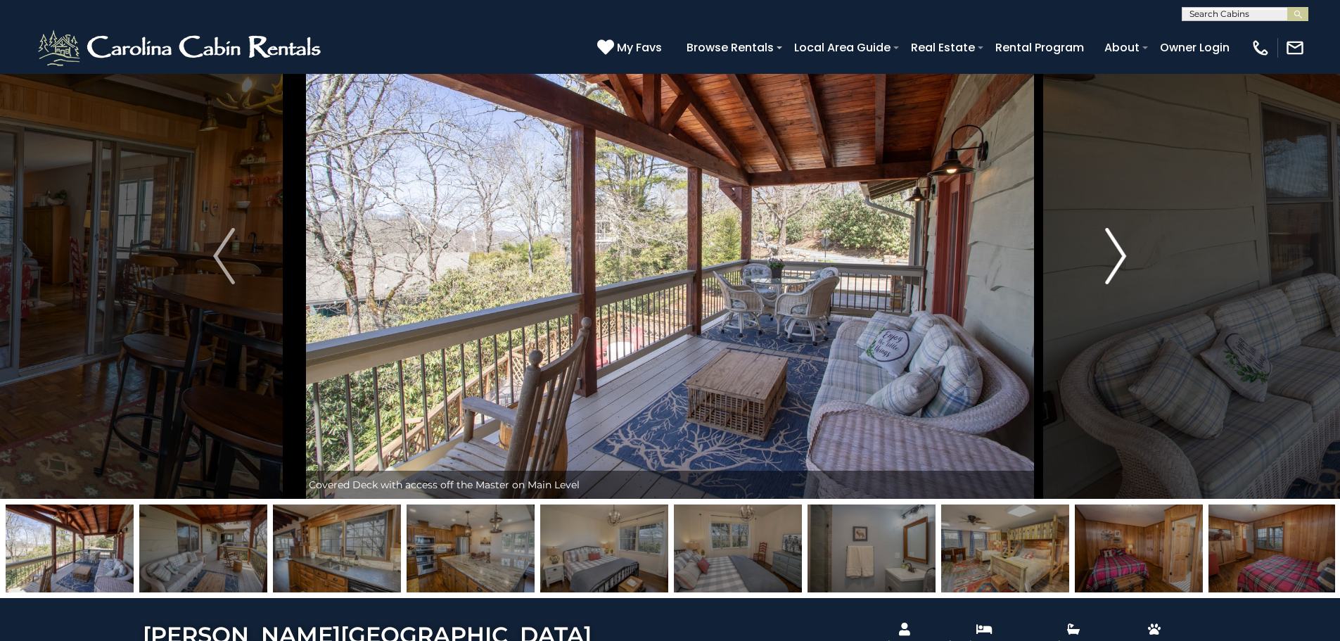
click at [1126, 245] on img "Next" at bounding box center [1115, 256] width 21 height 56
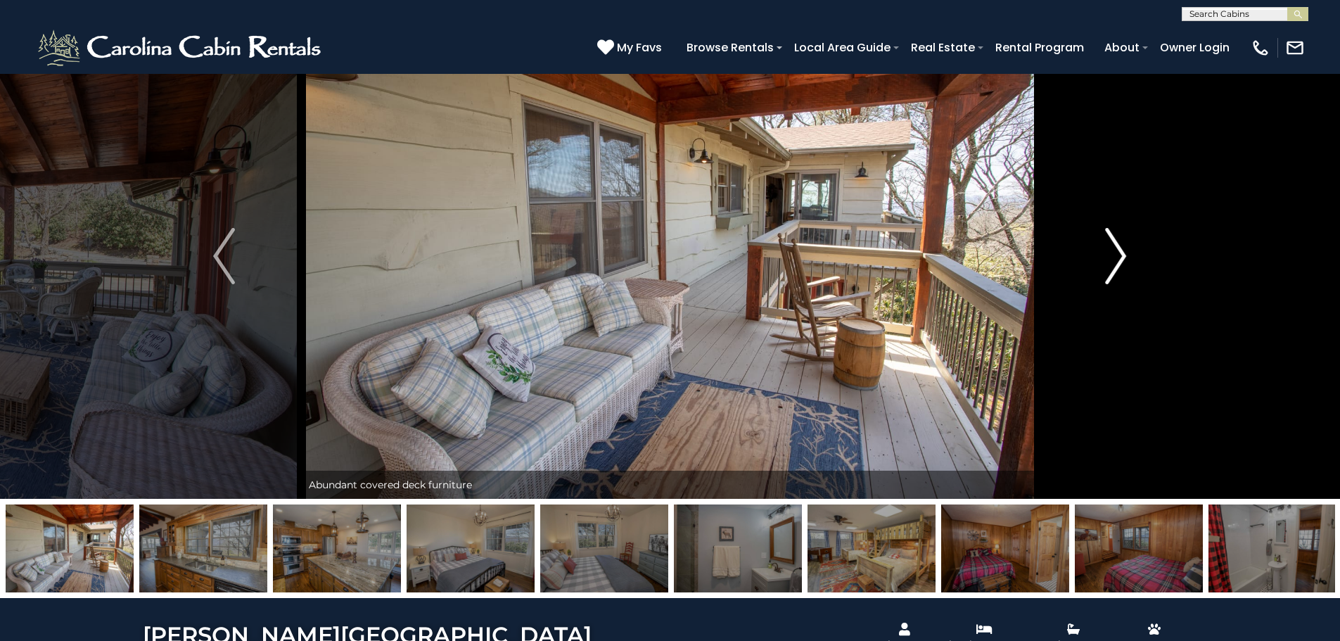
click at [1126, 245] on img "Next" at bounding box center [1115, 256] width 21 height 56
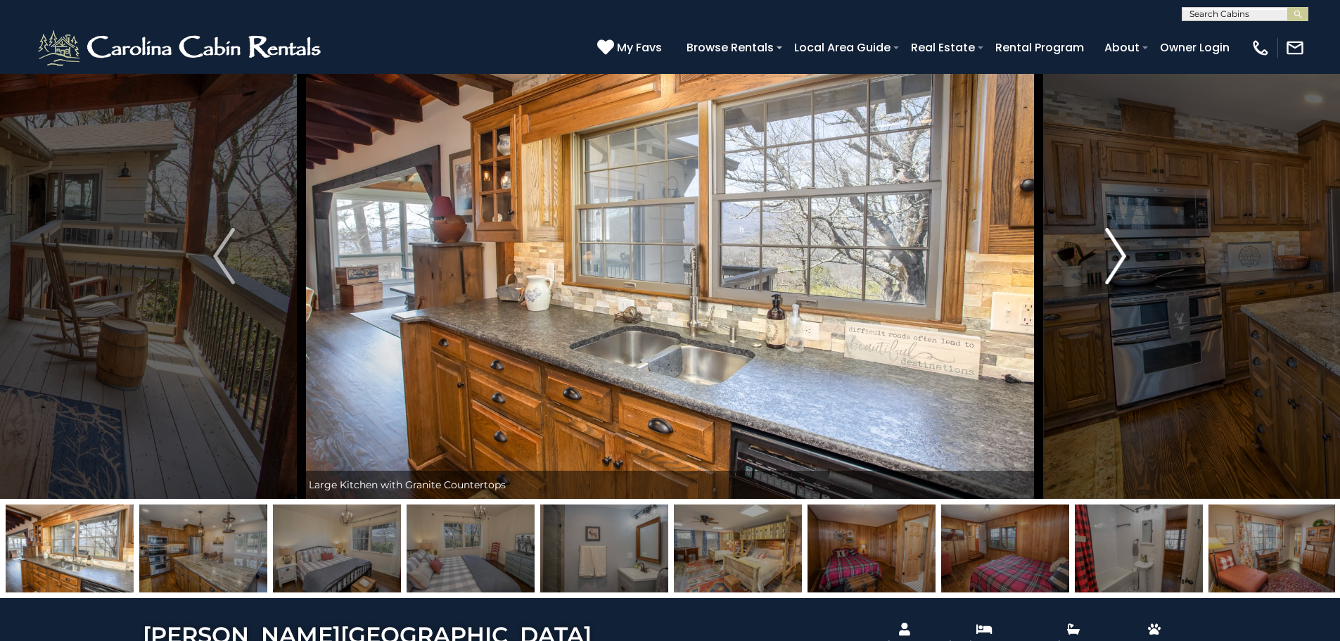
click at [1126, 245] on img "Next" at bounding box center [1115, 256] width 21 height 56
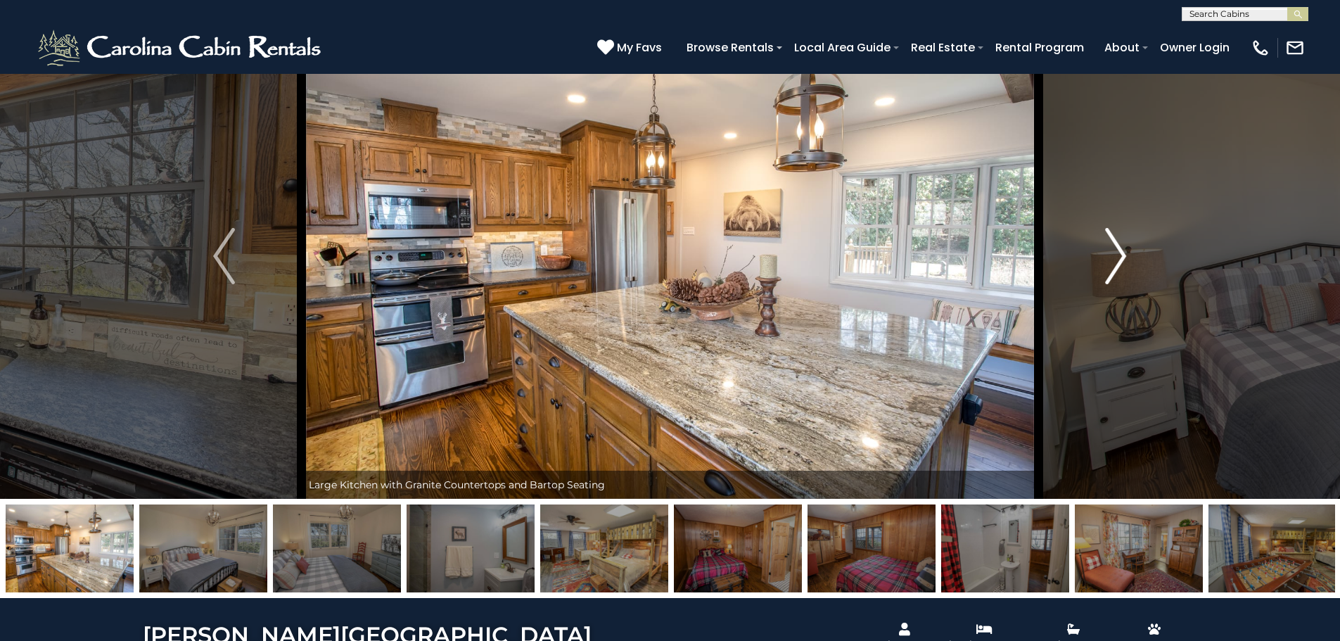
click at [1126, 245] on img "Next" at bounding box center [1115, 256] width 21 height 56
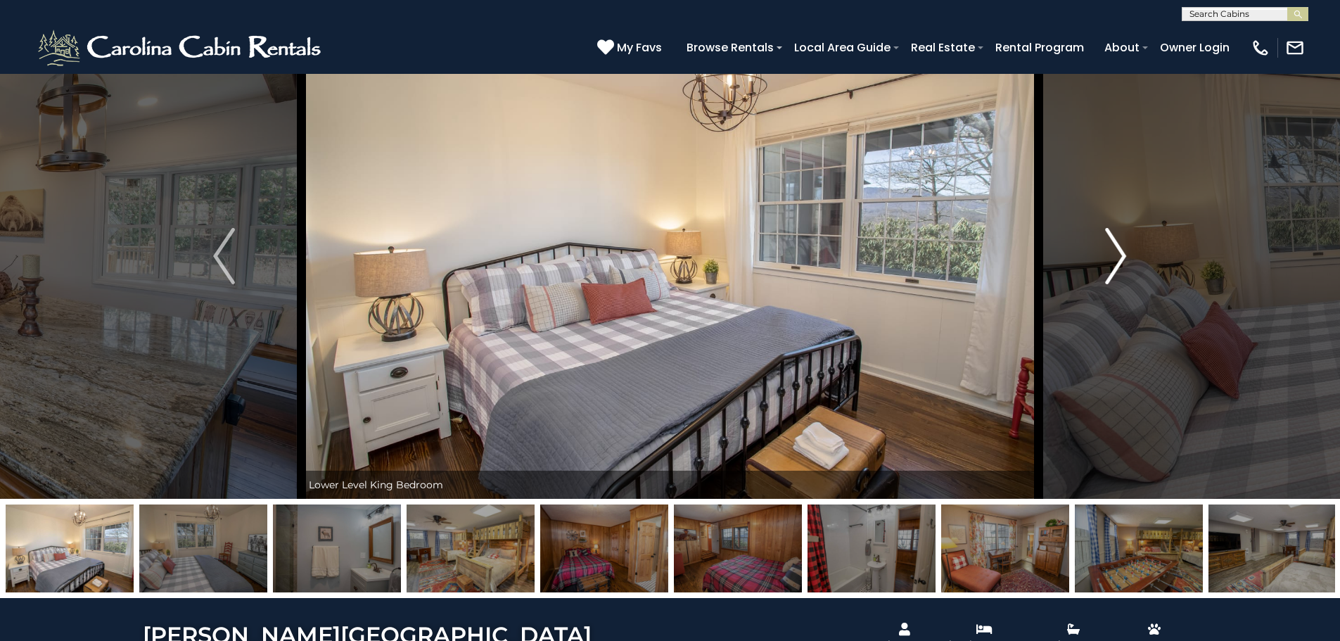
click at [1126, 245] on img "Next" at bounding box center [1115, 256] width 21 height 56
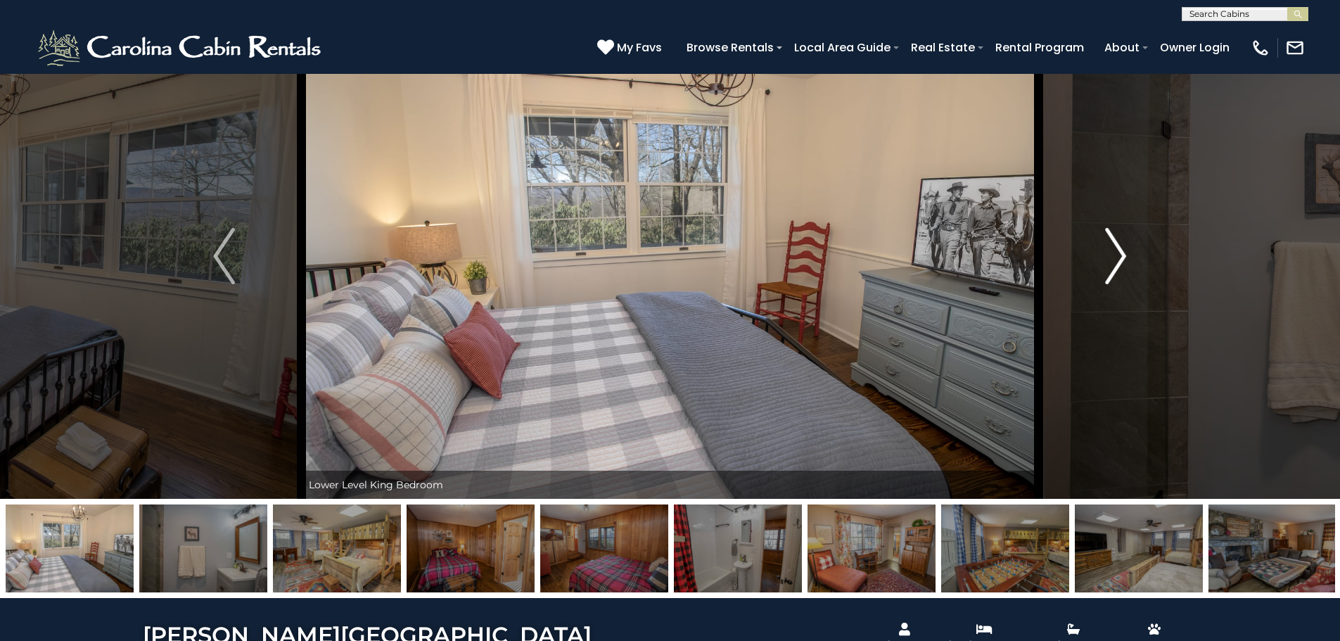
click at [1126, 245] on img "Next" at bounding box center [1115, 256] width 21 height 56
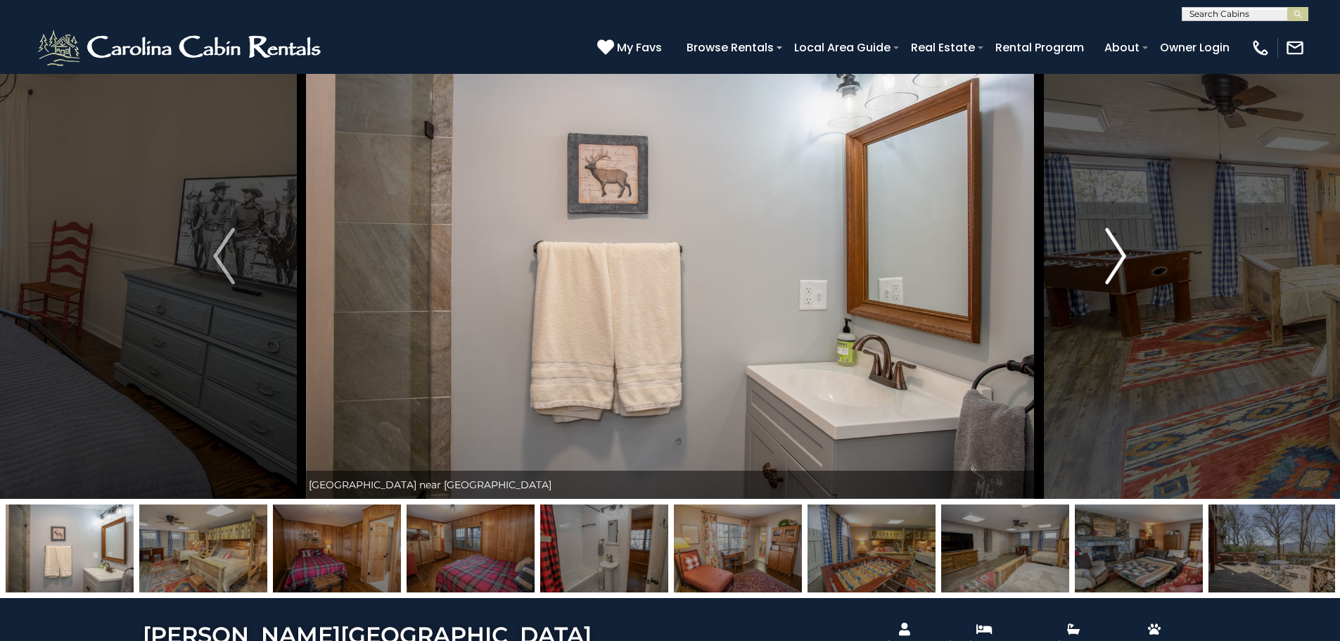
click at [1126, 245] on img "Next" at bounding box center [1115, 256] width 21 height 56
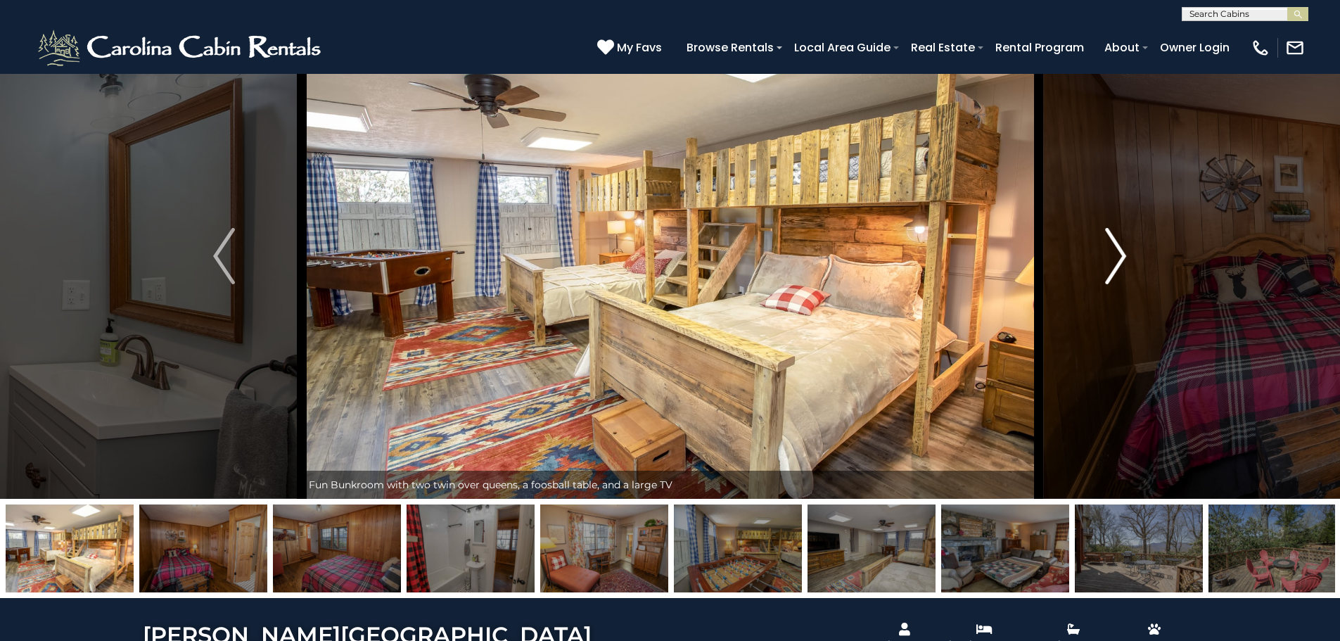
click at [1126, 245] on img "Next" at bounding box center [1115, 256] width 21 height 56
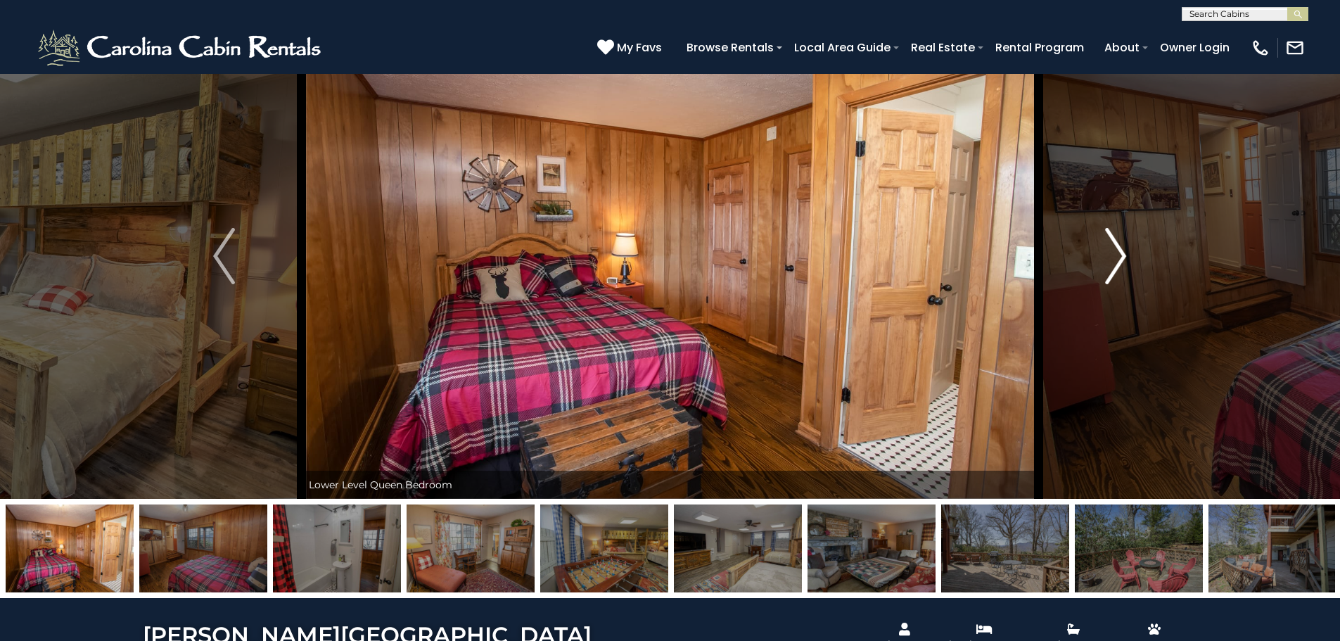
click at [1126, 245] on img "Next" at bounding box center [1115, 256] width 21 height 56
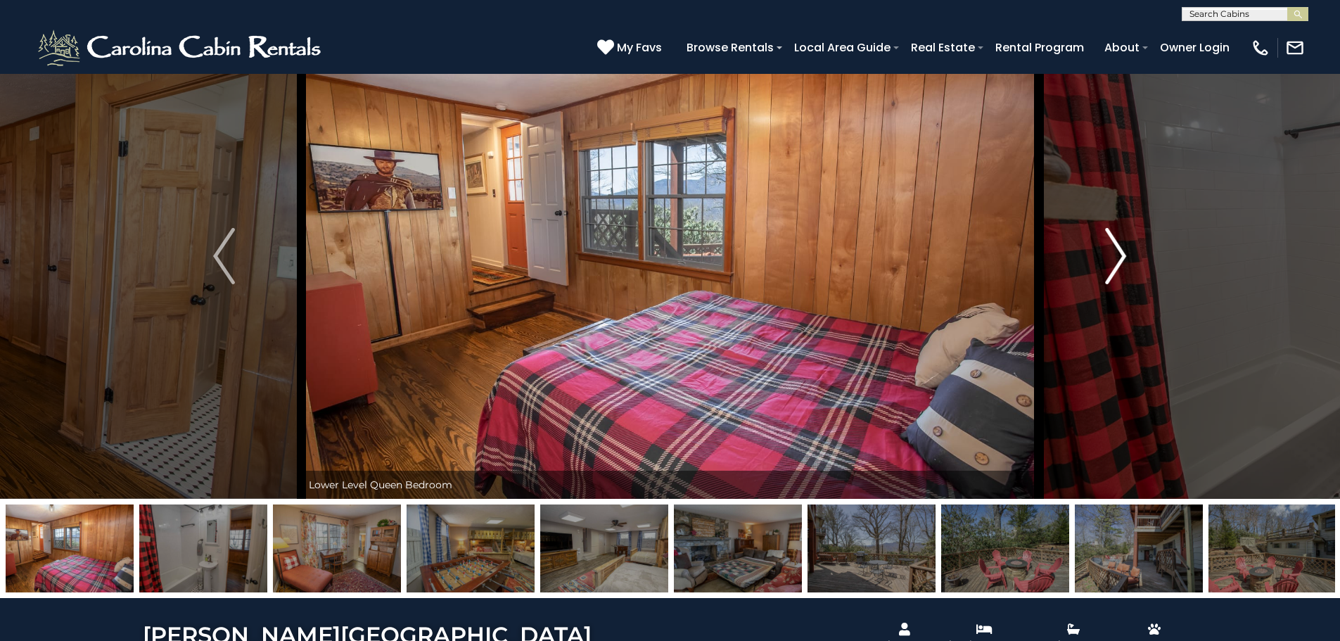
click at [1126, 245] on img "Next" at bounding box center [1115, 256] width 21 height 56
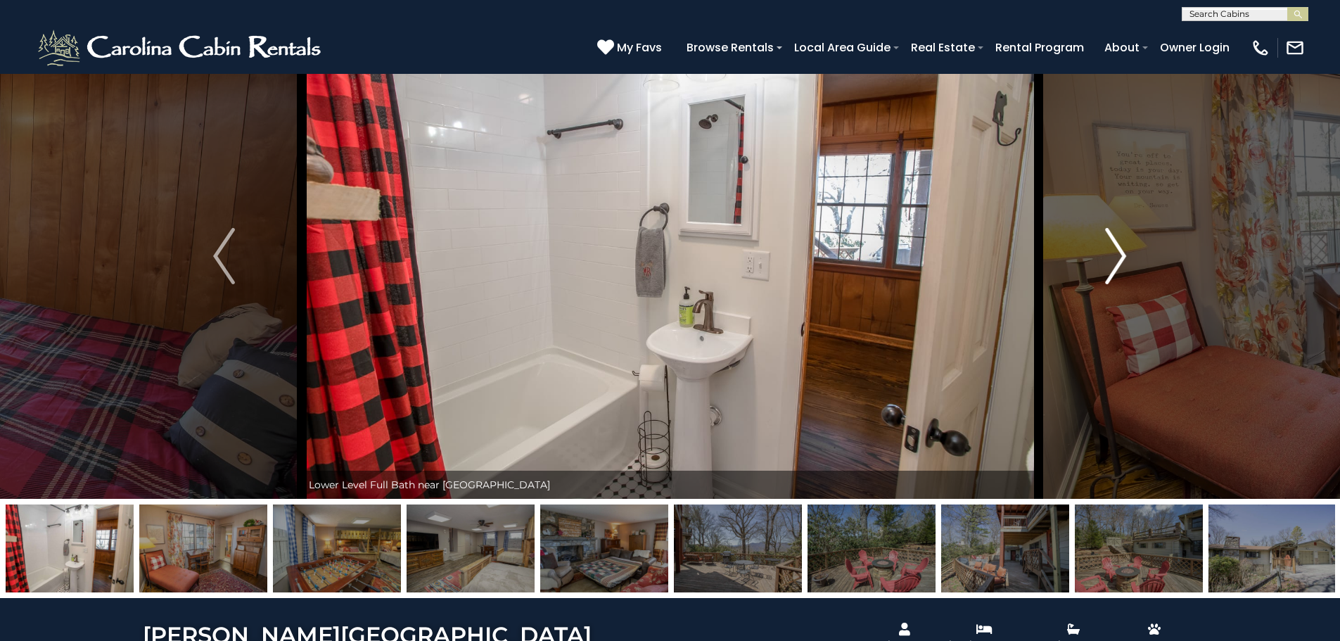
click at [1126, 245] on img "Next" at bounding box center [1115, 256] width 21 height 56
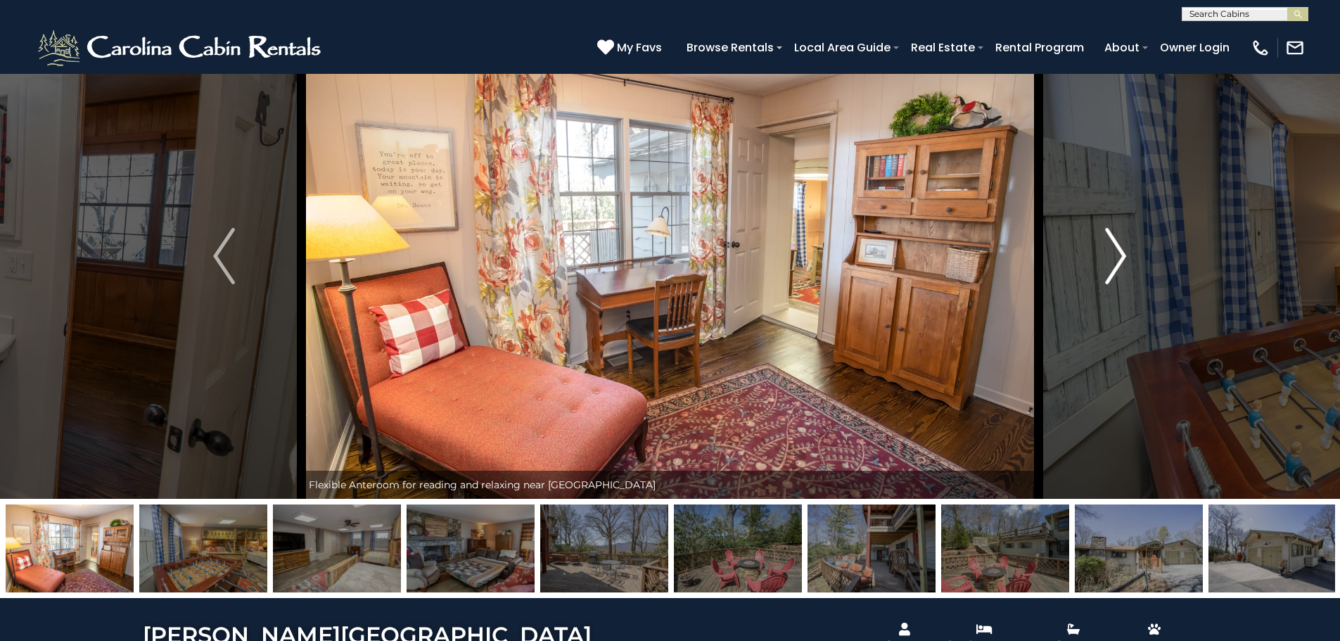
click at [1126, 245] on img "Next" at bounding box center [1115, 256] width 21 height 56
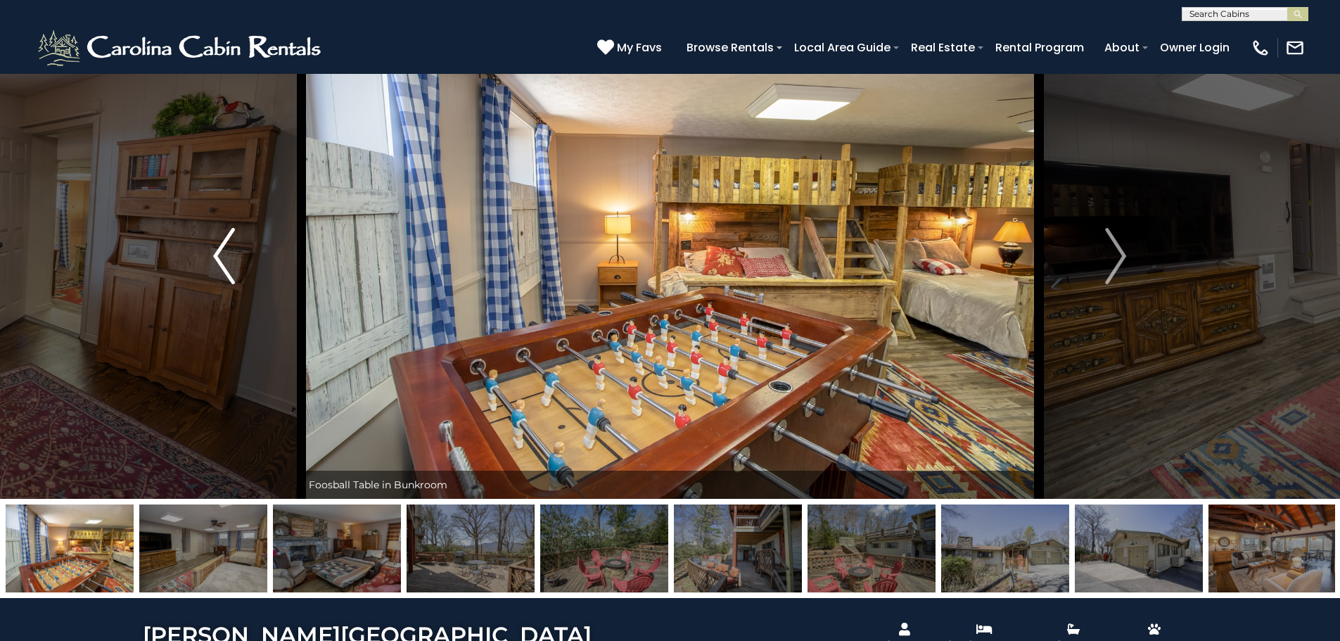
click at [226, 250] on img "Previous" at bounding box center [223, 256] width 21 height 56
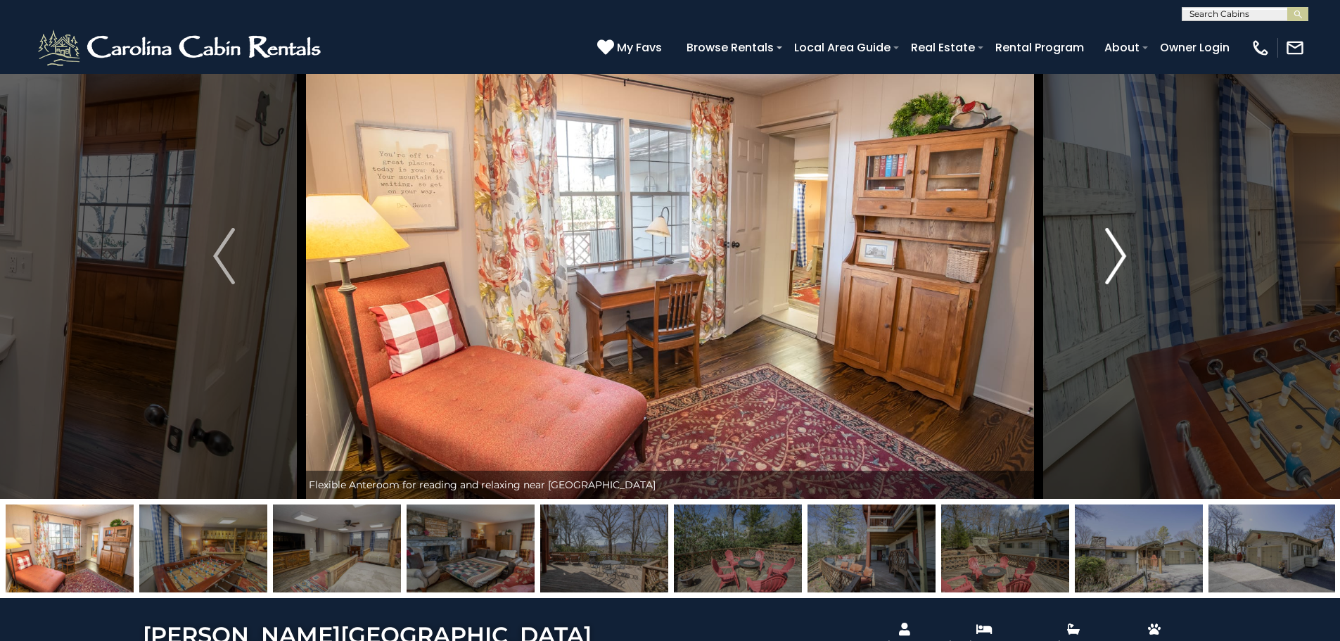
click at [1122, 236] on img "Next" at bounding box center [1115, 256] width 21 height 56
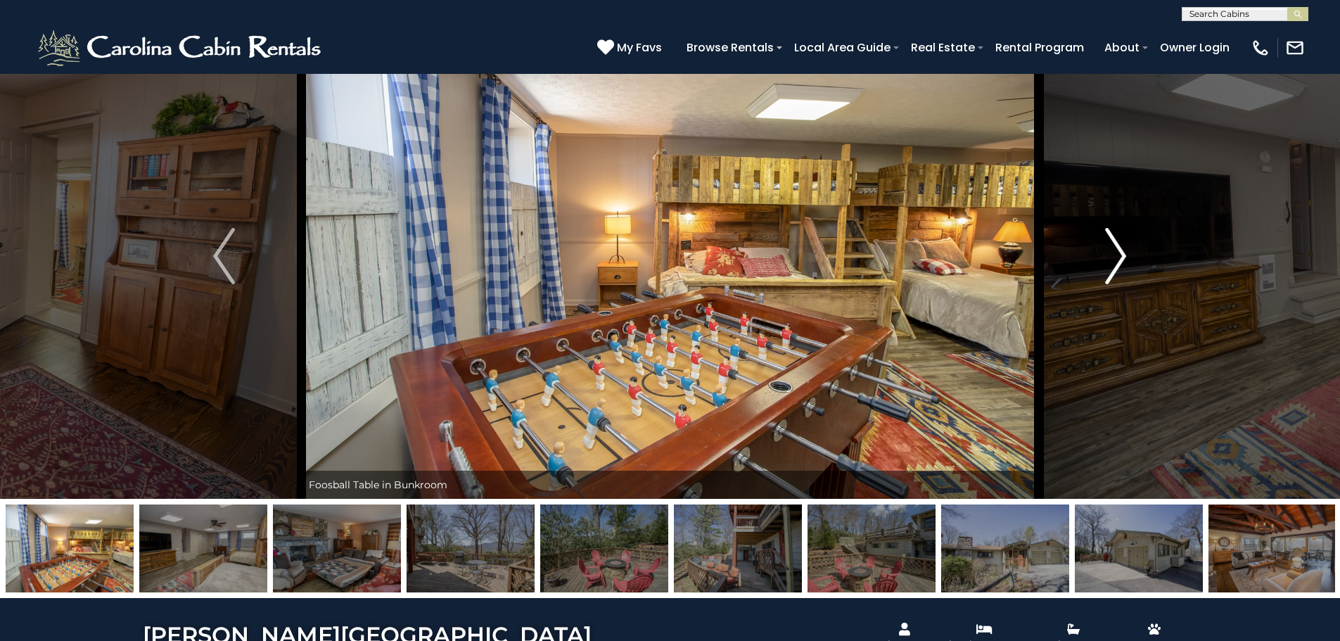
click at [1122, 236] on img "Next" at bounding box center [1115, 256] width 21 height 56
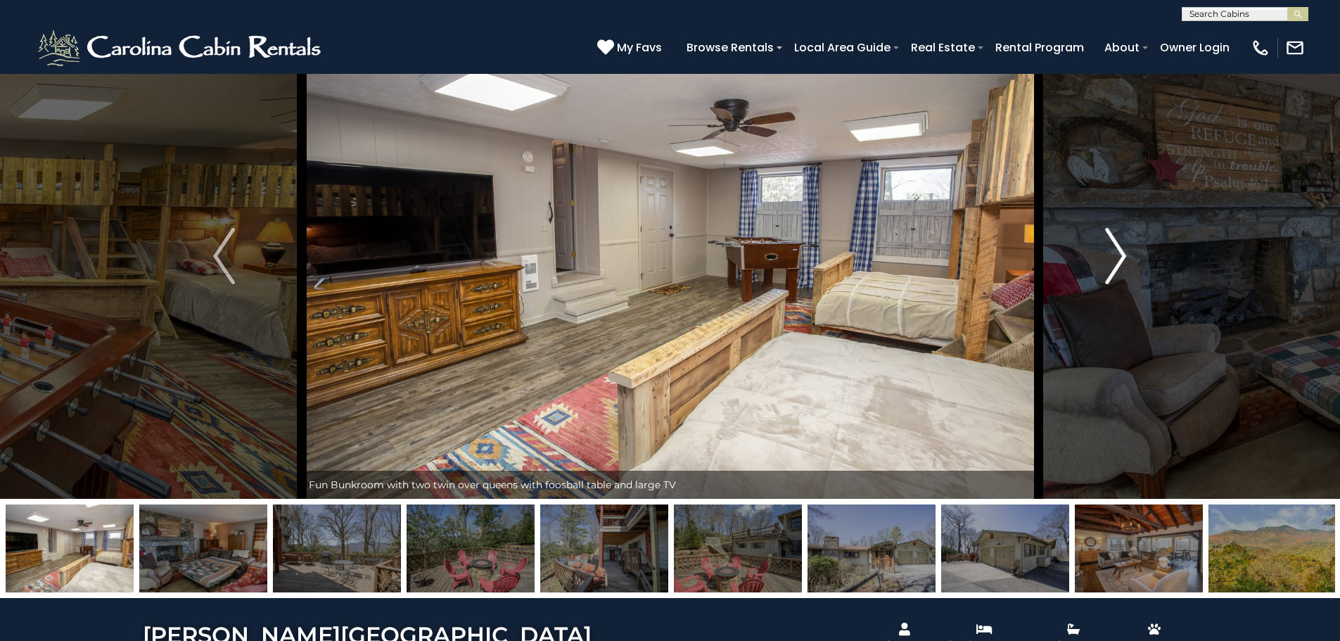
click at [1122, 236] on img "Next" at bounding box center [1115, 256] width 21 height 56
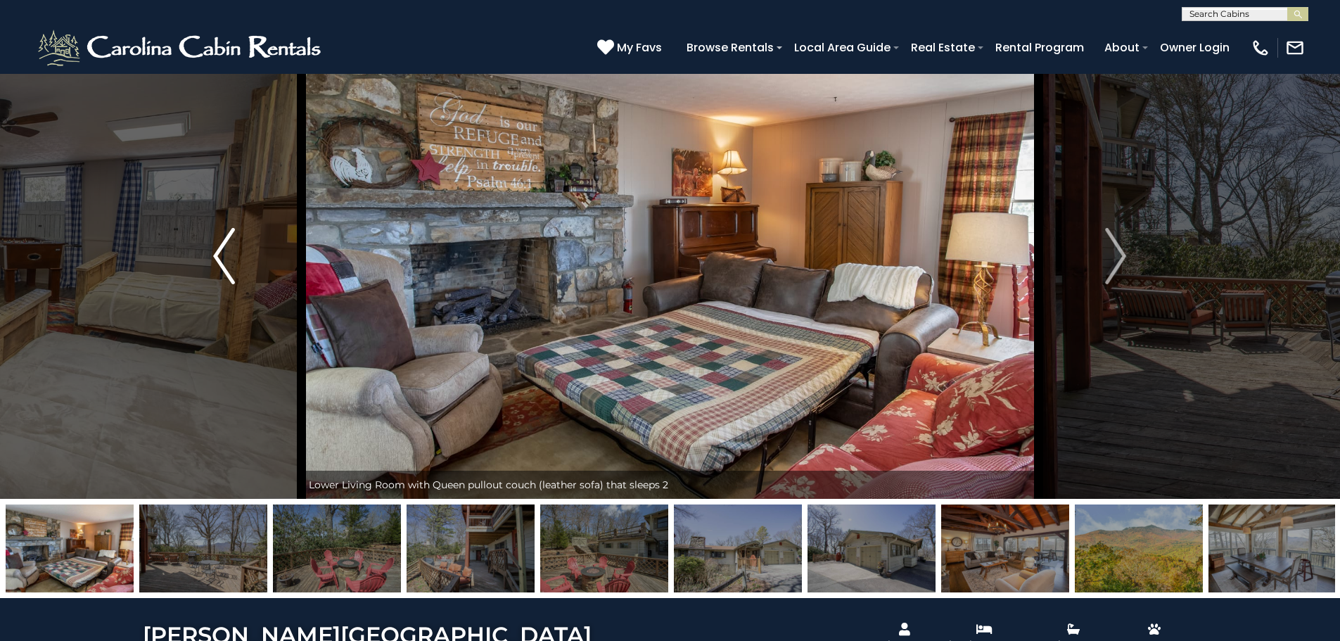
click at [220, 253] on img "Previous" at bounding box center [223, 256] width 21 height 56
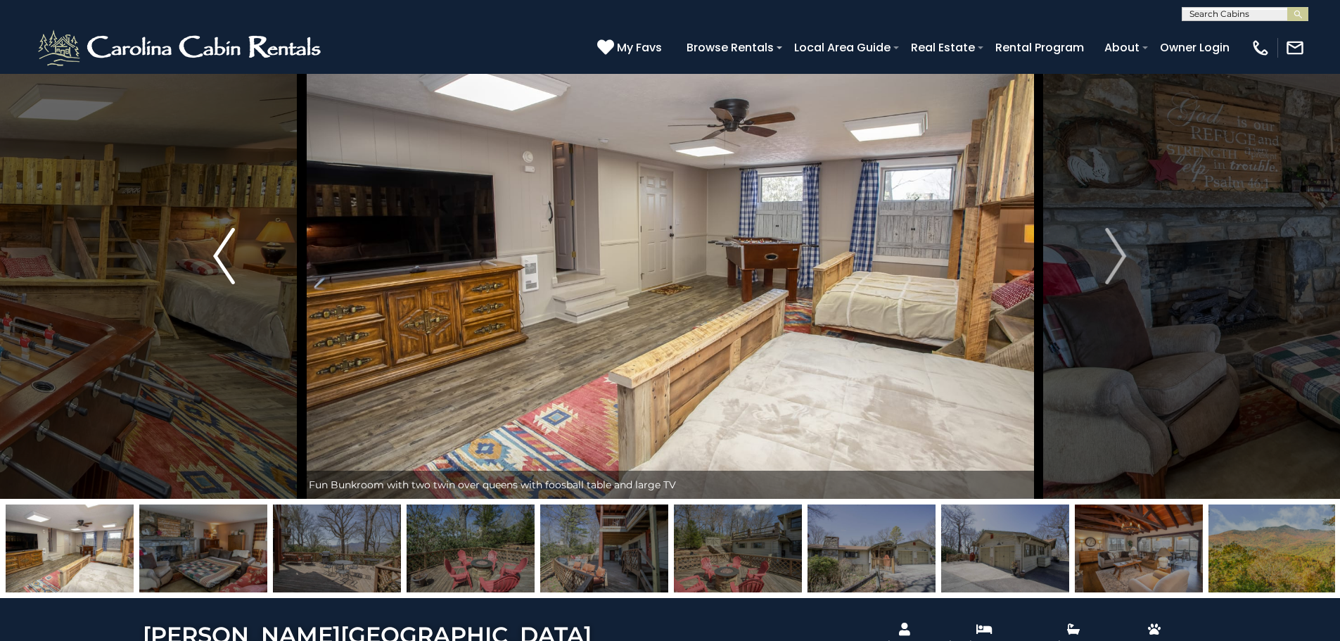
click at [220, 253] on img "Previous" at bounding box center [223, 256] width 21 height 56
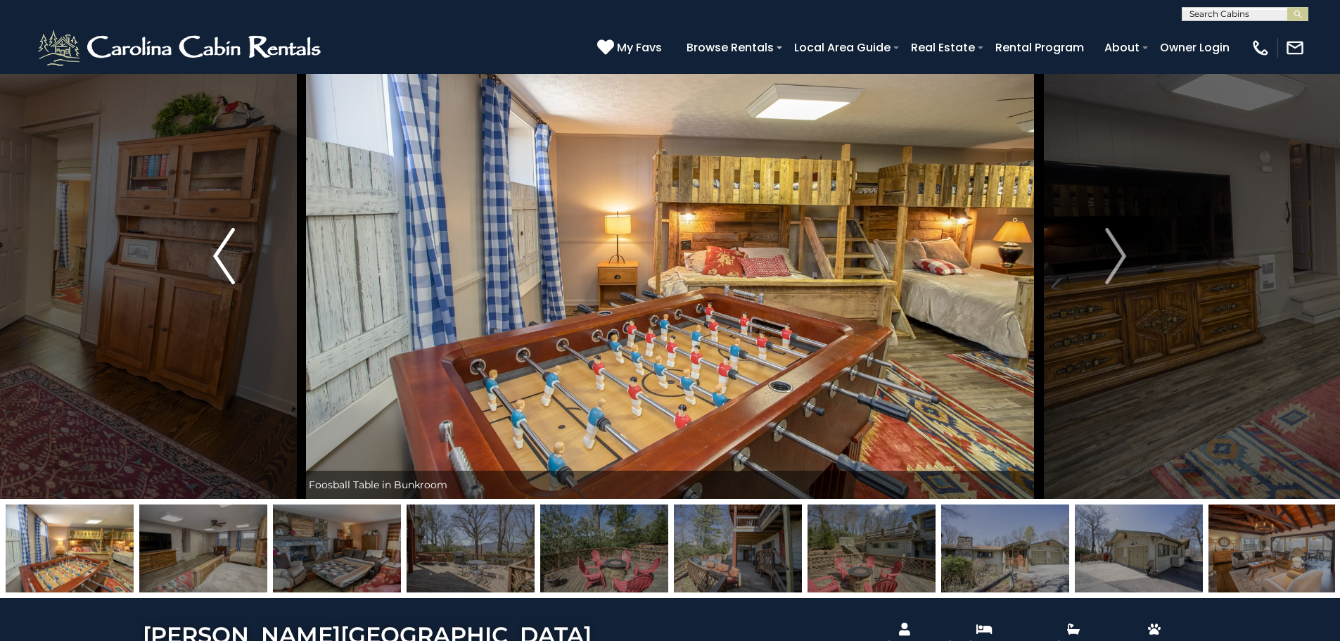
click at [220, 253] on img "Previous" at bounding box center [223, 256] width 21 height 56
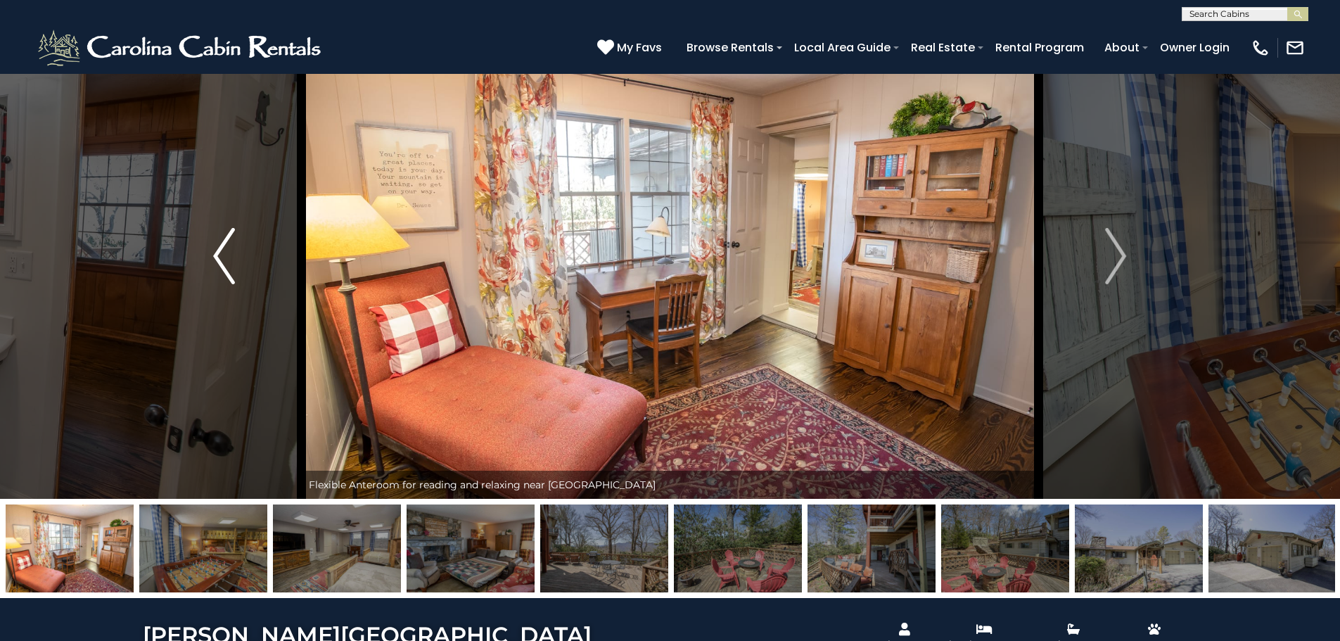
click at [220, 253] on img "Previous" at bounding box center [223, 256] width 21 height 56
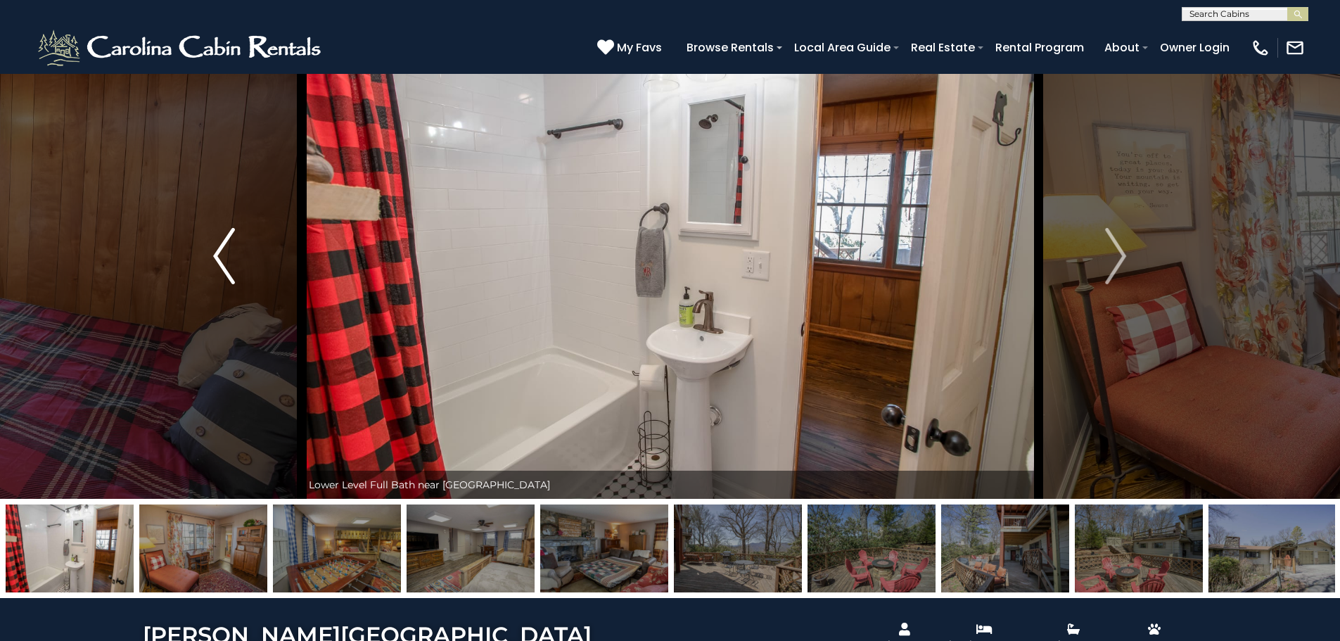
click at [220, 253] on img "Previous" at bounding box center [223, 256] width 21 height 56
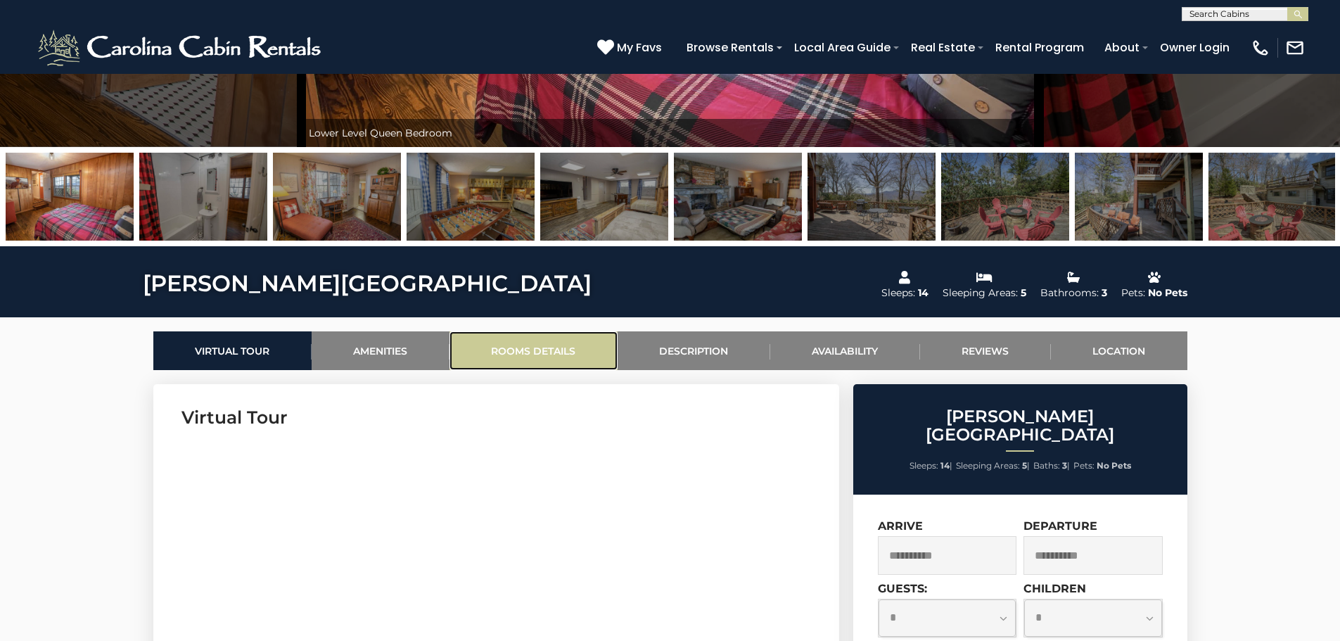
click at [578, 355] on link "Rooms Details" at bounding box center [533, 350] width 168 height 39
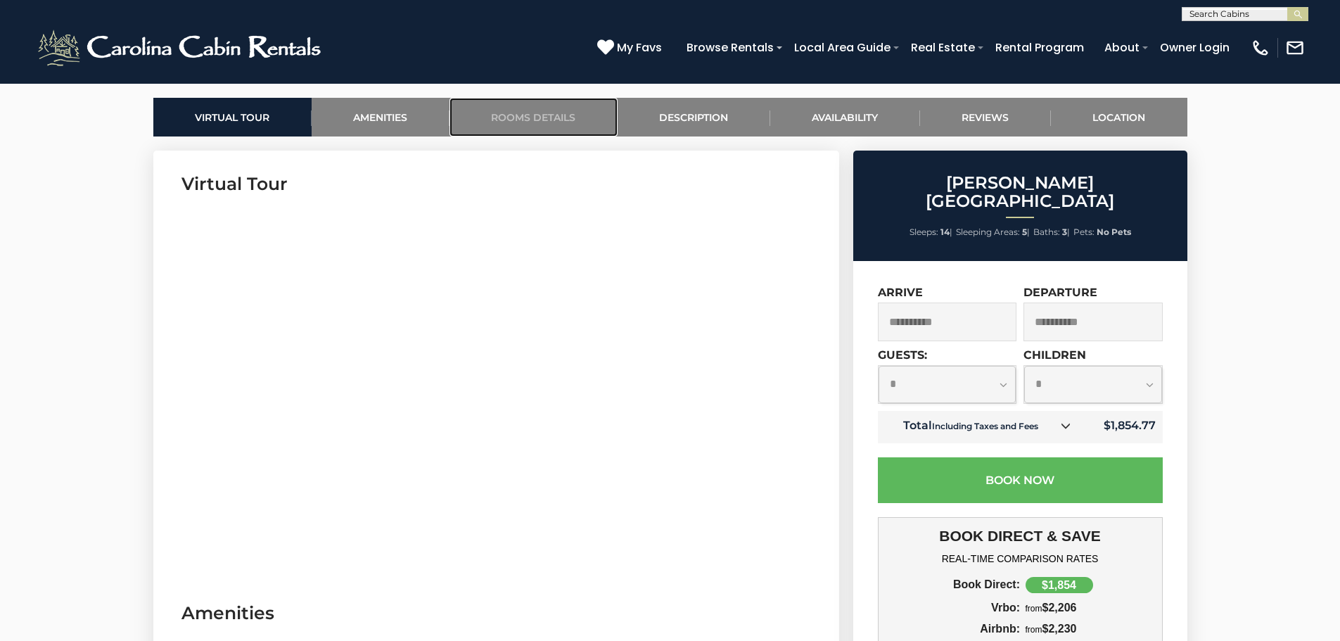
scroll to position [623, 0]
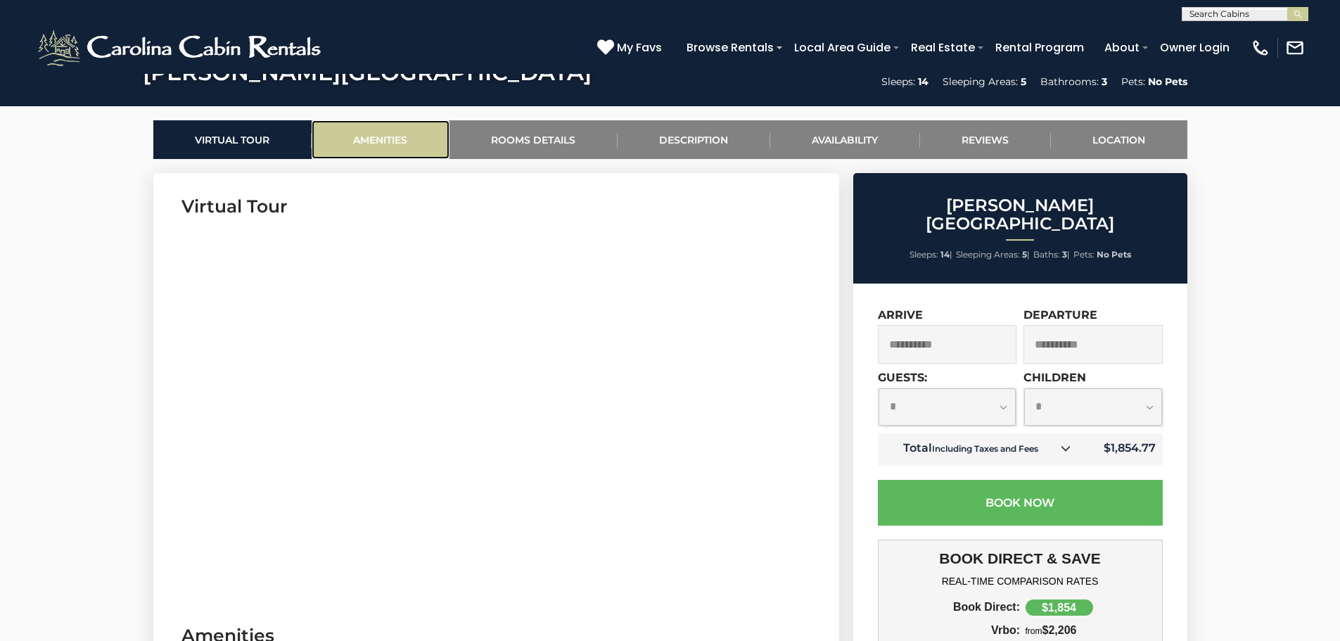
click at [389, 134] on link "Amenities" at bounding box center [381, 139] width 138 height 39
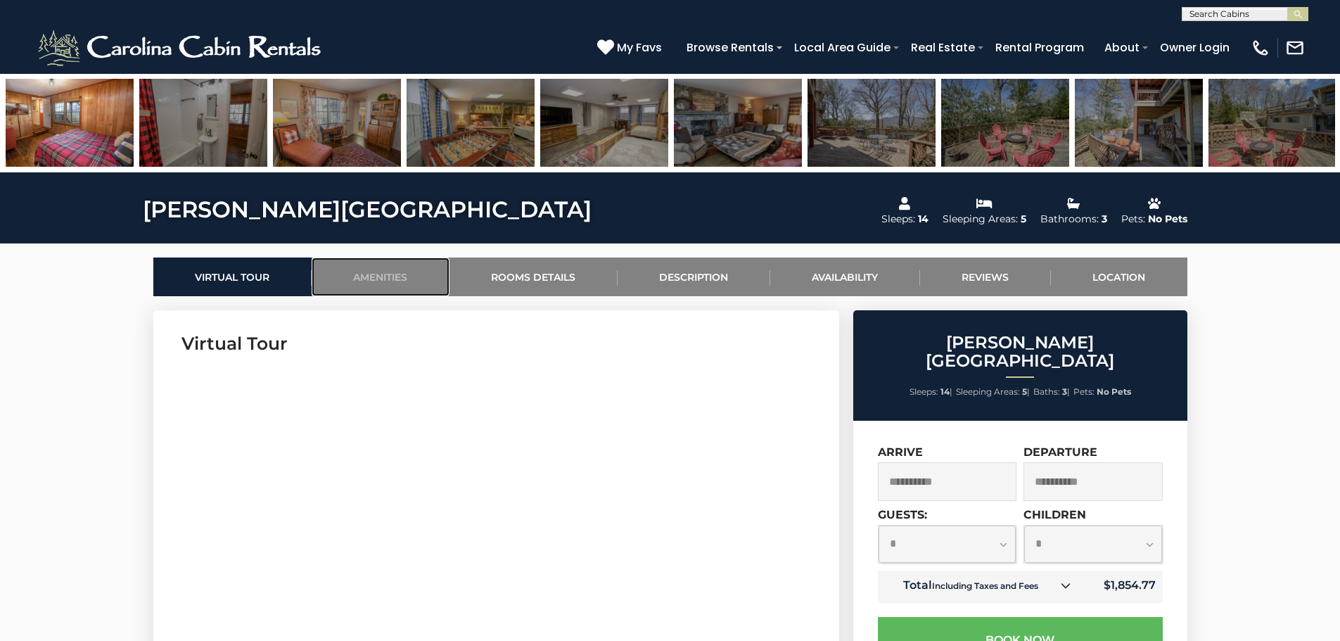
scroll to position [0, 0]
